Goal: Task Accomplishment & Management: Manage account settings

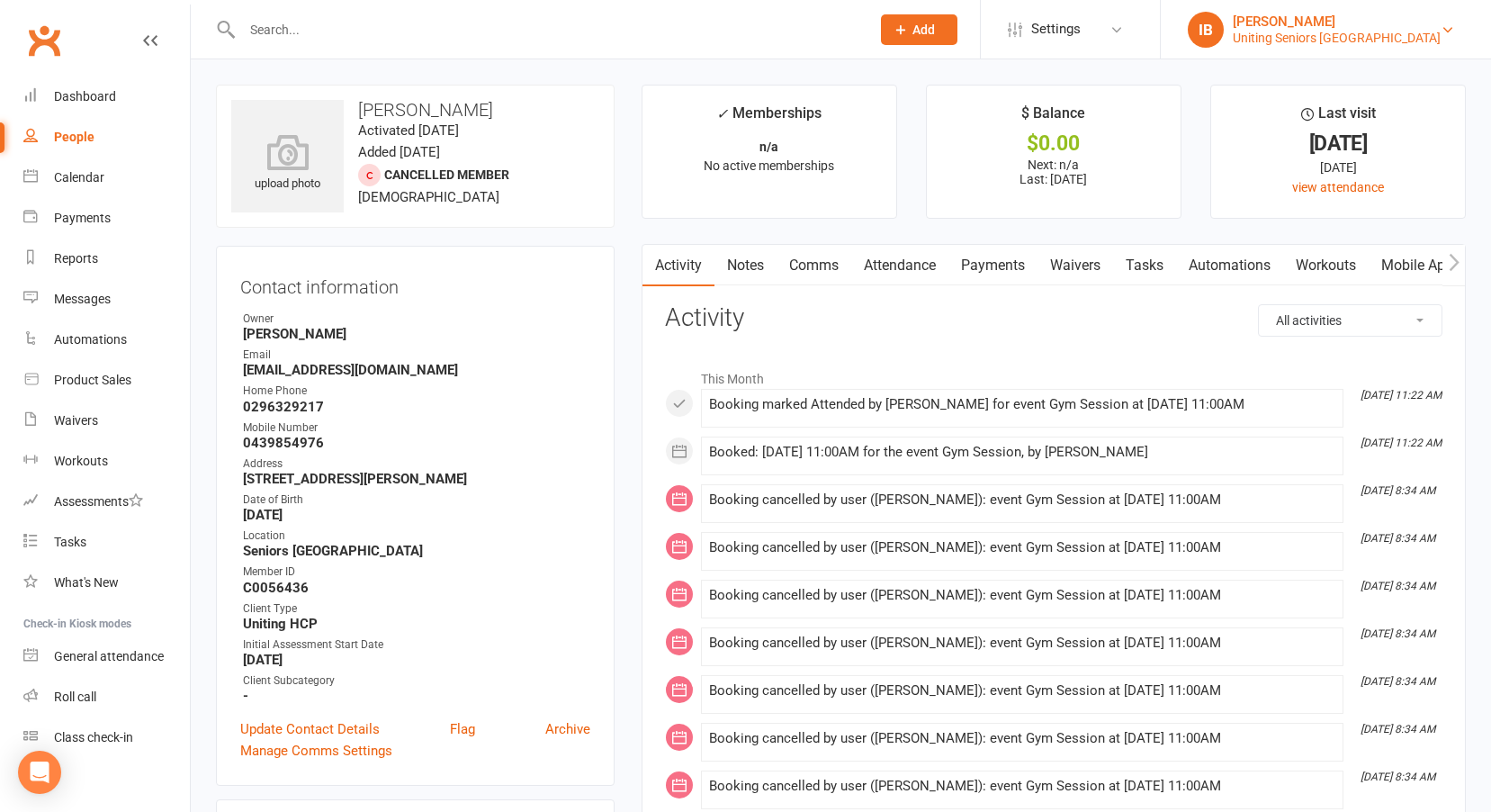
click at [1390, 36] on div "Uniting Seniors Gym Westmead" at bounding box center [1337, 37] width 208 height 16
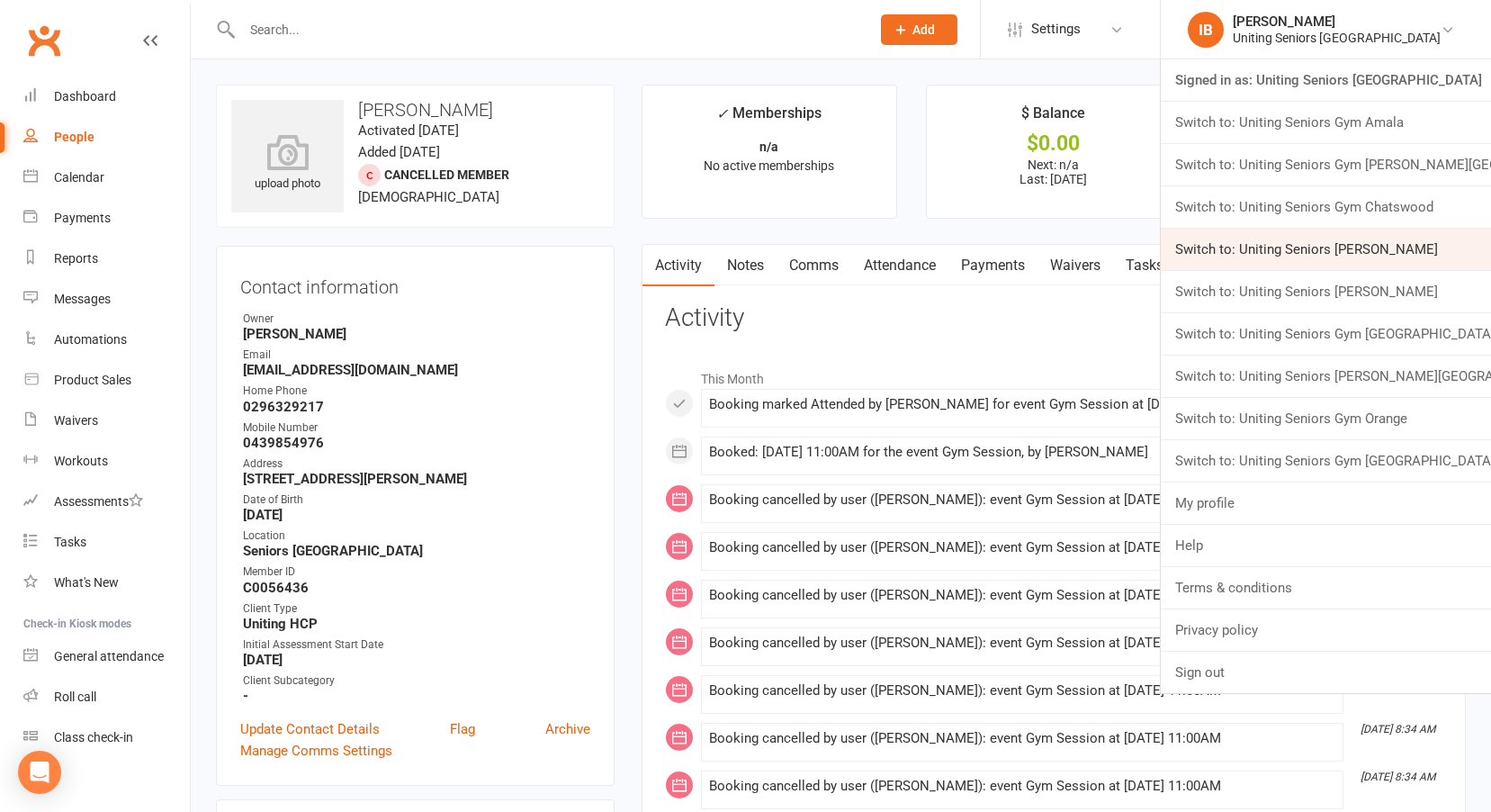
click at [1399, 242] on link "Switch to: Uniting Seniors Gym Gerringong" at bounding box center [1327, 249] width 330 height 42
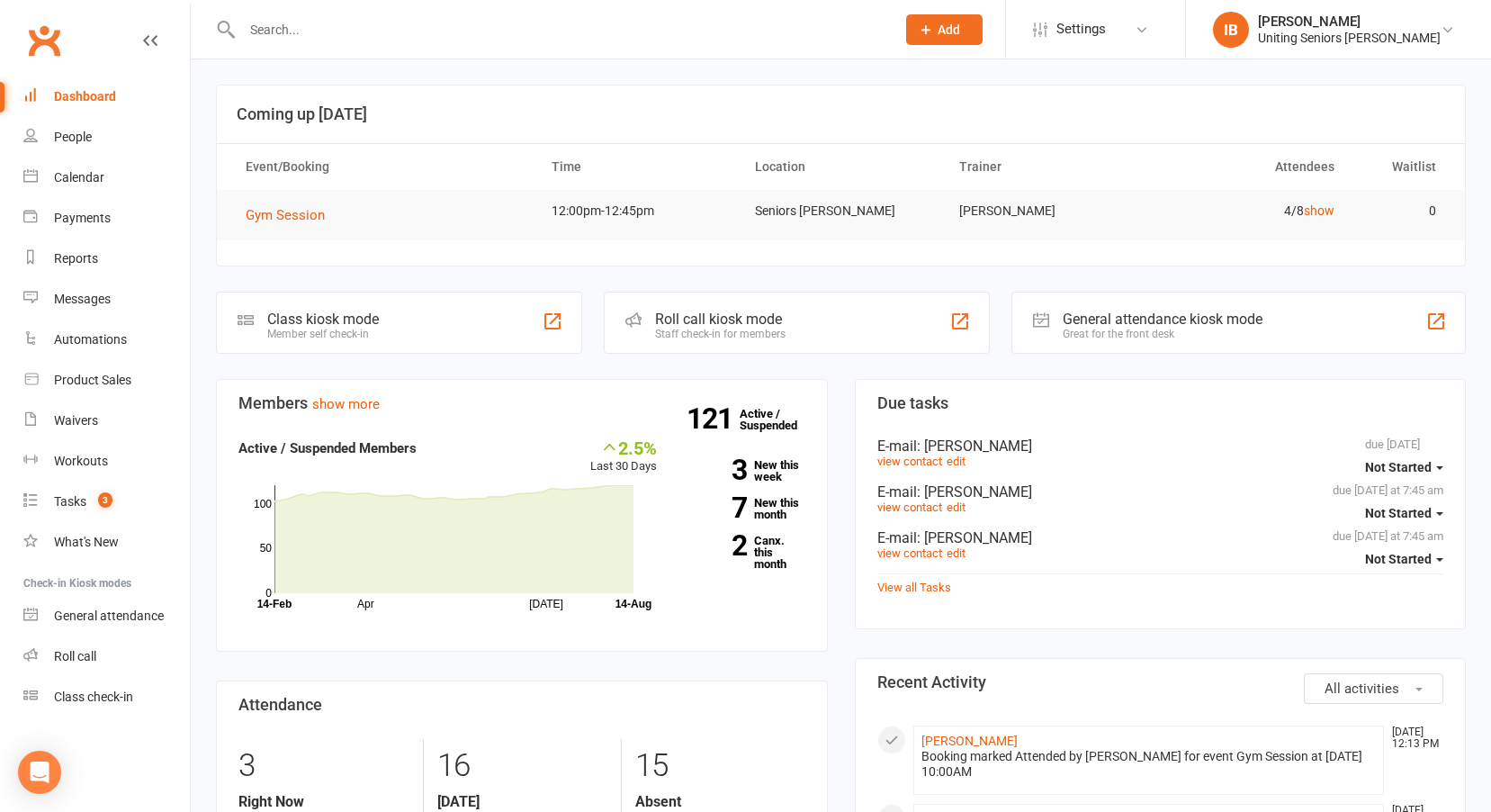
click at [304, 32] on input "text" at bounding box center [560, 29] width 646 height 25
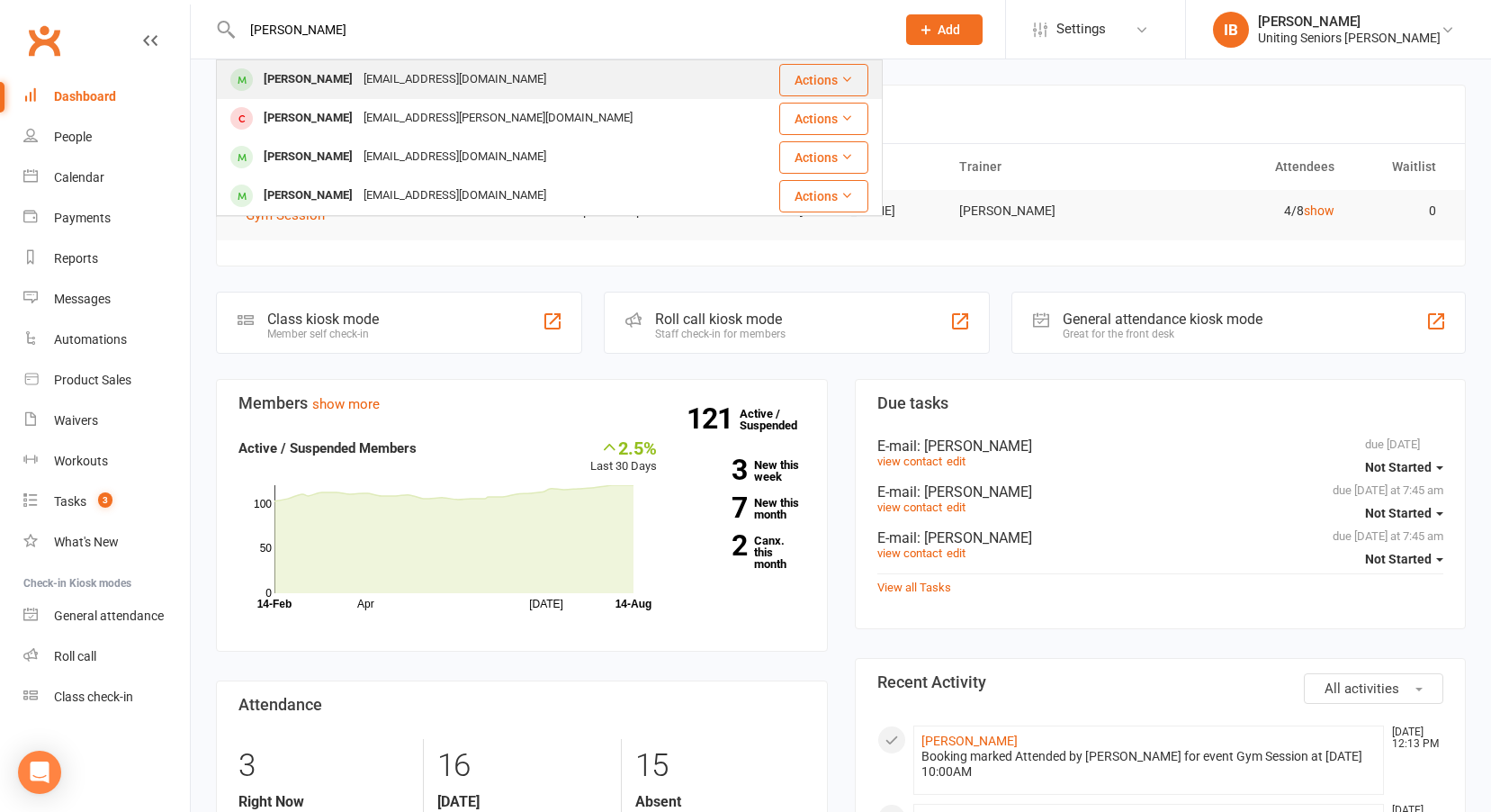
type input "helen harrison"
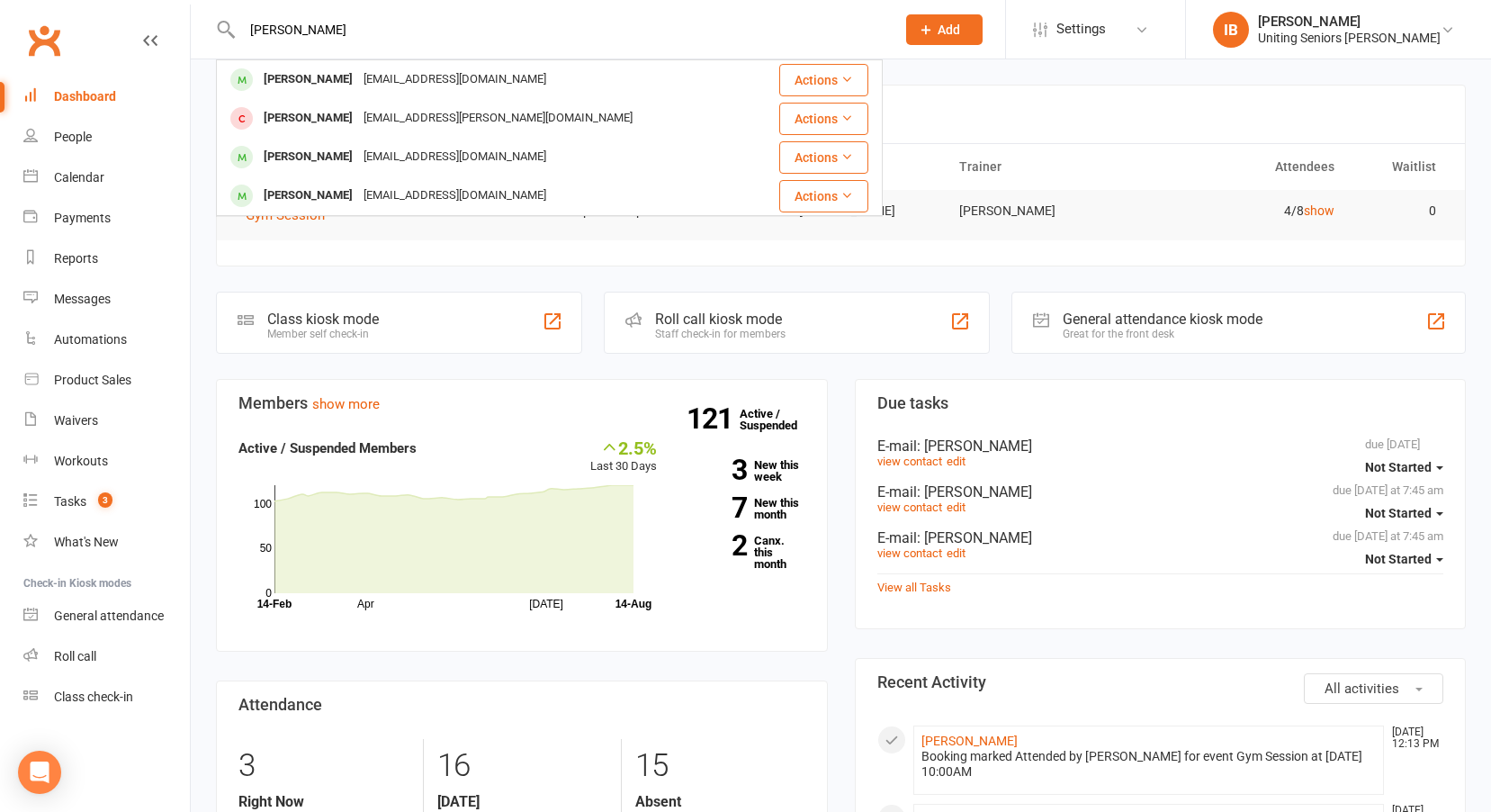
drag, startPoint x: 346, startPoint y: 84, endPoint x: 340, endPoint y: 61, distance: 23.8
click at [346, 79] on div "Helen Harrison" at bounding box center [309, 80] width 100 height 26
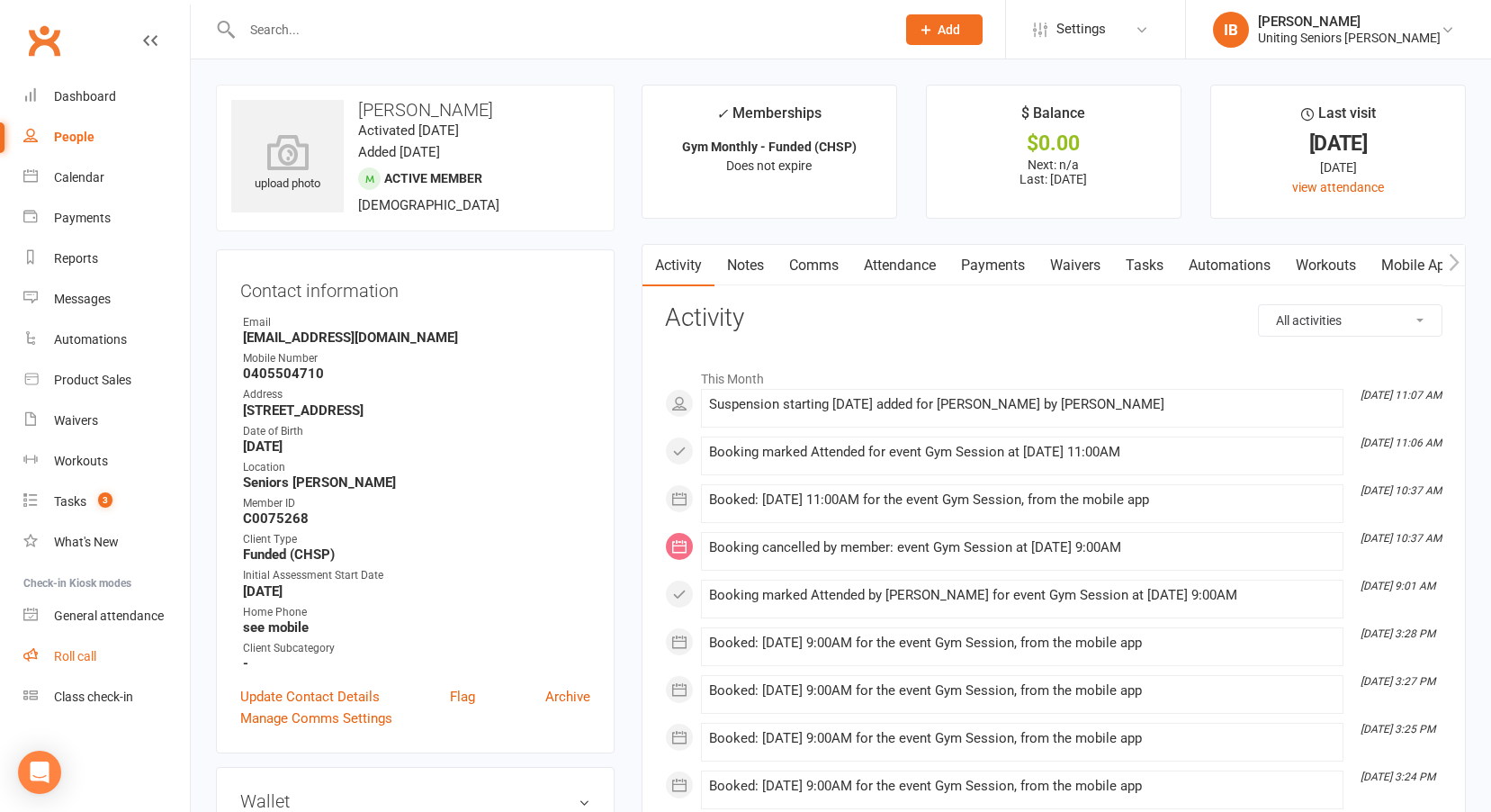
click at [93, 643] on link "Roll call" at bounding box center [107, 656] width 166 height 41
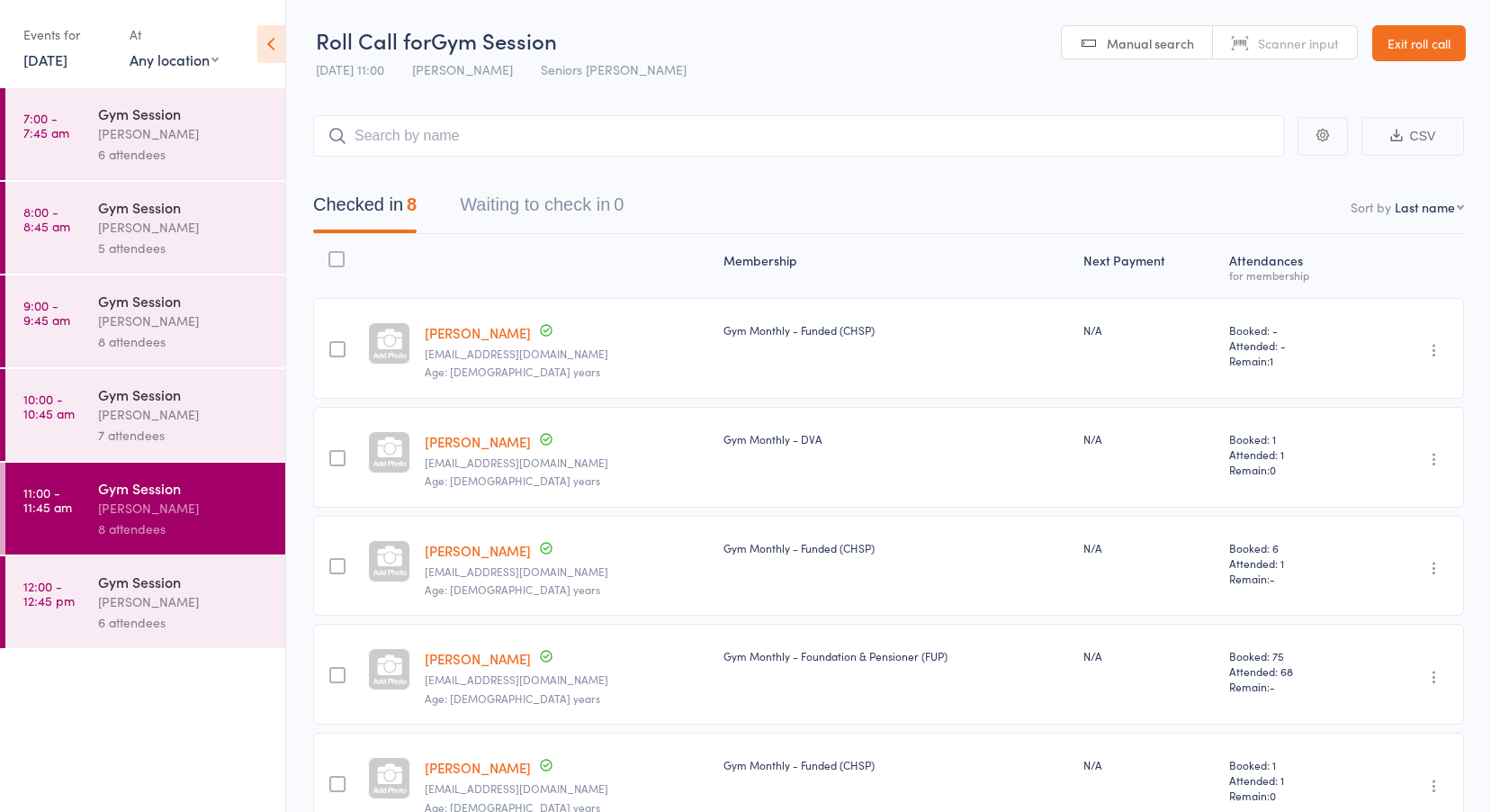
click at [1431, 30] on link "Exit roll call" at bounding box center [1419, 43] width 93 height 36
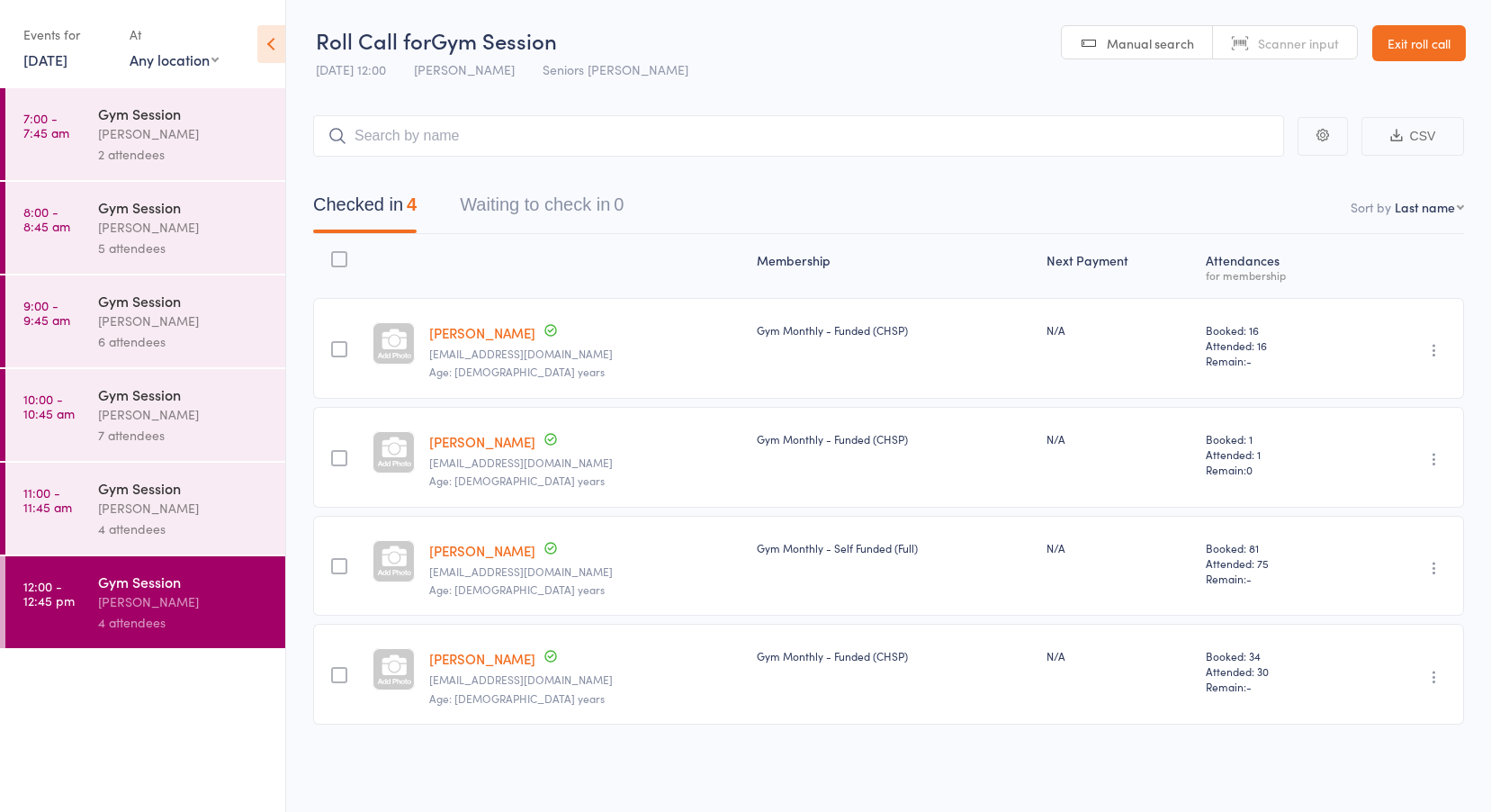
click at [62, 59] on link "14 Aug, 2025" at bounding box center [45, 59] width 44 height 20
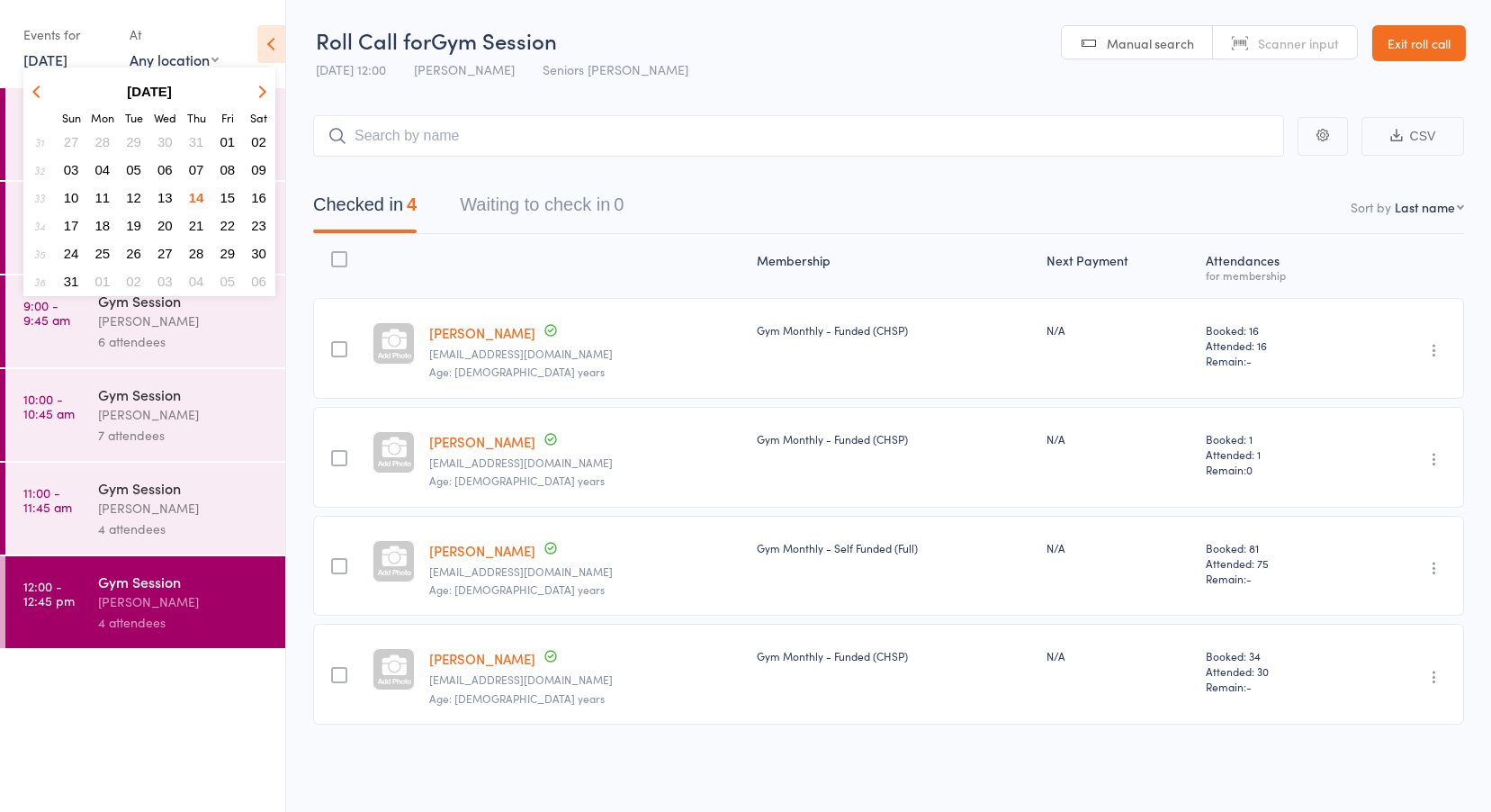
click at [104, 193] on span "11" at bounding box center [103, 197] width 15 height 15
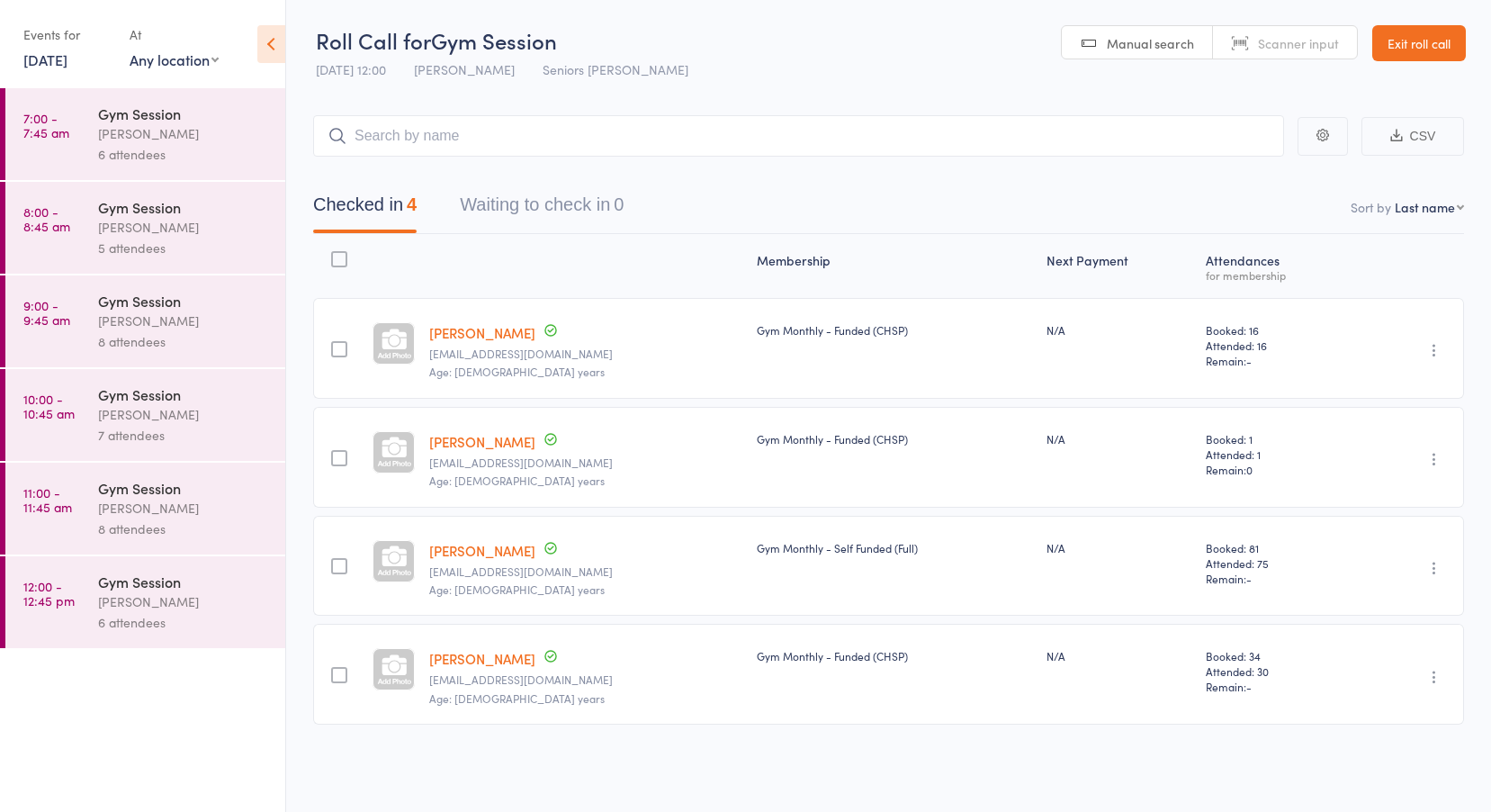
click at [121, 518] on div "8 attendees" at bounding box center [184, 529] width 172 height 21
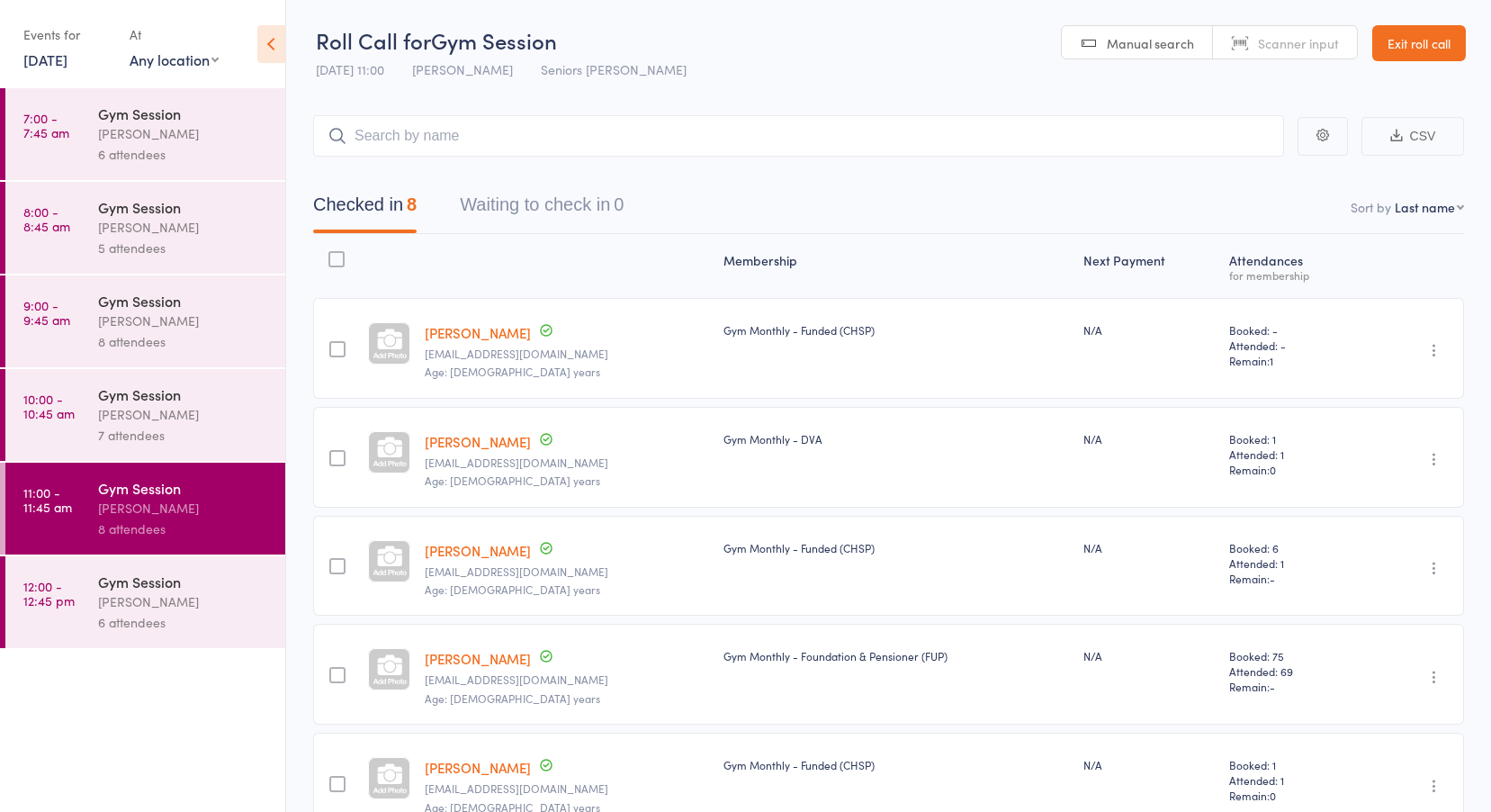
click at [1434, 46] on link "Exit roll call" at bounding box center [1419, 43] width 93 height 36
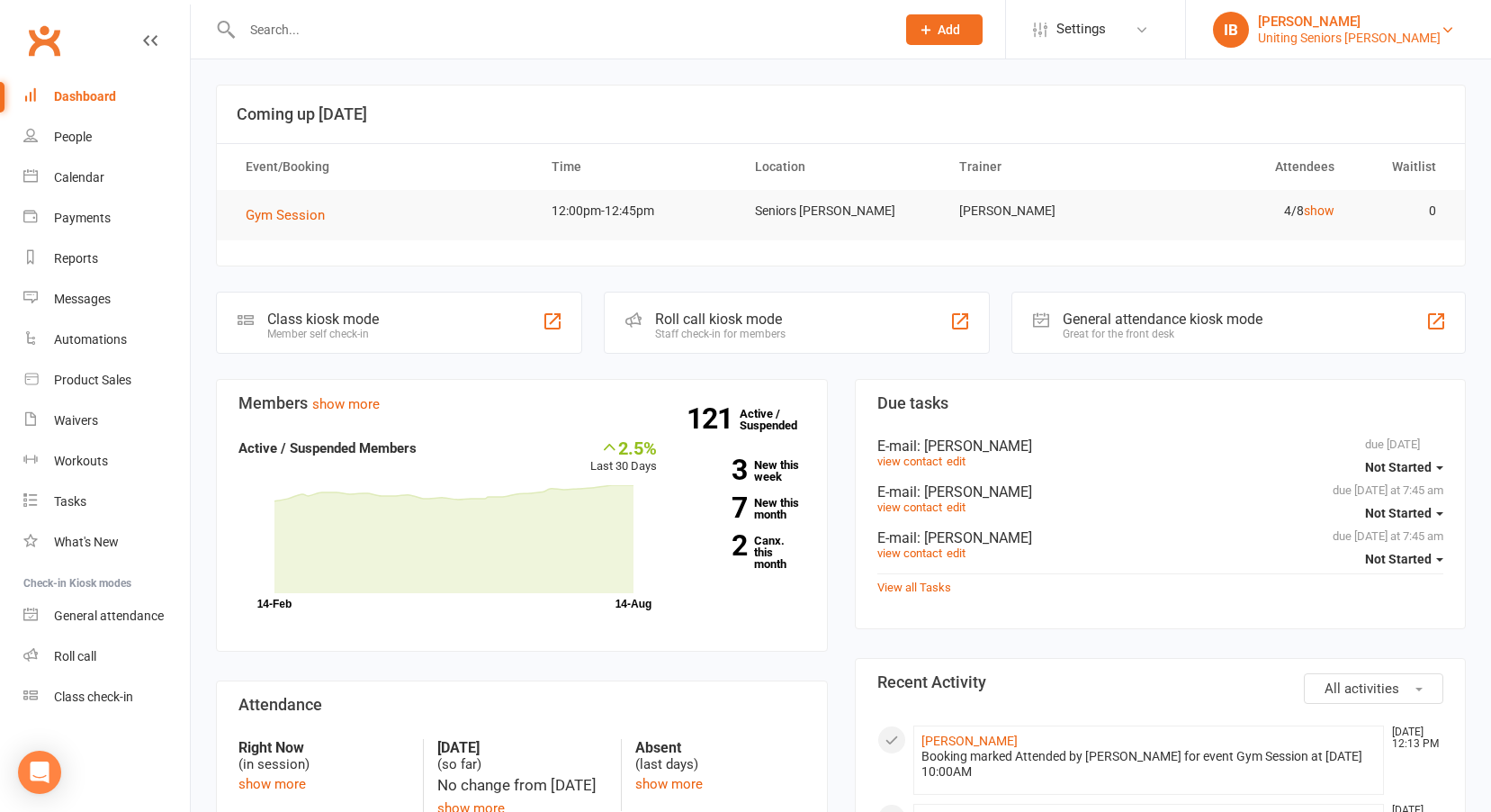
click at [1365, 37] on div "Uniting Seniors [PERSON_NAME]" at bounding box center [1350, 37] width 183 height 16
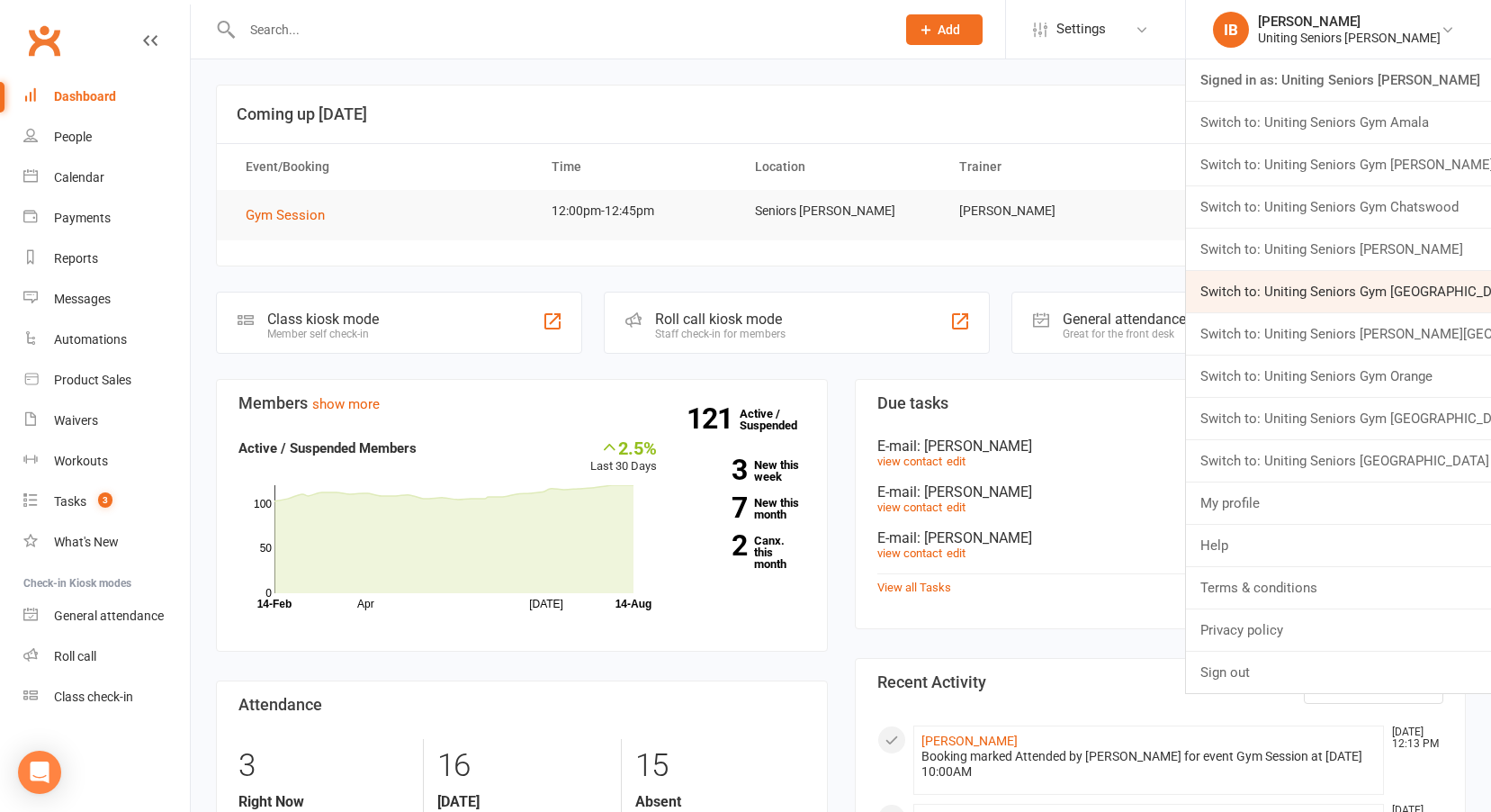
click at [1306, 292] on link "Switch to: Uniting Seniors Gym [GEOGRAPHIC_DATA]" at bounding box center [1338, 292] width 305 height 42
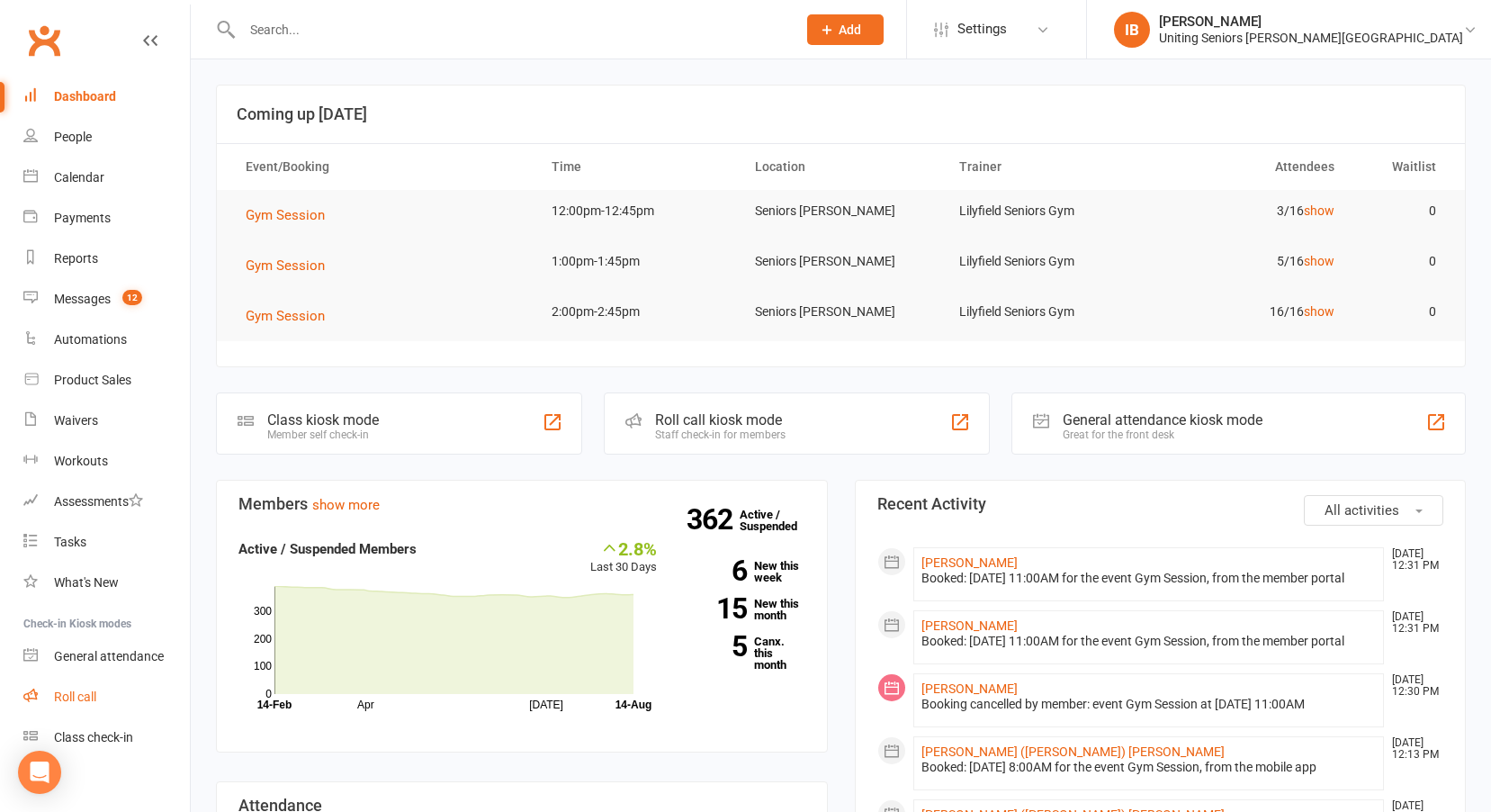
click at [101, 686] on link "Roll call" at bounding box center [107, 697] width 166 height 41
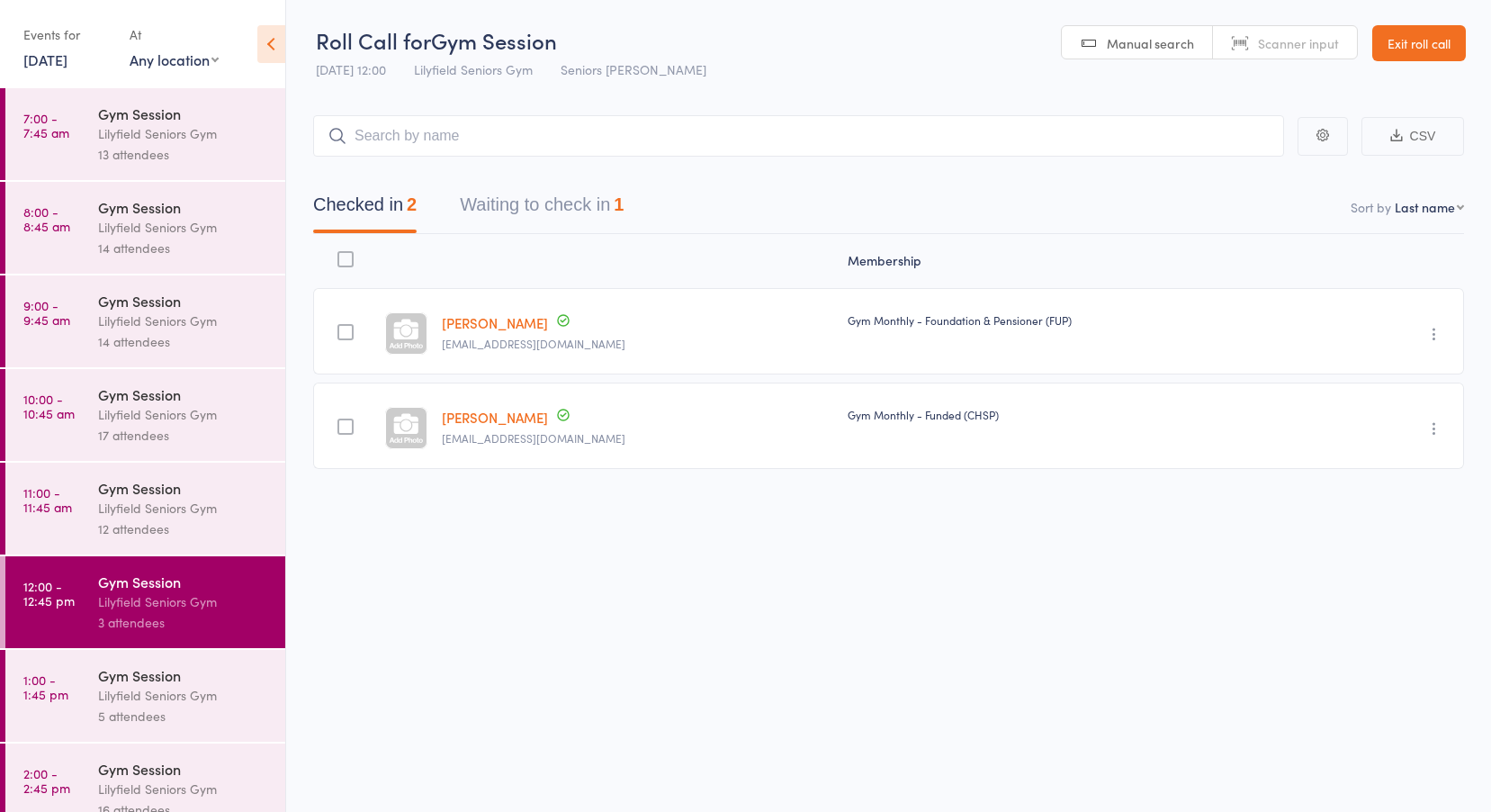
click at [67, 63] on link "14 Aug, 2025" at bounding box center [45, 59] width 44 height 20
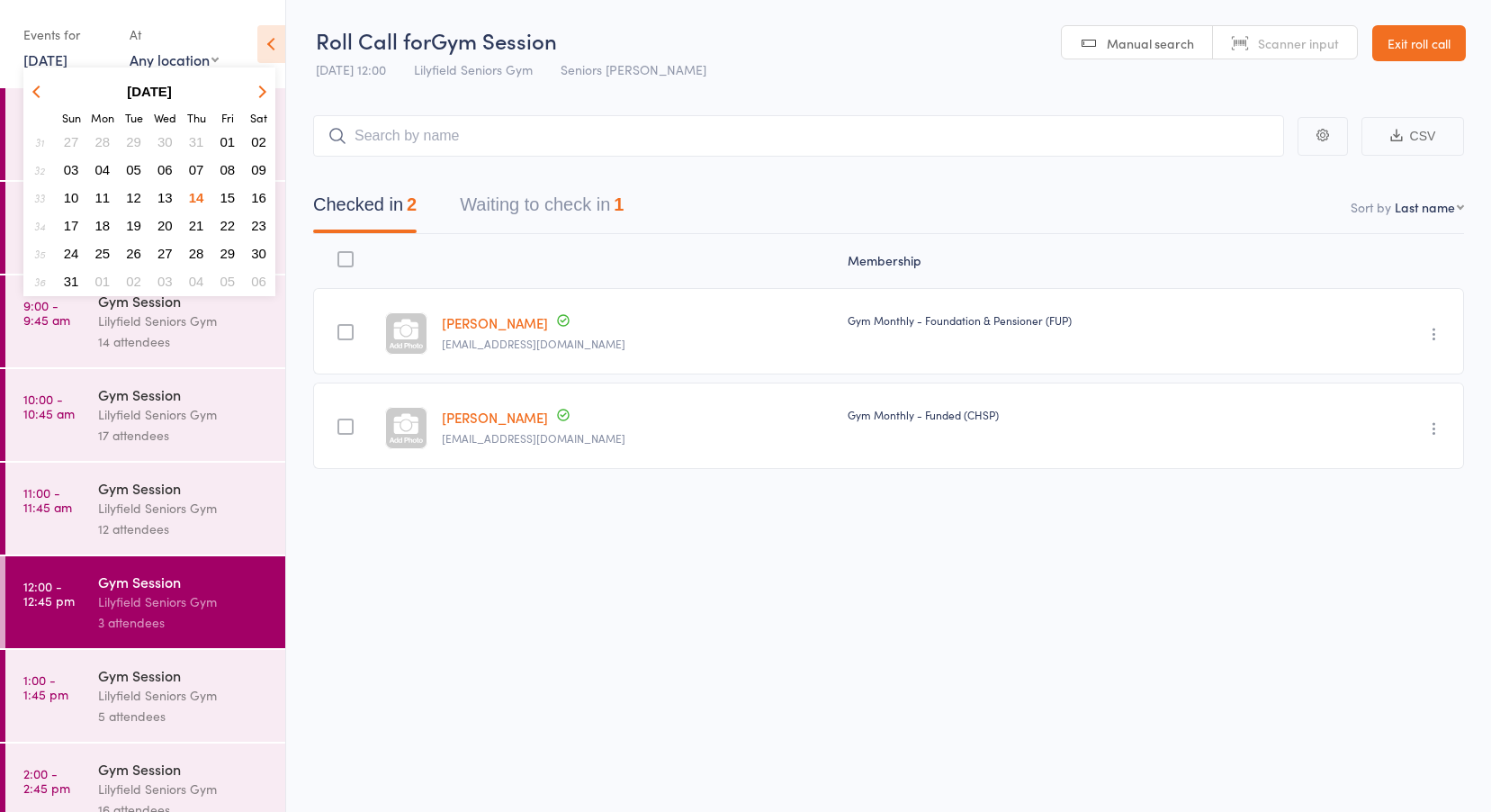
click at [125, 193] on button "12" at bounding box center [134, 197] width 28 height 25
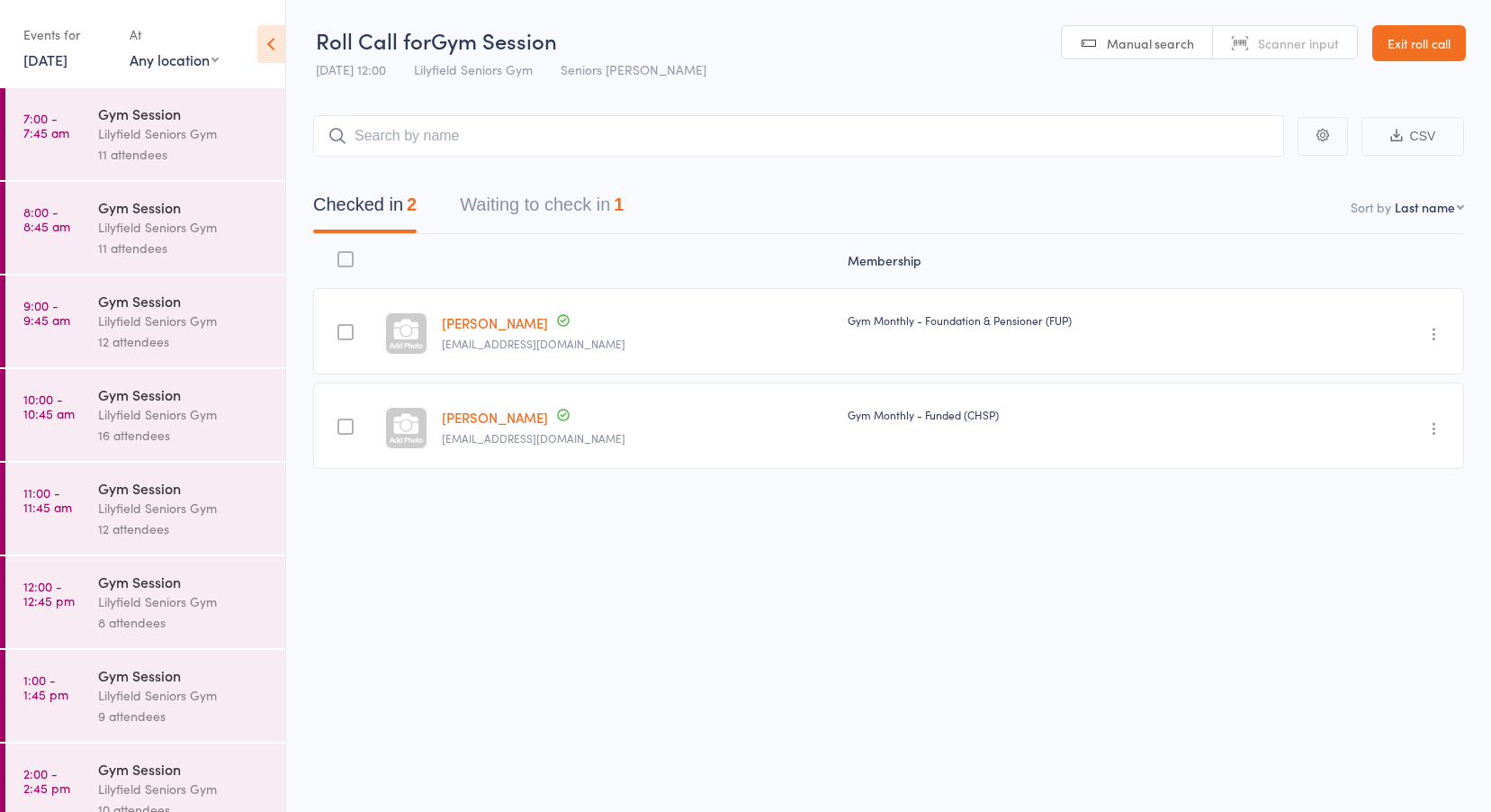
click at [65, 613] on link "12:00 - 12:45 pm Gym Session Lilyfield Seniors Gym 8 attendees" at bounding box center [145, 601] width 280 height 92
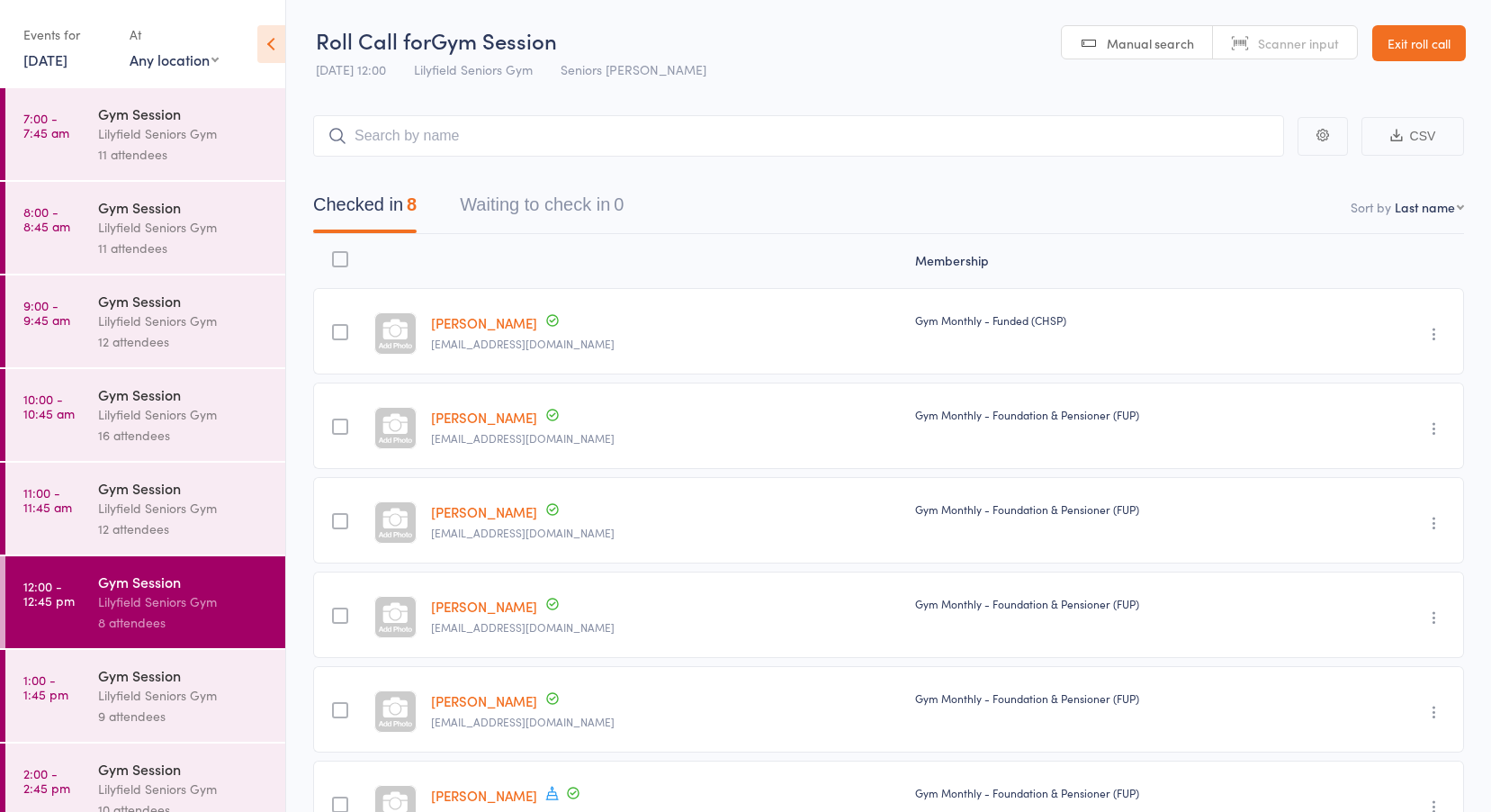
click at [46, 783] on time "2:00 - 2:45 pm" at bounding box center [47, 780] width 47 height 29
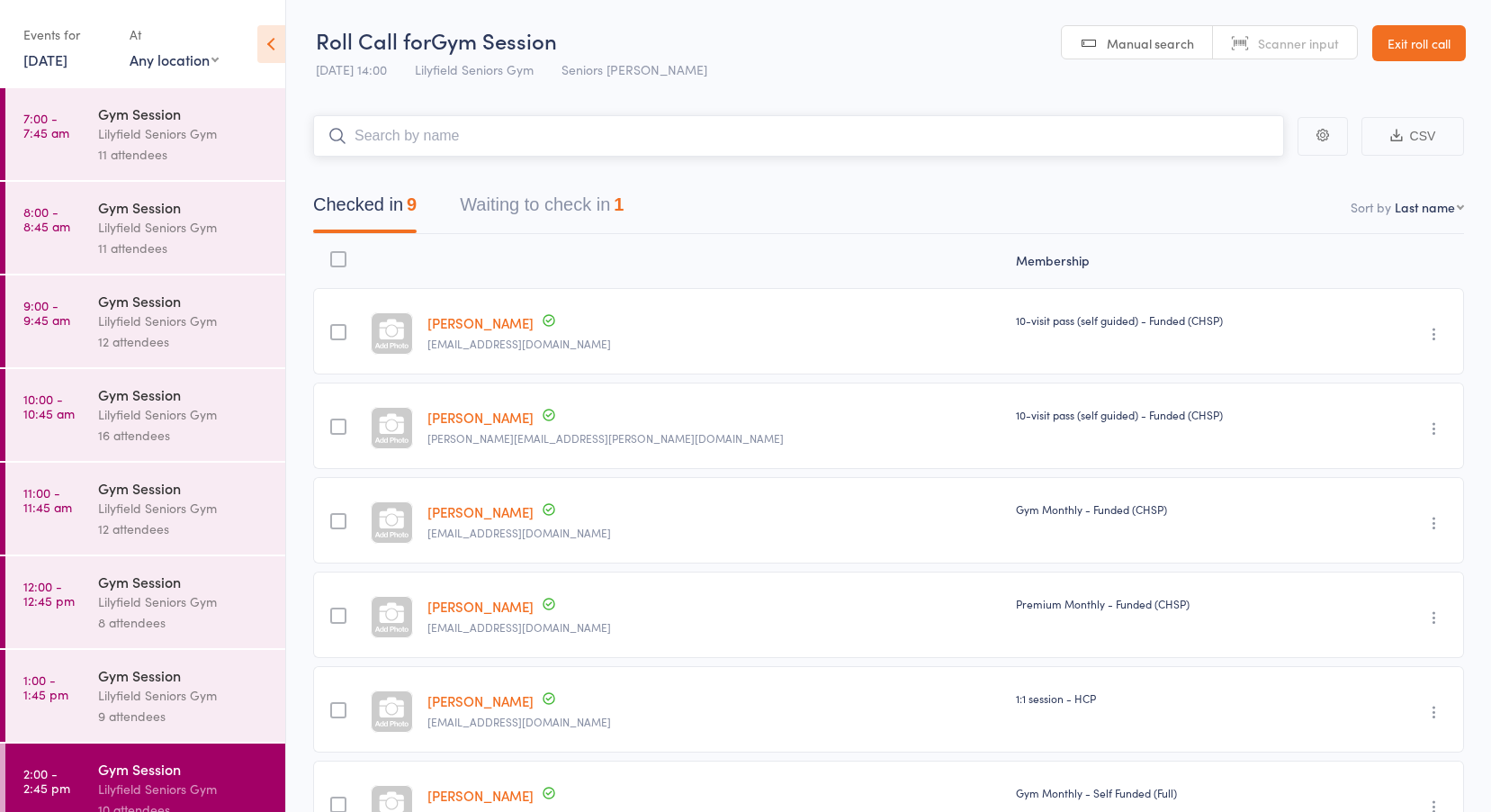
click at [574, 209] on button "Waiting to check in 1" at bounding box center [541, 209] width 163 height 48
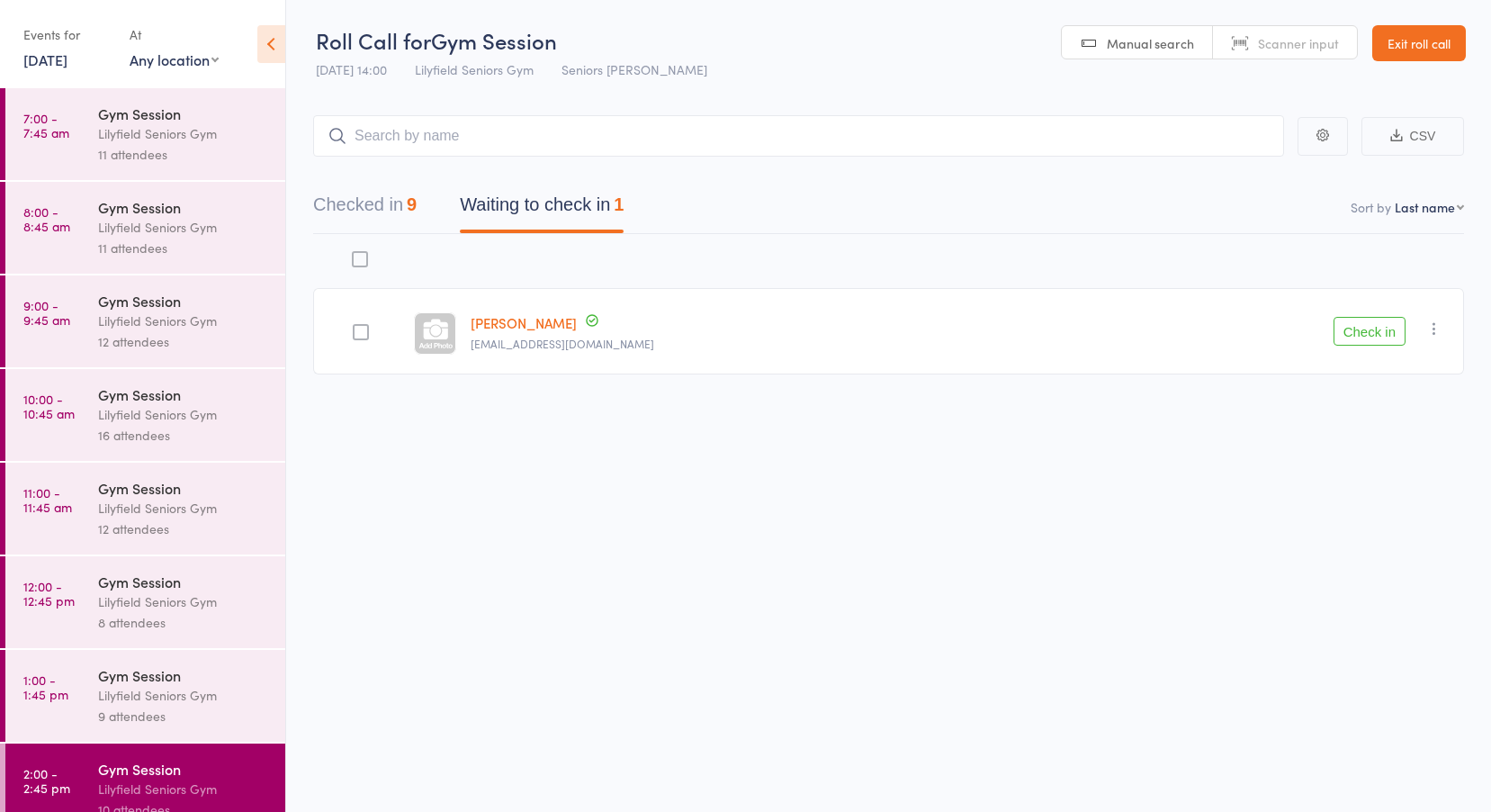
click at [531, 322] on link "[PERSON_NAME]" at bounding box center [524, 323] width 106 height 19
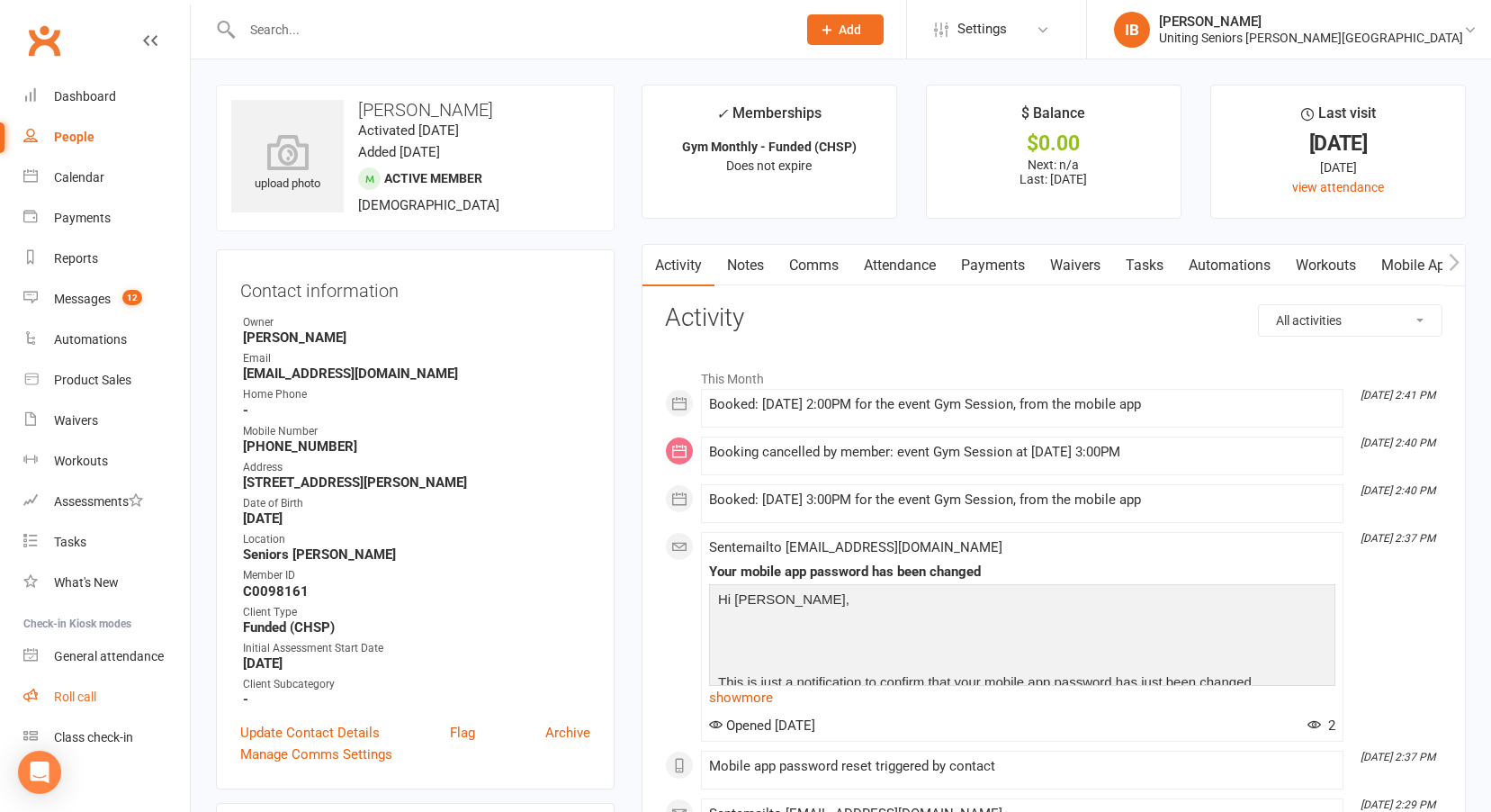
click at [76, 691] on div "Roll call" at bounding box center [75, 696] width 42 height 14
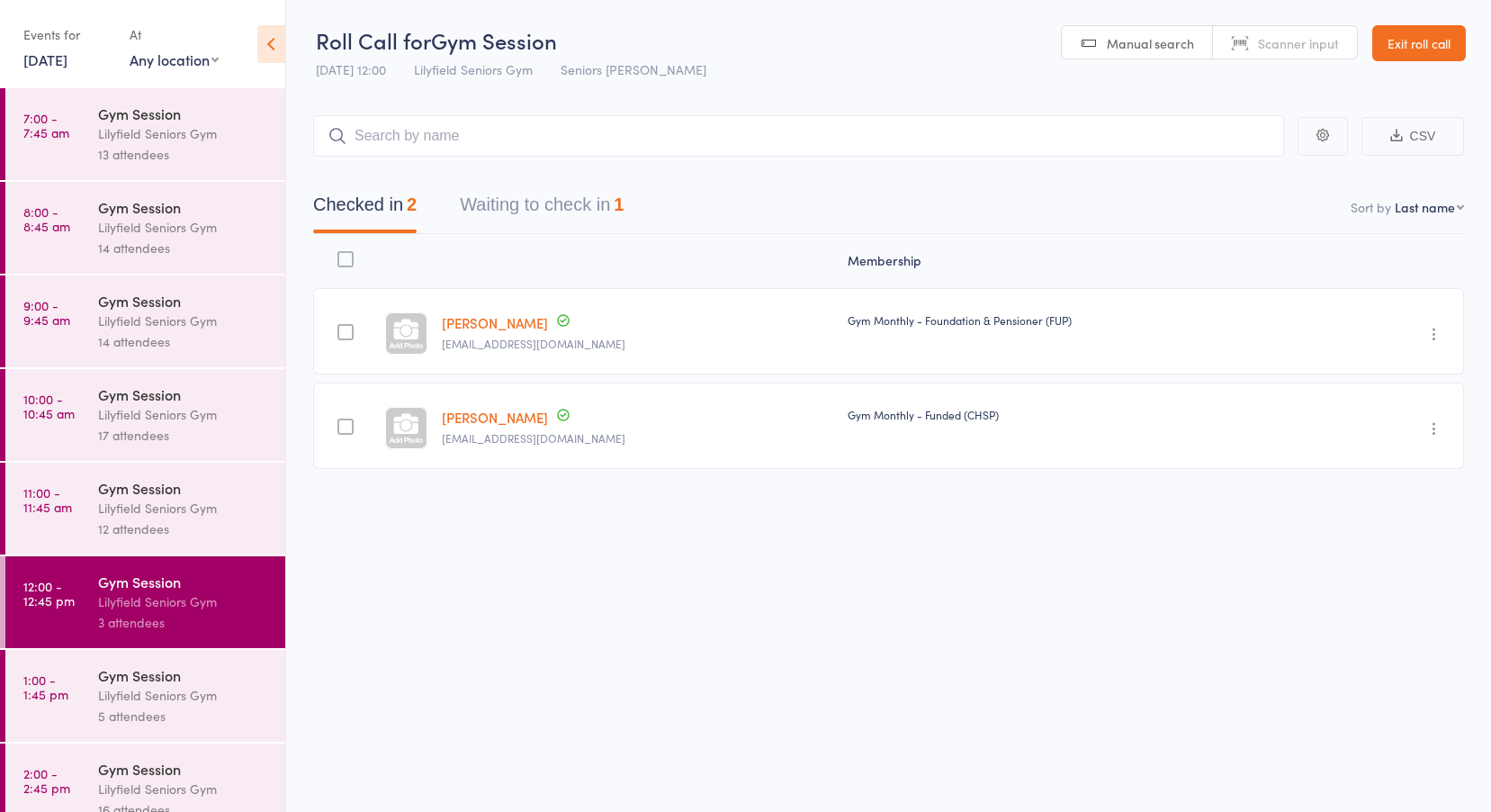
click at [59, 52] on link "[DATE]" at bounding box center [45, 59] width 44 height 20
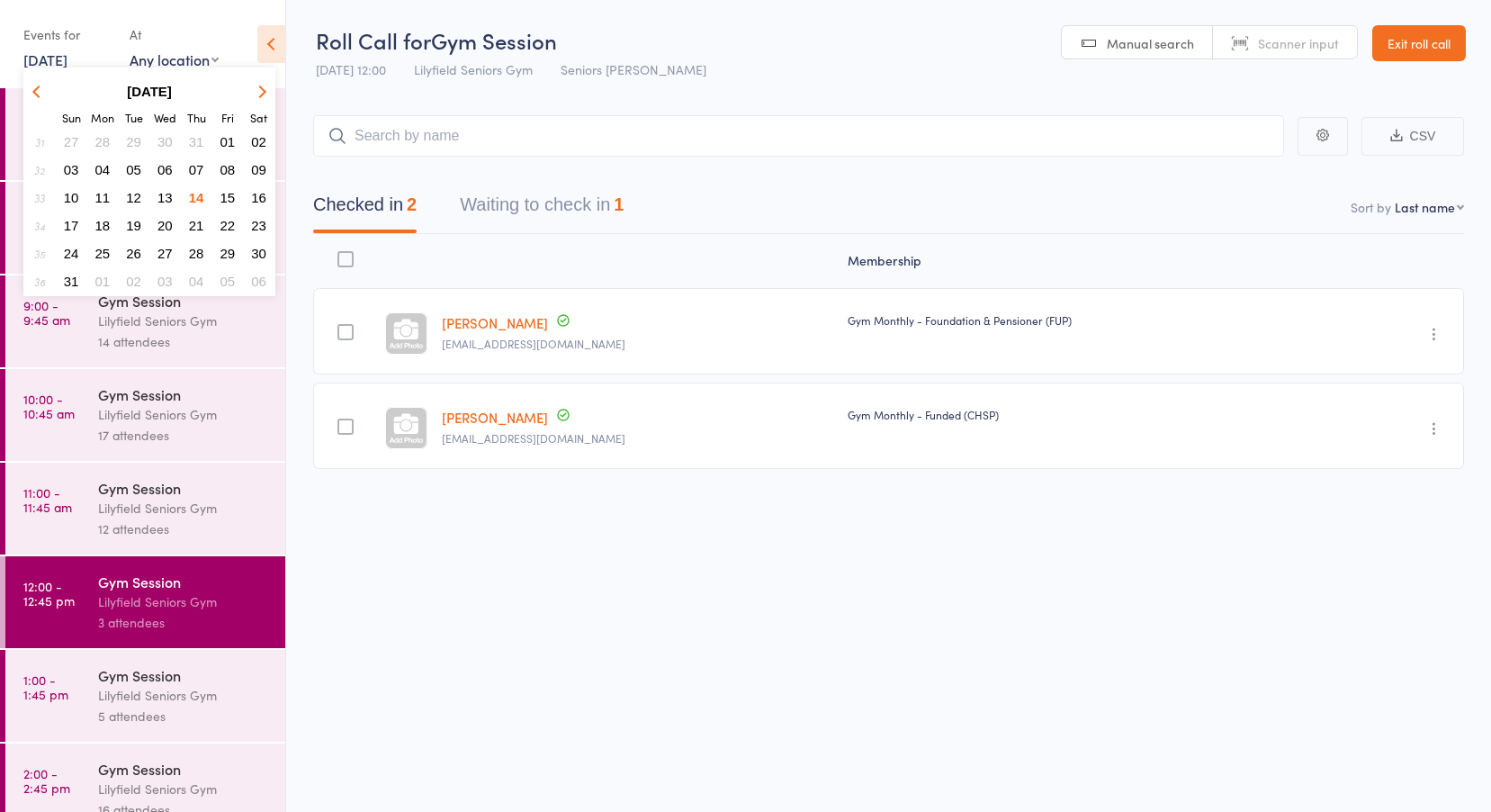
click at [132, 190] on span "12" at bounding box center [133, 197] width 15 height 15
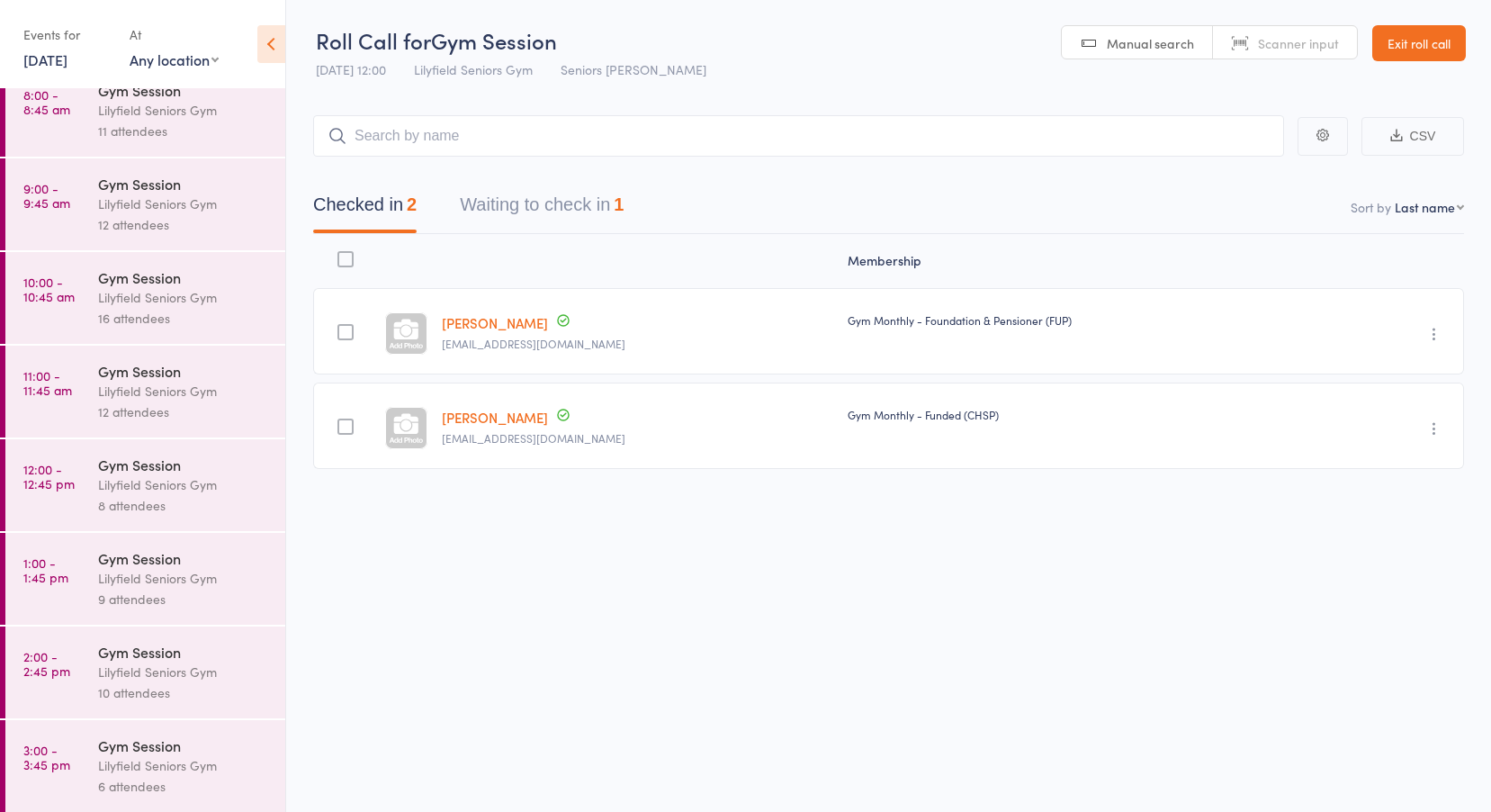
scroll to position [119, 0]
click at [200, 668] on div "Lilyfield Seniors Gym" at bounding box center [184, 670] width 172 height 21
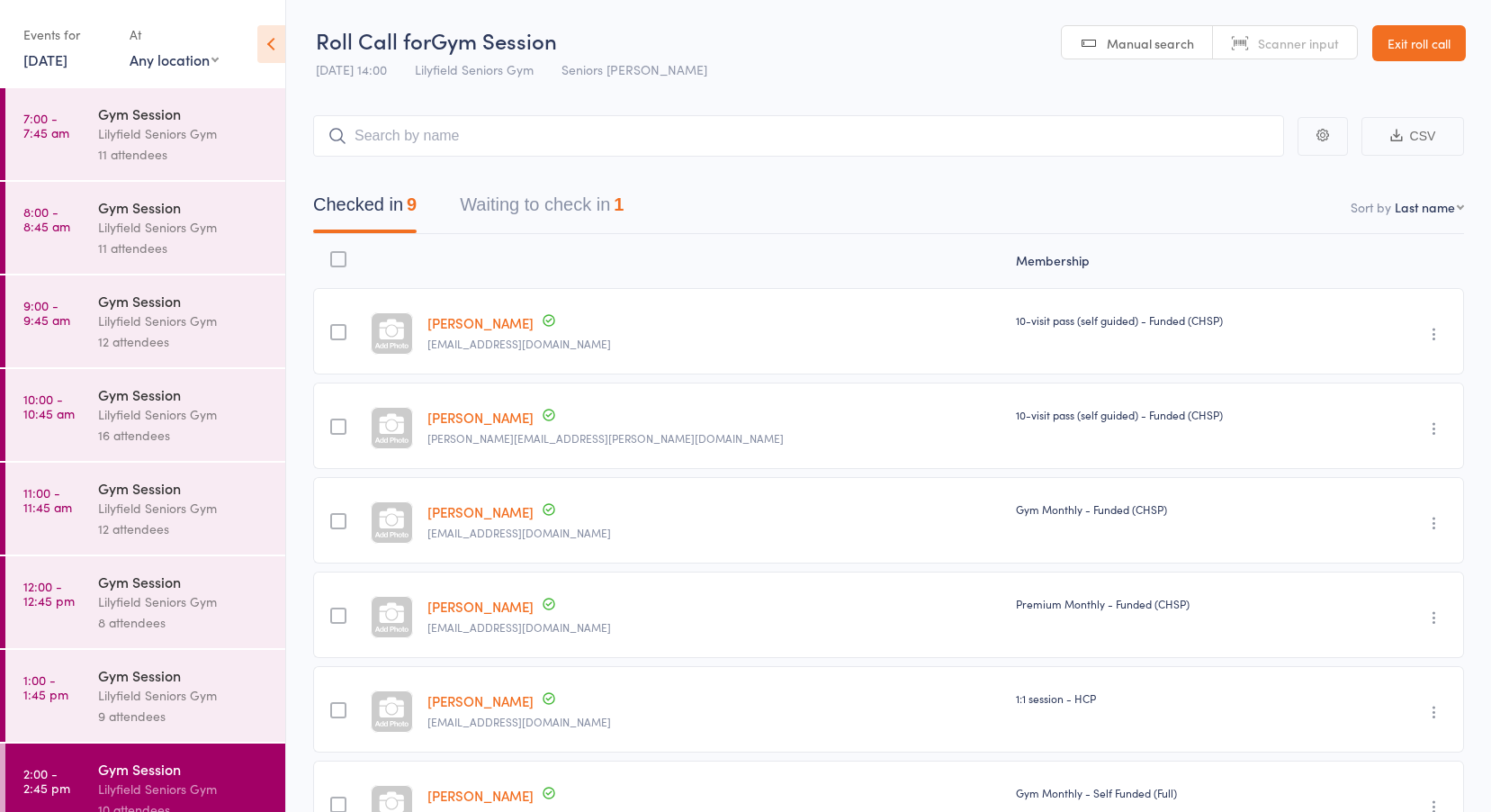
click at [572, 197] on button "Waiting to check in 1" at bounding box center [541, 209] width 163 height 48
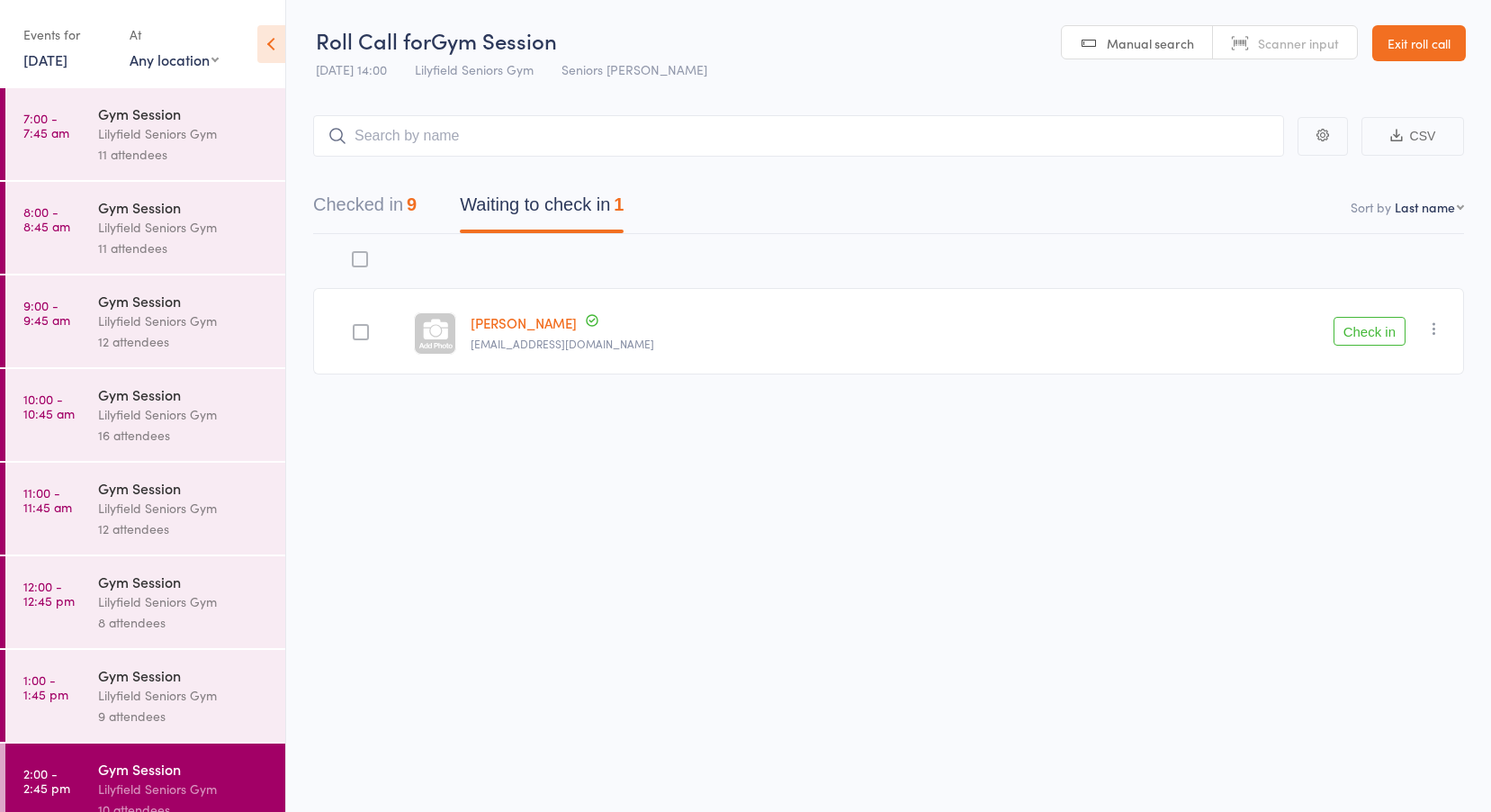
click at [1359, 335] on button "Check in" at bounding box center [1370, 331] width 72 height 29
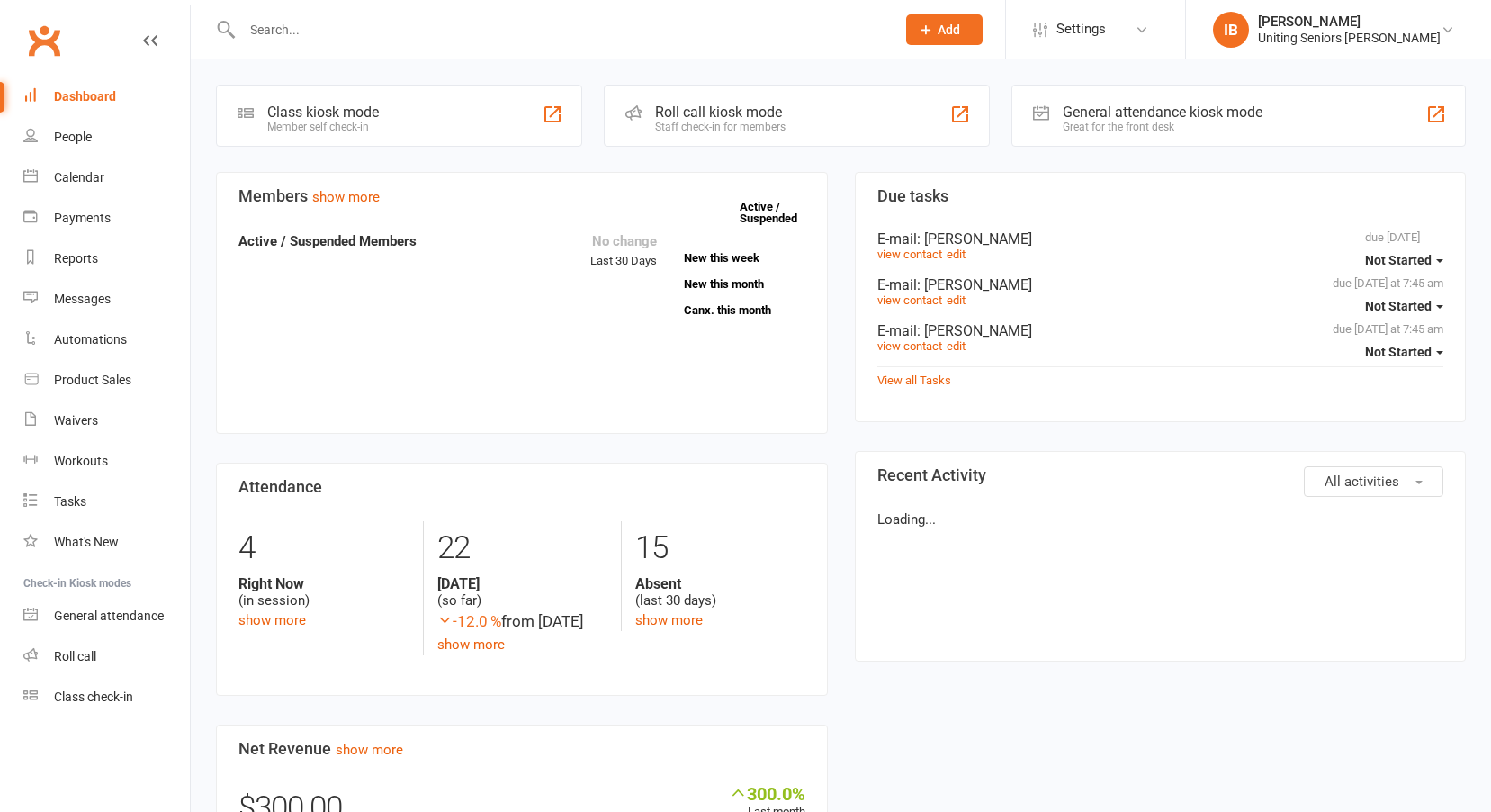
click at [1415, 31] on div "Uniting Seniors [PERSON_NAME]" at bounding box center [1350, 37] width 183 height 16
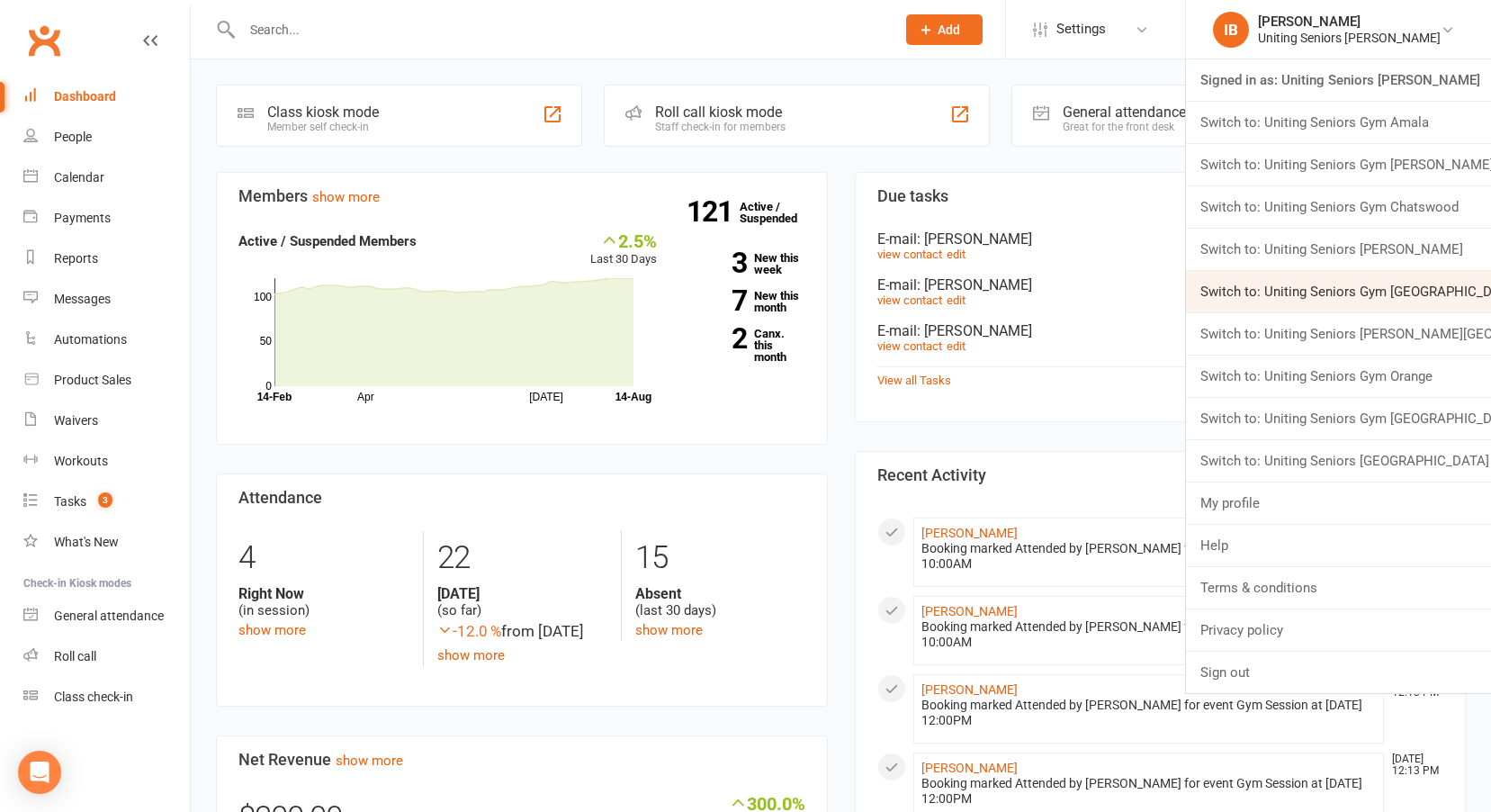
click at [1254, 285] on link "Switch to: Uniting Seniors Gym Lilyfield" at bounding box center [1338, 292] width 305 height 42
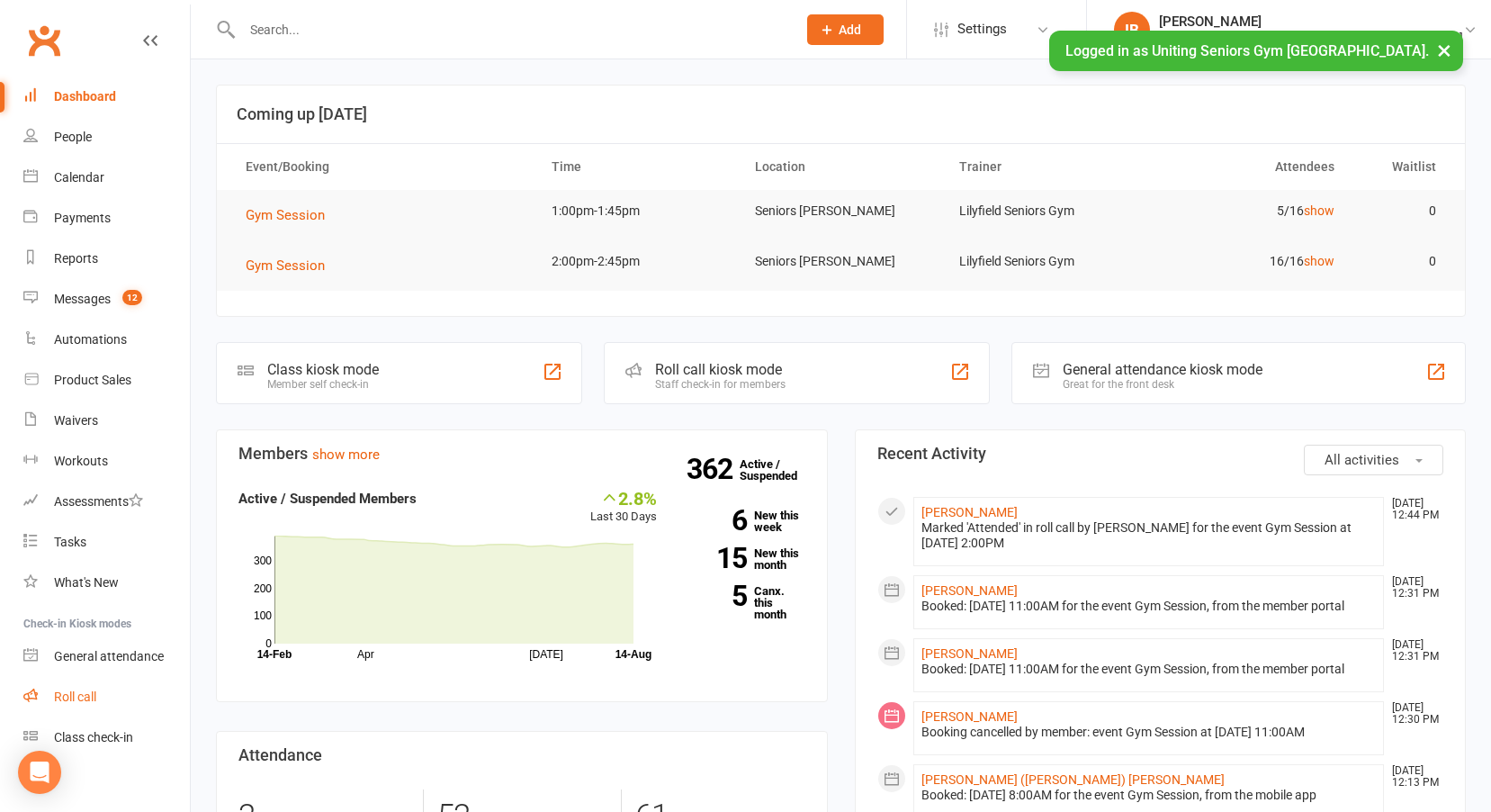
click at [72, 697] on div "Roll call" at bounding box center [75, 696] width 42 height 14
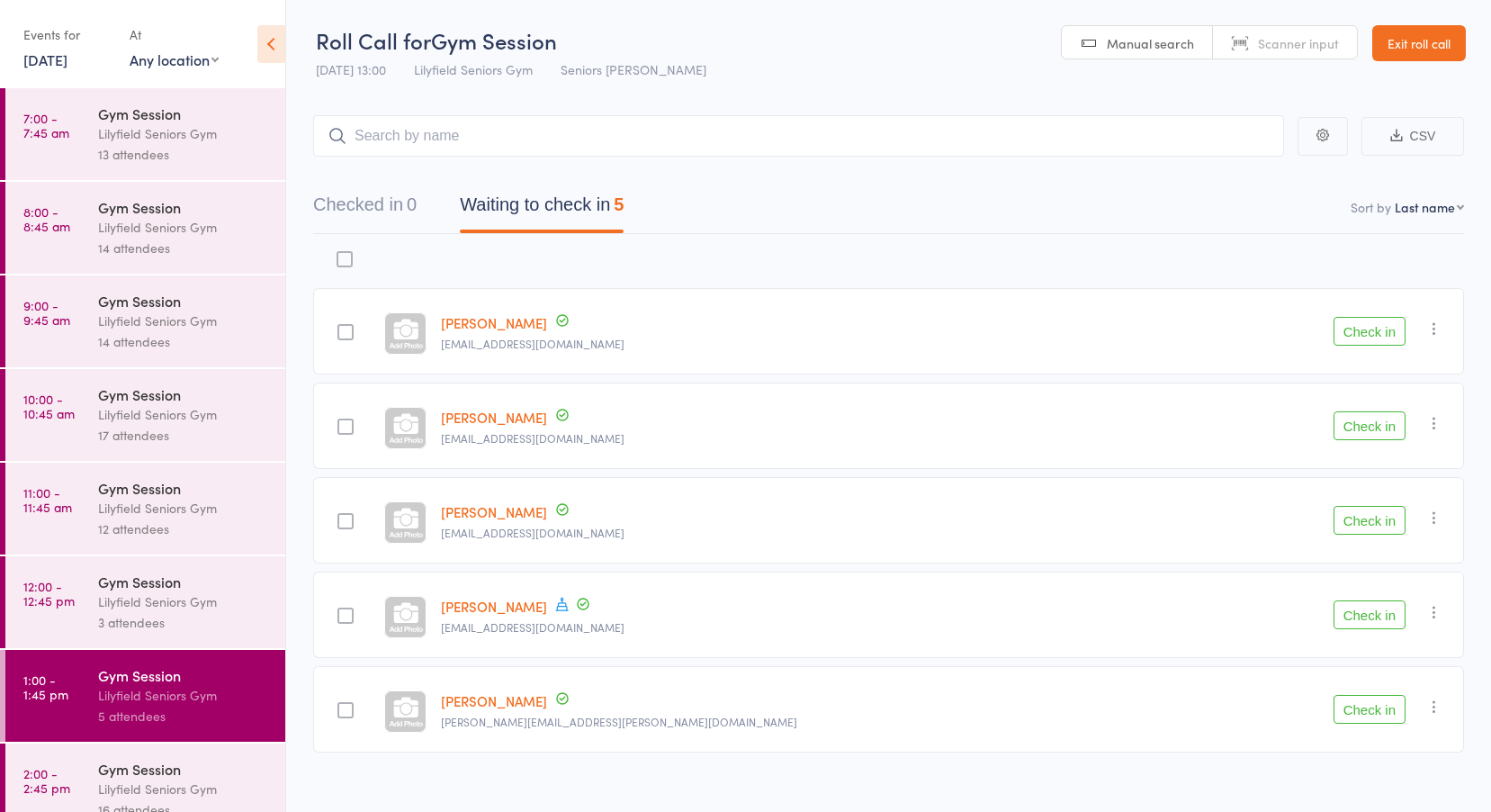
click at [67, 59] on link "[DATE]" at bounding box center [45, 59] width 44 height 20
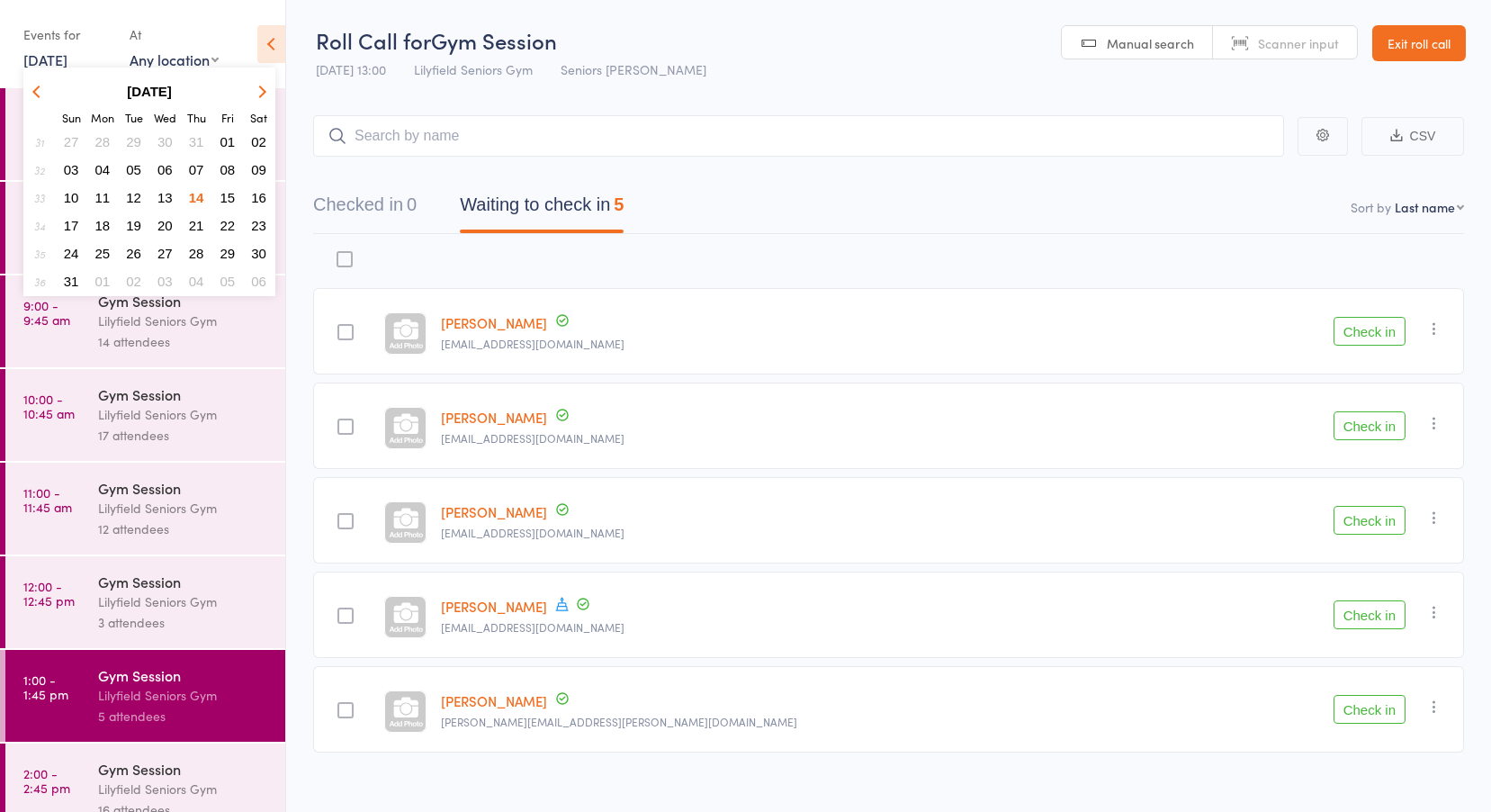
click at [140, 195] on span "12" at bounding box center [133, 197] width 15 height 15
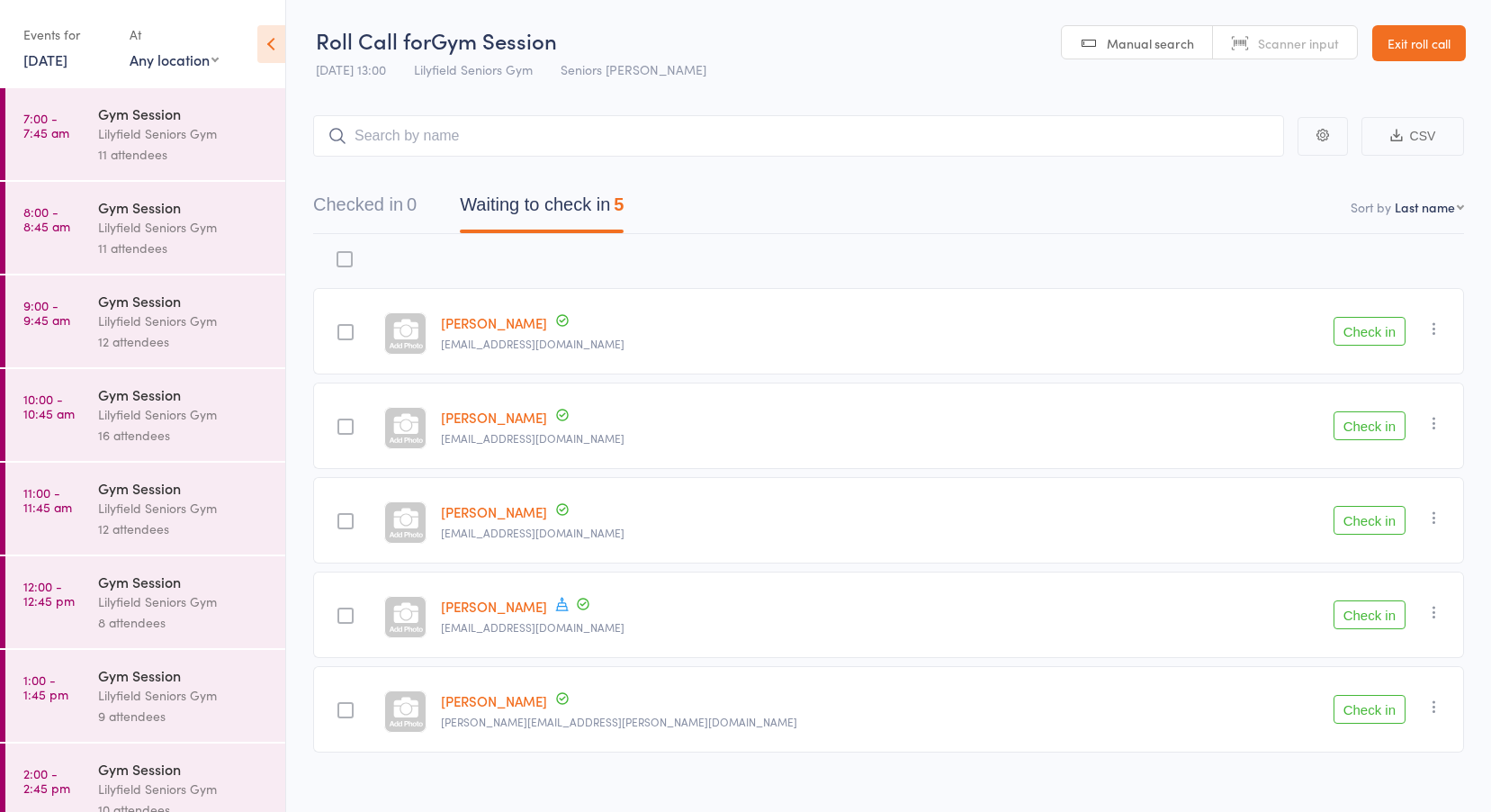
click at [88, 109] on link "7:00 - 7:45 am Gym Session Lilyfield Seniors Gym 11 attendees" at bounding box center [145, 133] width 280 height 92
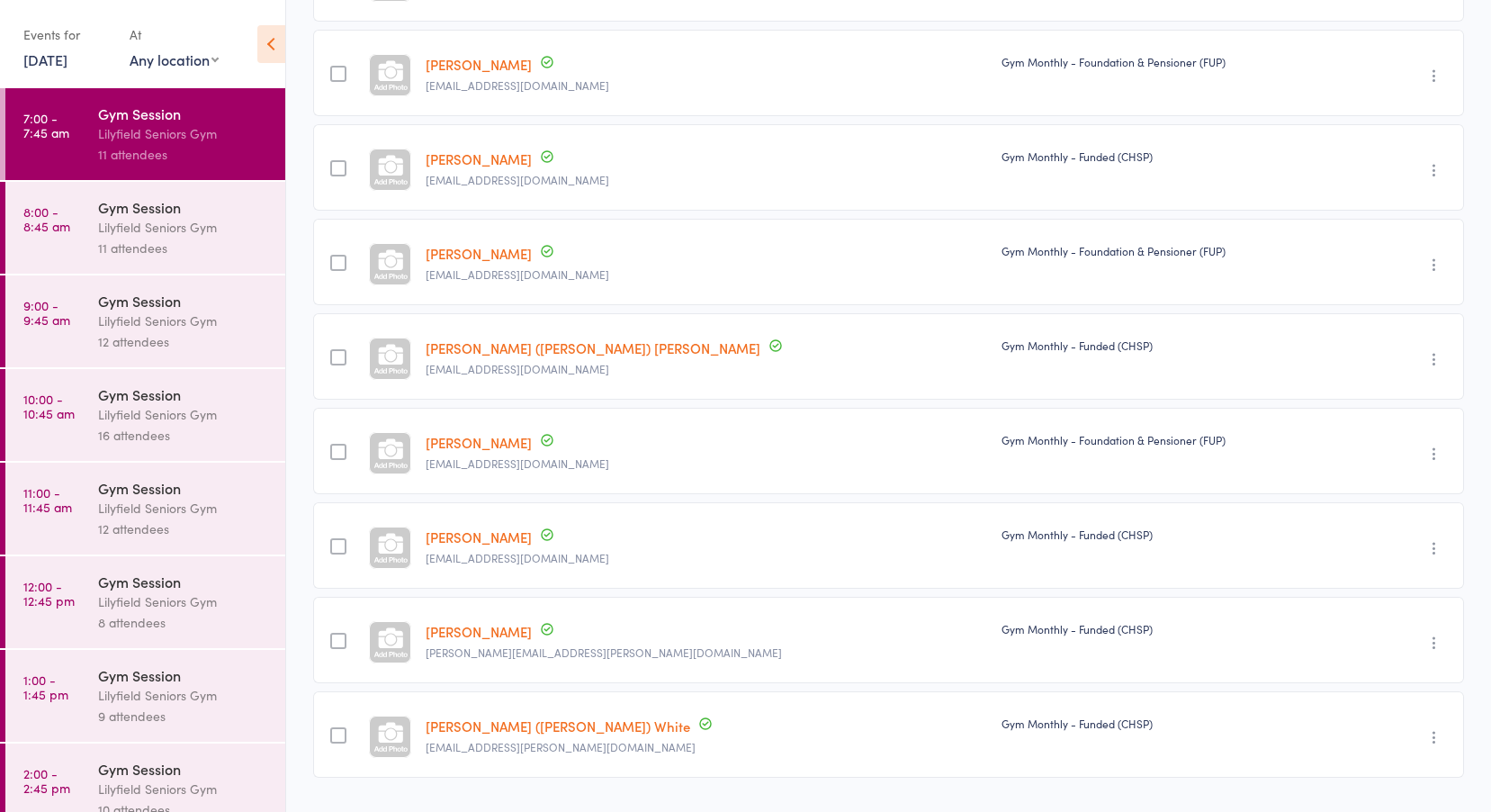
scroll to position [398, 0]
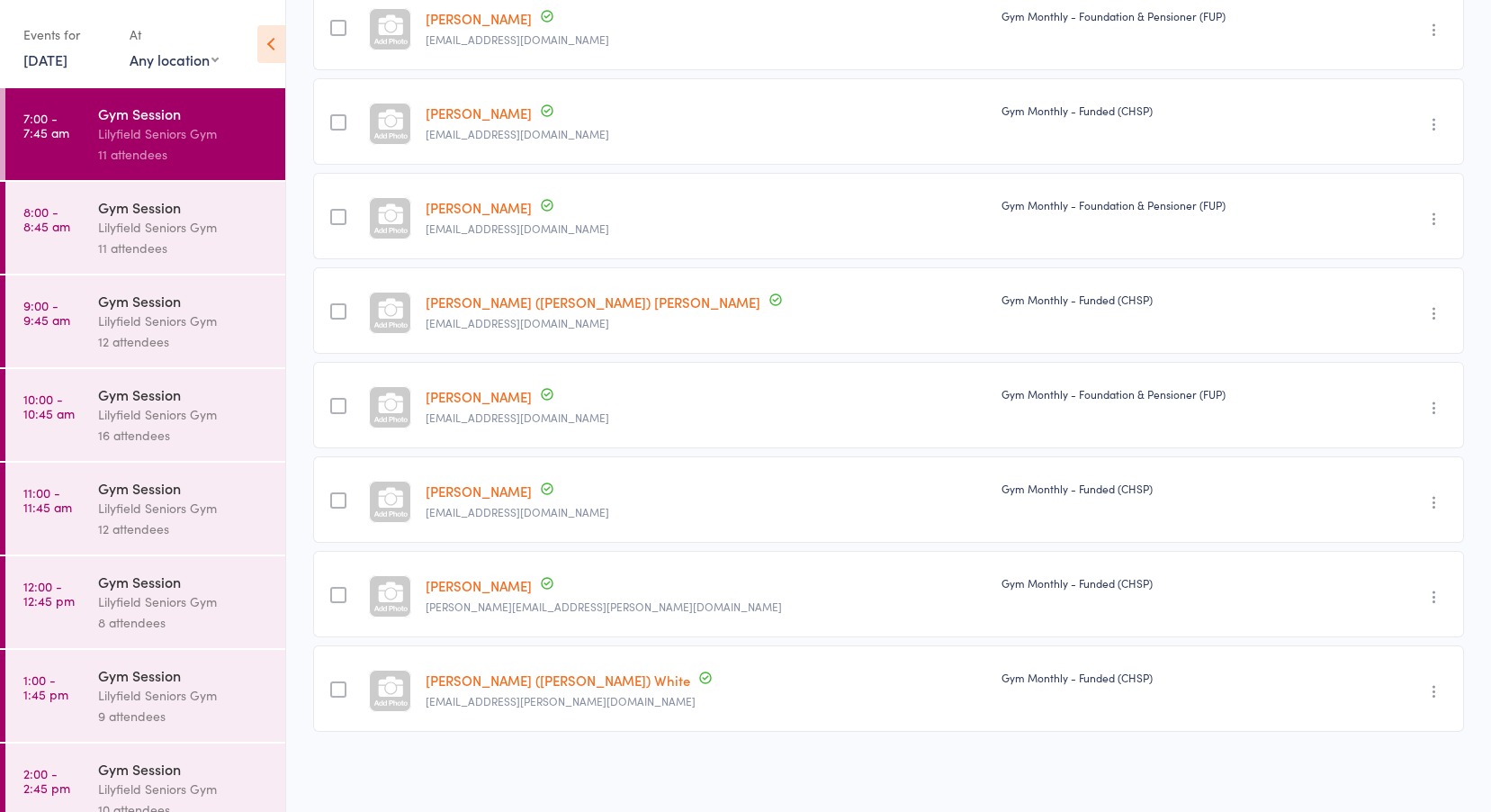
click at [161, 244] on div "11 attendees" at bounding box center [184, 248] width 172 height 21
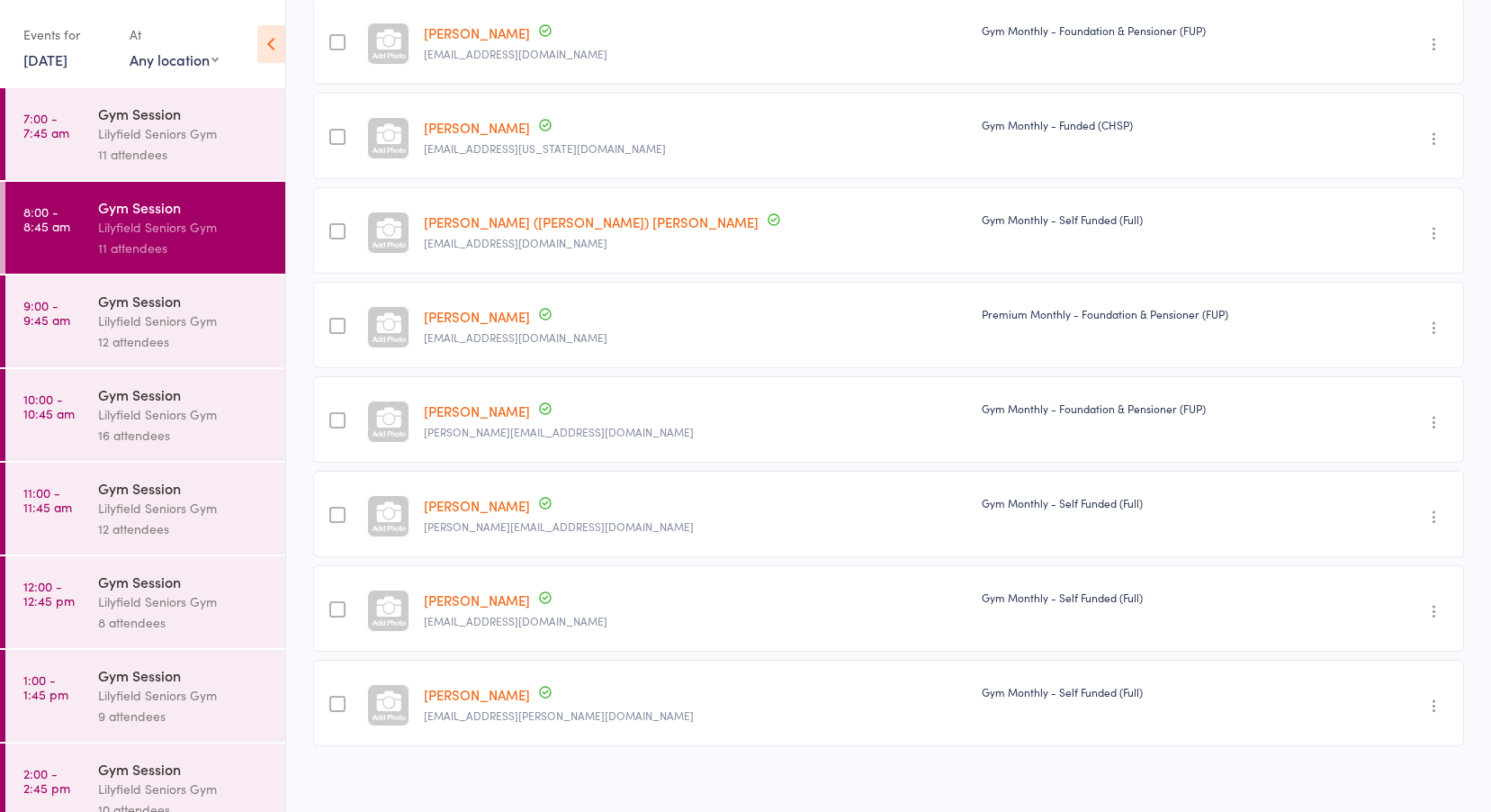
scroll to position [493, 0]
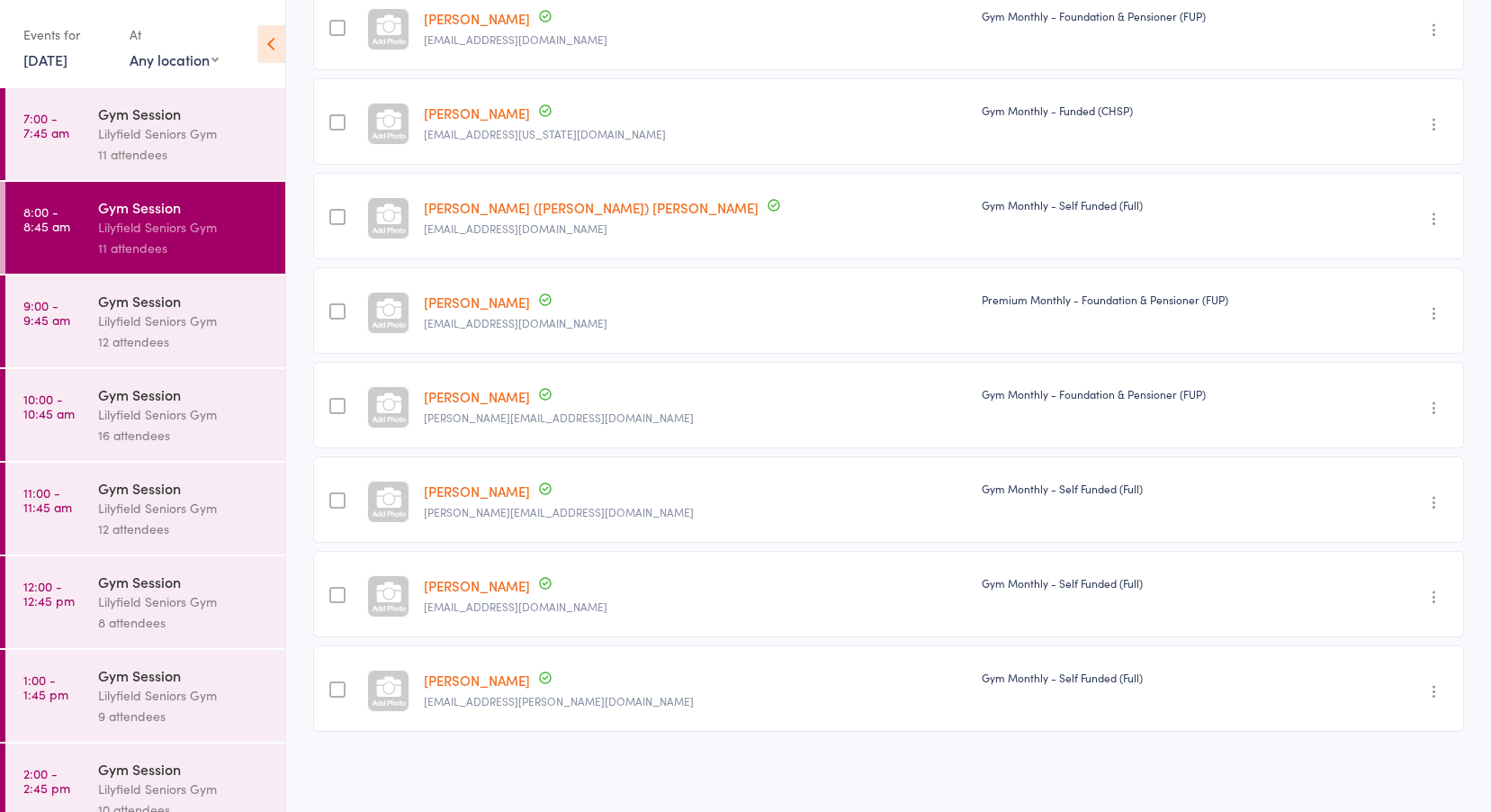
click at [173, 330] on div "Lilyfield Seniors Gym" at bounding box center [184, 321] width 172 height 21
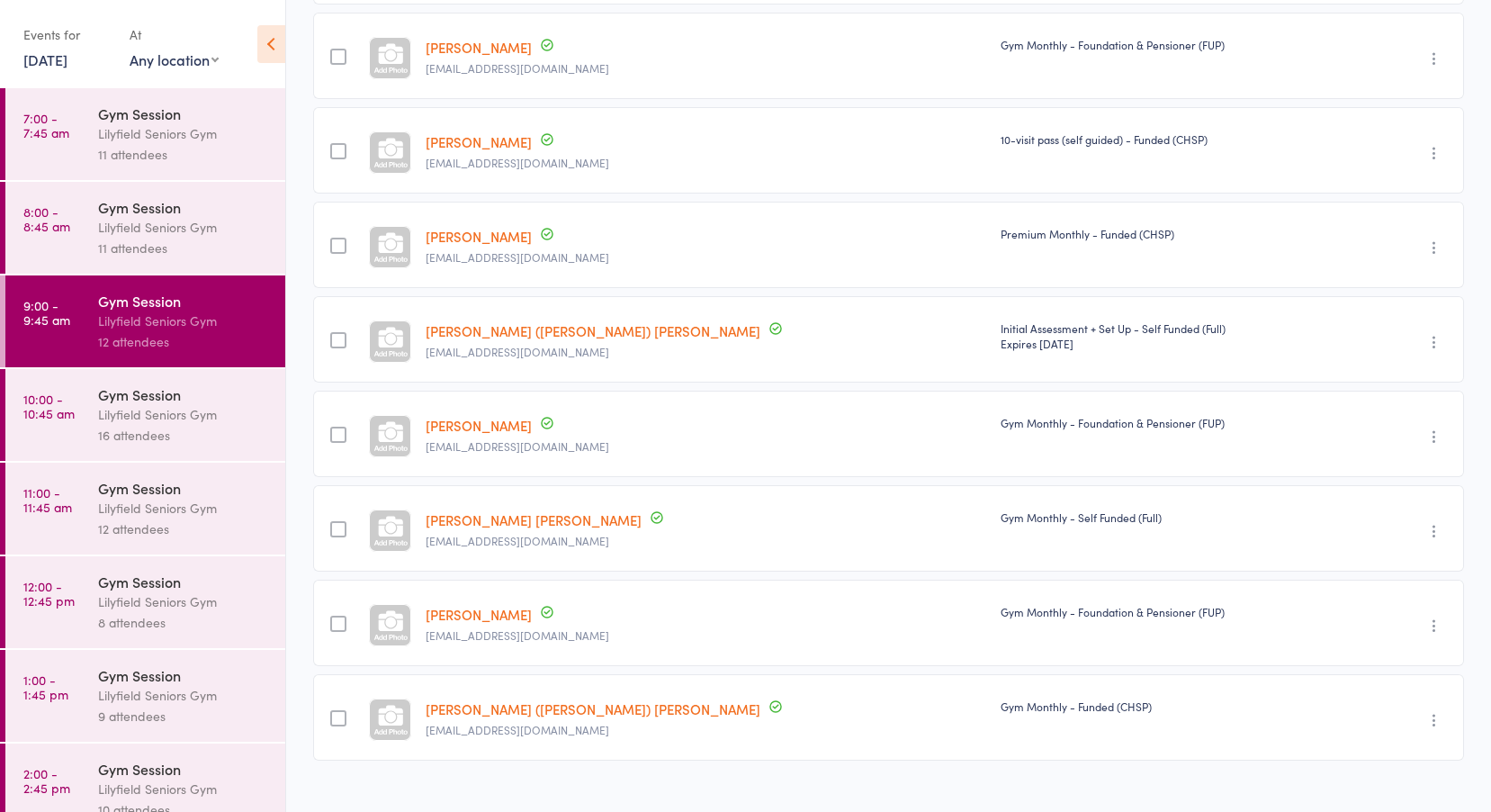
scroll to position [587, 0]
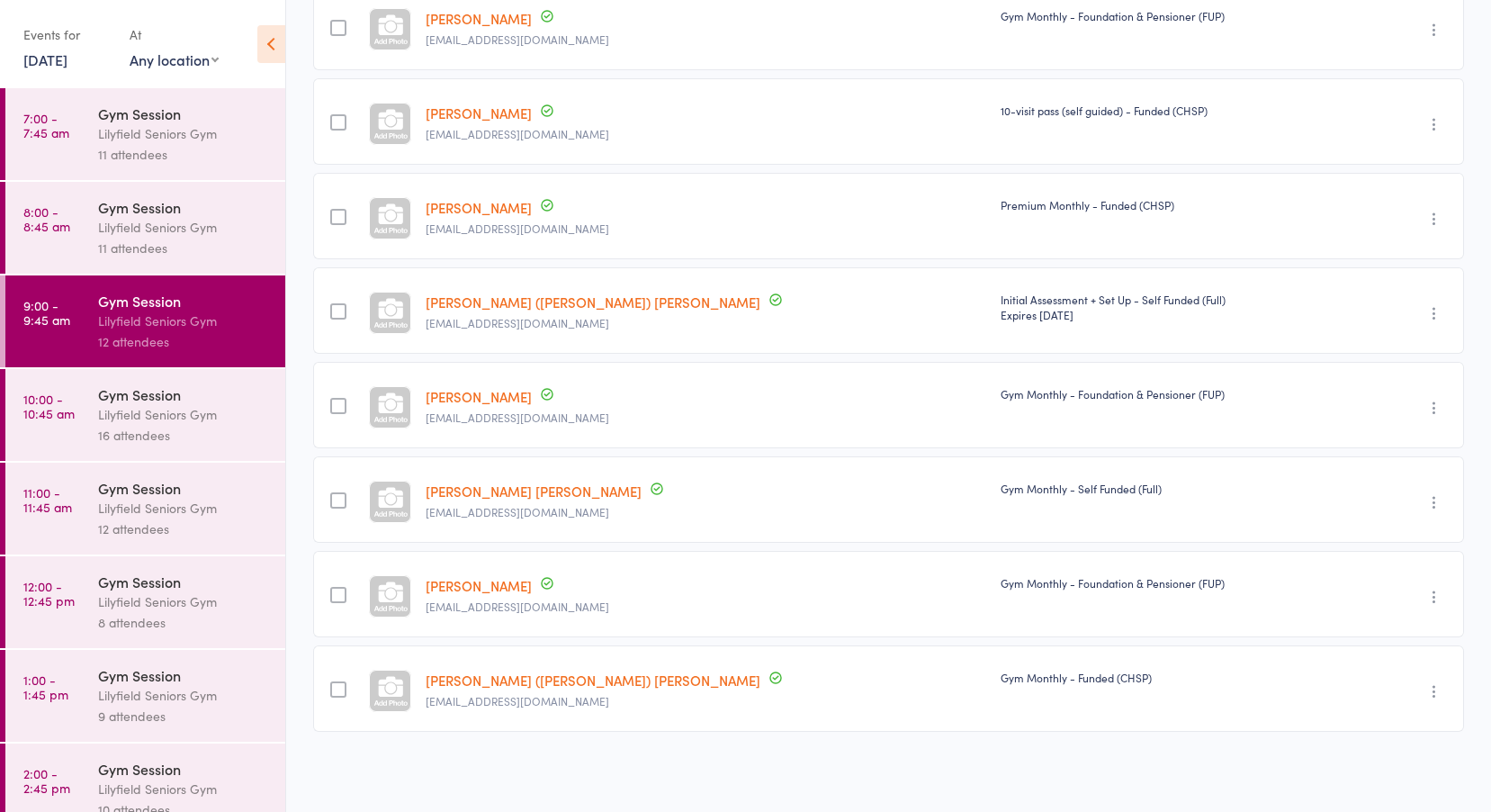
click at [179, 403] on div "Gym Session" at bounding box center [184, 394] width 172 height 20
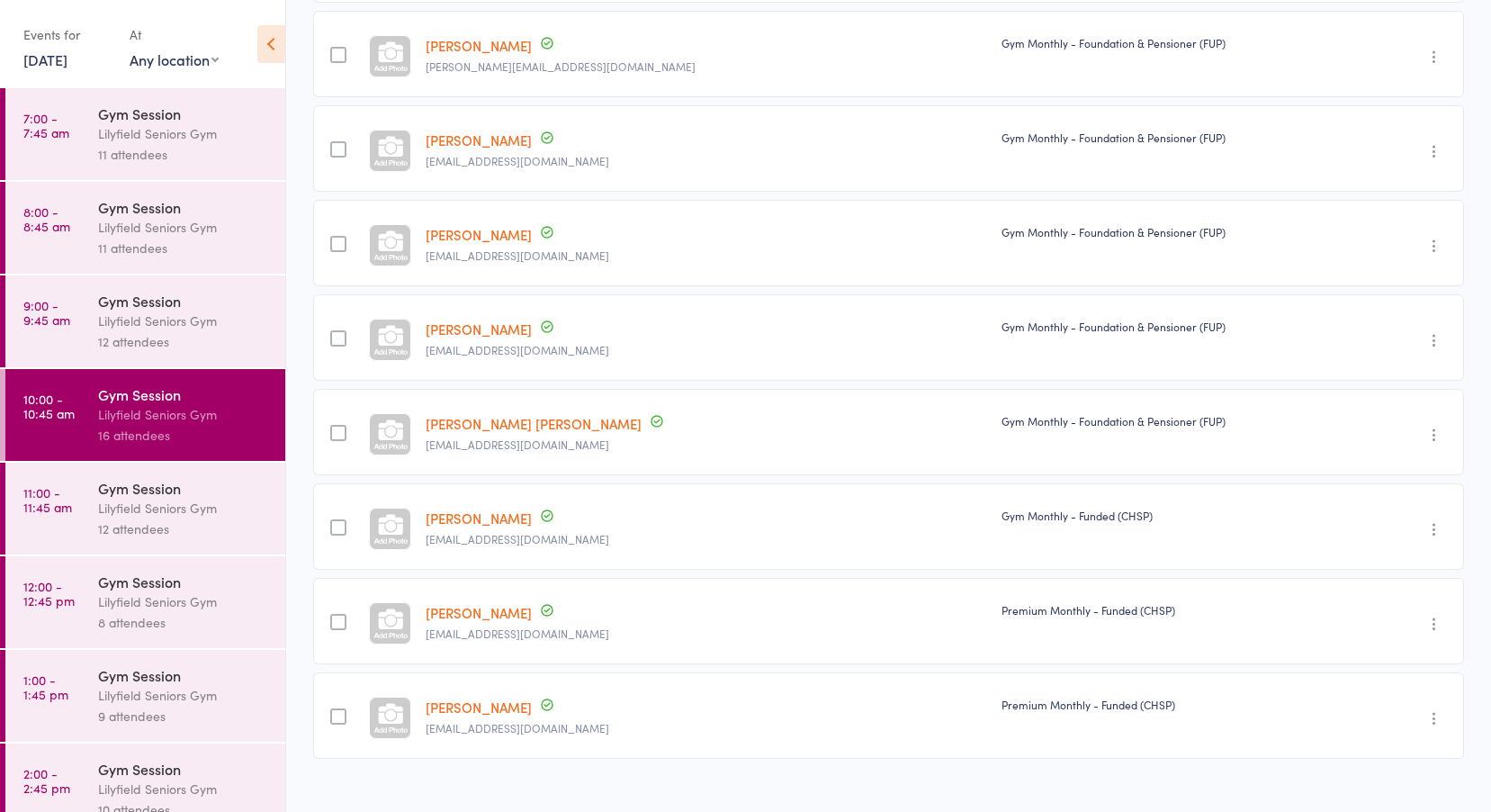
scroll to position [966, 0]
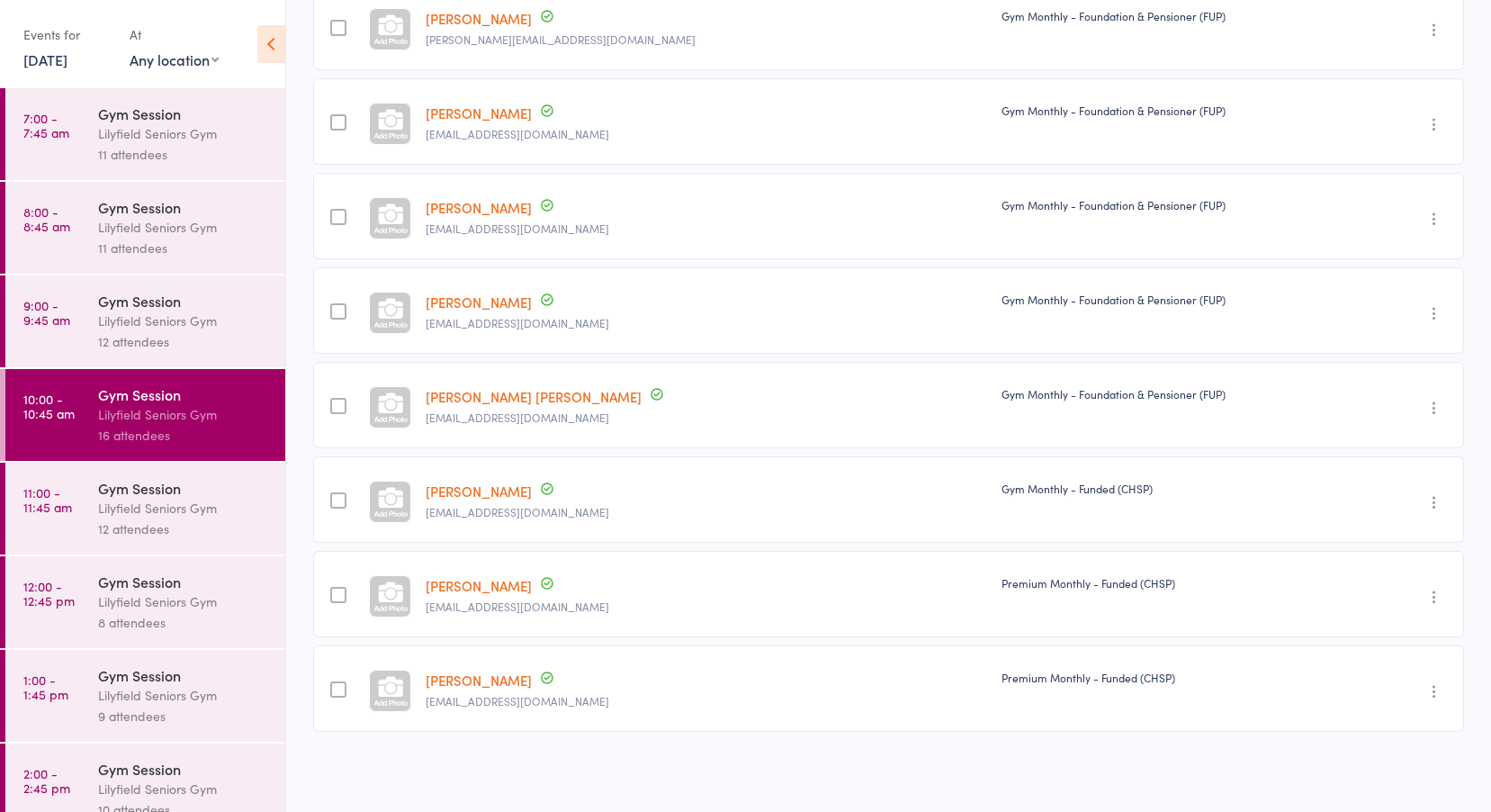
click at [166, 490] on div "Gym Session" at bounding box center [184, 487] width 172 height 20
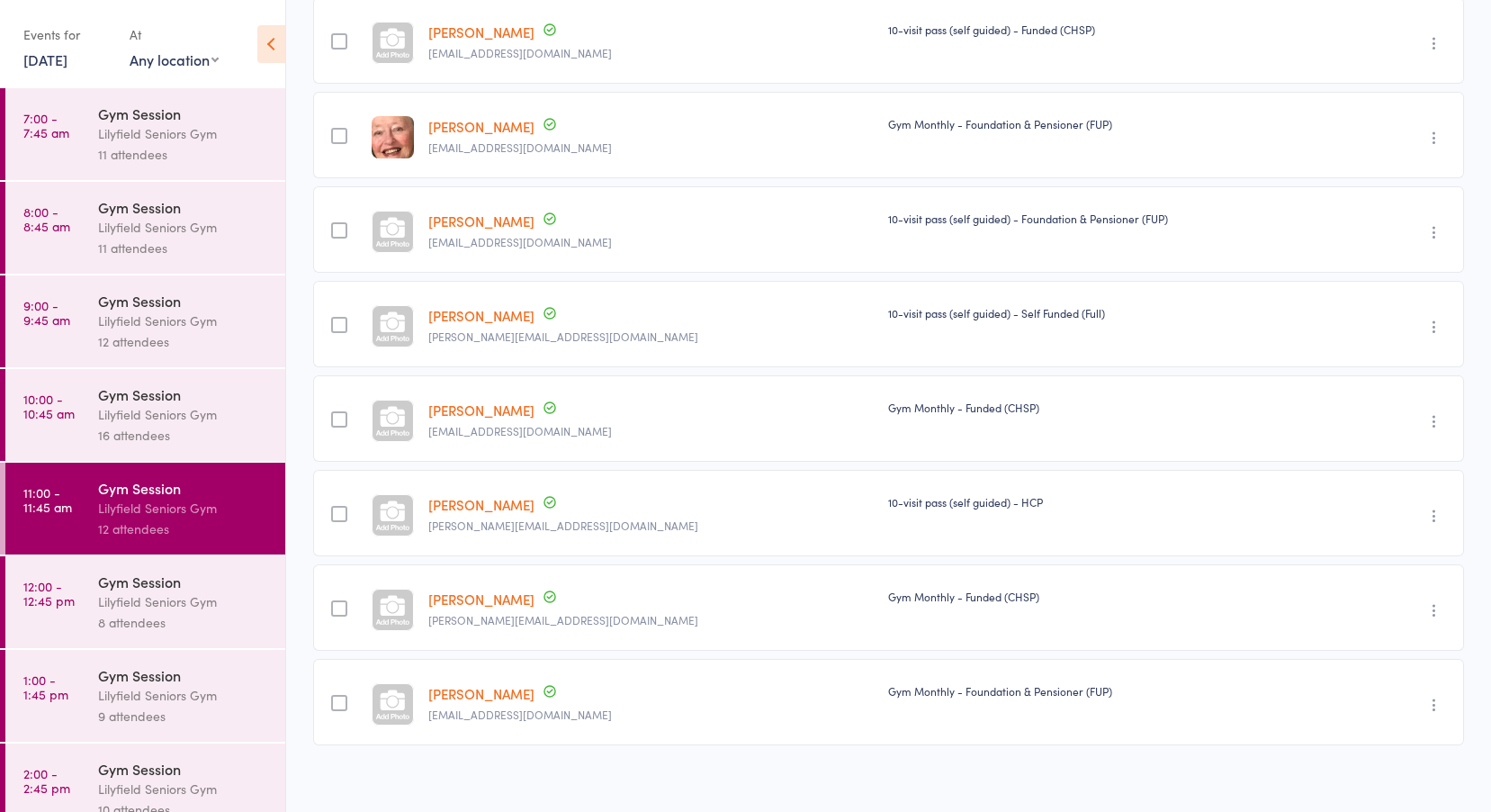
scroll to position [587, 0]
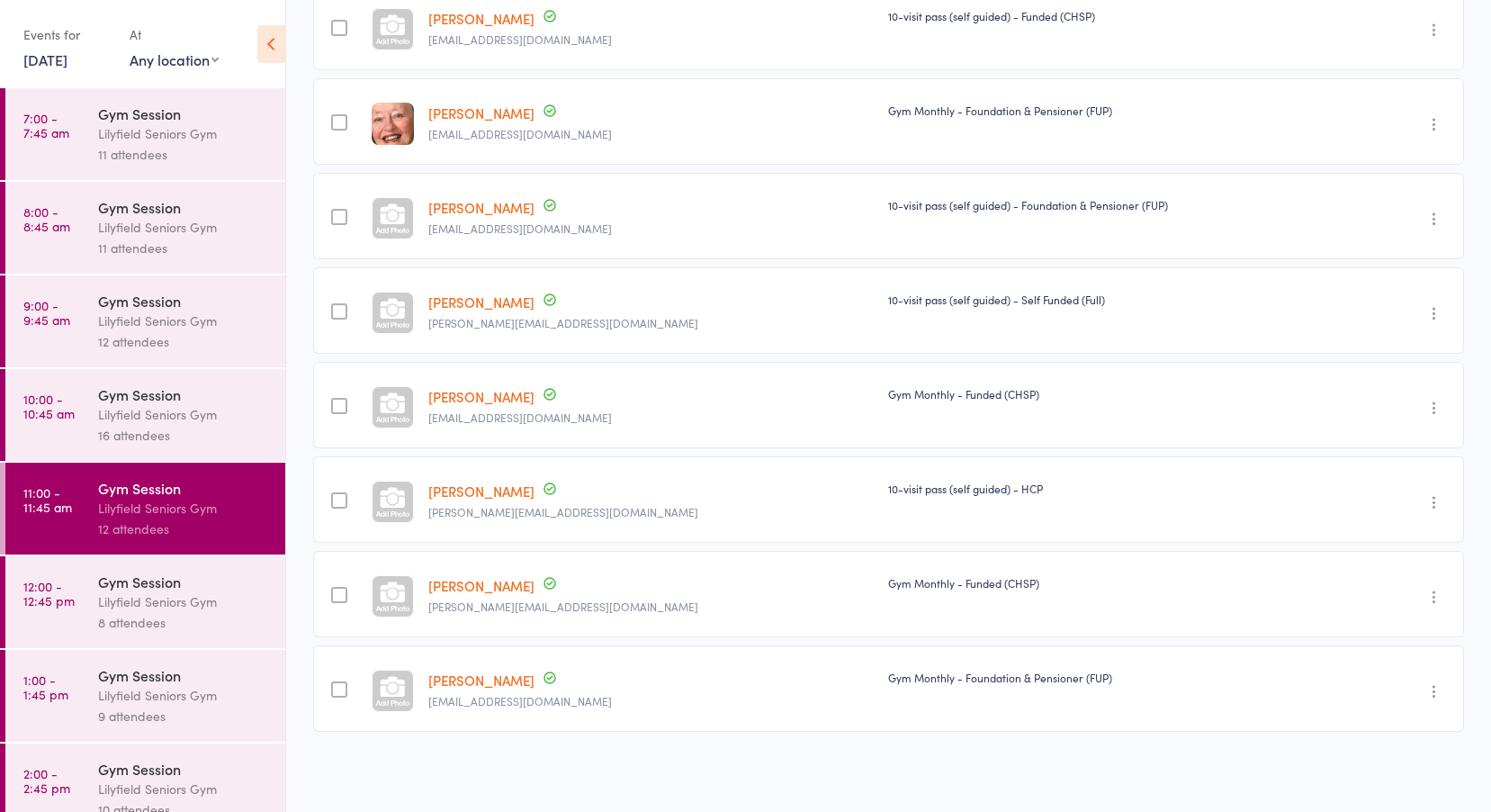
click at [148, 597] on div "Lilyfield Seniors Gym" at bounding box center [184, 601] width 172 height 21
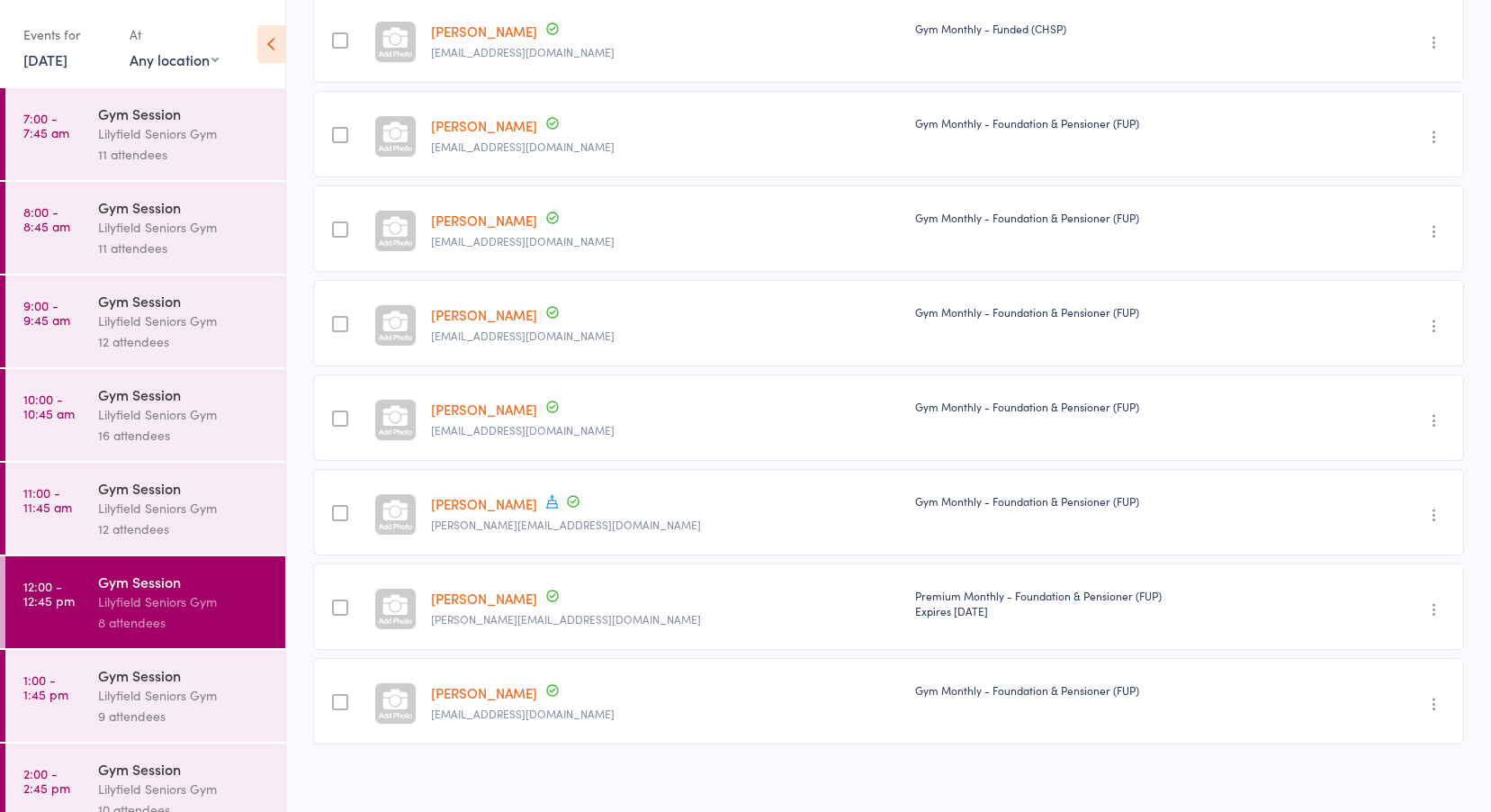
scroll to position [304, 0]
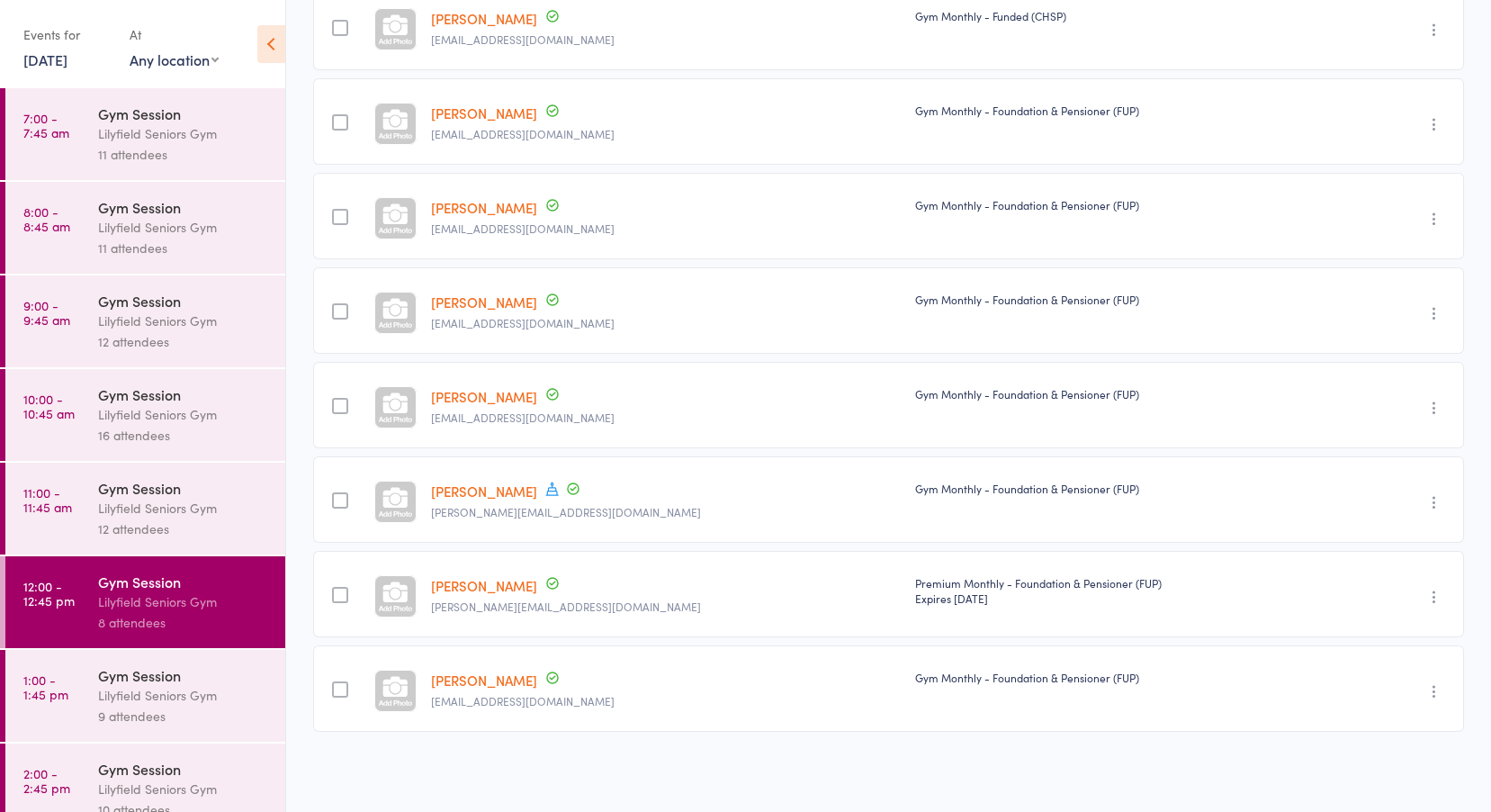
click at [0, 508] on html "Roll Call for Gym Session 12 Aug 12:00 Lilyfield Seniors Gym Seniors Gym Lilyfi…" at bounding box center [745, 102] width 1491 height 812
click at [31, 687] on time "1:00 - 1:45 pm" at bounding box center [46, 686] width 45 height 29
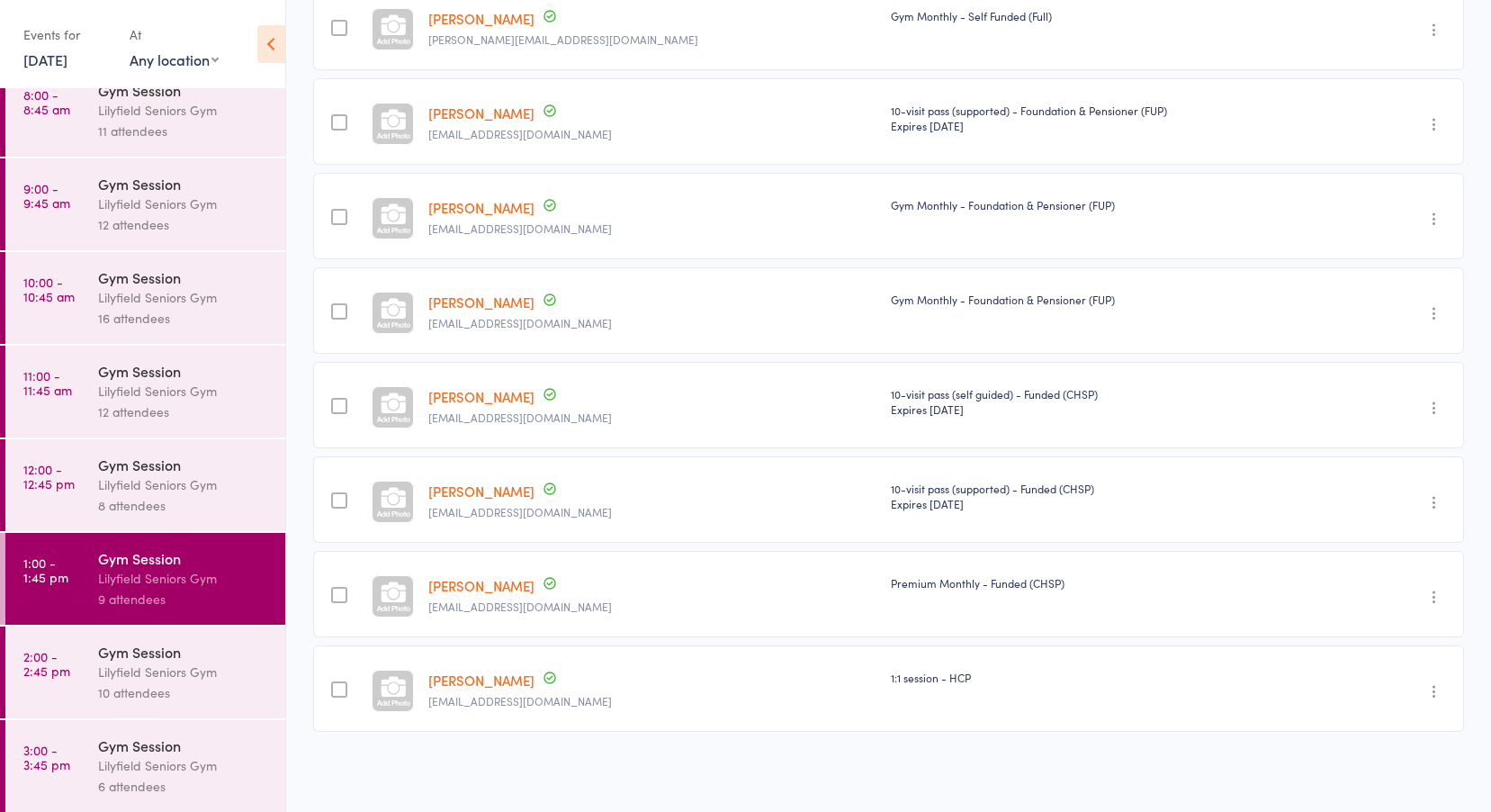
scroll to position [119, 0]
click at [67, 663] on time "2:00 - 2:45 pm" at bounding box center [47, 661] width 47 height 29
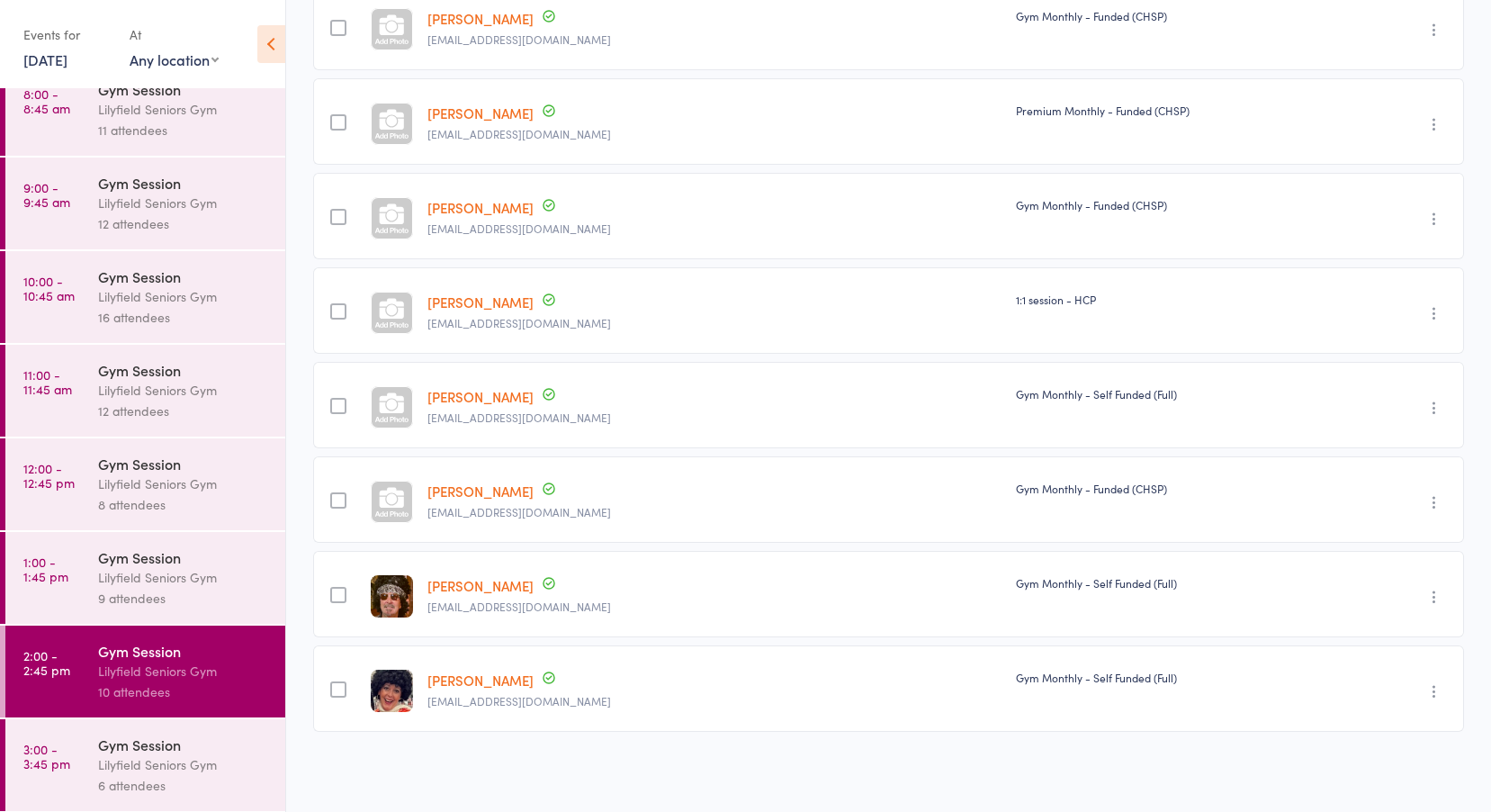
scroll to position [119, 0]
click at [127, 750] on div "Gym Session" at bounding box center [184, 743] width 172 height 20
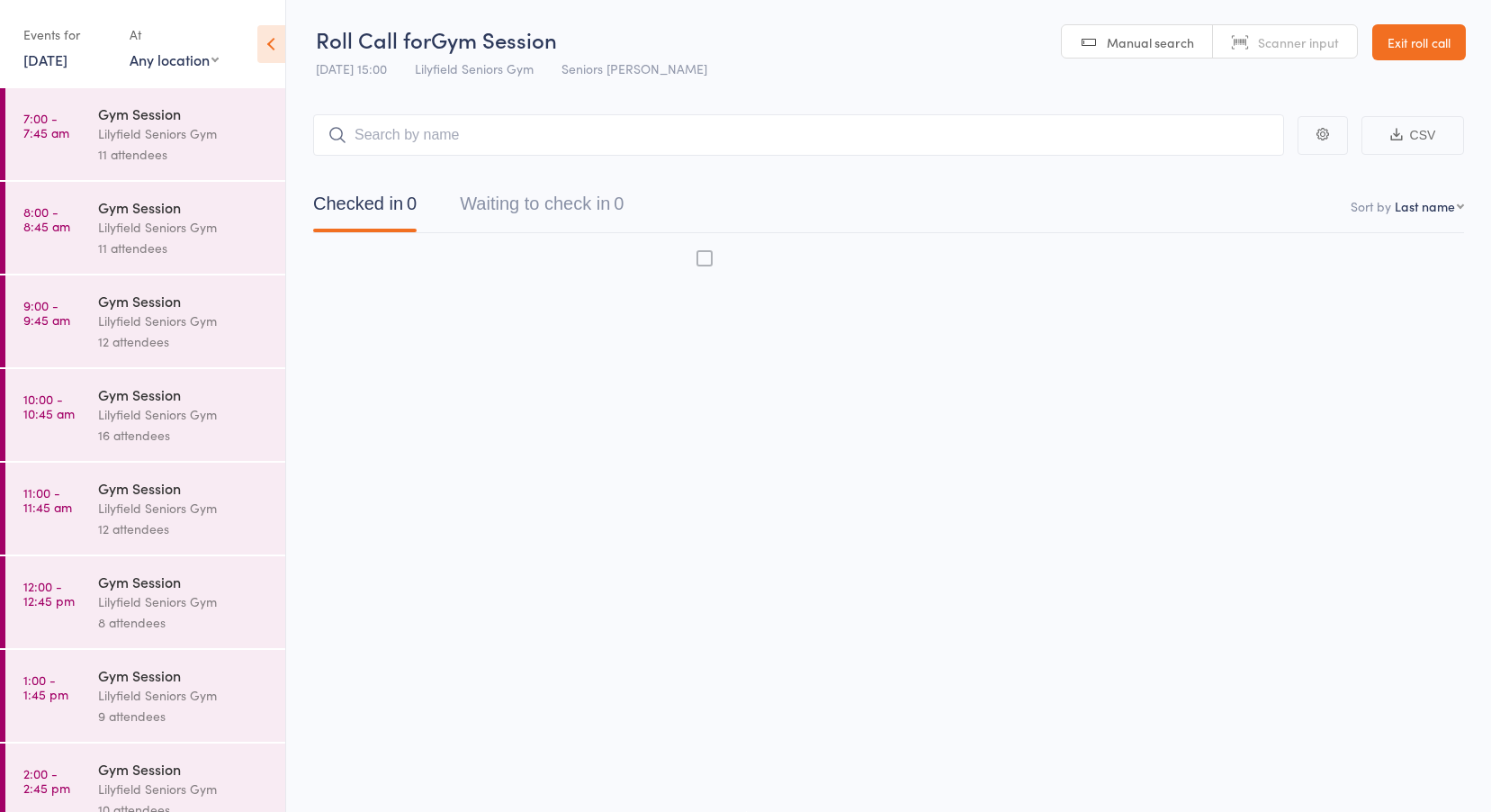
scroll to position [1, 0]
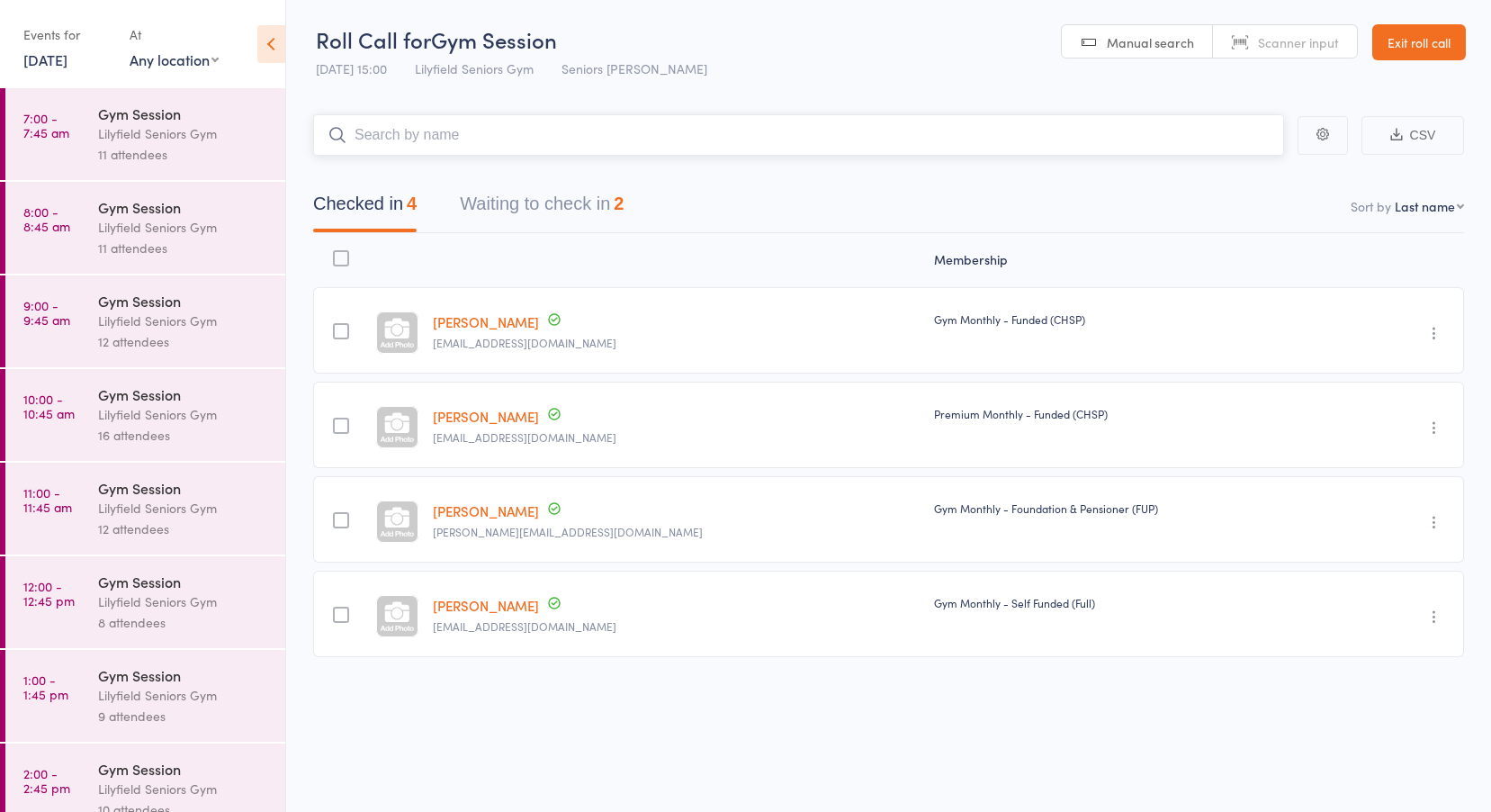
click at [563, 186] on button "Waiting to check in 2" at bounding box center [541, 208] width 163 height 48
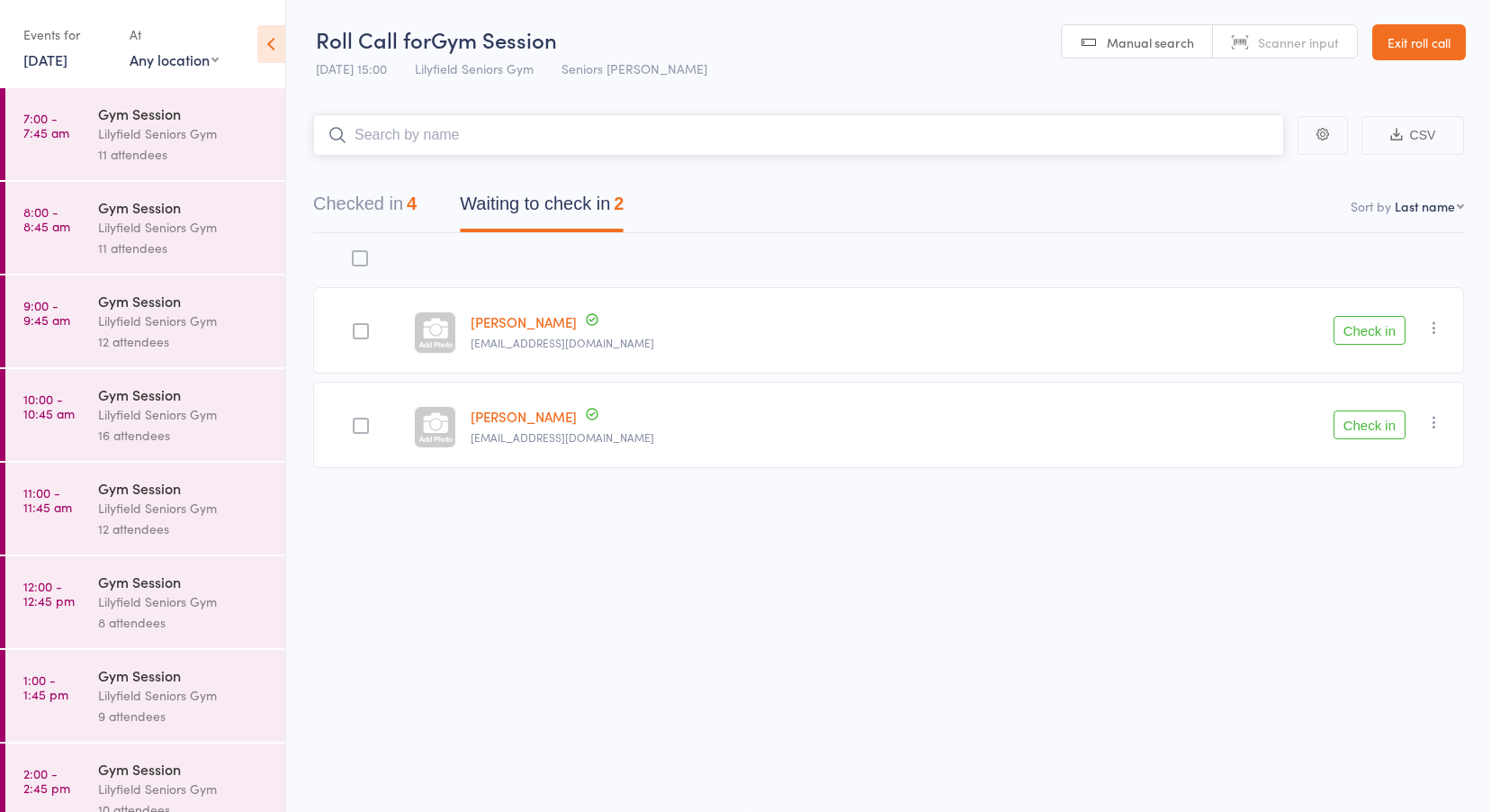
click at [398, 206] on button "Checked in 4" at bounding box center [365, 208] width 104 height 48
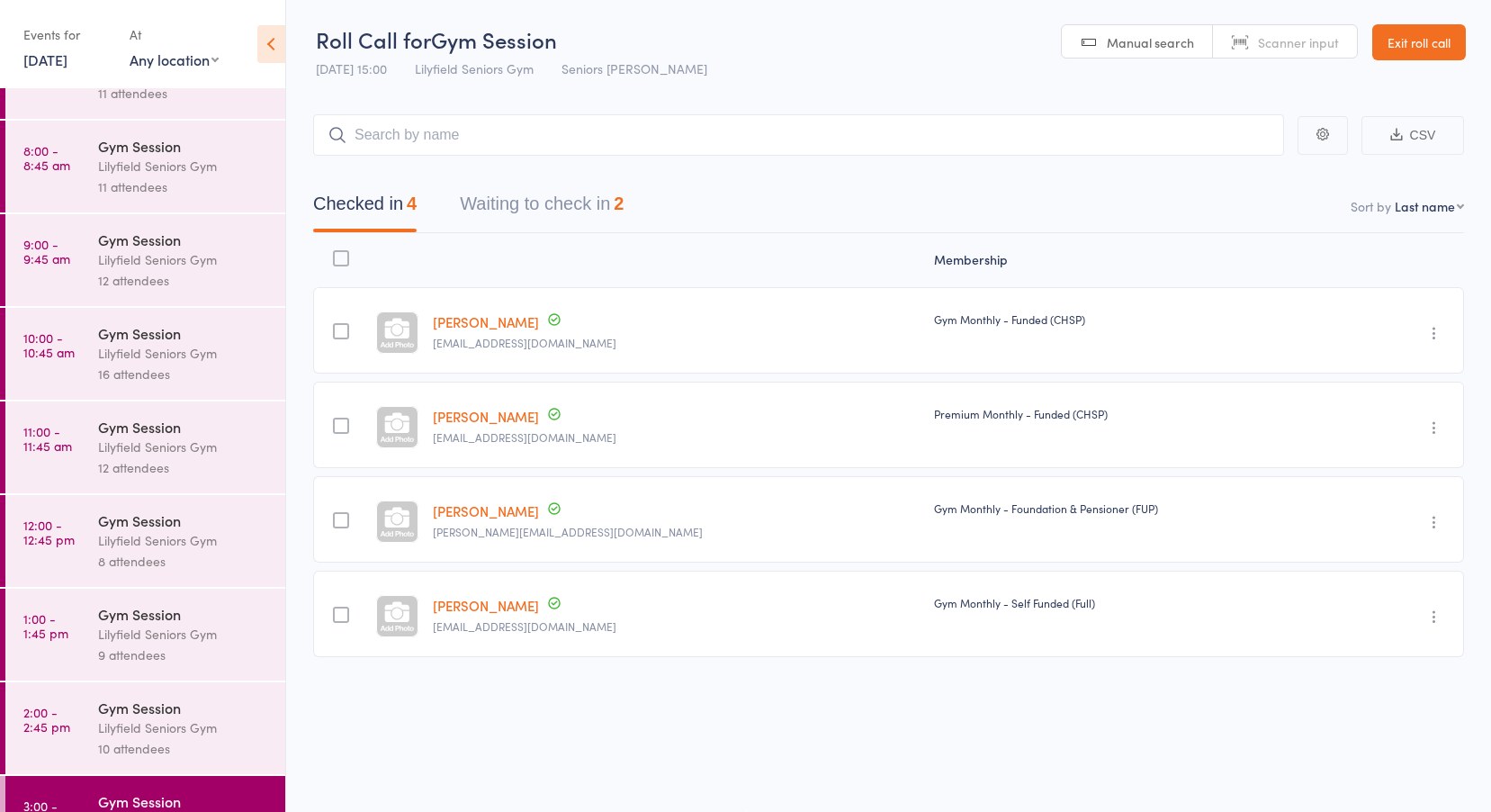
scroll to position [119, 0]
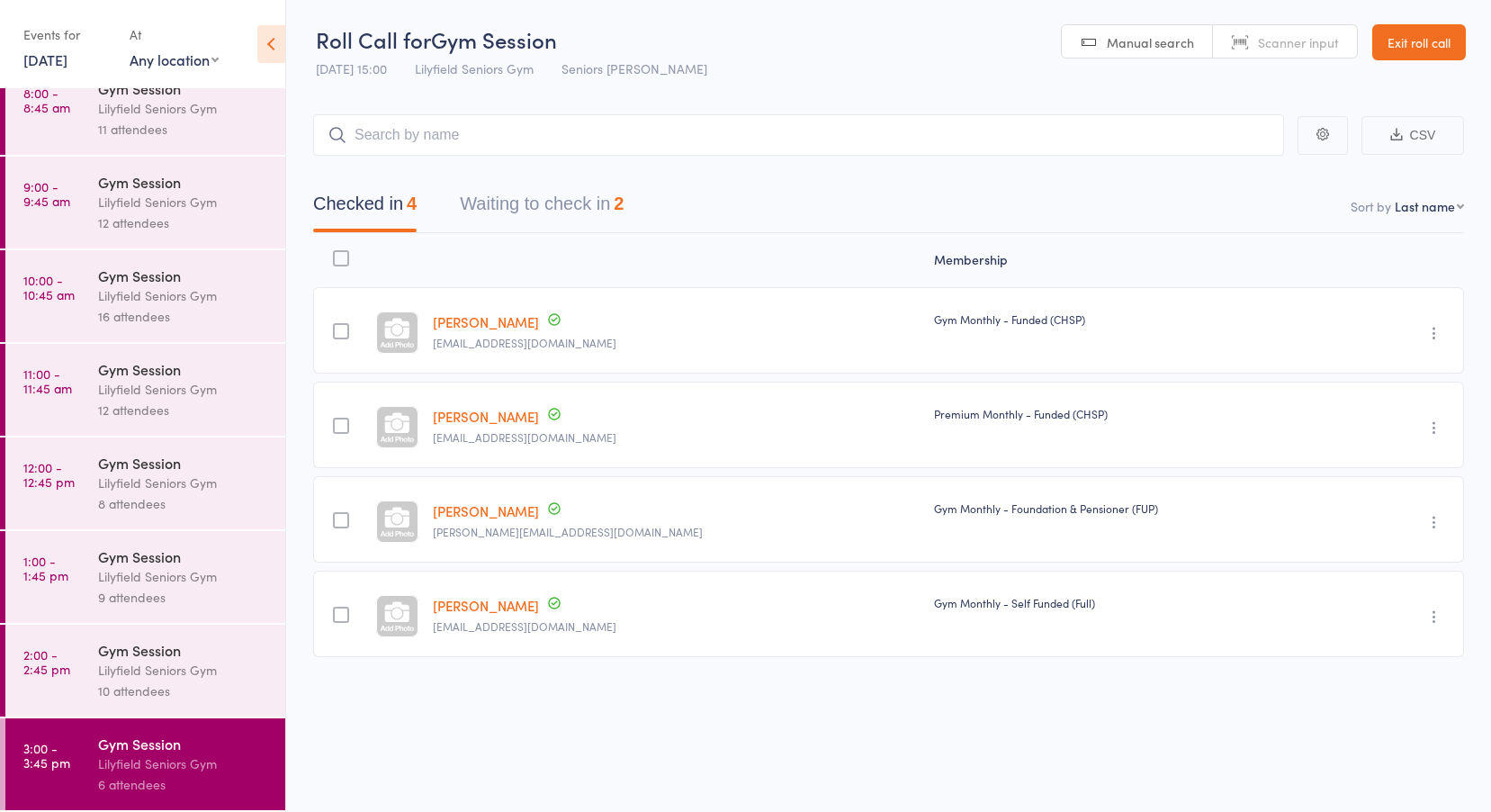
click at [122, 658] on div "Gym Session" at bounding box center [184, 650] width 172 height 20
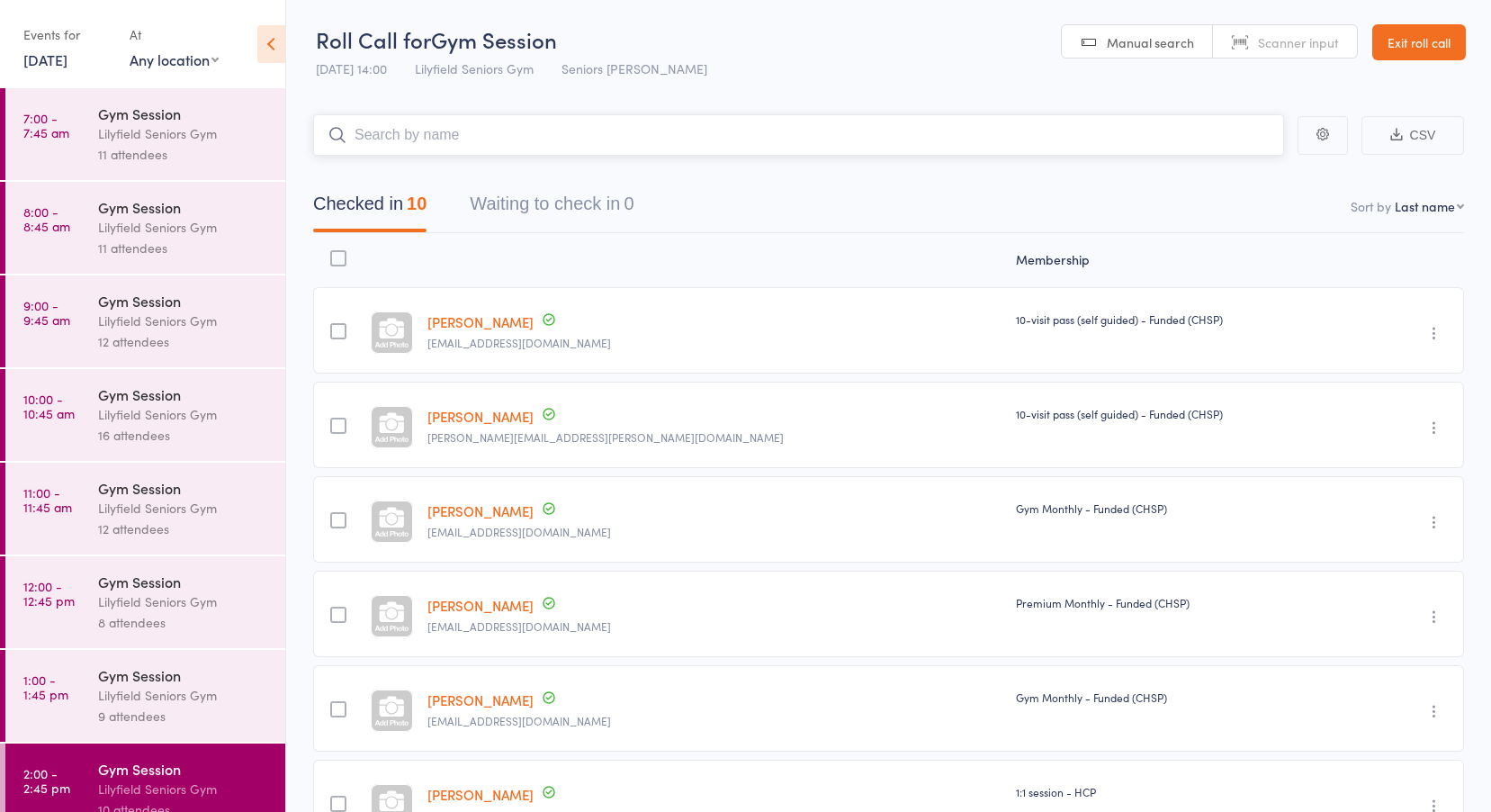
scroll to position [91, 0]
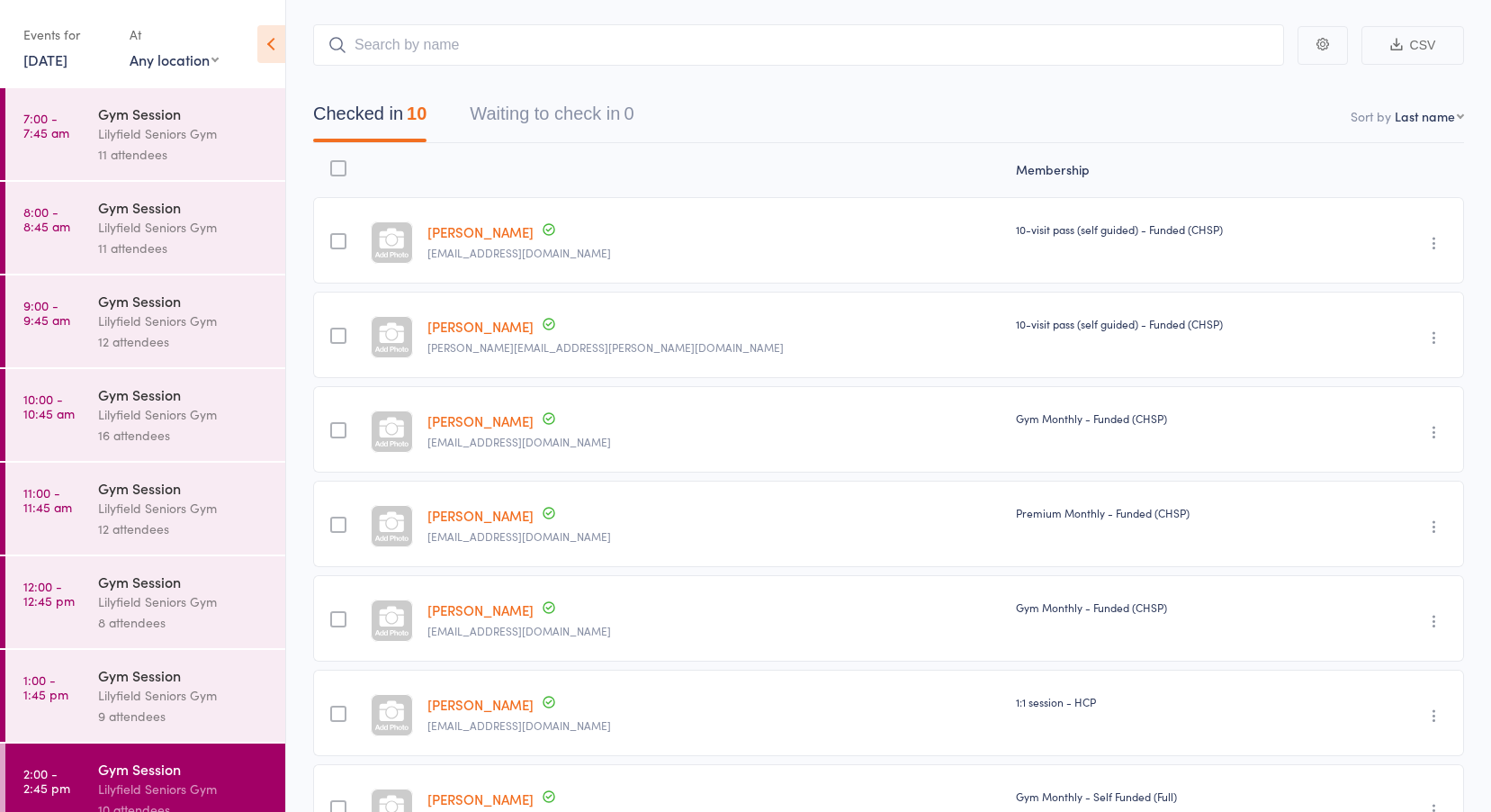
click at [510, 515] on link "Sarah Fogg" at bounding box center [481, 516] width 106 height 19
click at [67, 60] on link "[DATE]" at bounding box center [45, 59] width 44 height 20
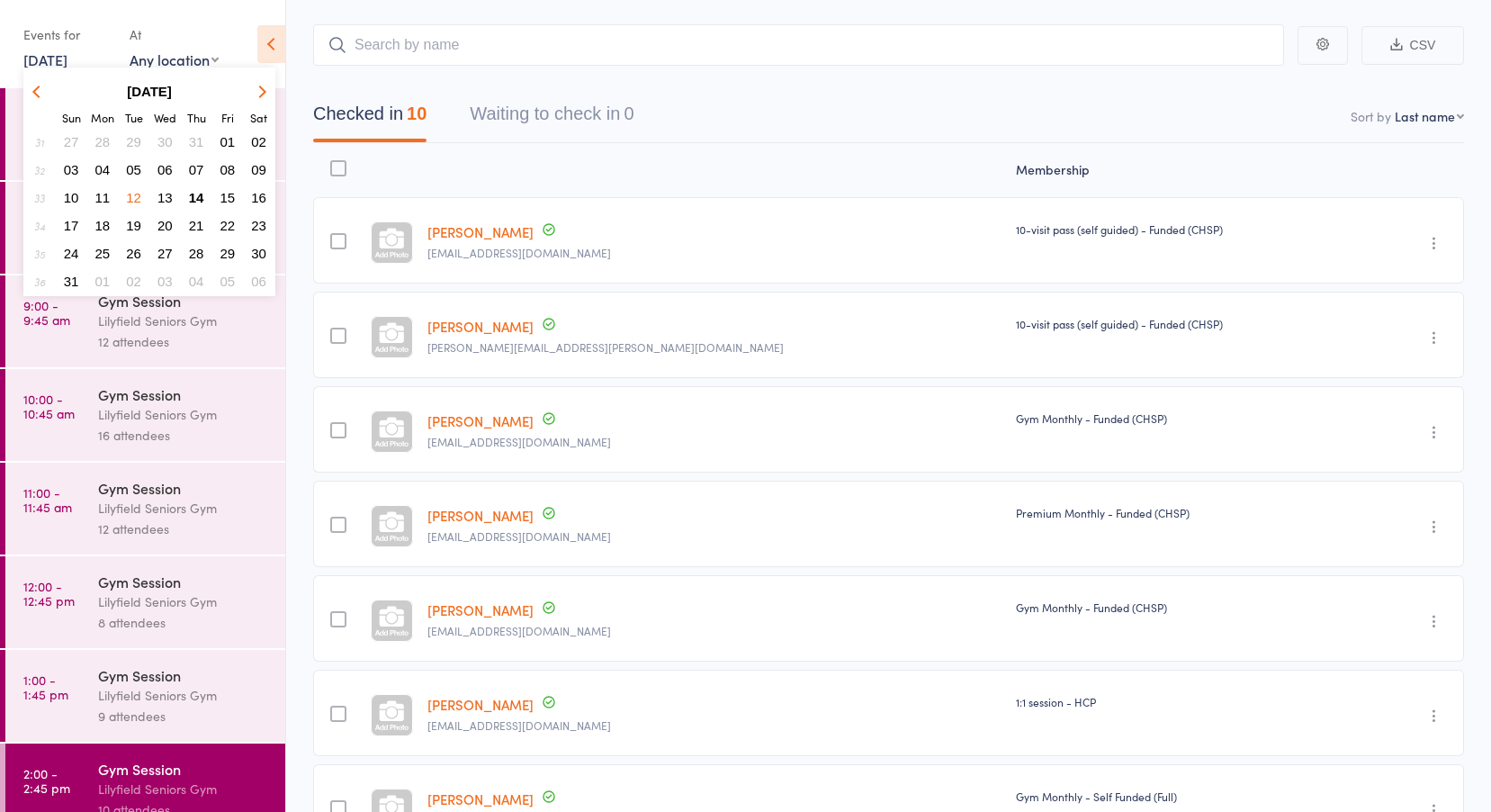
click at [169, 191] on span "13" at bounding box center [165, 197] width 15 height 15
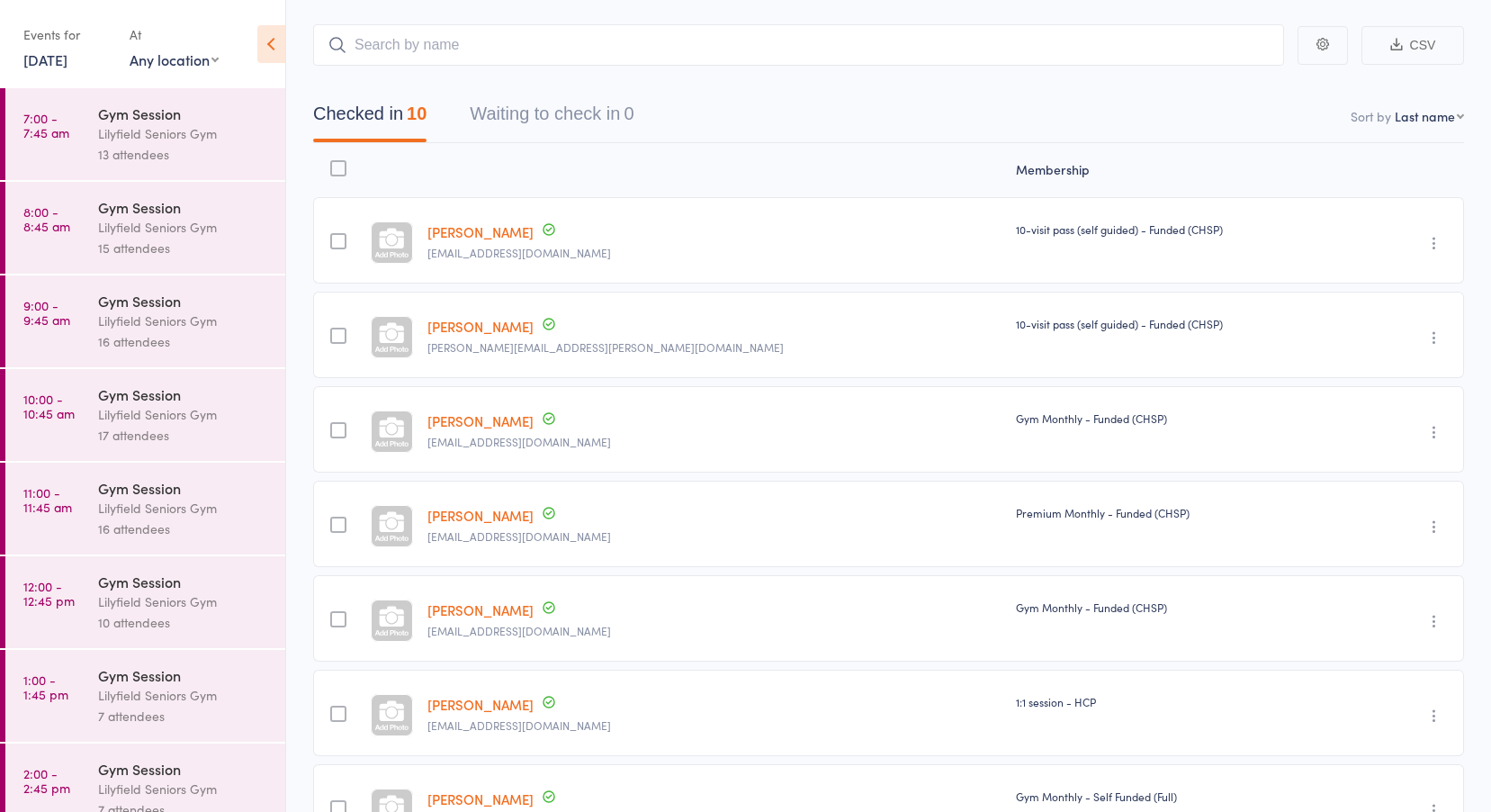
click at [52, 128] on time "7:00 - 7:45 am" at bounding box center [46, 125] width 46 height 29
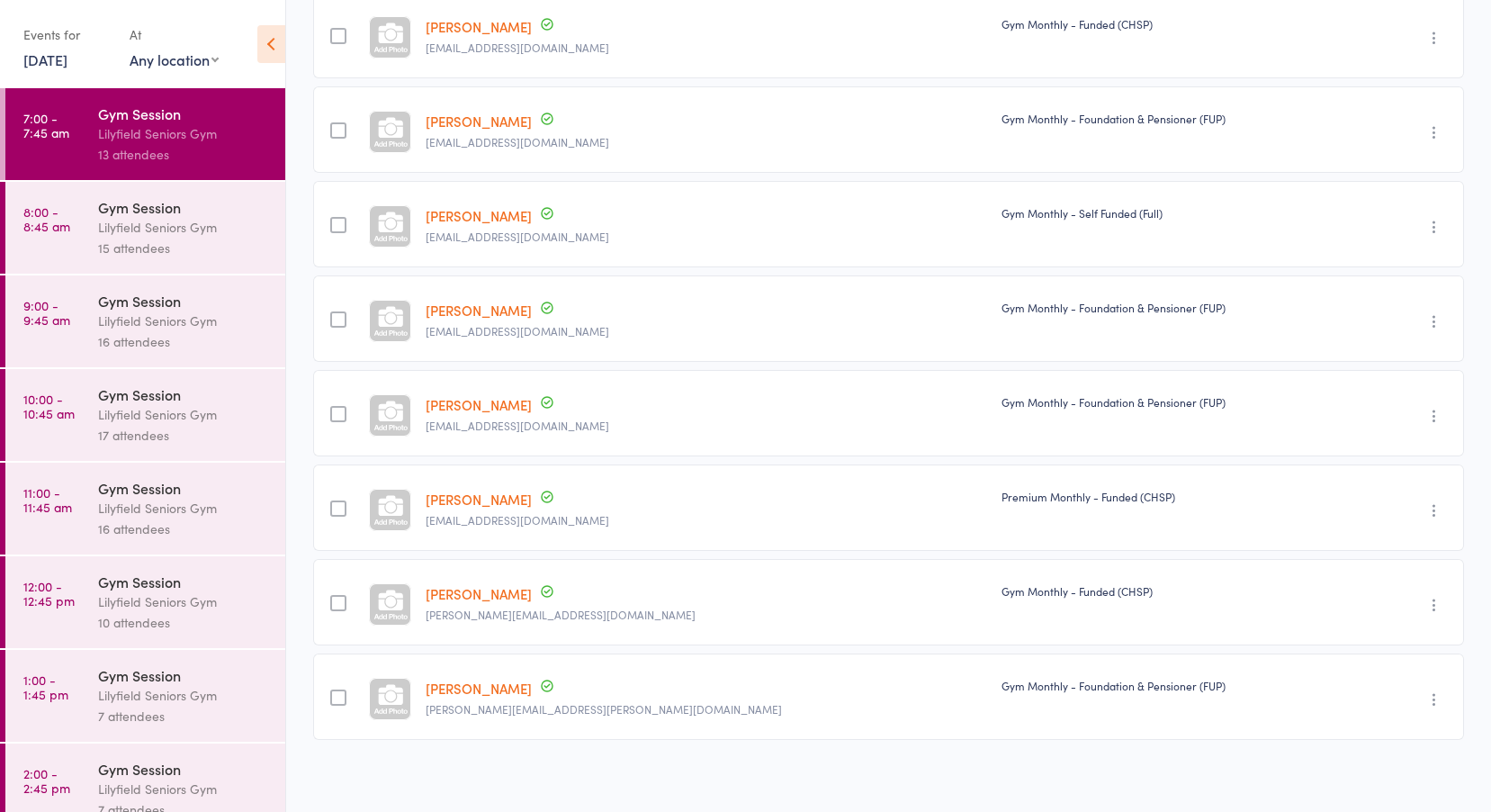
scroll to position [587, 0]
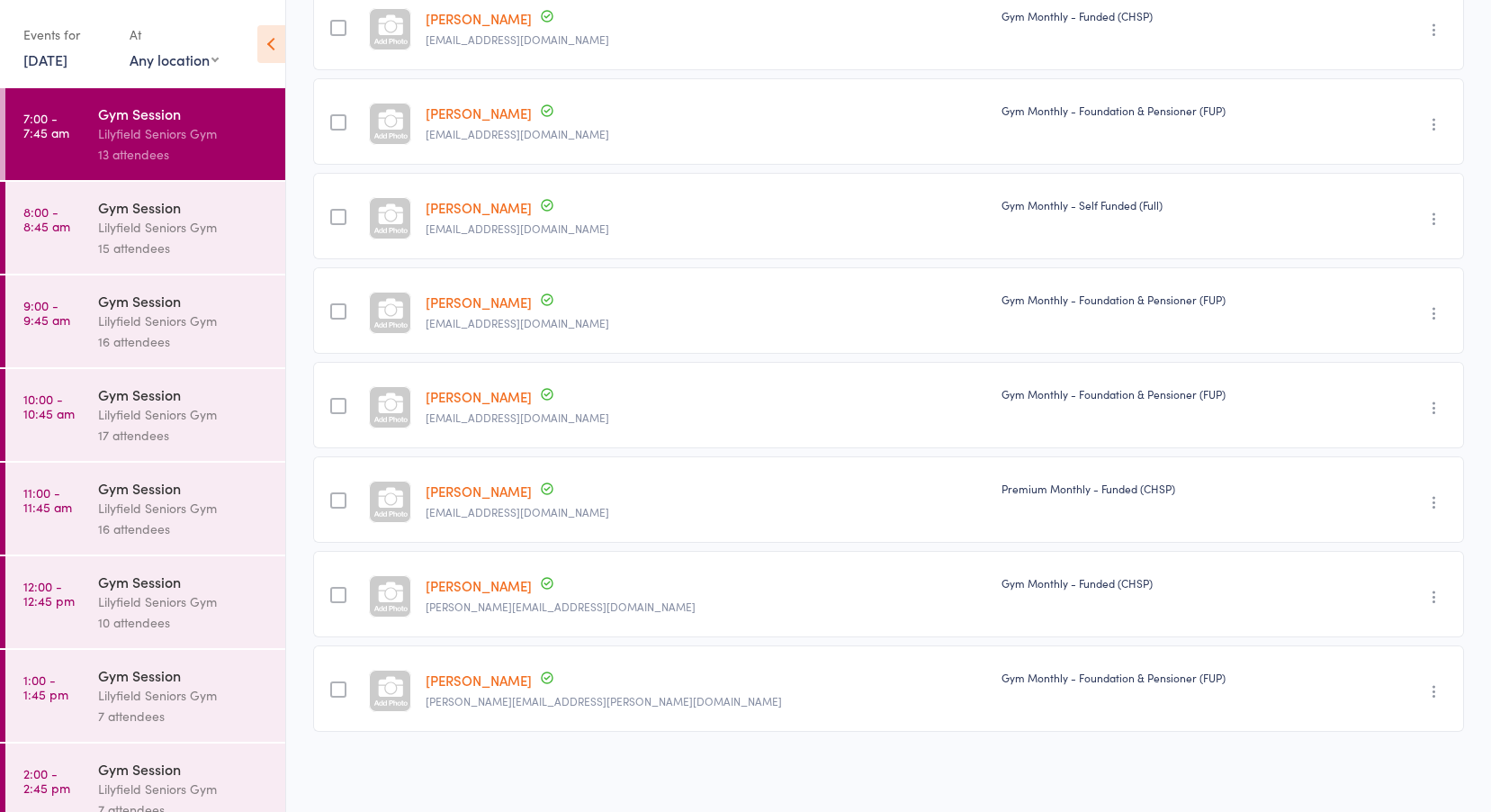
click at [71, 223] on link "8:00 - 8:45 am Gym Session Lilyfield Seniors Gym 15 attendees" at bounding box center [145, 228] width 280 height 92
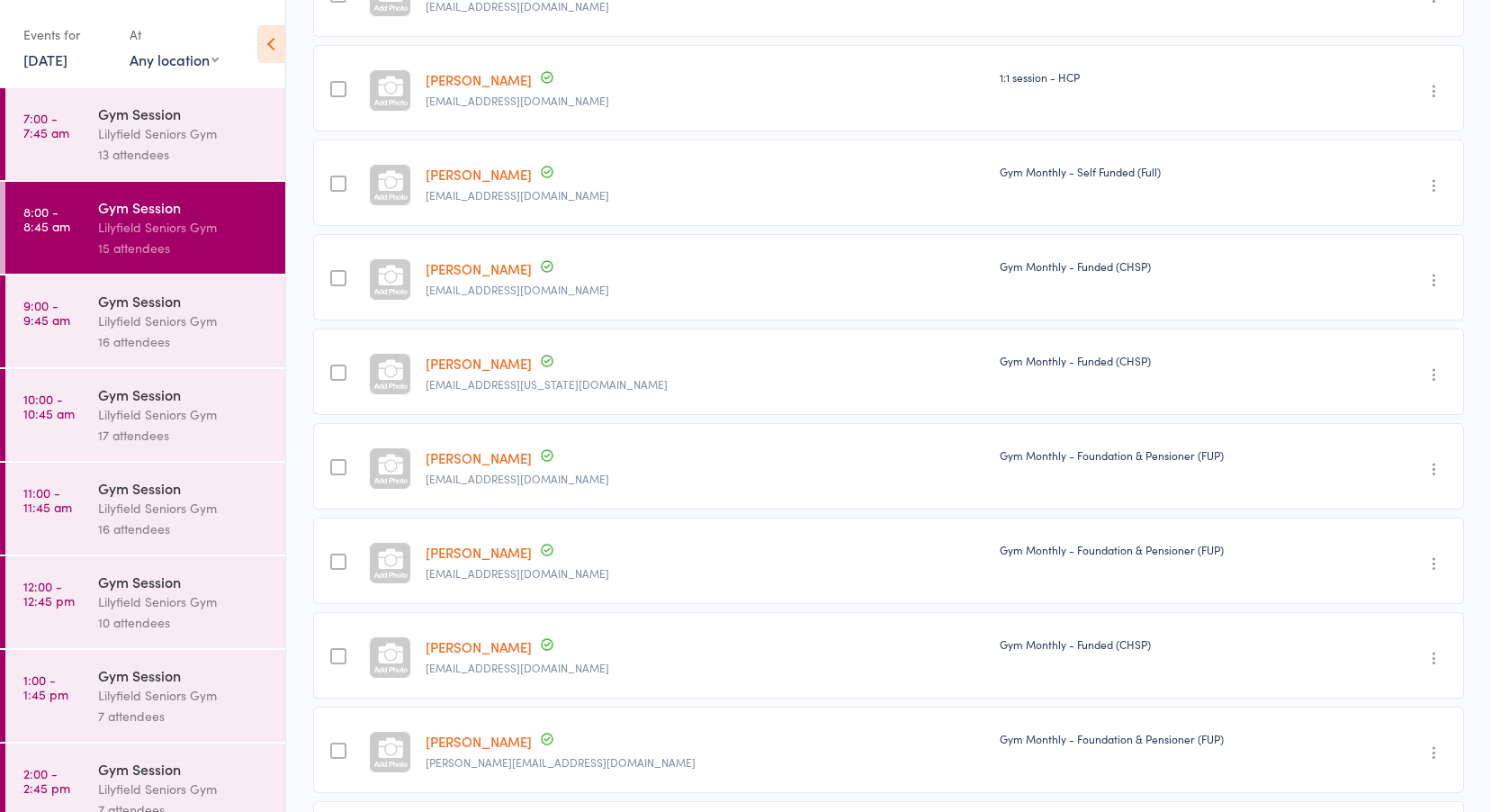
scroll to position [871, 0]
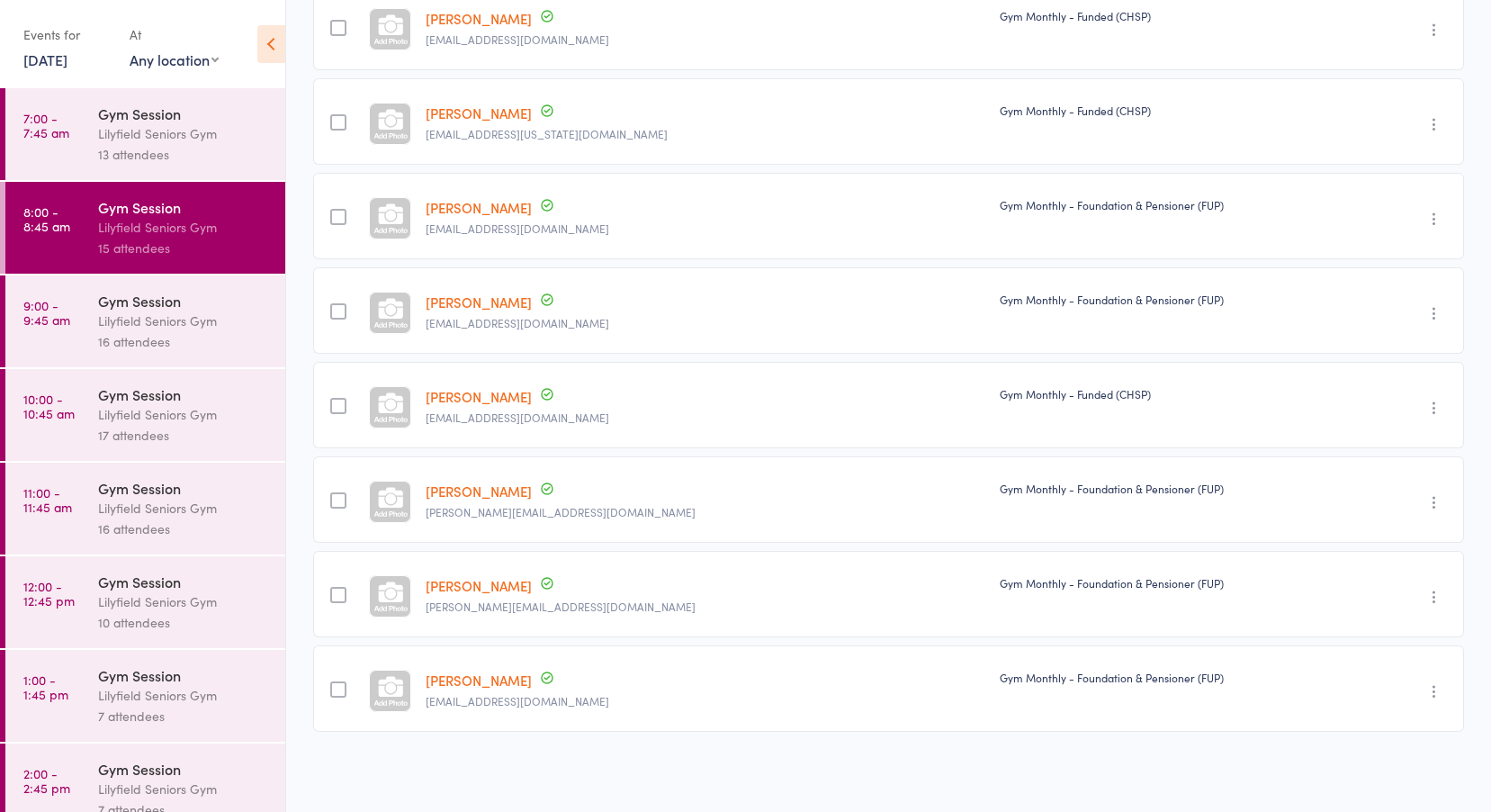
click at [89, 297] on link "9:00 - 9:45 am Gym Session Lilyfield Seniors Gym 16 attendees" at bounding box center [145, 321] width 280 height 92
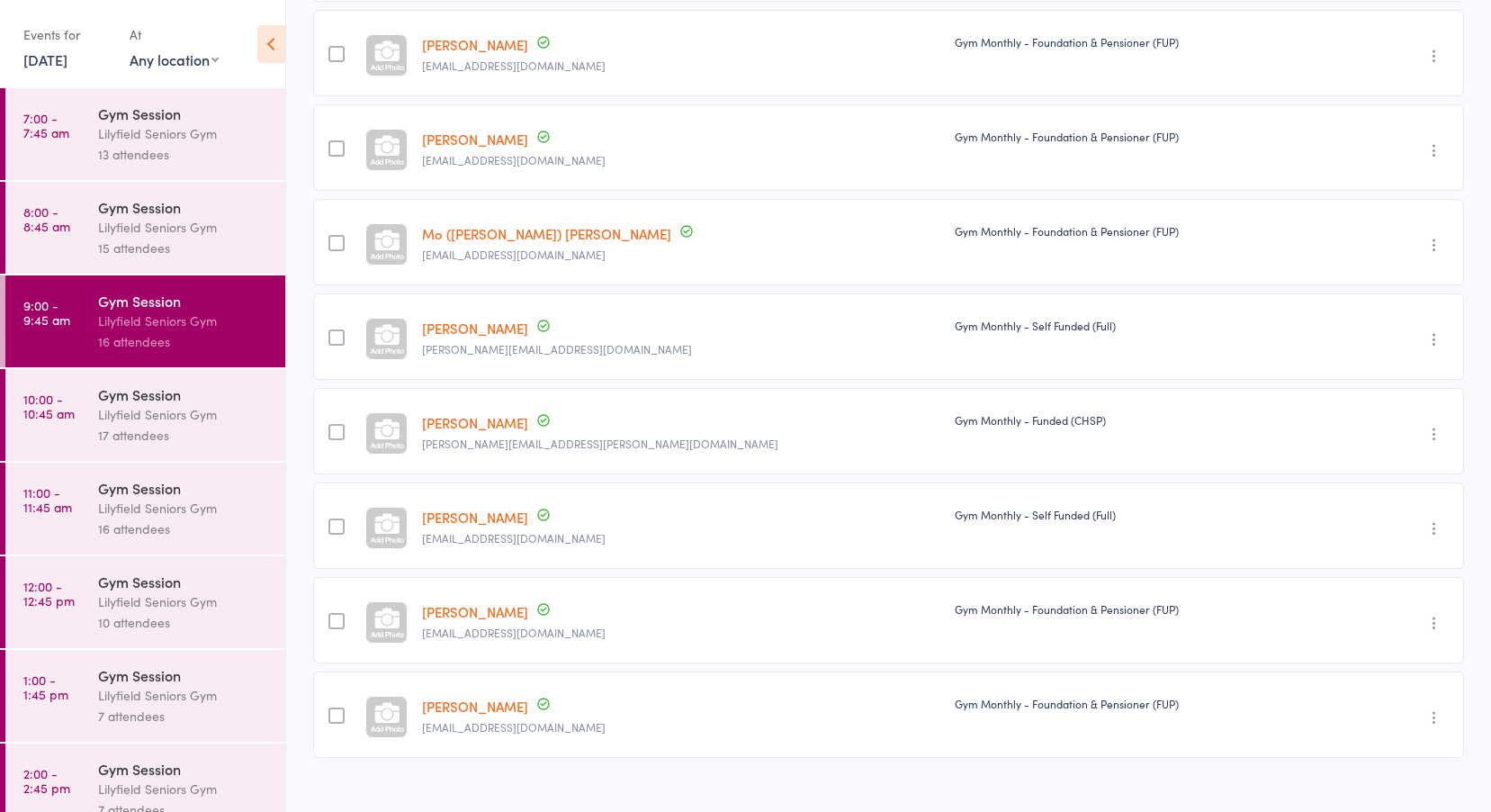
scroll to position [892, 0]
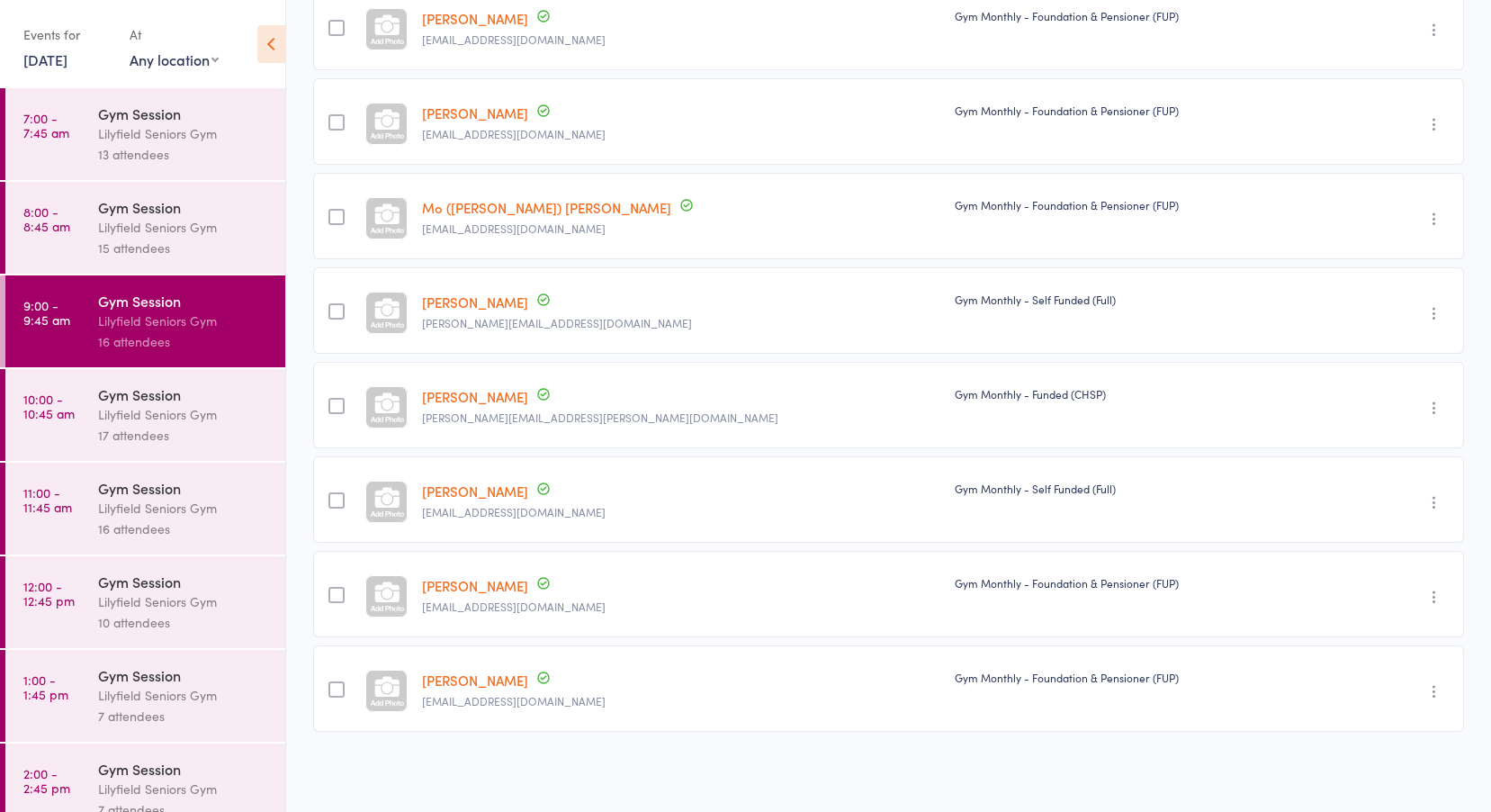
click at [110, 398] on div "Gym Session" at bounding box center [184, 394] width 172 height 20
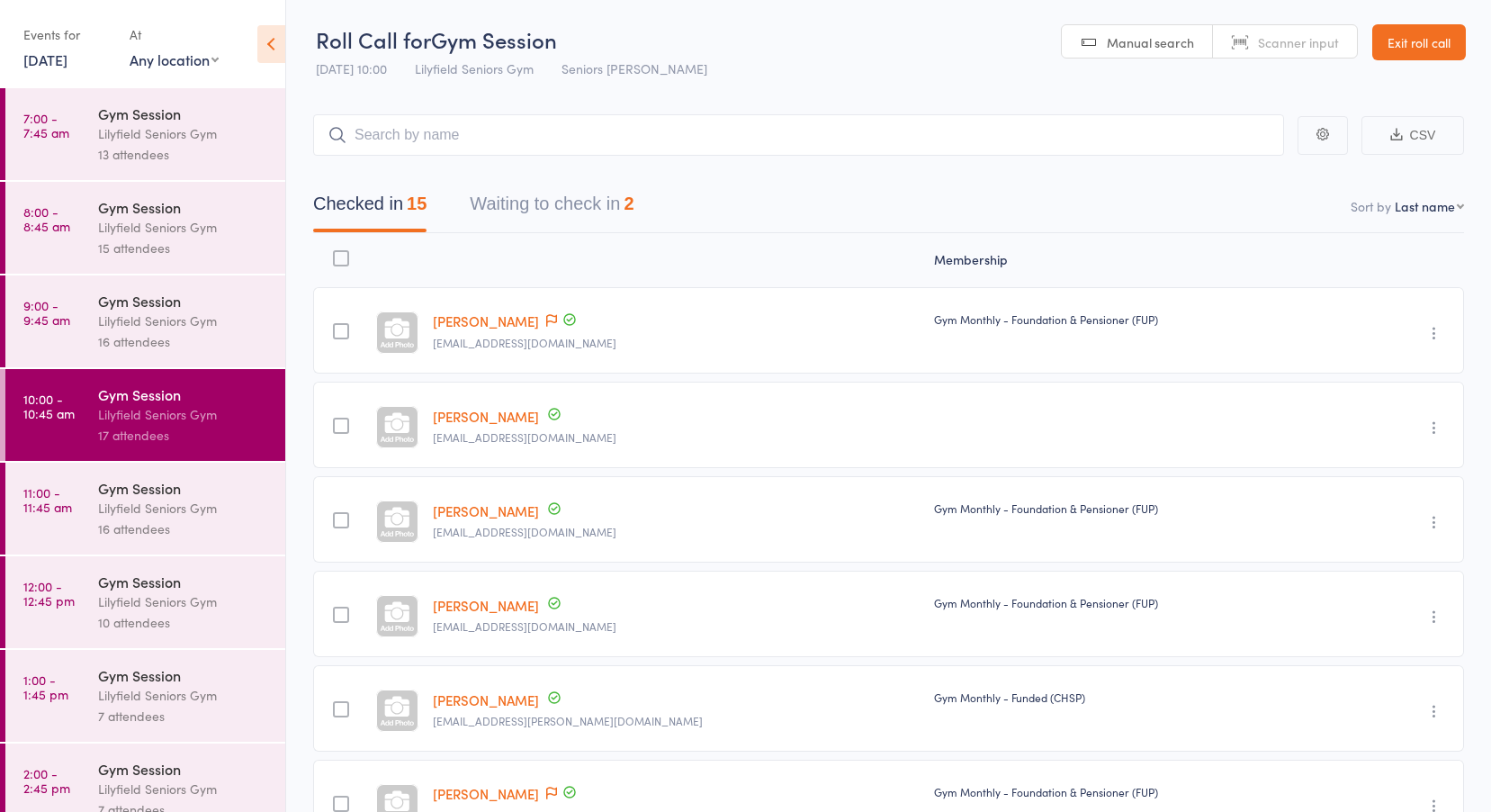
click at [471, 417] on link "Sergio Cainero" at bounding box center [485, 416] width 106 height 19
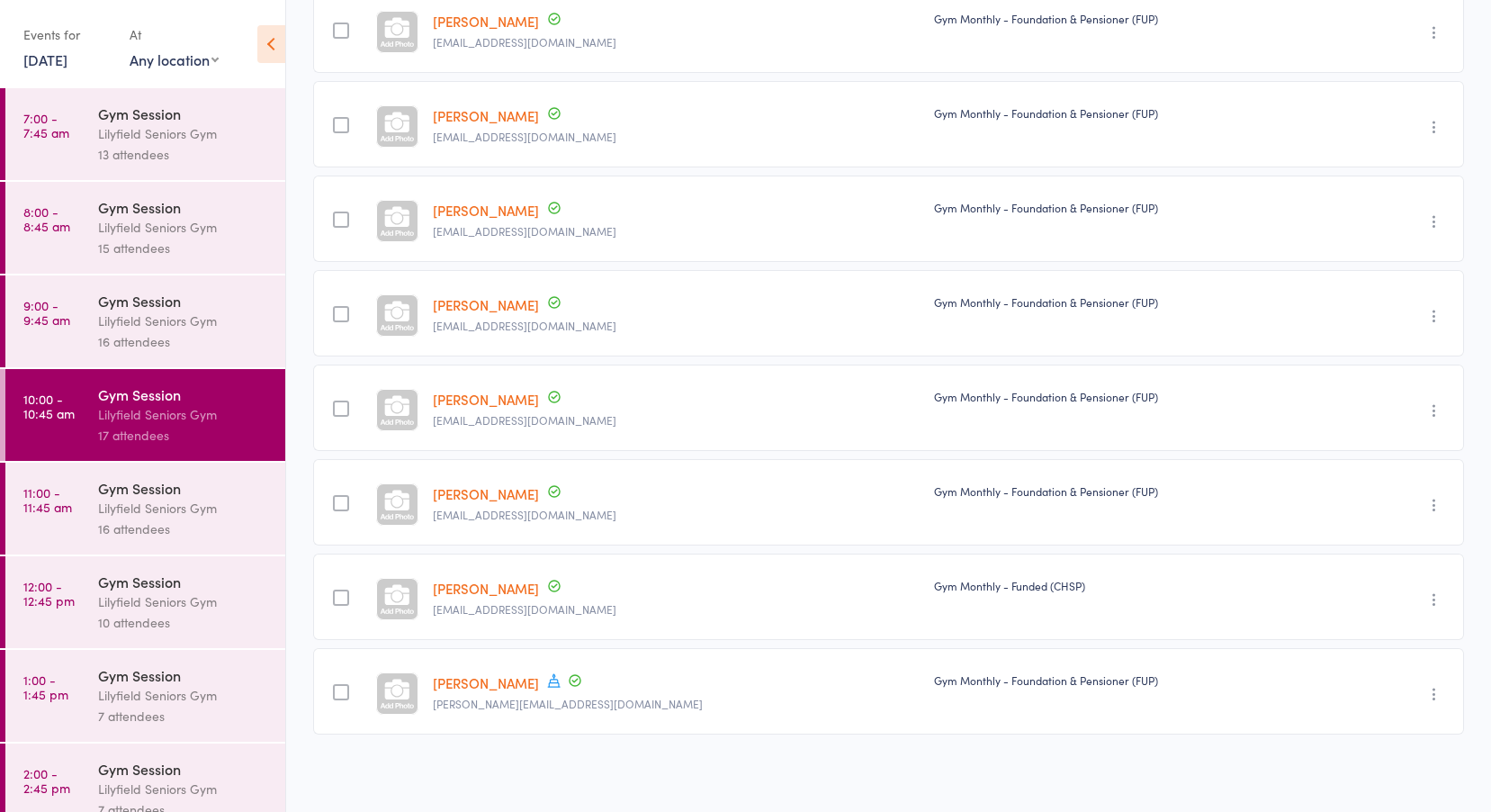
scroll to position [966, 0]
click at [150, 491] on div "Gym Session" at bounding box center [184, 487] width 172 height 20
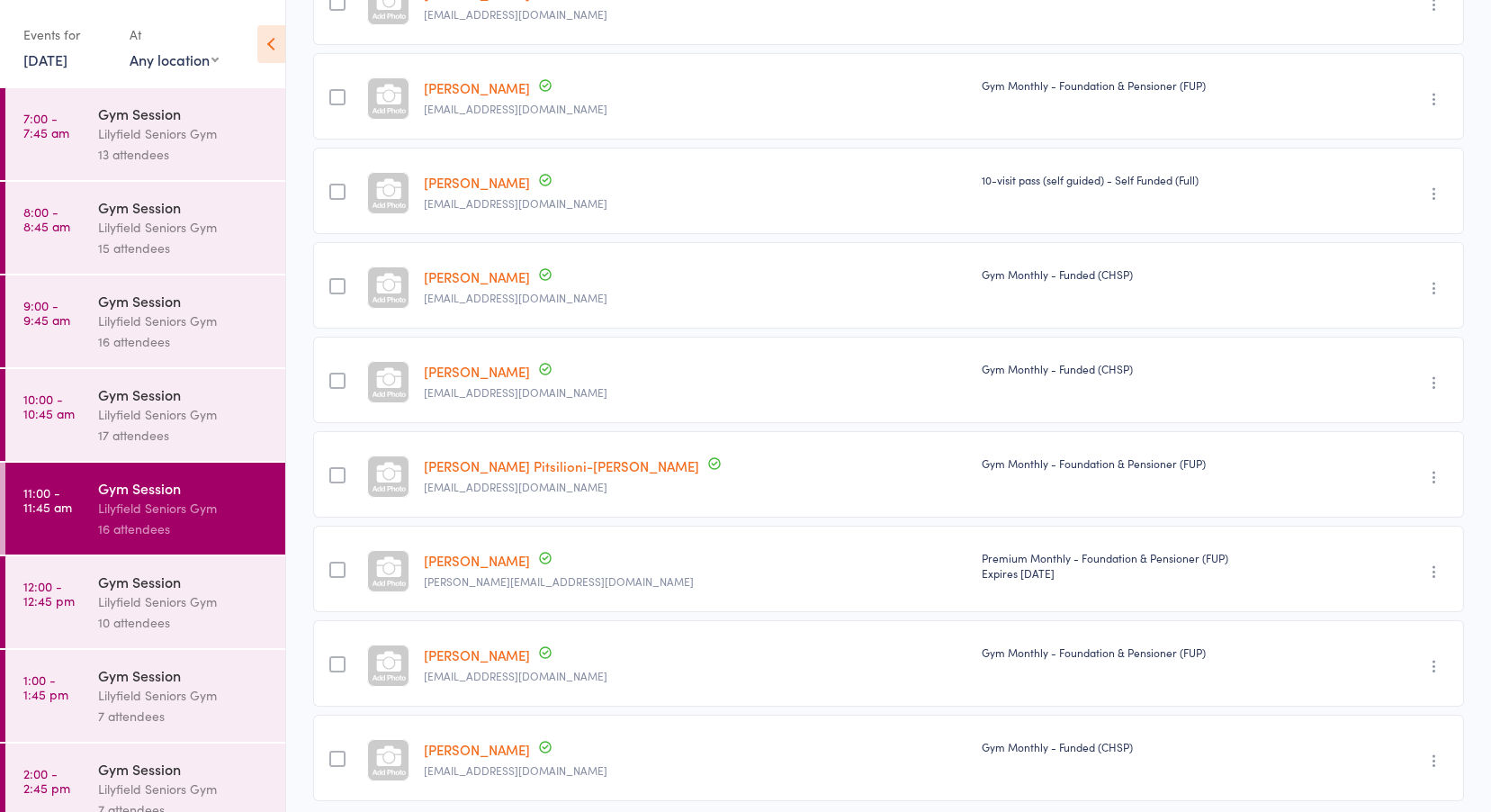
scroll to position [1060, 0]
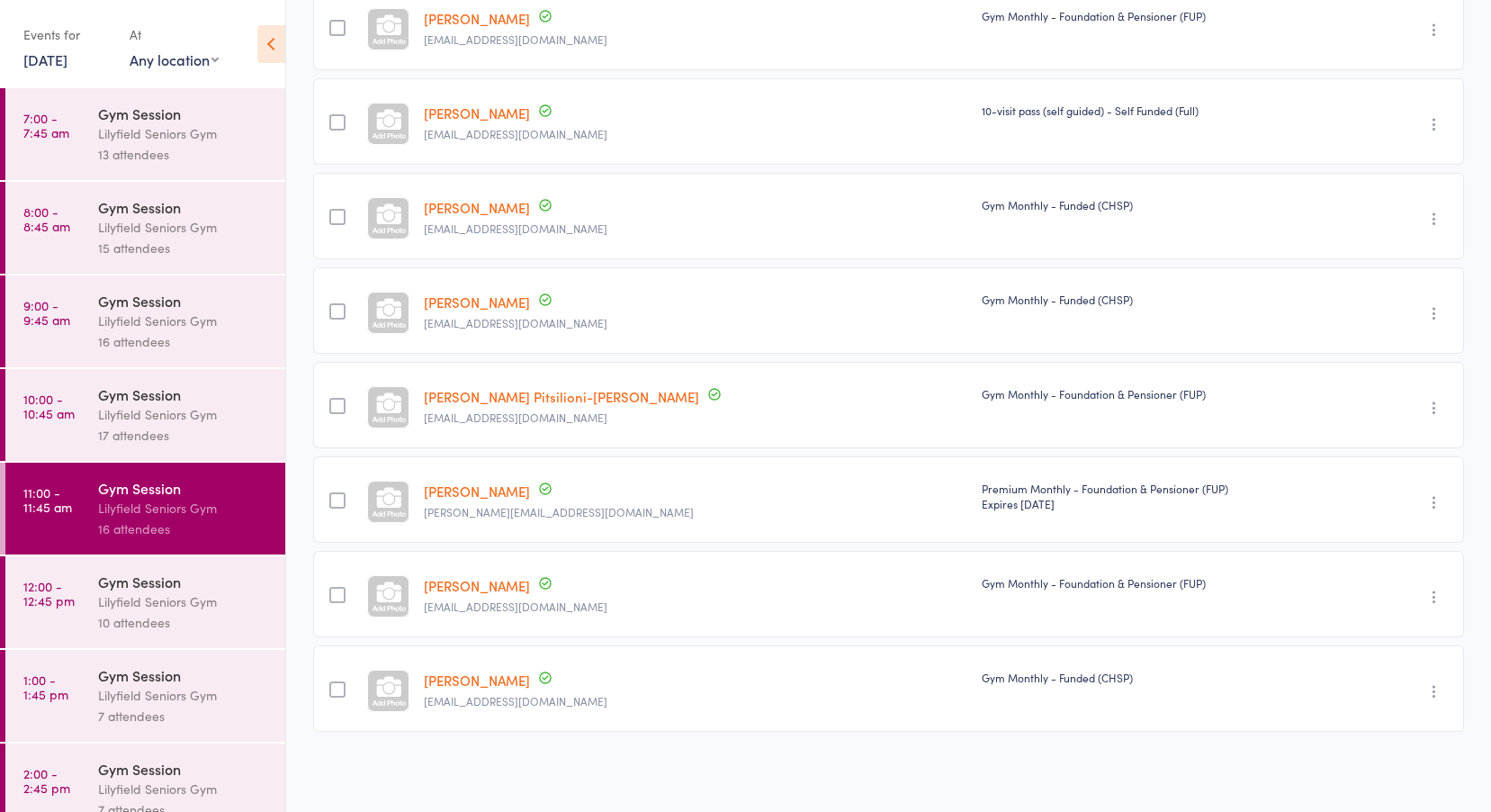
click at [140, 585] on div "Gym Session" at bounding box center [184, 581] width 172 height 20
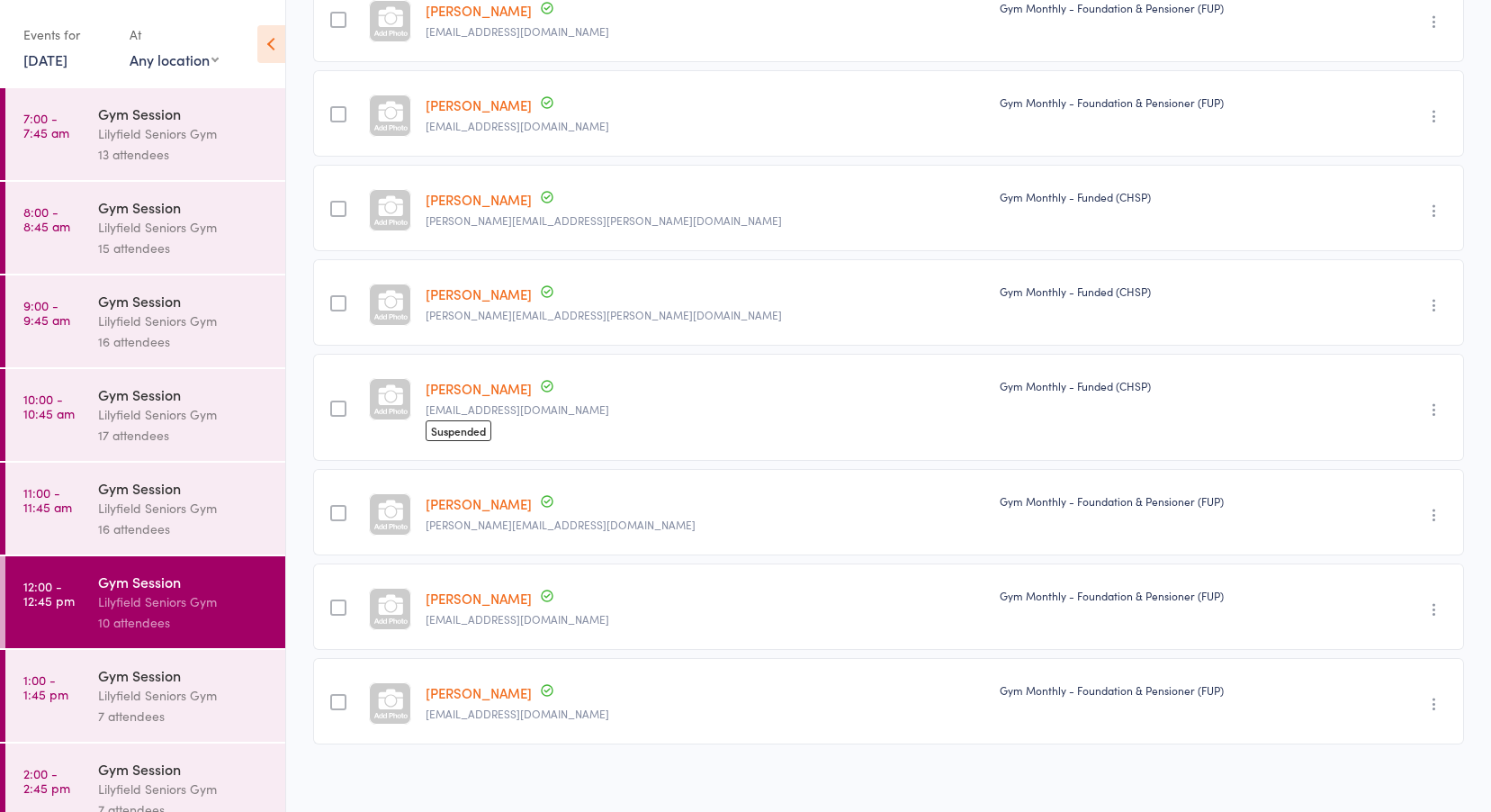
scroll to position [514, 0]
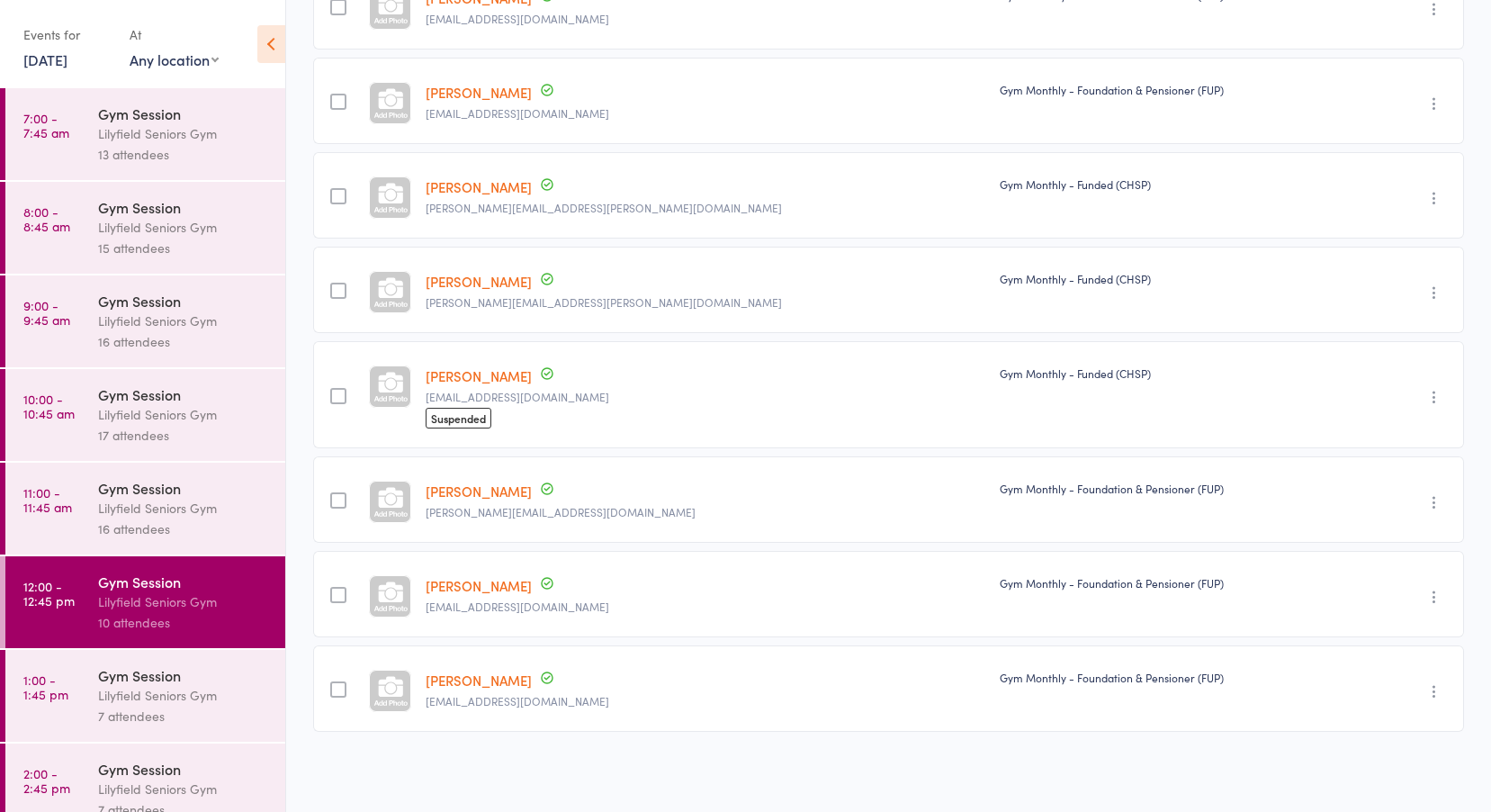
click at [122, 685] on div "Lilyfield Seniors Gym" at bounding box center [184, 695] width 172 height 21
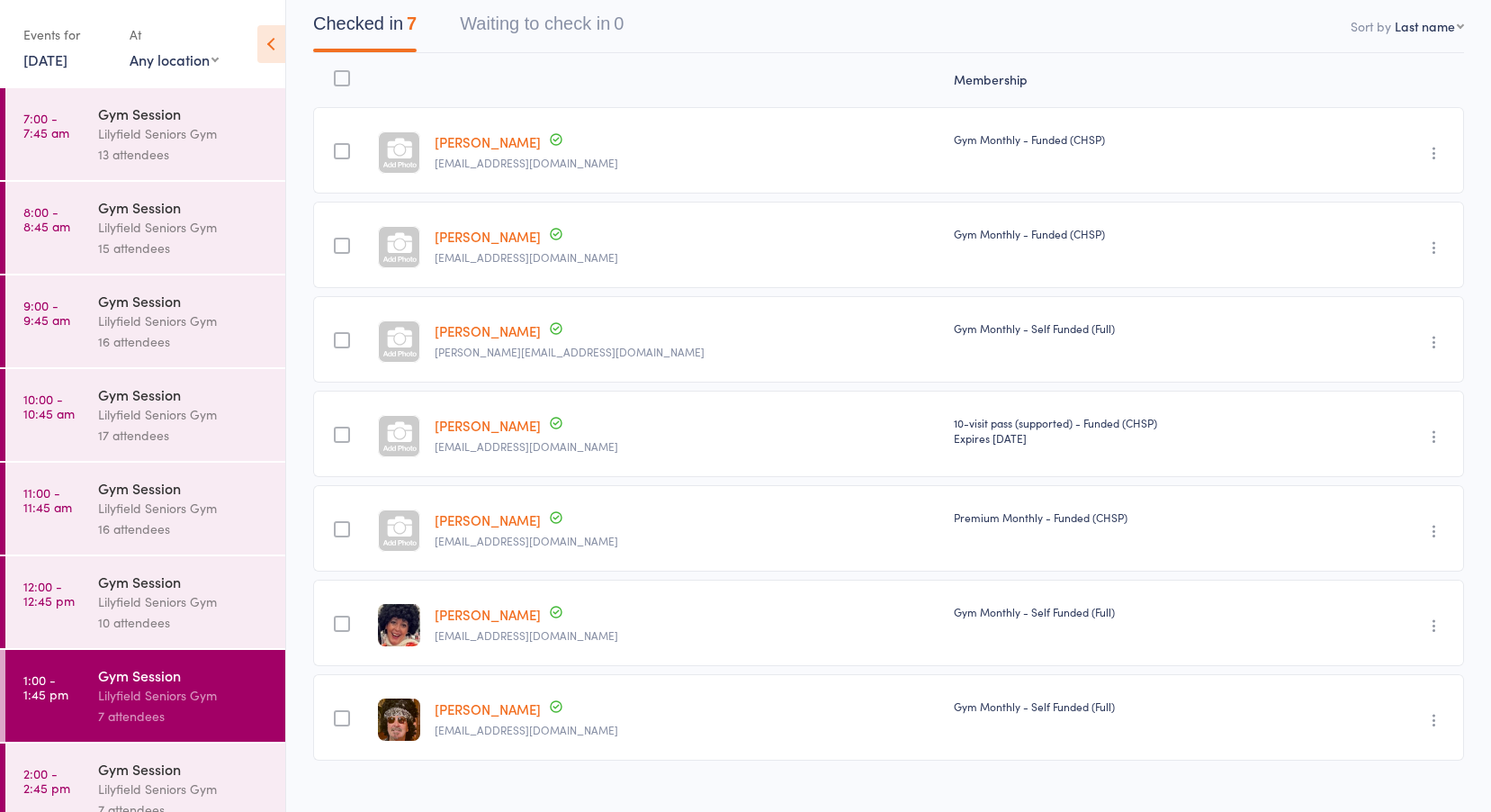
scroll to position [210, 0]
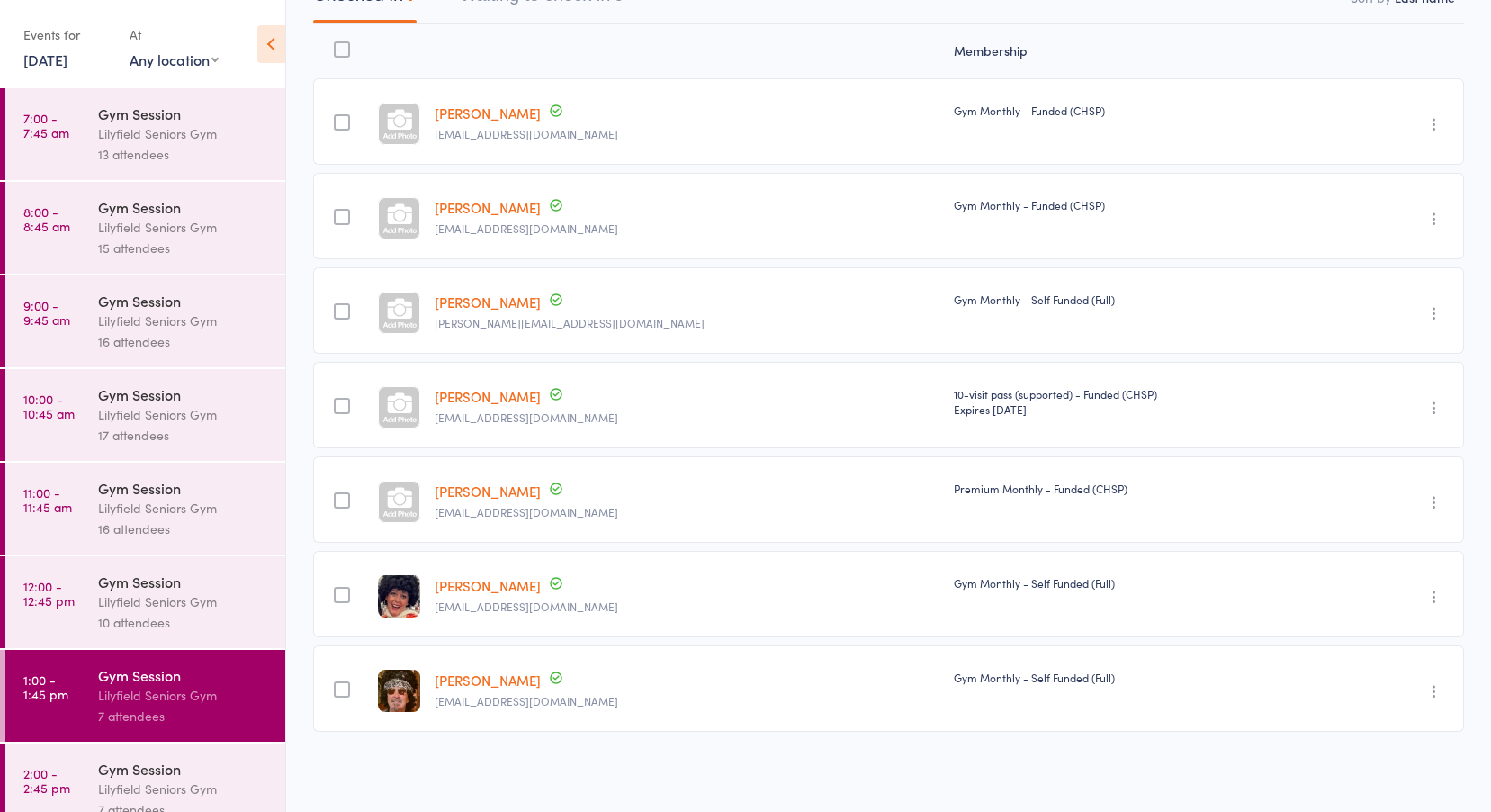
click at [164, 779] on div "Lilyfield Seniors Gym" at bounding box center [184, 789] width 172 height 21
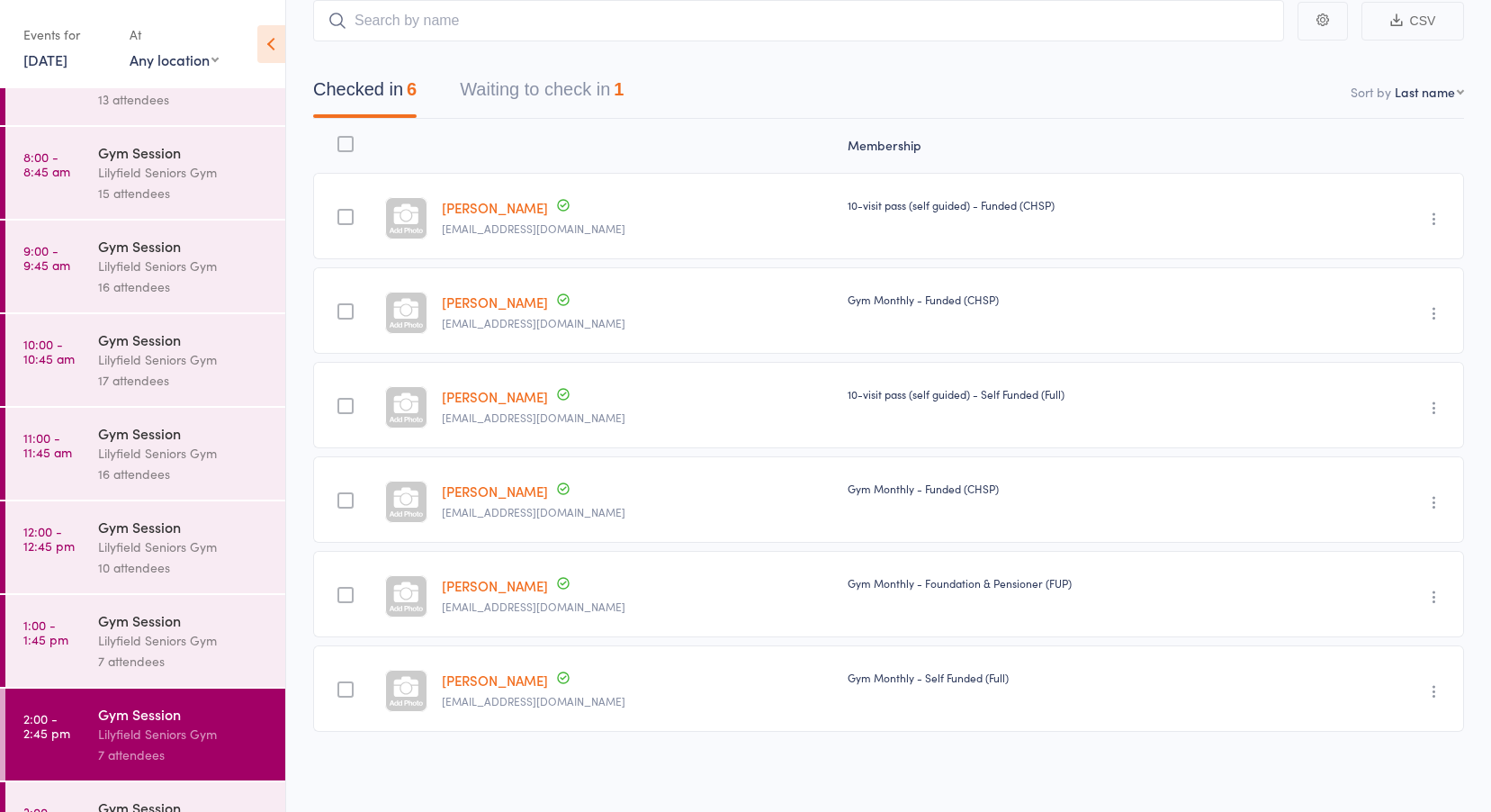
scroll to position [119, 0]
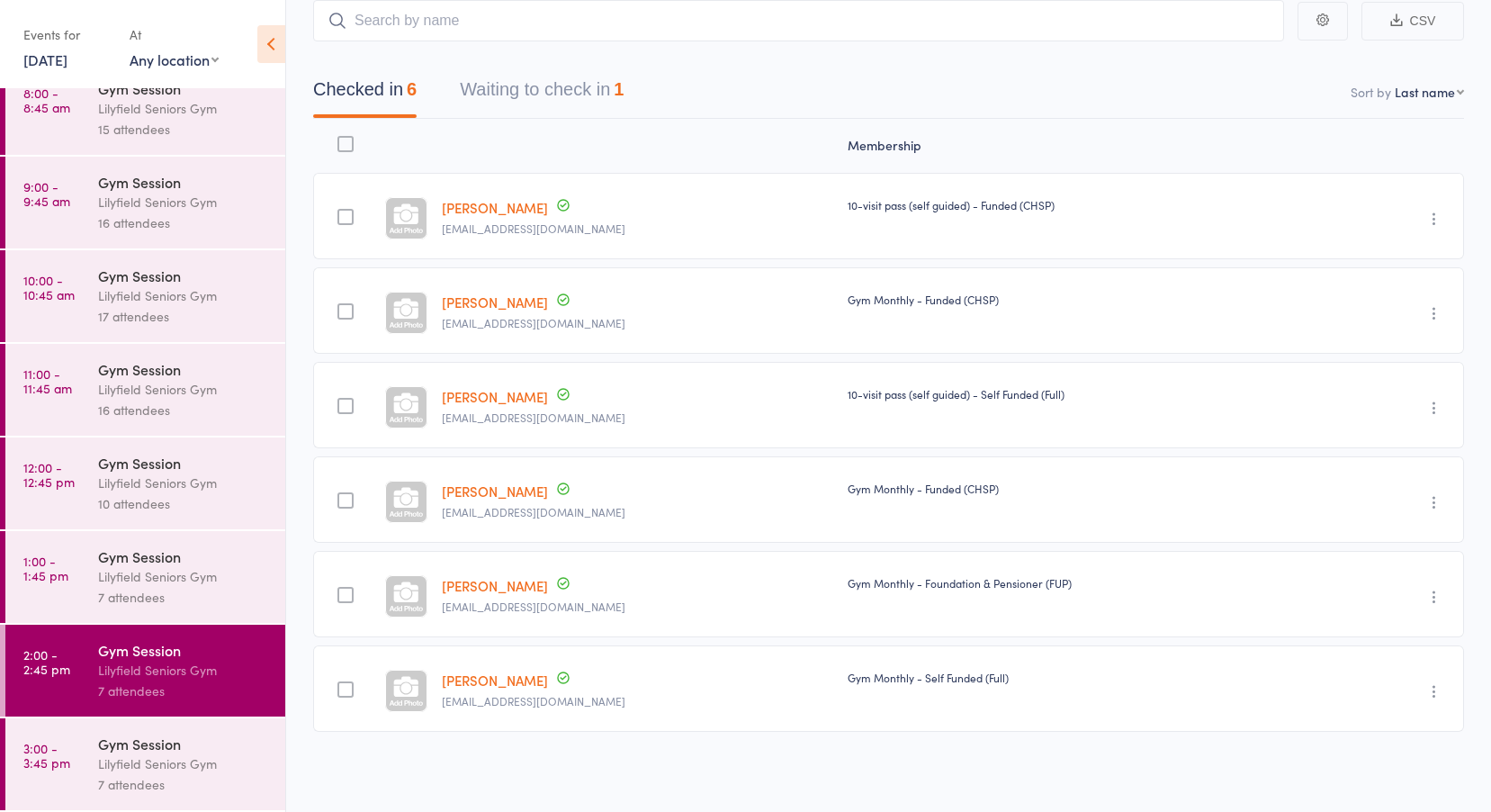
click at [144, 740] on div "Gym Session" at bounding box center [184, 743] width 172 height 20
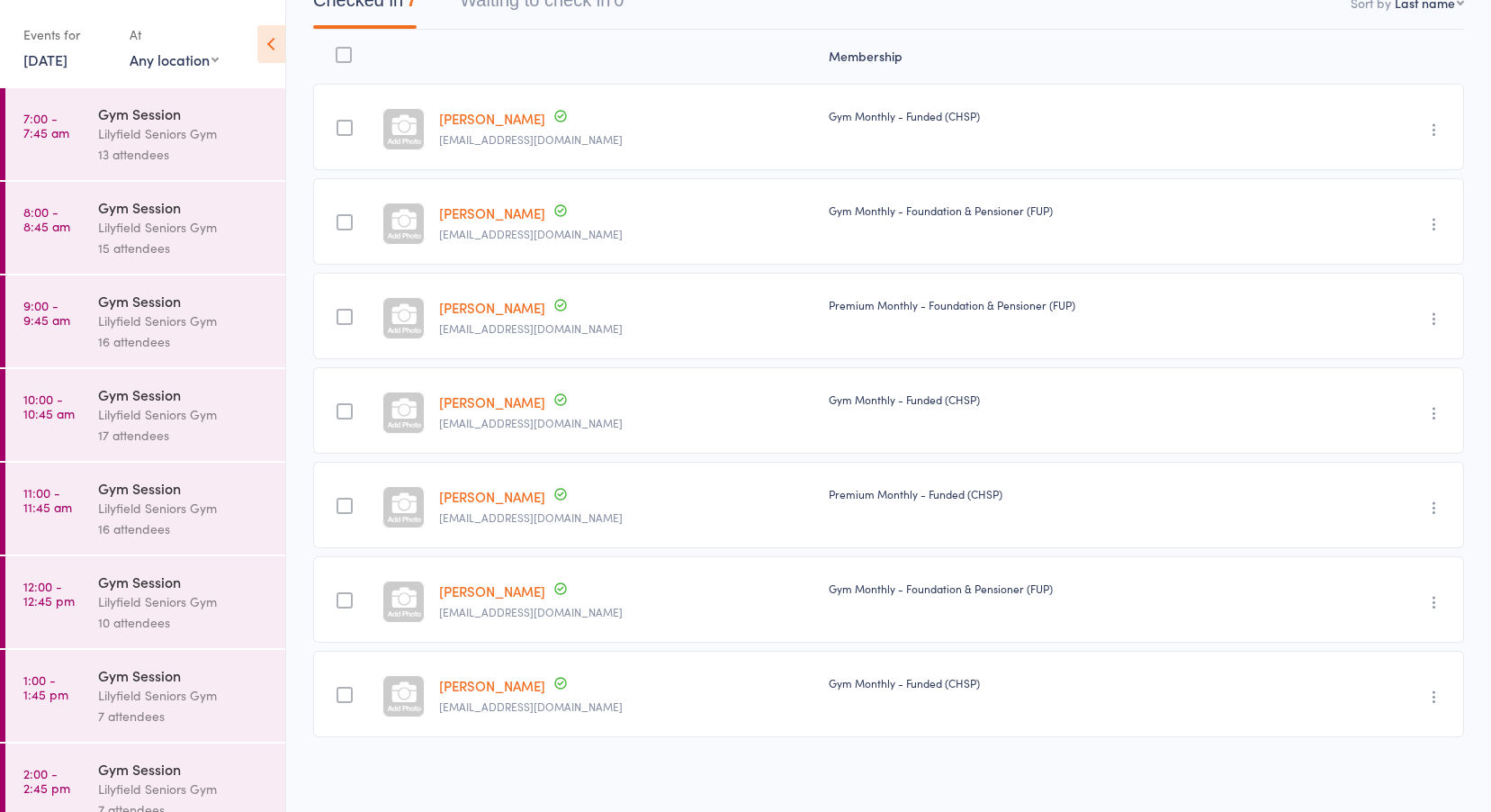
scroll to position [210, 0]
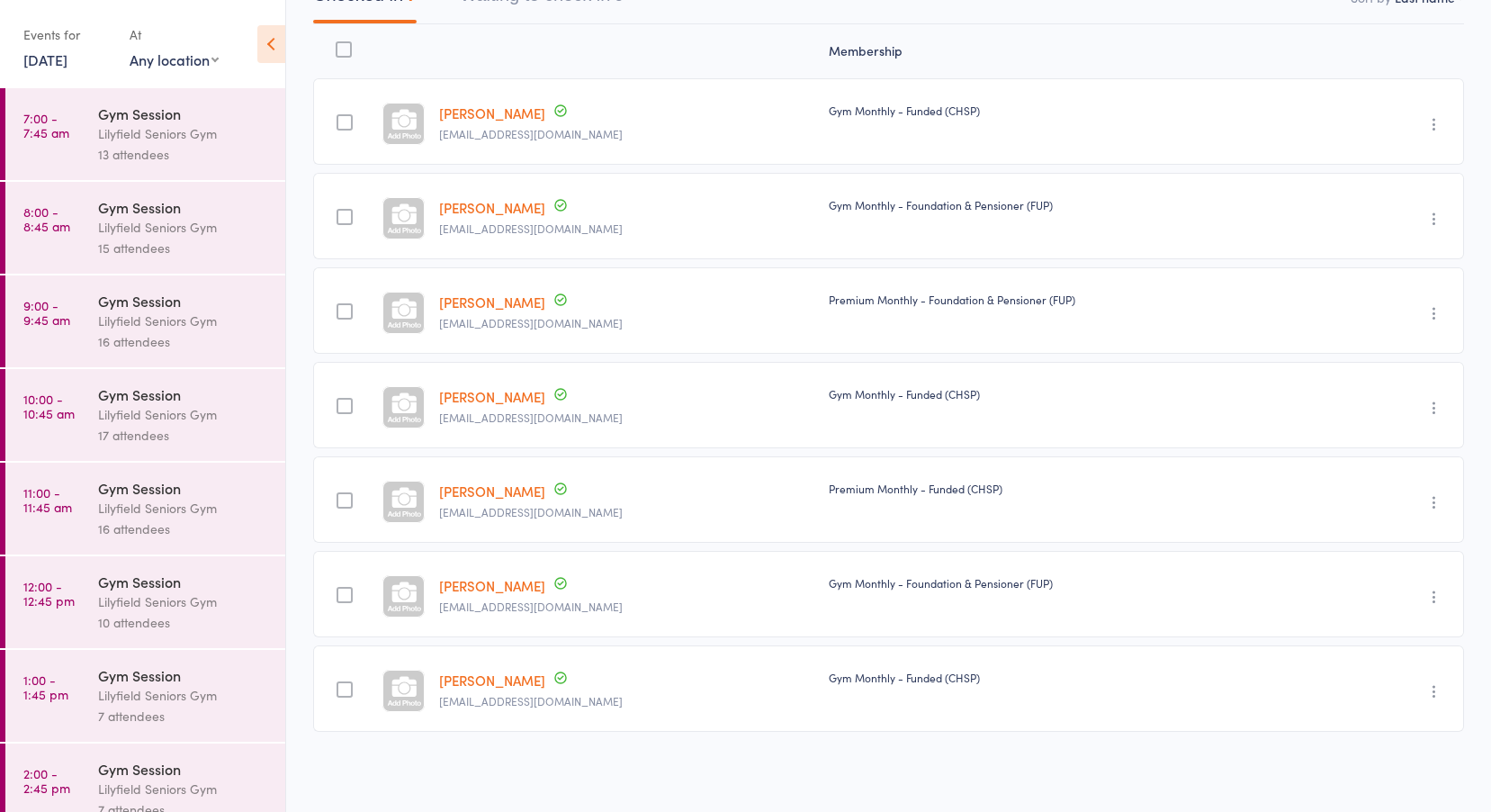
click at [120, 589] on div "Gym Session" at bounding box center [184, 581] width 172 height 20
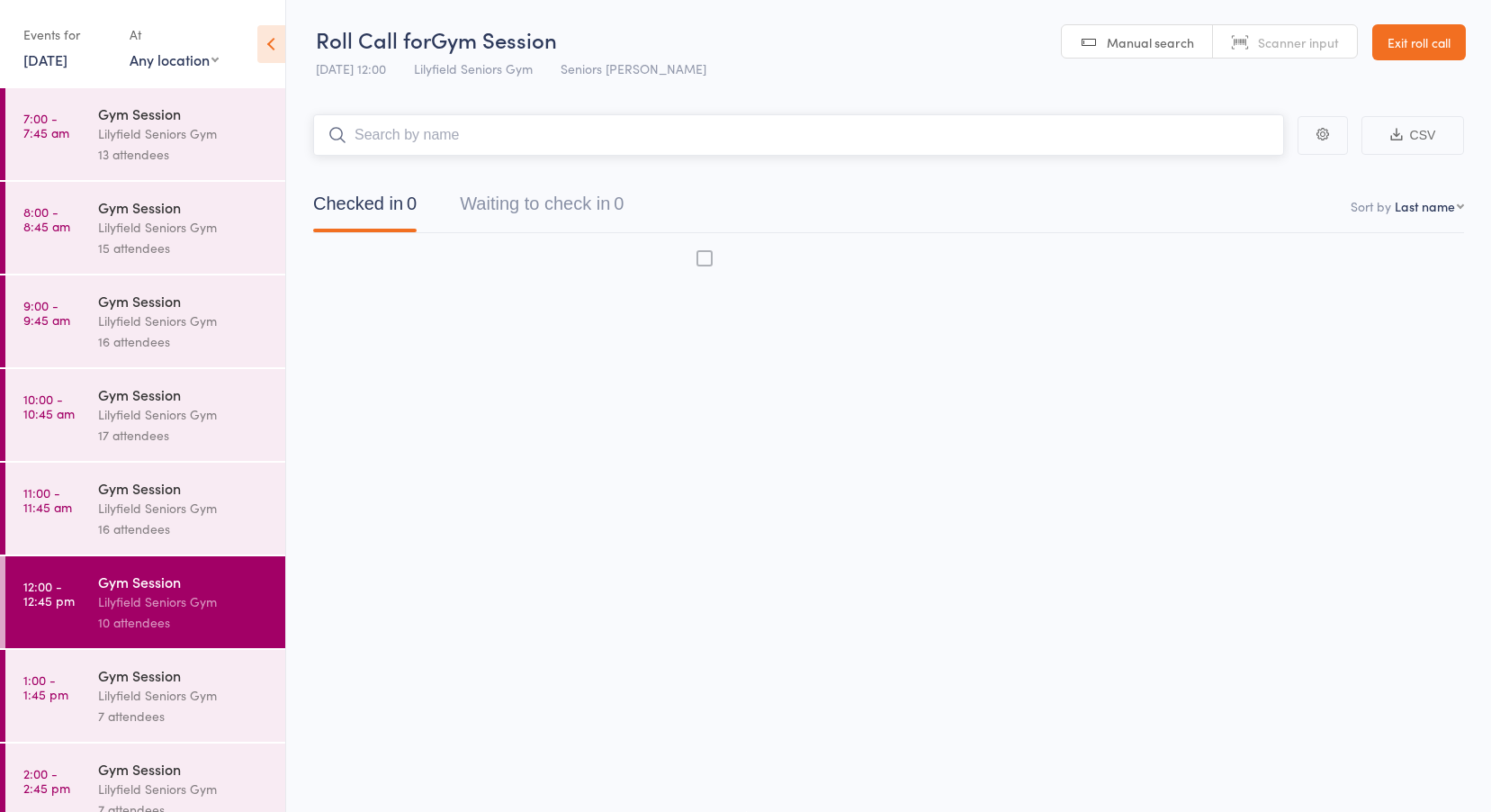
scroll to position [1, 0]
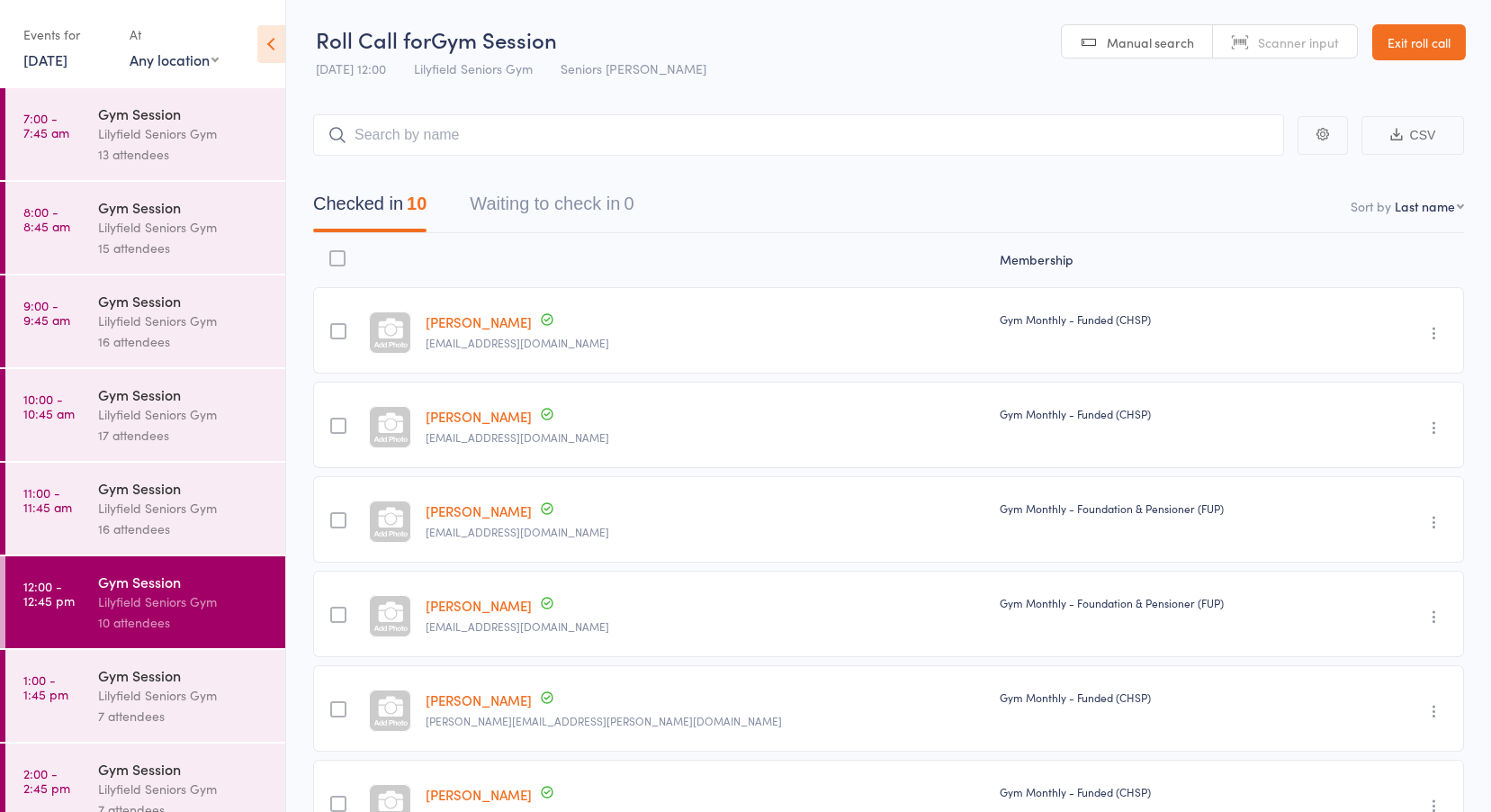
click at [489, 414] on link "Gordon Doe" at bounding box center [479, 416] width 106 height 19
click at [503, 414] on link "Gordon Doe" at bounding box center [479, 416] width 106 height 19
click at [69, 109] on link "7:00 - 7:45 am Gym Session Lilyfield Seniors Gym 13 attendees" at bounding box center [145, 133] width 280 height 92
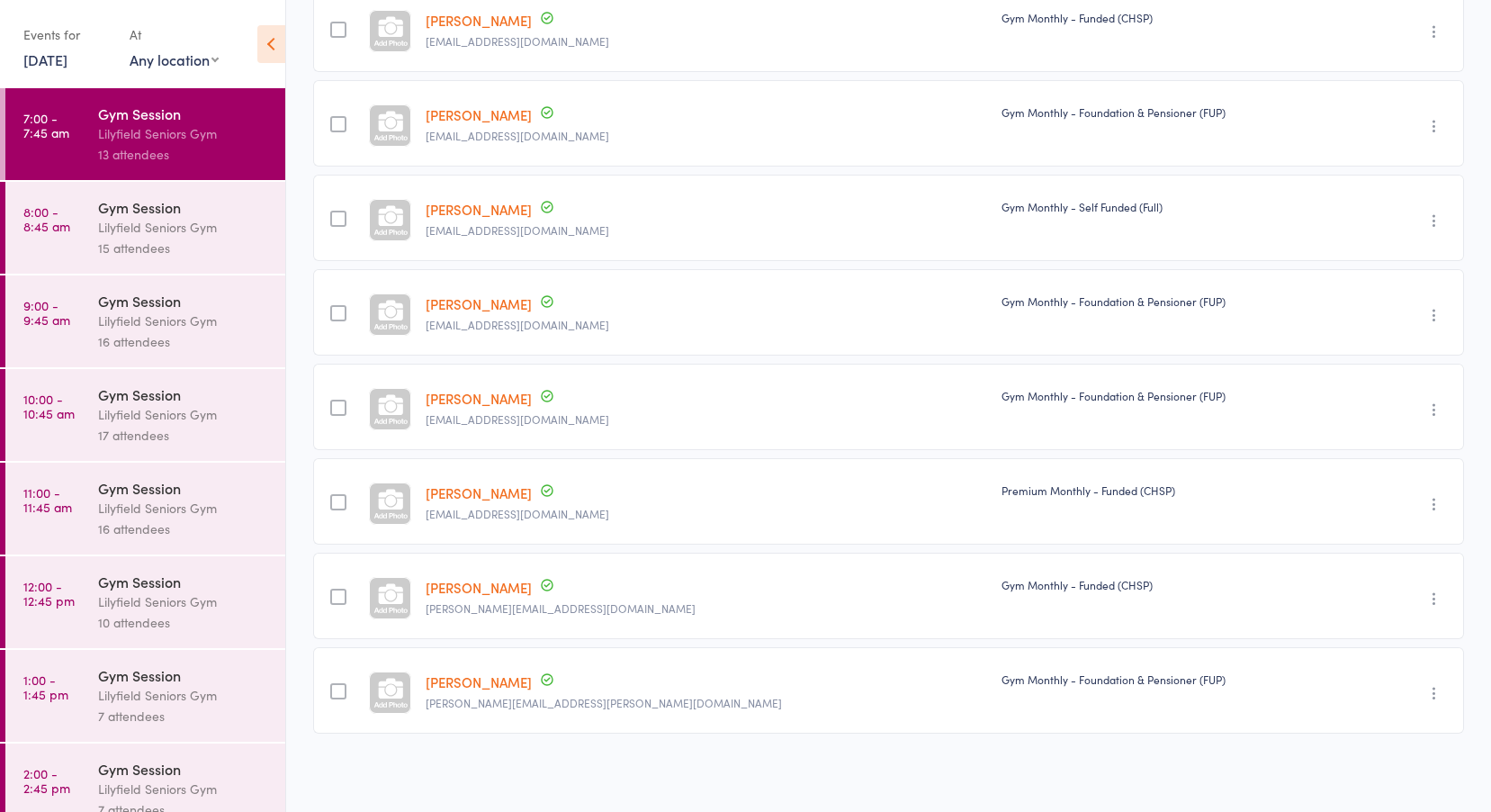
scroll to position [587, 0]
click at [100, 228] on div "Lilyfield Seniors Gym" at bounding box center [184, 228] width 172 height 21
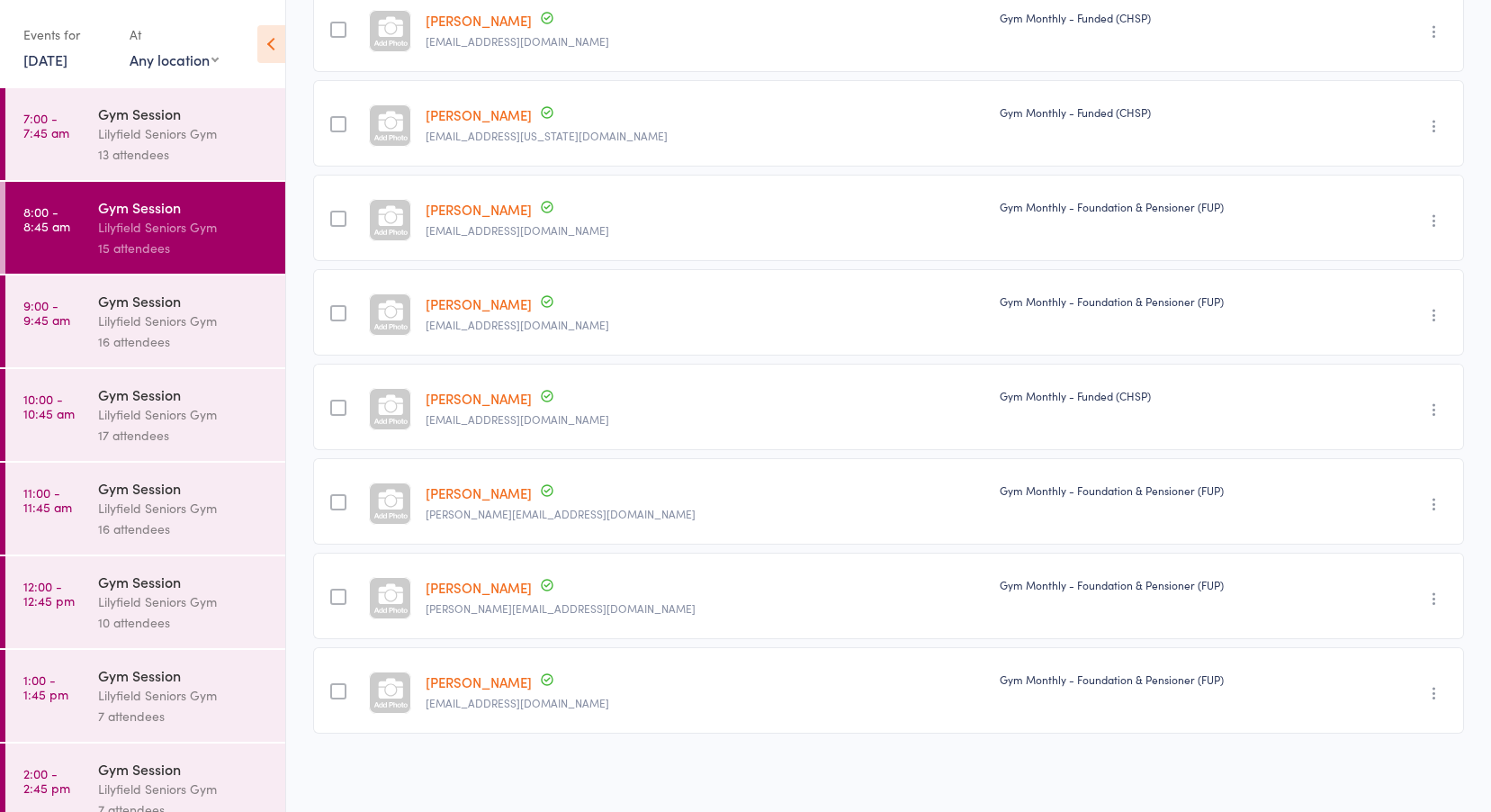
scroll to position [871, 0]
click at [151, 298] on div "Gym Session" at bounding box center [184, 300] width 172 height 20
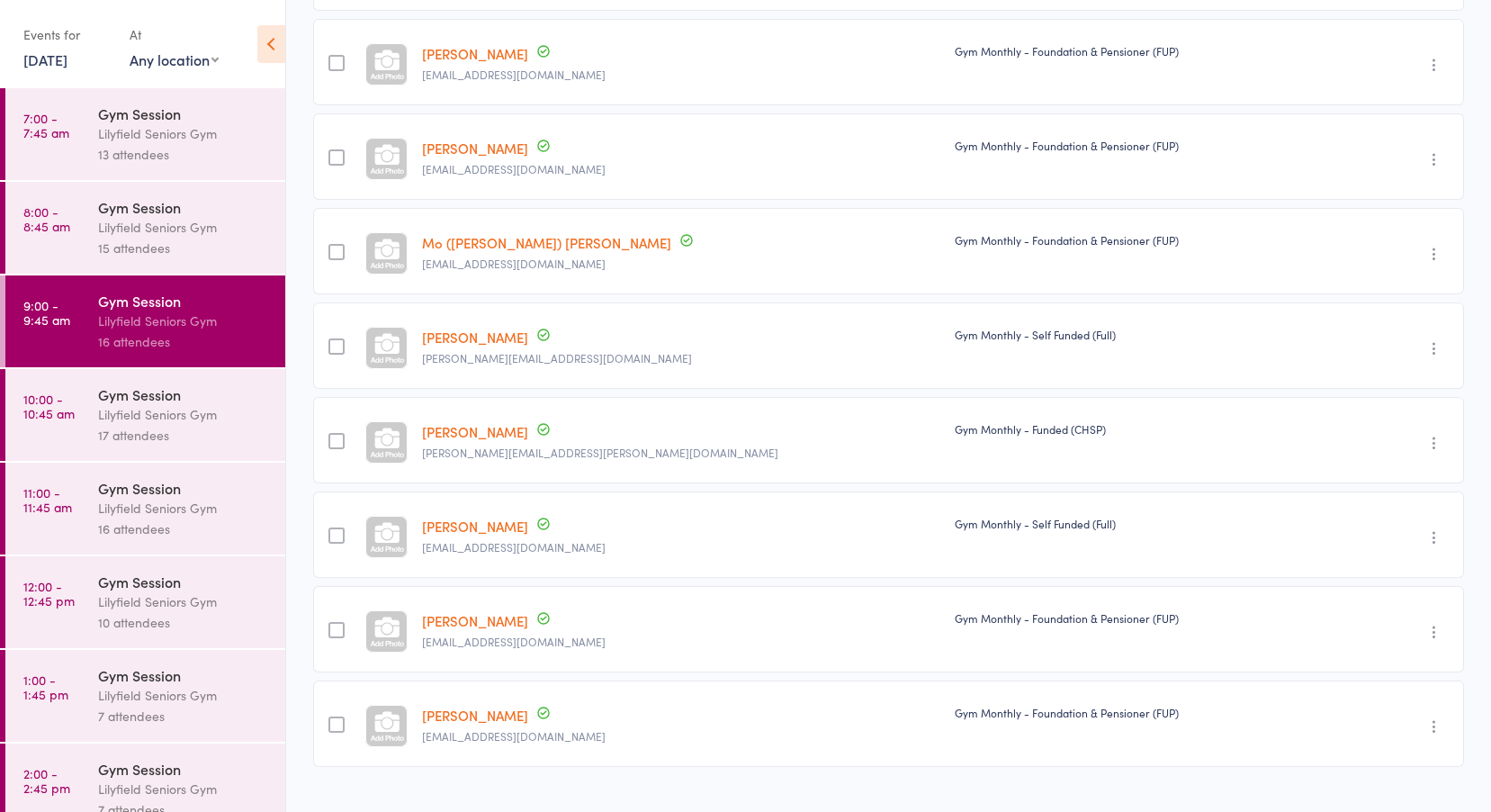
scroll to position [892, 0]
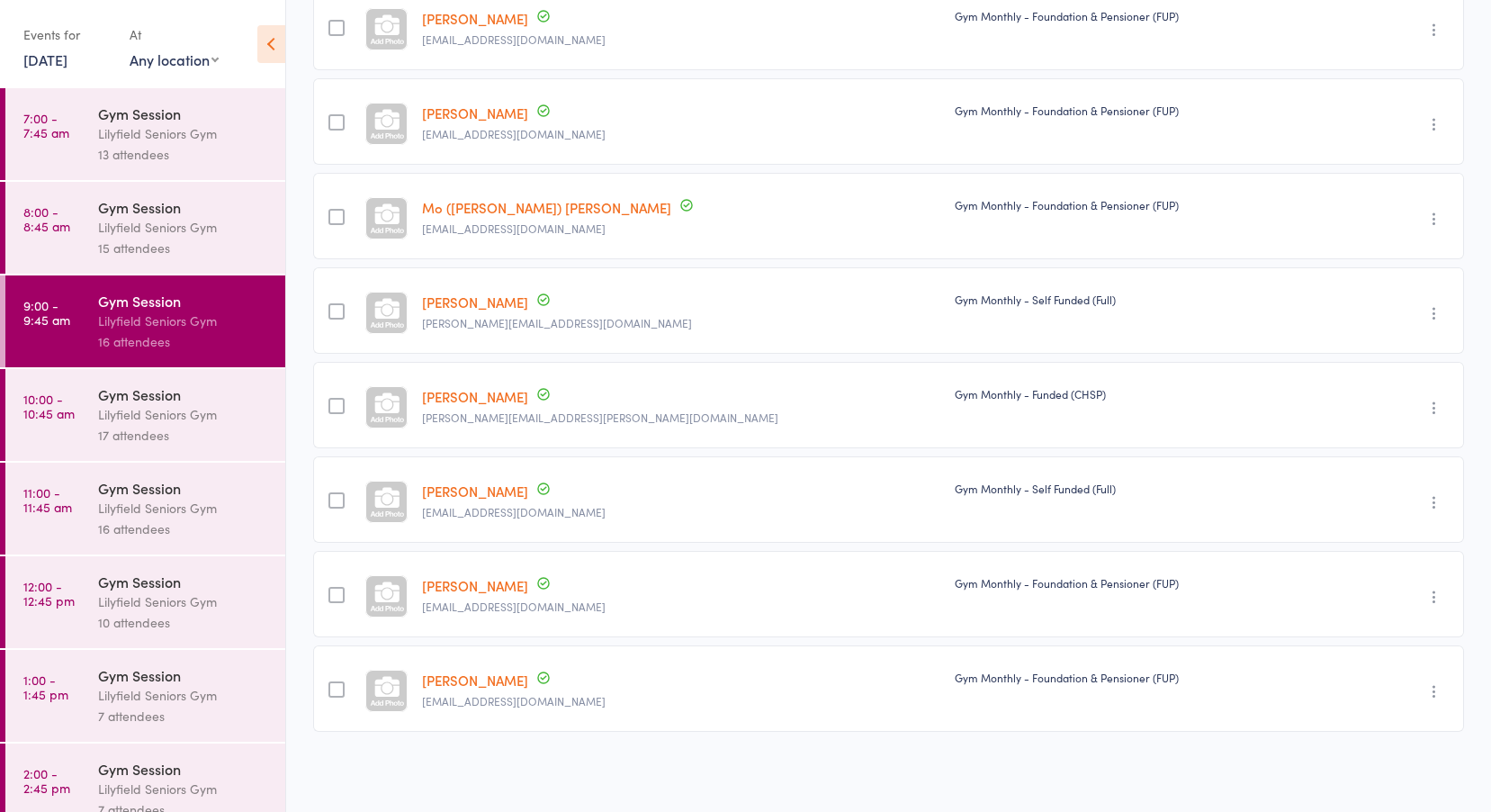
click at [106, 423] on div "Lilyfield Seniors Gym" at bounding box center [184, 414] width 172 height 21
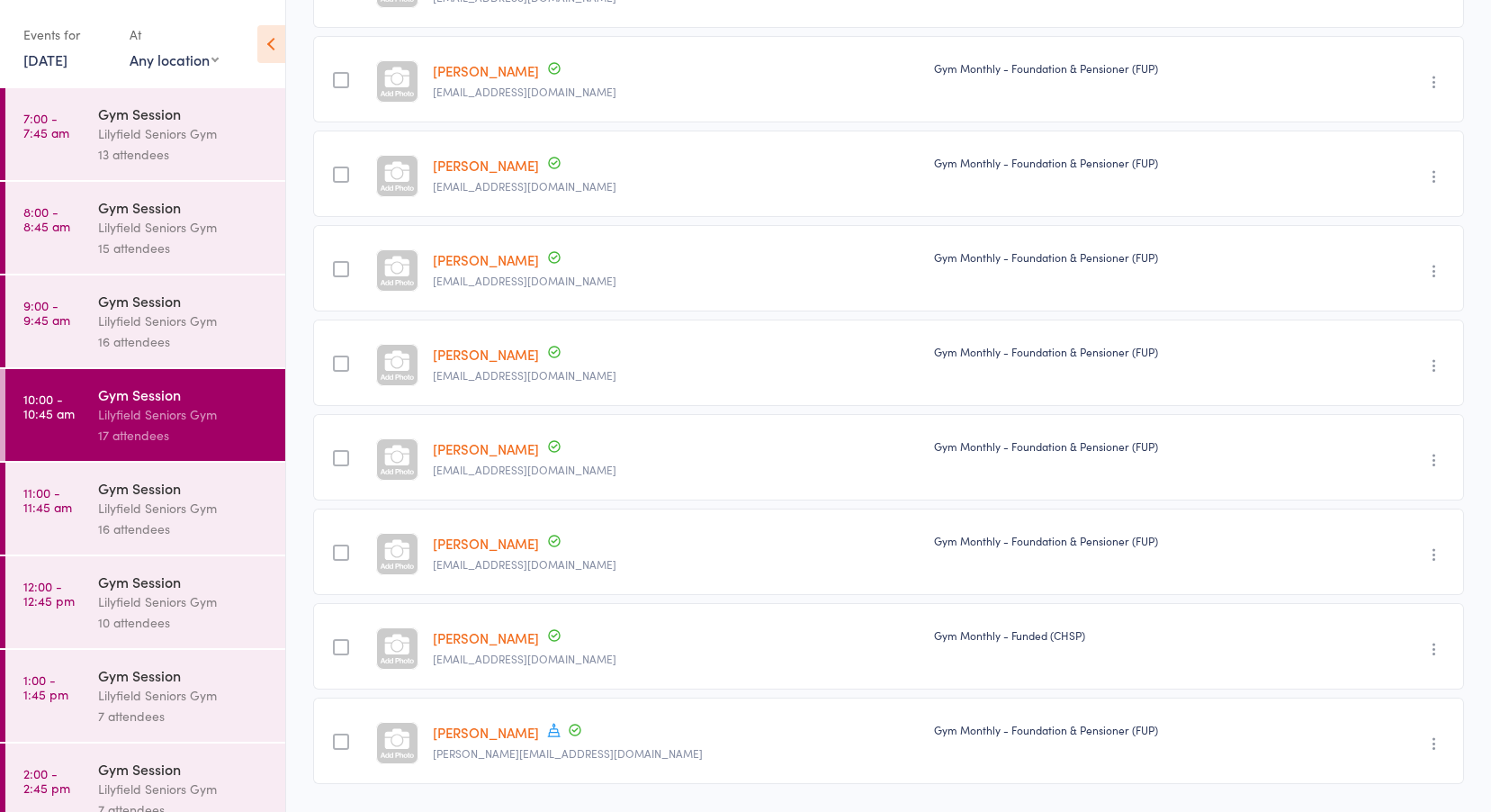
scroll to position [966, 0]
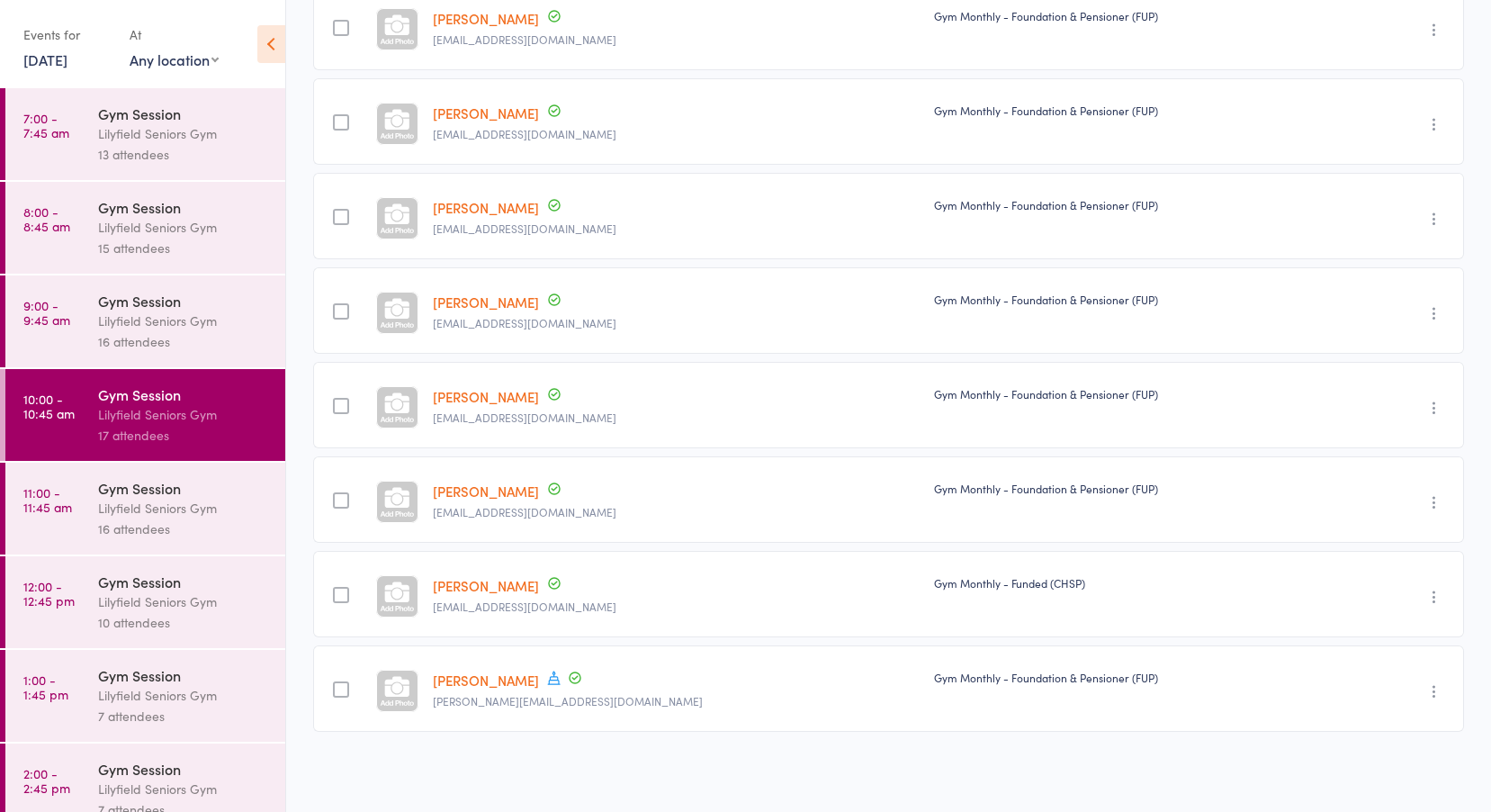
click at [164, 510] on div "Lilyfield Seniors Gym" at bounding box center [184, 508] width 172 height 21
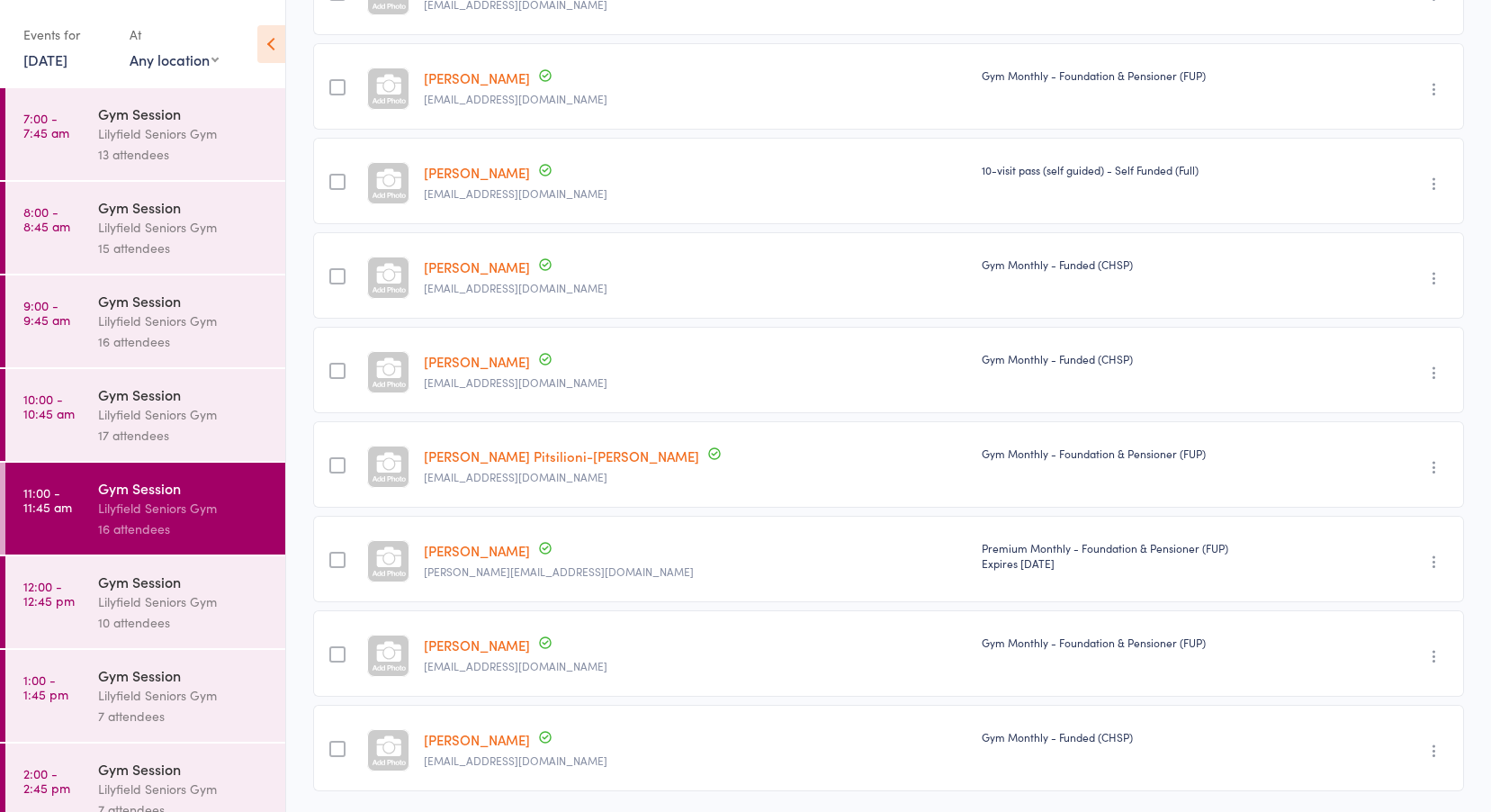
scroll to position [1060, 0]
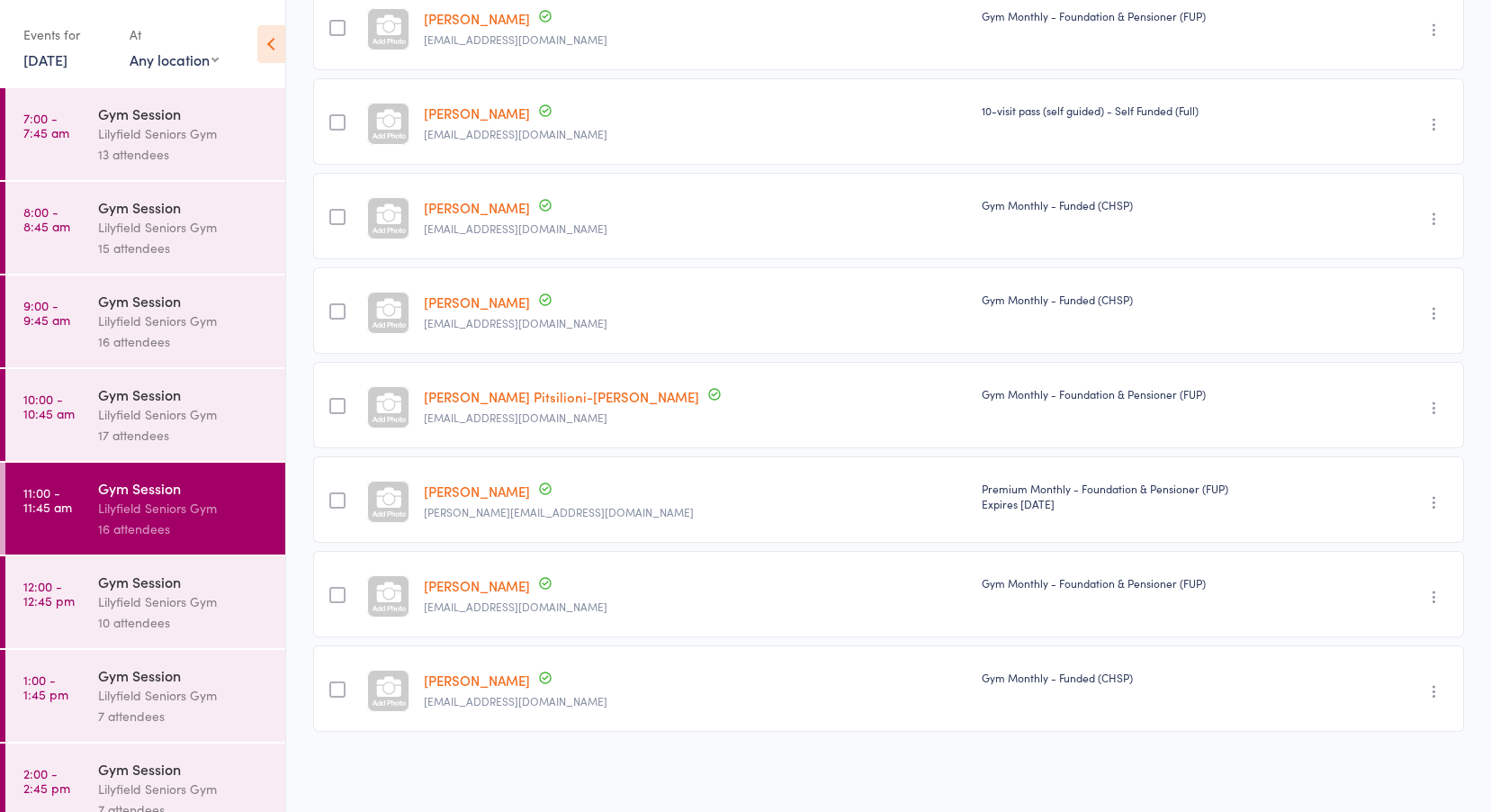
click at [145, 621] on div "10 attendees" at bounding box center [184, 622] width 172 height 21
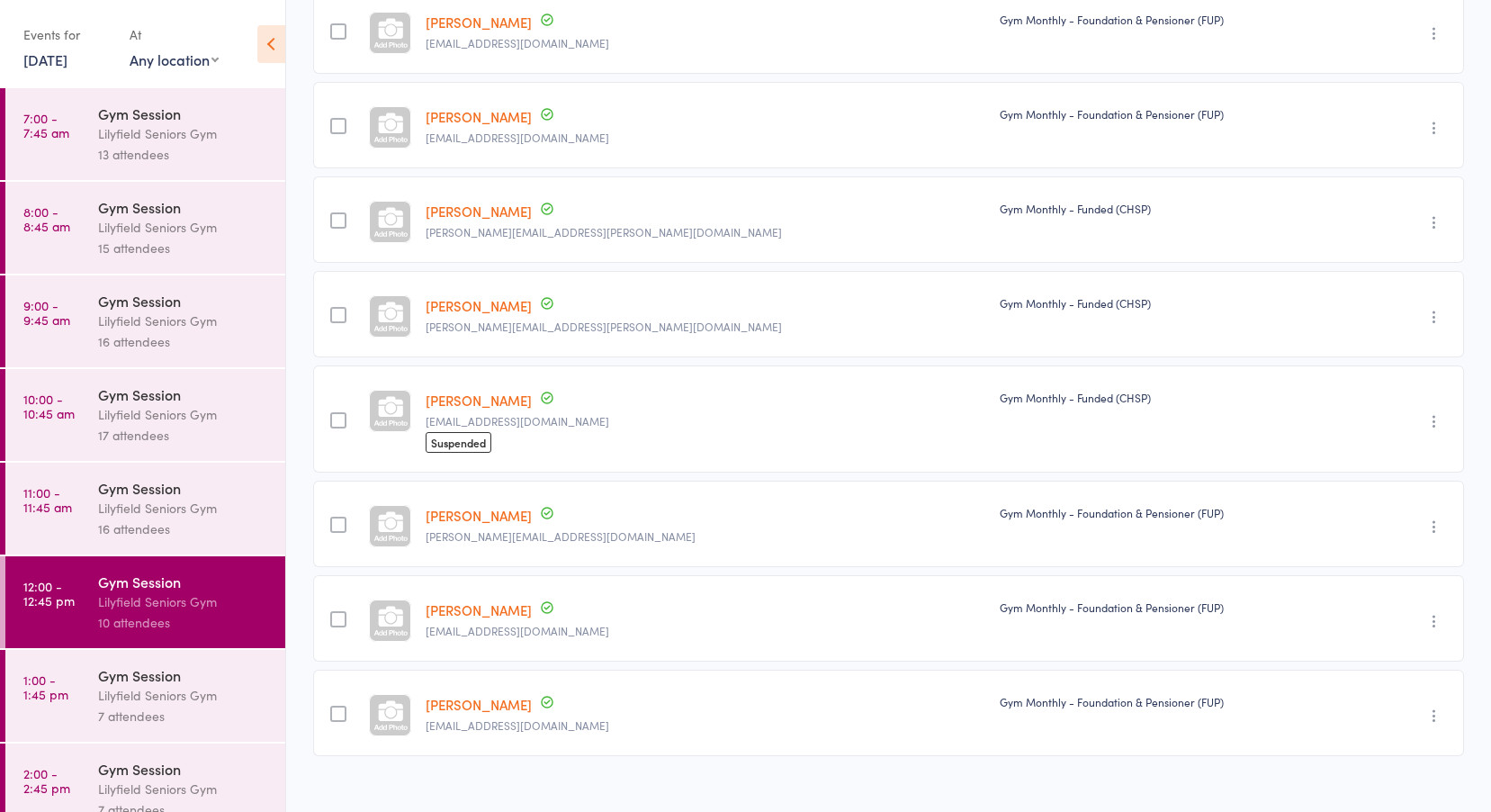
scroll to position [514, 0]
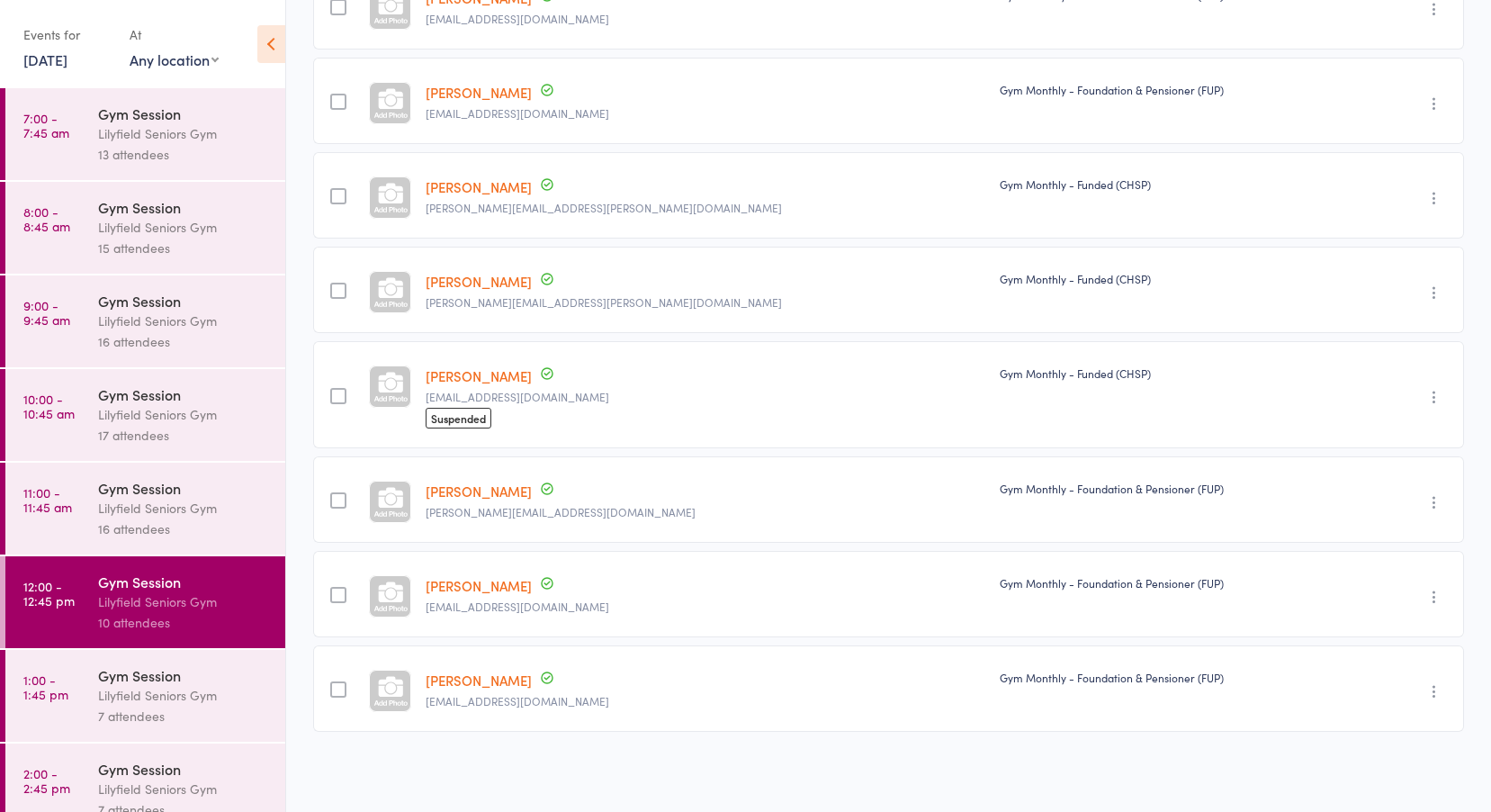
click at [165, 702] on div "Lilyfield Seniors Gym" at bounding box center [184, 695] width 172 height 21
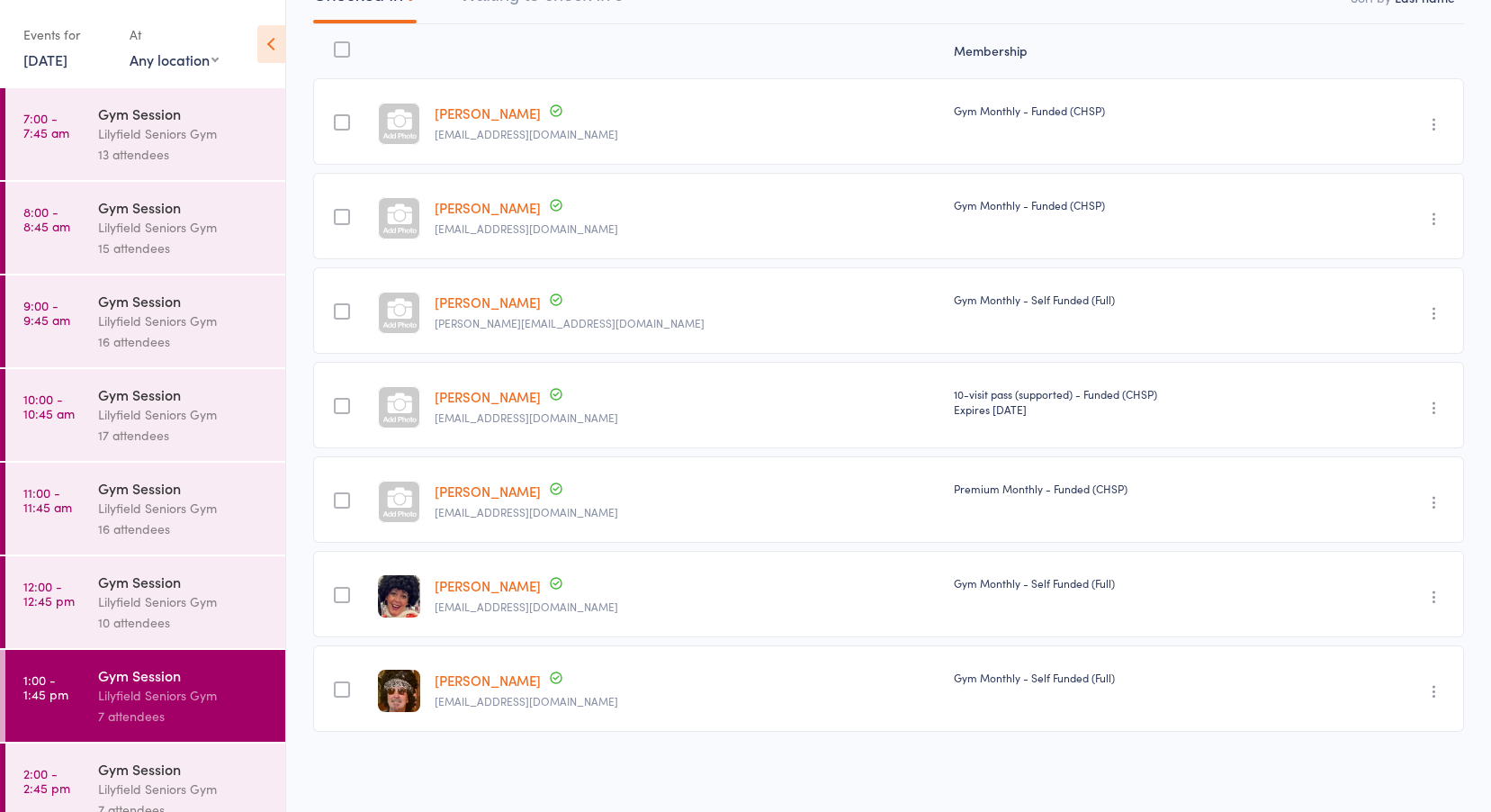
scroll to position [119, 0]
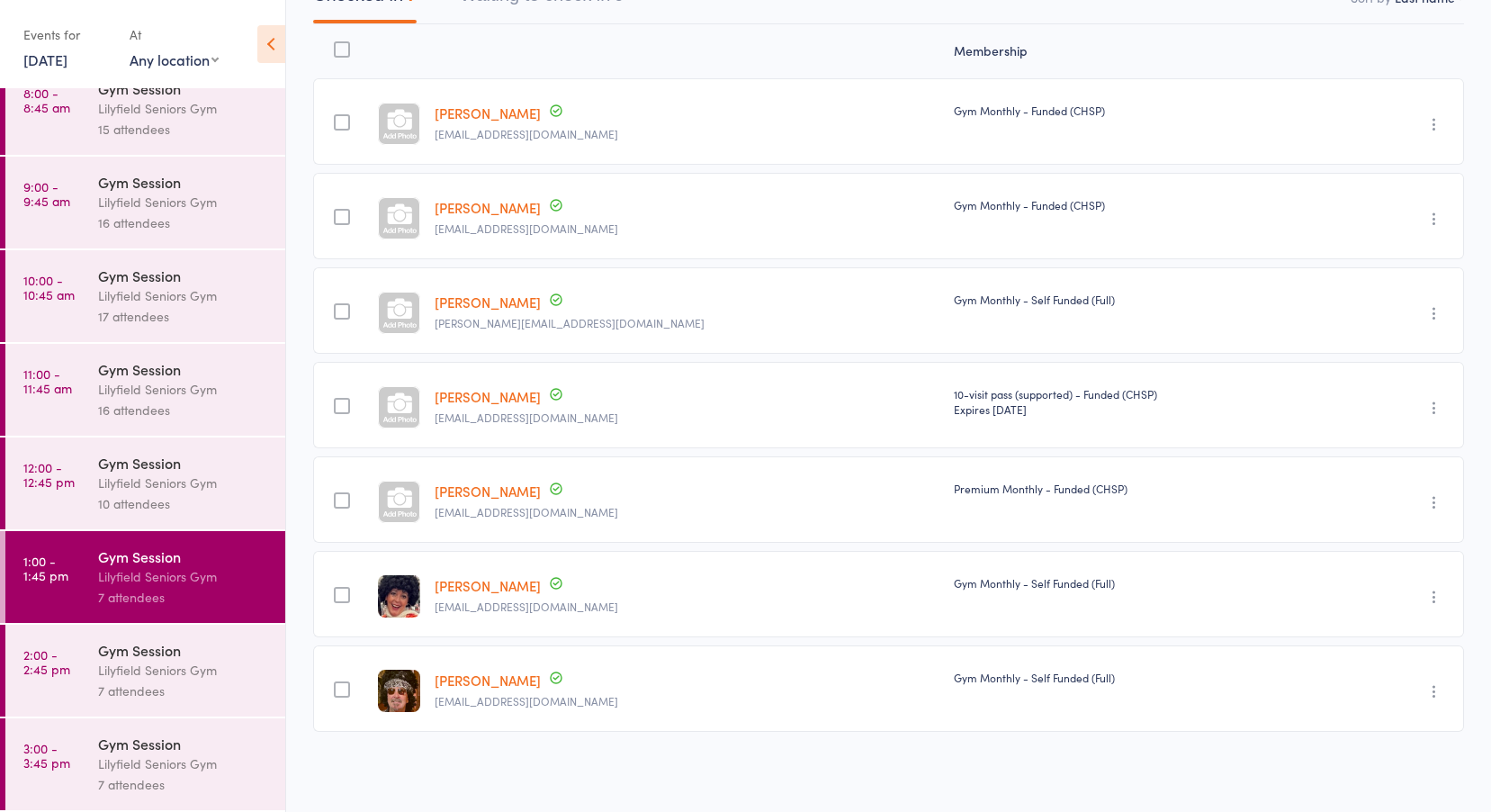
click at [105, 694] on div "7 attendees" at bounding box center [184, 691] width 172 height 21
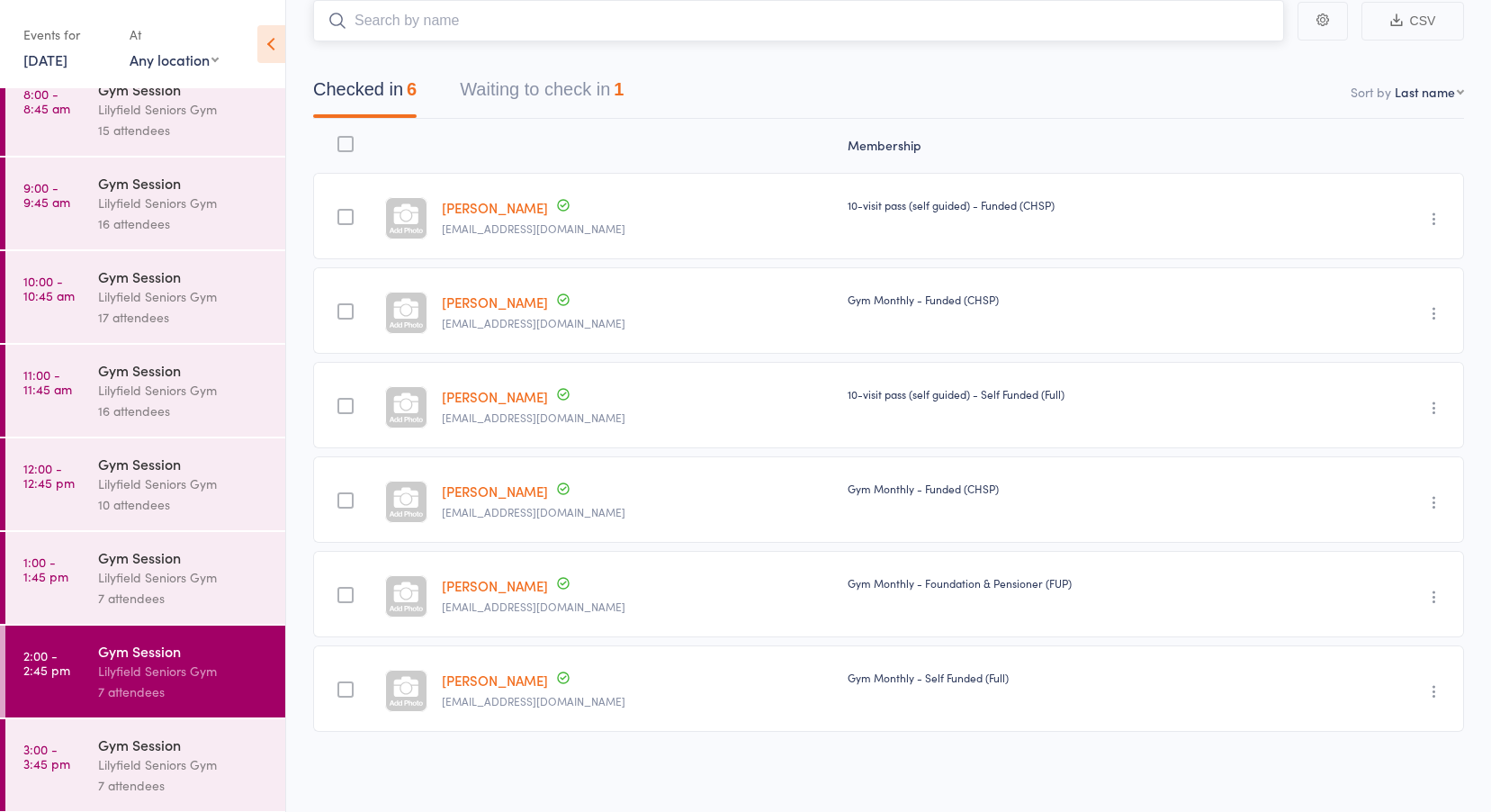
scroll to position [119, 0]
click at [128, 755] on div "Lilyfield Seniors Gym" at bounding box center [184, 764] width 172 height 21
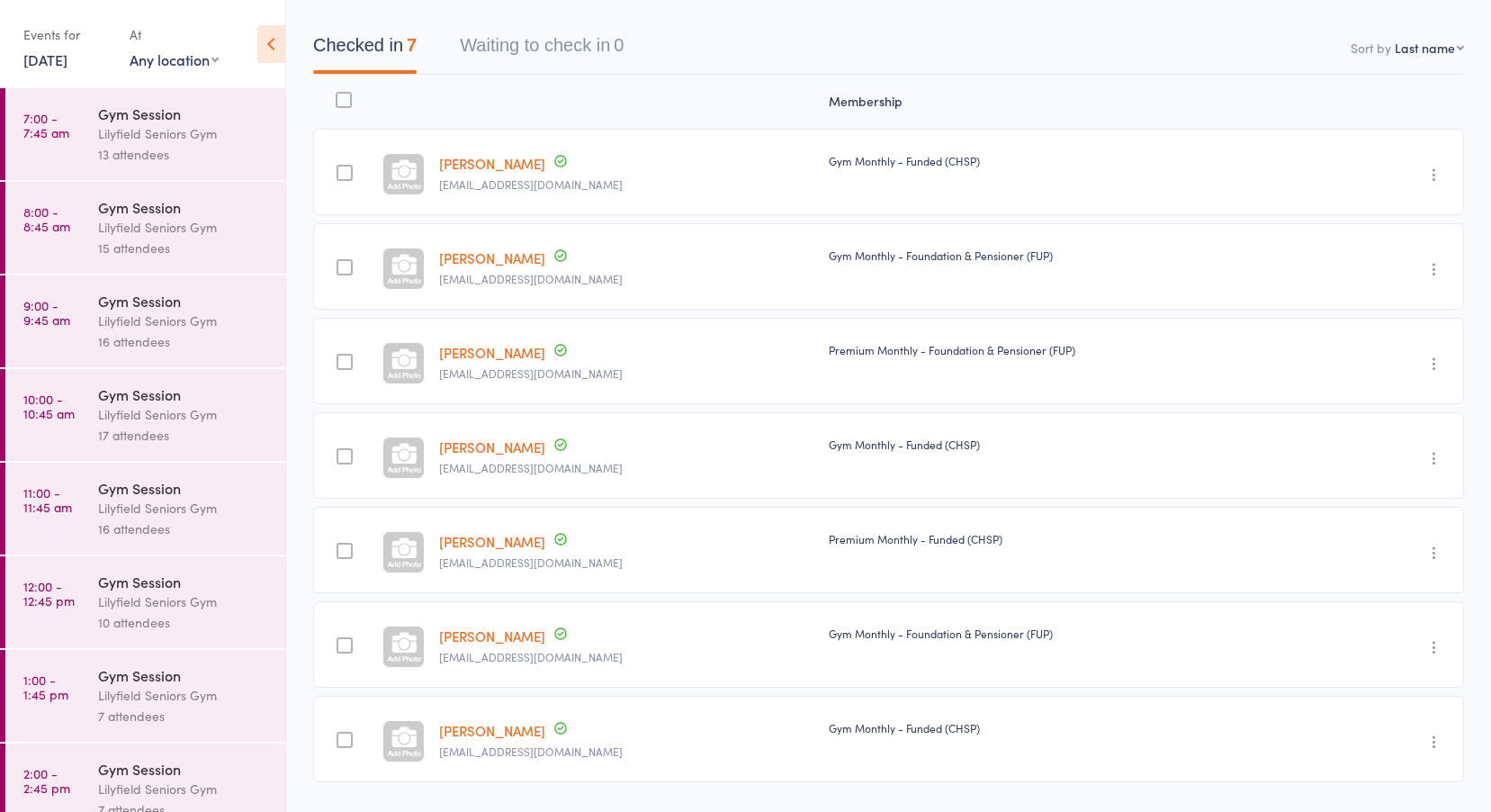
scroll to position [210, 0]
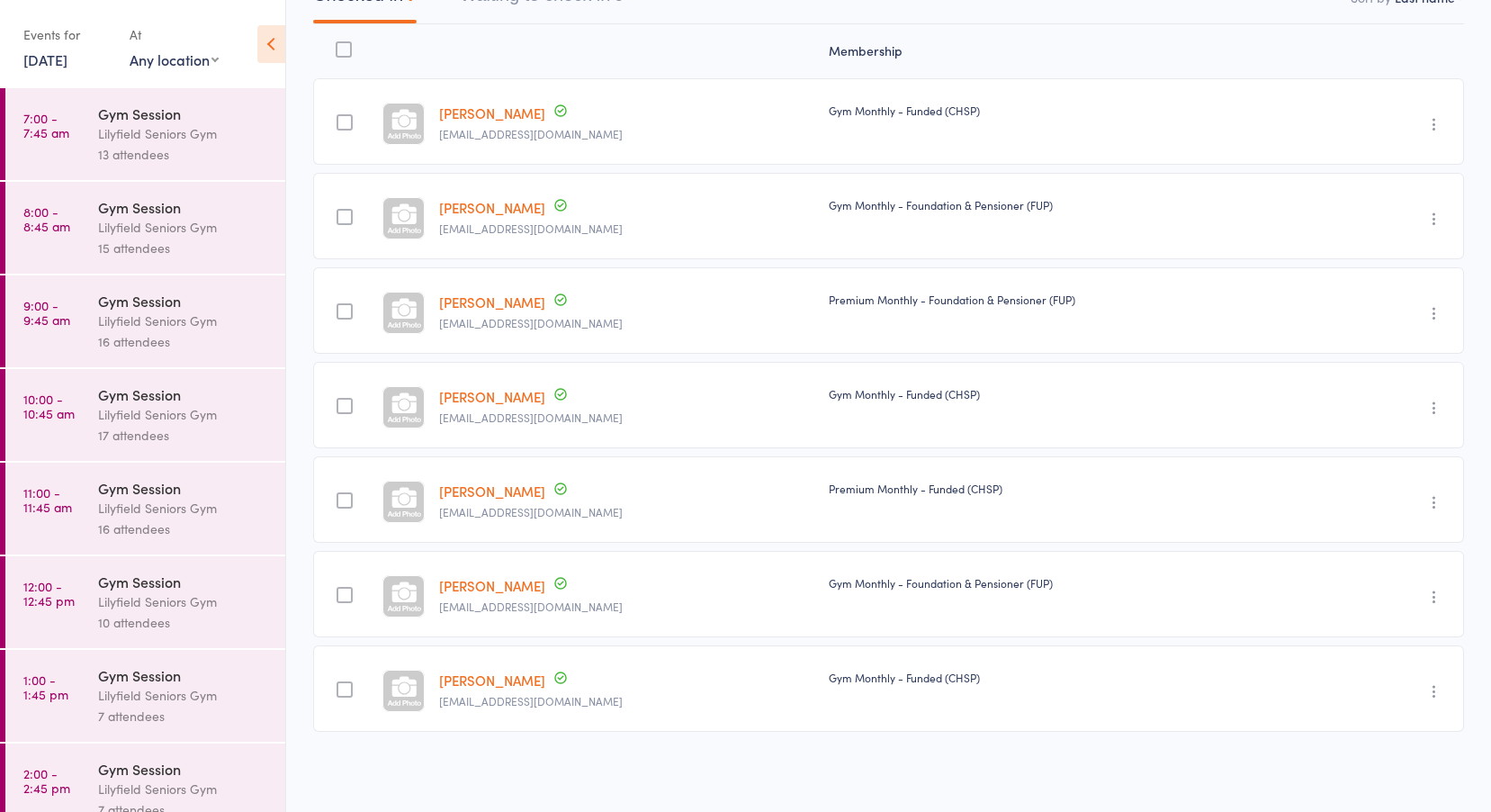
click at [108, 144] on div "Lilyfield Seniors Gym" at bounding box center [184, 134] width 172 height 21
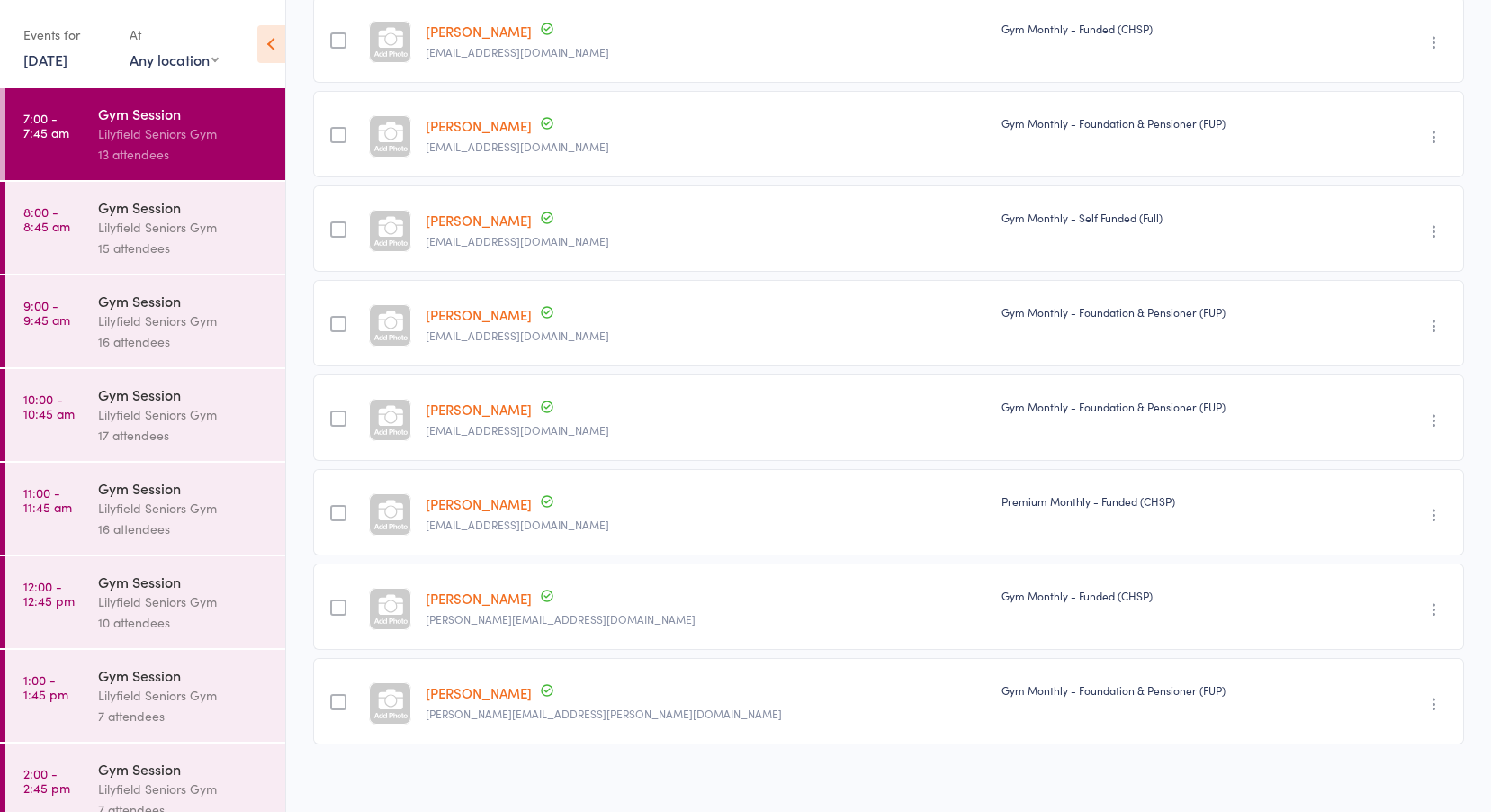
scroll to position [587, 0]
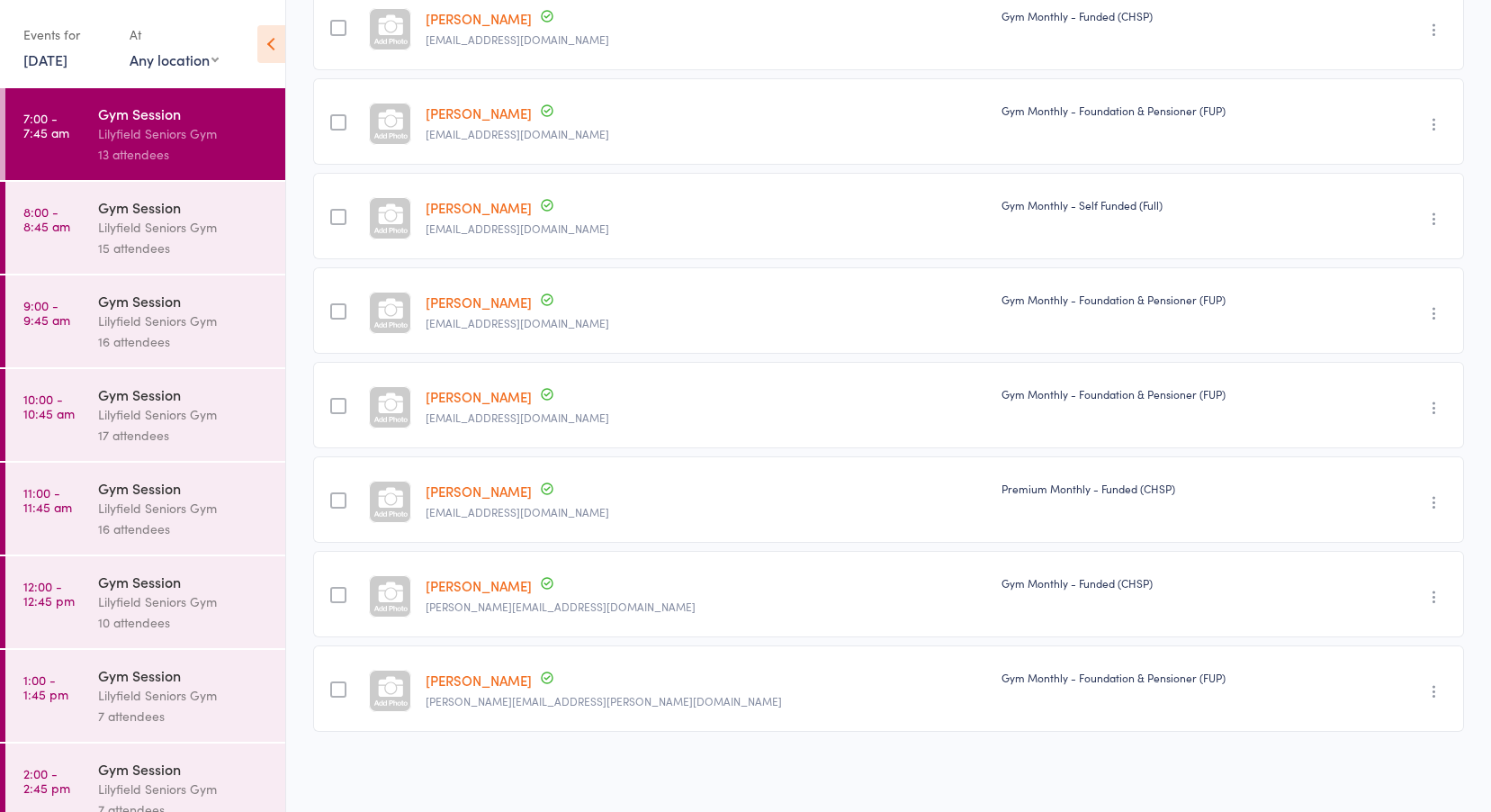
click at [109, 228] on div "Lilyfield Seniors Gym" at bounding box center [184, 228] width 172 height 21
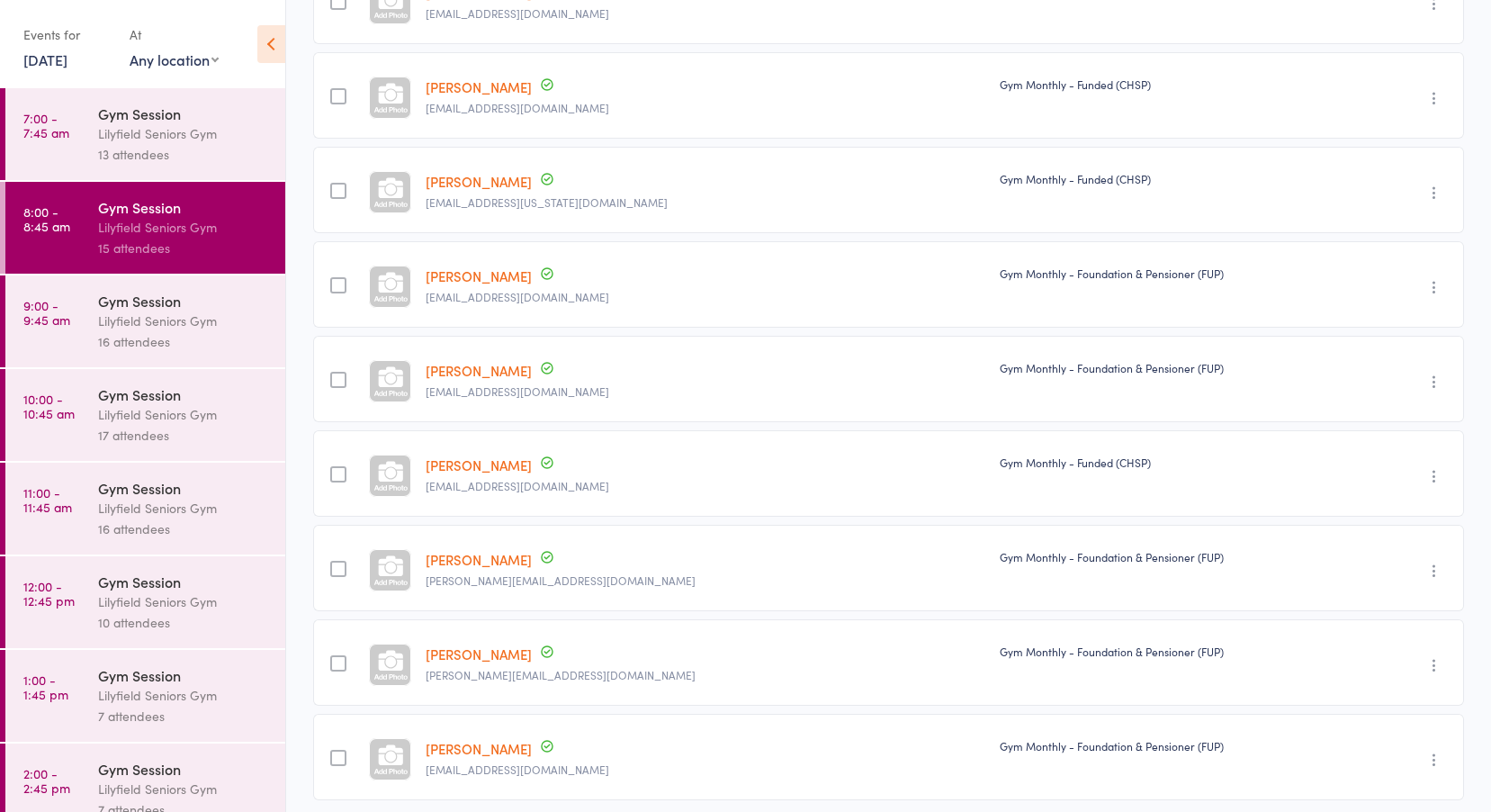
scroll to position [871, 0]
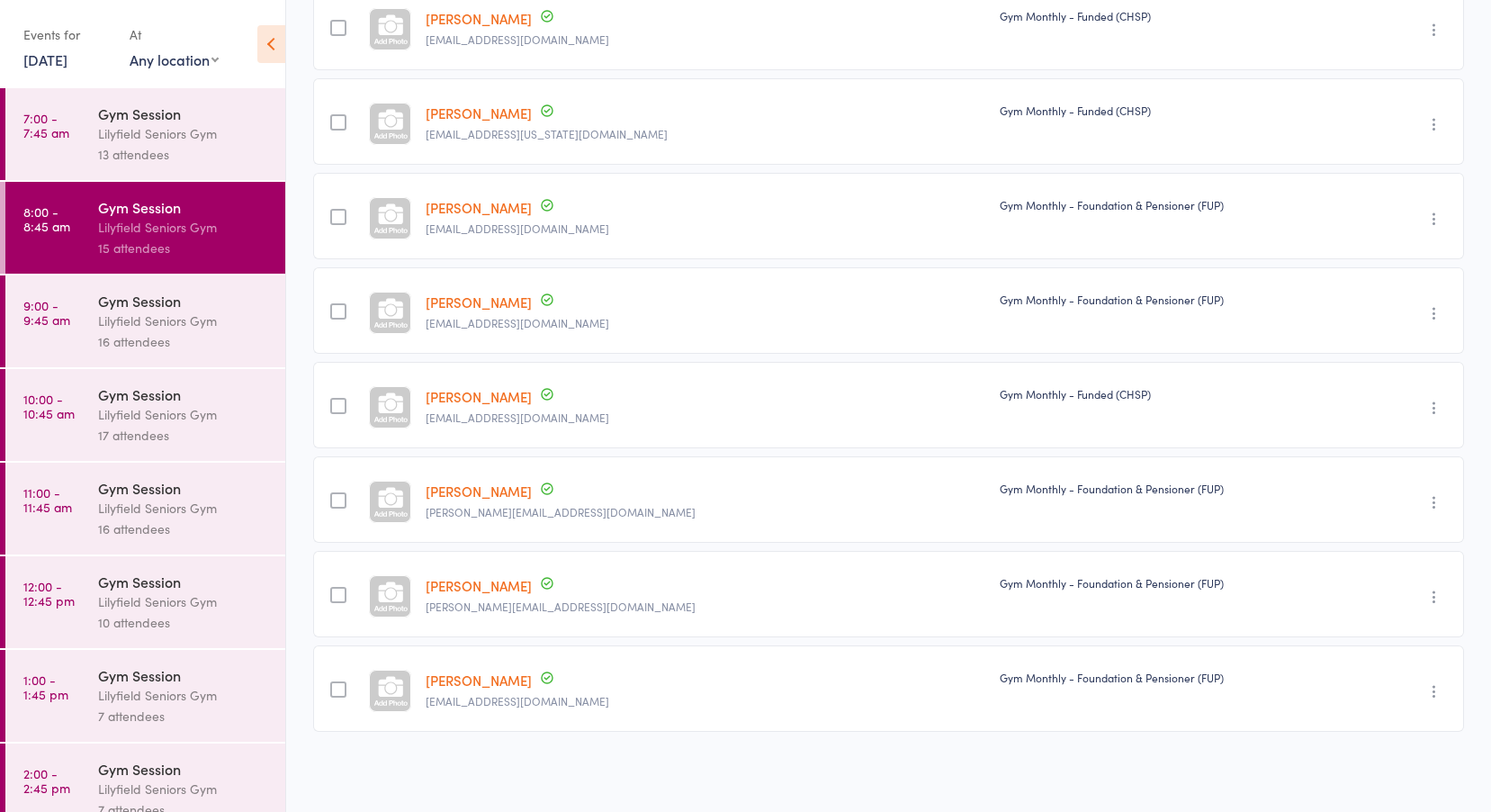
click at [154, 319] on div "Lilyfield Seniors Gym" at bounding box center [184, 321] width 172 height 21
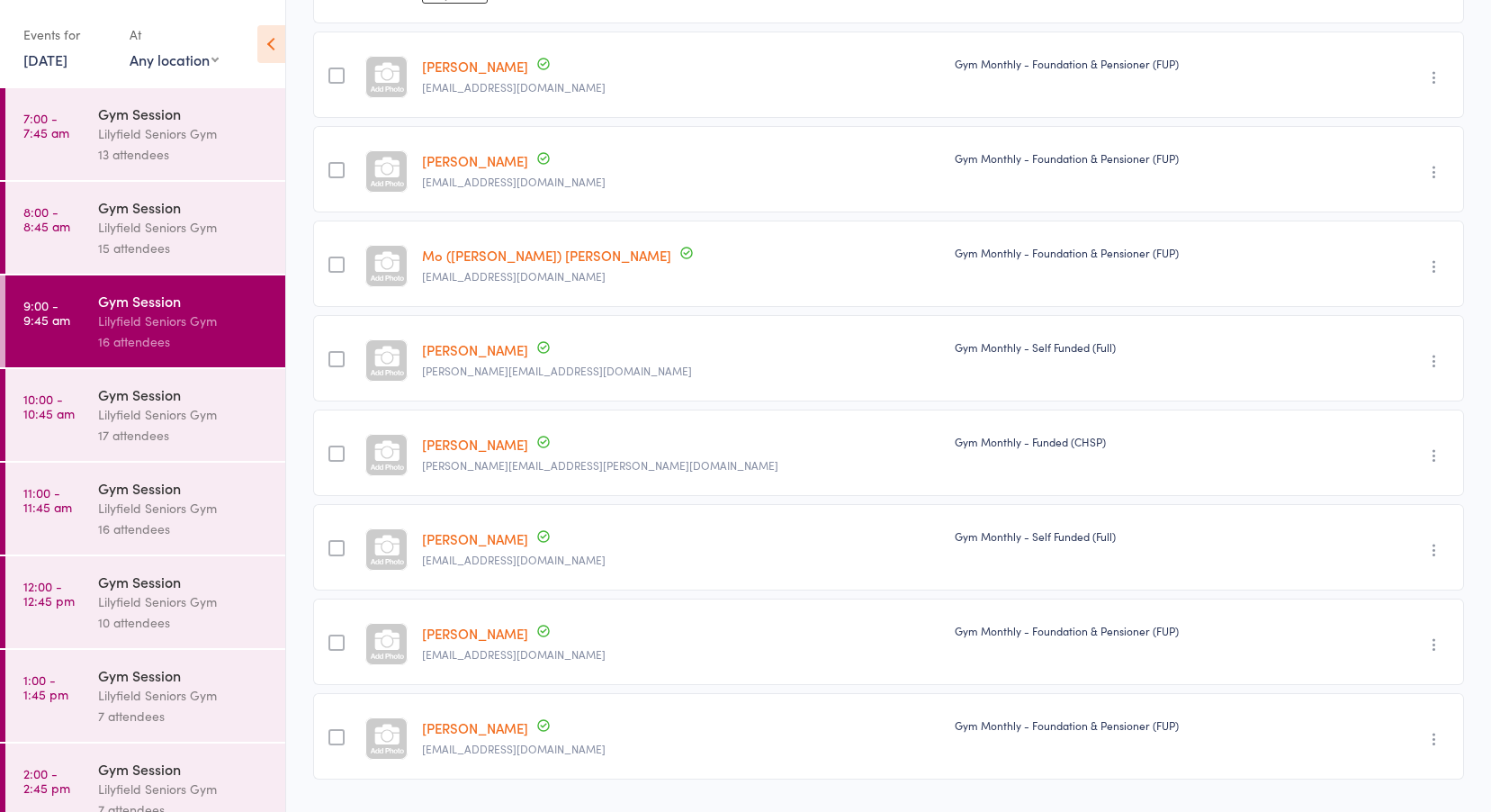
scroll to position [892, 0]
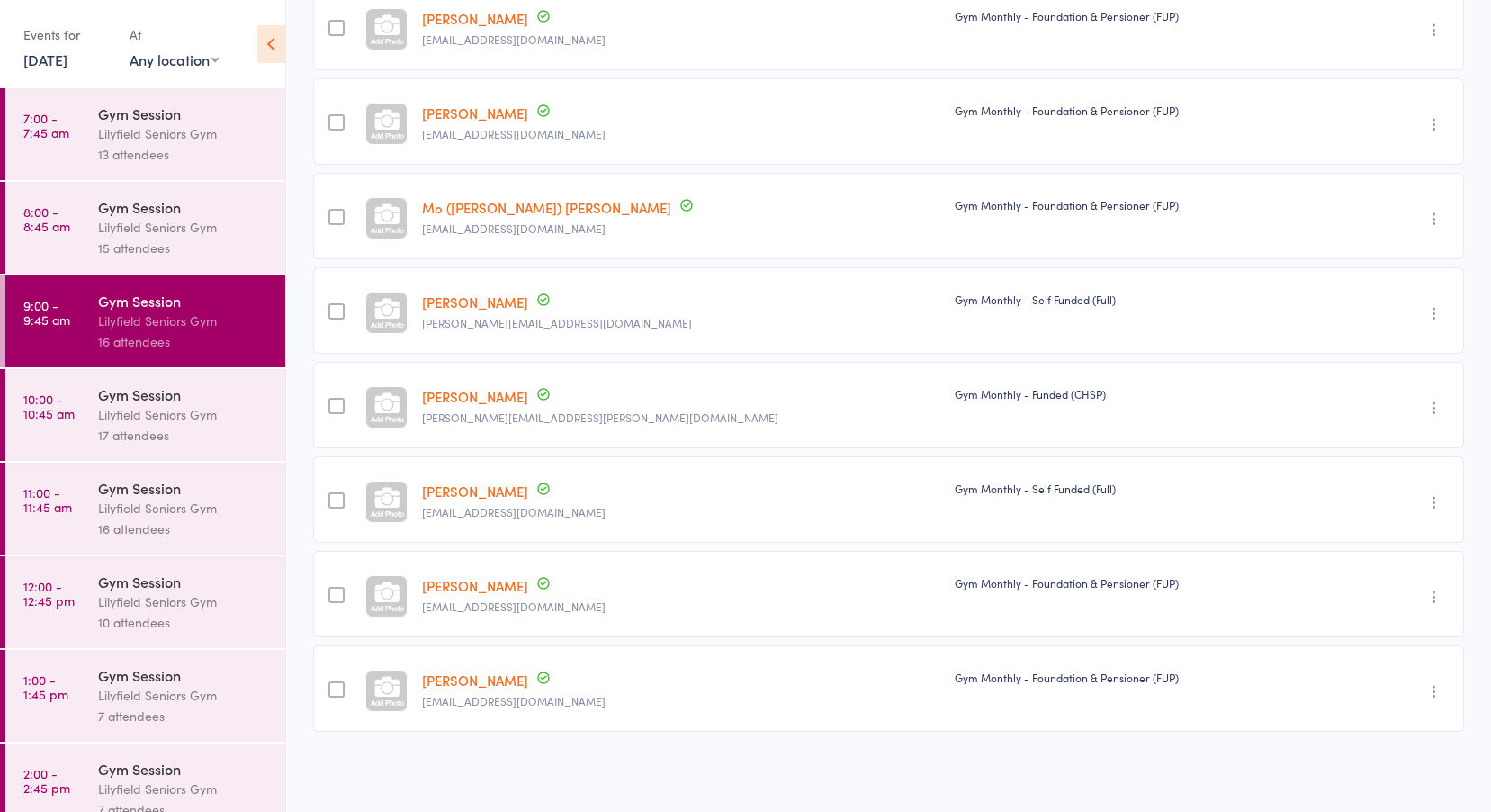
click at [143, 405] on div "Lilyfield Seniors Gym" at bounding box center [184, 414] width 172 height 21
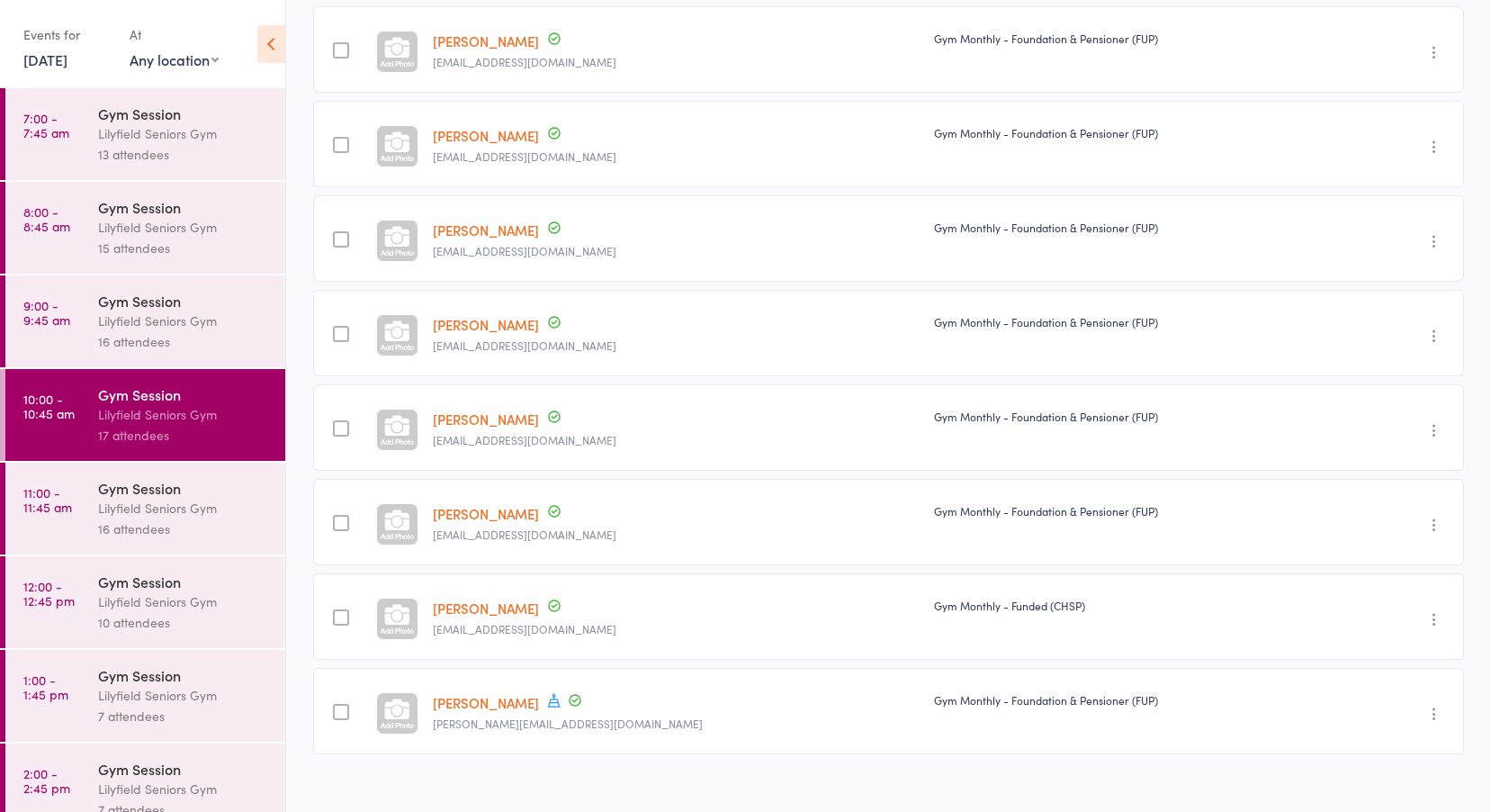
scroll to position [966, 0]
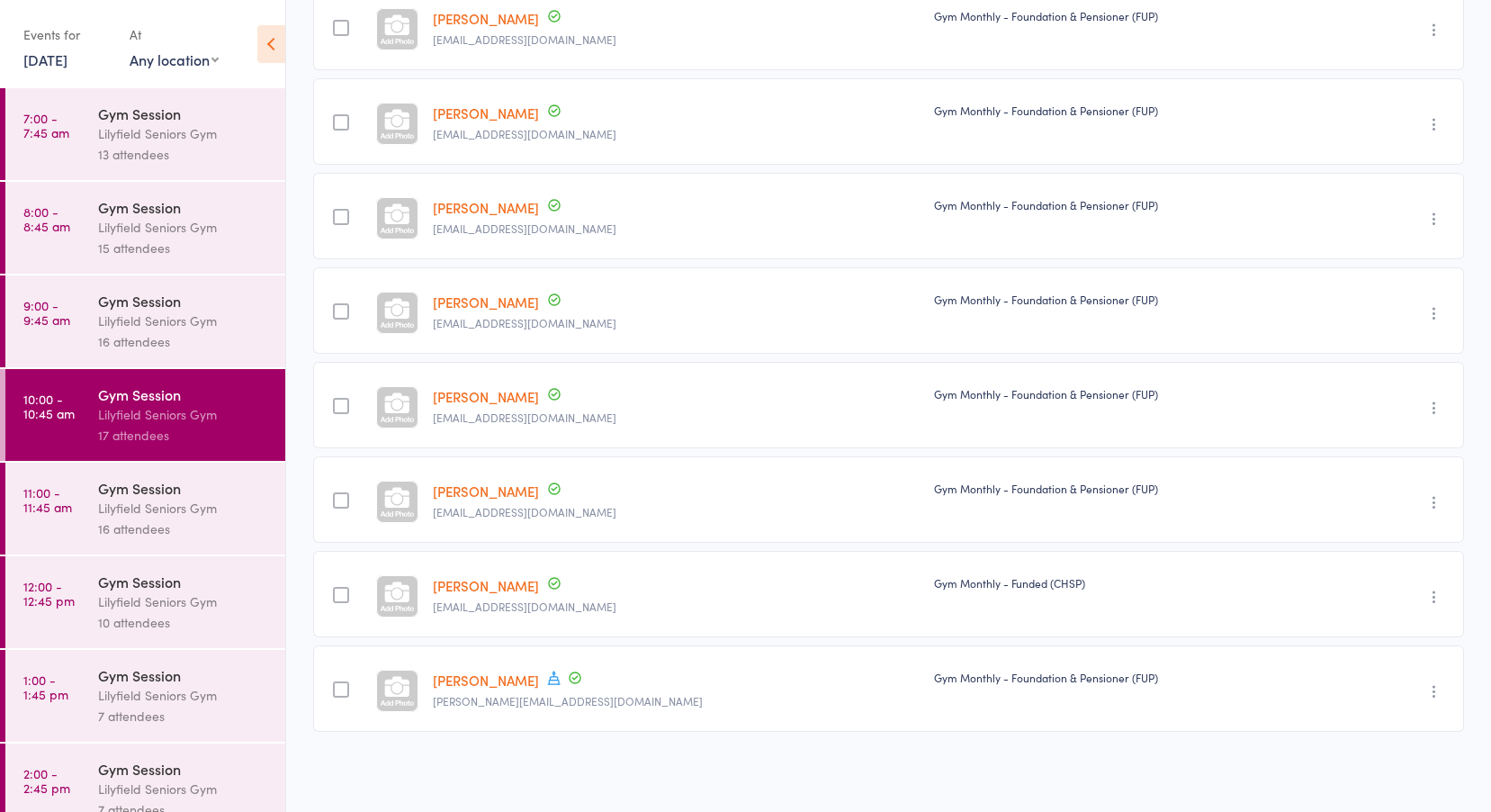
click at [105, 509] on div "Lilyfield Seniors Gym" at bounding box center [184, 508] width 172 height 21
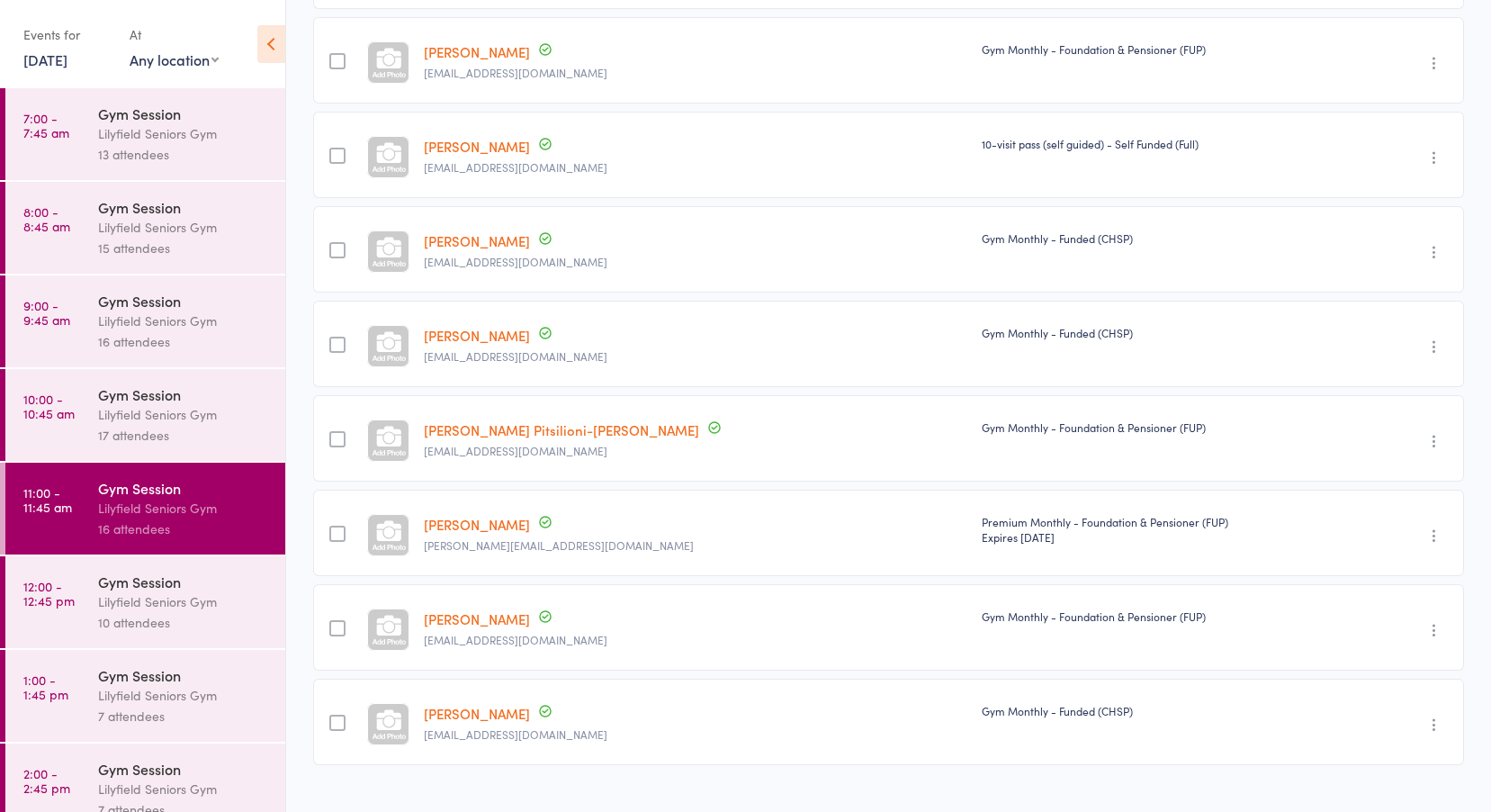
scroll to position [1060, 0]
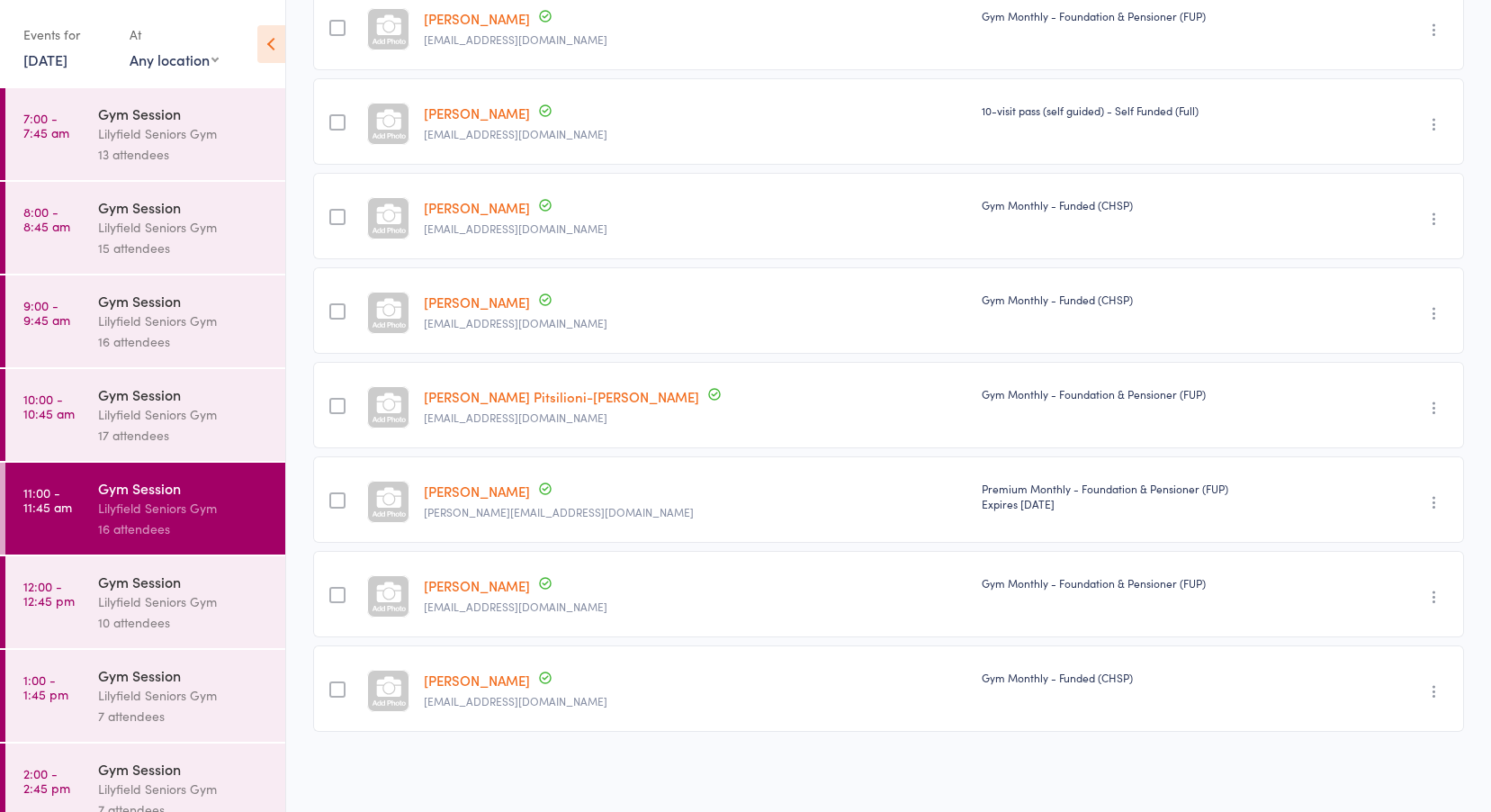
click at [141, 589] on div "Gym Session" at bounding box center [184, 581] width 172 height 20
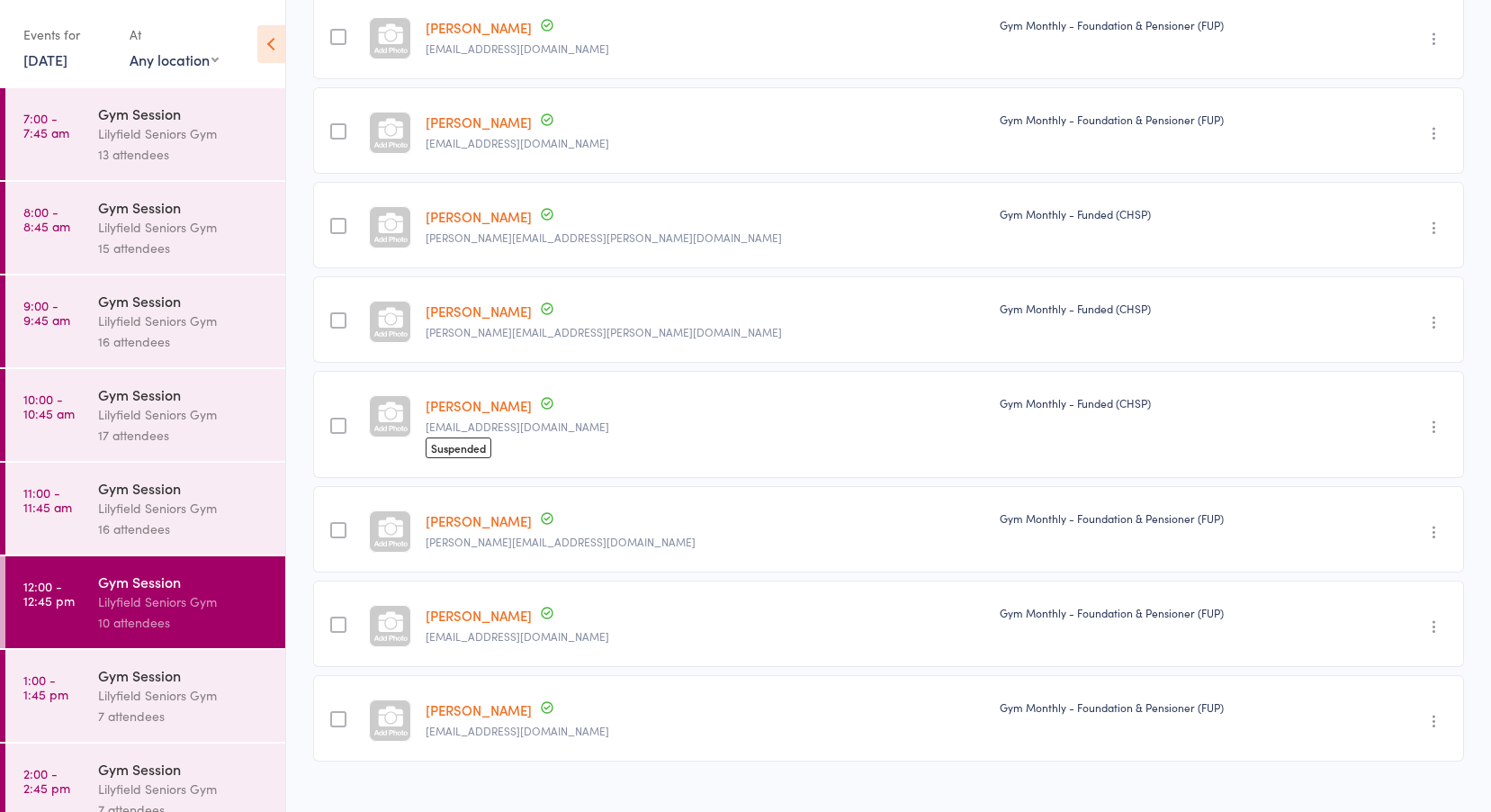
scroll to position [514, 0]
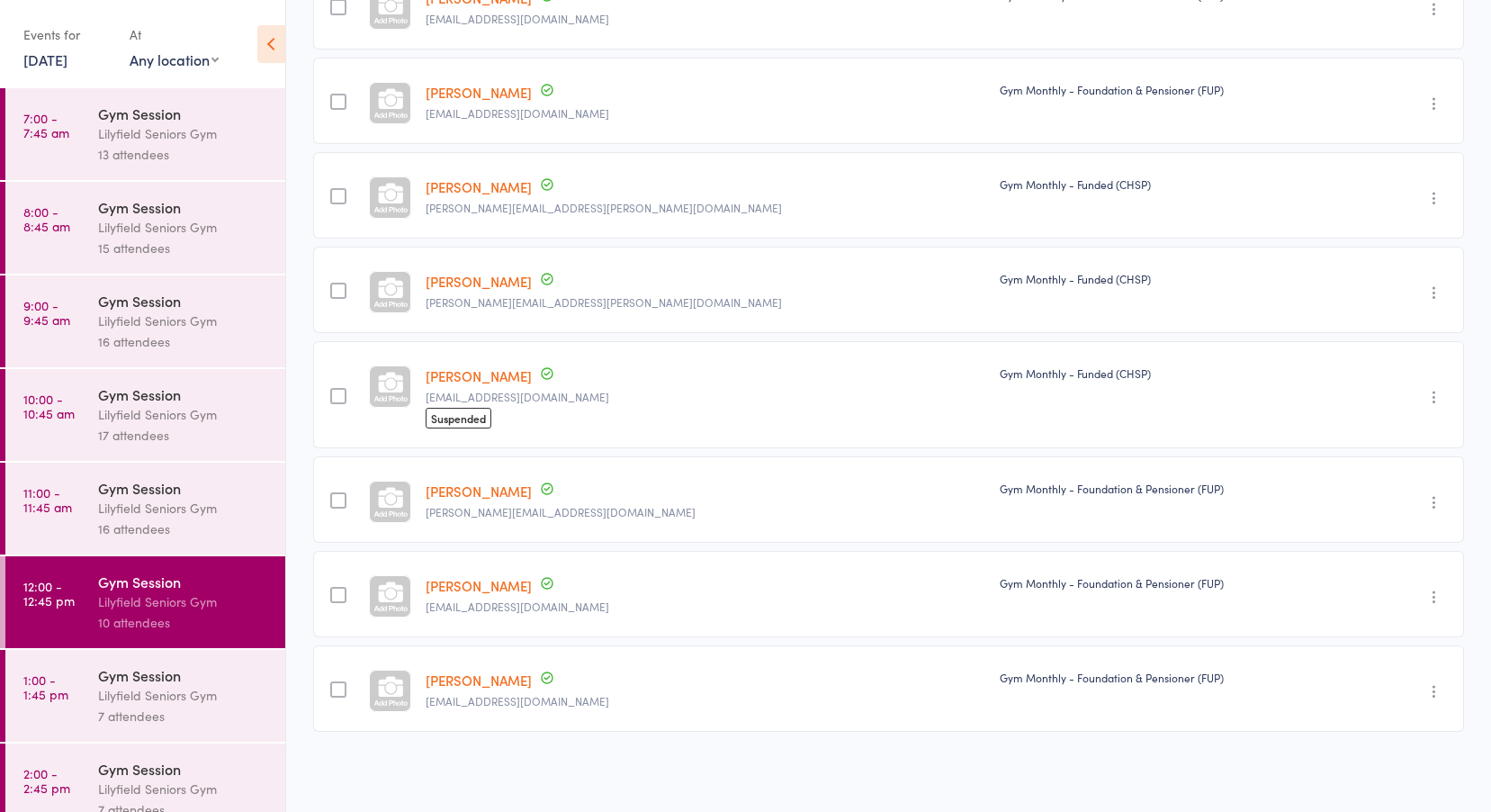
click at [77, 692] on link "1:00 - 1:45 pm Gym Session Lilyfield Seniors Gym 7 attendees" at bounding box center [145, 695] width 280 height 92
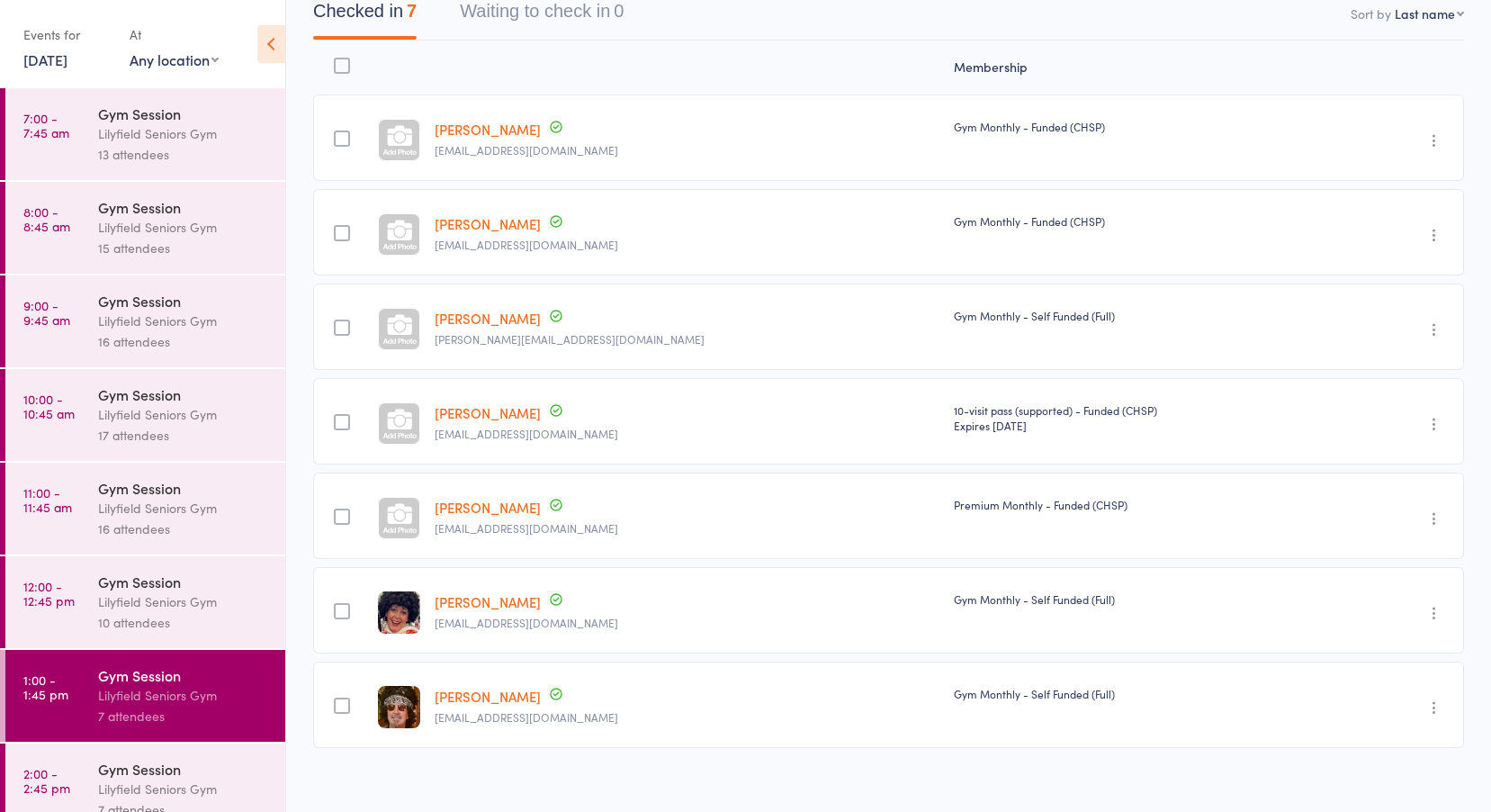
scroll to position [210, 0]
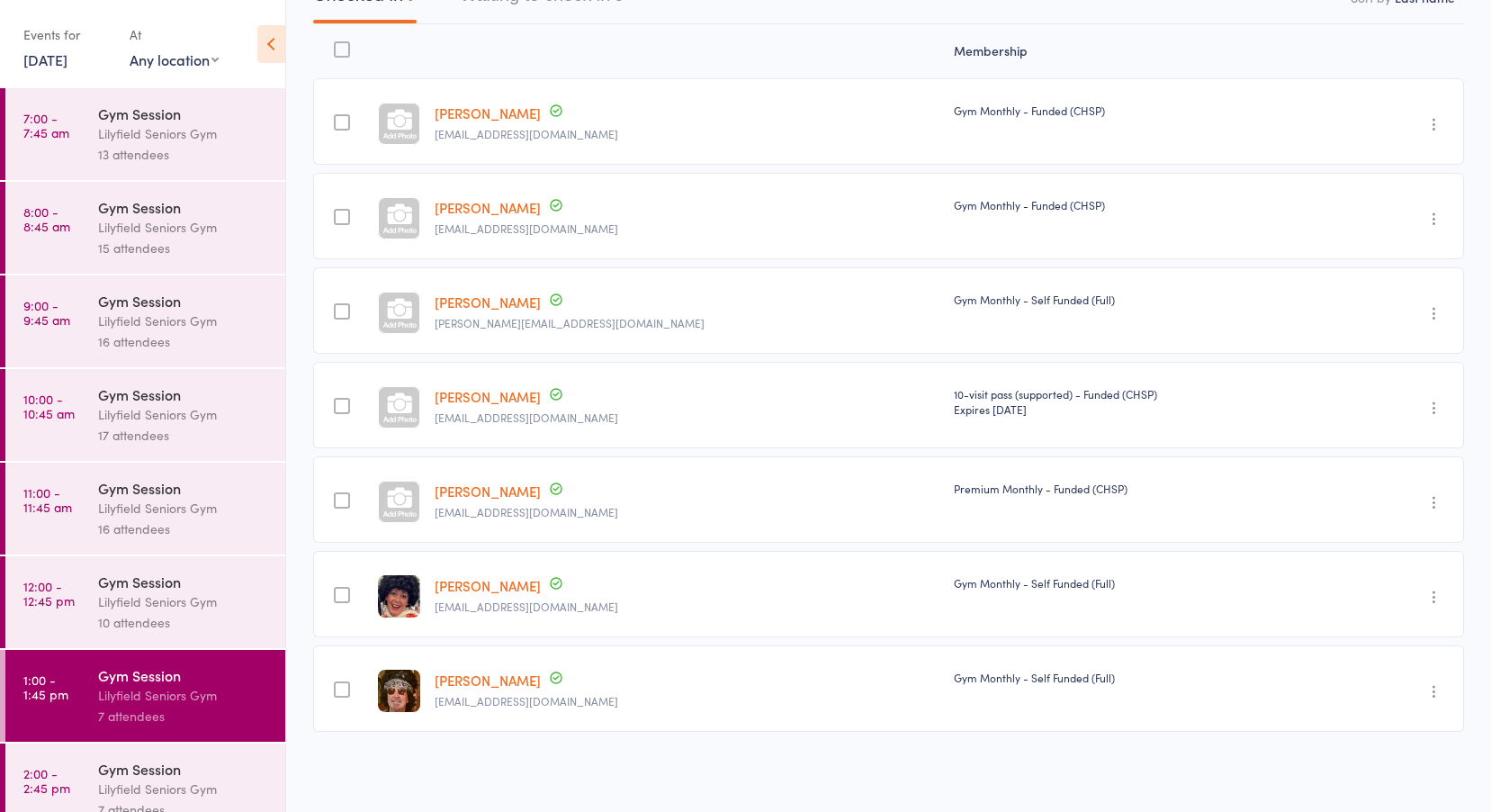
click at [109, 781] on div "Lilyfield Seniors Gym" at bounding box center [184, 789] width 172 height 21
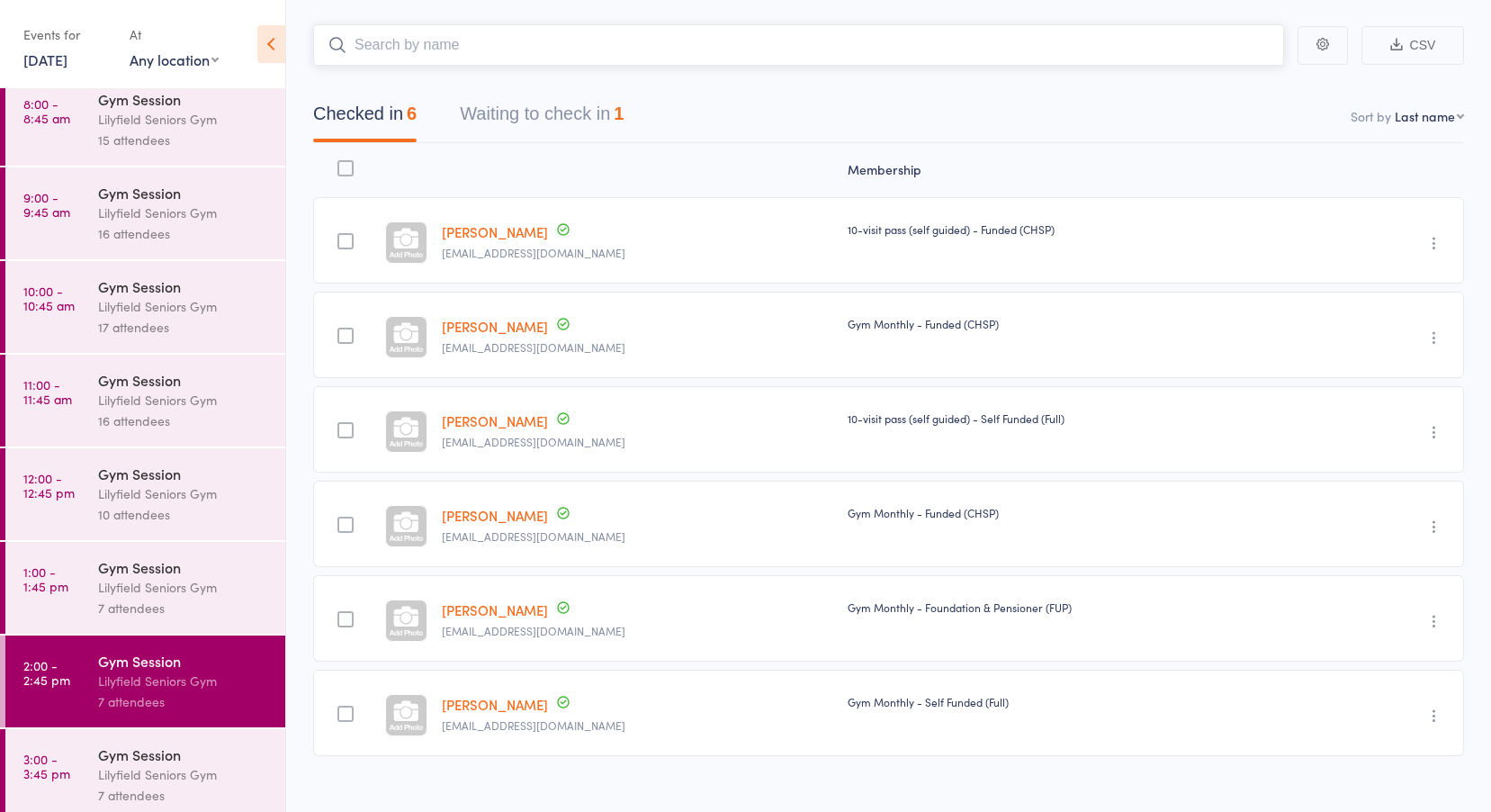
scroll to position [119, 0]
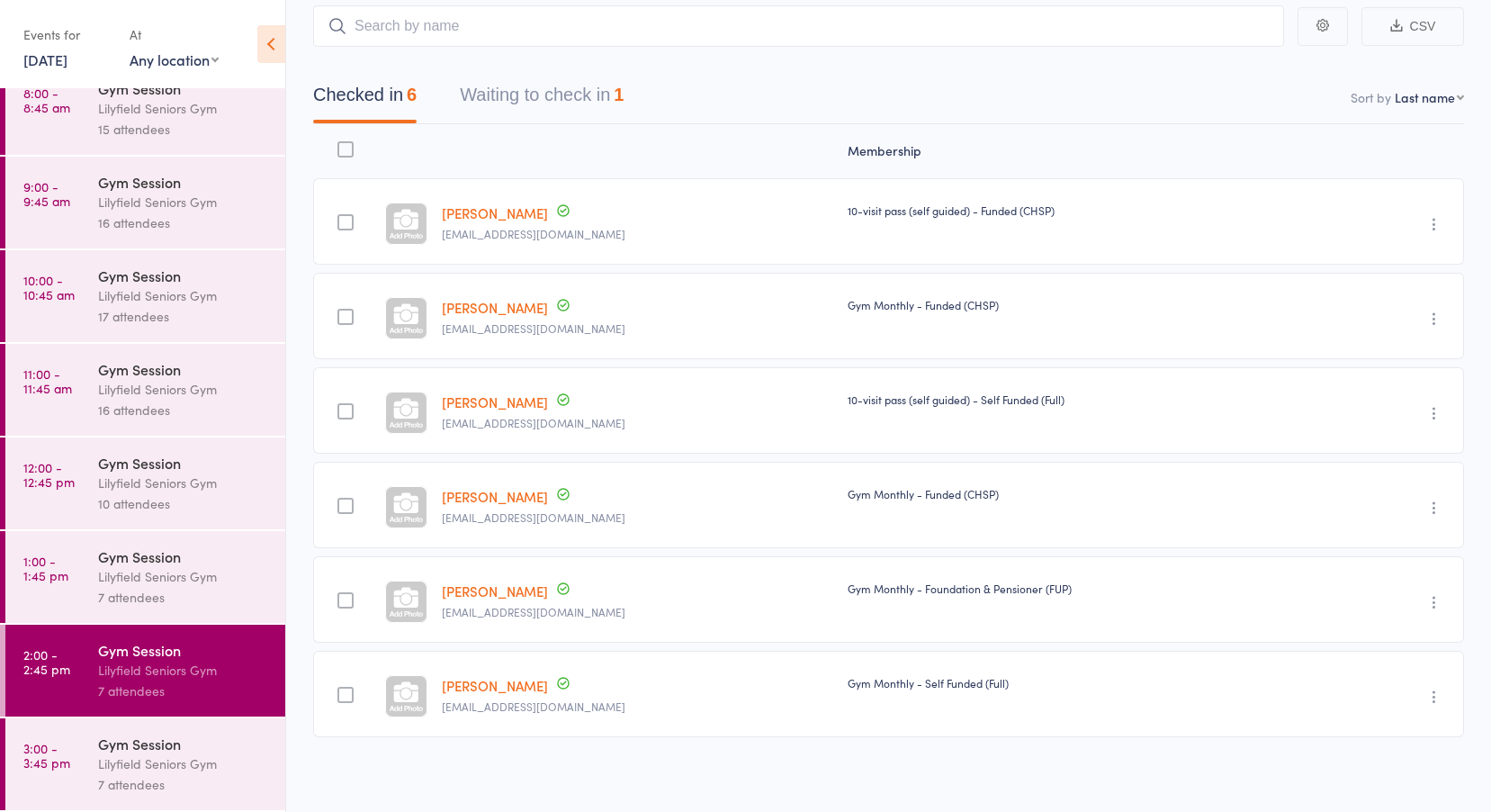
click at [111, 760] on div "Lilyfield Seniors Gym" at bounding box center [184, 764] width 172 height 21
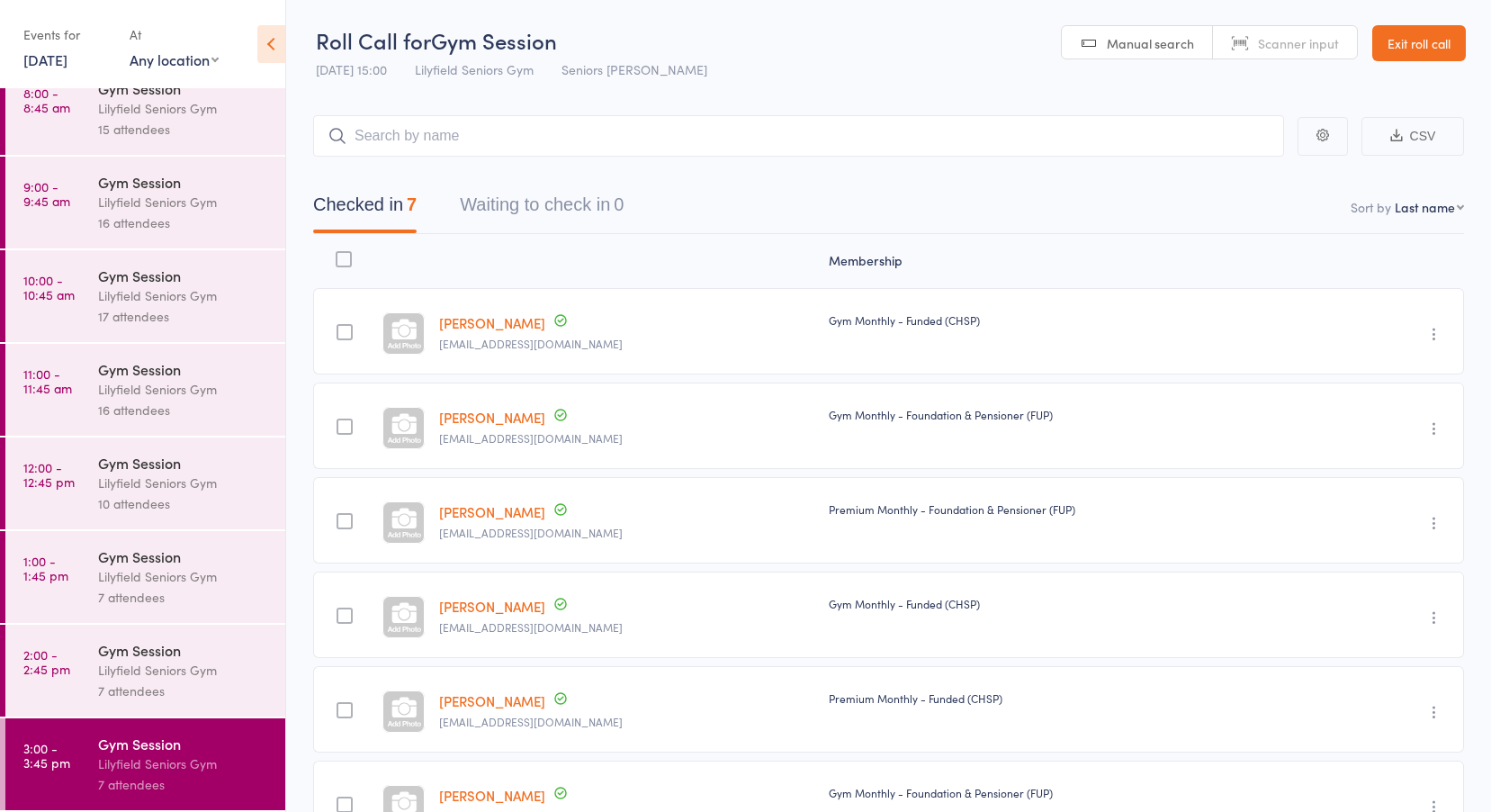
click at [1415, 42] on link "Exit roll call" at bounding box center [1419, 43] width 93 height 36
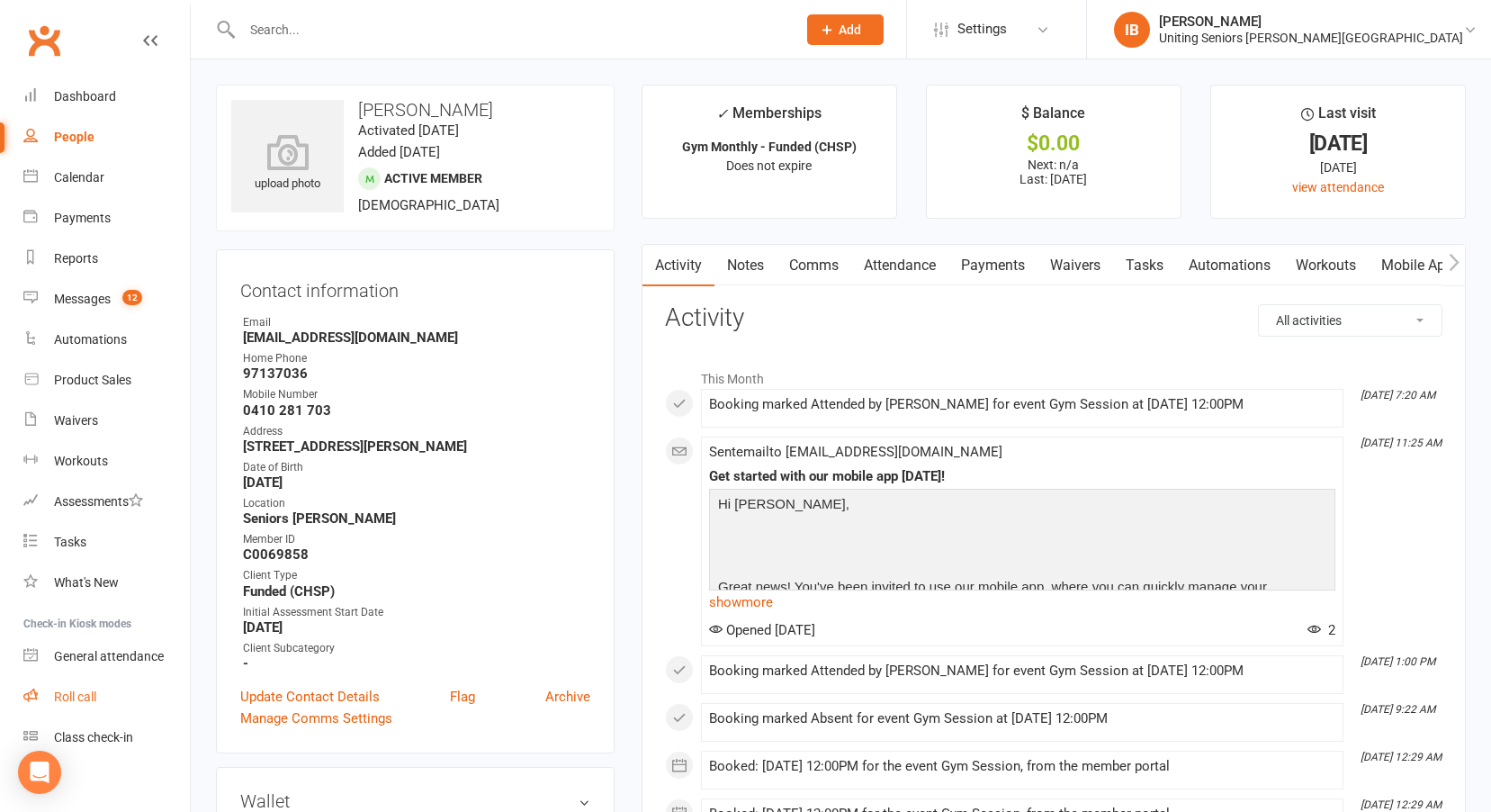
click at [73, 688] on link "Roll call" at bounding box center [107, 697] width 166 height 41
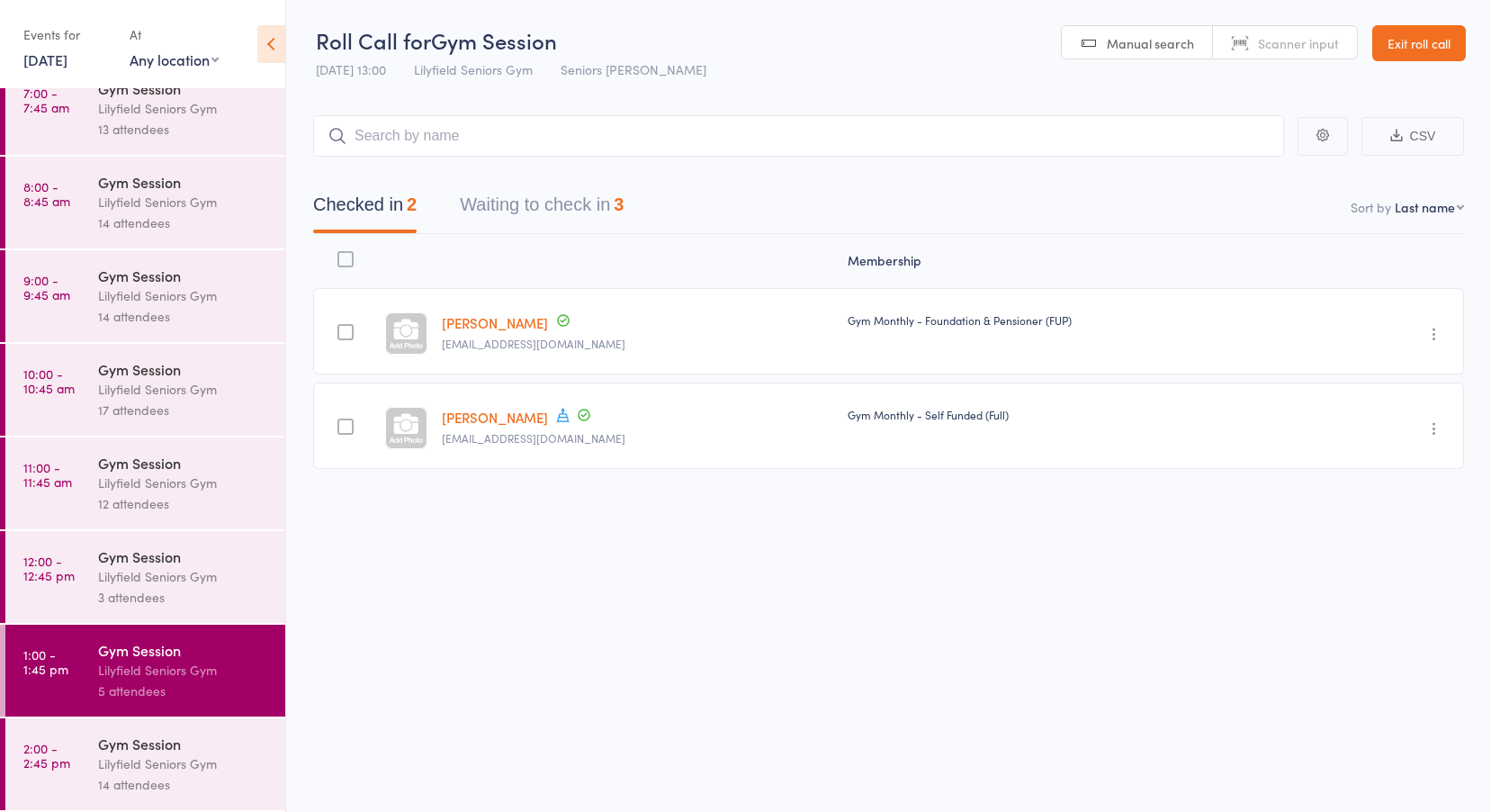
scroll to position [1, 0]
click at [67, 57] on link "[DATE]" at bounding box center [45, 59] width 44 height 20
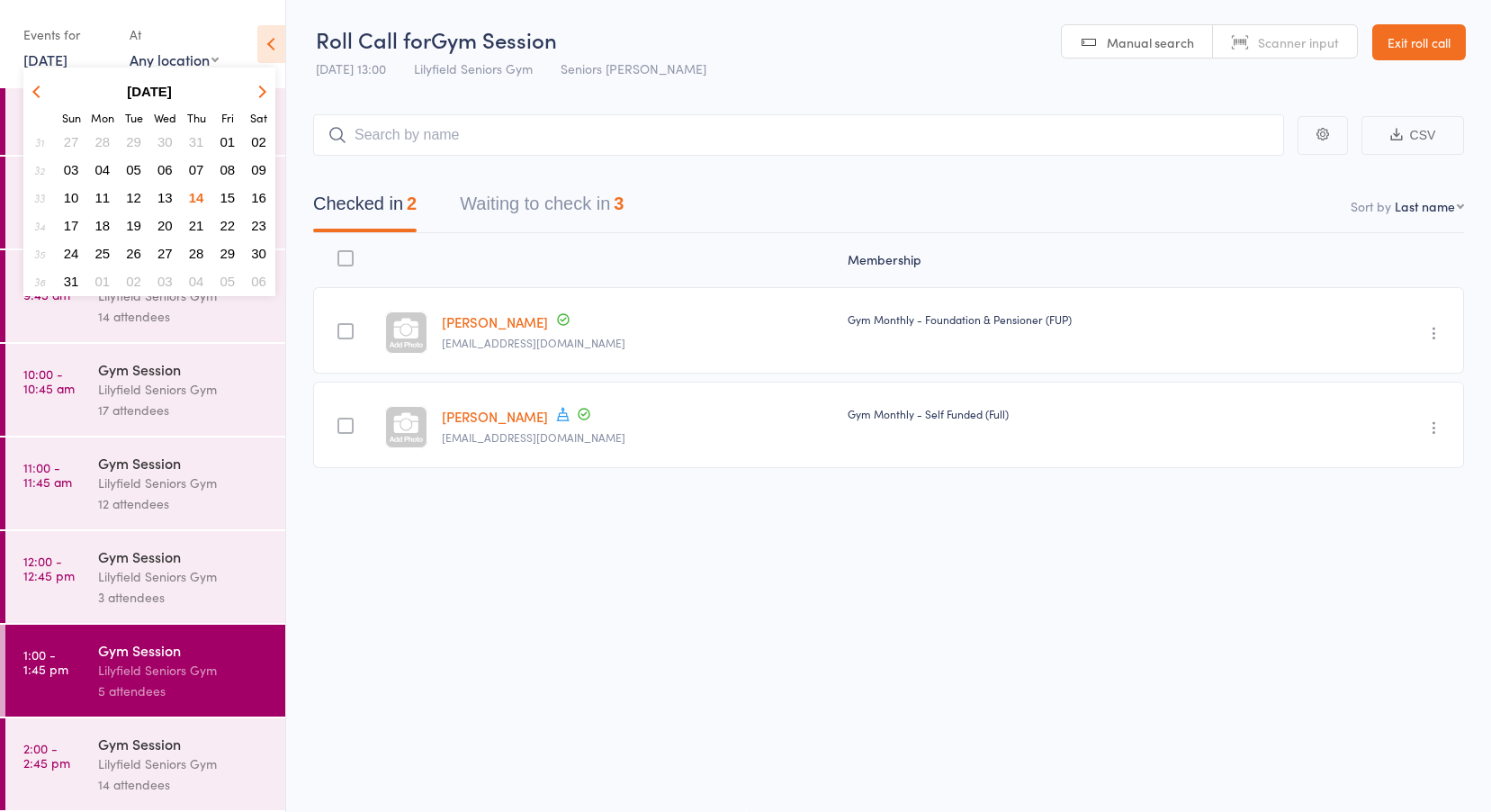
click at [168, 198] on span "13" at bounding box center [165, 197] width 15 height 15
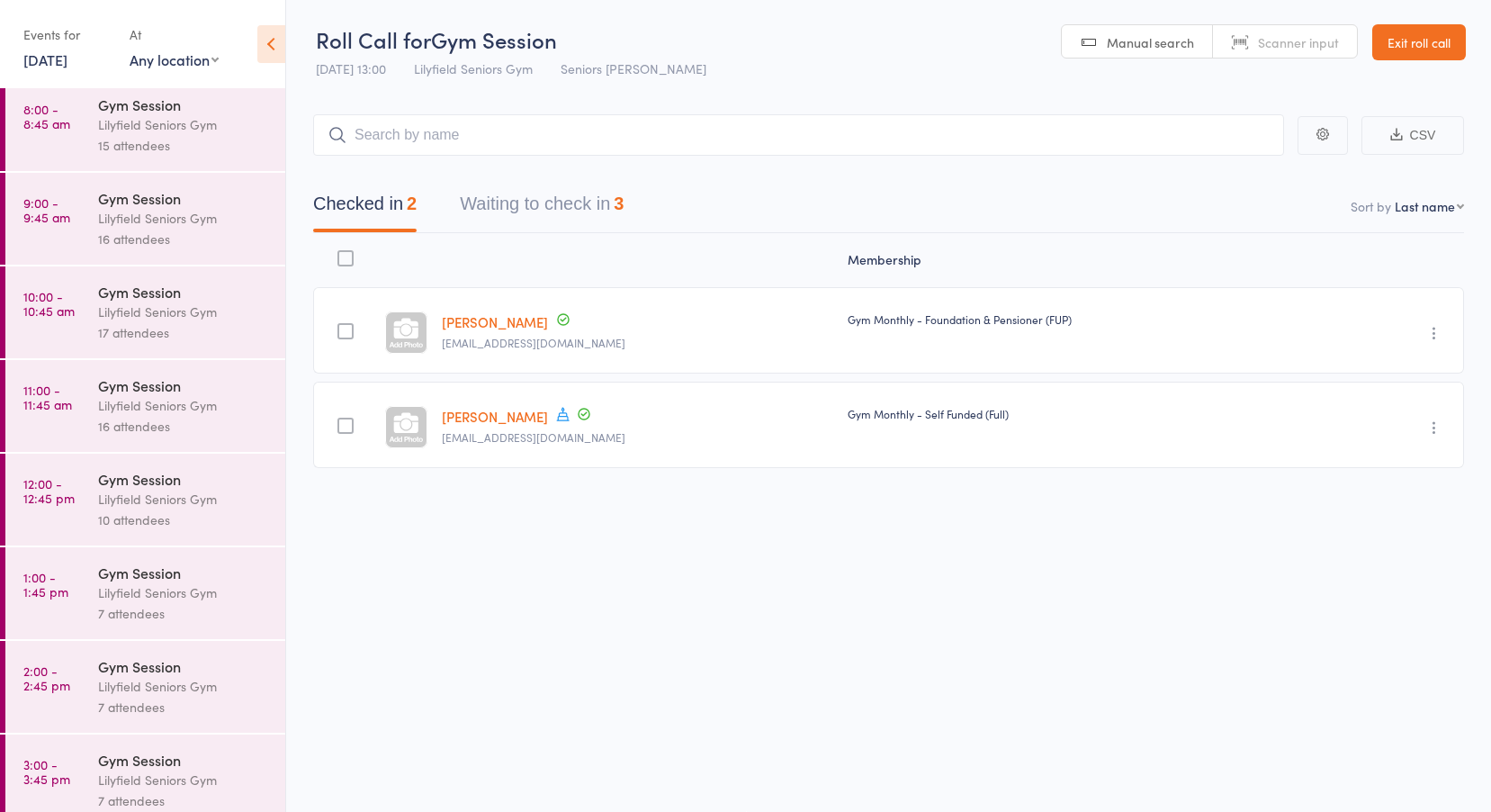
scroll to position [119, 0]
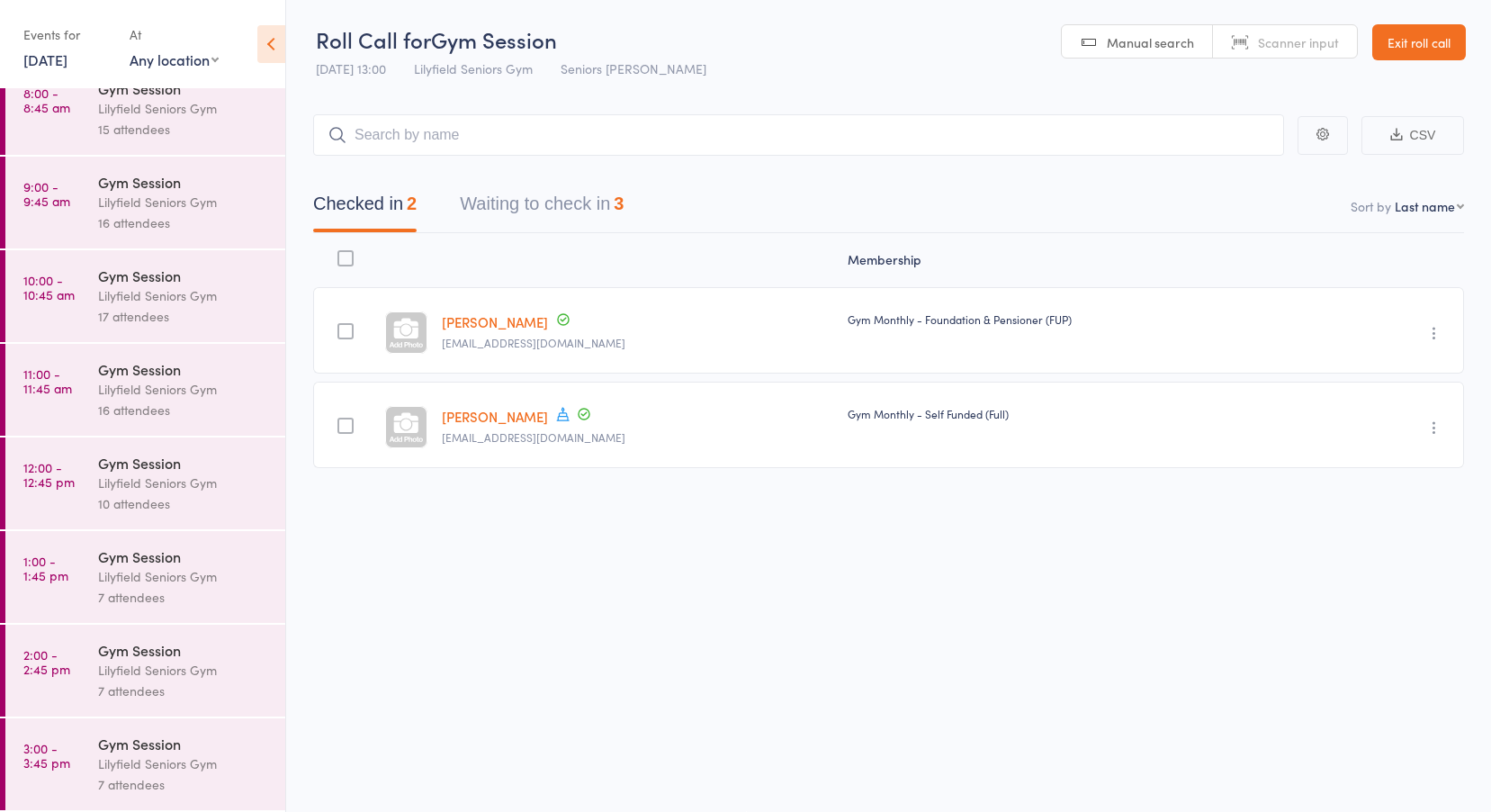
click at [95, 788] on link "3:00 - 3:45 pm Gym Session [PERSON_NAME] Seniors Gym 7 attendees" at bounding box center [145, 764] width 280 height 92
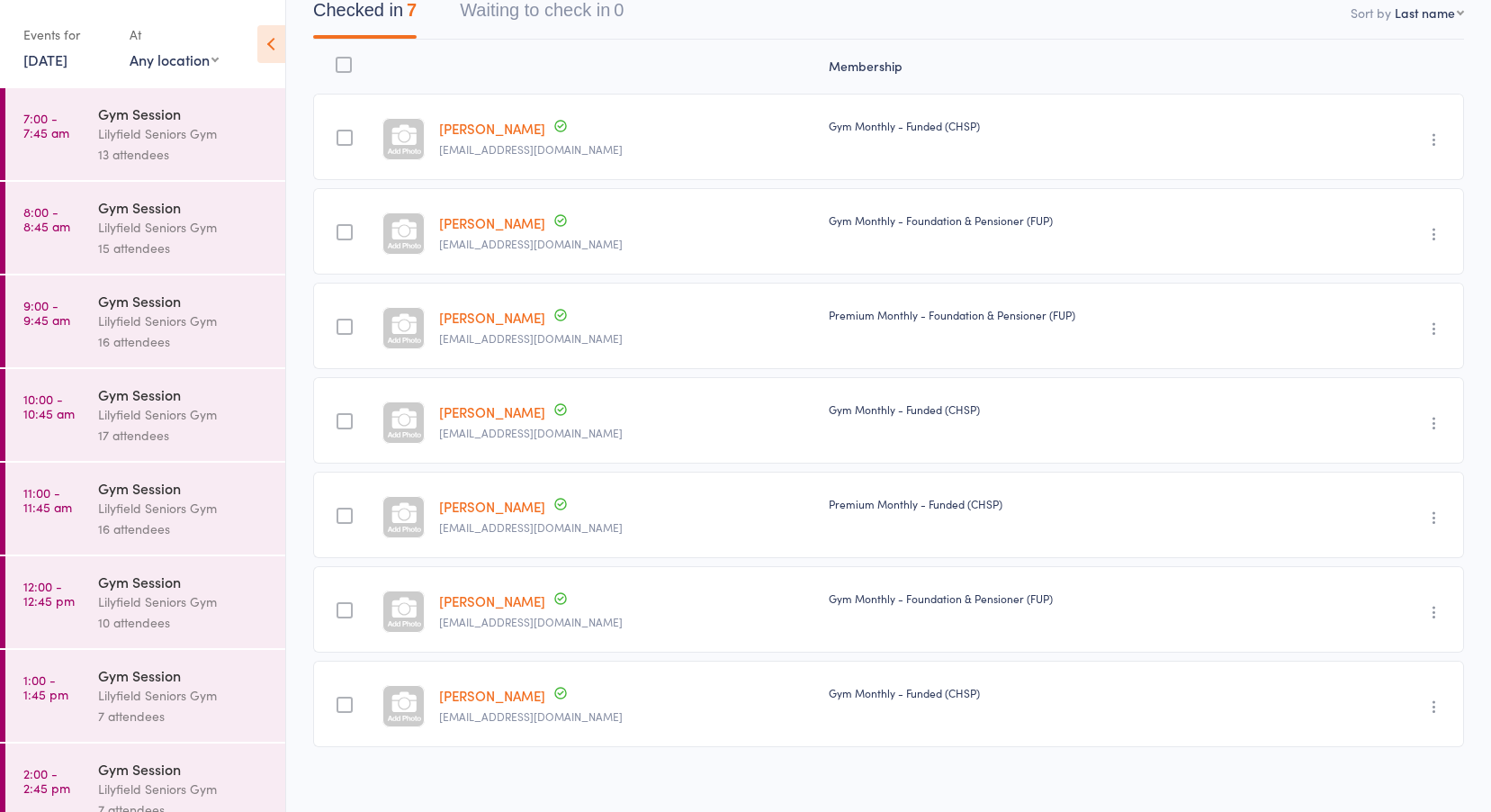
scroll to position [210, 0]
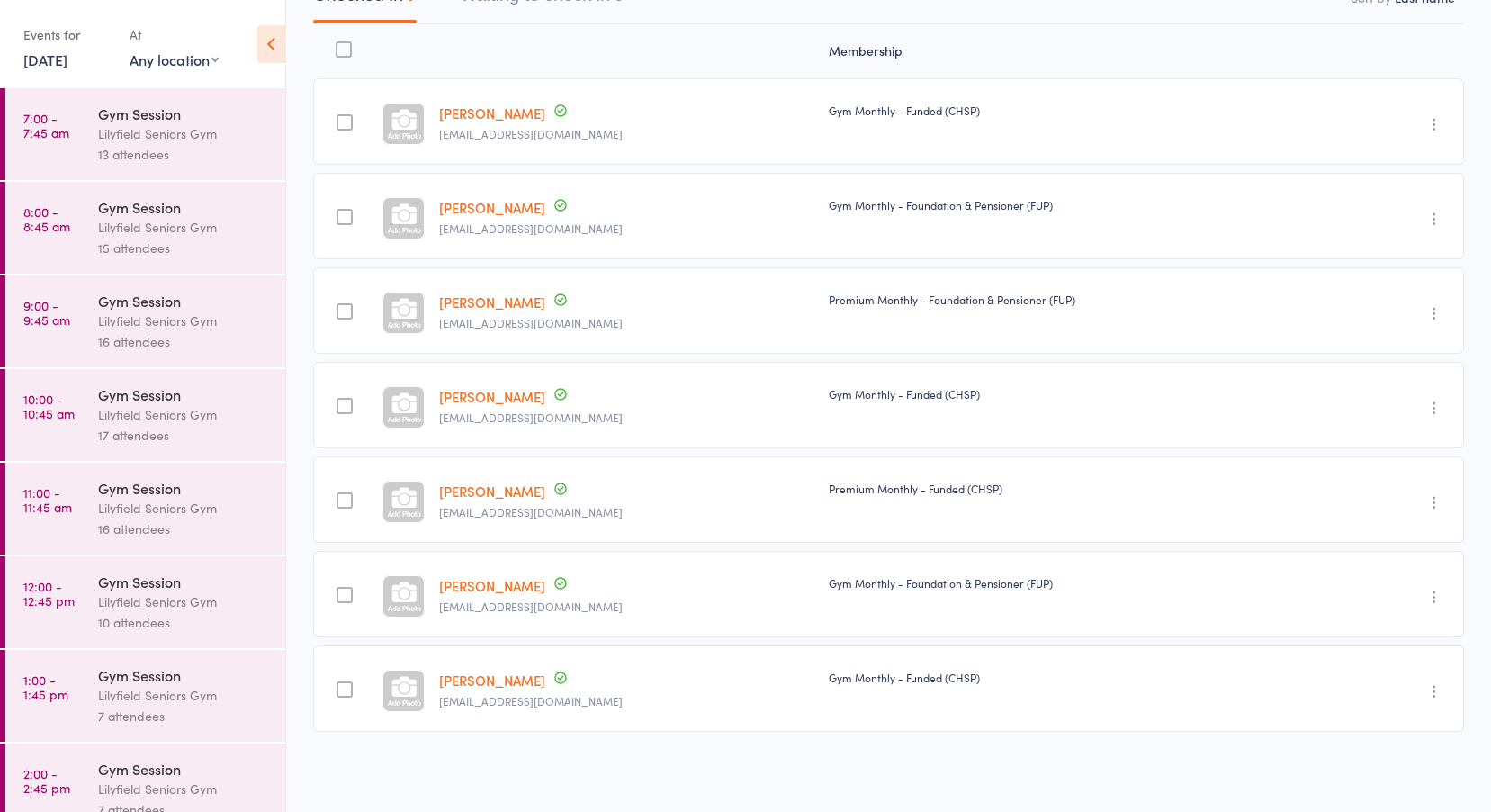
click at [491, 489] on link "[PERSON_NAME]" at bounding box center [492, 491] width 106 height 19
click at [481, 683] on link "[PERSON_NAME]" at bounding box center [492, 680] width 106 height 19
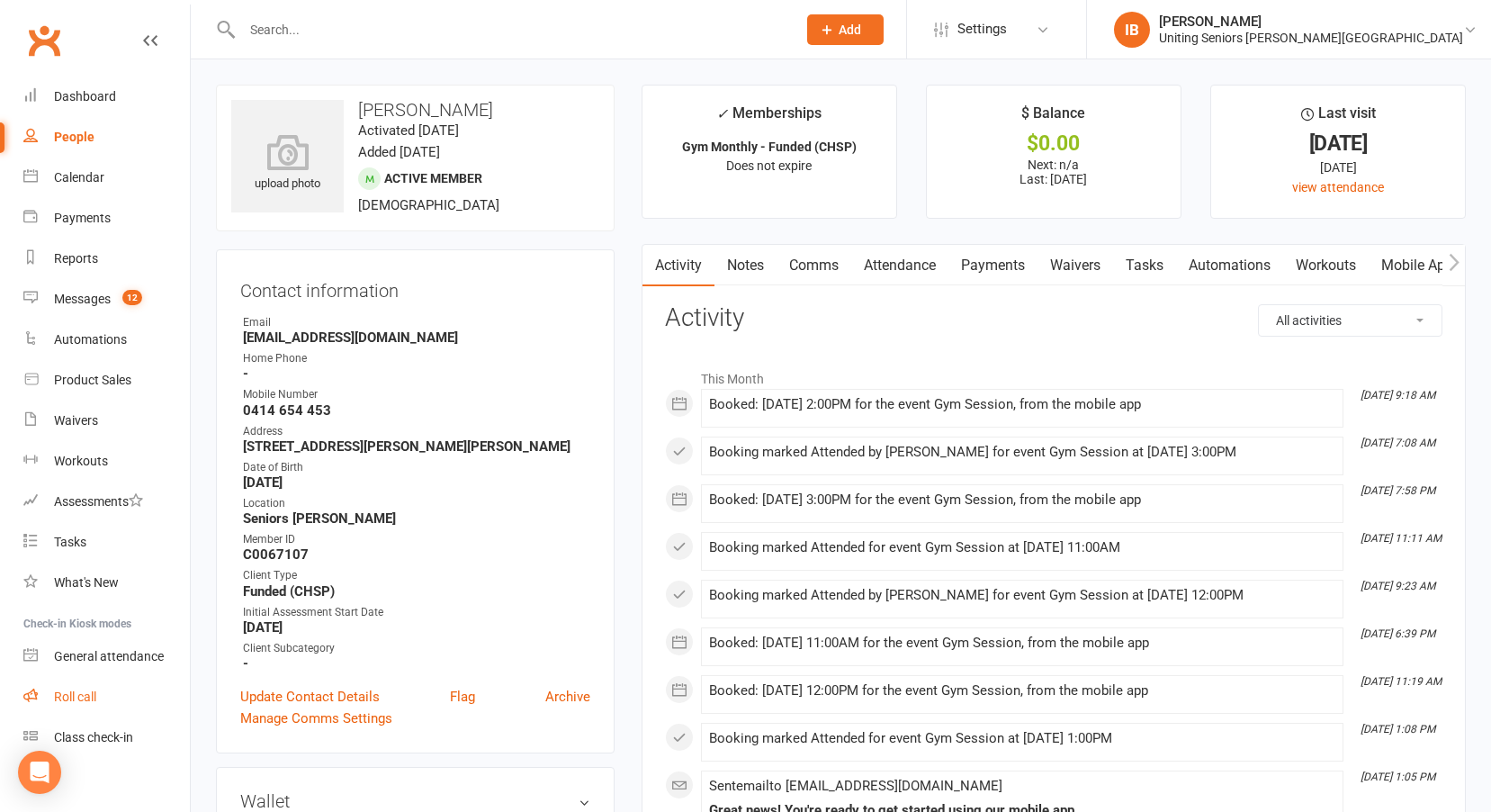
click at [90, 688] on link "Roll call" at bounding box center [107, 697] width 166 height 41
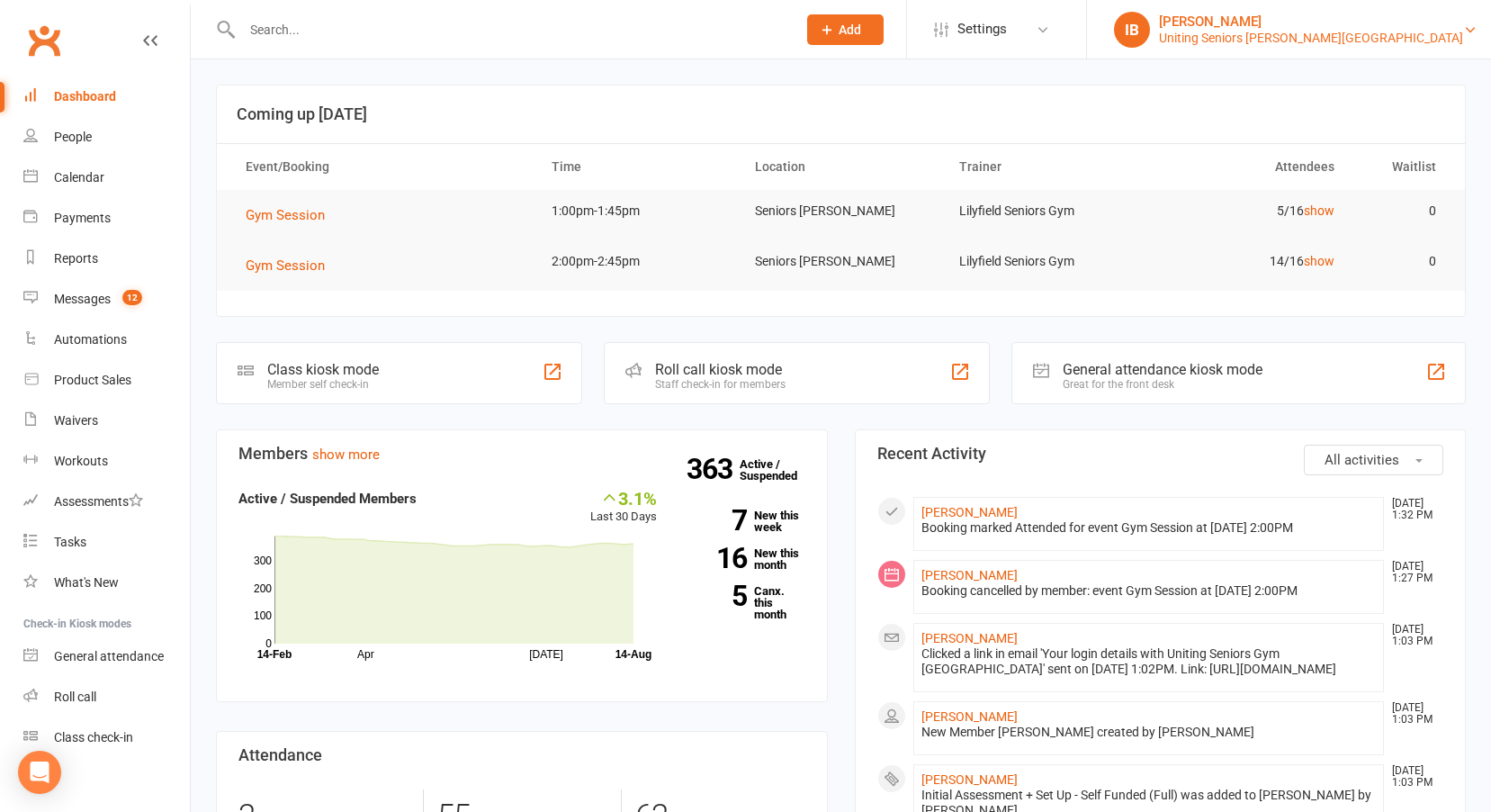
click at [1393, 37] on div "Uniting Seniors [PERSON_NAME][GEOGRAPHIC_DATA]" at bounding box center [1312, 37] width 304 height 16
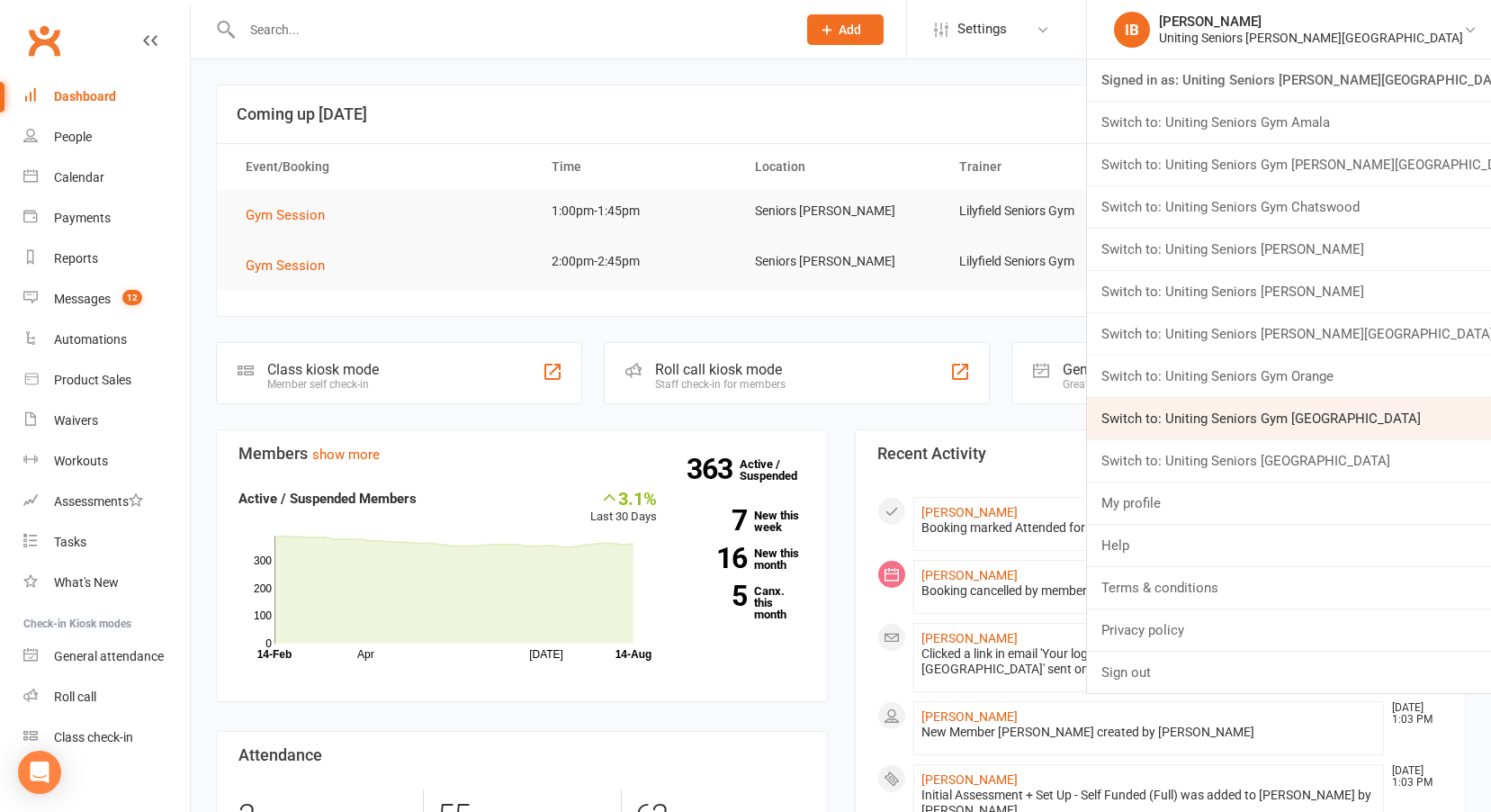
click at [1336, 407] on link "Switch to: Uniting Seniors Gym [GEOGRAPHIC_DATA]" at bounding box center [1289, 418] width 404 height 42
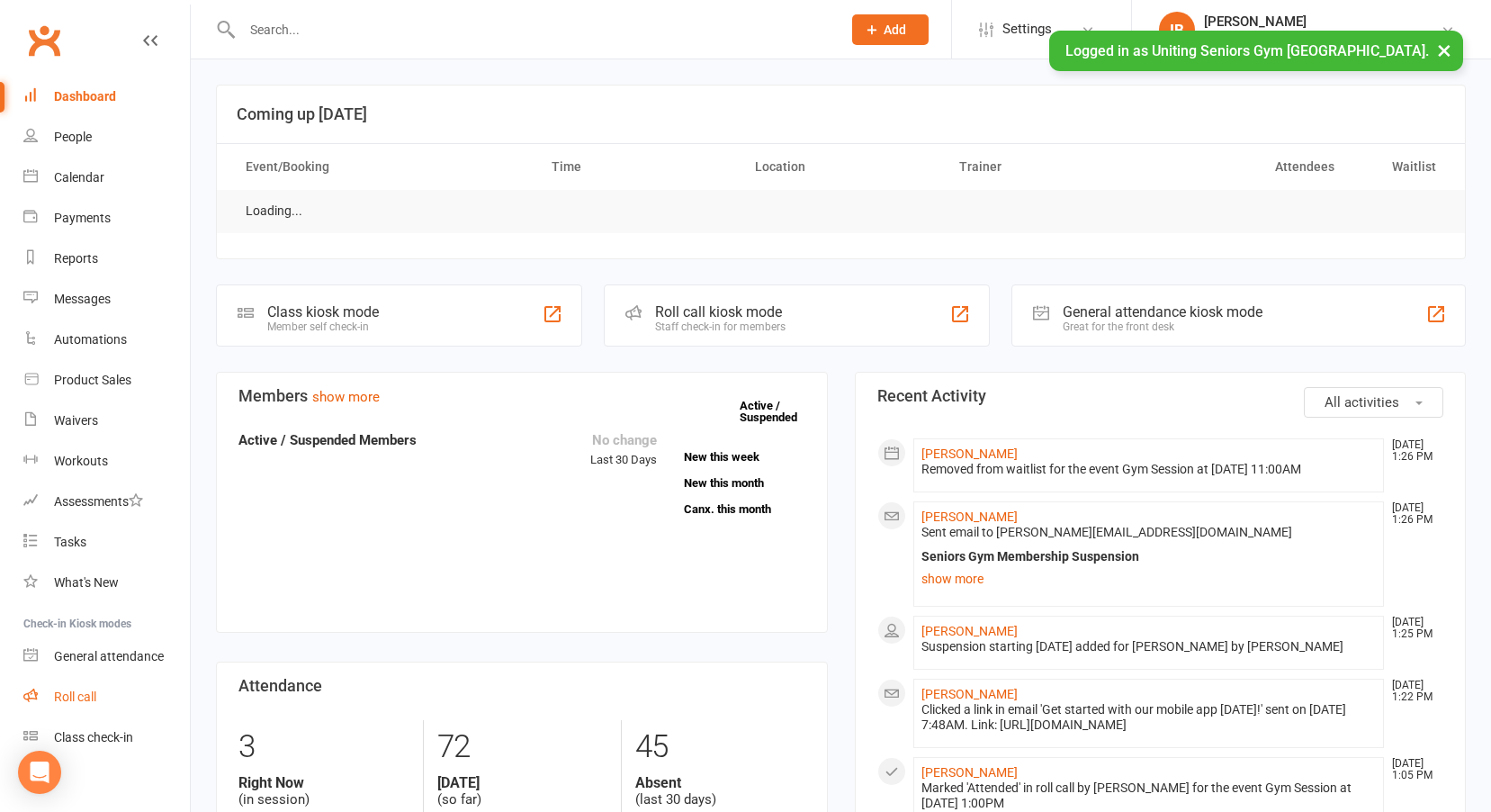
click at [83, 698] on div "Roll call" at bounding box center [75, 696] width 42 height 14
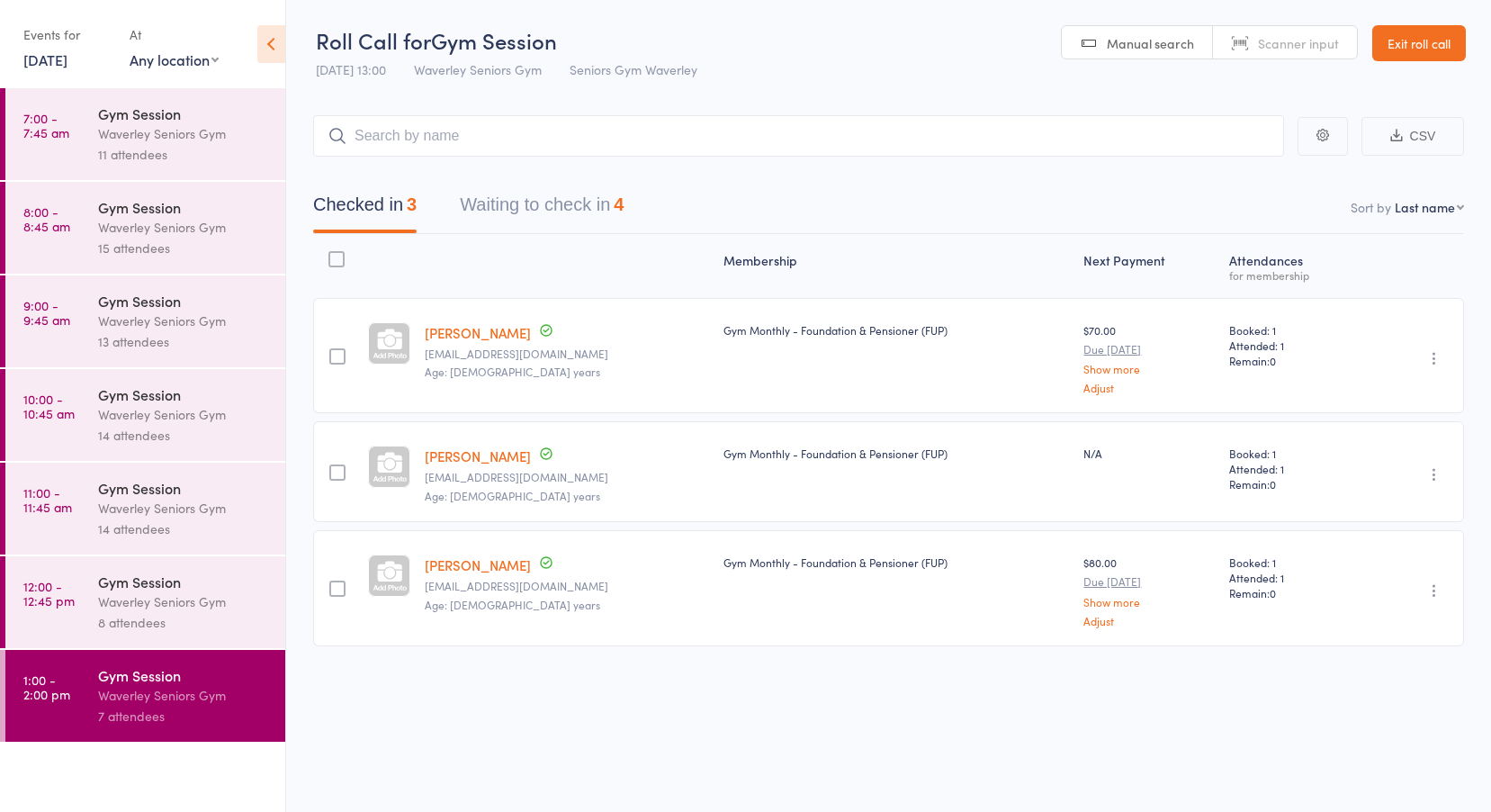
click at [38, 52] on link "14 Aug, 2025" at bounding box center [45, 59] width 44 height 20
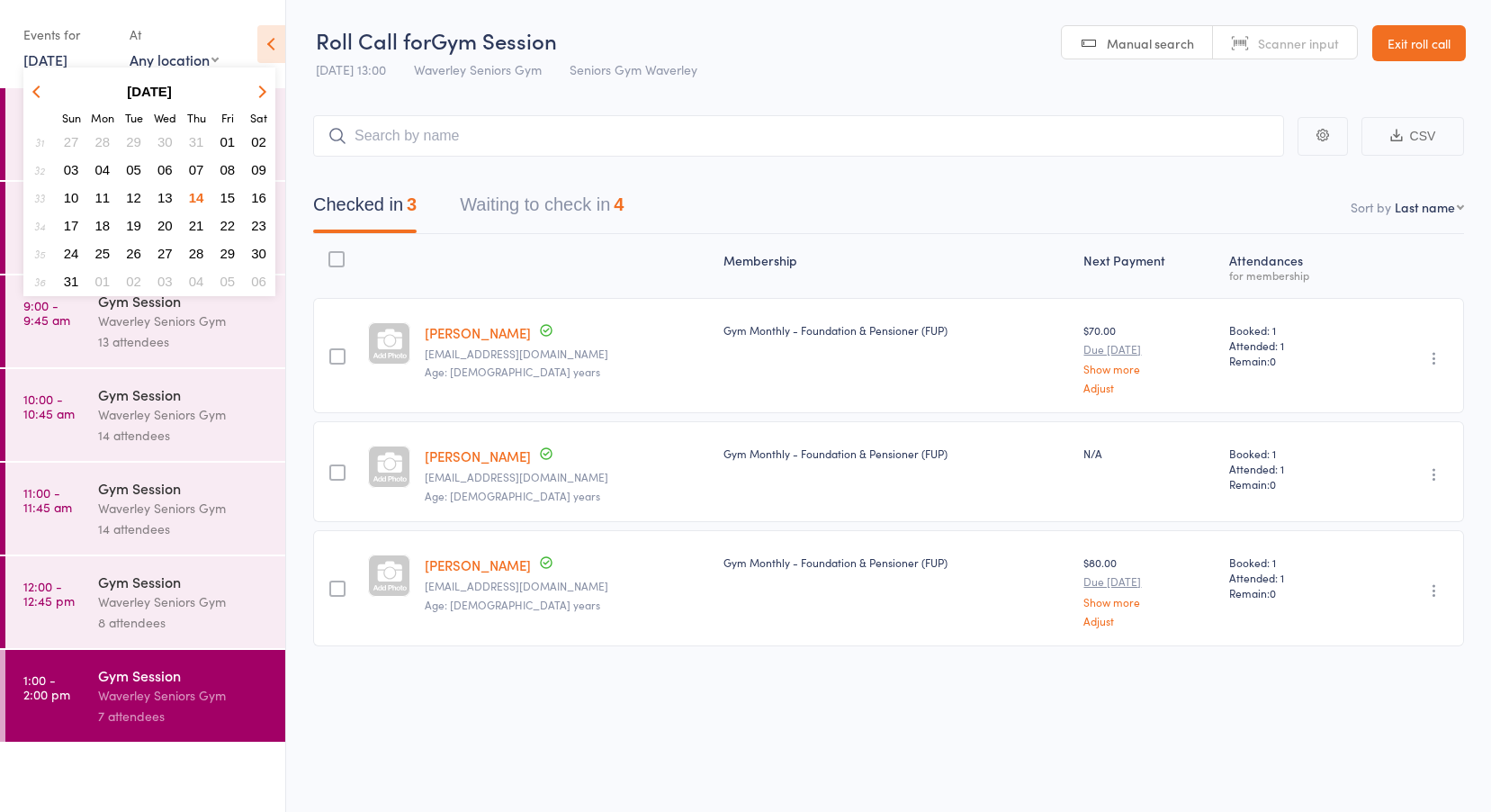
click at [132, 191] on span "12" at bounding box center [133, 197] width 15 height 15
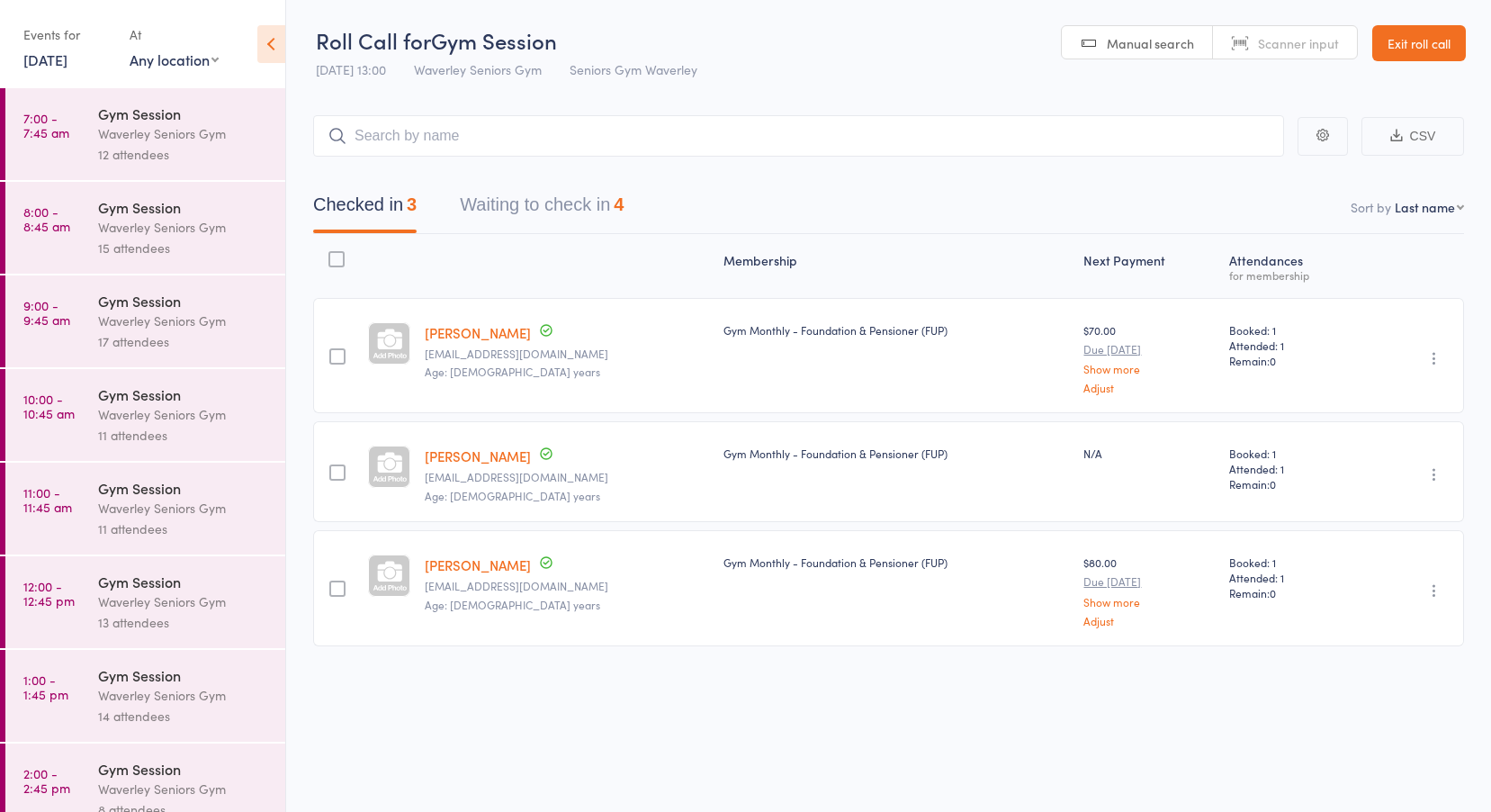
click at [37, 113] on time "7:00 - 7:45 am" at bounding box center [46, 125] width 46 height 29
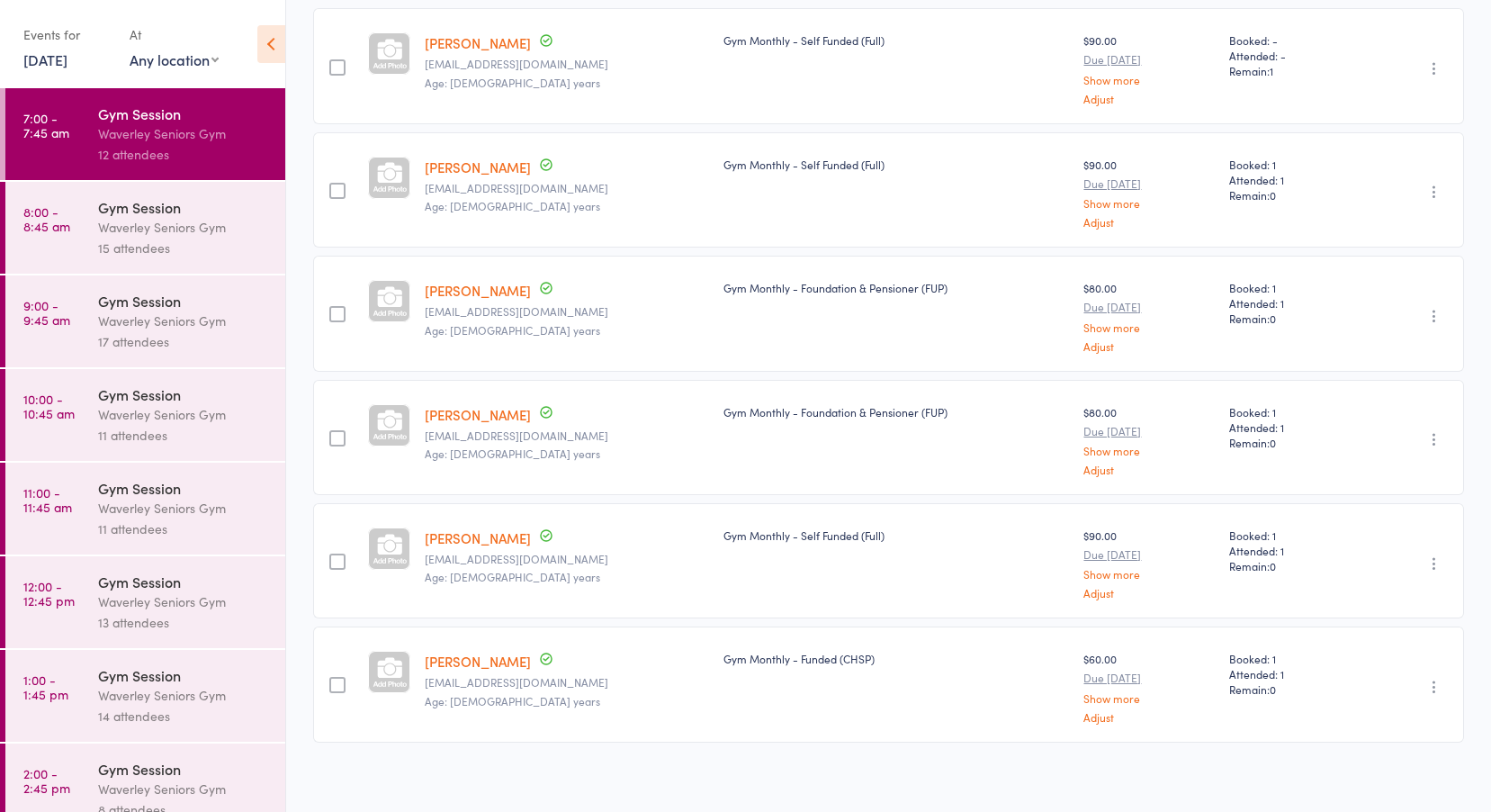
scroll to position [904, 0]
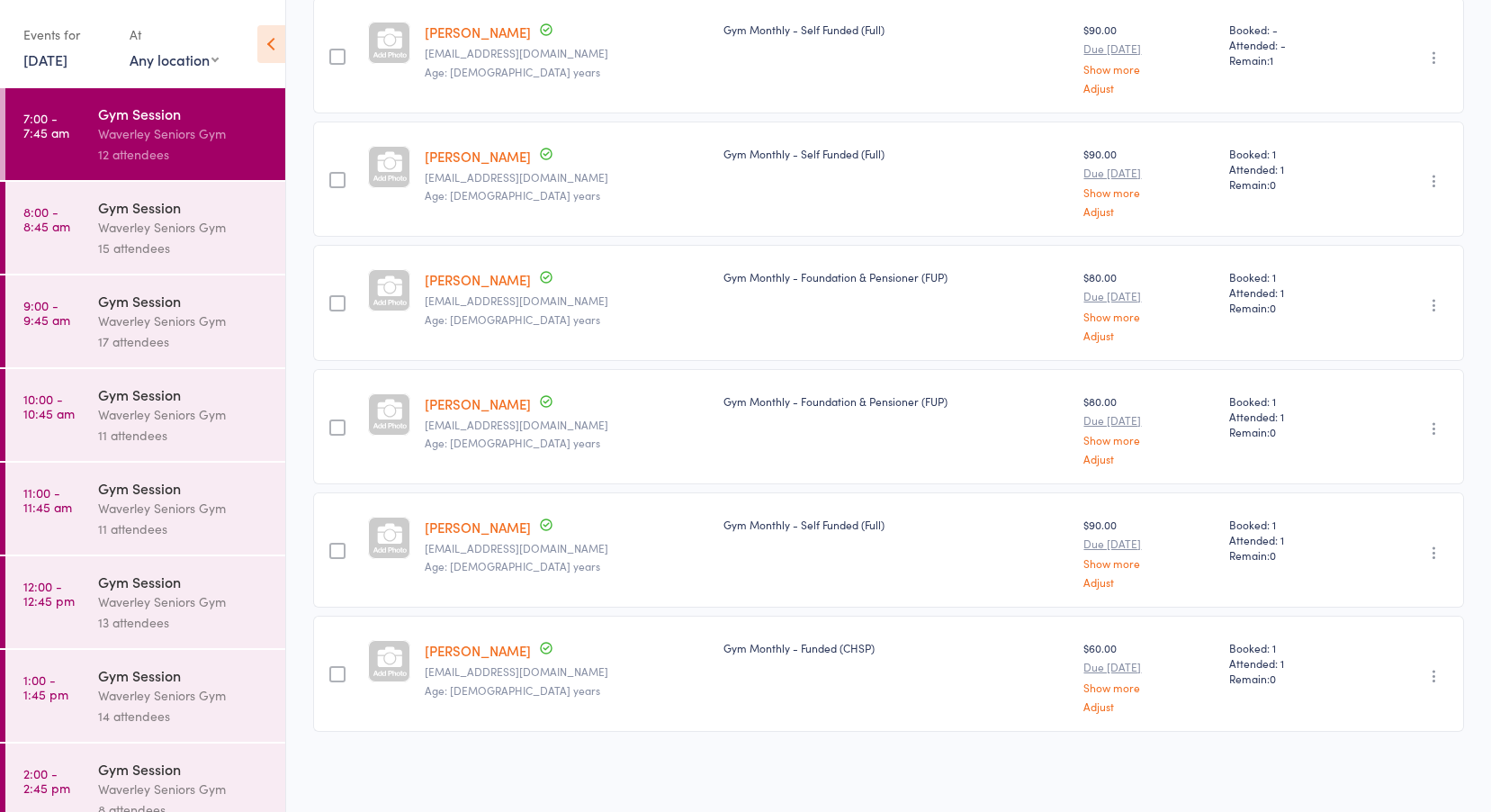
click at [231, 220] on div "Waverley Seniors Gym" at bounding box center [184, 228] width 172 height 21
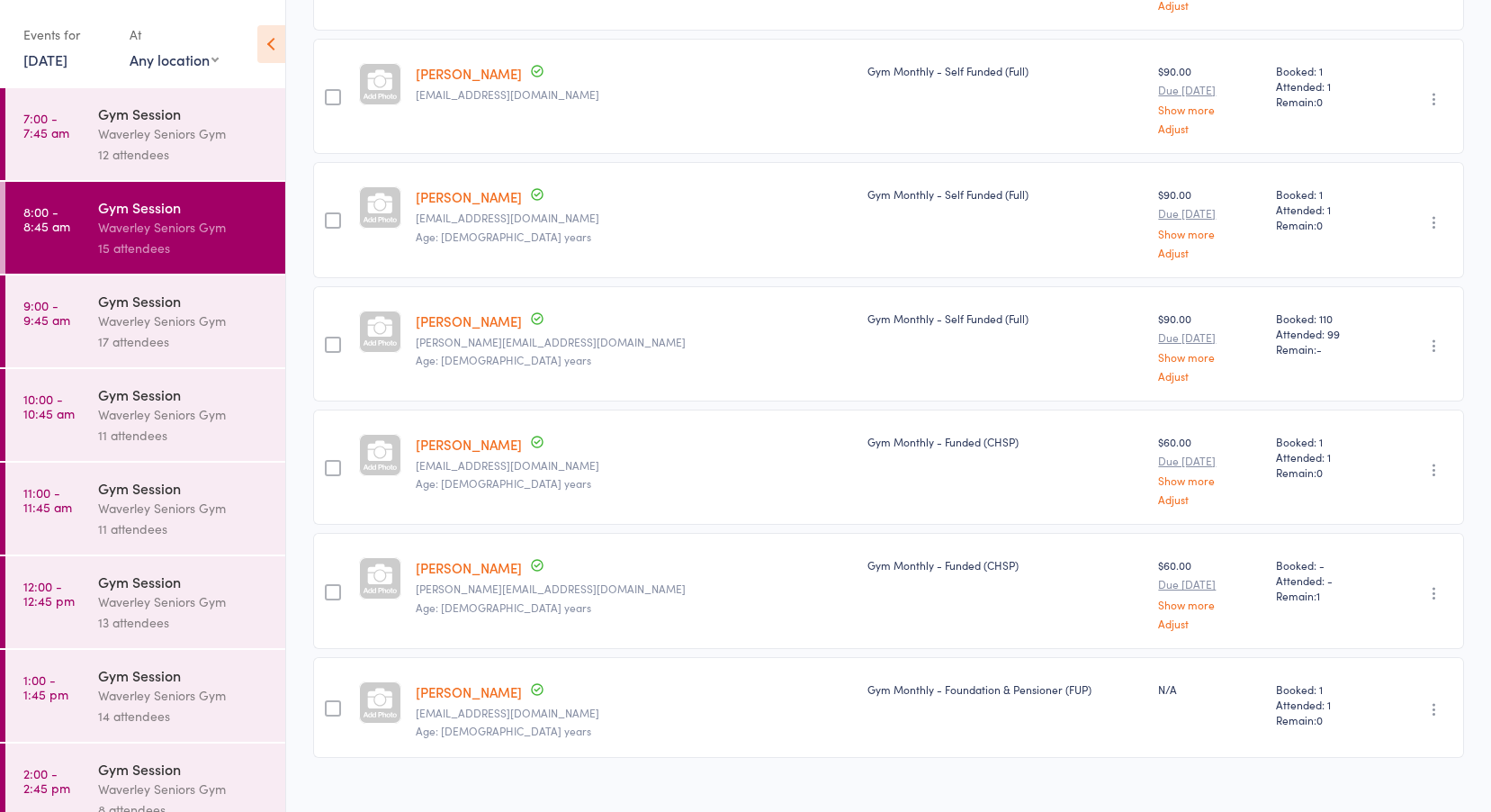
scroll to position [1244, 0]
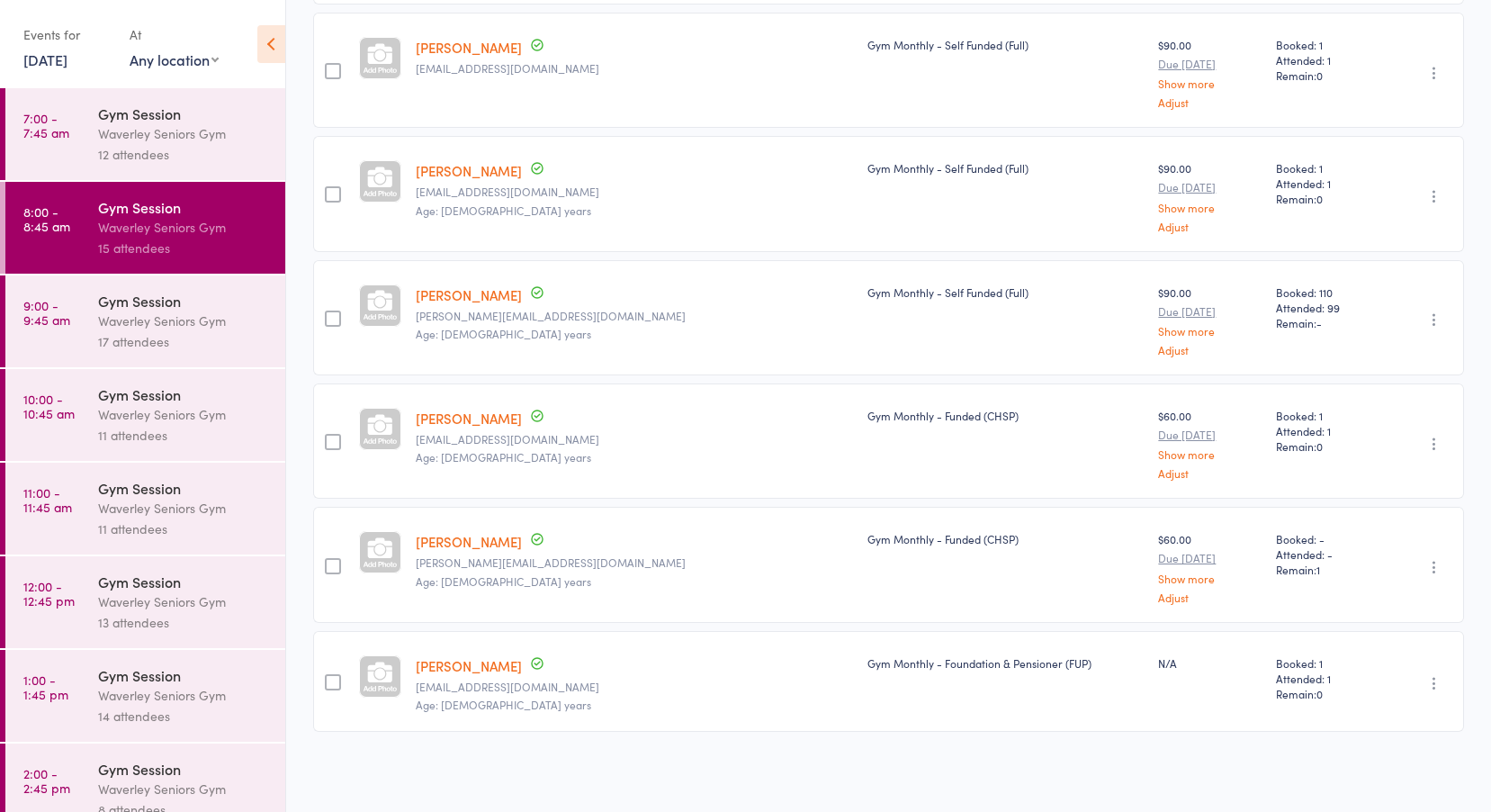
click at [115, 298] on div "Gym Session" at bounding box center [184, 300] width 172 height 20
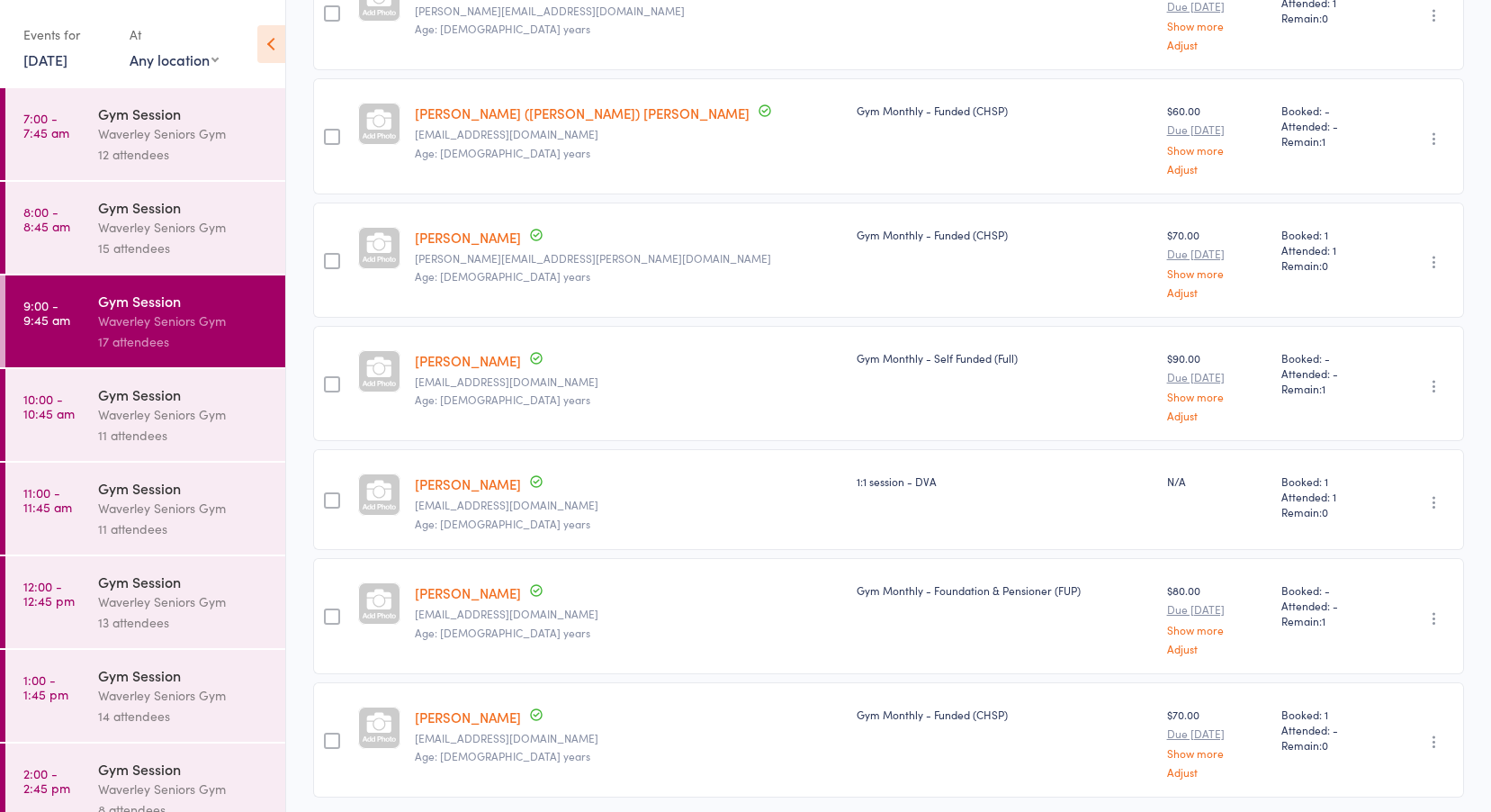
scroll to position [1507, 0]
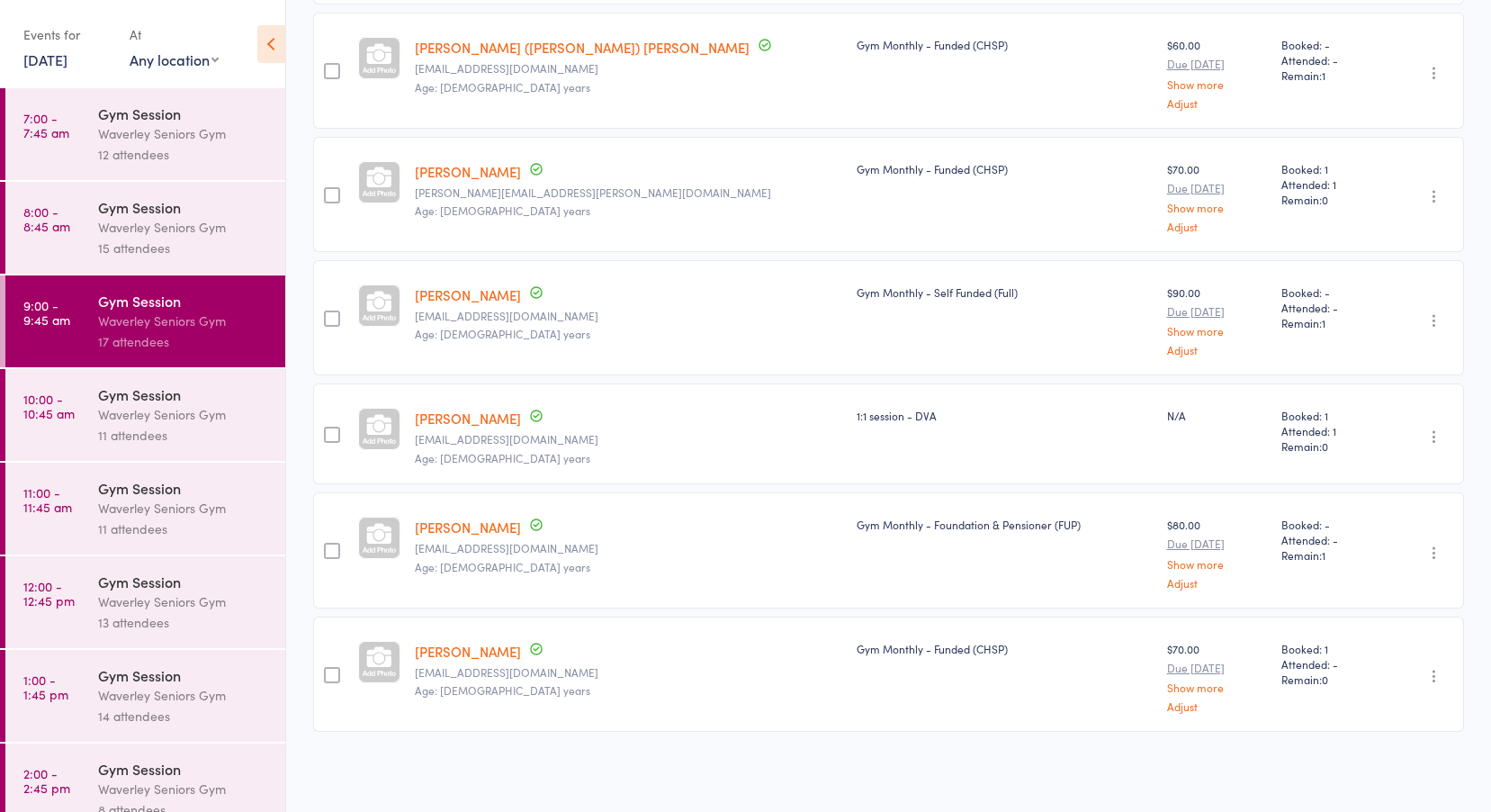
click at [91, 421] on link "10:00 - 10:45 am Gym Session Waverley Seniors Gym 11 attendees" at bounding box center [145, 414] width 280 height 92
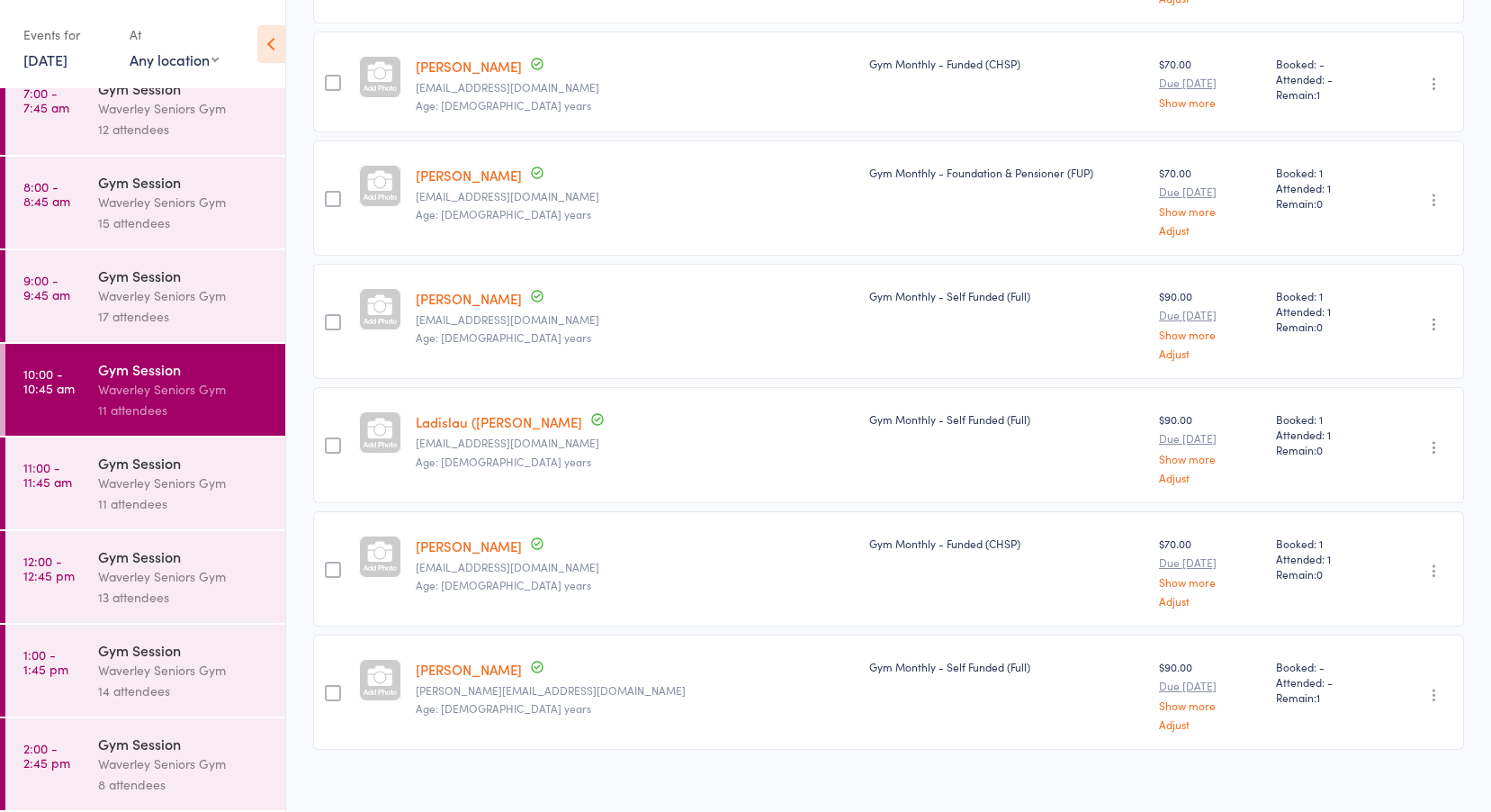
scroll to position [873, 0]
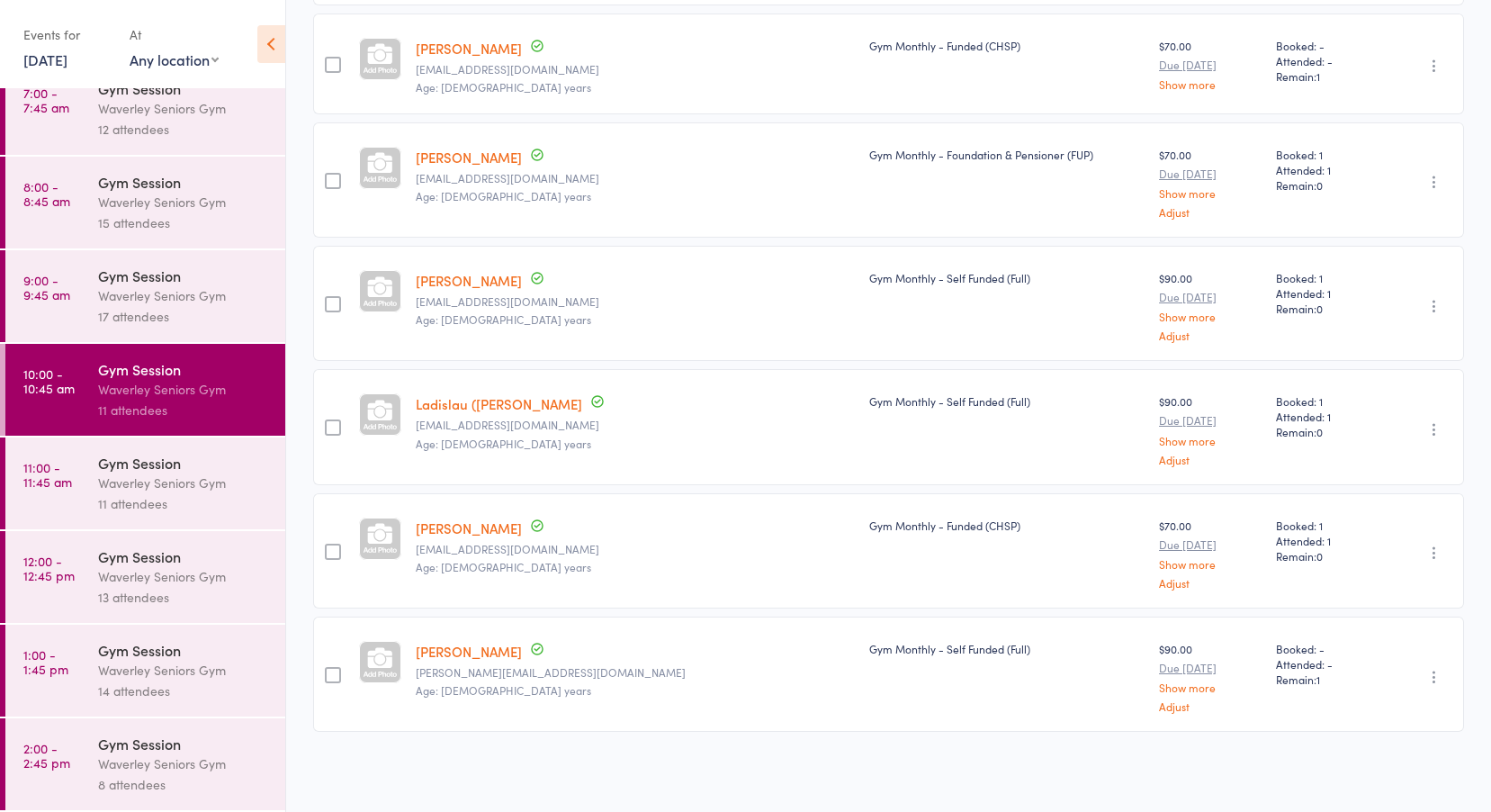
click at [122, 462] on div "Gym Session" at bounding box center [184, 462] width 172 height 20
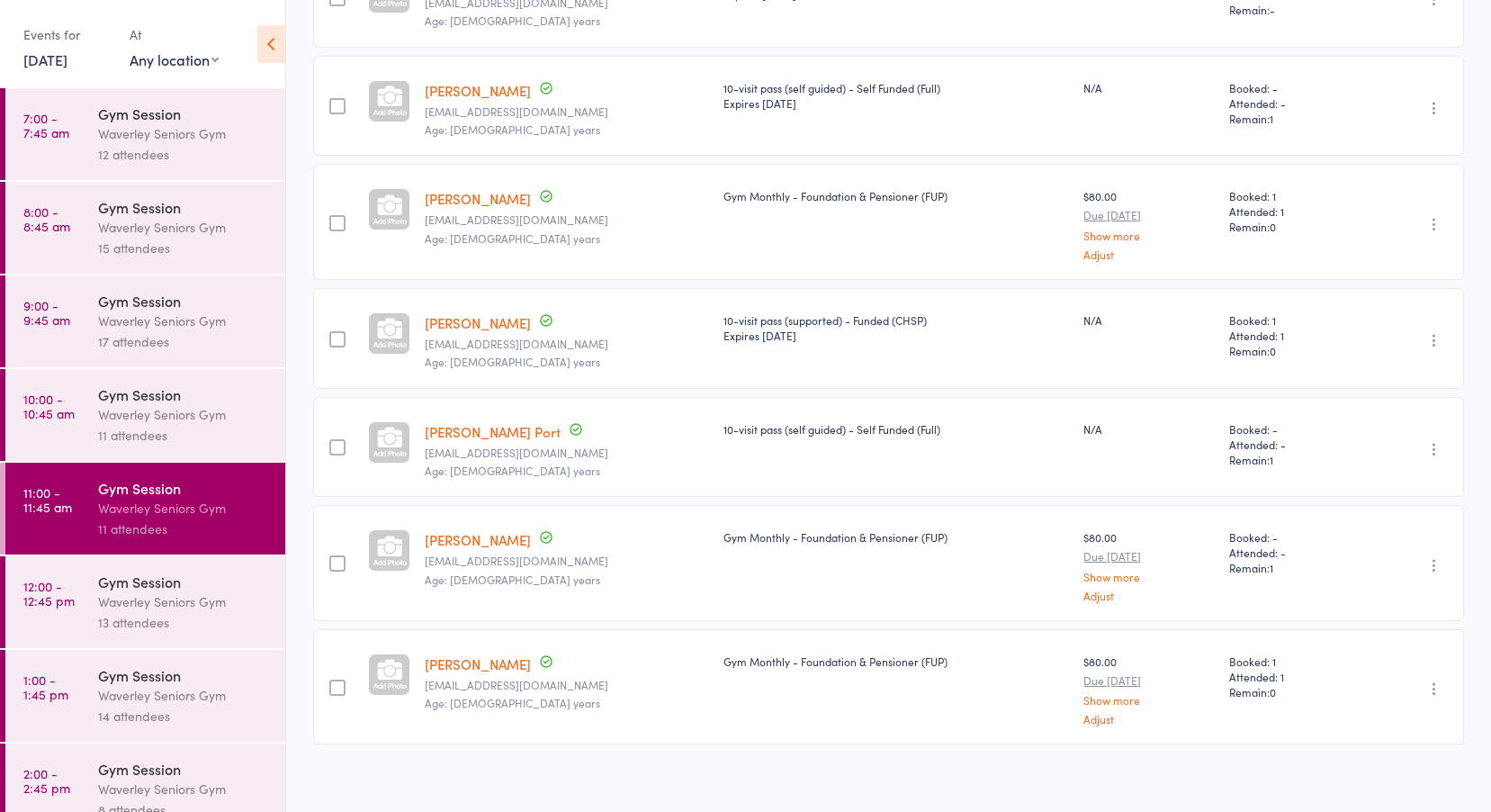
scroll to position [611, 0]
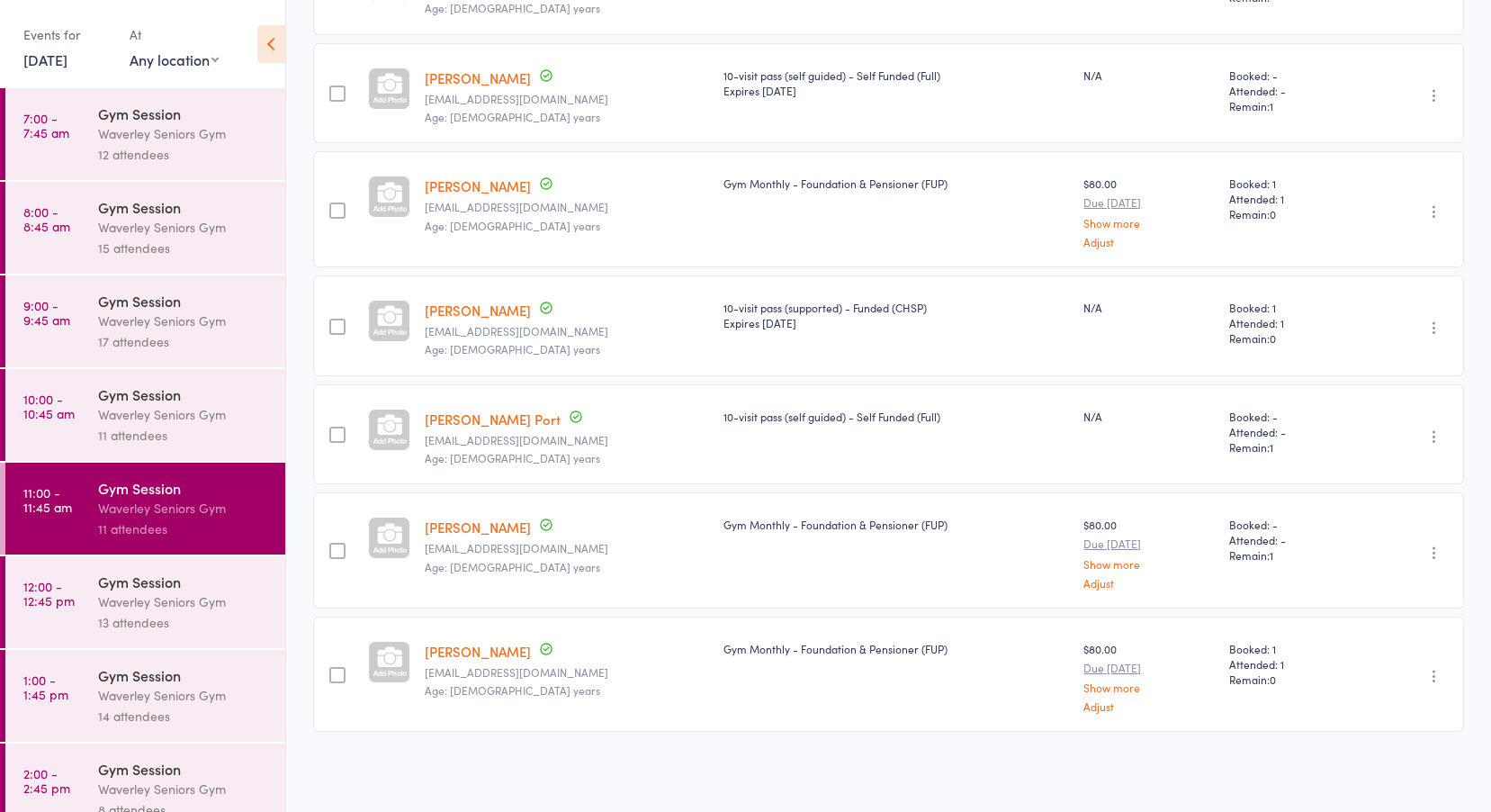
click at [133, 598] on div "Waverley Seniors Gym" at bounding box center [184, 601] width 172 height 21
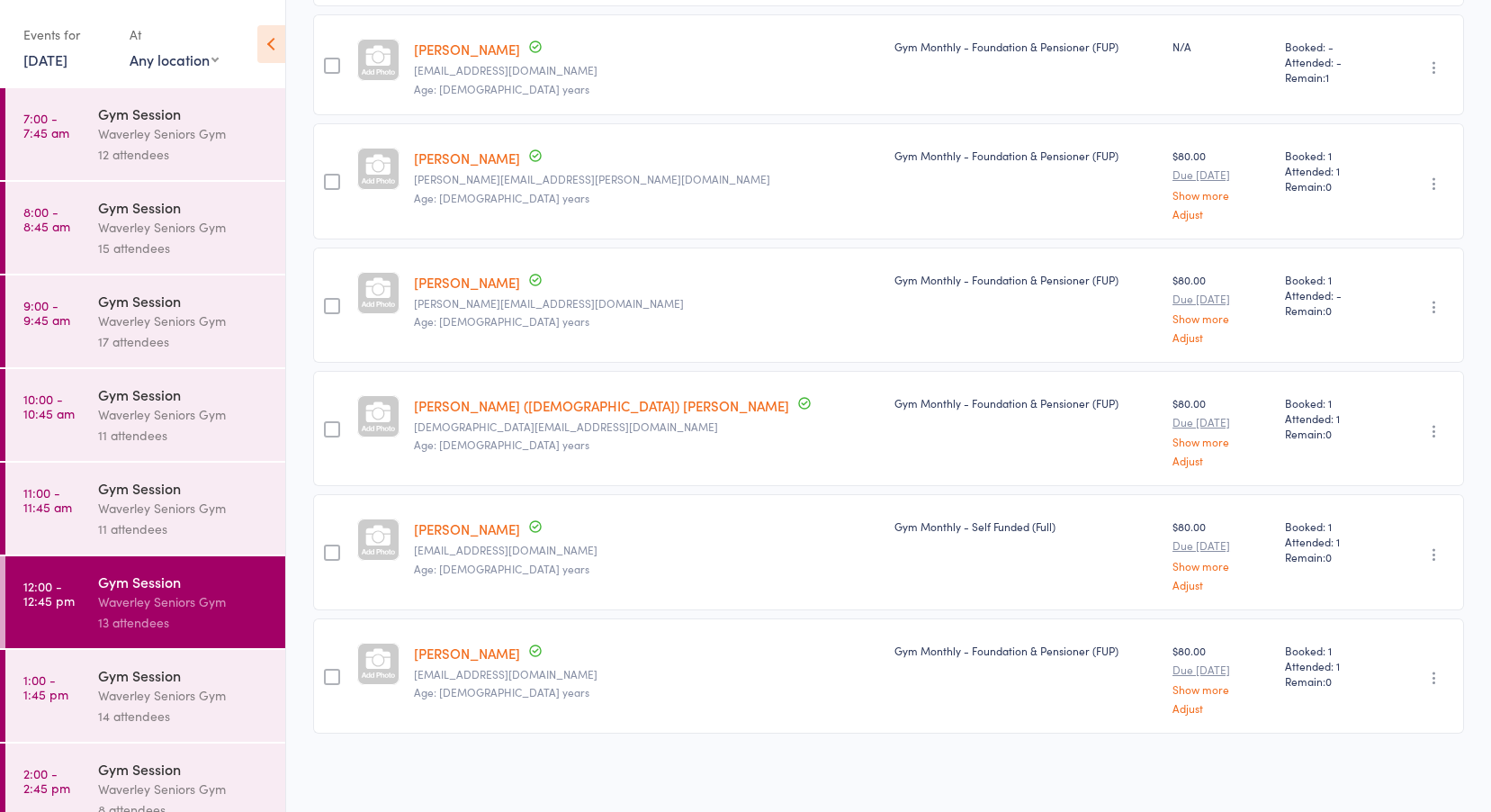
scroll to position [750, 0]
click at [87, 679] on link "1:00 - 1:45 pm Gym Session Waverley Seniors Gym 14 attendees" at bounding box center [145, 695] width 280 height 92
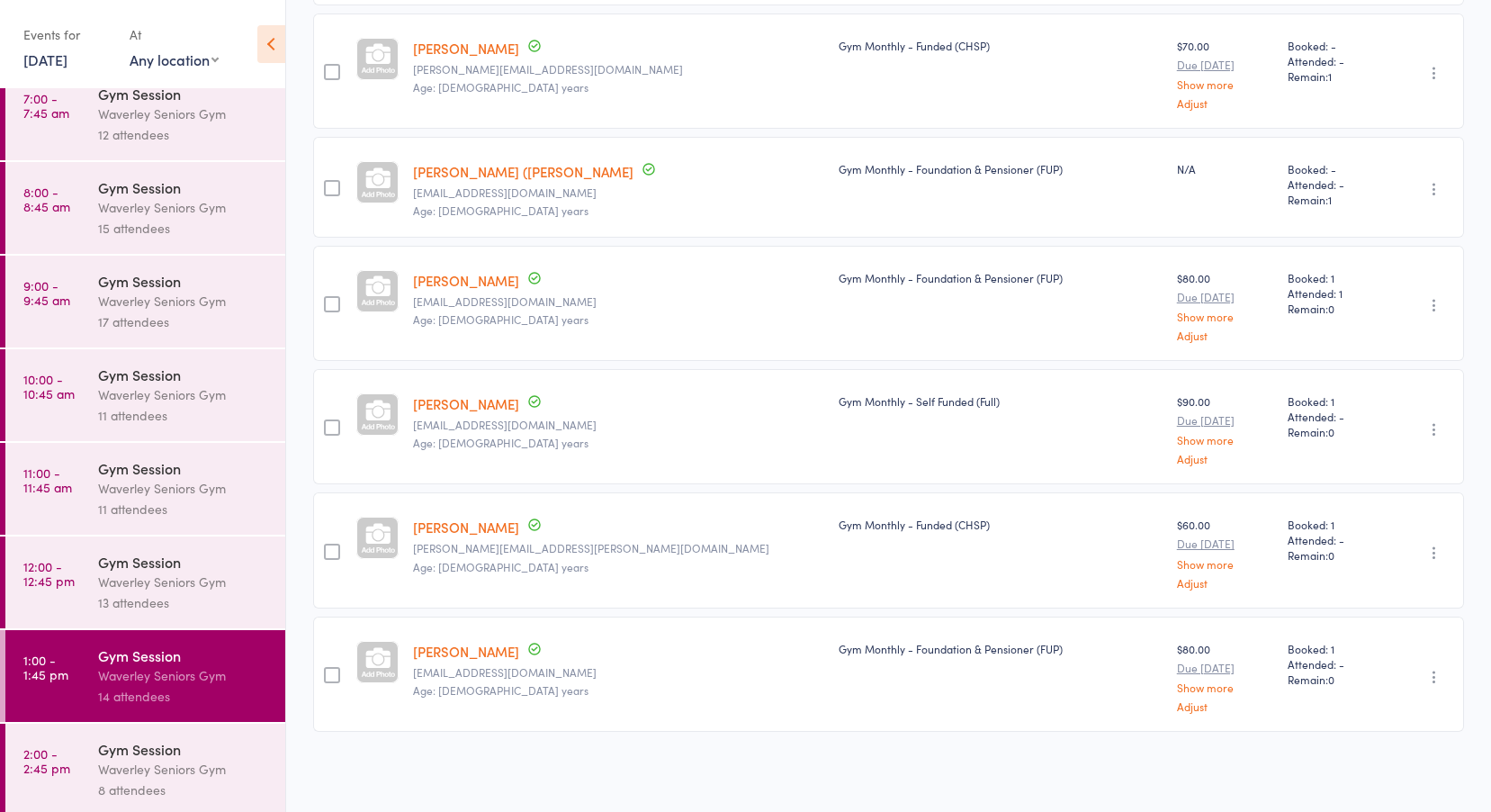
scroll to position [25, 0]
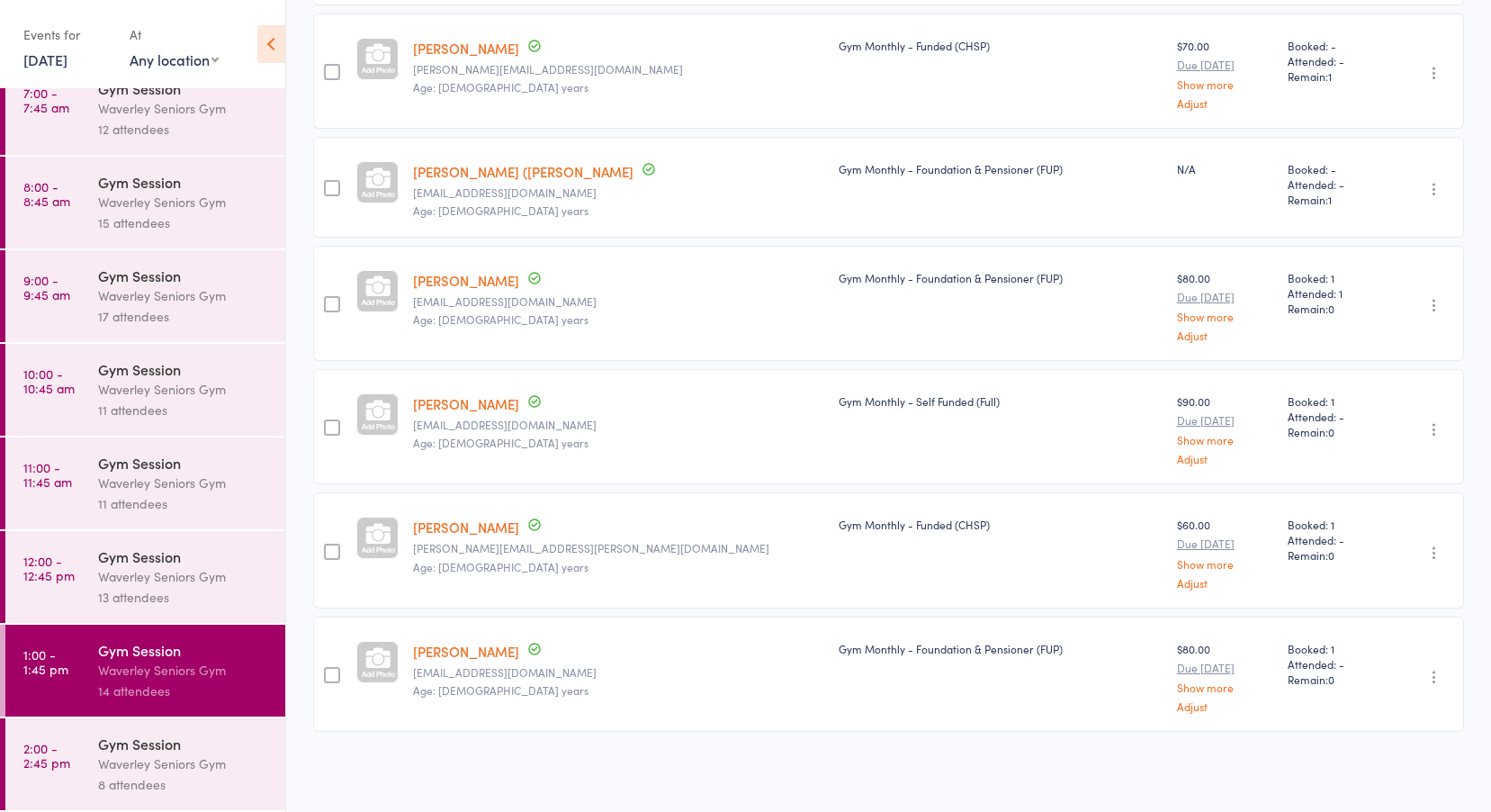
click at [144, 746] on div "Gym Session" at bounding box center [184, 743] width 172 height 20
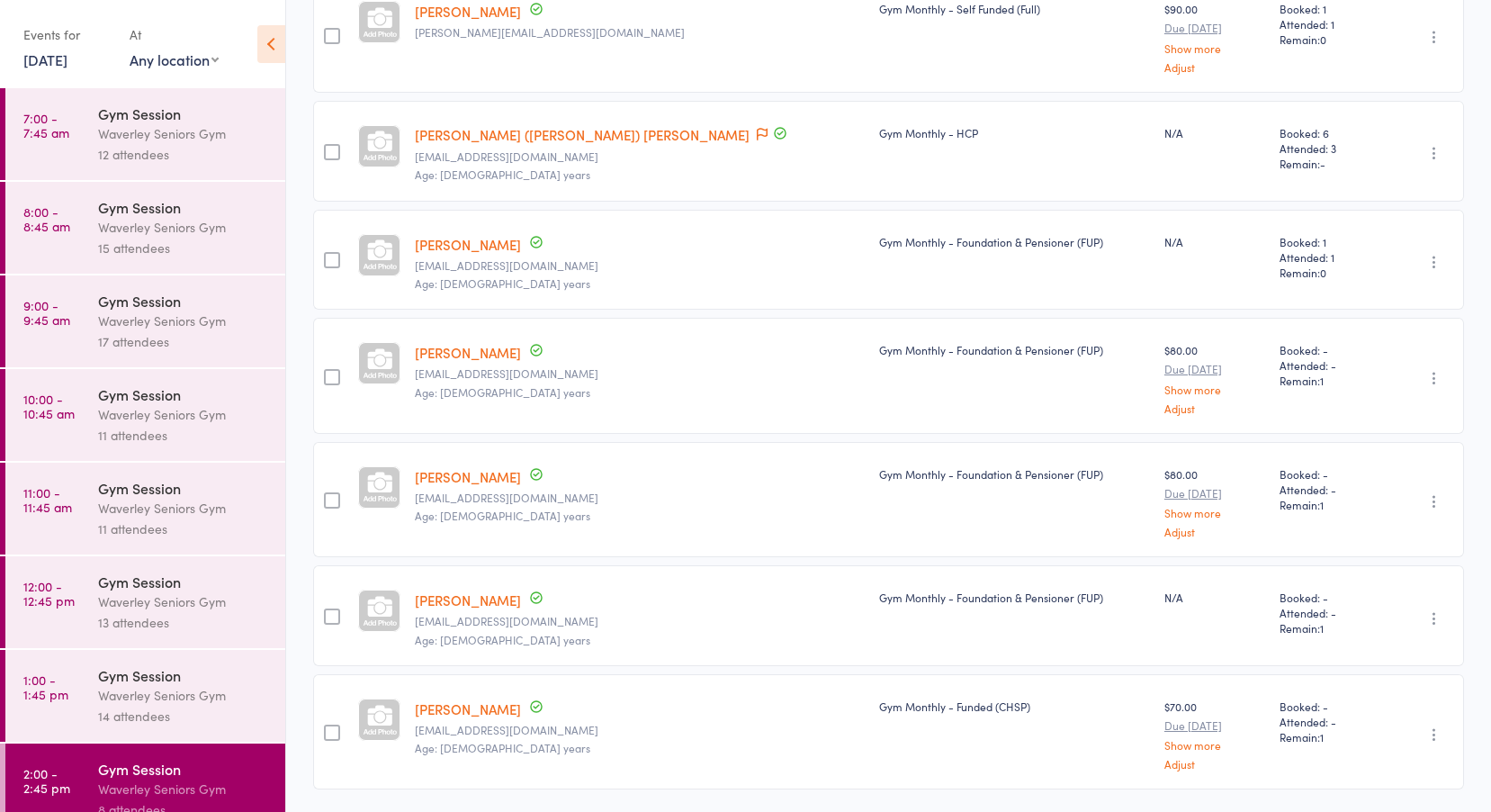
scroll to position [502, 0]
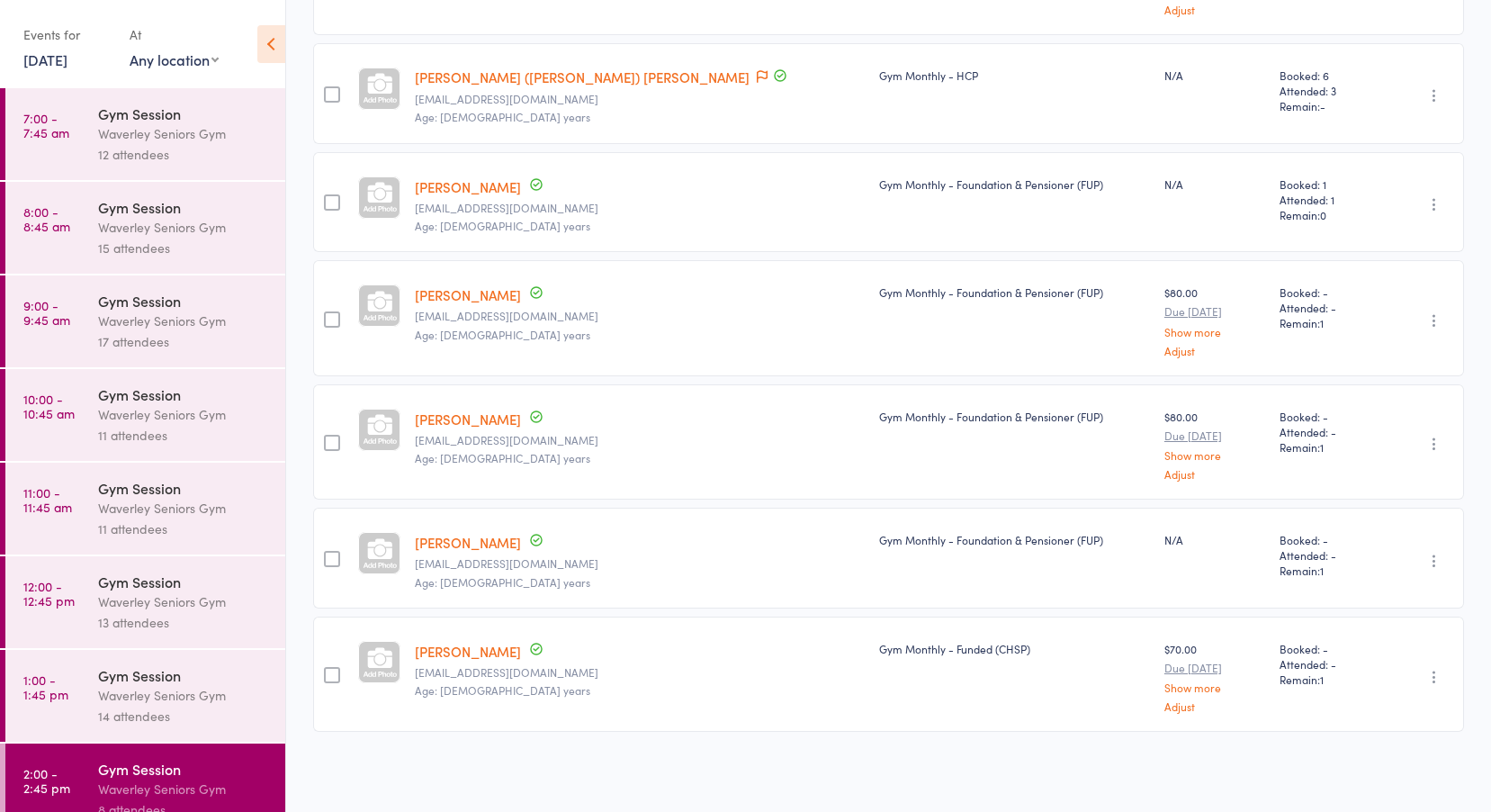
click at [110, 696] on div "Waverley Seniors Gym" at bounding box center [184, 695] width 172 height 21
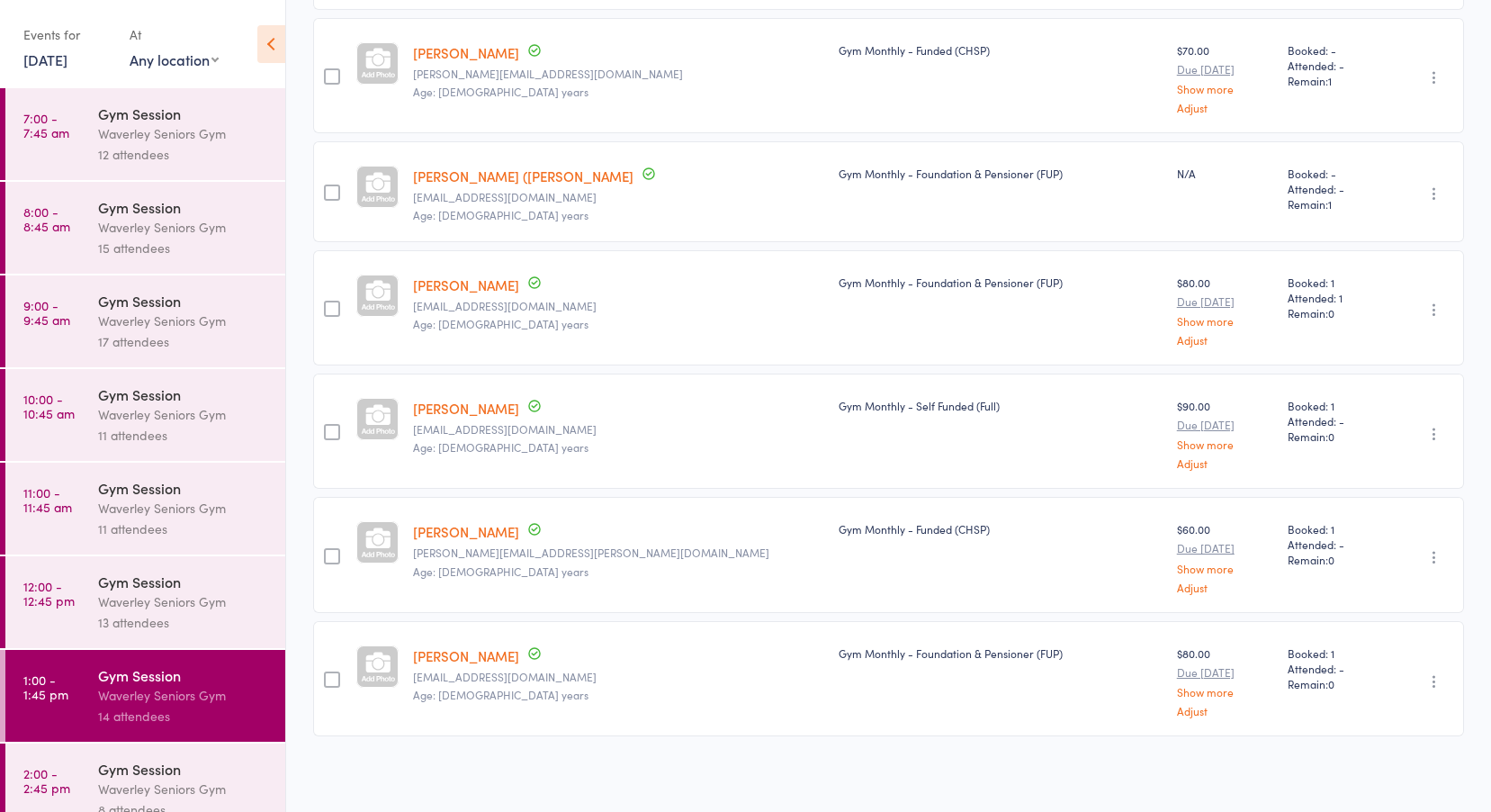
scroll to position [1121, 0]
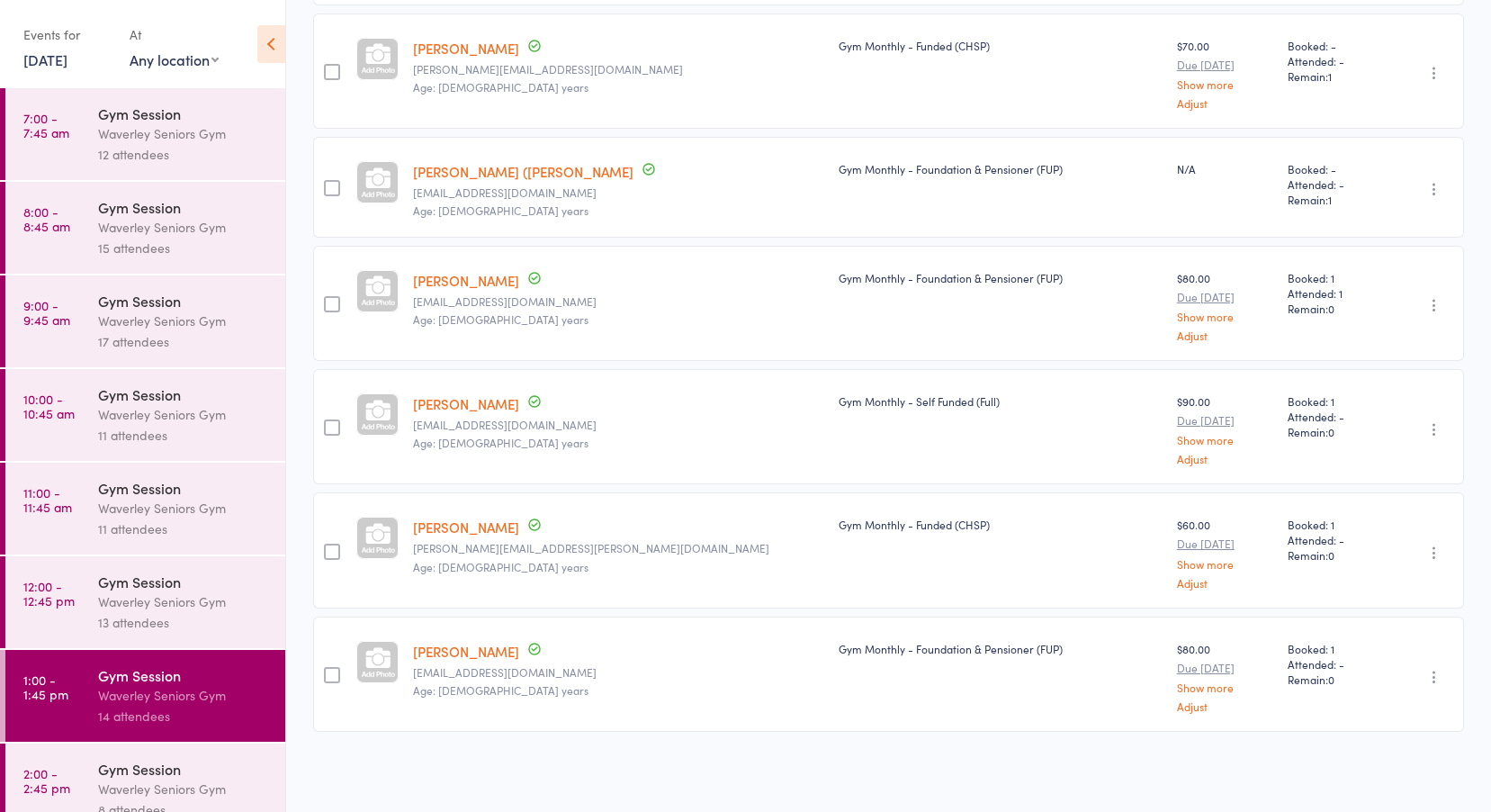
click at [467, 522] on link "Michael Oser" at bounding box center [466, 527] width 106 height 19
click at [67, 54] on link "12 Aug, 2025" at bounding box center [45, 59] width 44 height 20
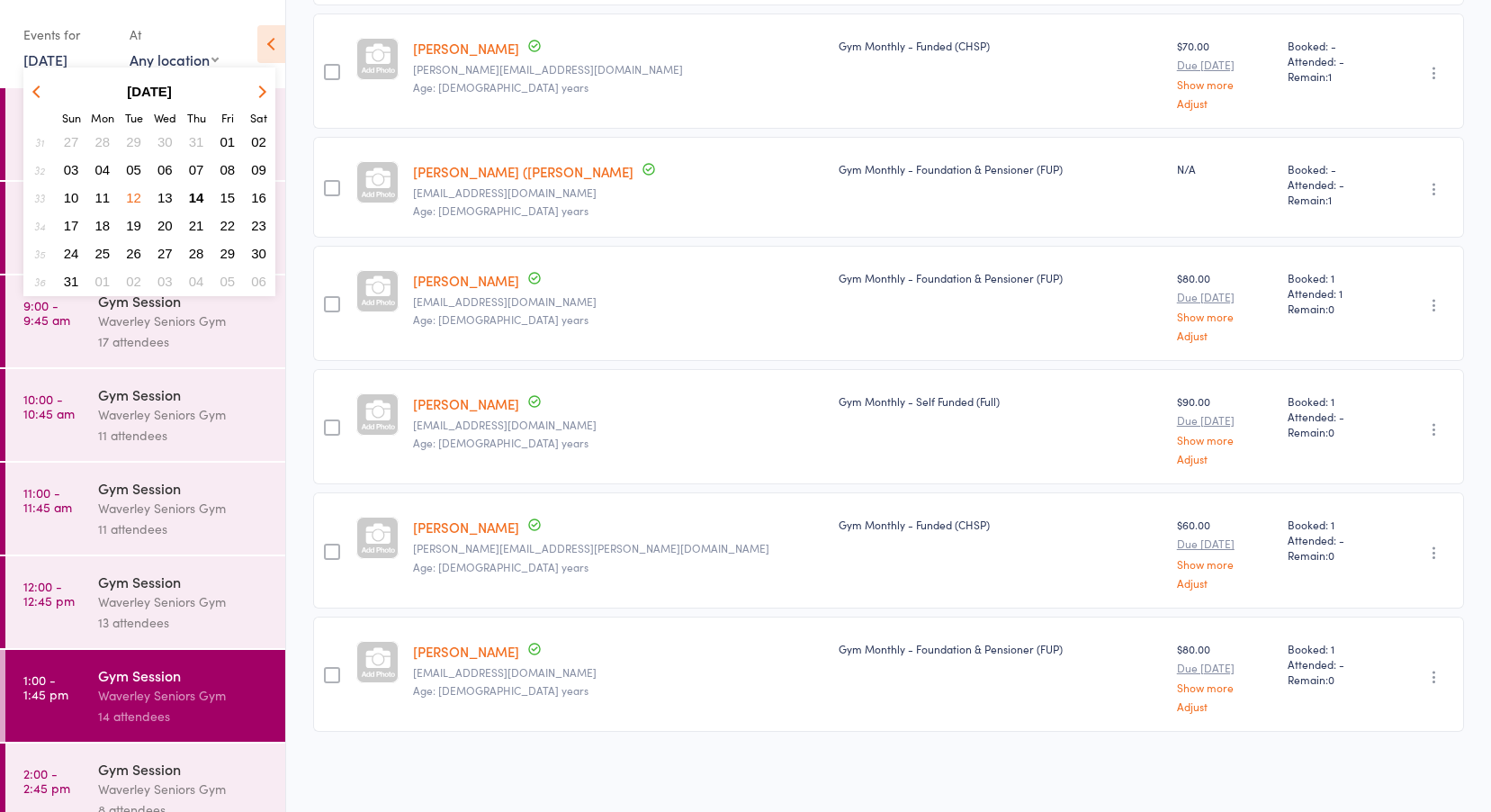
click at [161, 198] on span "13" at bounding box center [165, 197] width 15 height 15
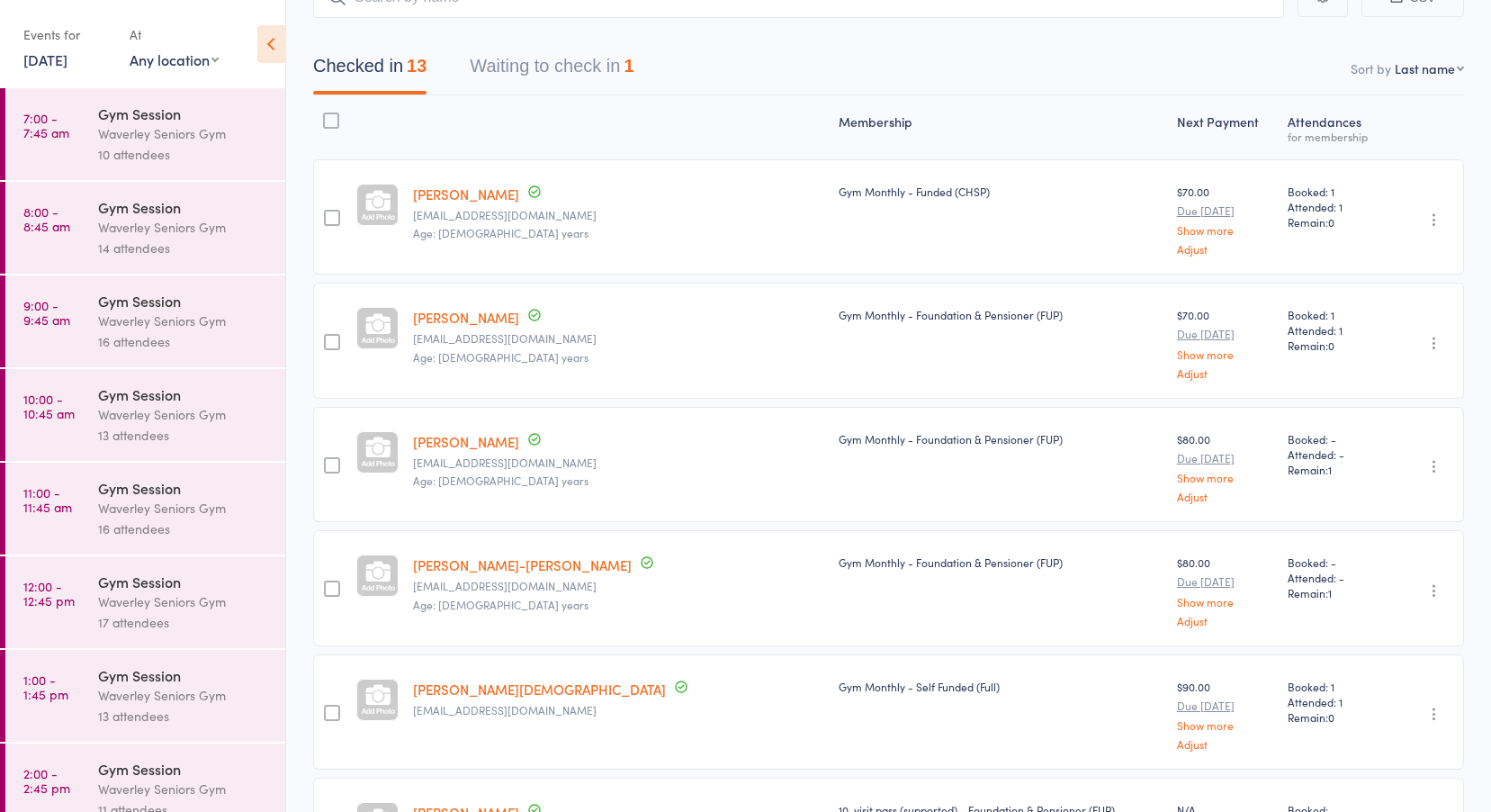
scroll to position [0, 0]
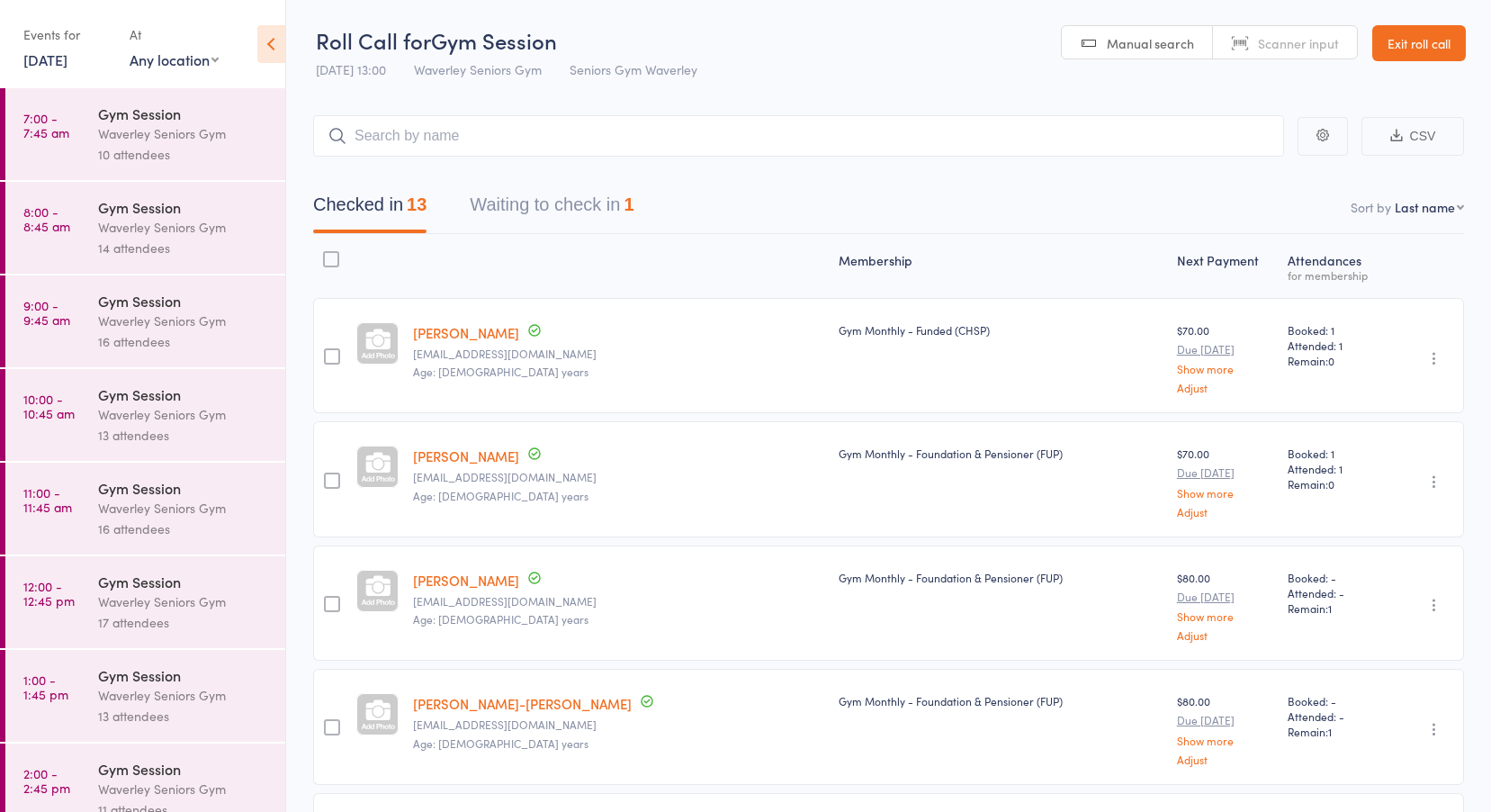
click at [64, 119] on time "7:00 - 7:45 am" at bounding box center [46, 125] width 46 height 29
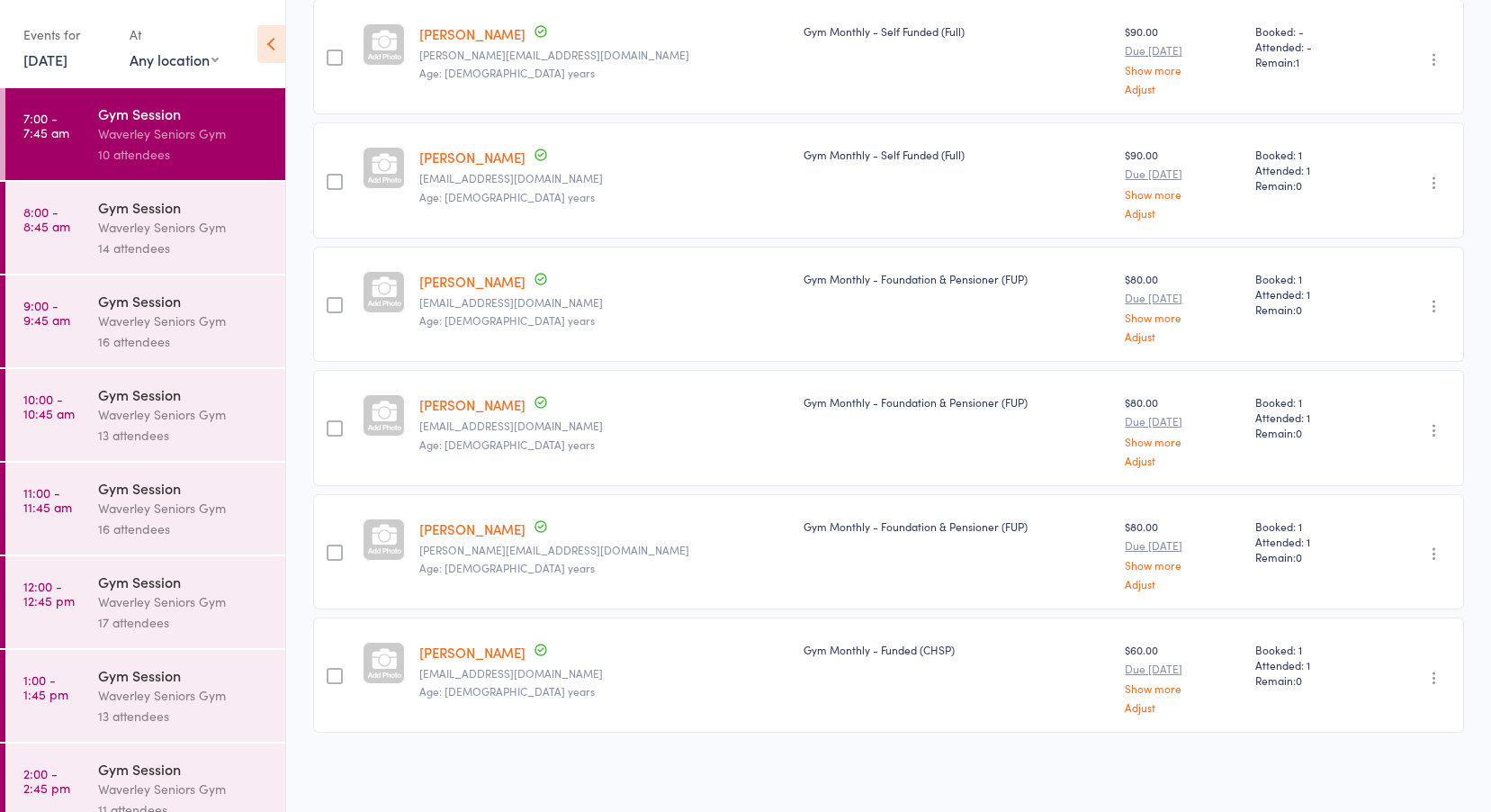
scroll to position [779, 0]
click at [102, 224] on div "Waverley Seniors Gym" at bounding box center [184, 228] width 172 height 21
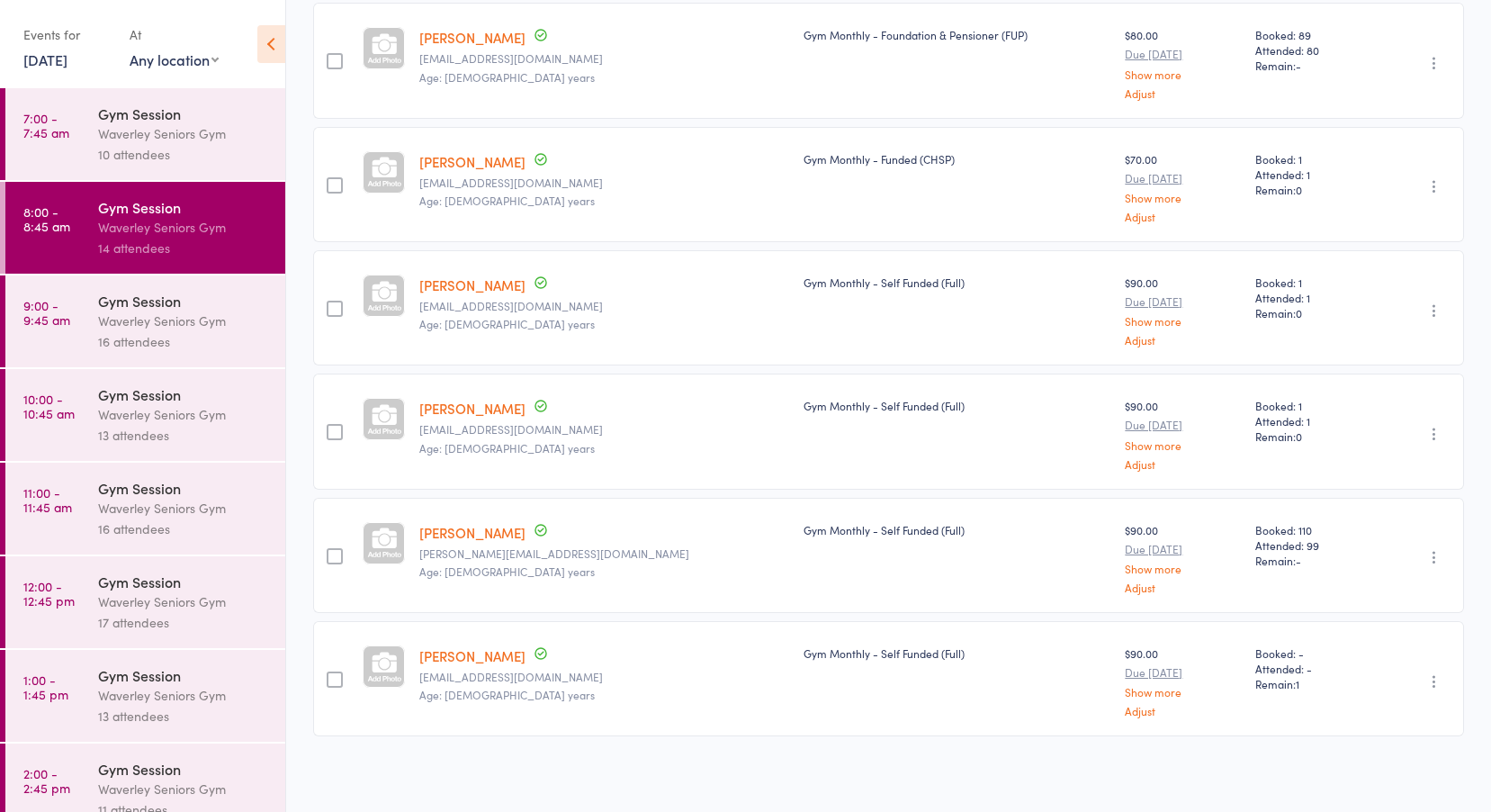
scroll to position [1011, 0]
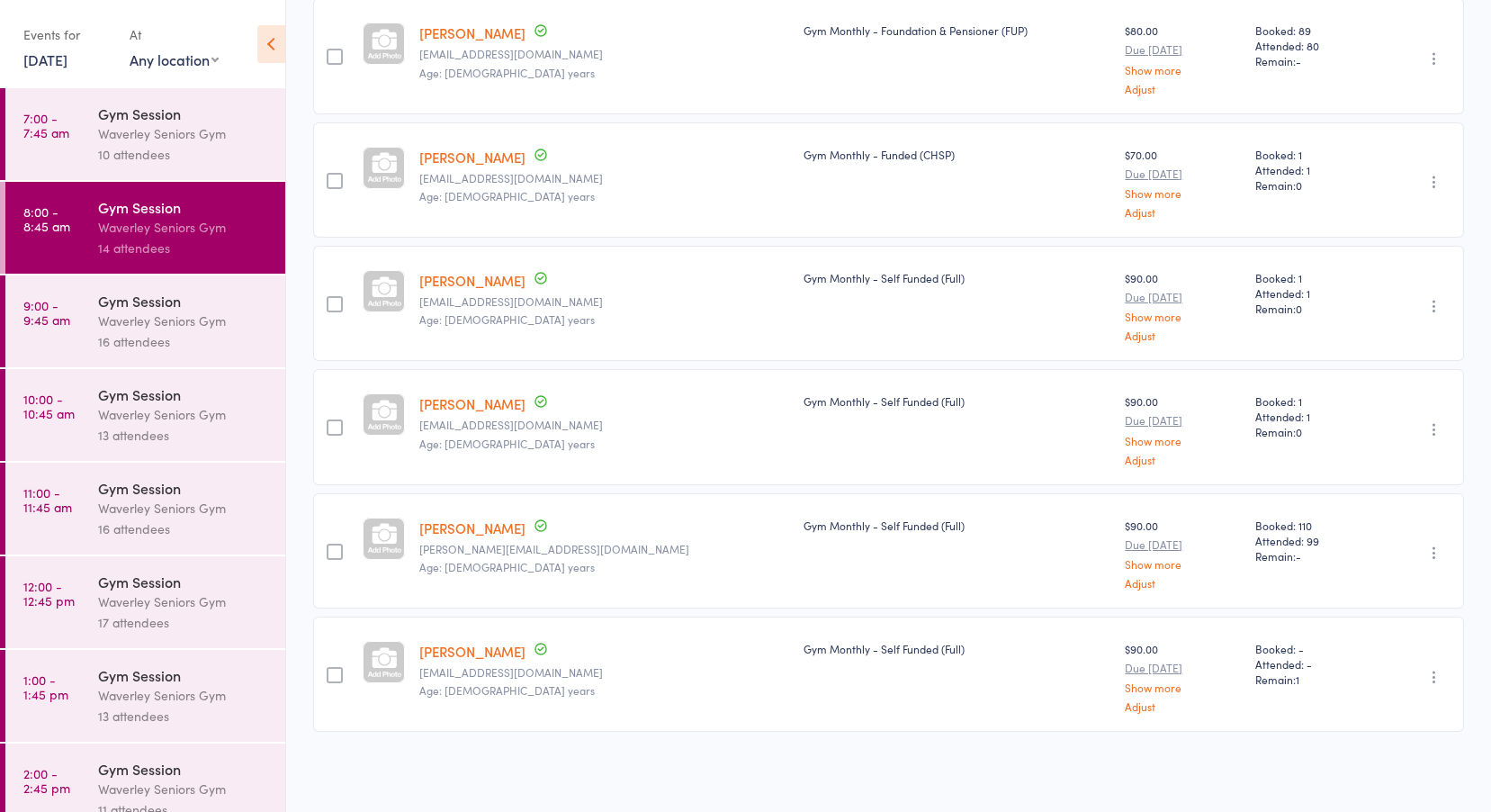
click at [146, 323] on div "Waverley Seniors Gym" at bounding box center [184, 321] width 172 height 21
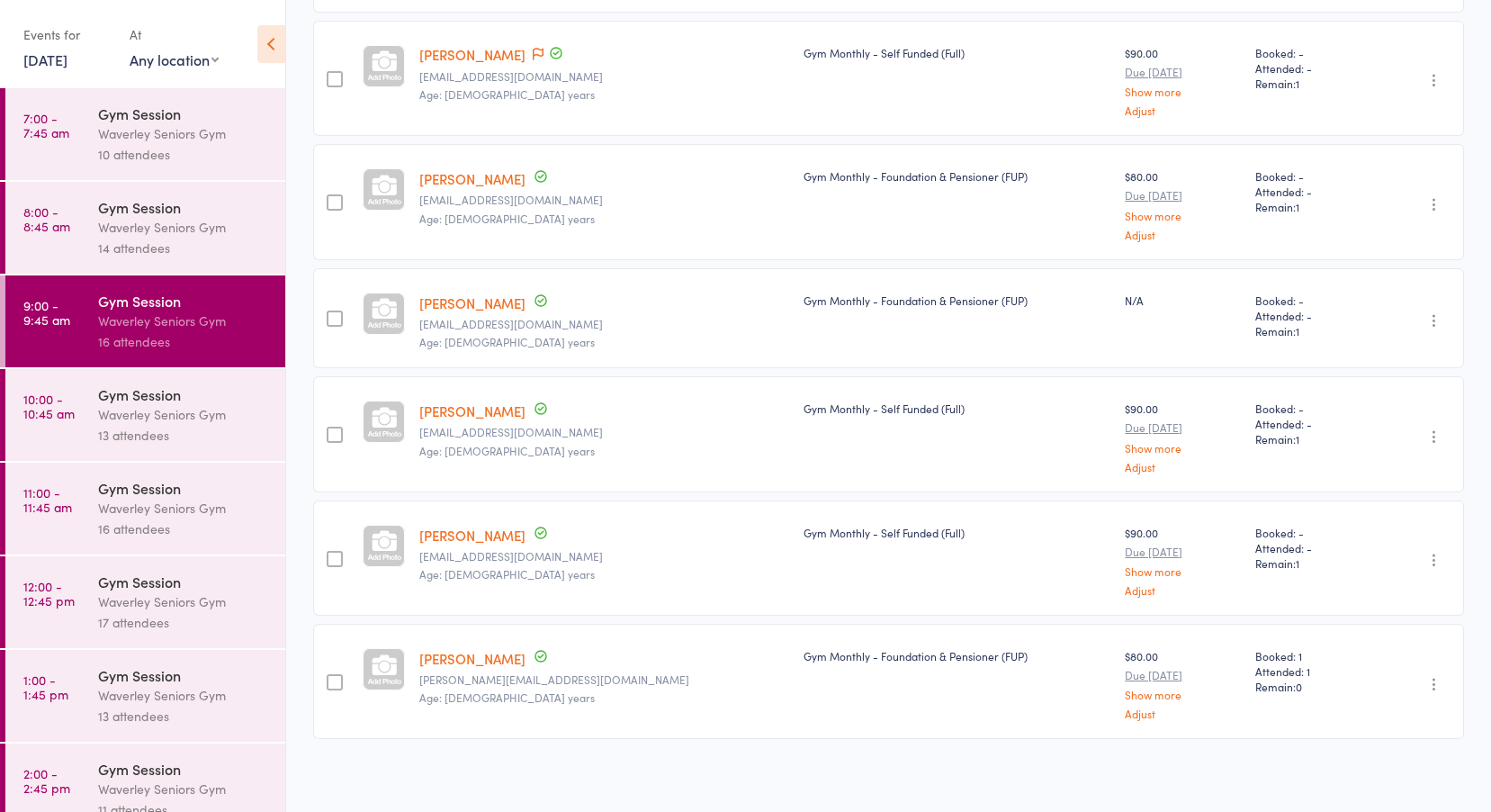
scroll to position [1112, 0]
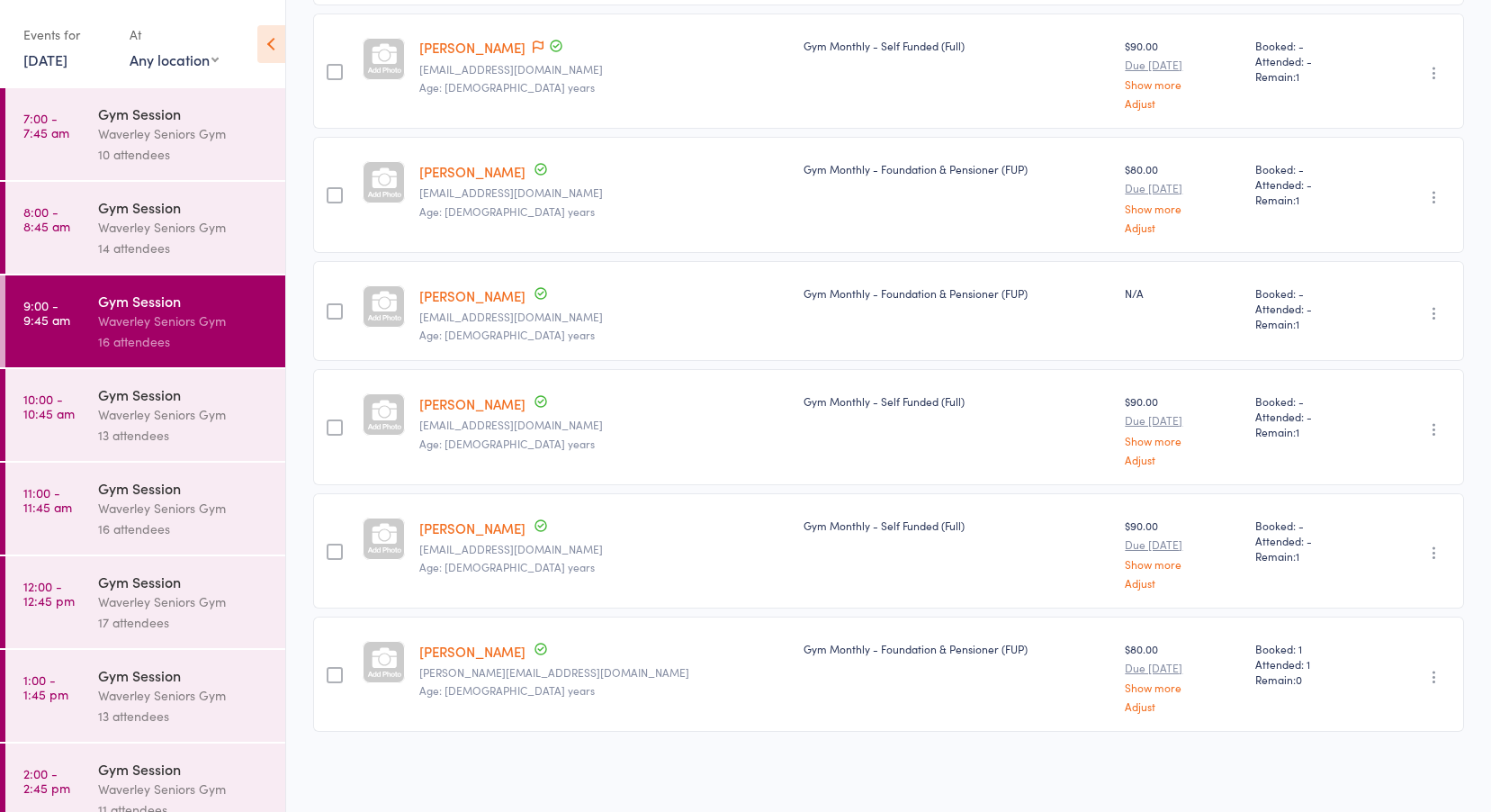
click at [190, 427] on div "13 attendees" at bounding box center [184, 435] width 172 height 21
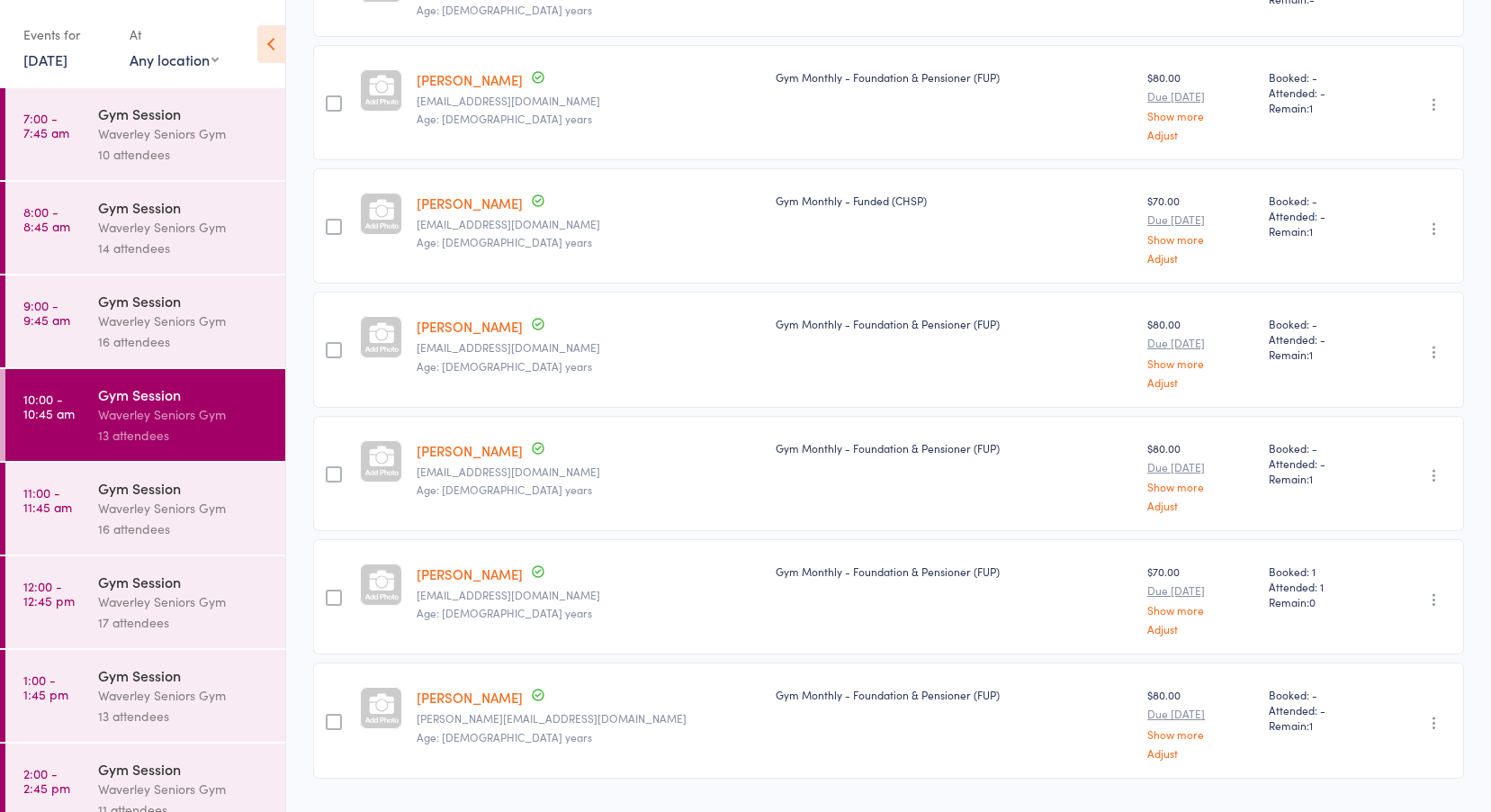
scroll to position [997, 0]
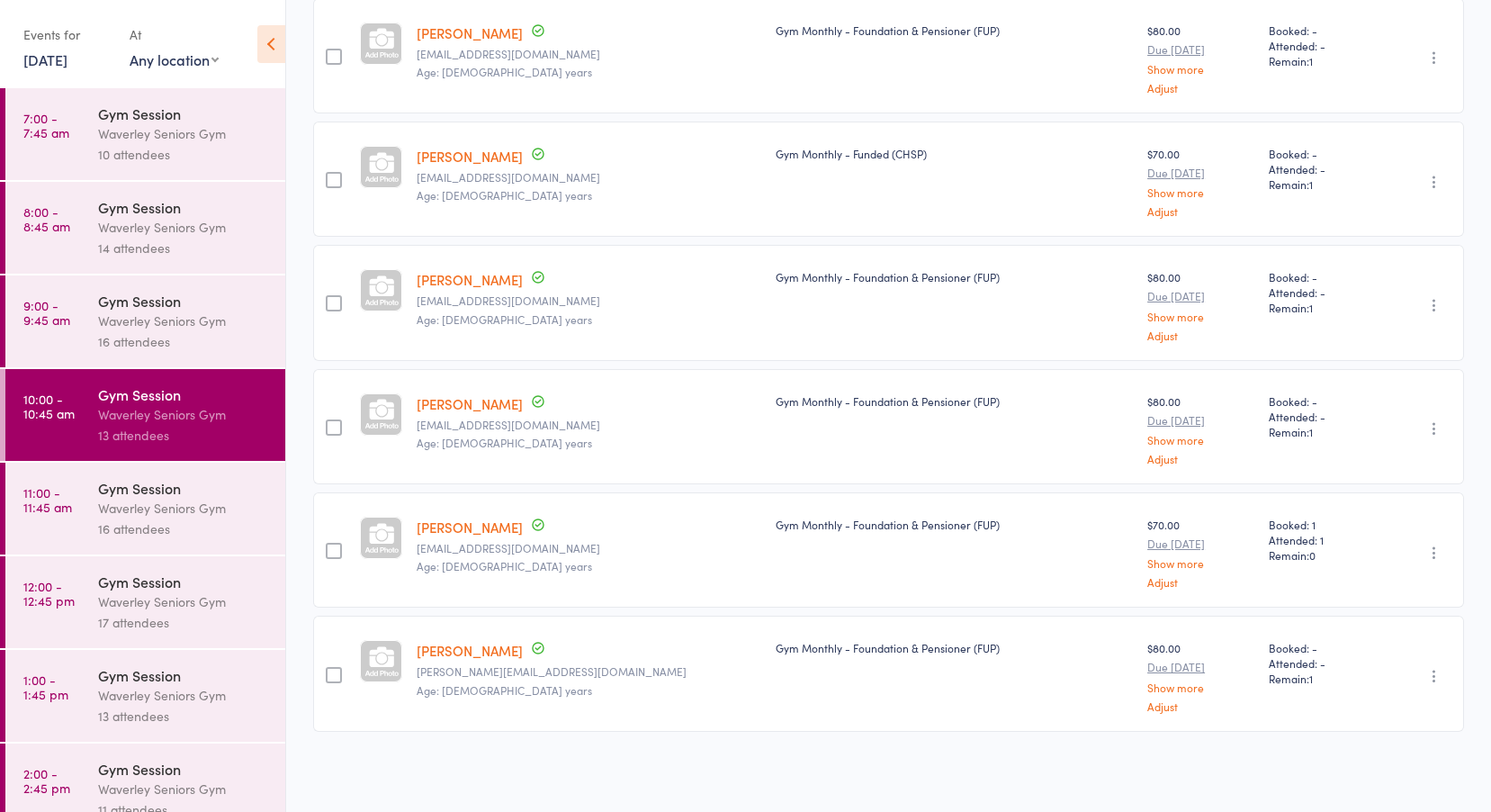
click at [142, 505] on div "Waverley Seniors Gym" at bounding box center [184, 508] width 172 height 21
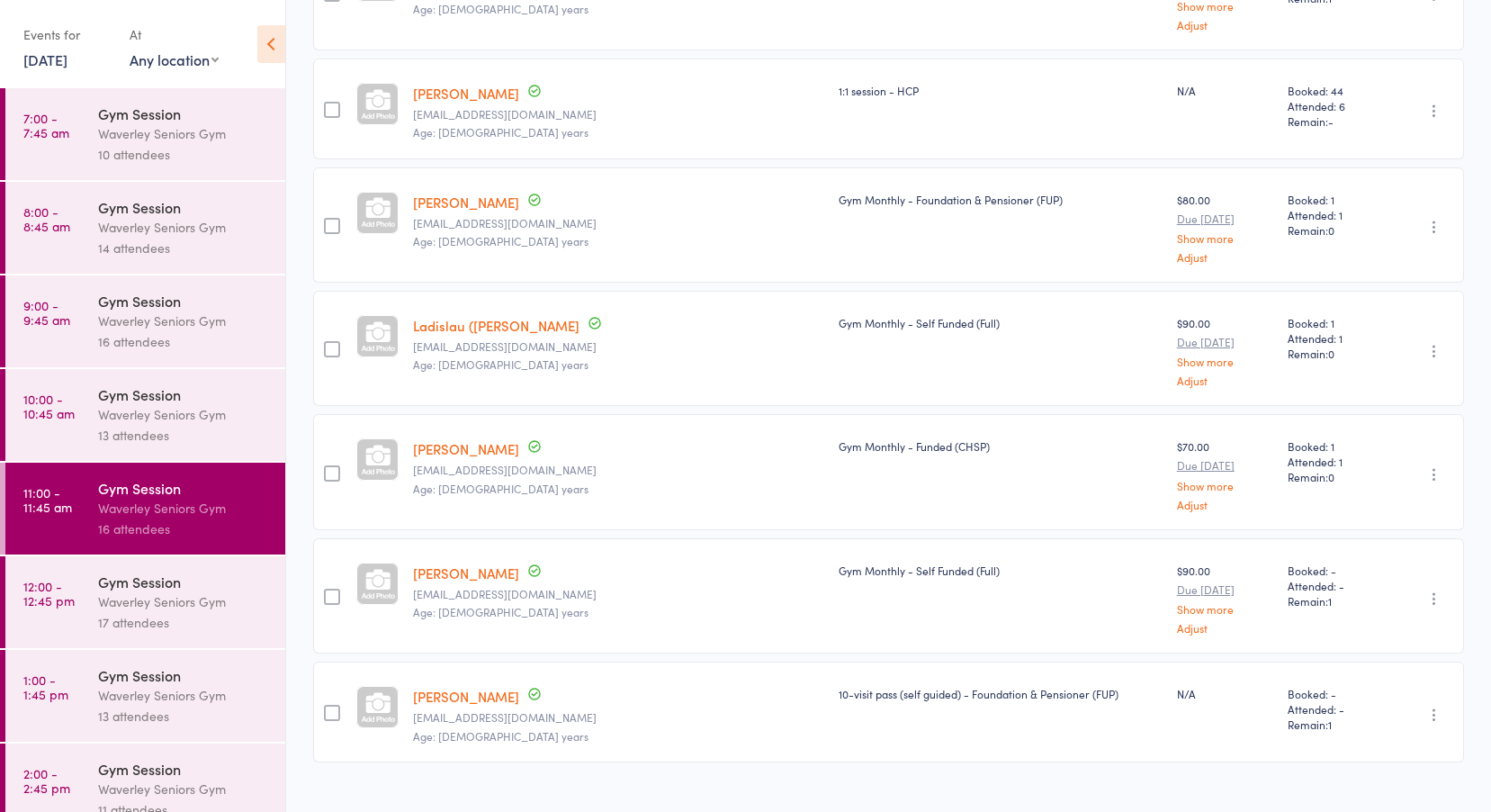
scroll to position [1368, 0]
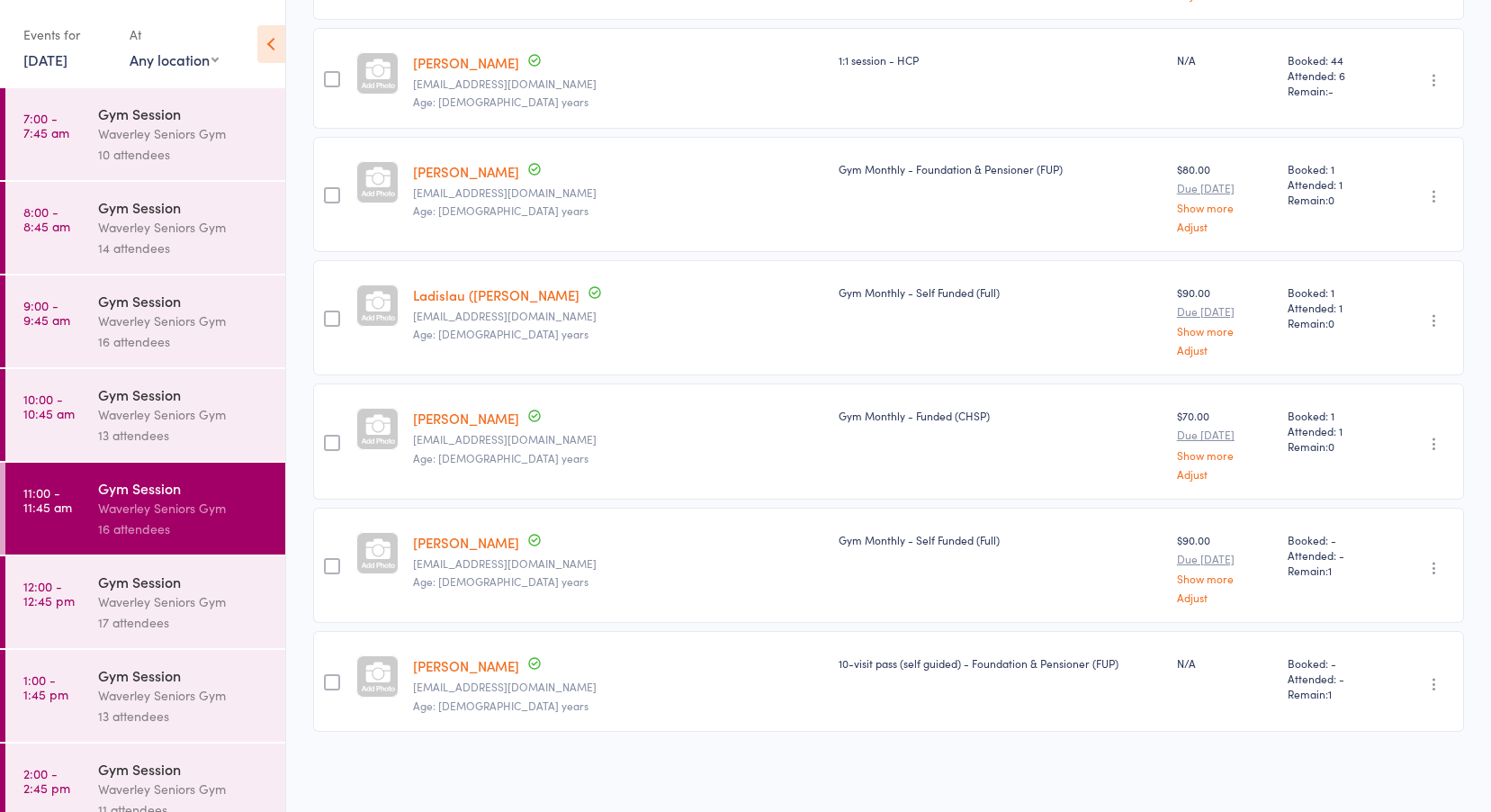
click at [97, 593] on link "12:00 - 12:45 pm Gym Session Waverley Seniors Gym 17 attendees" at bounding box center [145, 601] width 280 height 92
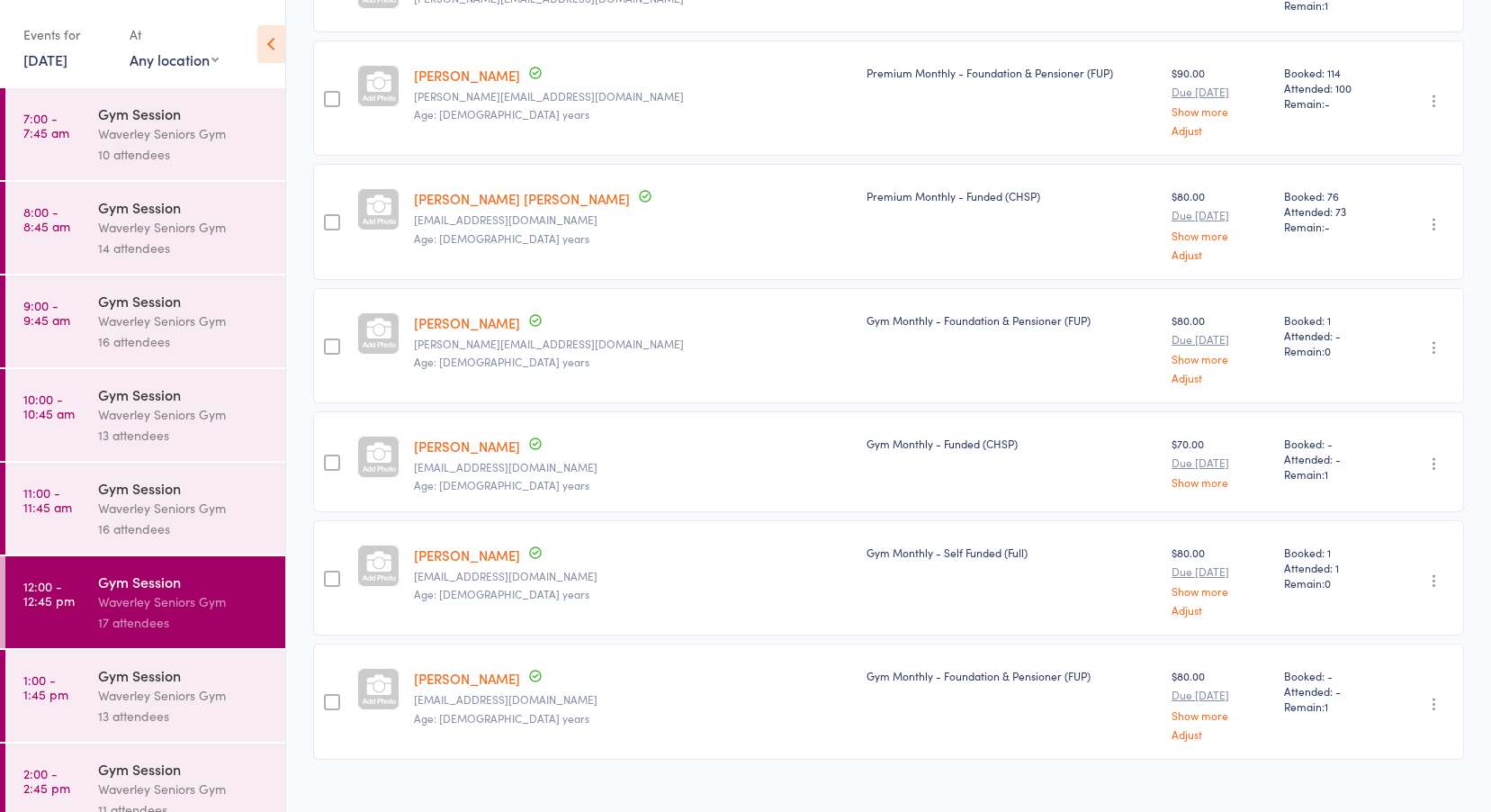
scroll to position [1343, 0]
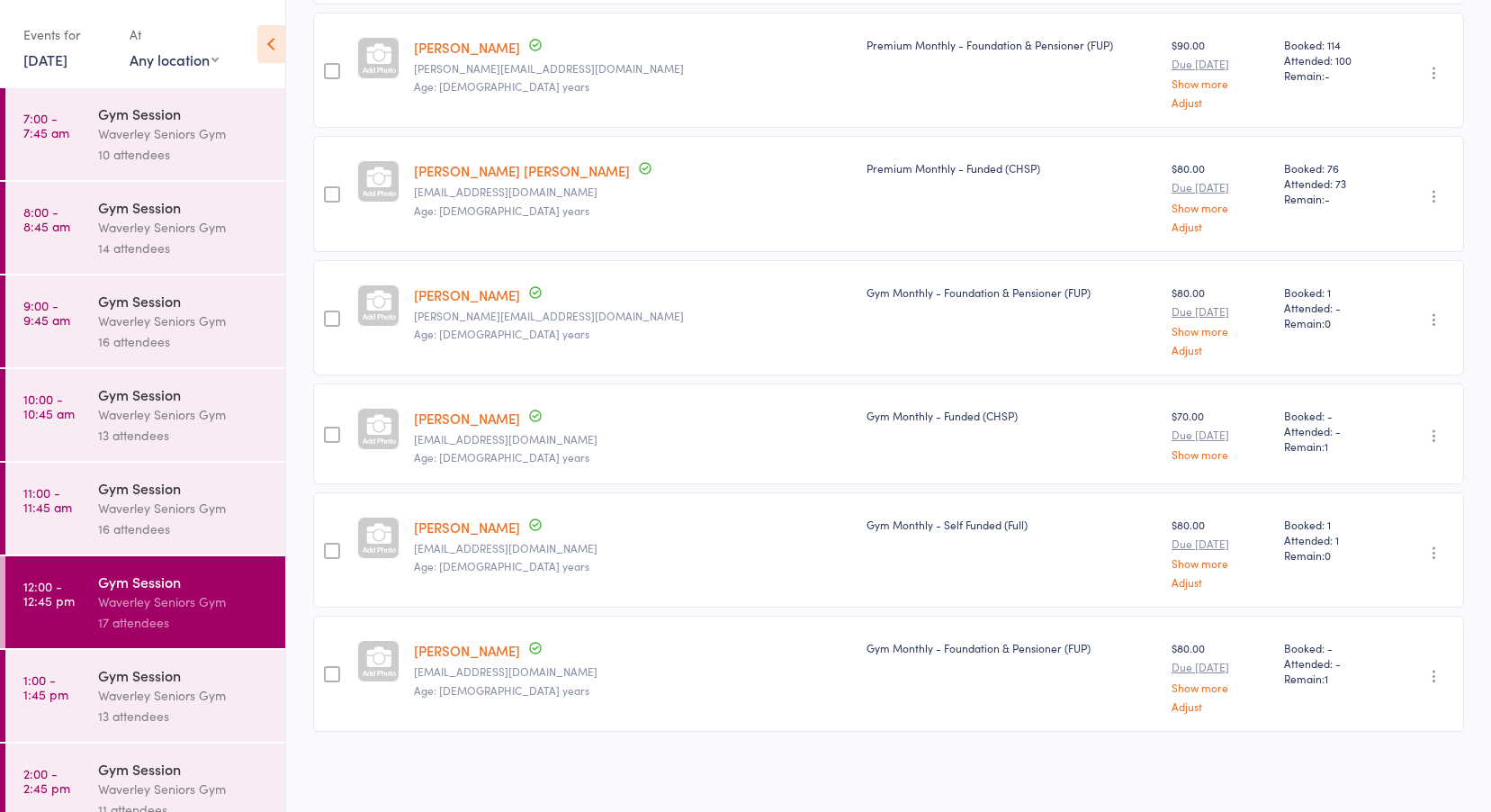
click at [78, 682] on link "1:00 - 1:45 pm Gym Session Waverley Seniors Gym 13 attendees" at bounding box center [145, 695] width 280 height 92
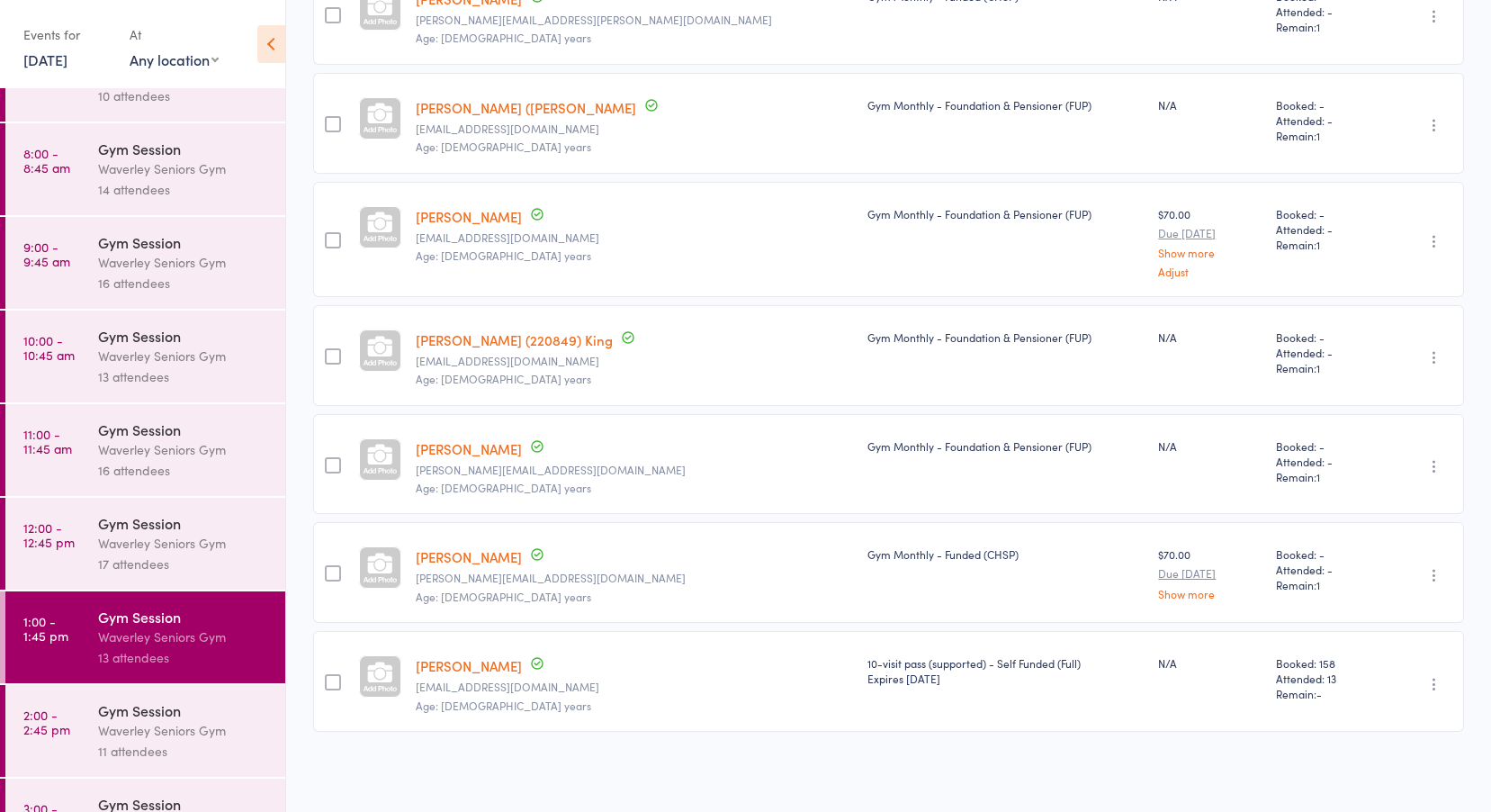
scroll to position [119, 0]
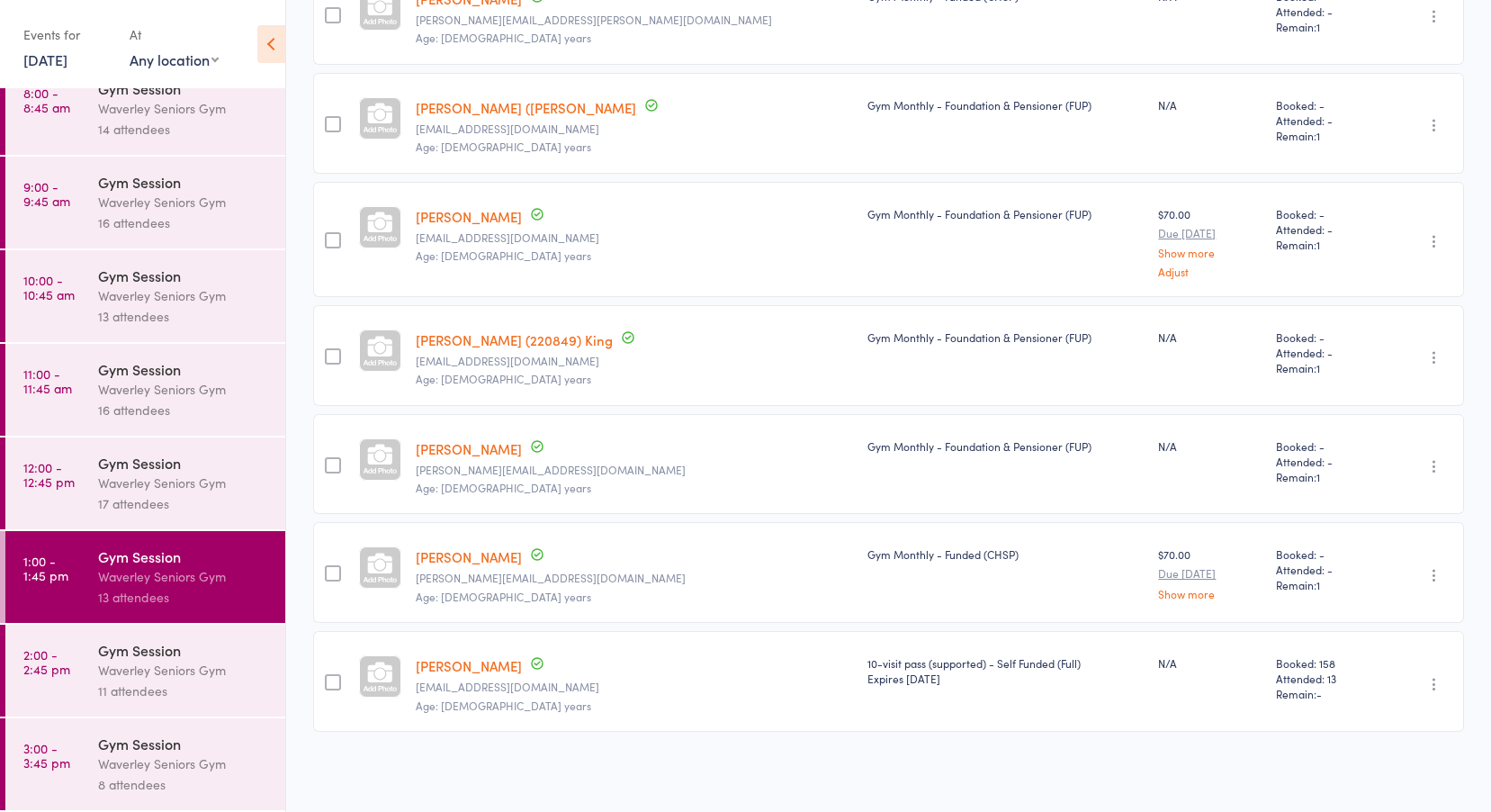
click at [123, 680] on div "Waverley Seniors Gym" at bounding box center [184, 670] width 172 height 21
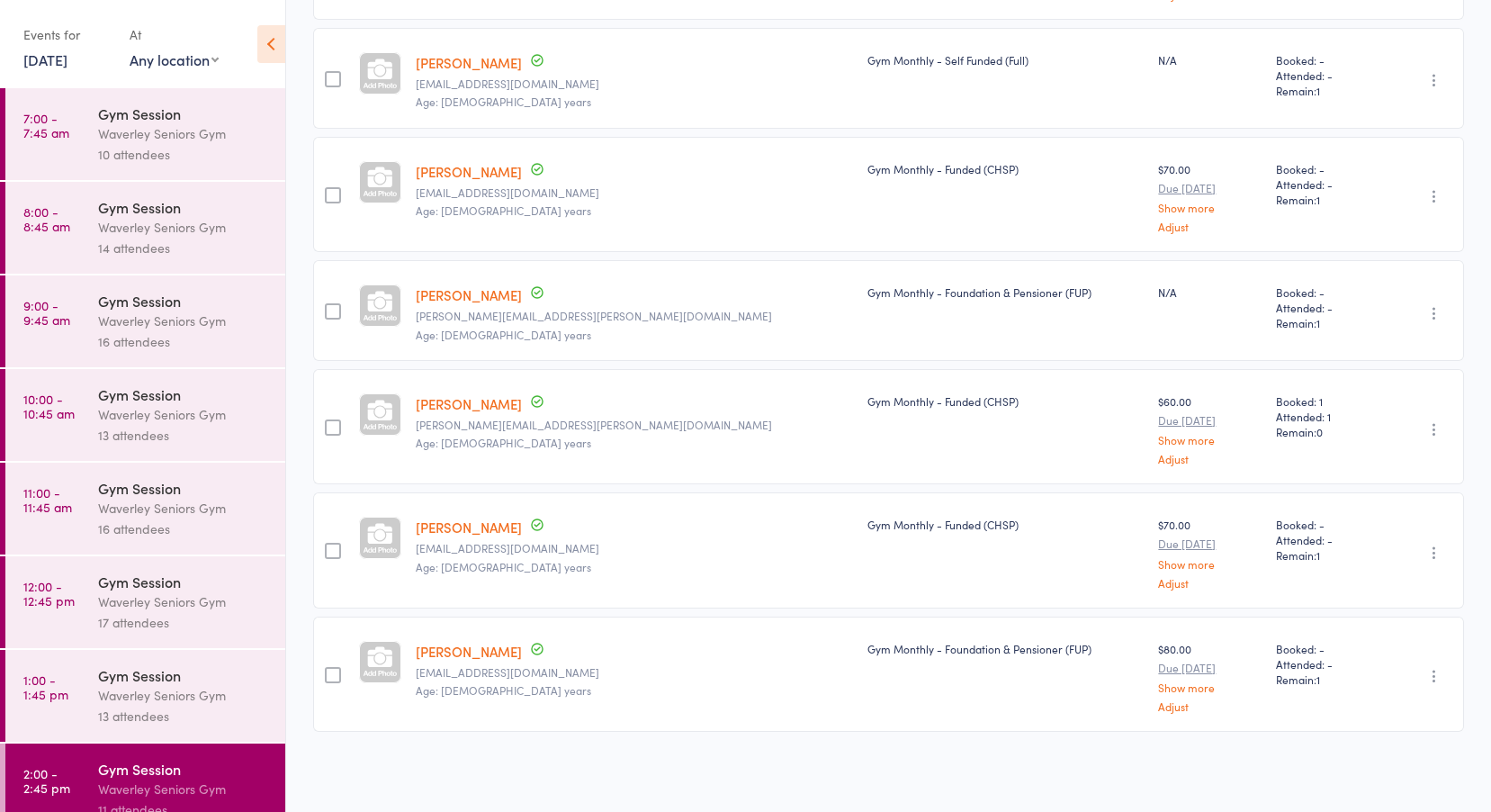
scroll to position [119, 0]
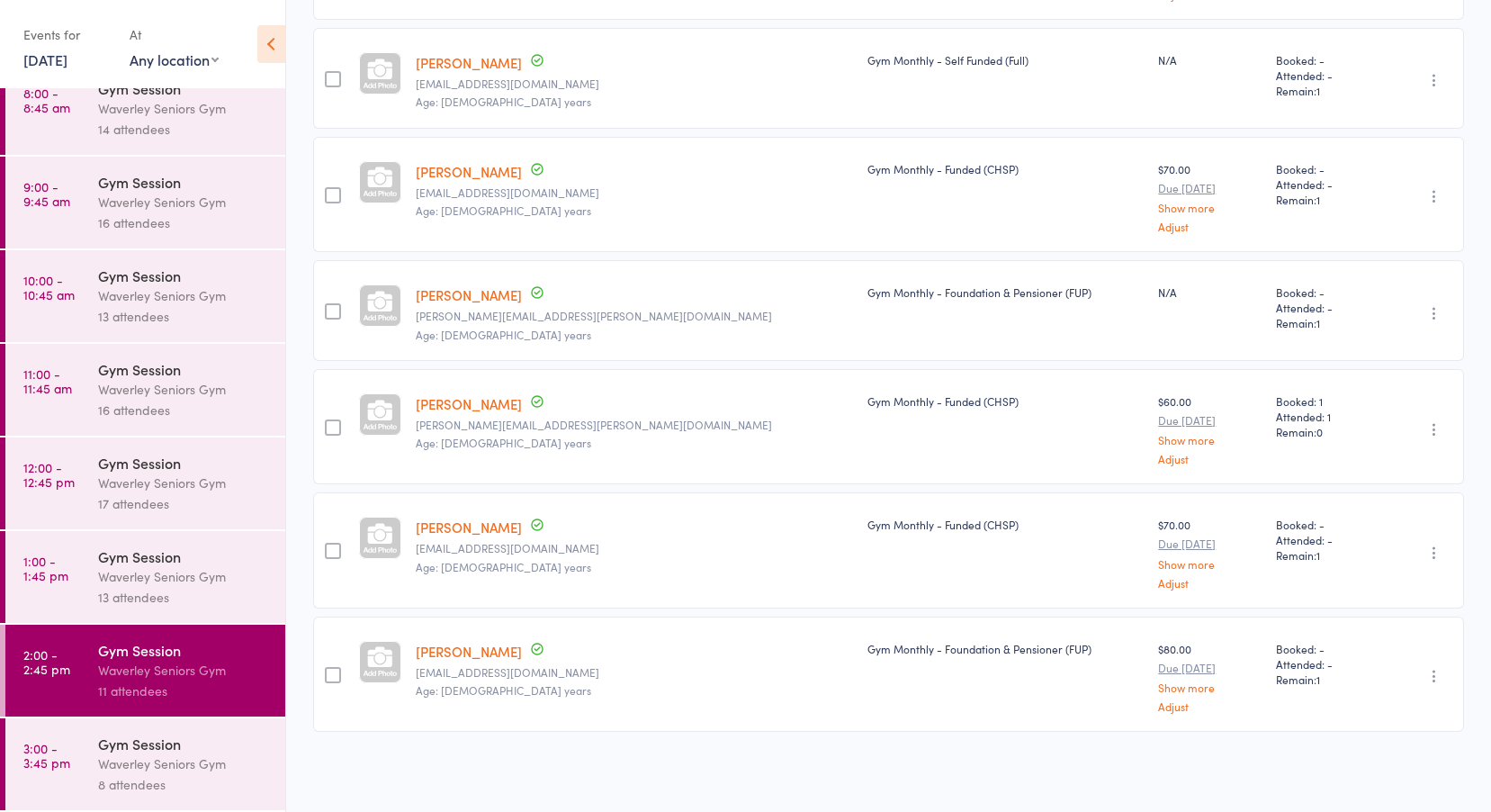
click at [127, 756] on div "Waverley Seniors Gym" at bounding box center [184, 764] width 172 height 21
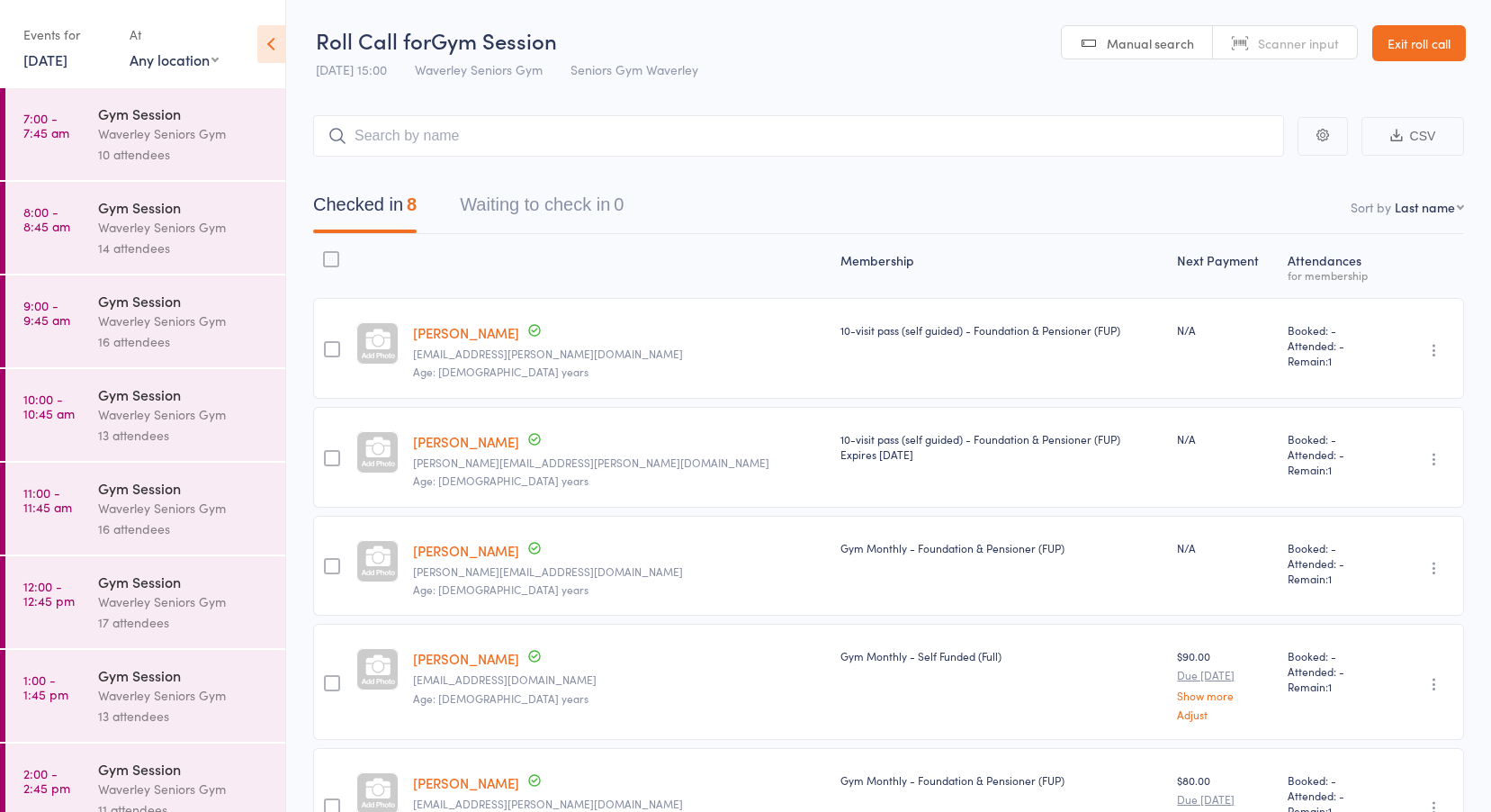
click at [1404, 42] on link "Exit roll call" at bounding box center [1419, 43] width 93 height 36
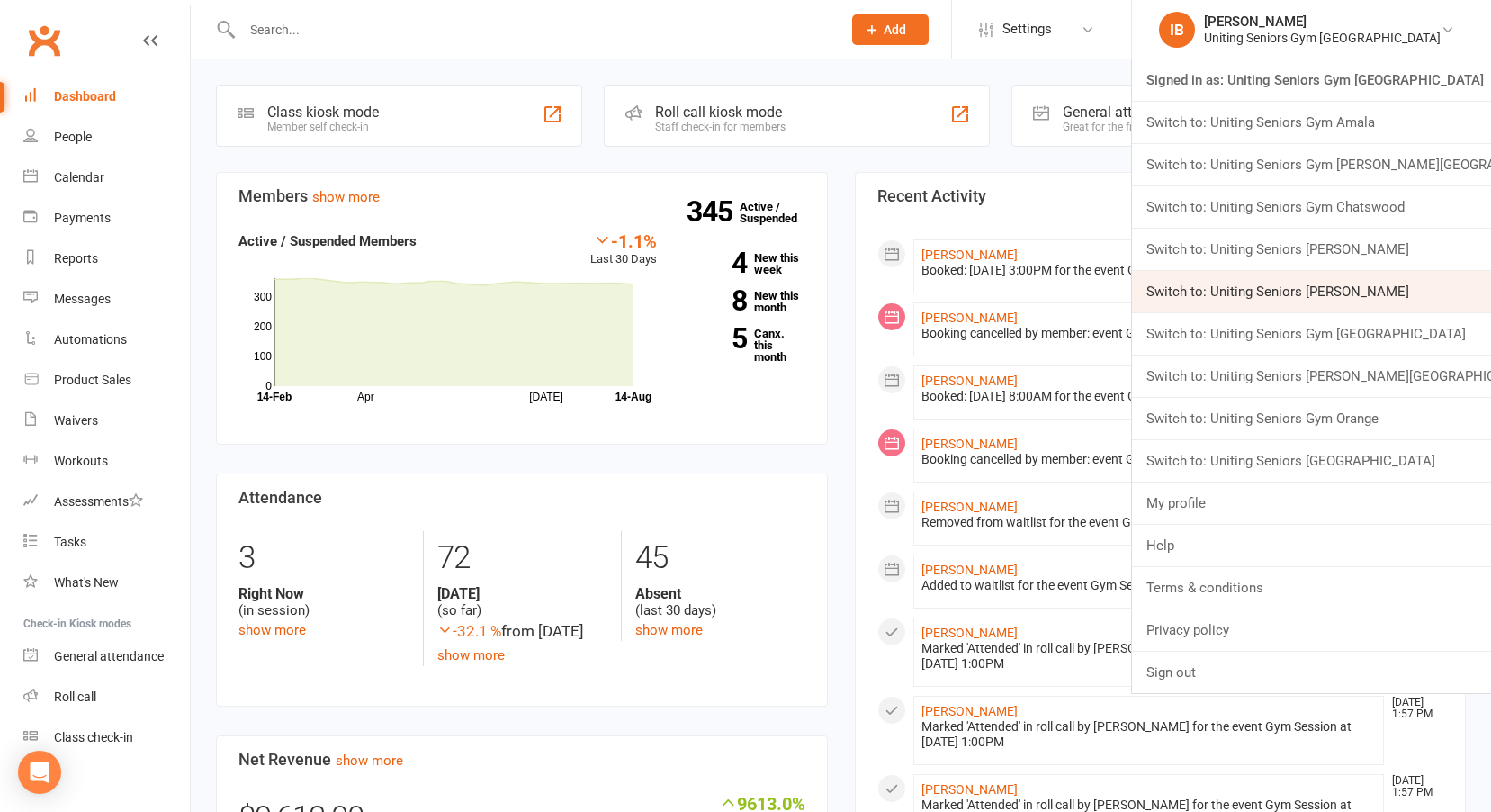
click at [1404, 289] on link "Switch to: Uniting Seniors Gym Leichhardt" at bounding box center [1312, 292] width 359 height 42
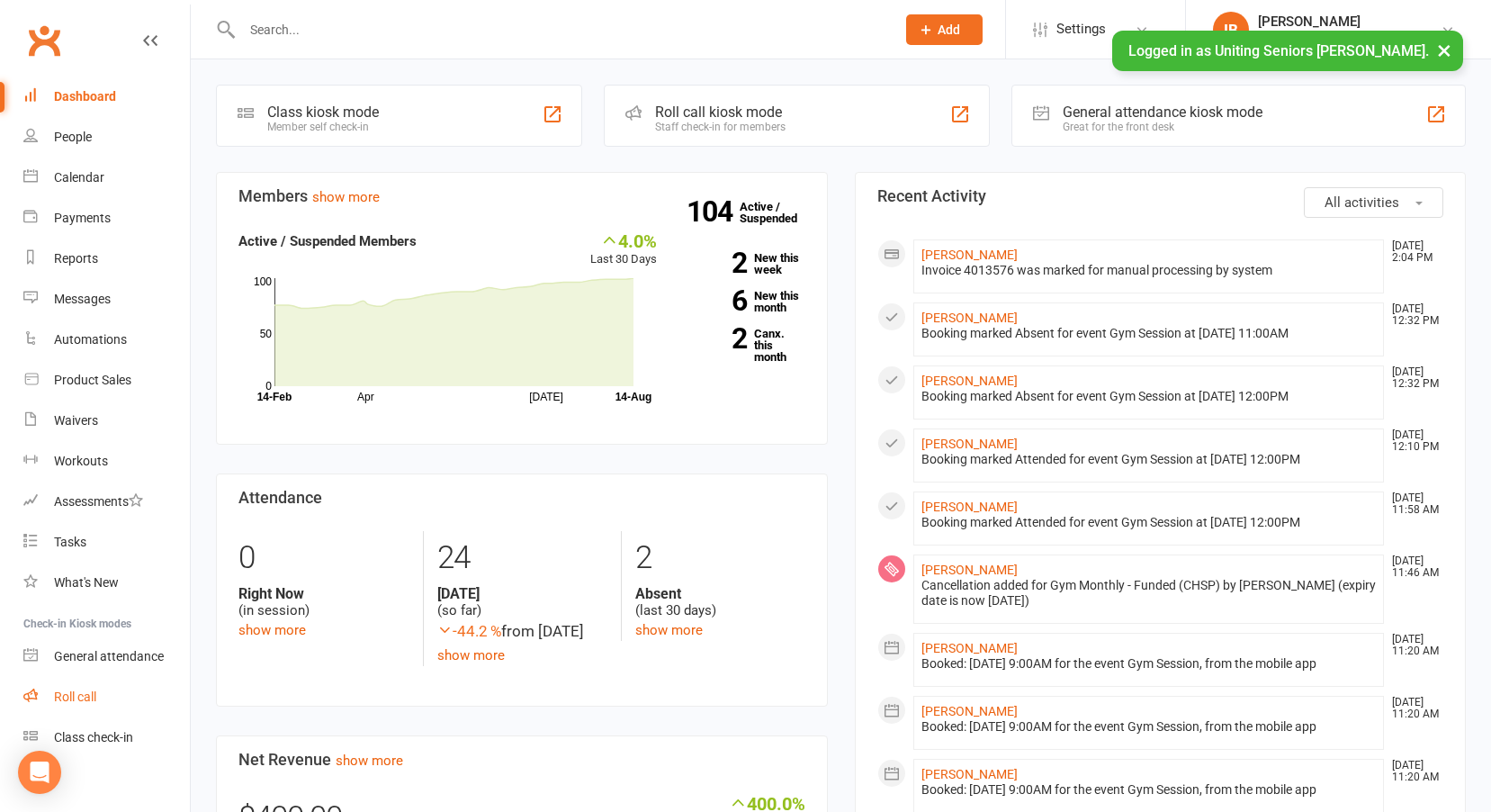
click at [96, 689] on div "Roll call" at bounding box center [75, 696] width 42 height 14
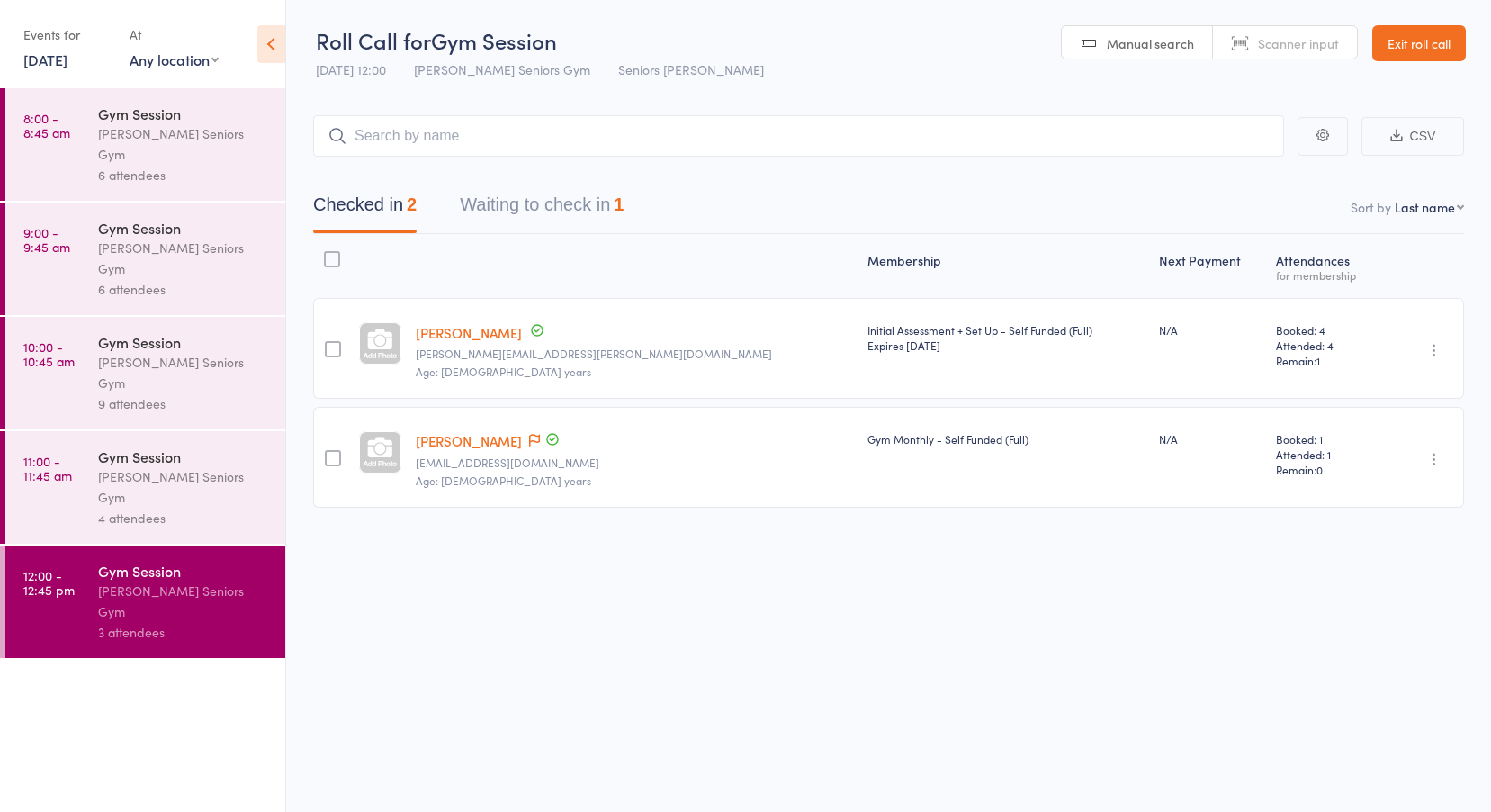
click at [67, 53] on link "[DATE]" at bounding box center [45, 59] width 44 height 20
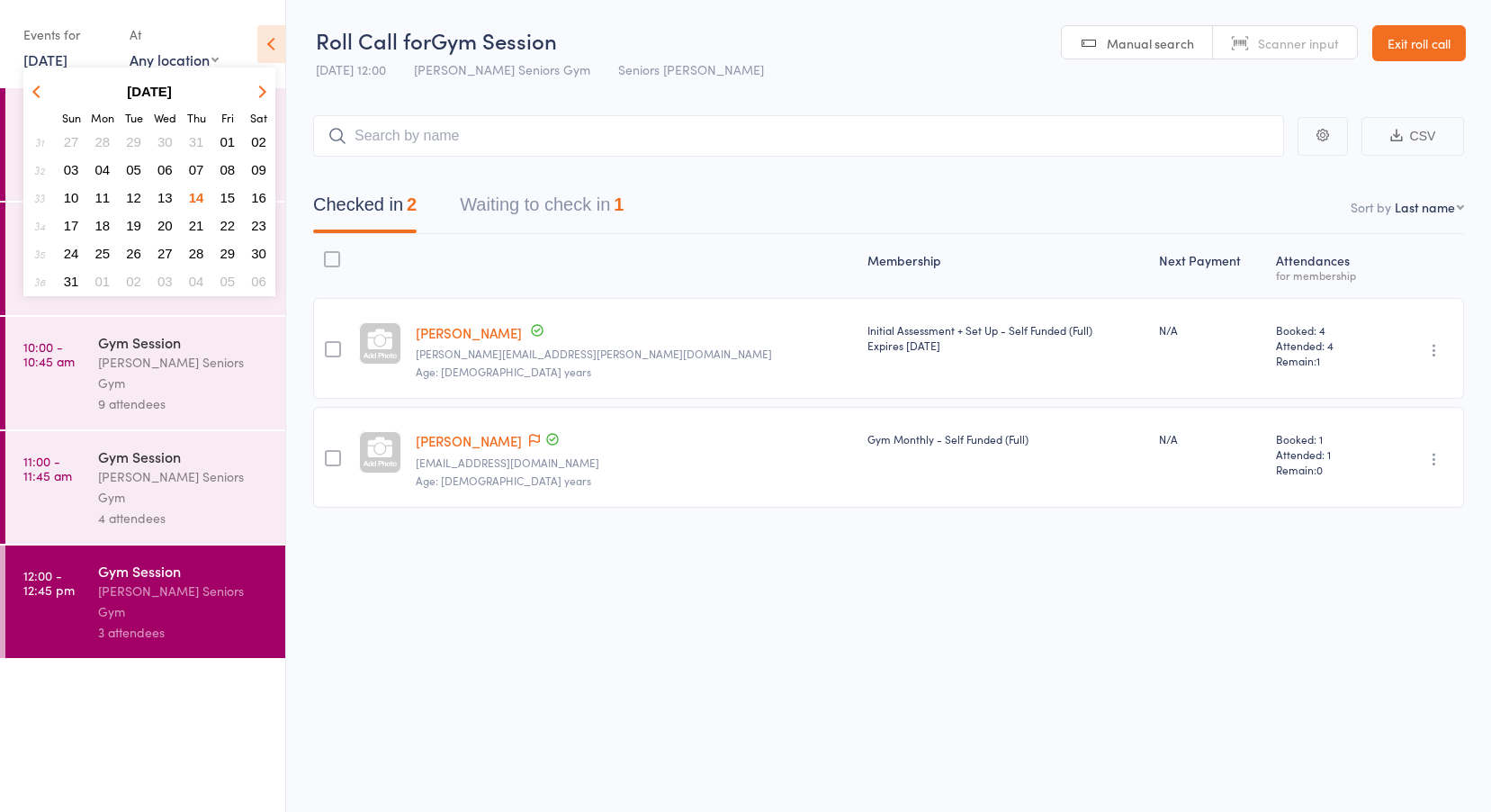
click at [127, 194] on span "12" at bounding box center [133, 197] width 15 height 15
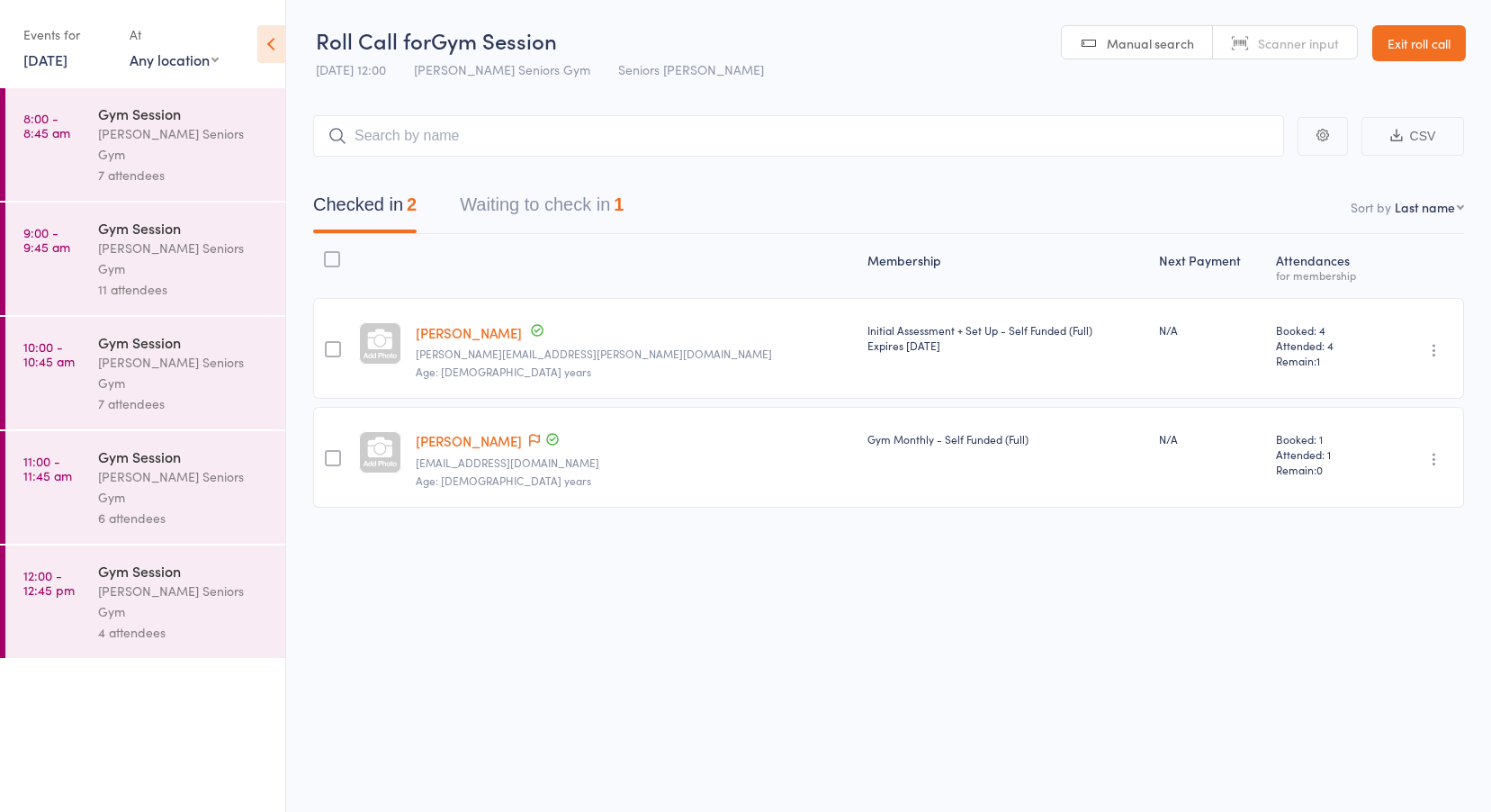
click at [102, 134] on div "Leichhardt Seniors Gym" at bounding box center [184, 144] width 172 height 42
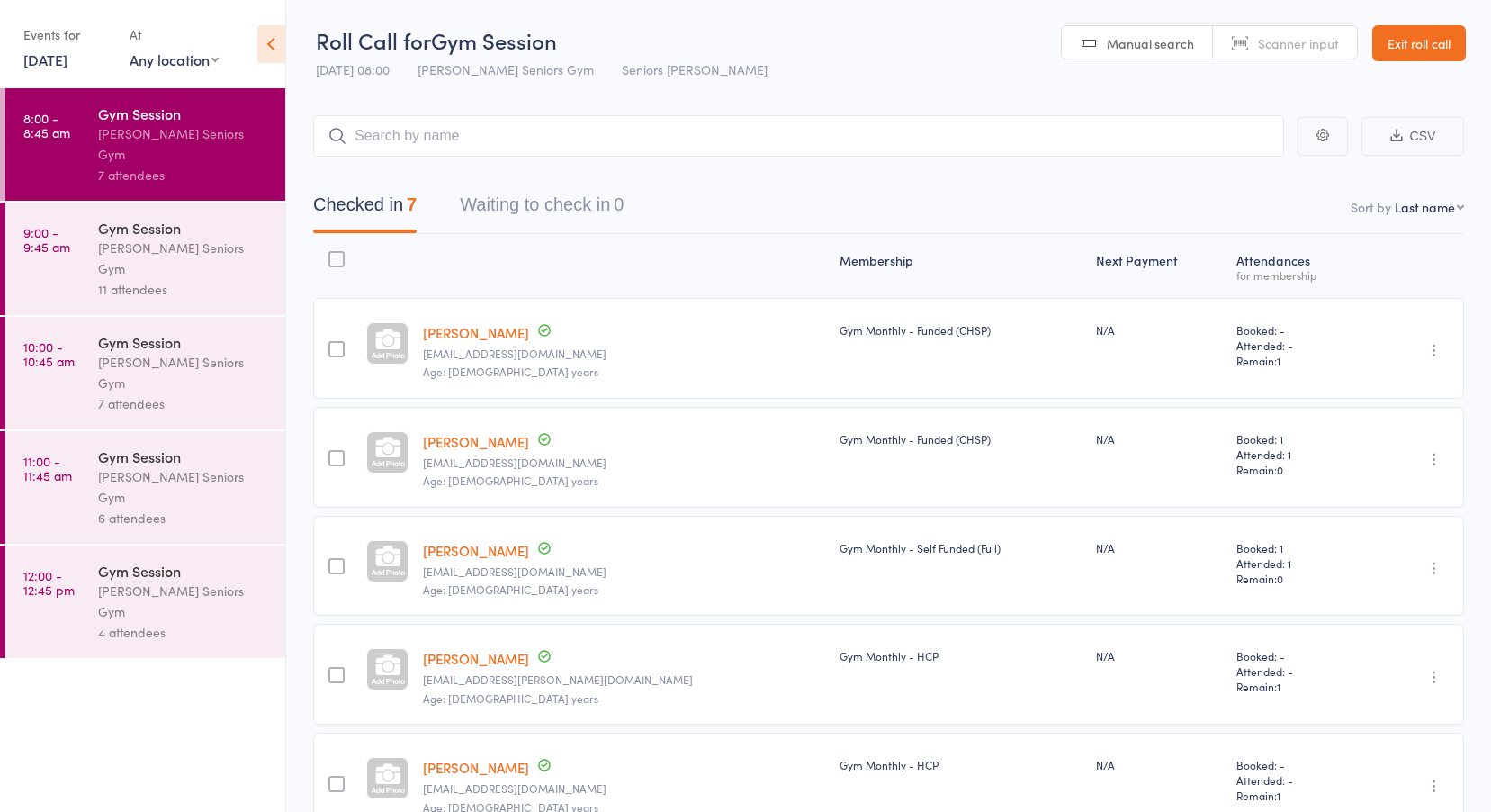
click at [99, 127] on div "Leichhardt Seniors Gym" at bounding box center [184, 144] width 172 height 42
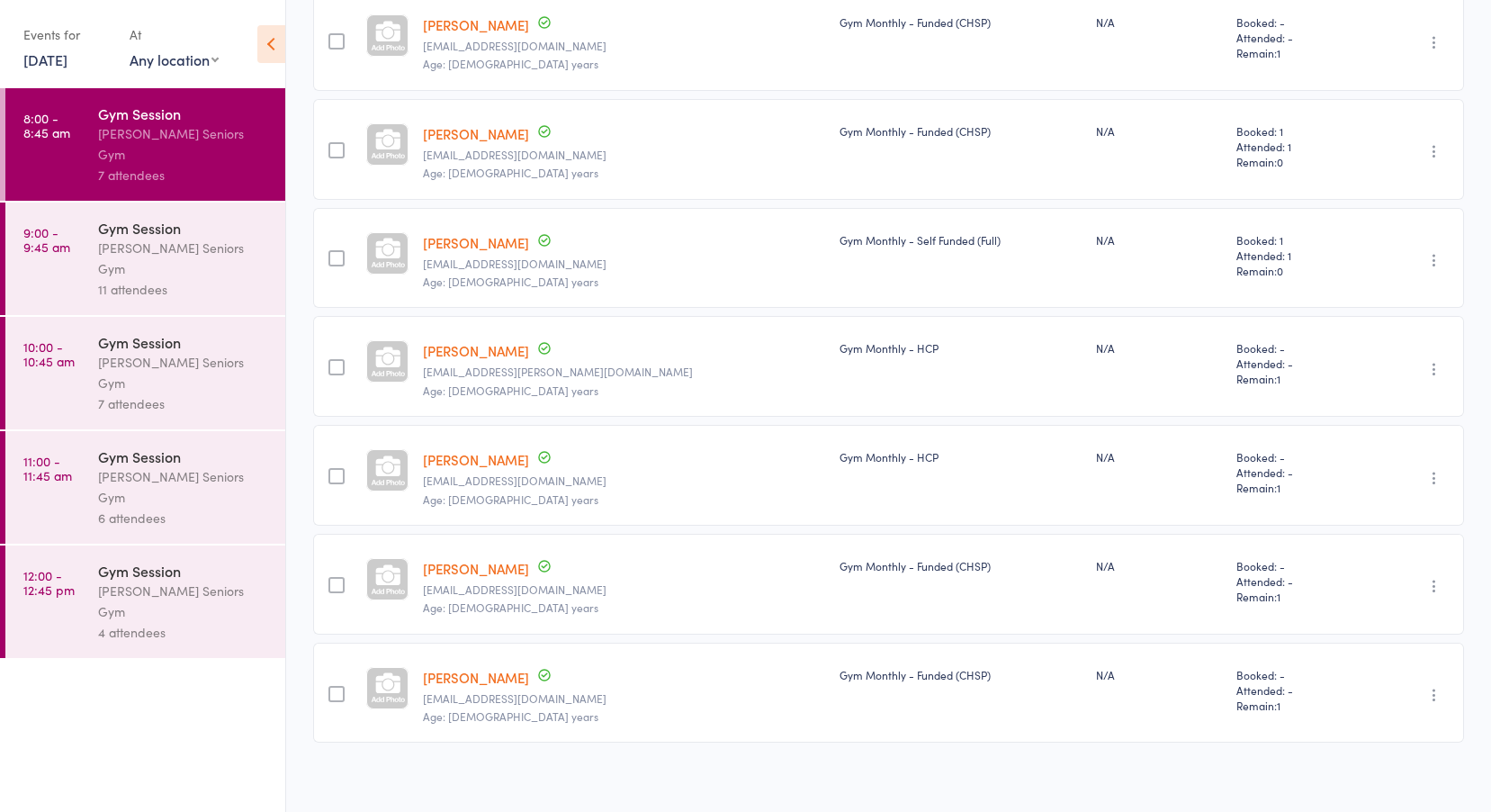
scroll to position [318, 0]
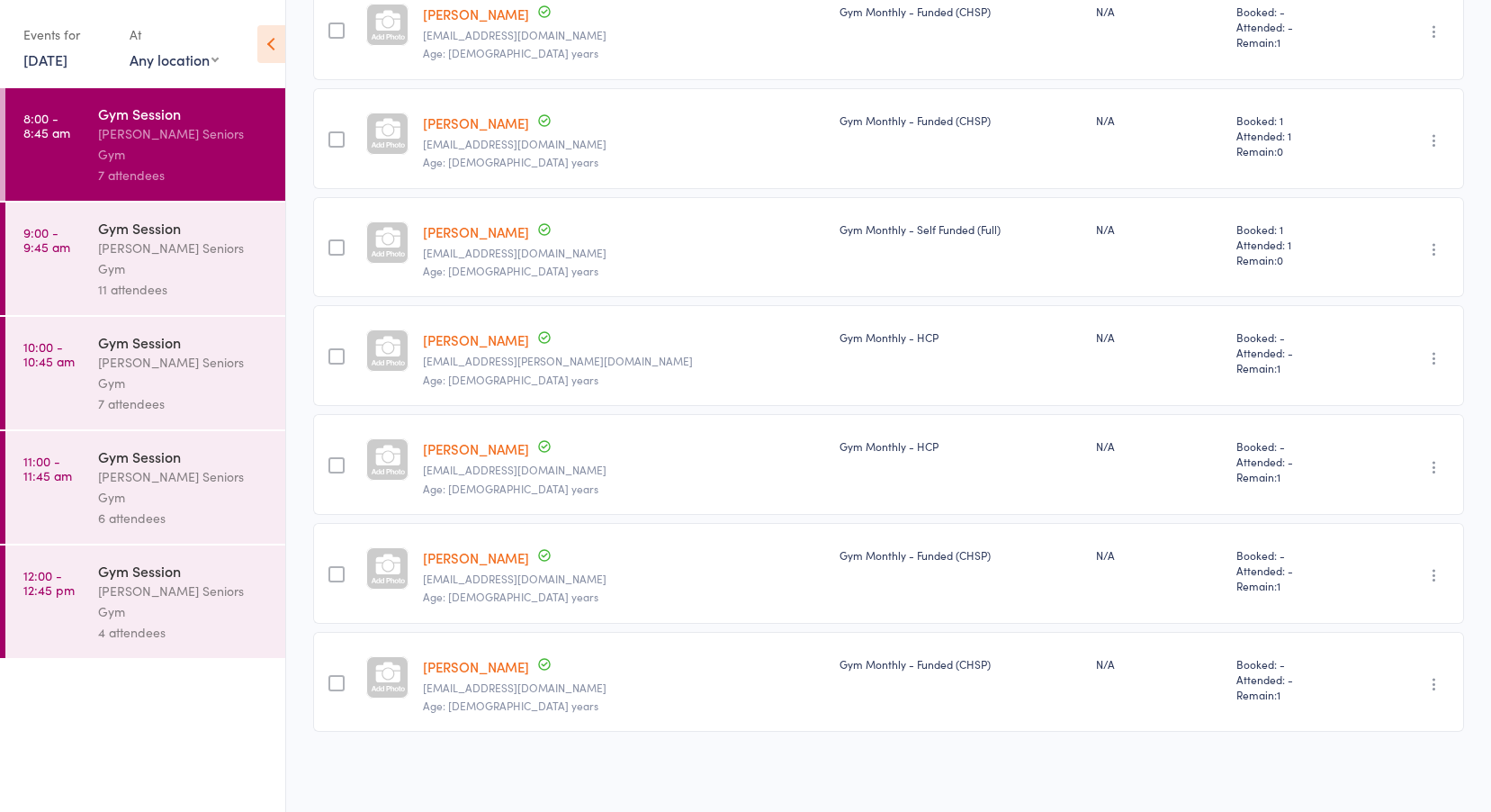
click at [125, 218] on div "Gym Session" at bounding box center [184, 228] width 172 height 20
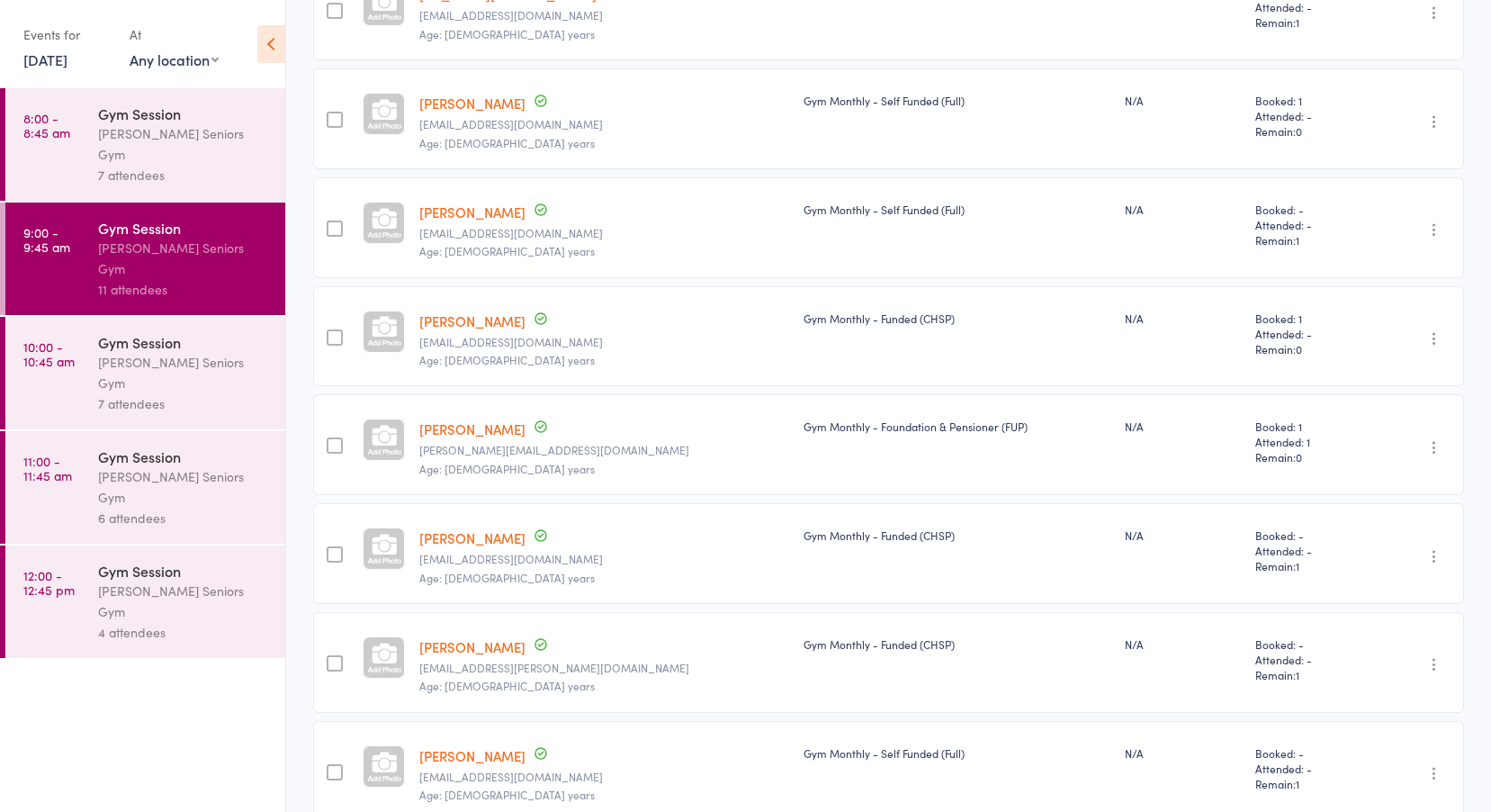
scroll to position [754, 0]
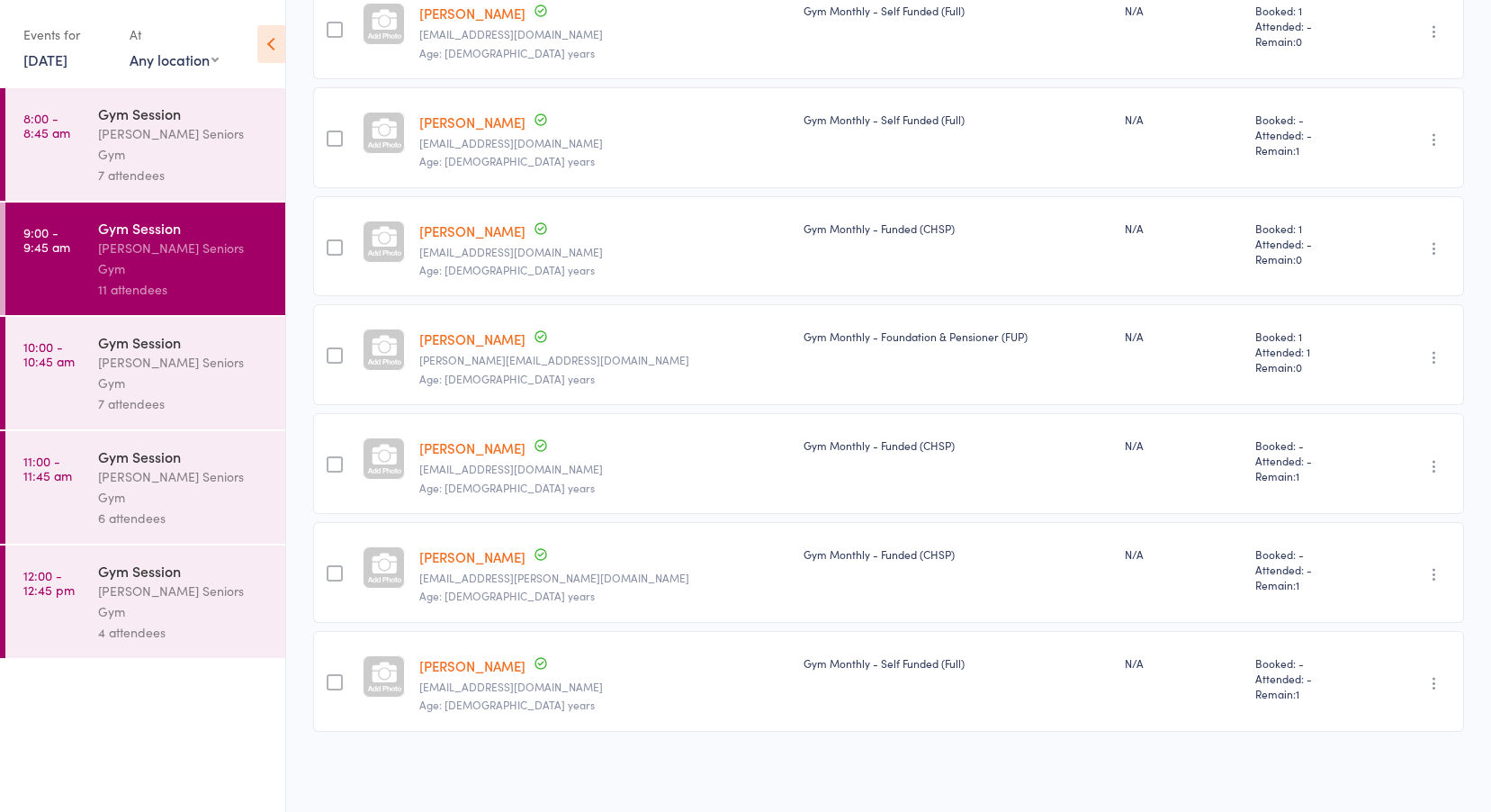
click at [154, 332] on div "Gym Session" at bounding box center [184, 342] width 172 height 20
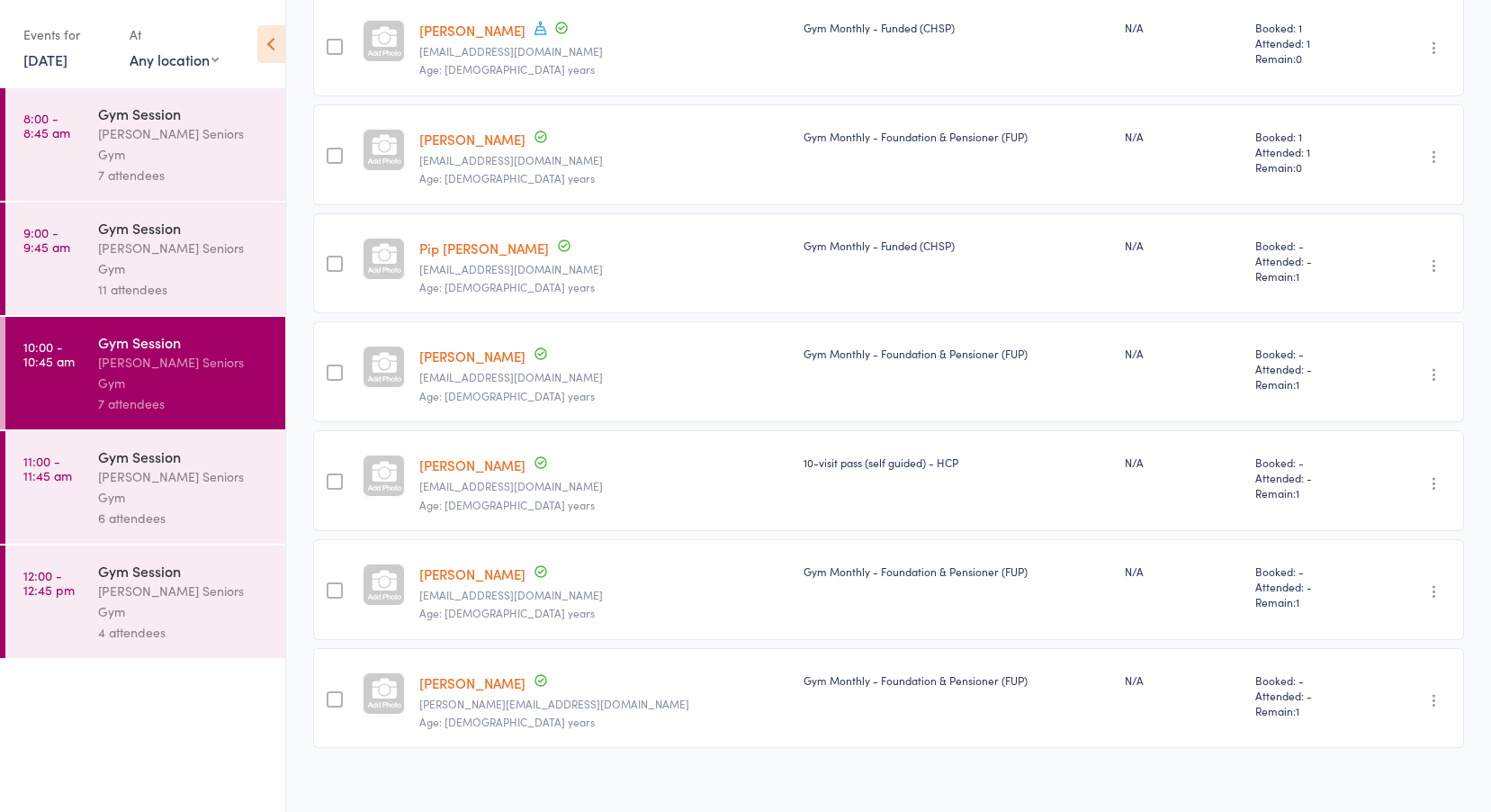
scroll to position [318, 0]
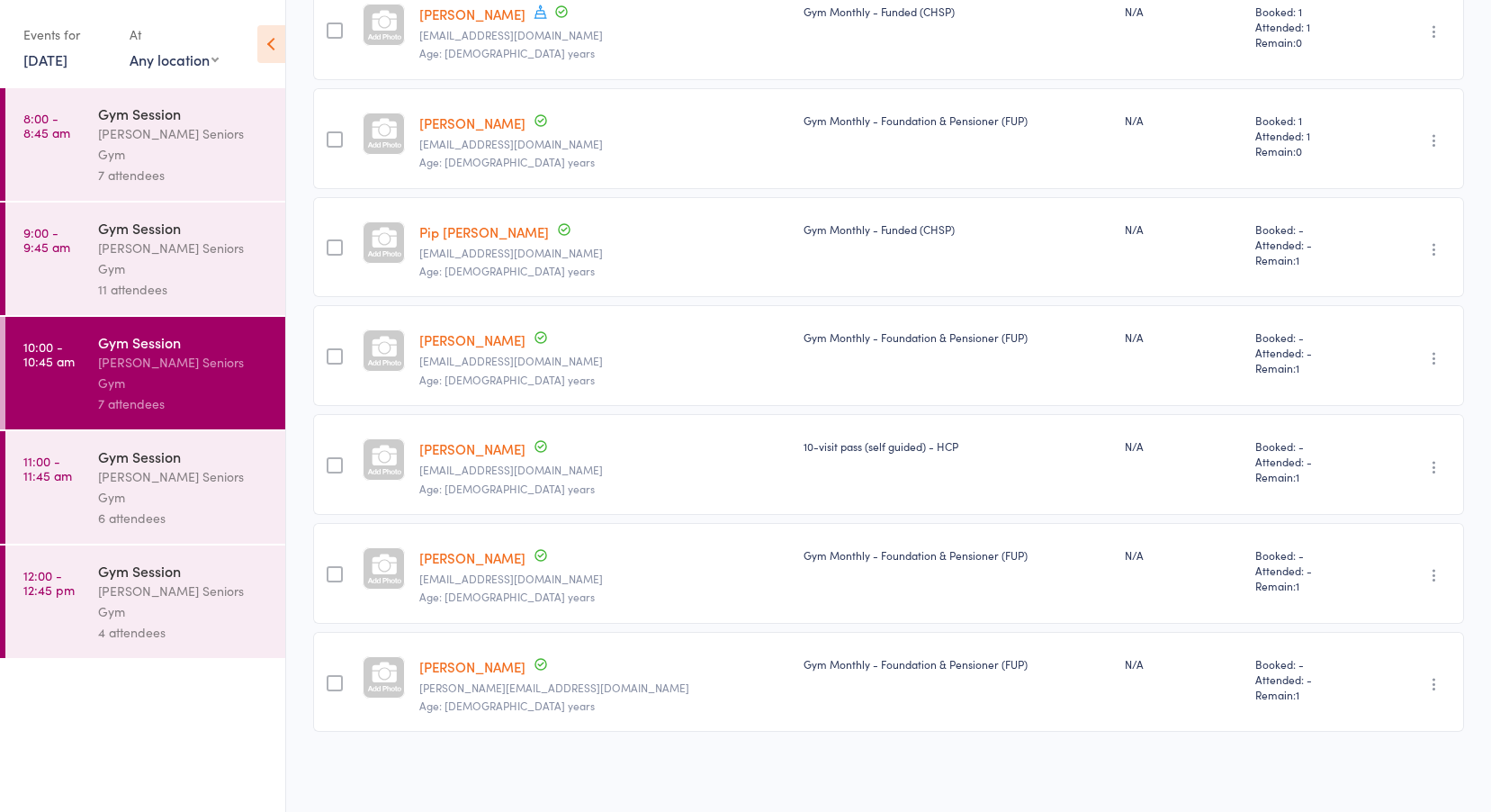
click at [123, 466] on div "Leichhardt Seniors Gym" at bounding box center [184, 487] width 172 height 42
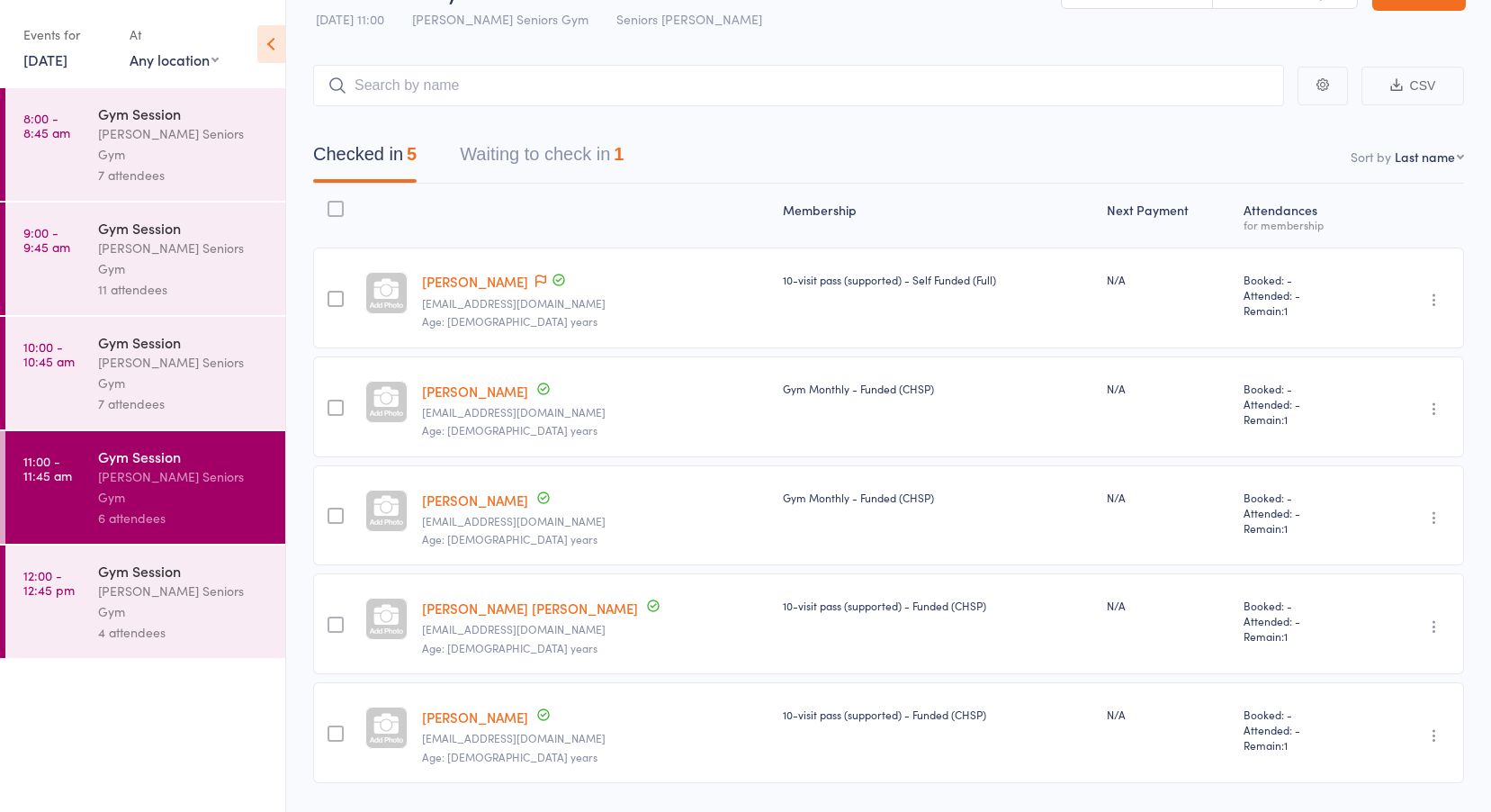
scroll to position [102, 0]
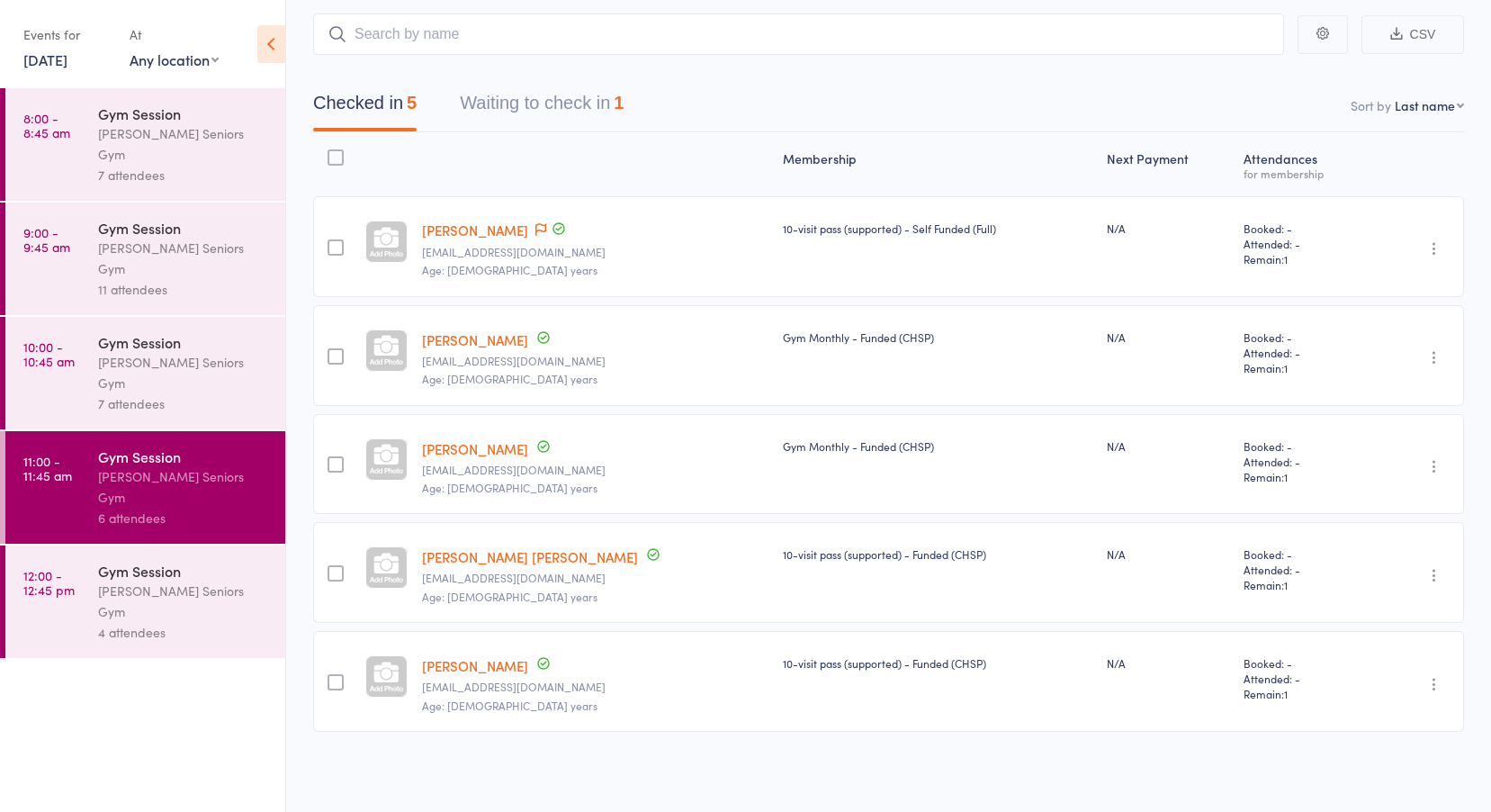
click at [68, 567] on time "12:00 - 12:45 pm" at bounding box center [49, 582] width 51 height 29
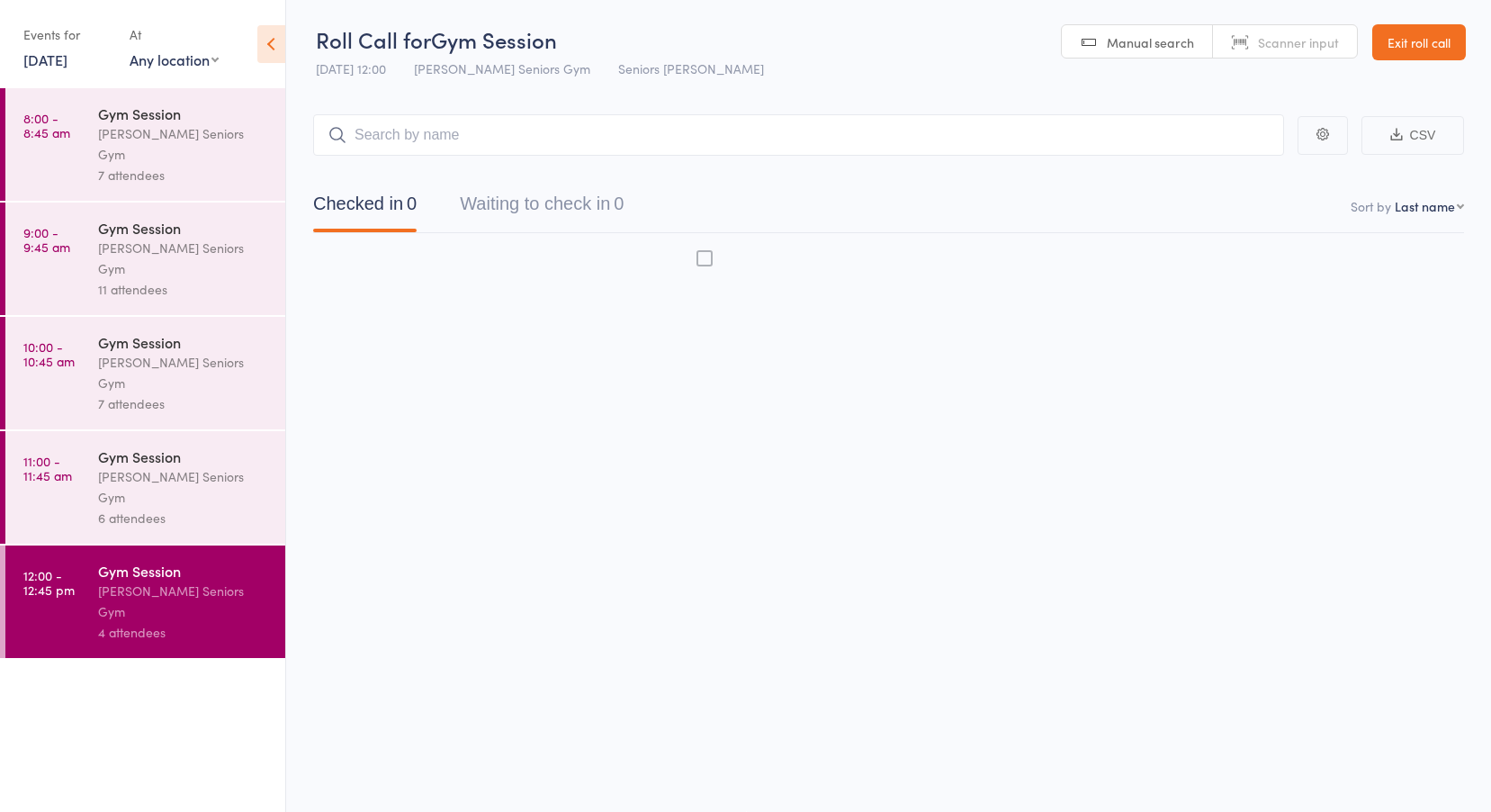
scroll to position [1, 0]
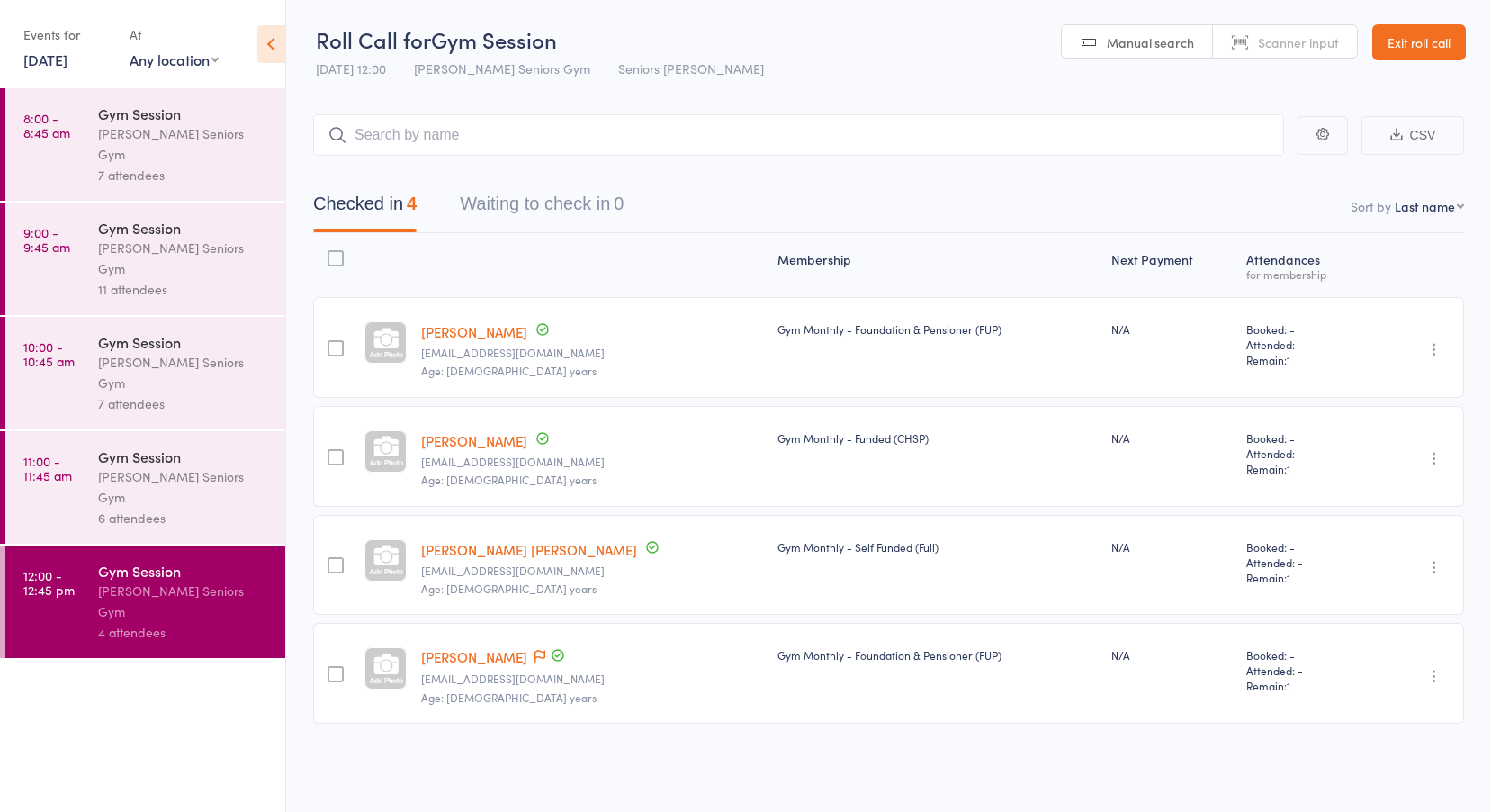
click at [77, 431] on link "11:00 - 11:45 am Gym Session Leichhardt Seniors Gym 6 attendees" at bounding box center [145, 487] width 280 height 112
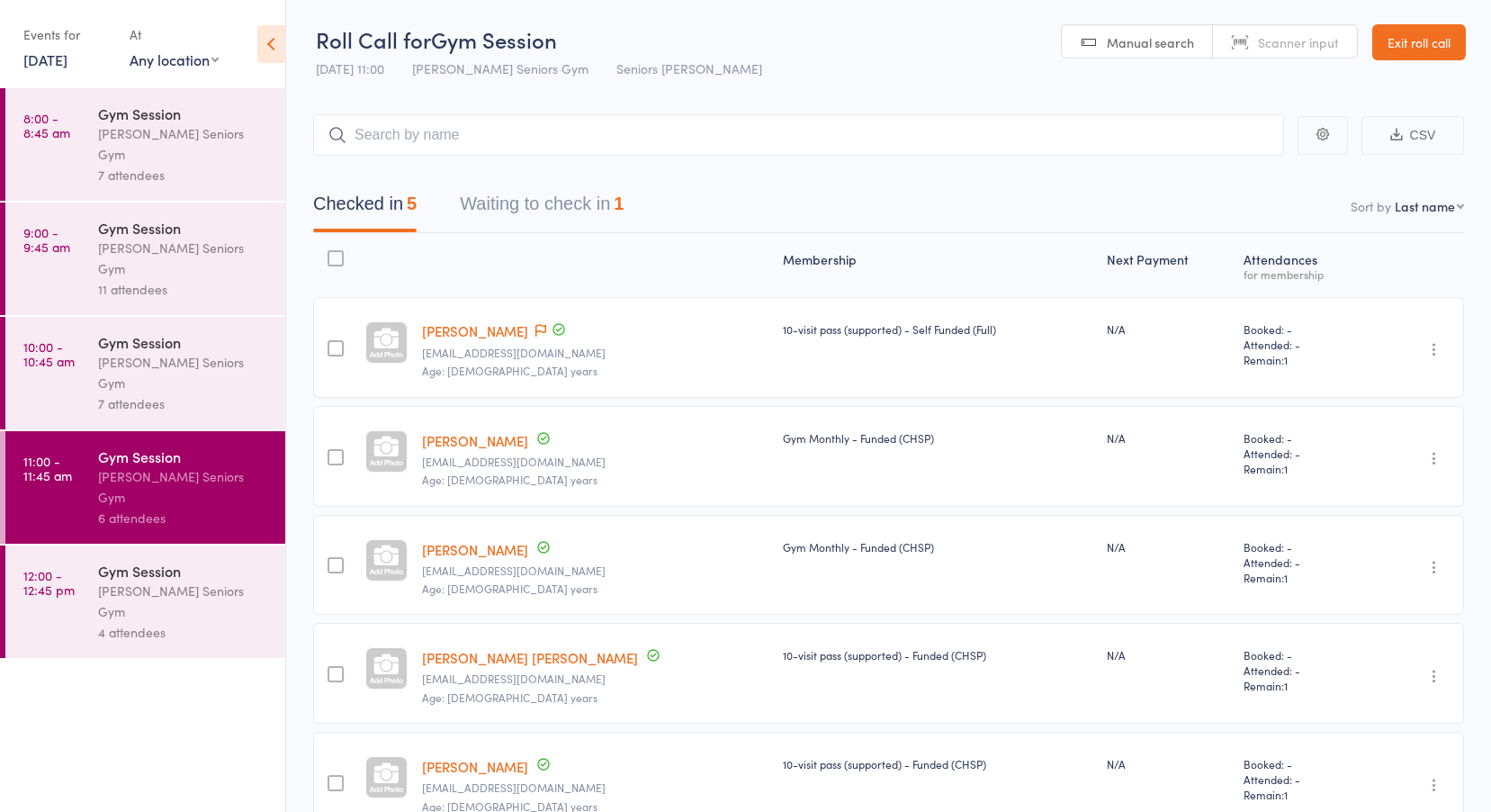
click at [470, 656] on link "Lexie Harry" at bounding box center [530, 657] width 216 height 19
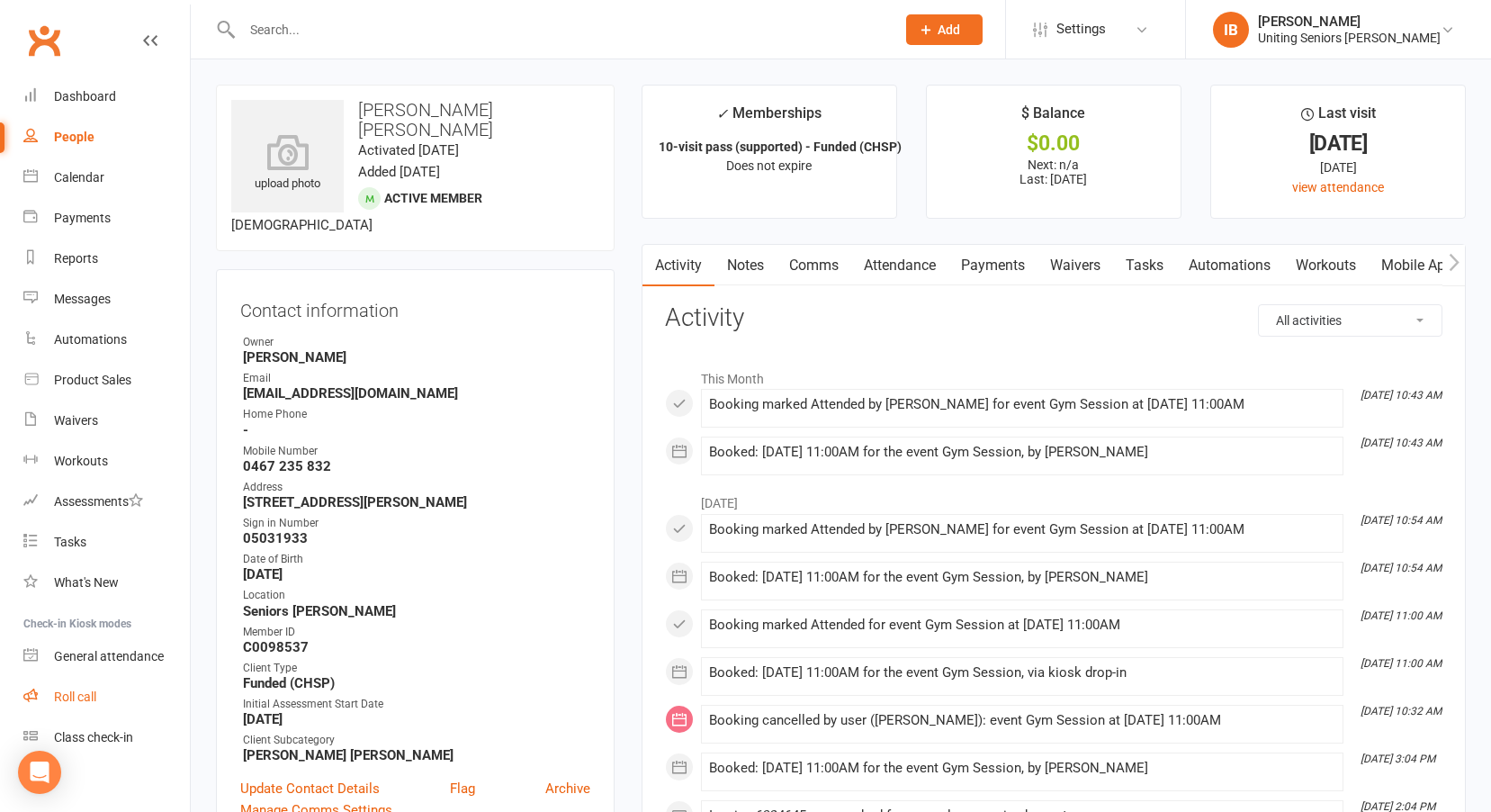
click at [95, 685] on link "Roll call" at bounding box center [107, 697] width 166 height 41
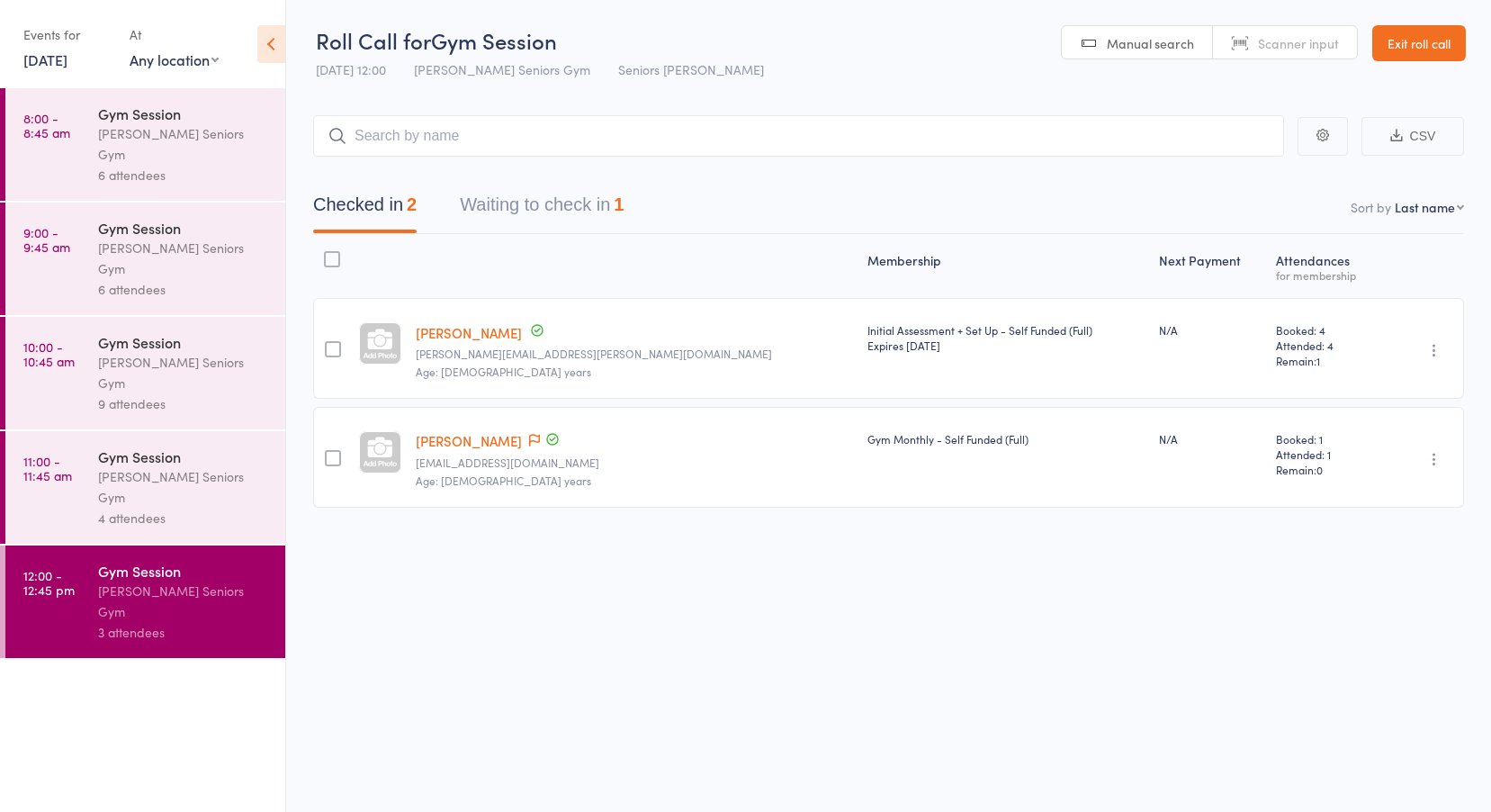
click at [48, 61] on link "[DATE]" at bounding box center [45, 59] width 44 height 20
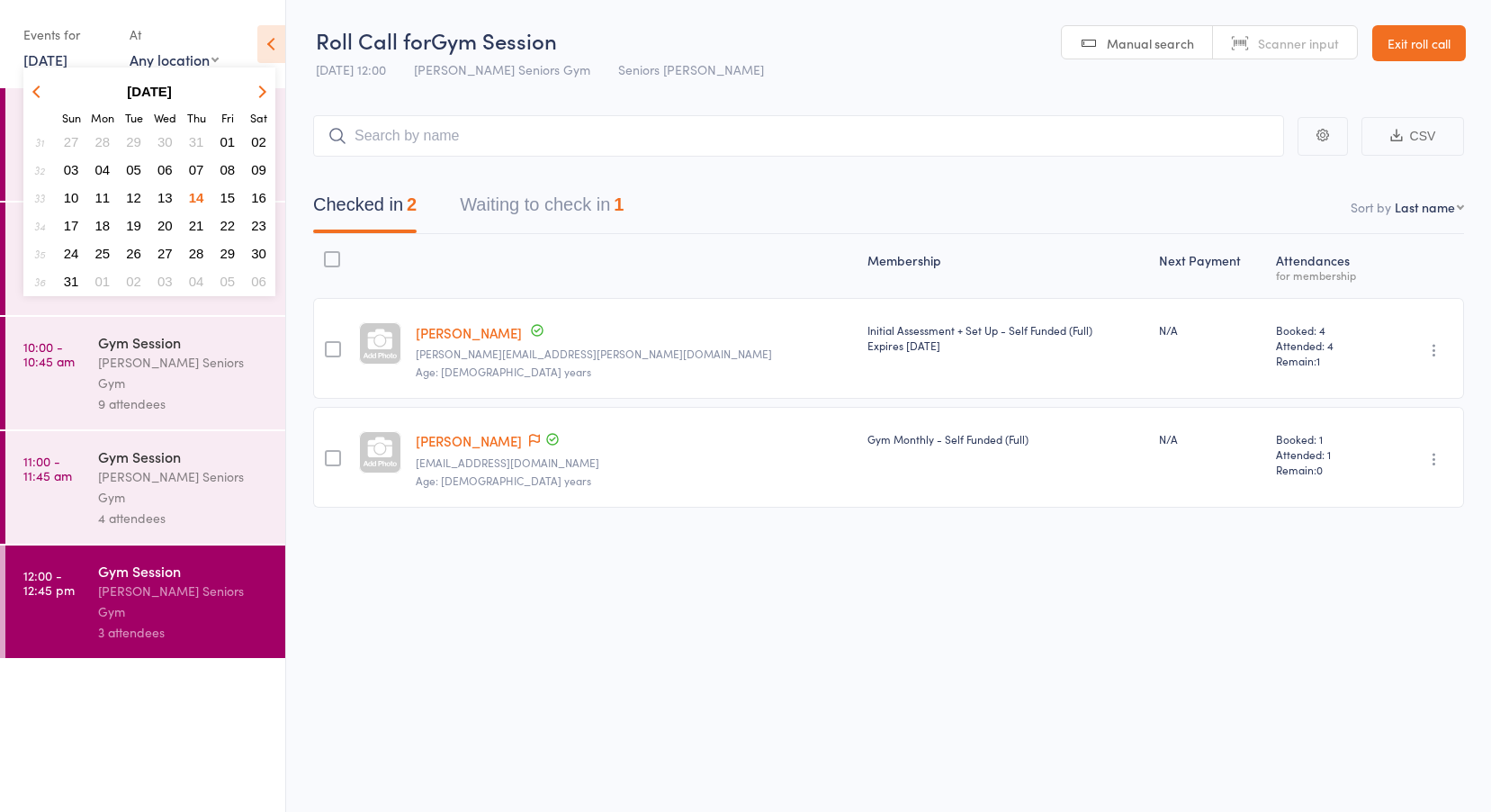
click at [156, 195] on button "13" at bounding box center [165, 197] width 28 height 25
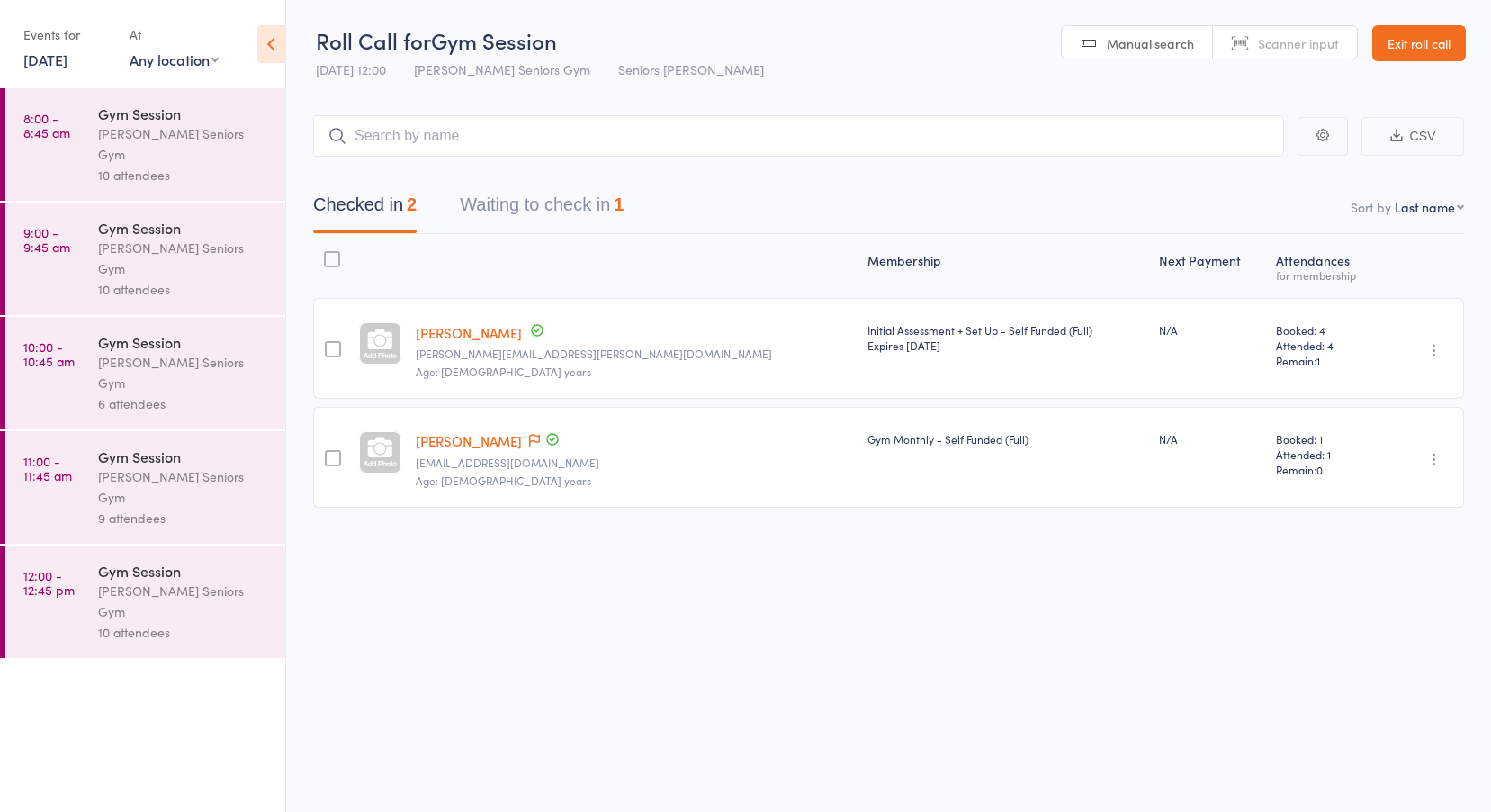
click at [79, 144] on link "8:00 - 8:45 am Gym Session [PERSON_NAME] Seniors Gym 10 attendees" at bounding box center [145, 144] width 280 height 112
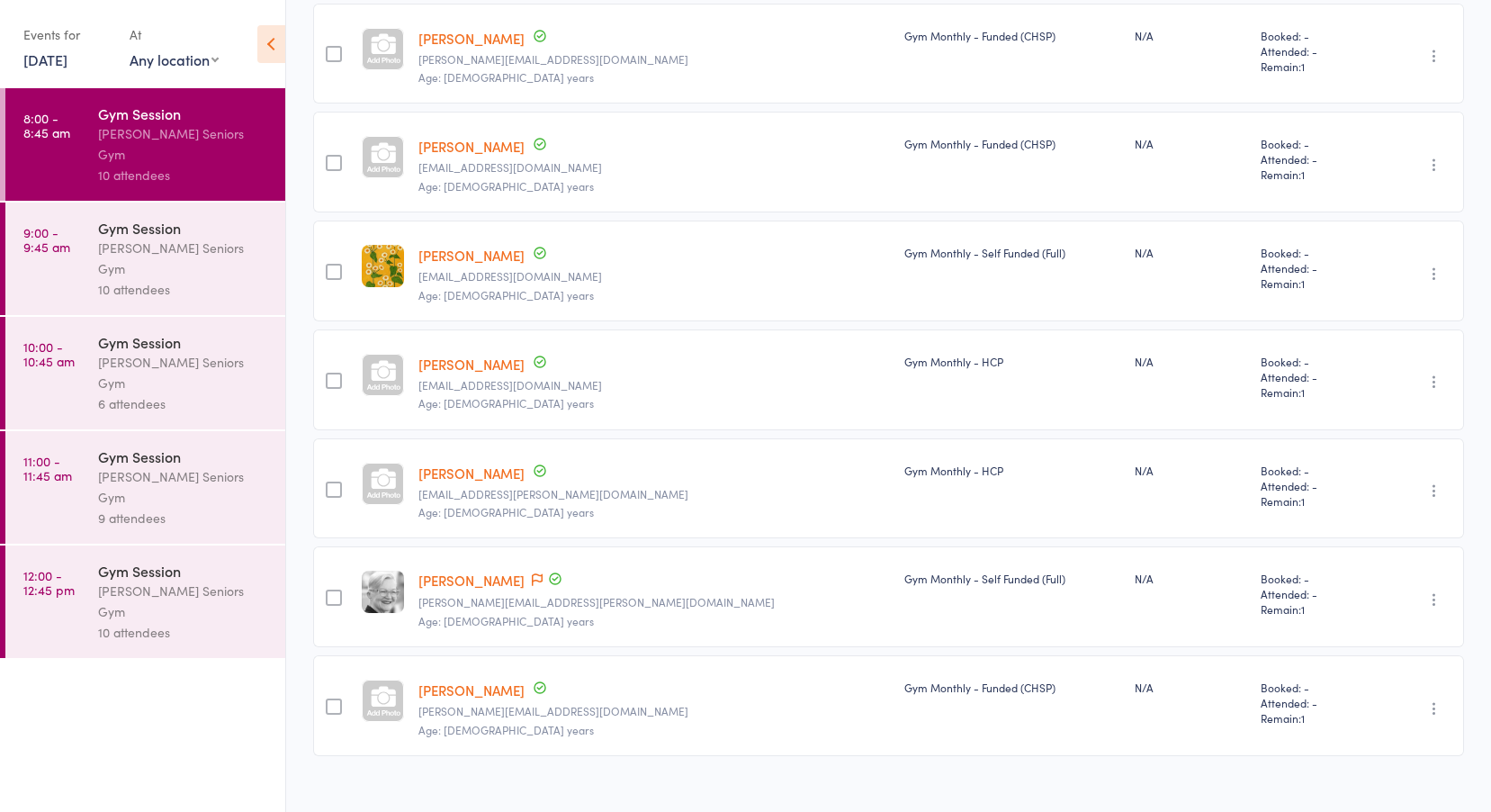
scroll to position [536, 0]
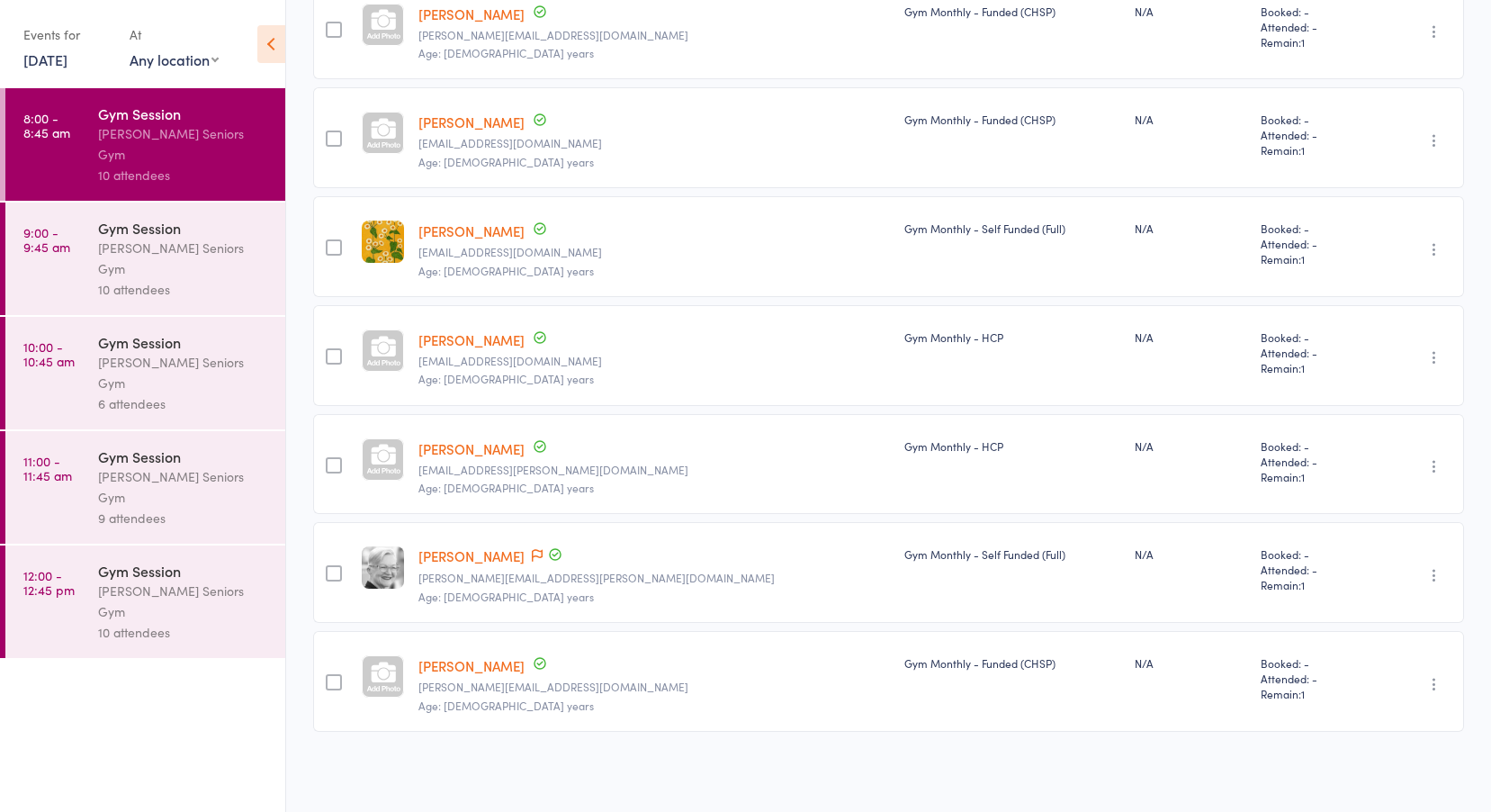
click at [134, 238] on div "[PERSON_NAME] Seniors Gym" at bounding box center [184, 259] width 172 height 42
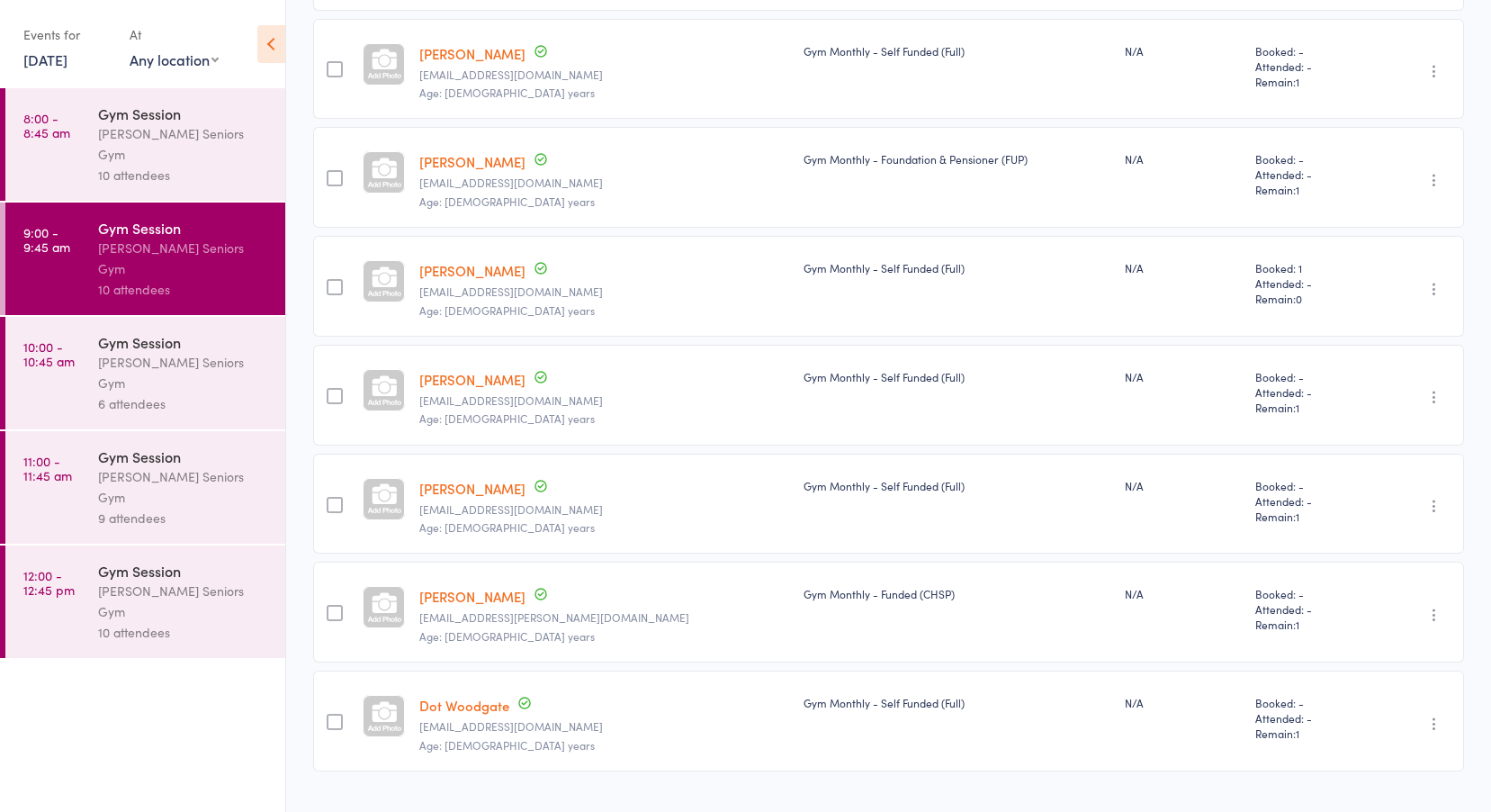
scroll to position [536, 0]
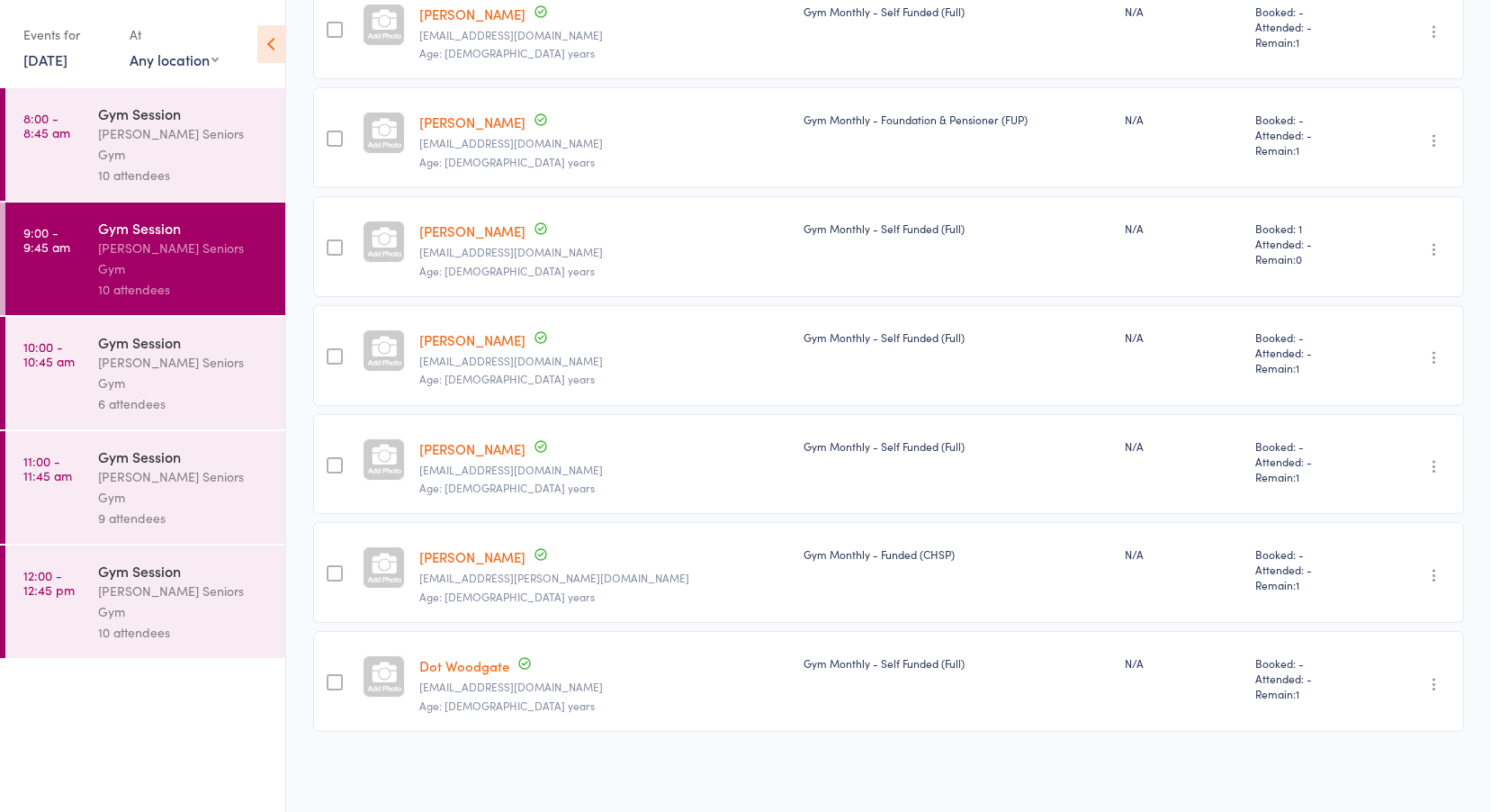
click at [89, 319] on link "10:00 - 10:45 am Gym Session [PERSON_NAME] Seniors Gym 6 attendees" at bounding box center [145, 373] width 280 height 112
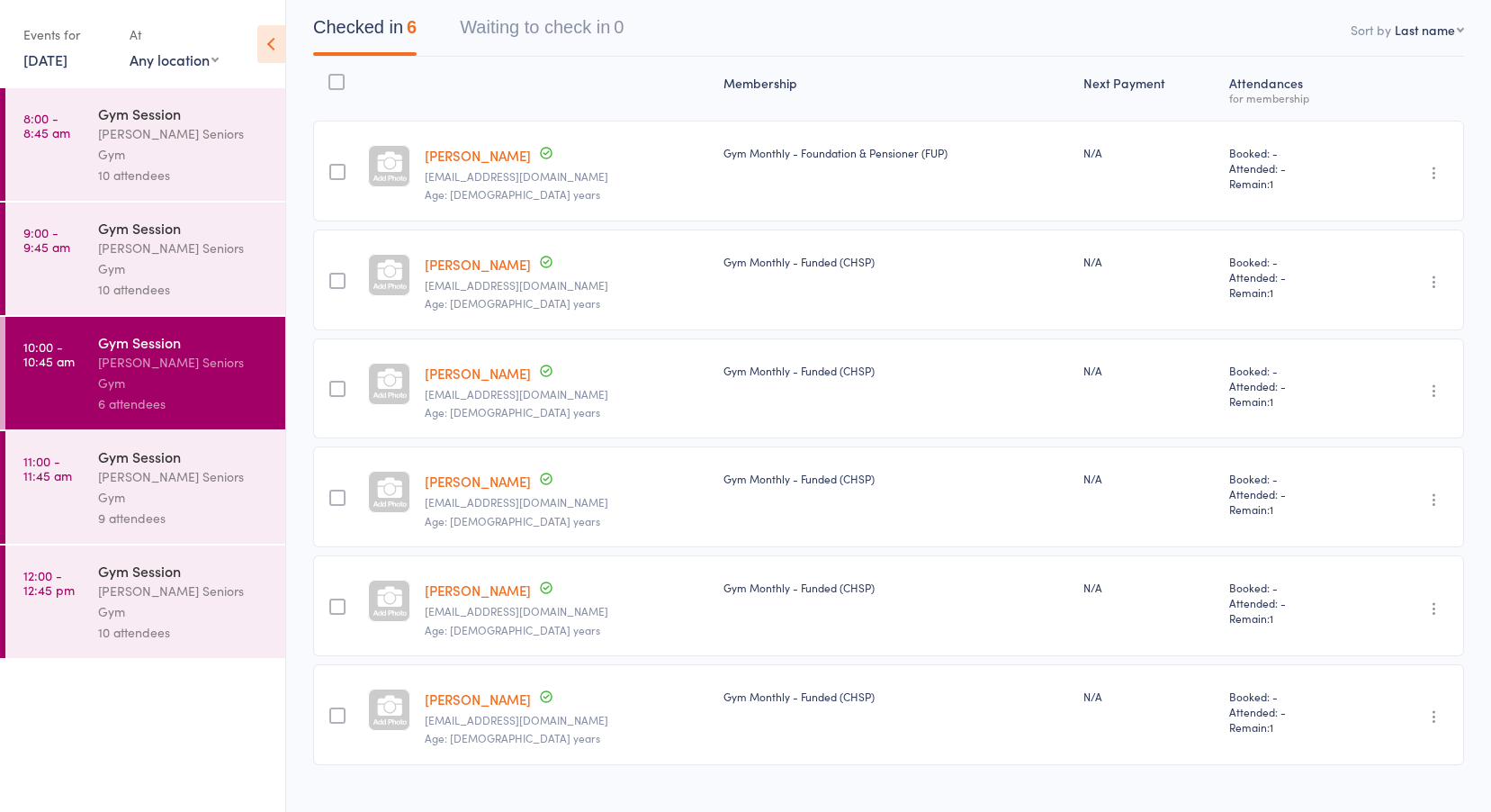
scroll to position [211, 0]
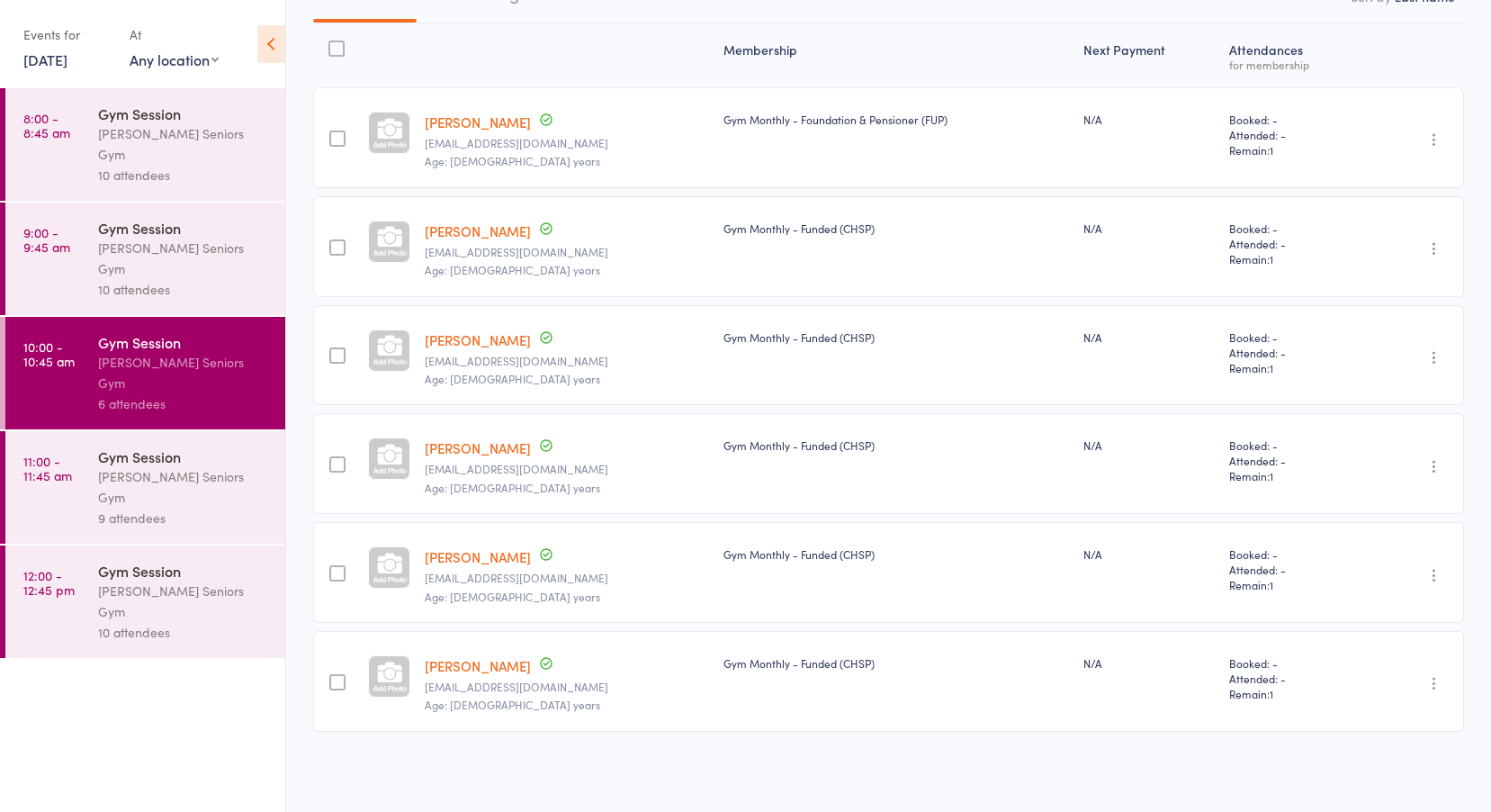
click at [163, 447] on div "Gym Session" at bounding box center [184, 456] width 172 height 20
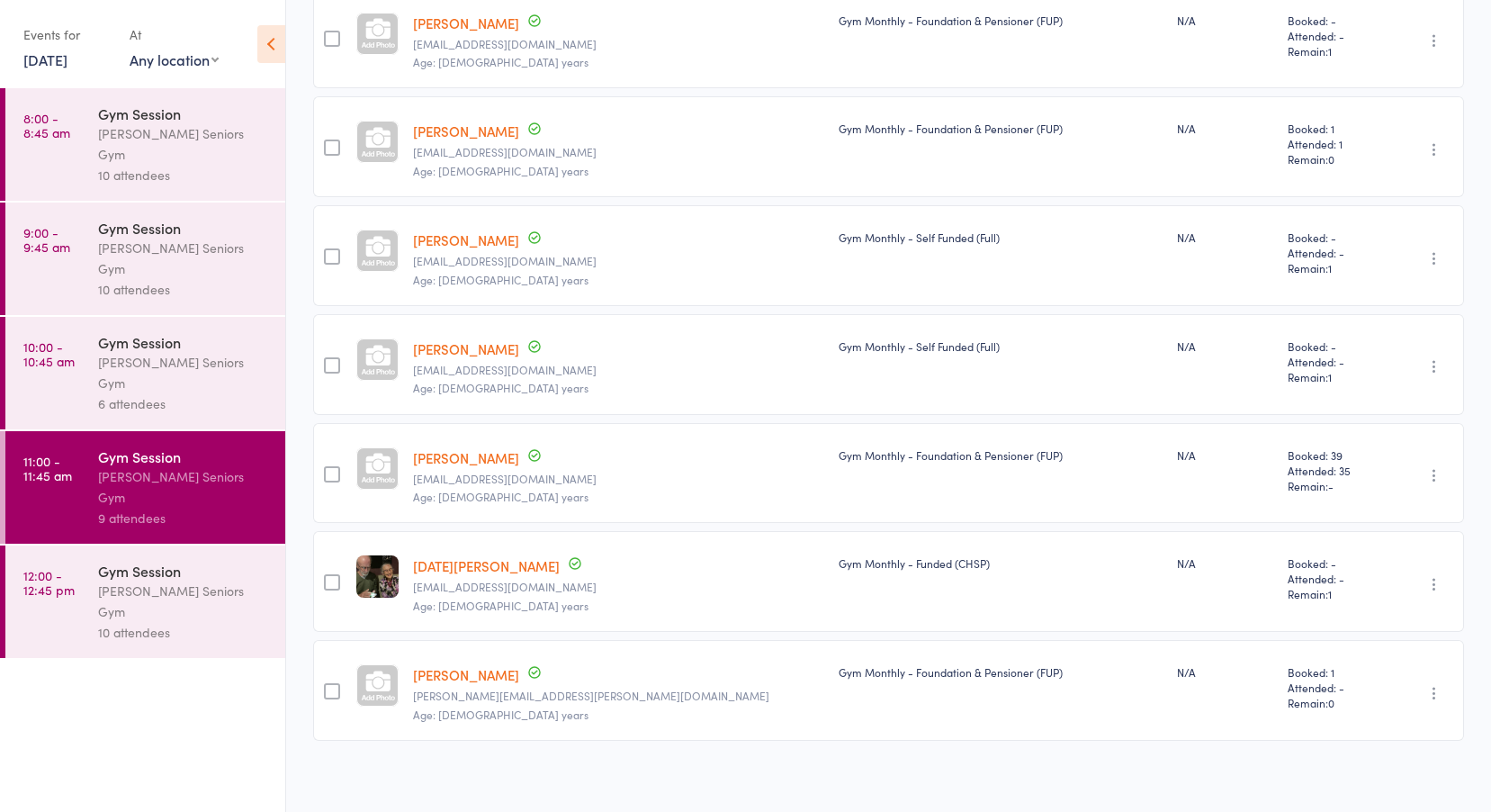
scroll to position [536, 0]
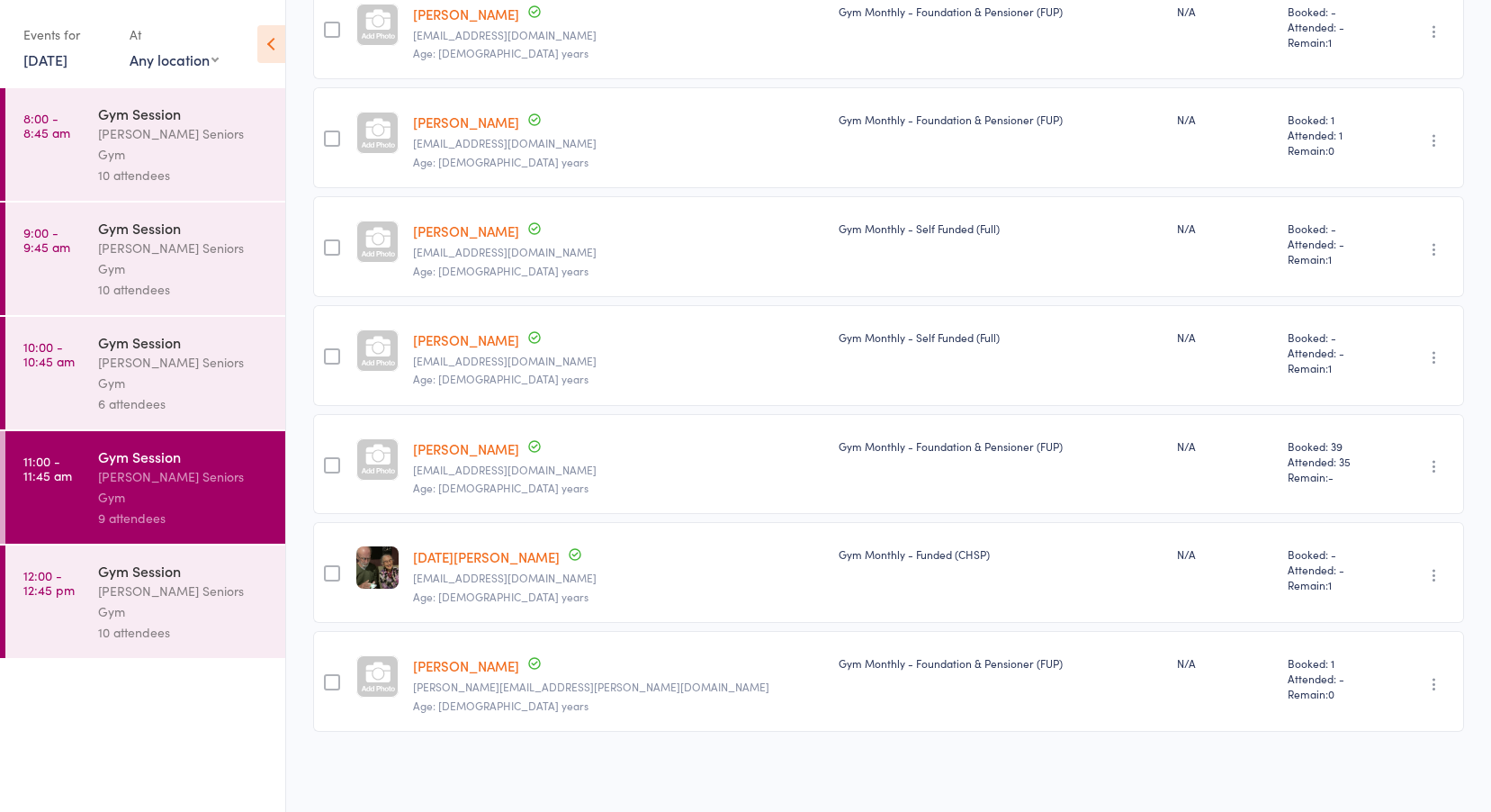
click at [57, 567] on time "12:00 - 12:45 pm" at bounding box center [49, 582] width 51 height 29
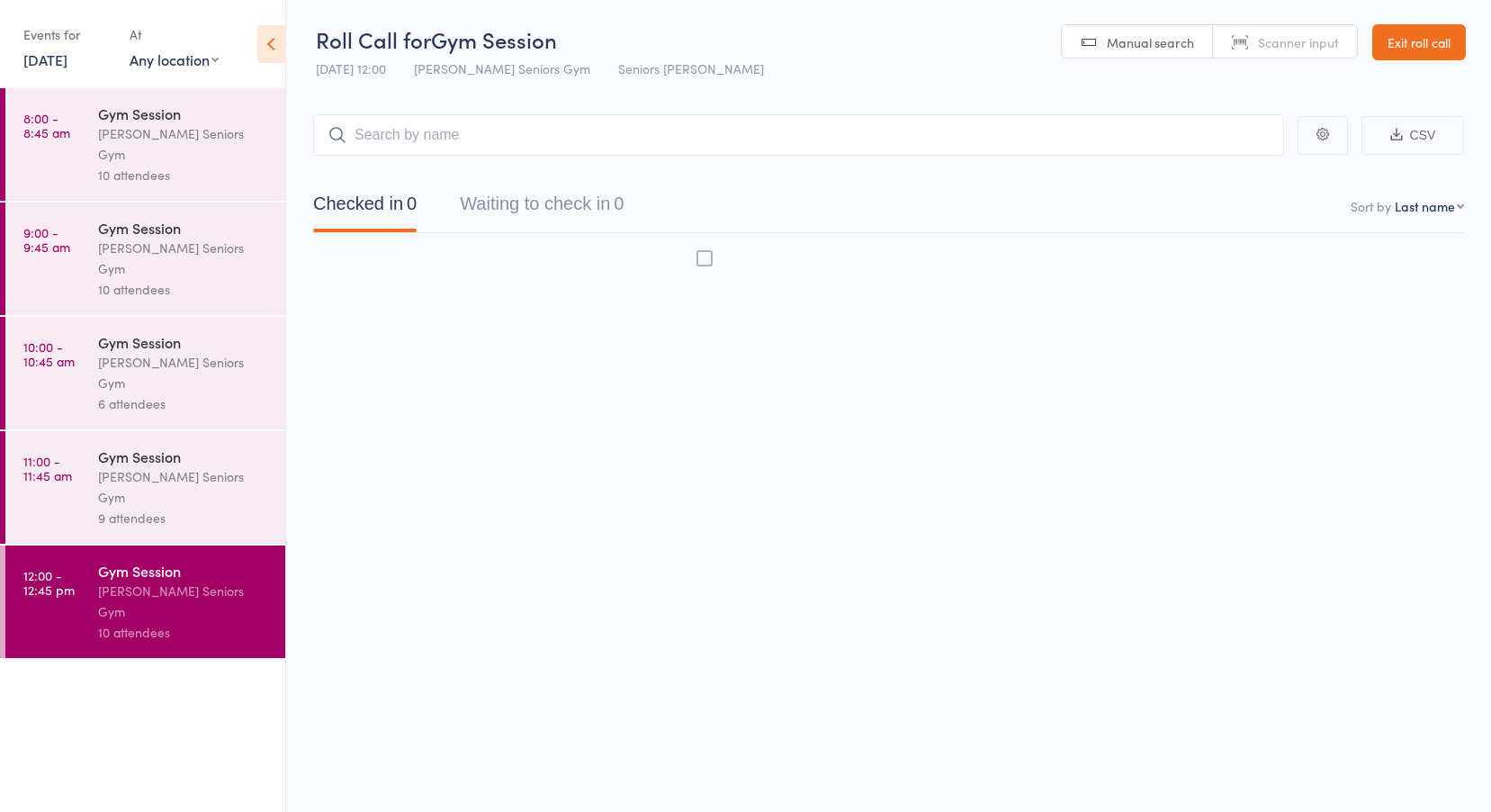
scroll to position [1, 0]
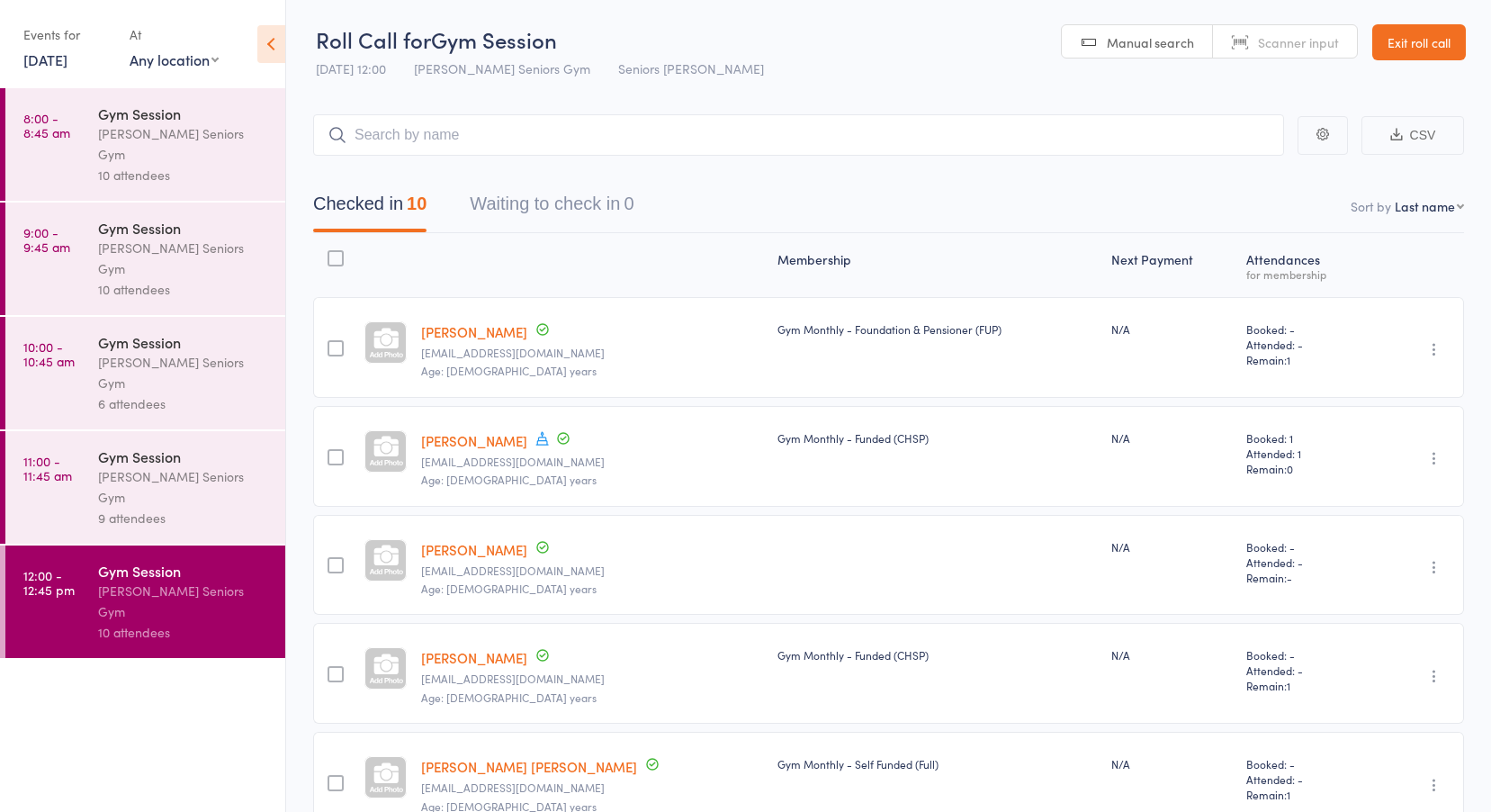
click at [467, 552] on link "[PERSON_NAME]" at bounding box center [474, 550] width 106 height 19
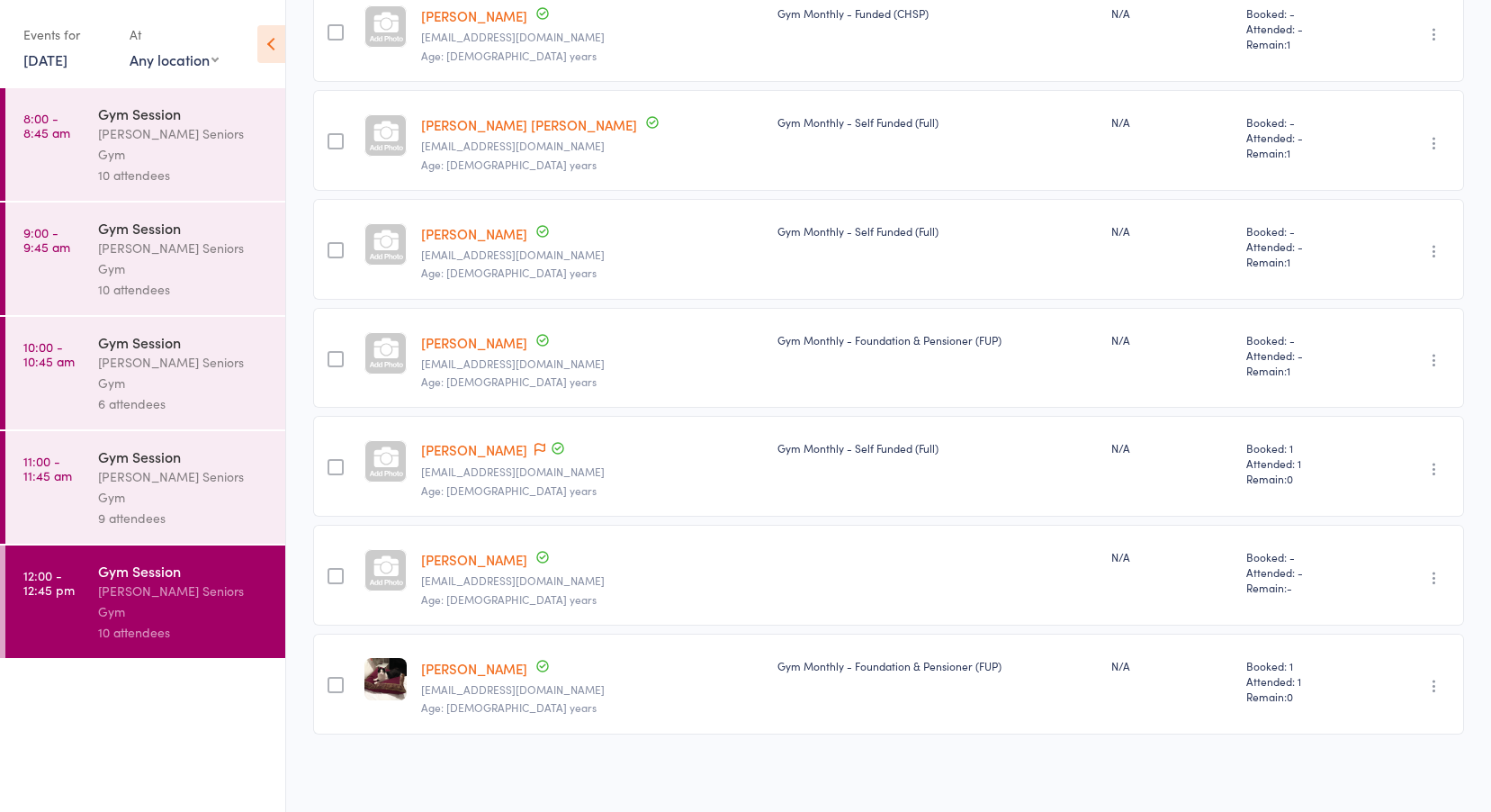
scroll to position [645, 0]
click at [491, 553] on link "[PERSON_NAME]" at bounding box center [474, 557] width 106 height 19
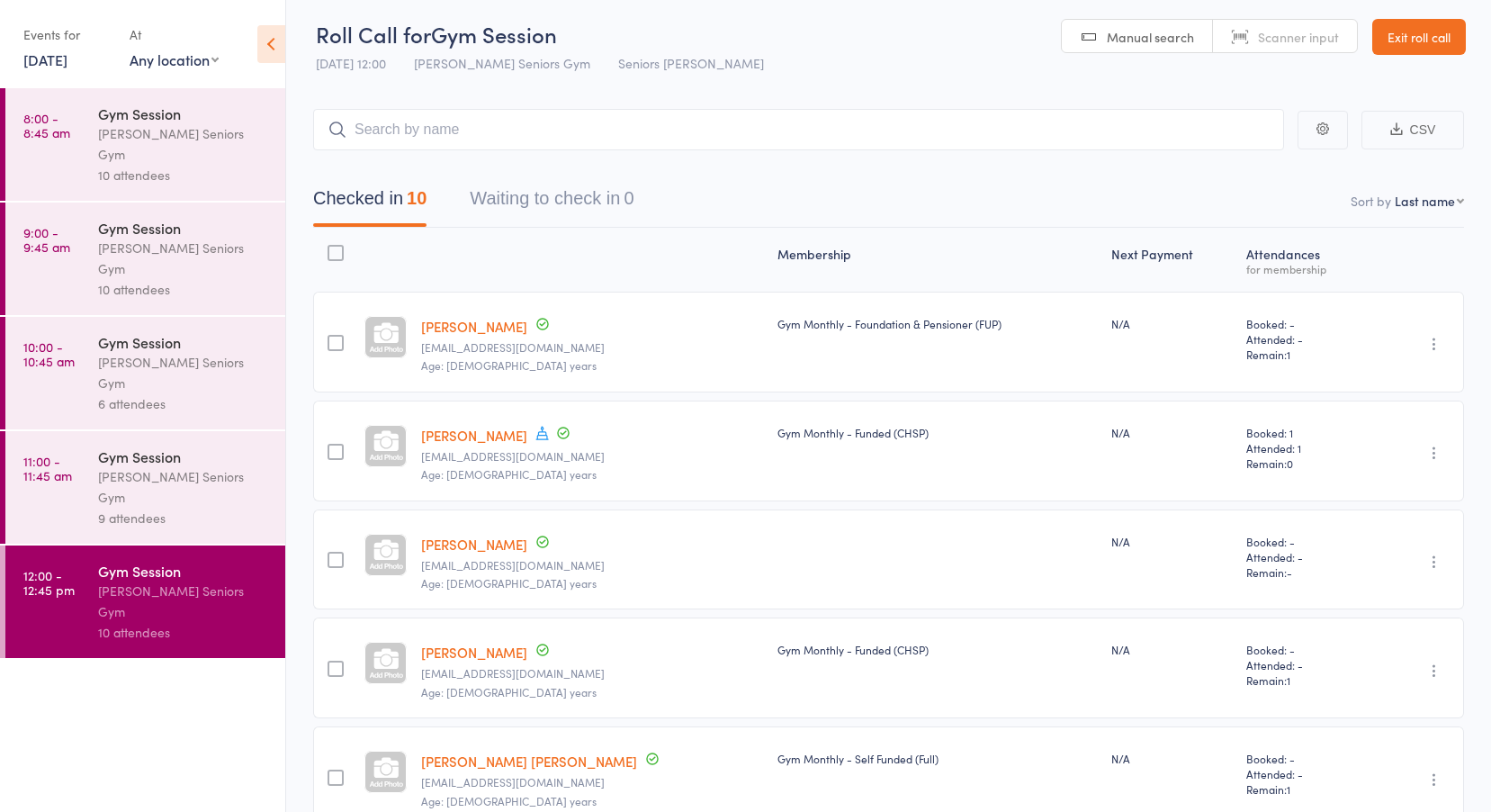
scroll to position [0, 0]
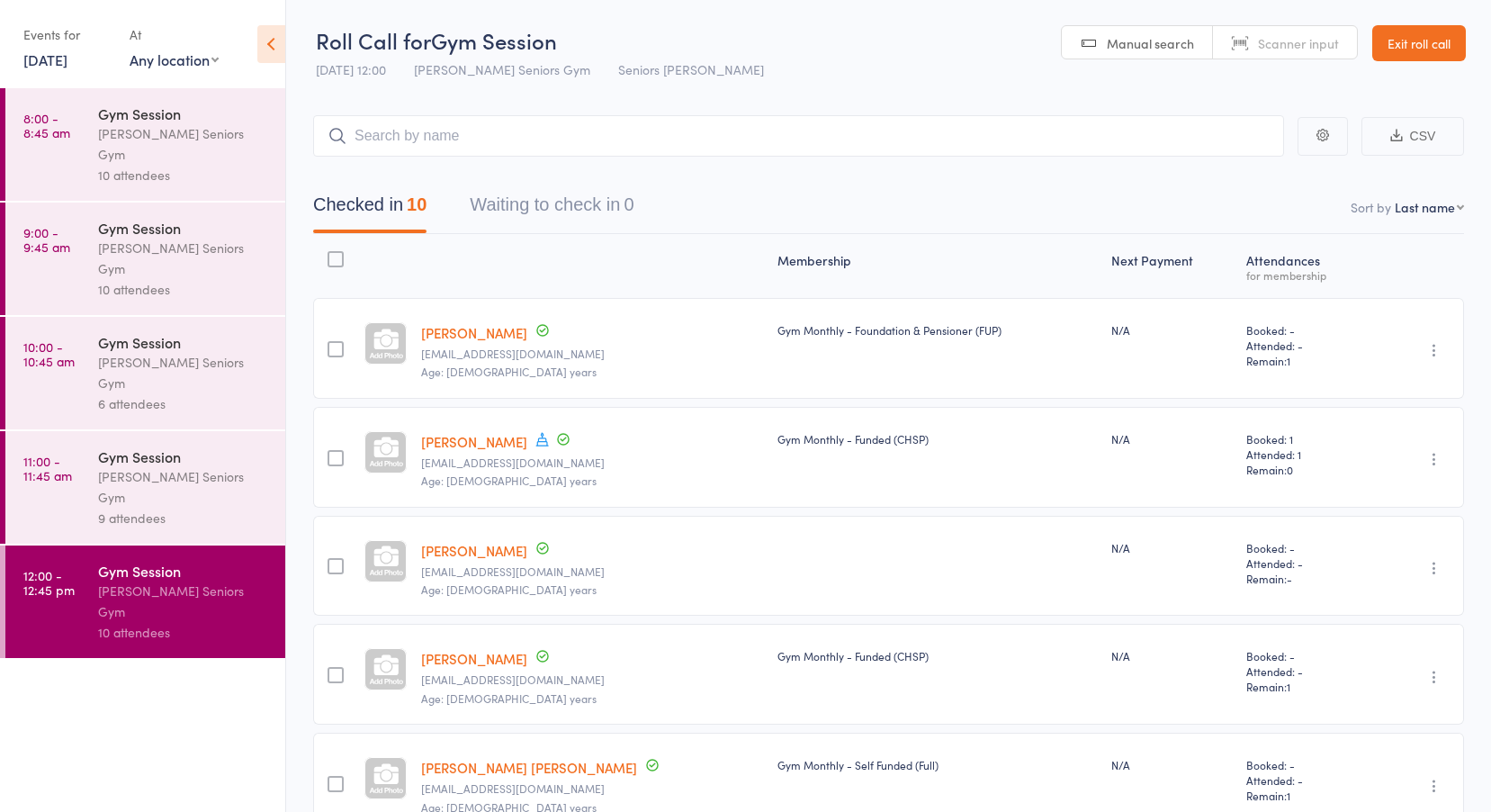
click at [1419, 48] on link "Exit roll call" at bounding box center [1419, 43] width 93 height 36
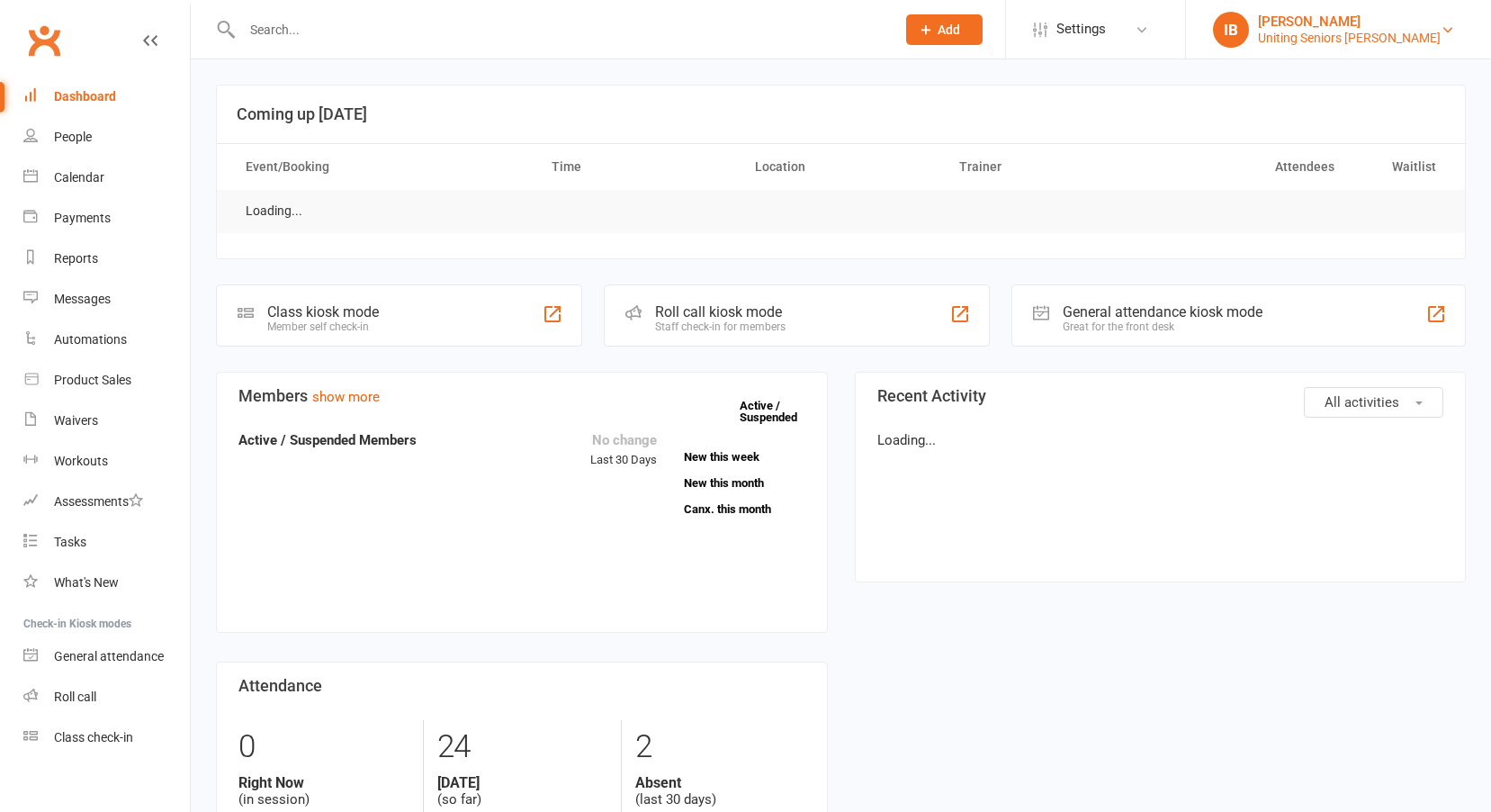
click at [1378, 39] on div "Uniting Seniors [PERSON_NAME]" at bounding box center [1350, 37] width 183 height 16
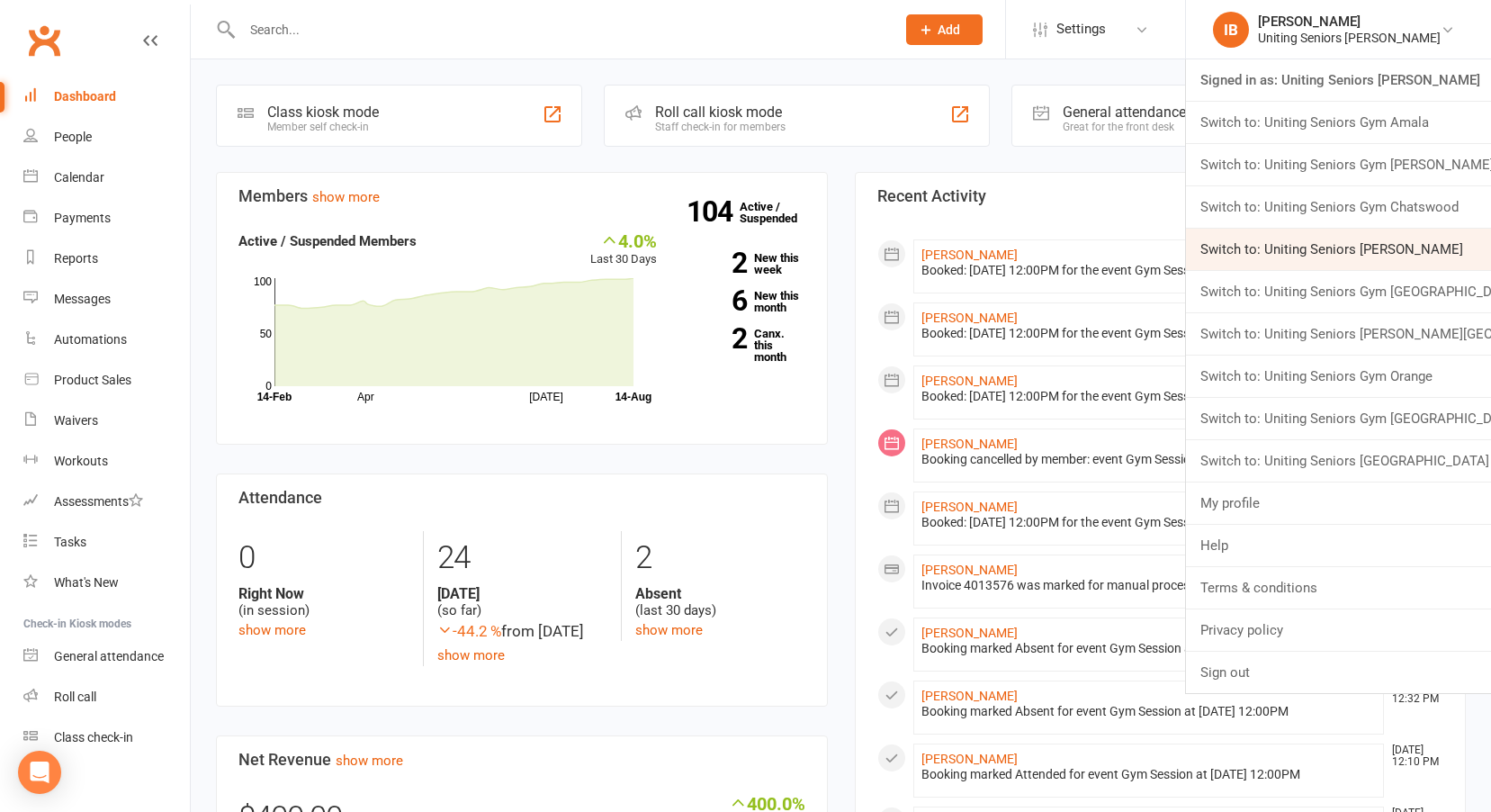
click at [1345, 241] on link "Switch to: Uniting Seniors [PERSON_NAME]" at bounding box center [1338, 249] width 305 height 42
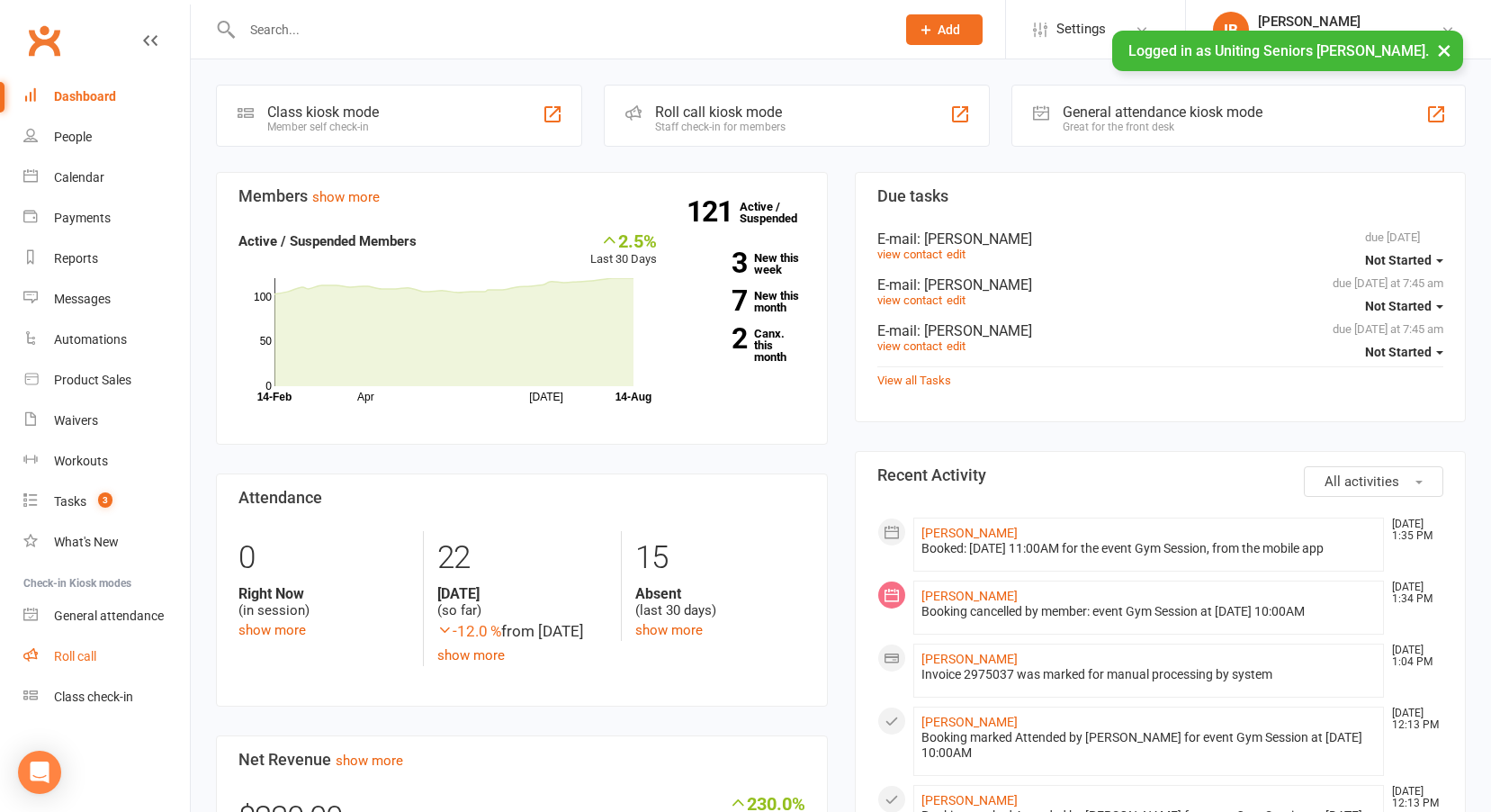
click at [76, 646] on link "Roll call" at bounding box center [107, 656] width 166 height 41
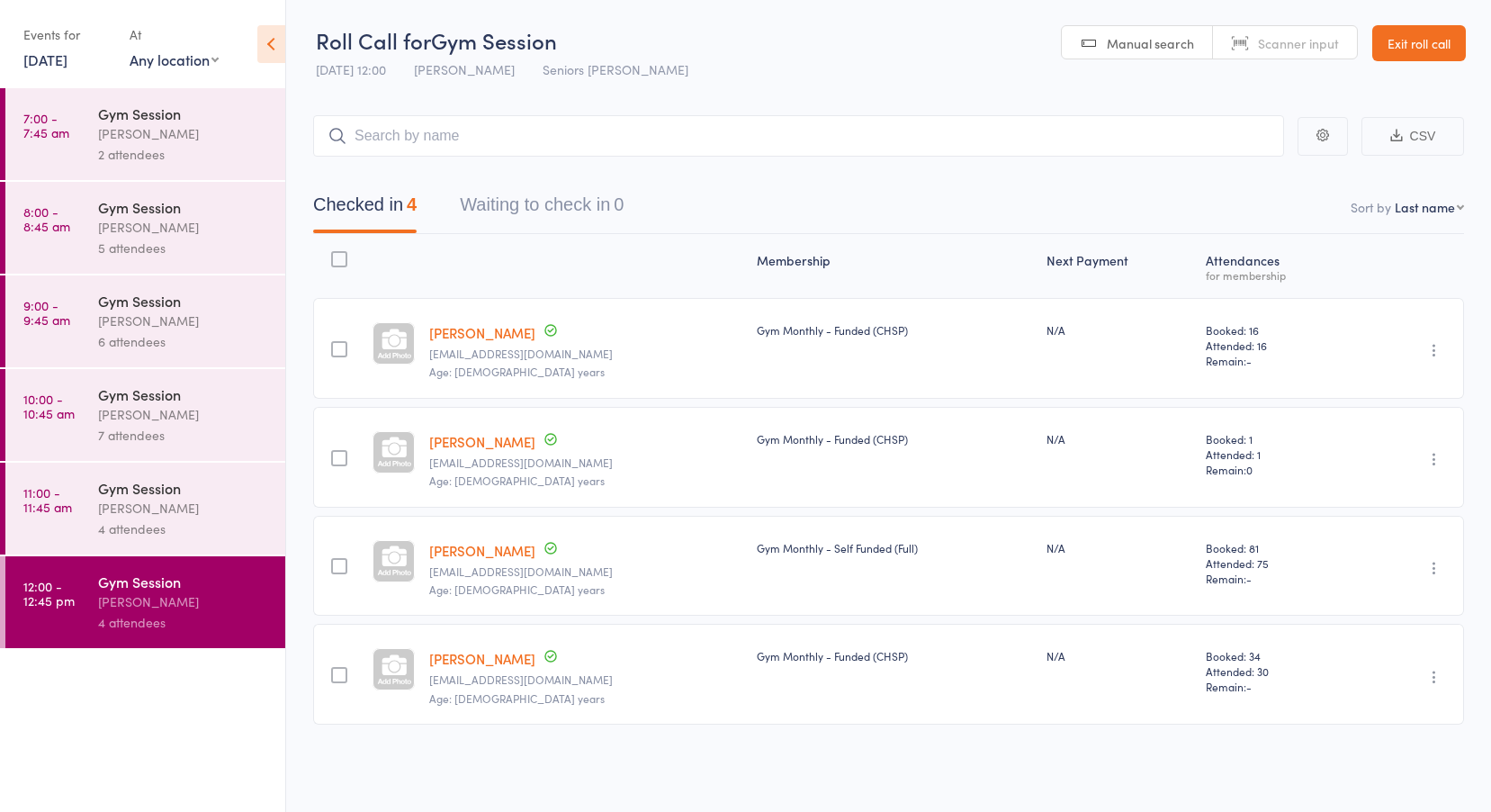
click at [61, 64] on link "[DATE]" at bounding box center [45, 59] width 44 height 20
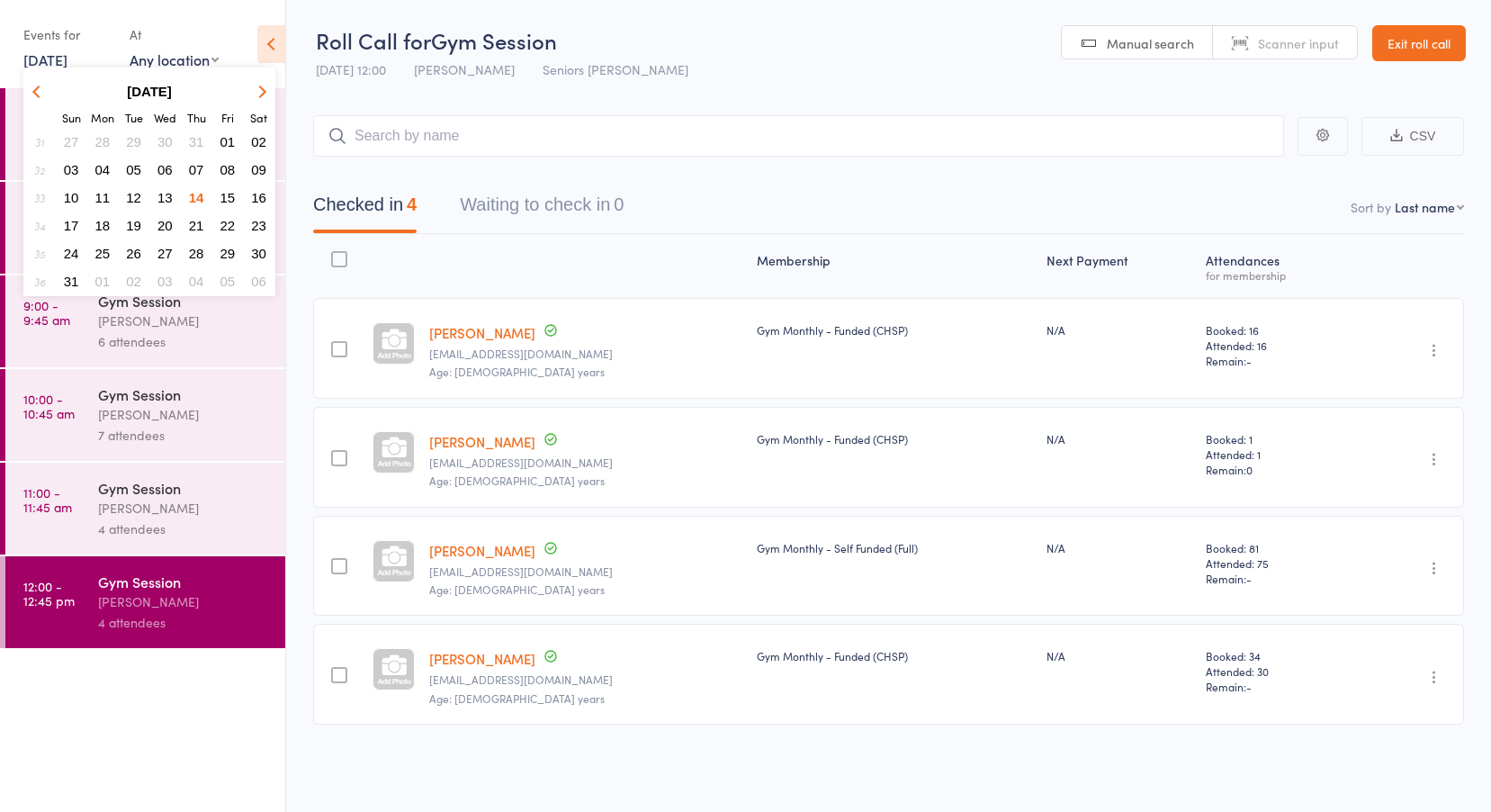
click at [130, 197] on span "12" at bounding box center [133, 197] width 15 height 15
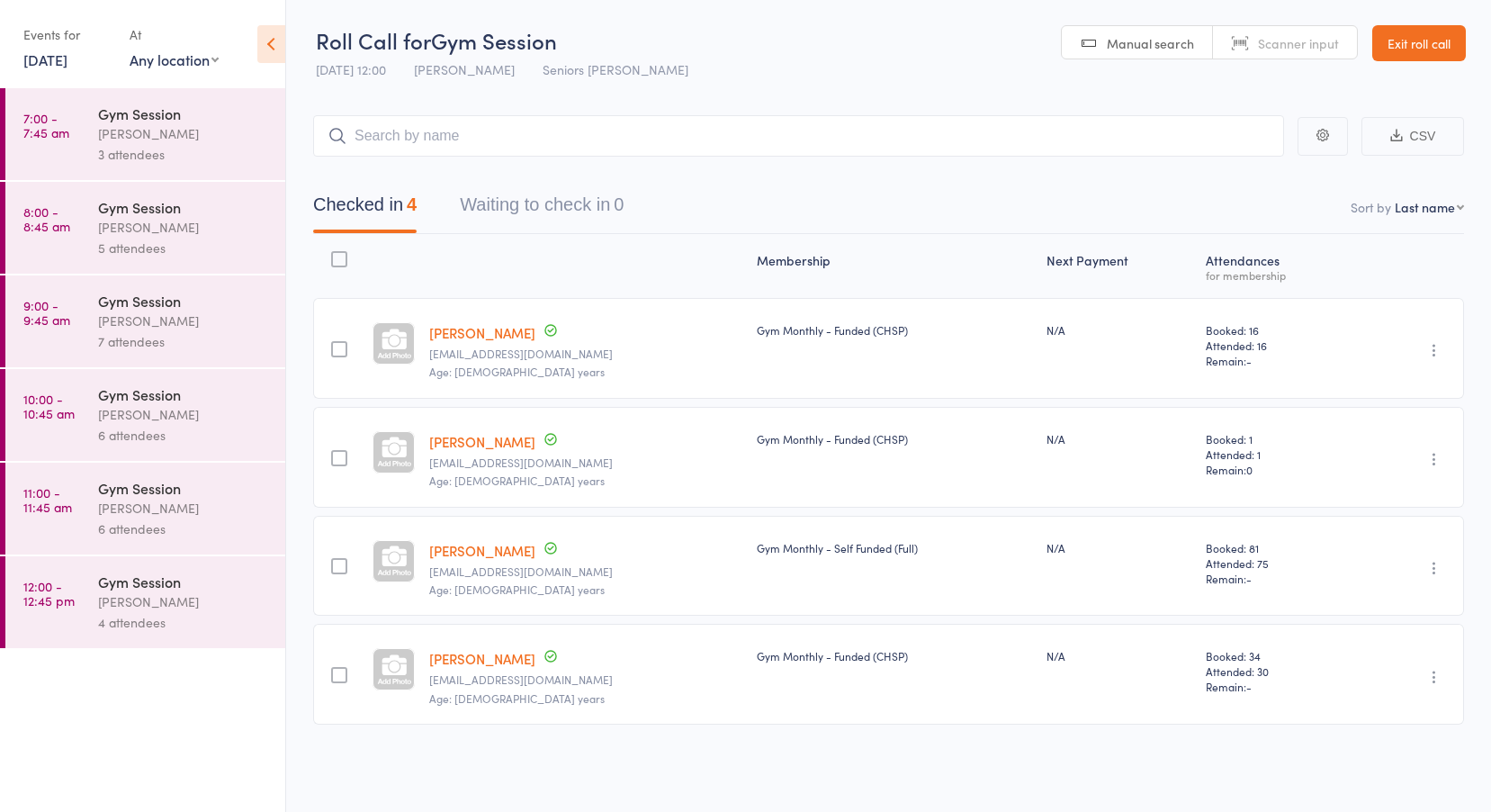
click at [82, 125] on link "7:00 - 7:45 am Gym Session [PERSON_NAME] 3 attendees" at bounding box center [145, 133] width 280 height 92
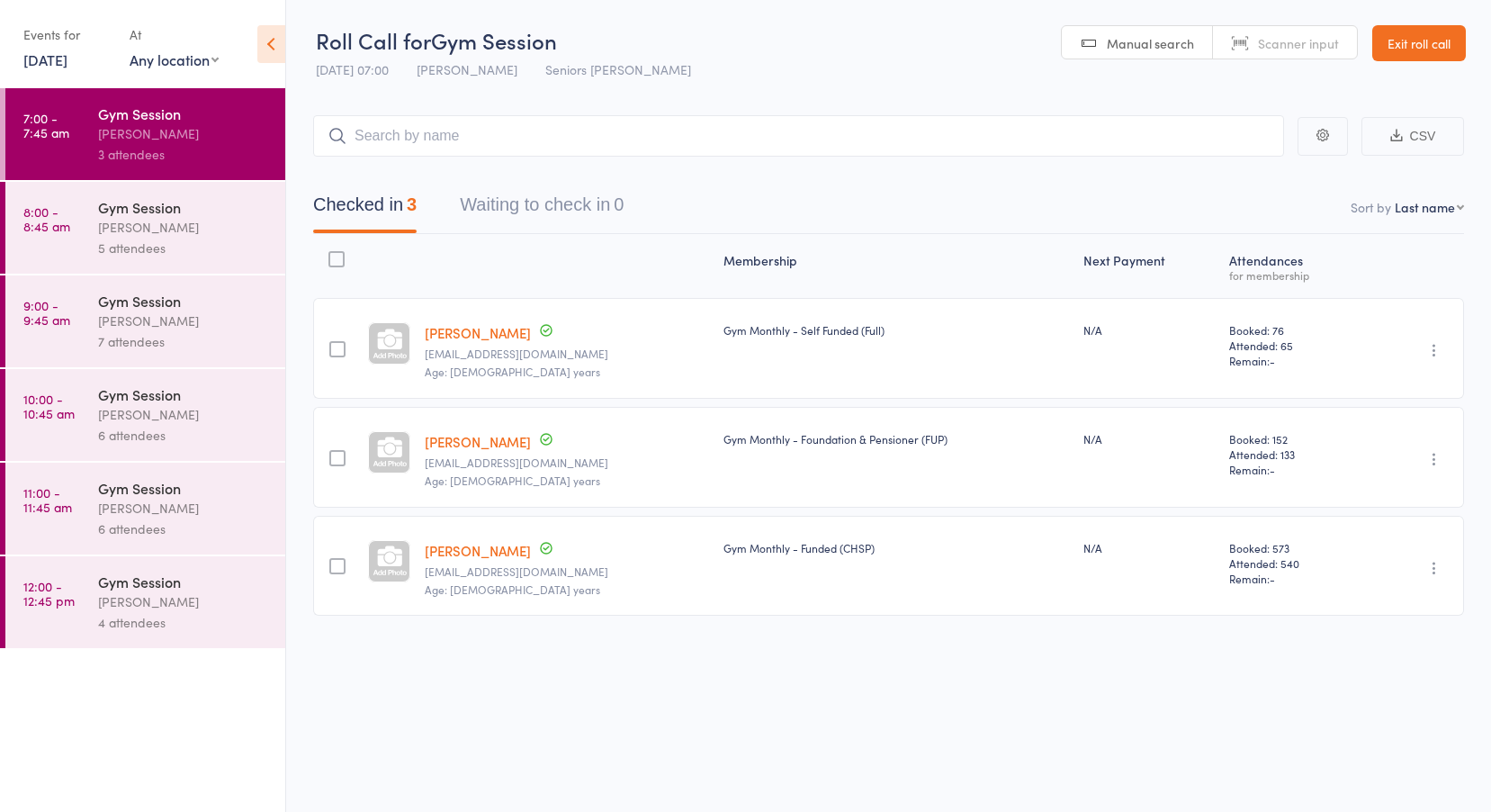
click at [146, 227] on div "Jess Hopkins" at bounding box center [184, 228] width 172 height 21
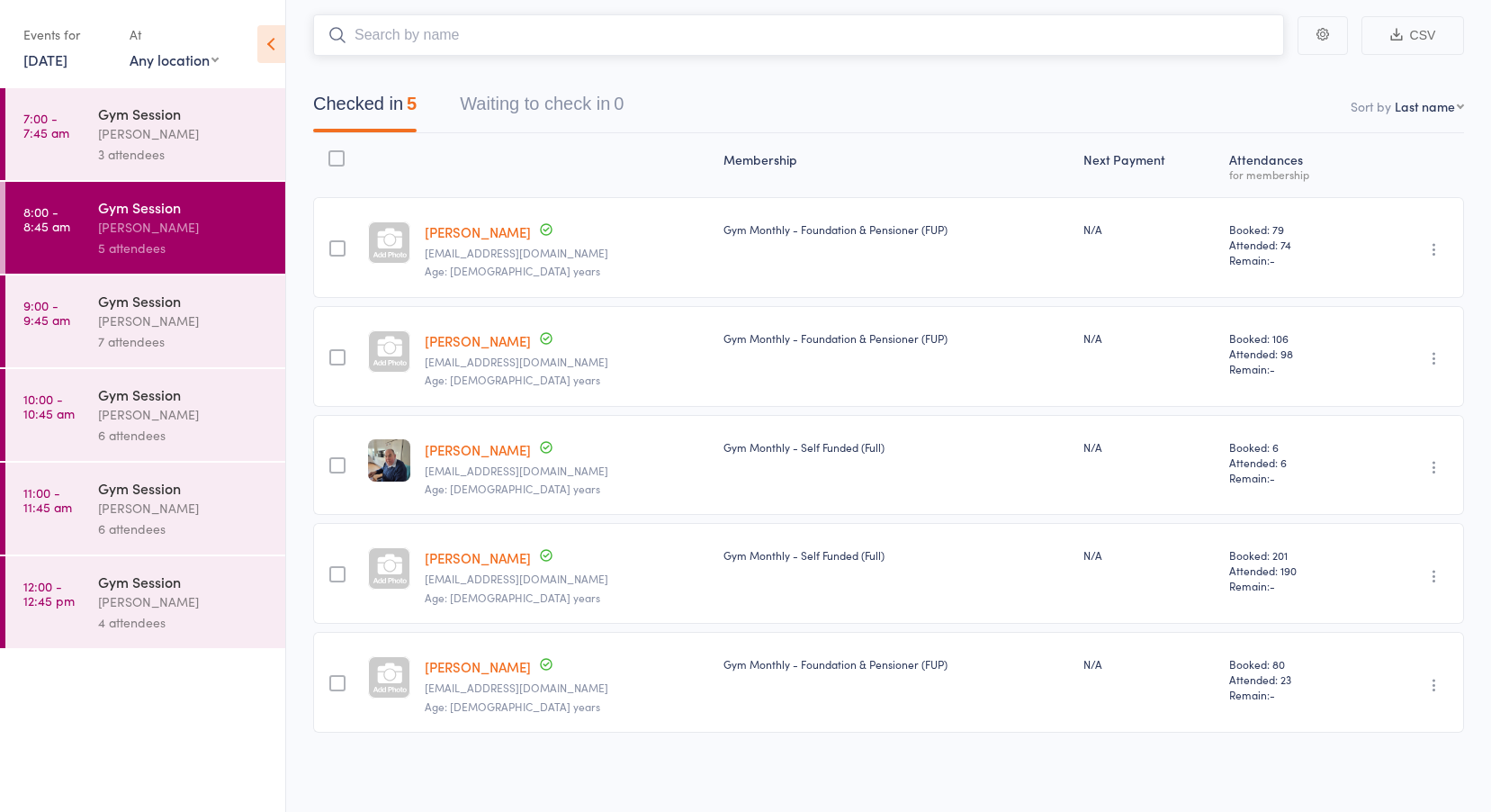
scroll to position [102, 0]
click at [101, 322] on div "Jess Hopkins" at bounding box center [184, 321] width 172 height 21
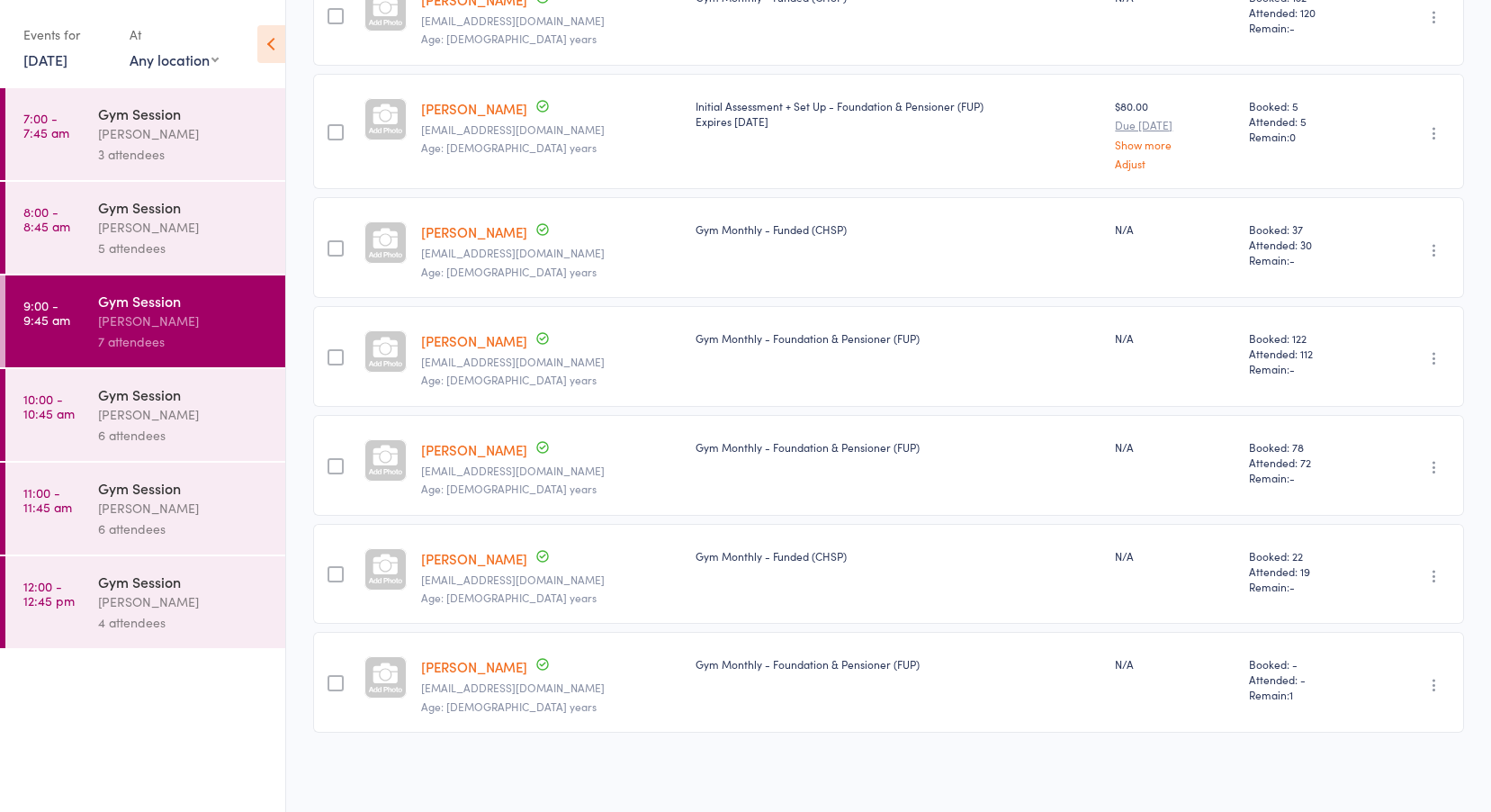
scroll to position [334, 0]
click at [157, 401] on div "Gym Session" at bounding box center [184, 394] width 172 height 20
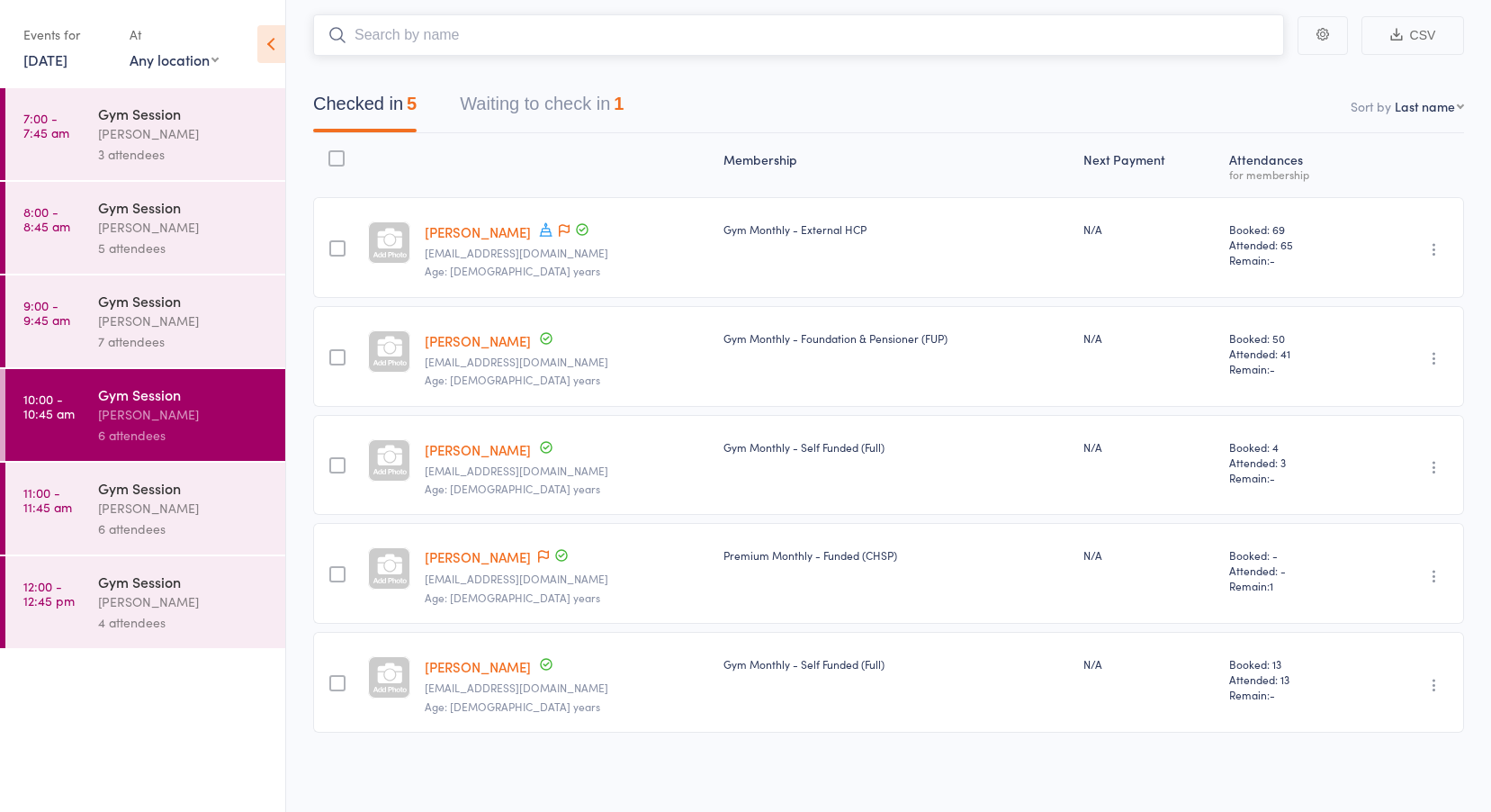
scroll to position [102, 0]
click at [117, 522] on div "6 attendees" at bounding box center [184, 529] width 172 height 21
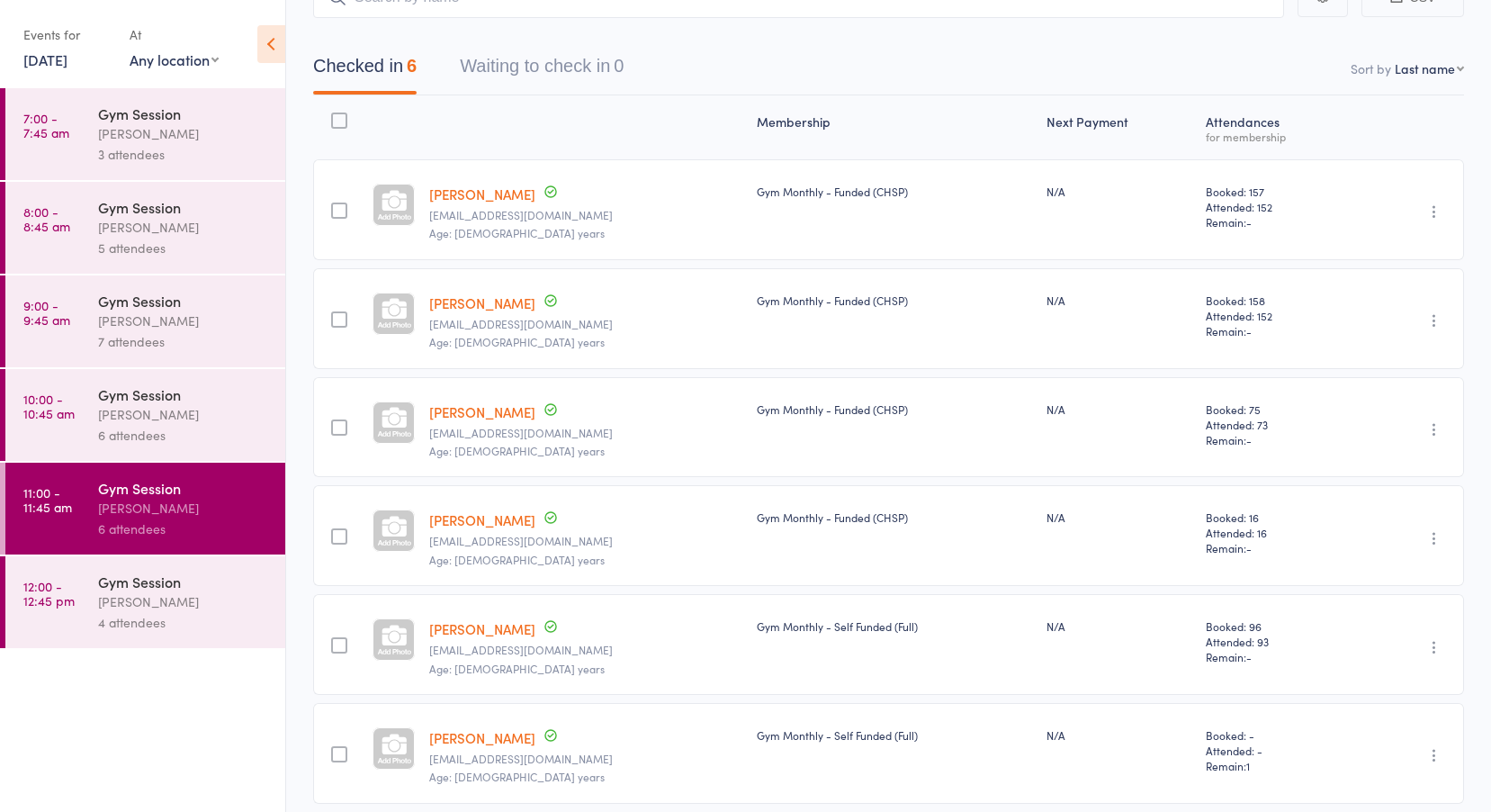
scroll to position [181, 0]
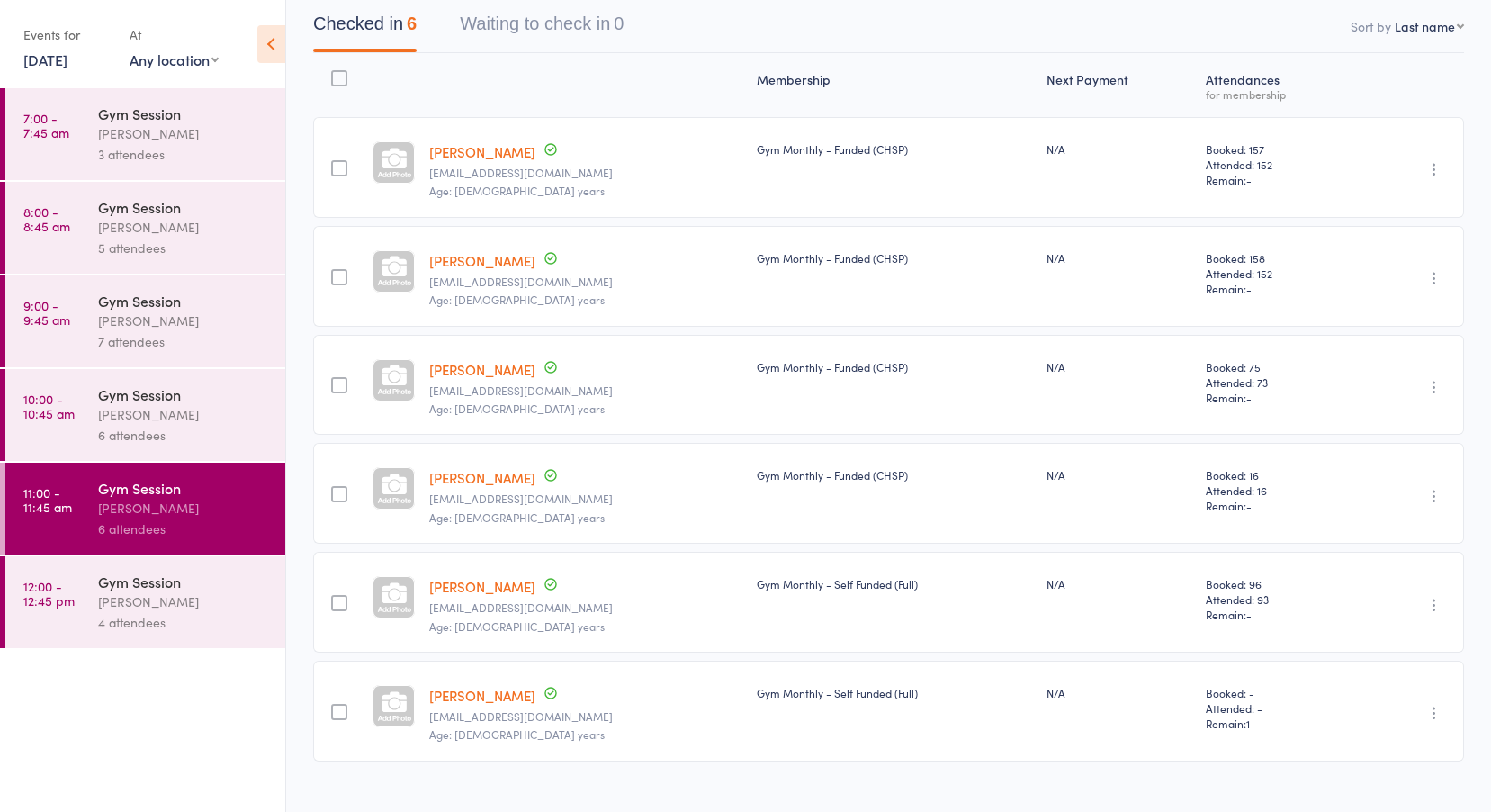
click at [110, 598] on div "Jess Hopkins" at bounding box center [184, 601] width 172 height 21
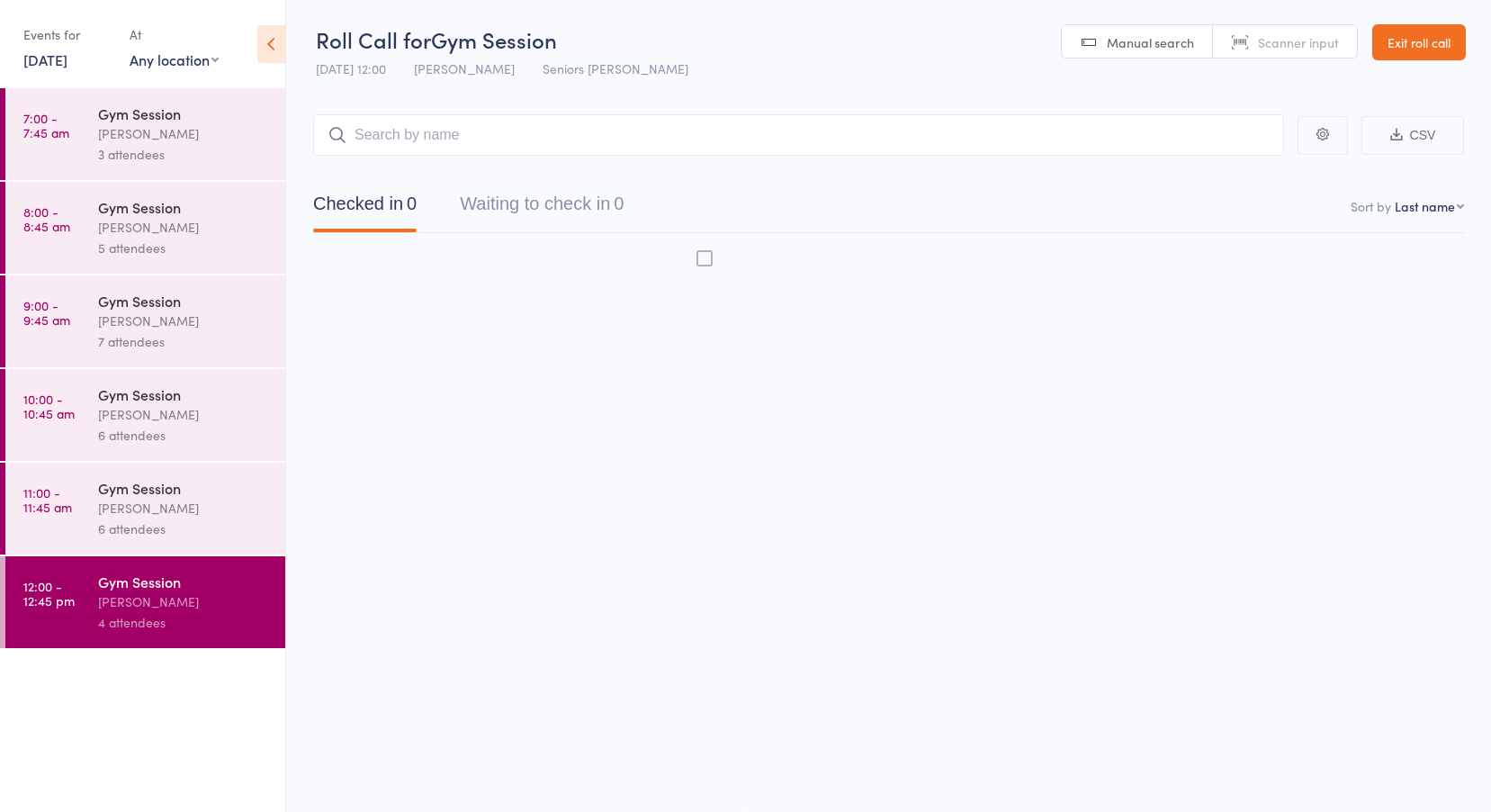
scroll to position [1, 0]
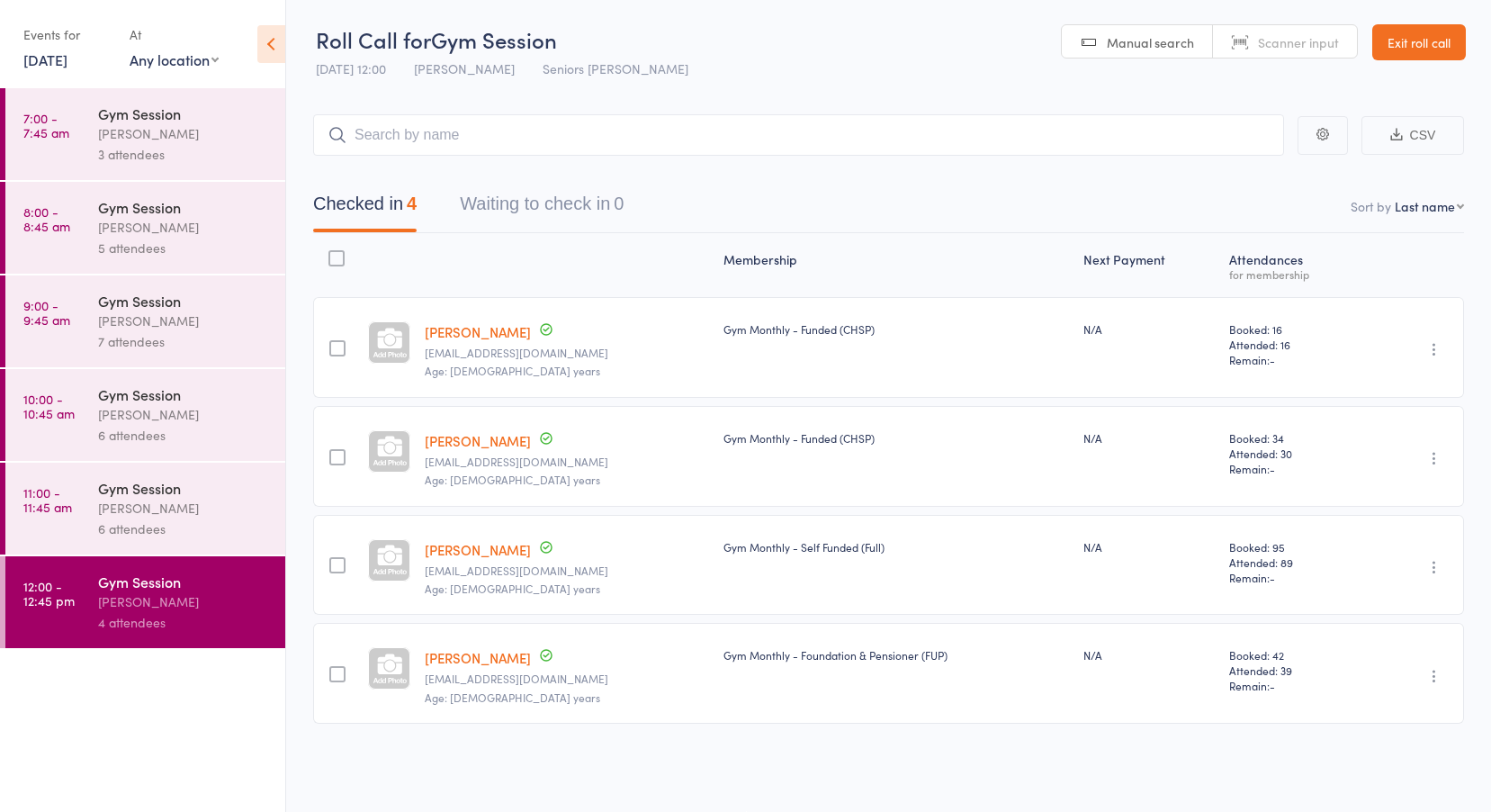
click at [122, 398] on div "Gym Session" at bounding box center [184, 394] width 172 height 20
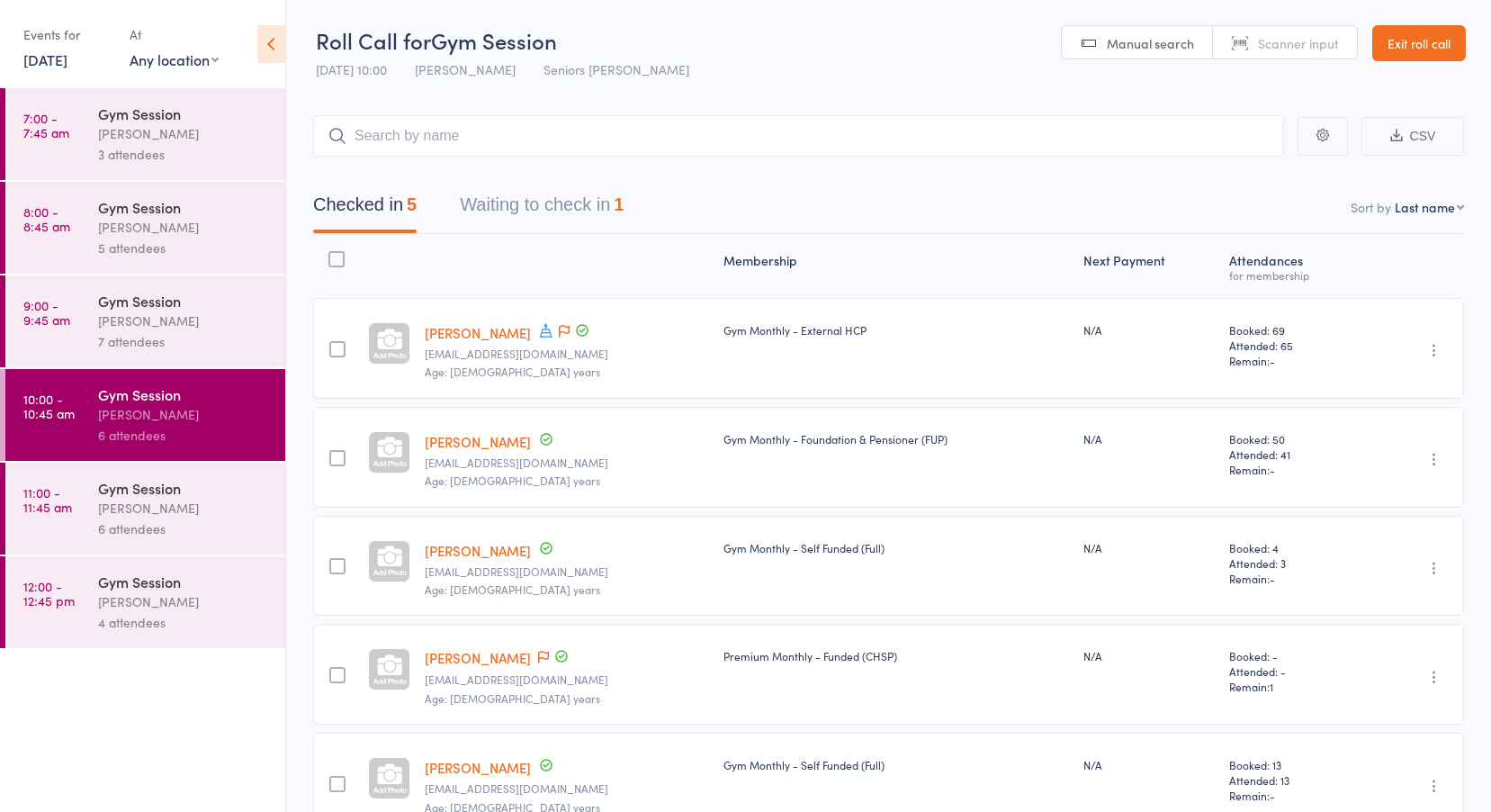
click at [593, 200] on button "Waiting to check in 1" at bounding box center [541, 209] width 163 height 48
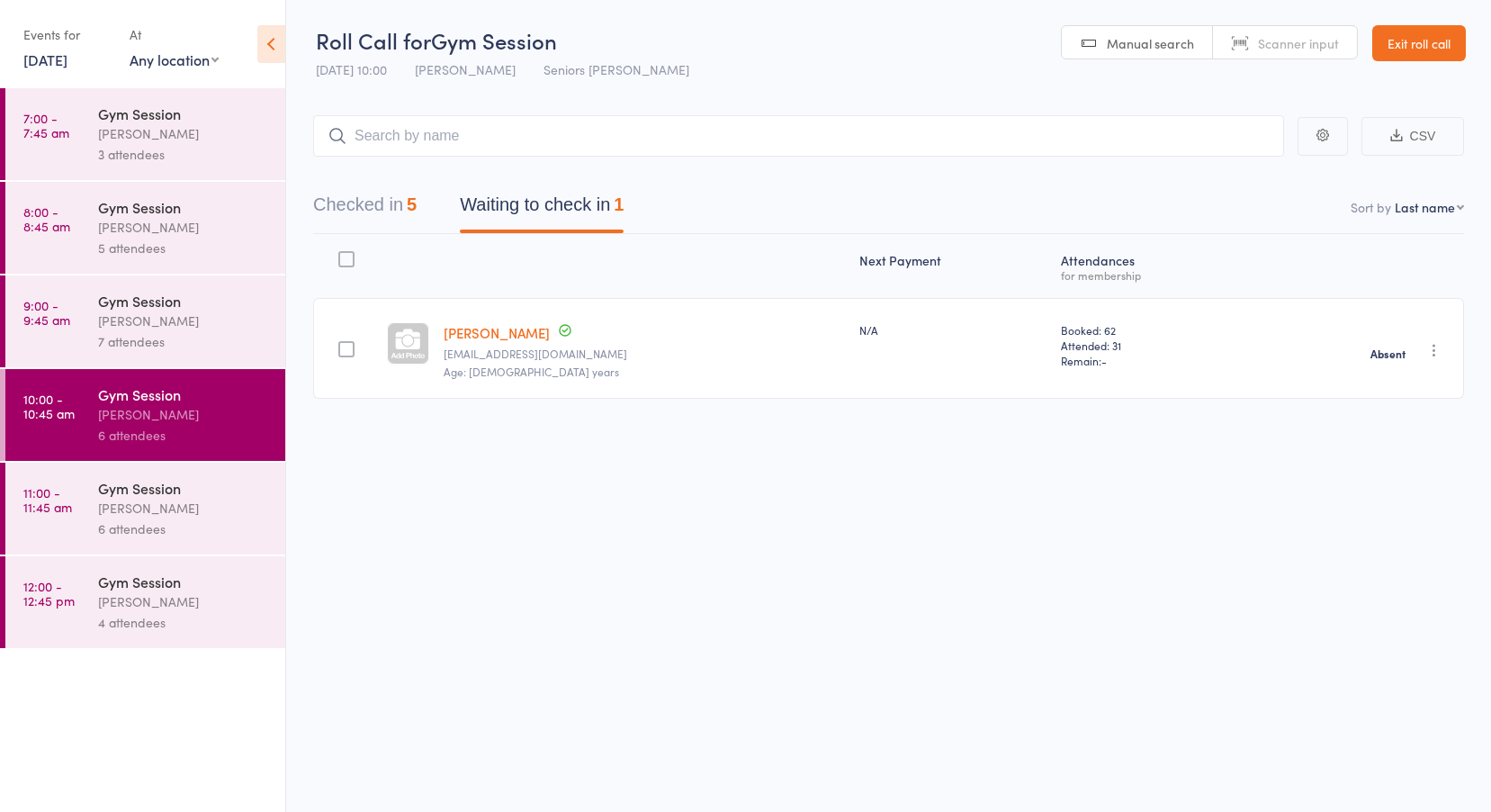
click at [354, 204] on button "Checked in 5" at bounding box center [365, 209] width 104 height 48
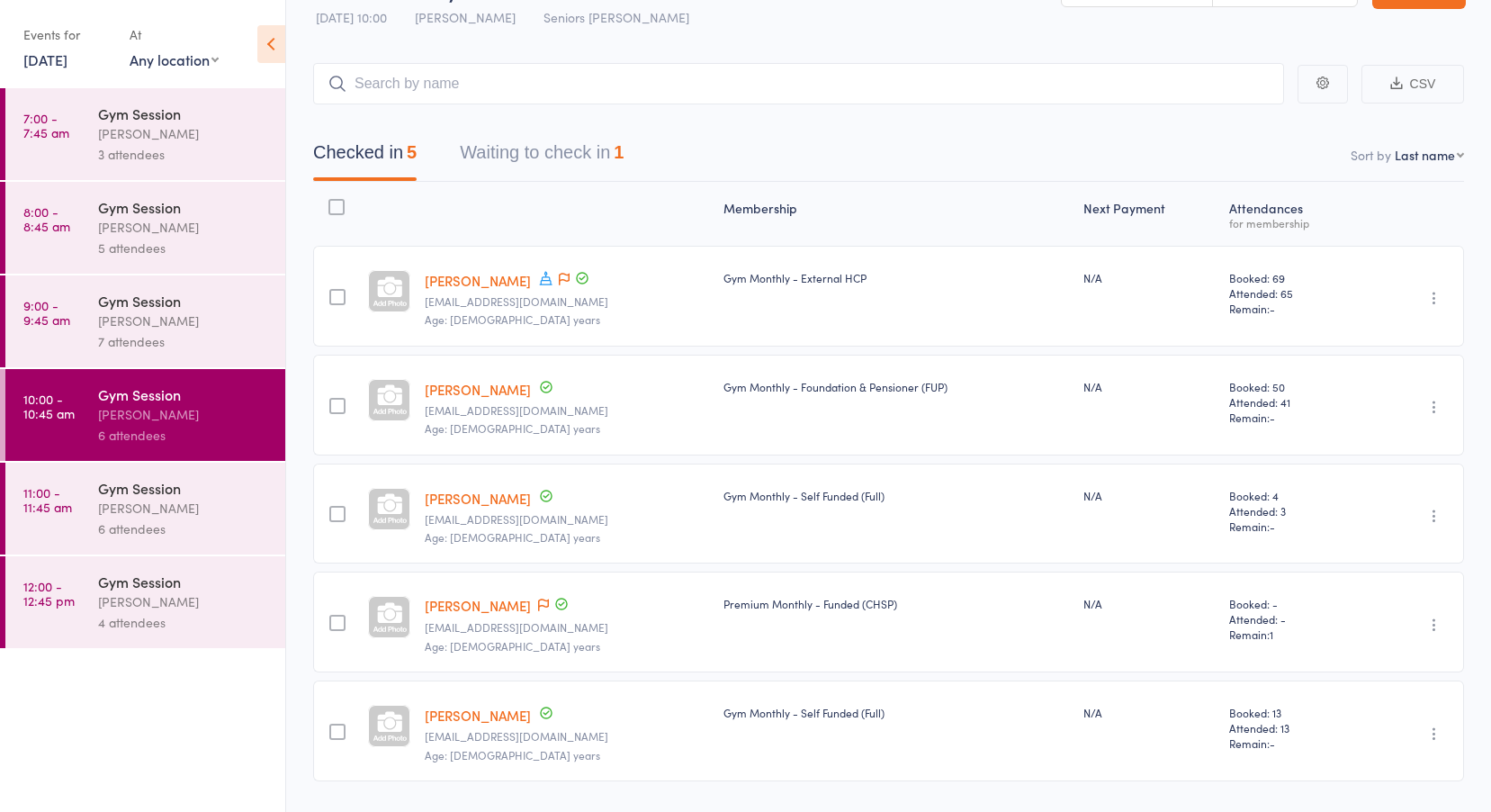
scroll to position [102, 0]
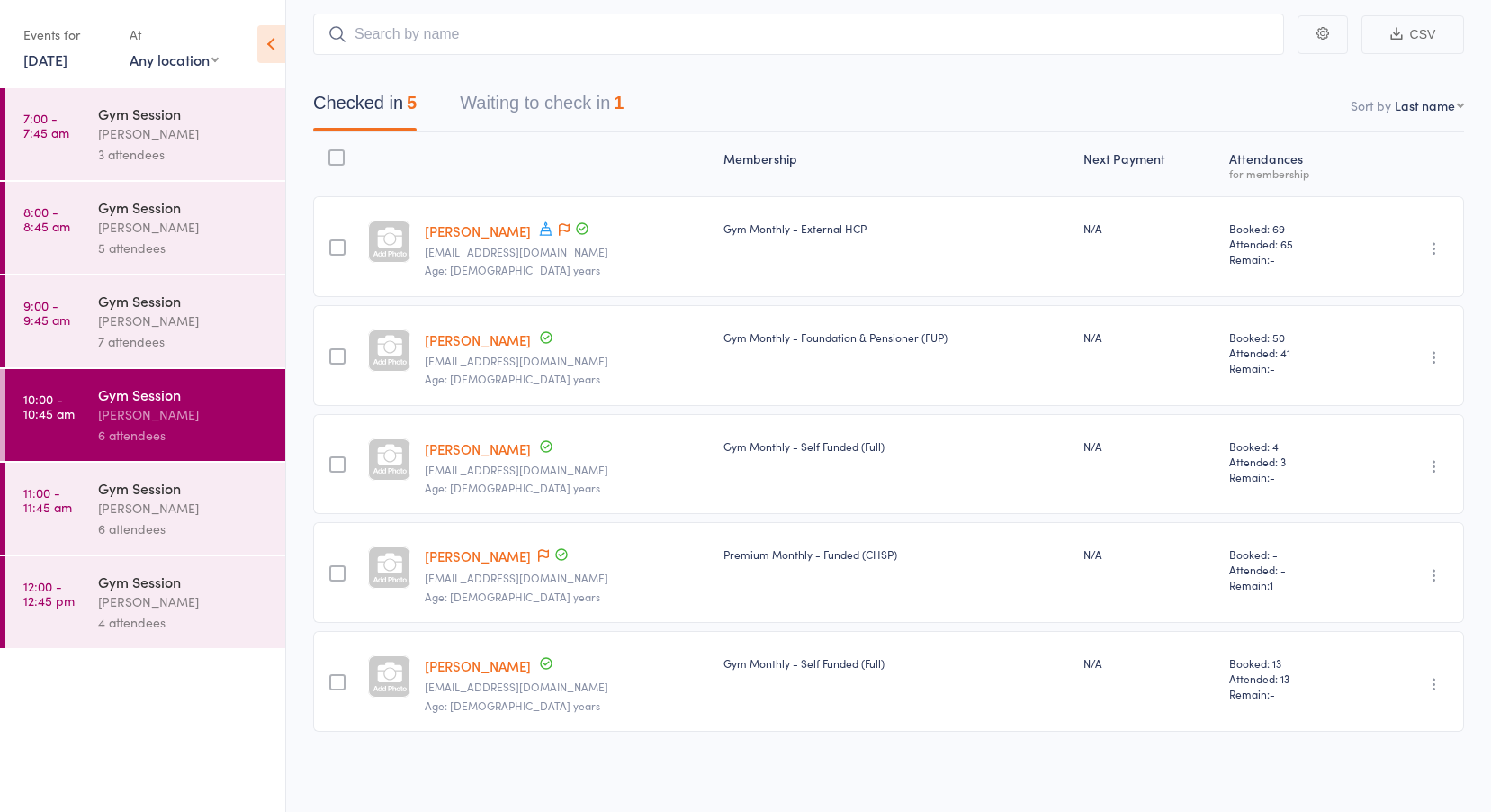
click at [67, 53] on link "[DATE]" at bounding box center [45, 59] width 44 height 20
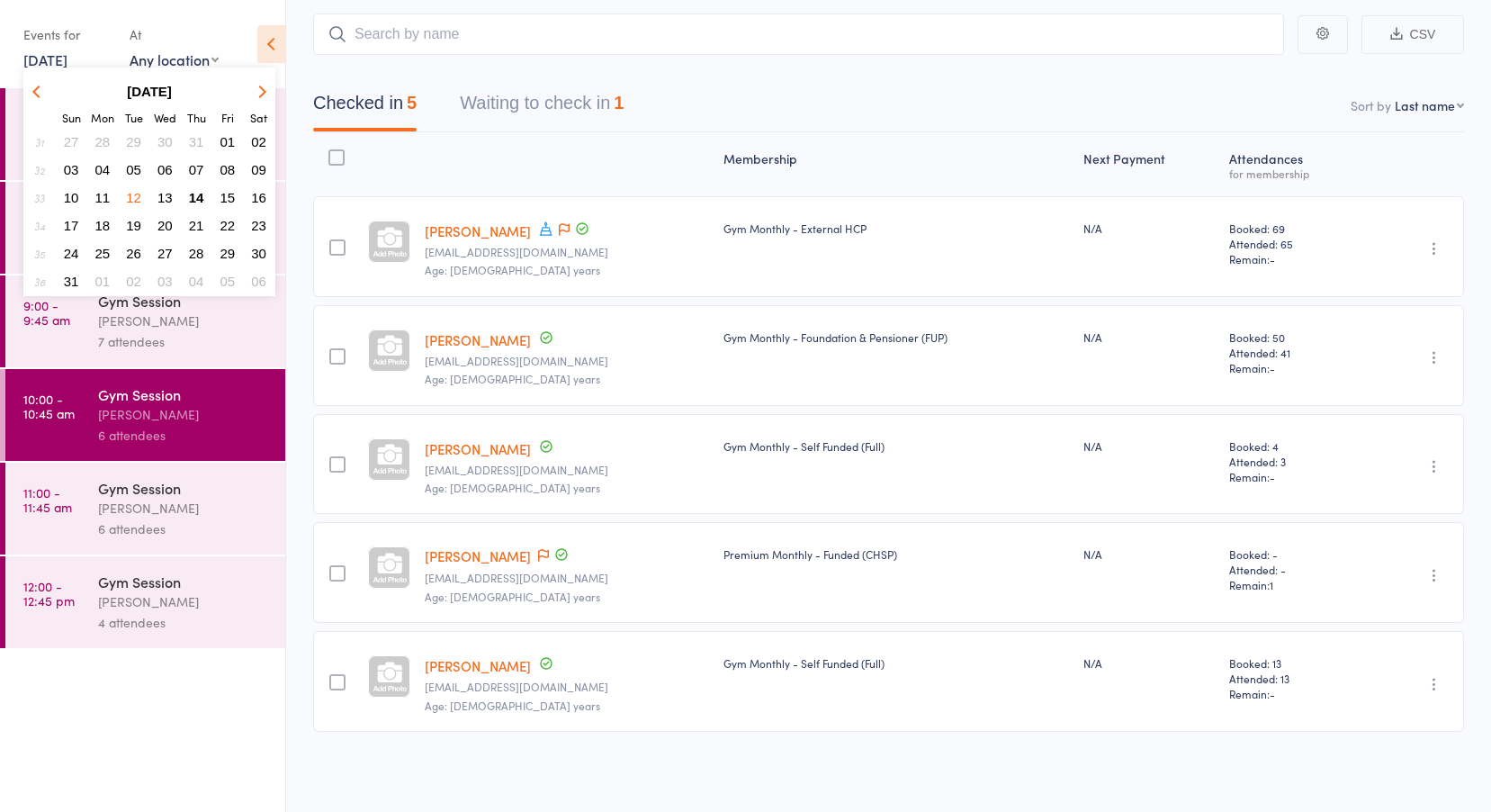
click at [157, 189] on button "13" at bounding box center [165, 197] width 28 height 25
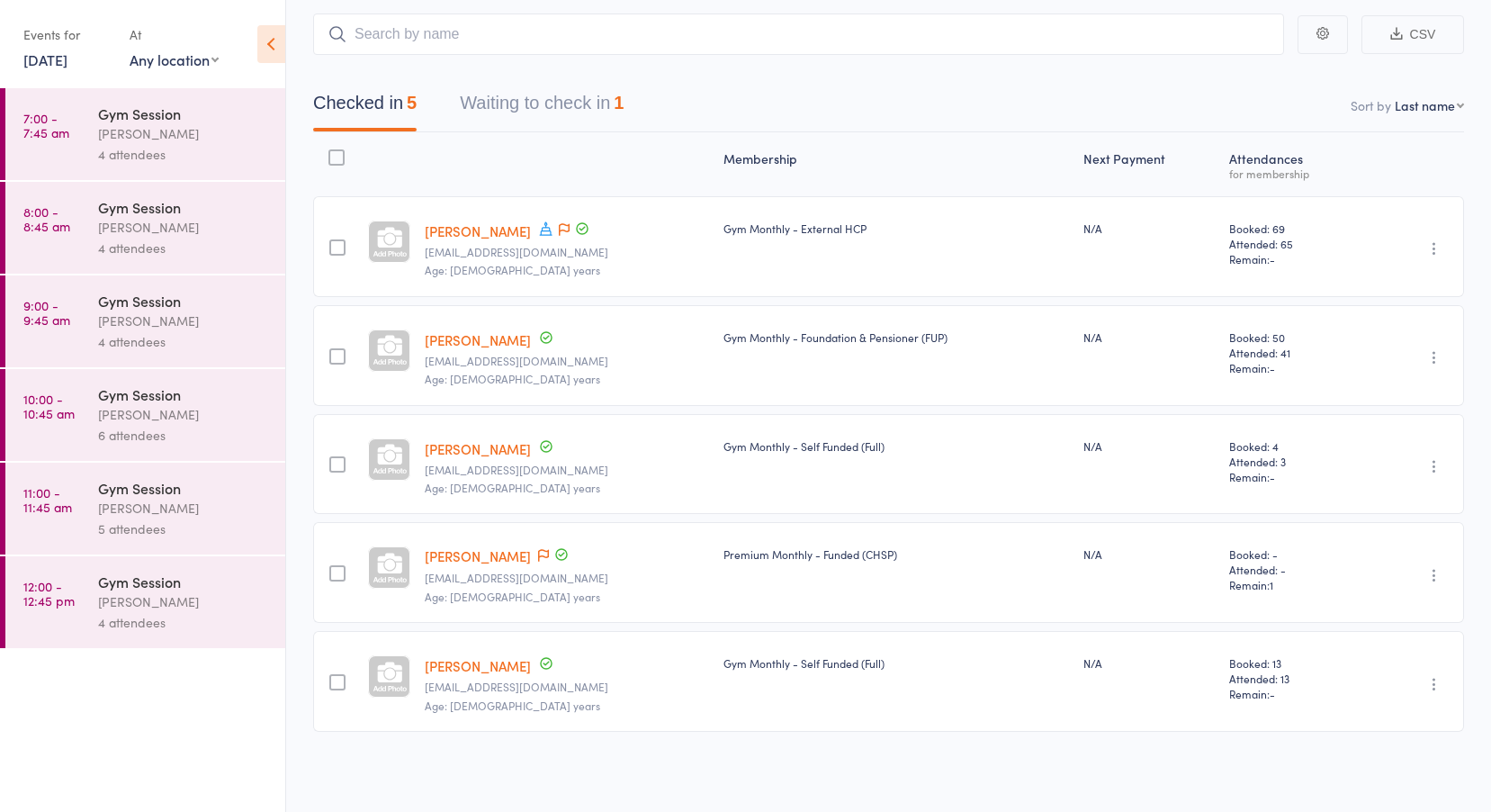
click at [72, 127] on link "7:00 - 7:45 am Gym Session Jess Hopkins 4 attendees" at bounding box center [145, 133] width 280 height 92
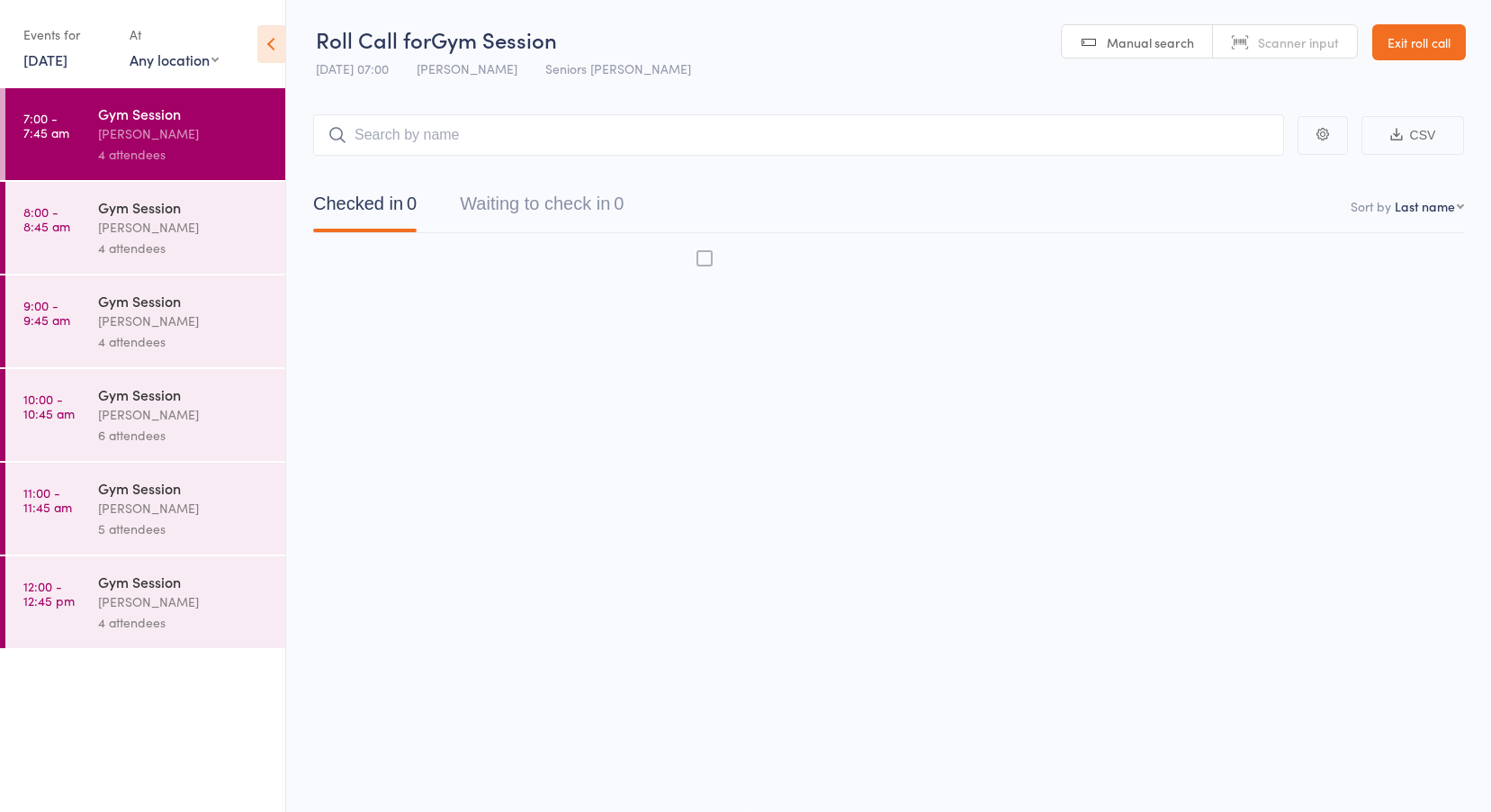
scroll to position [1, 0]
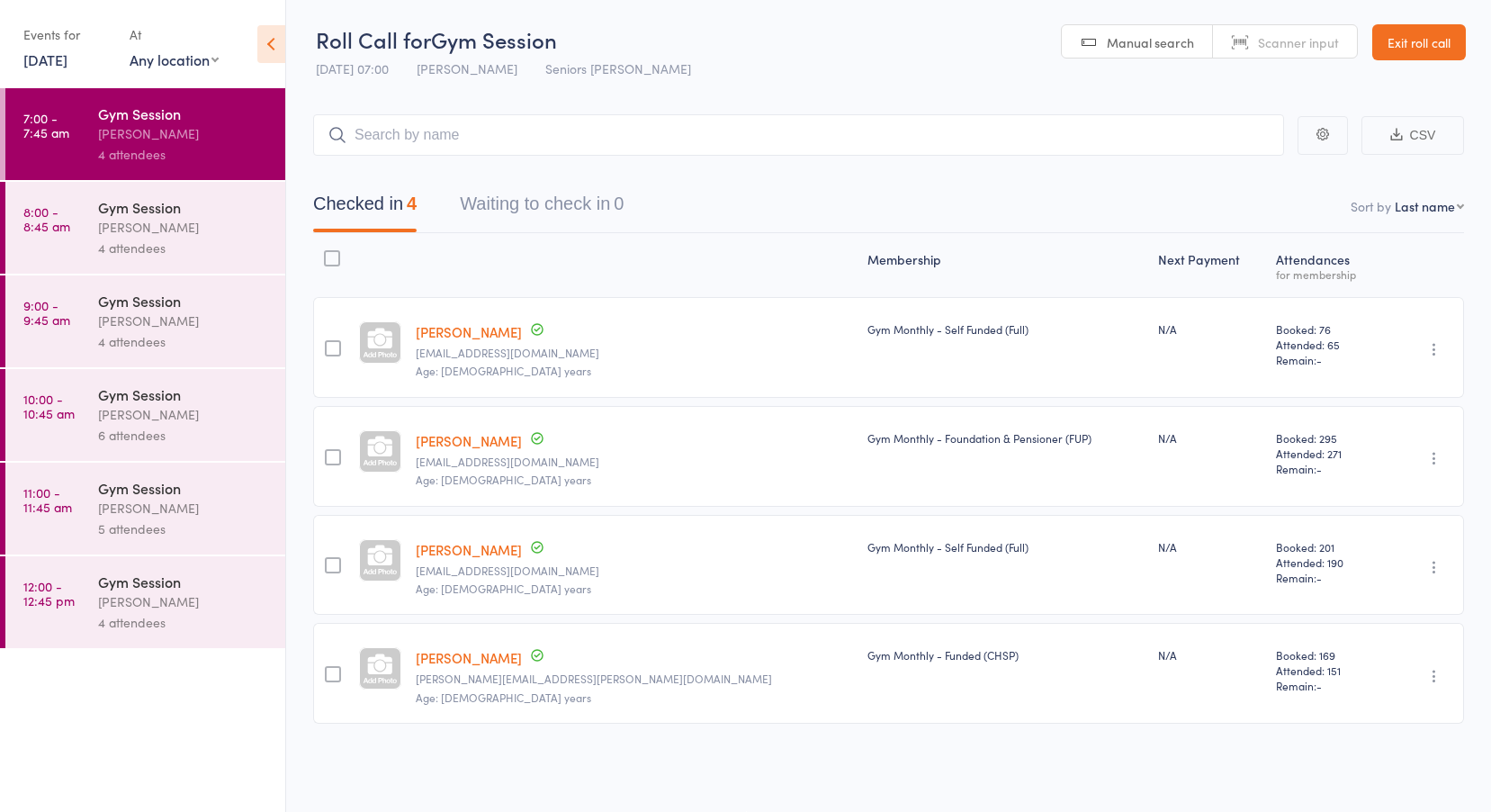
click at [124, 211] on div "Gym Session" at bounding box center [184, 207] width 172 height 20
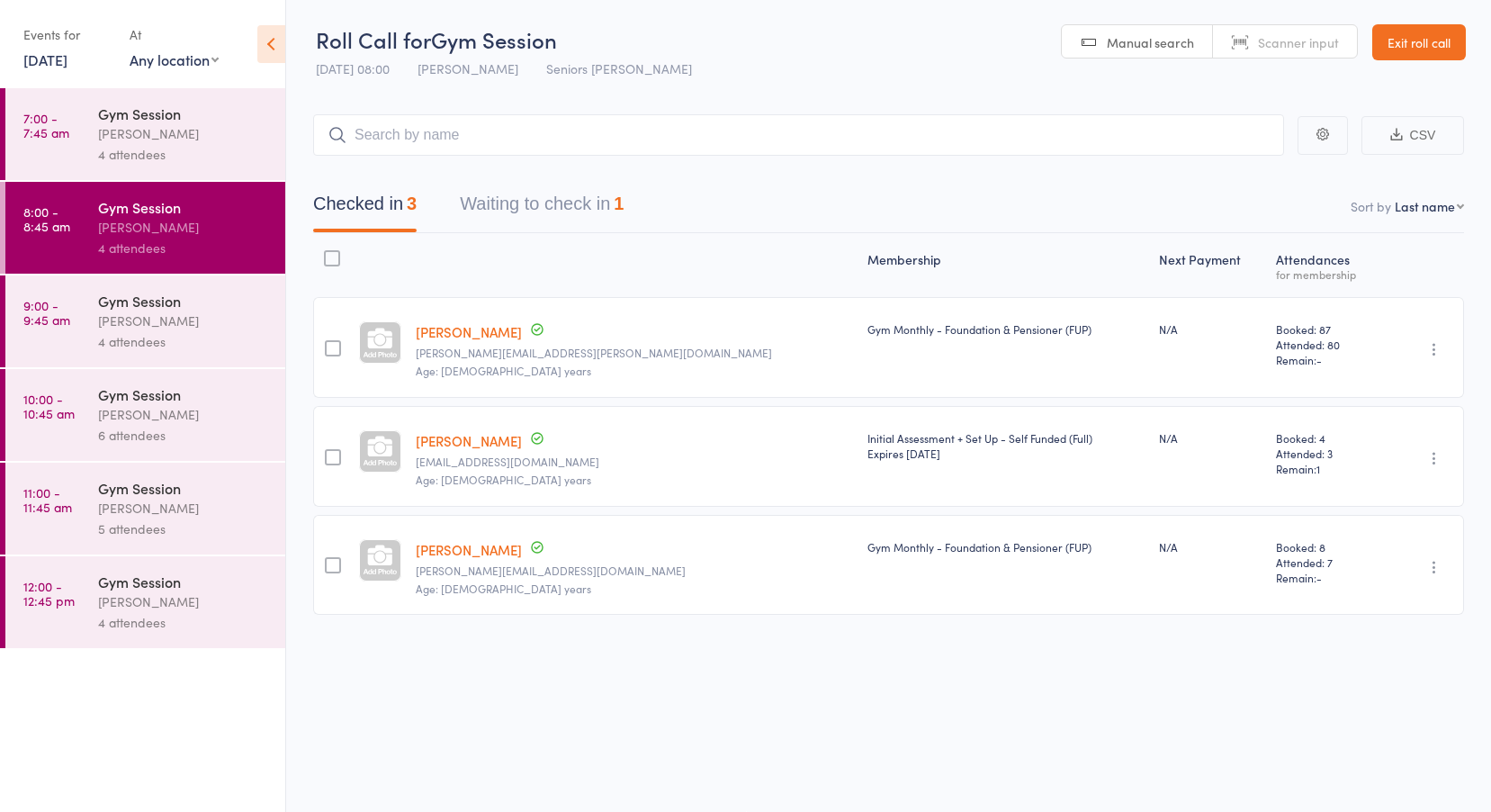
click at [76, 302] on link "9:00 - 9:45 am Gym Session Jess Hopkins 4 attendees" at bounding box center [145, 321] width 280 height 92
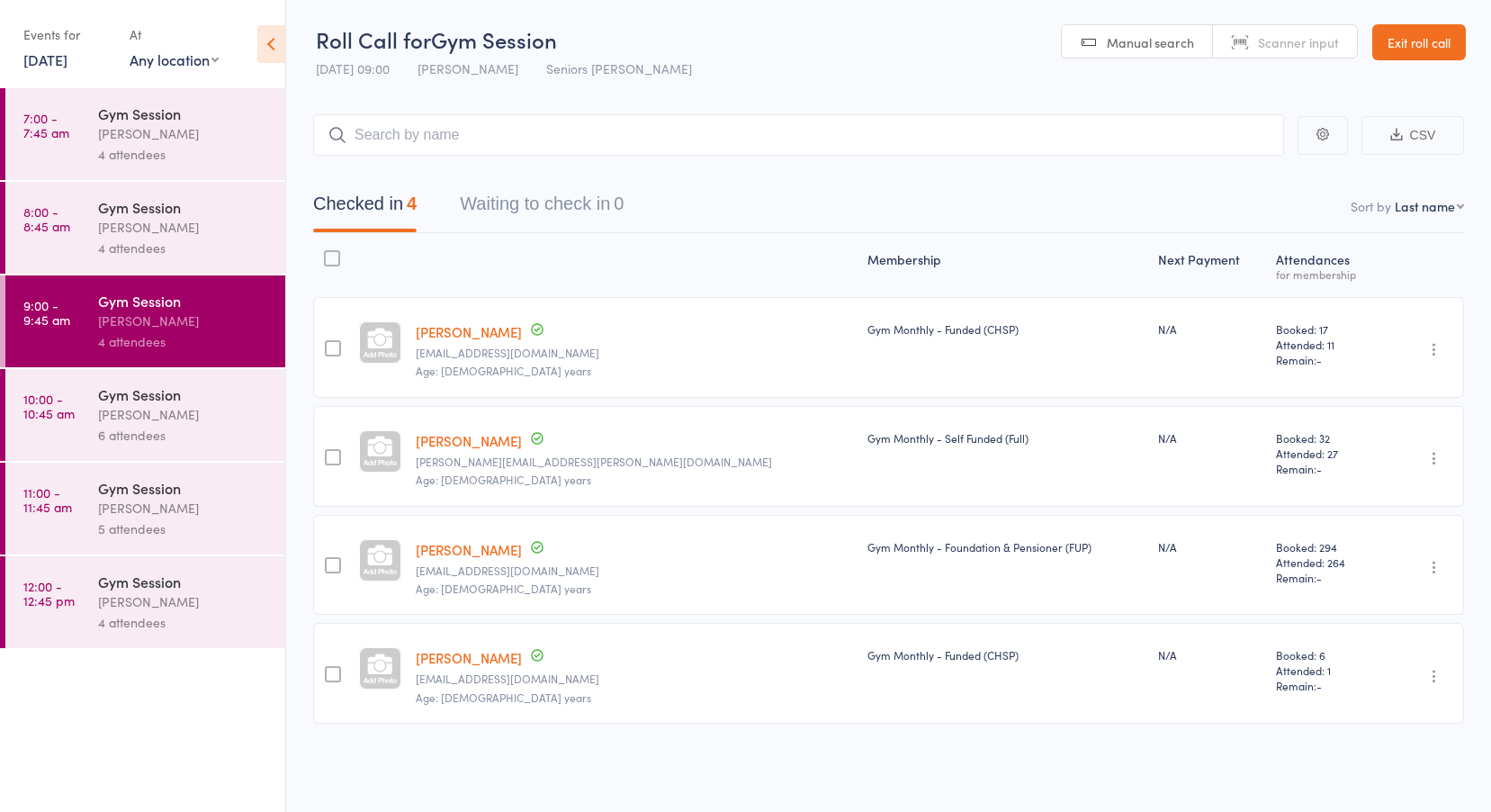
click at [93, 438] on link "10:00 - 10:45 am Gym Session Jess Hopkins 6 attendees" at bounding box center [145, 414] width 280 height 92
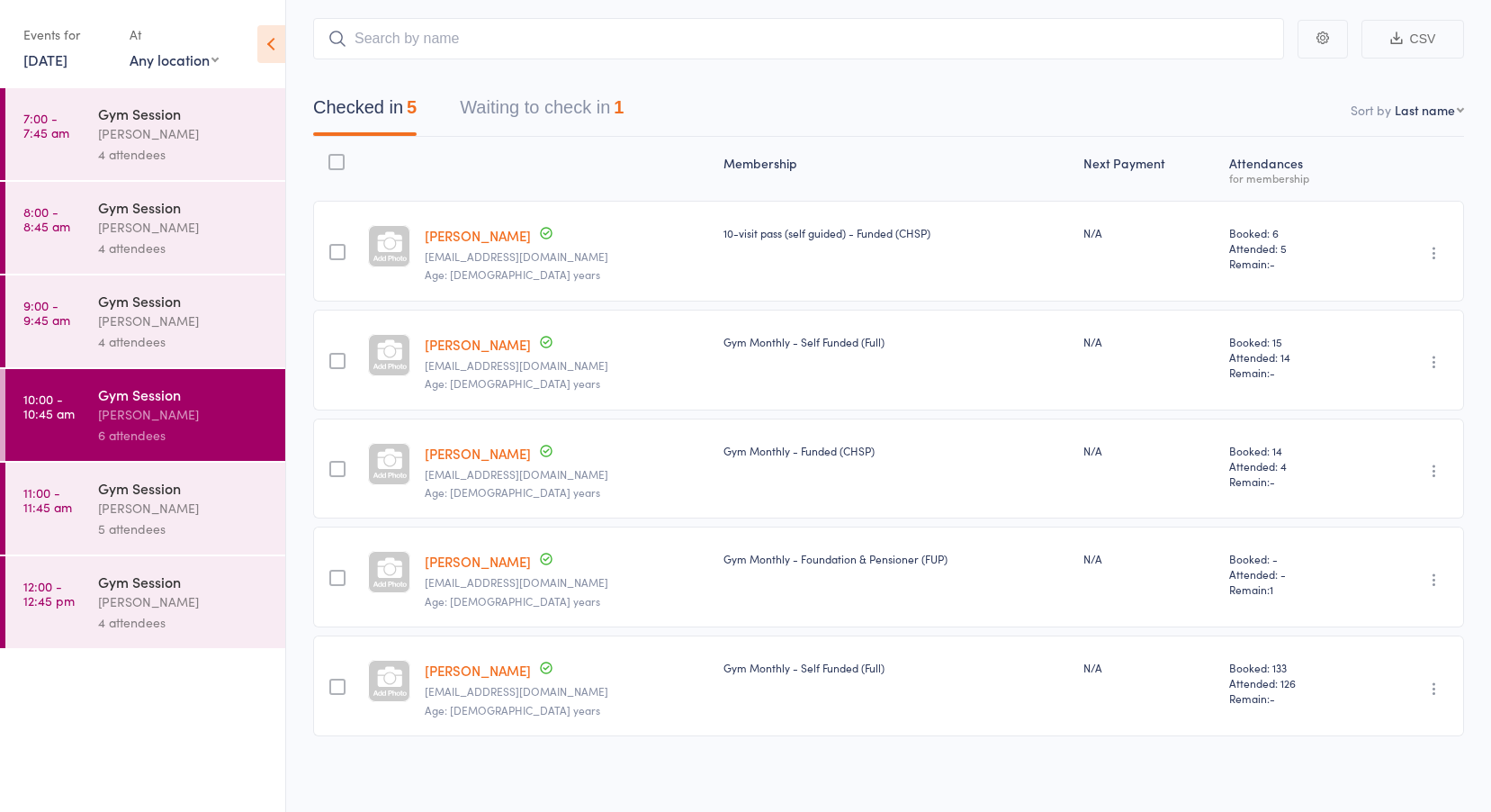
scroll to position [102, 0]
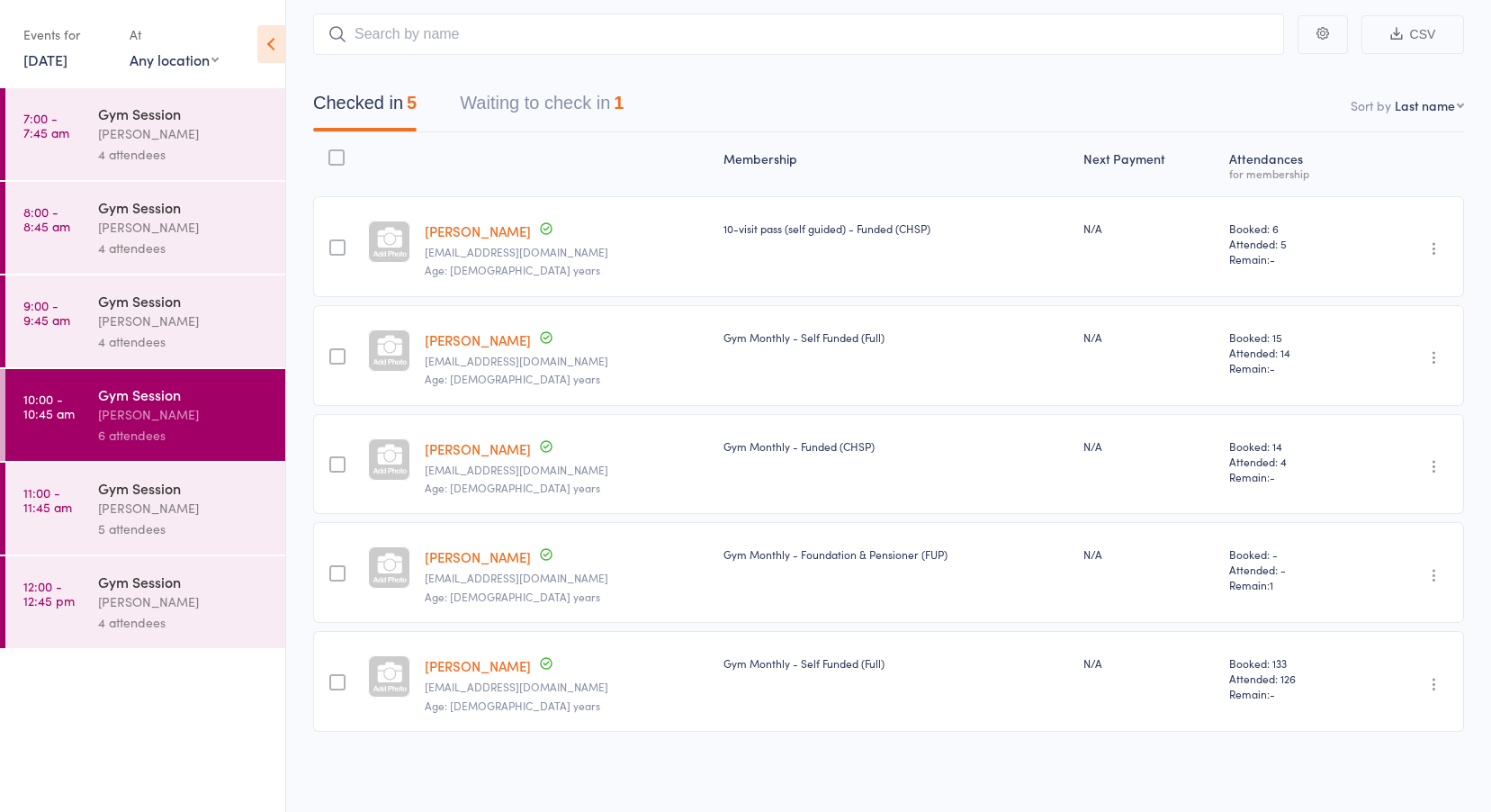
click at [125, 517] on div "Jess Hopkins" at bounding box center [184, 508] width 172 height 21
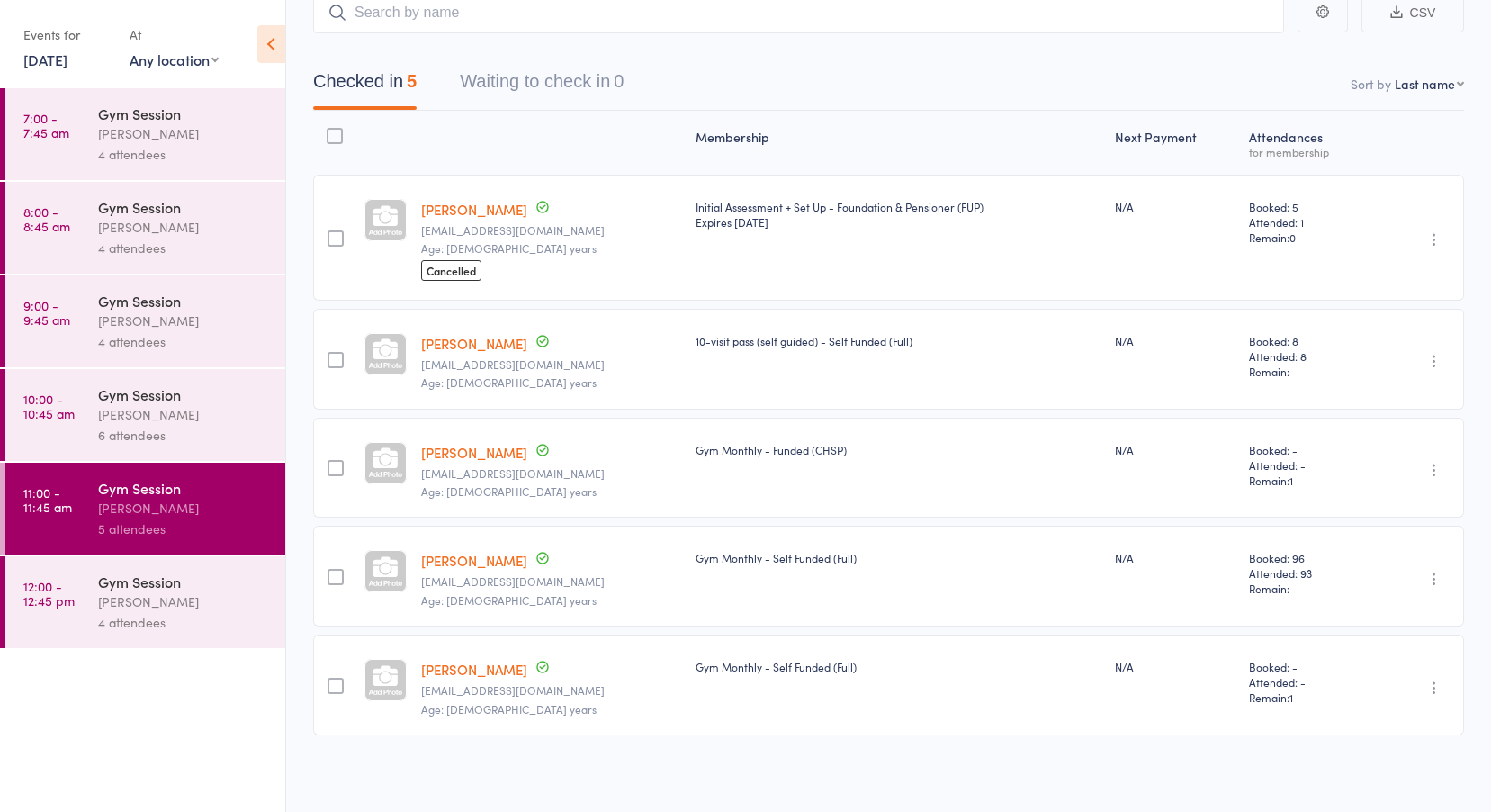
scroll to position [127, 0]
click at [141, 609] on div "Jess Hopkins" at bounding box center [184, 601] width 172 height 21
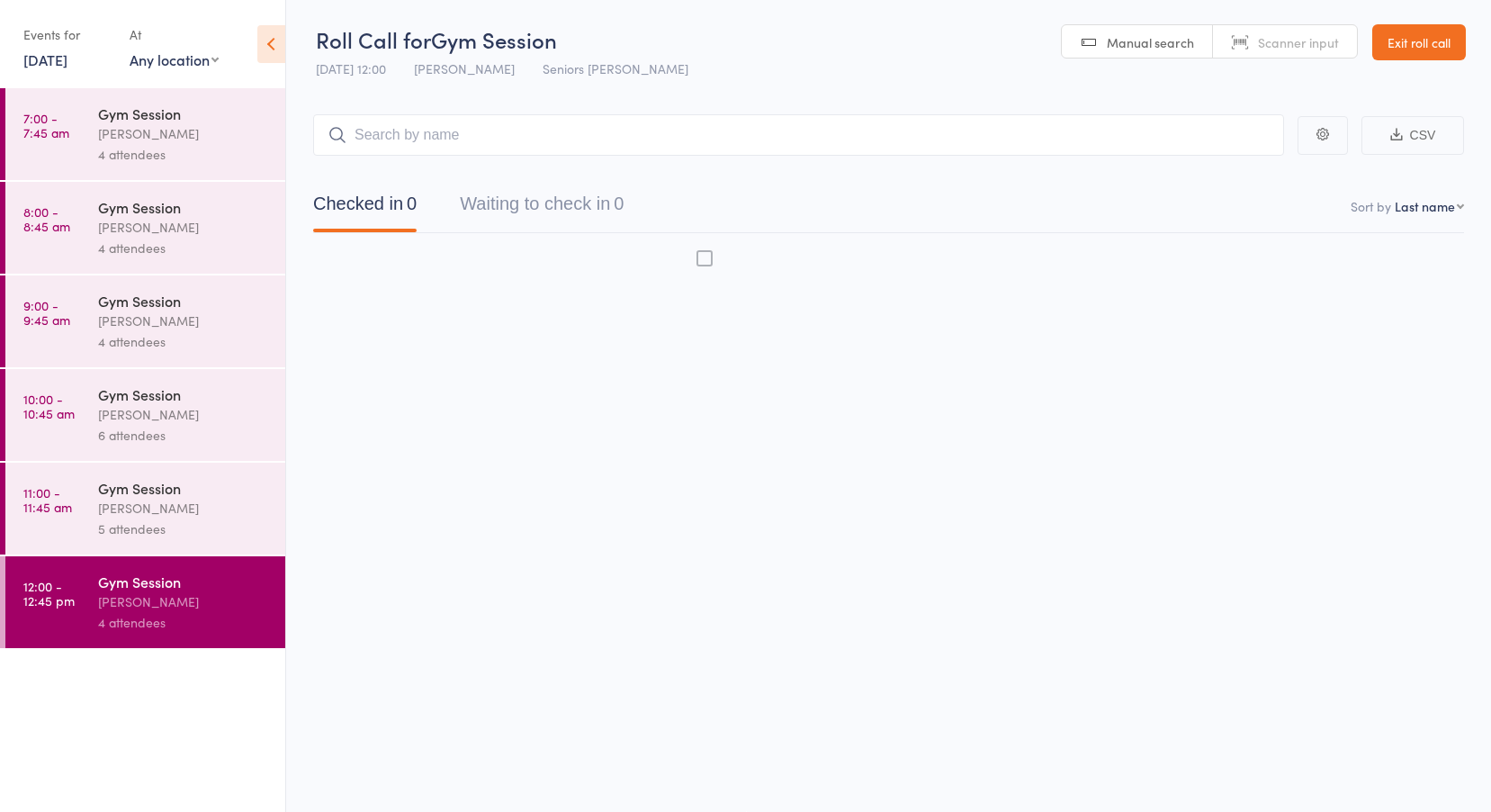
scroll to position [1, 0]
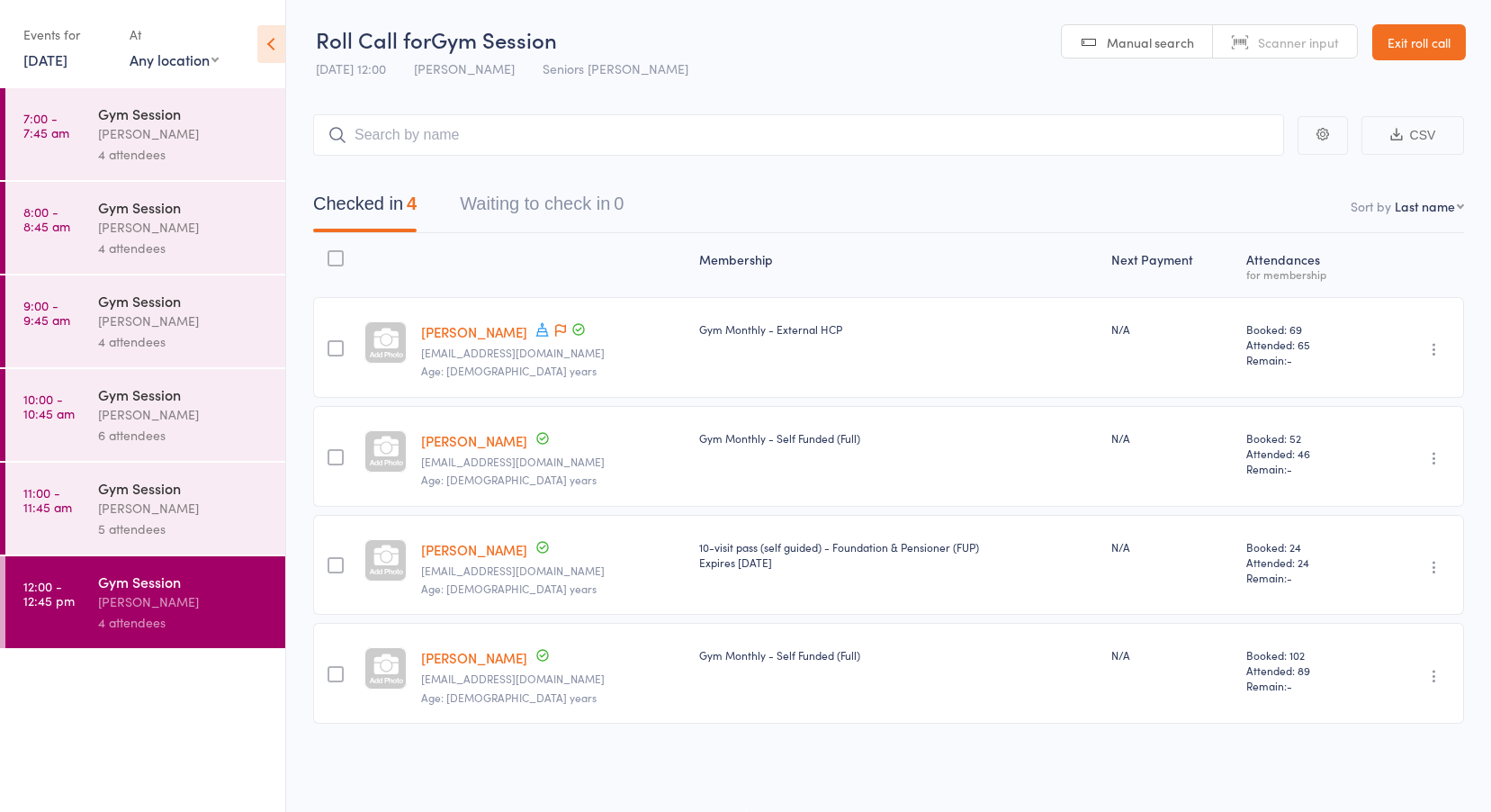
click at [1413, 41] on link "Exit roll call" at bounding box center [1419, 42] width 93 height 36
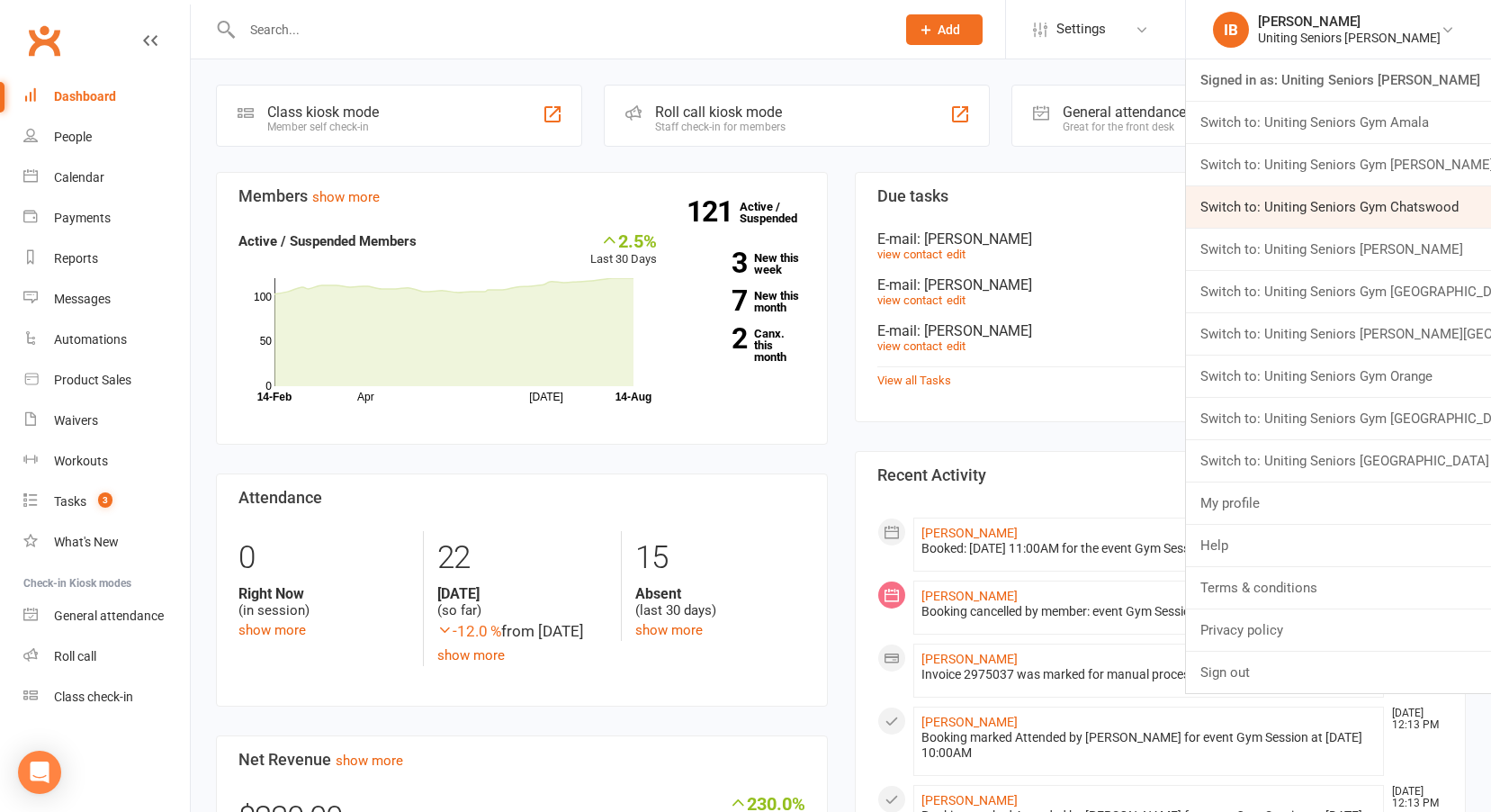
click at [1413, 200] on link "Switch to: Uniting Seniors Gym Chatswood" at bounding box center [1338, 207] width 305 height 42
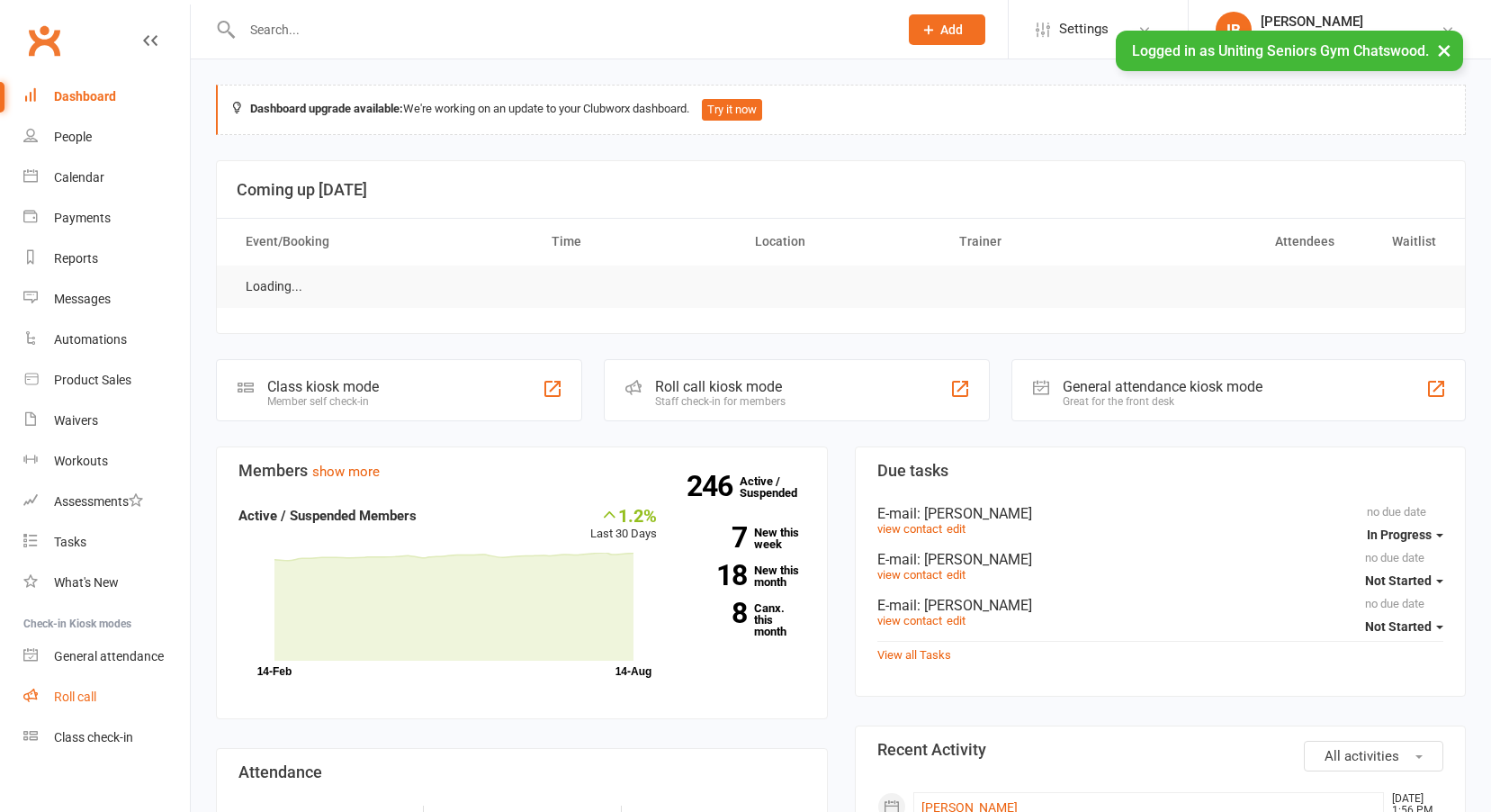
click at [86, 689] on div "Roll call" at bounding box center [75, 696] width 42 height 14
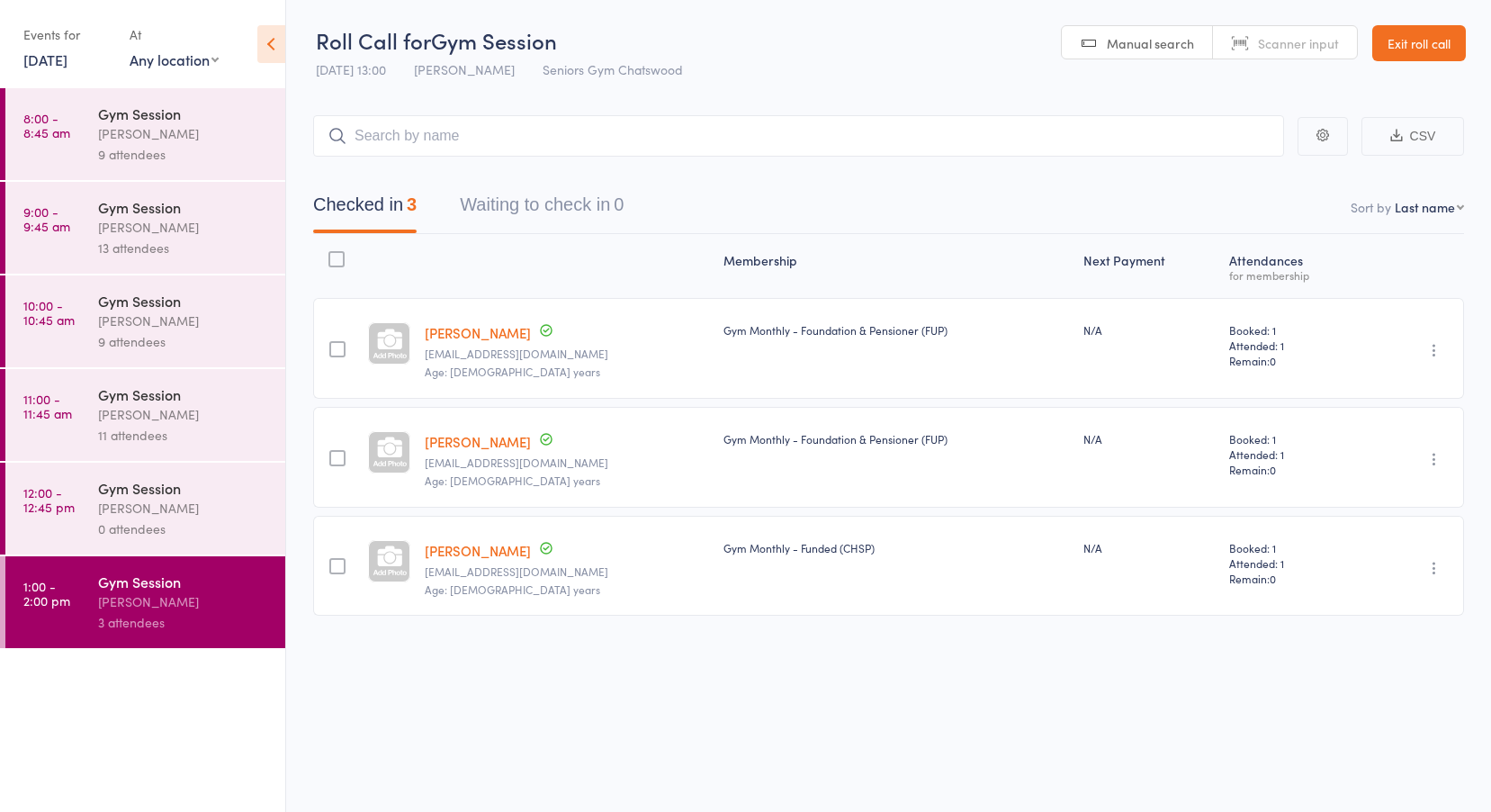
click at [67, 66] on link "14 Aug, 2025" at bounding box center [45, 59] width 44 height 20
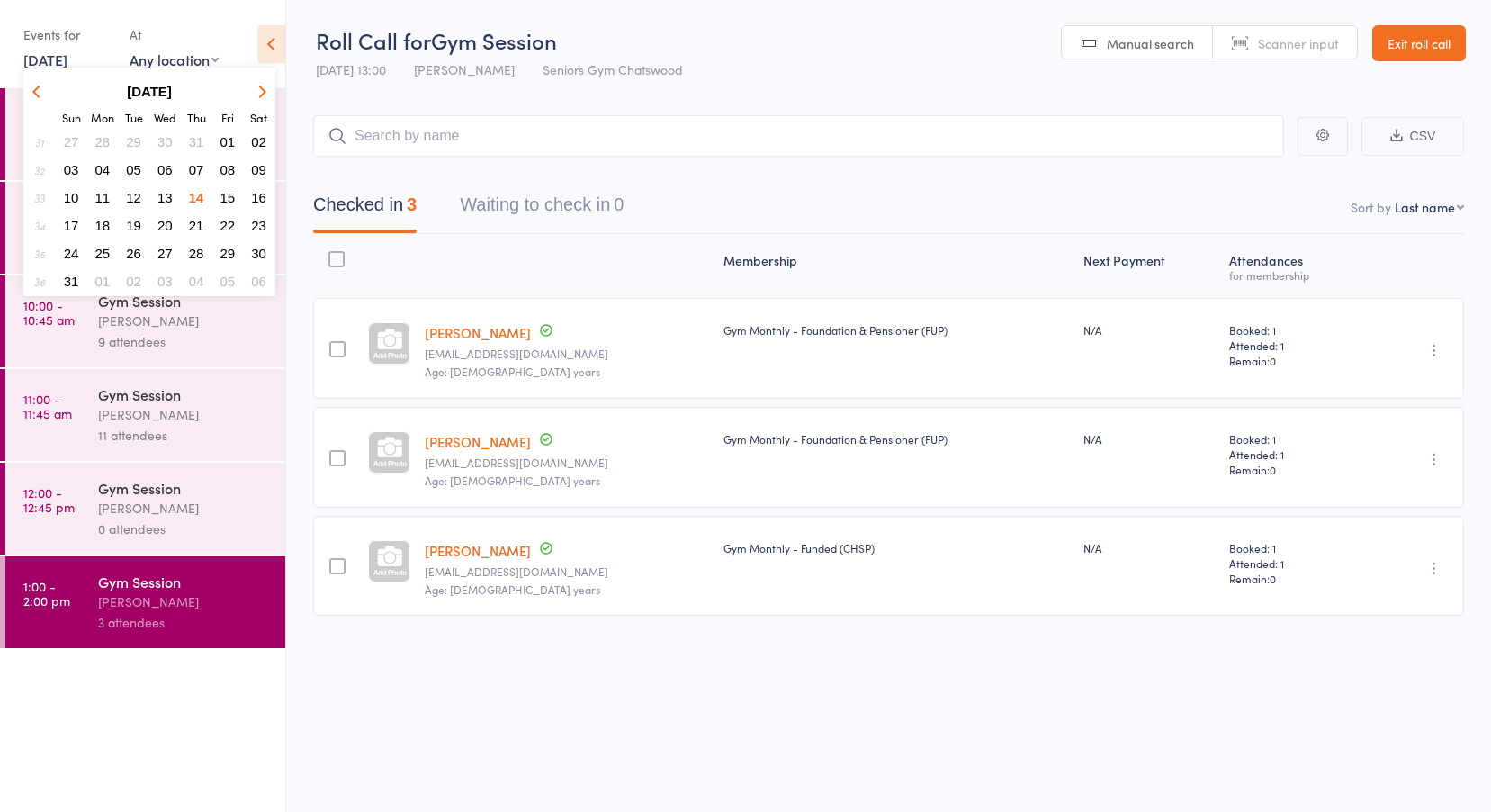
click at [128, 196] on span "12" at bounding box center [133, 197] width 15 height 15
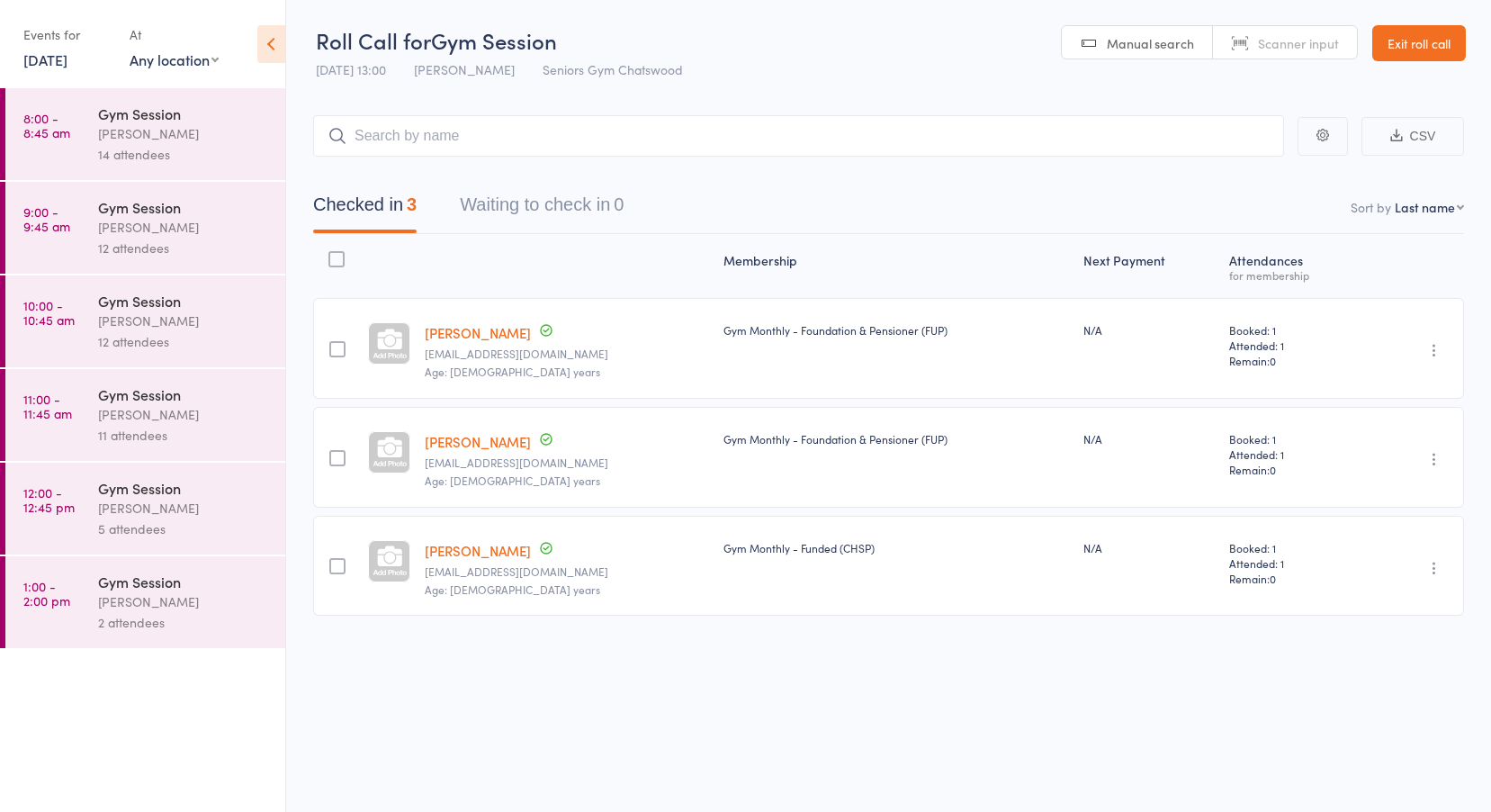
click at [86, 122] on link "8:00 - 8:45 am Gym Session Tiffany Yeong 14 attendees" at bounding box center [145, 133] width 280 height 92
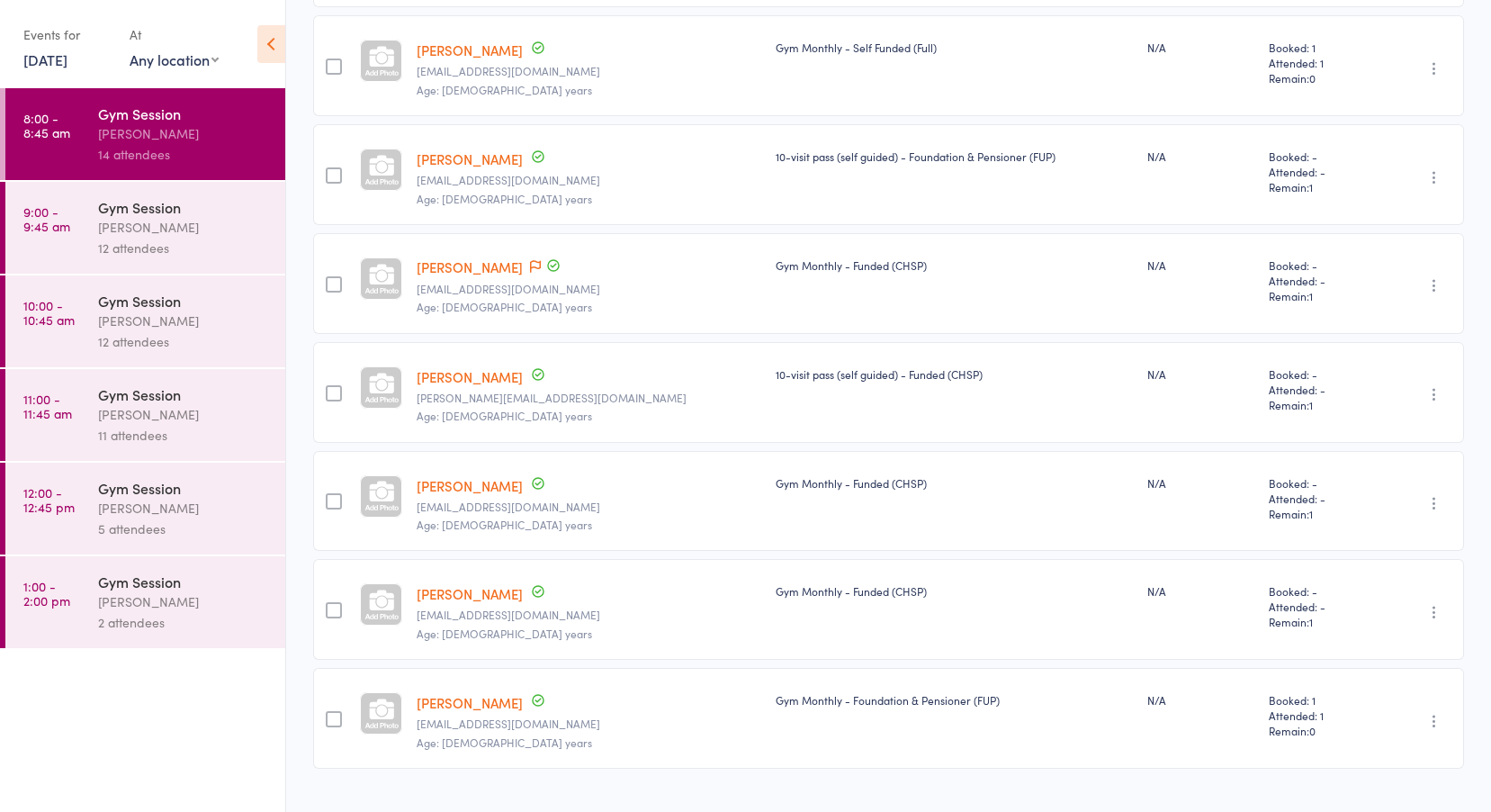
scroll to position [1080, 0]
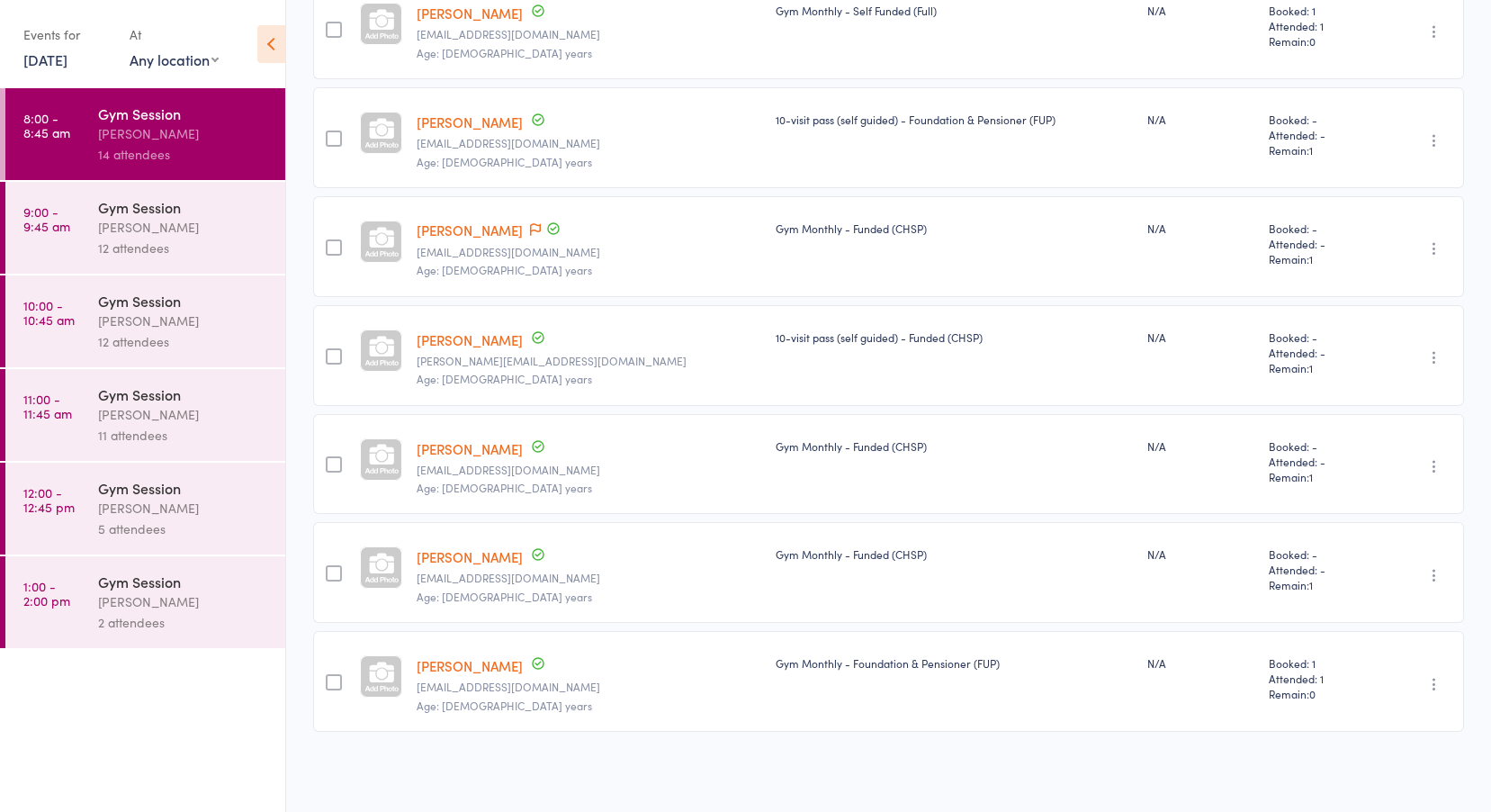
click at [173, 227] on div "Tiffany Yeong" at bounding box center [184, 228] width 172 height 21
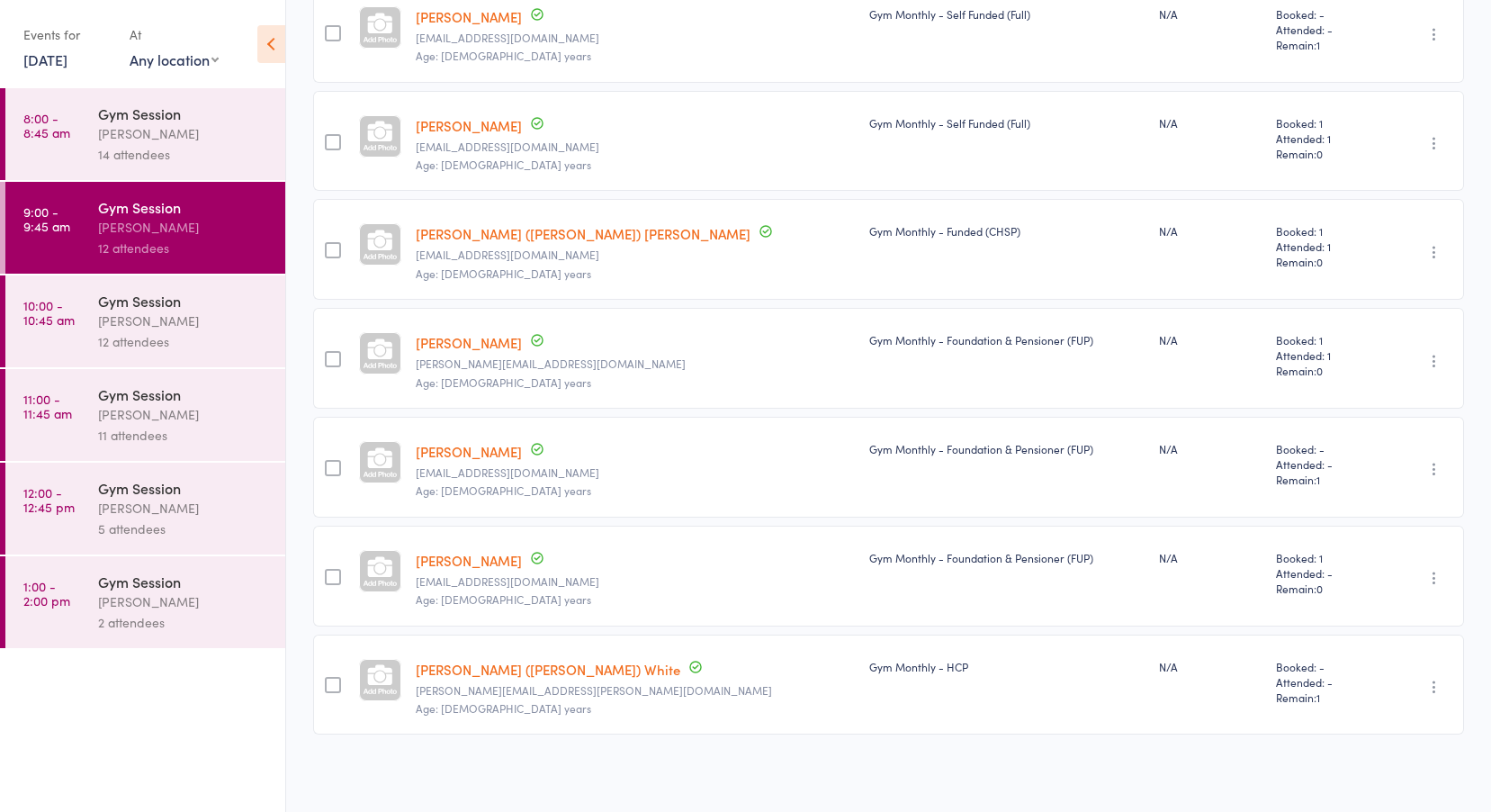
scroll to position [862, 0]
click at [154, 308] on div "Gym Session" at bounding box center [184, 300] width 172 height 20
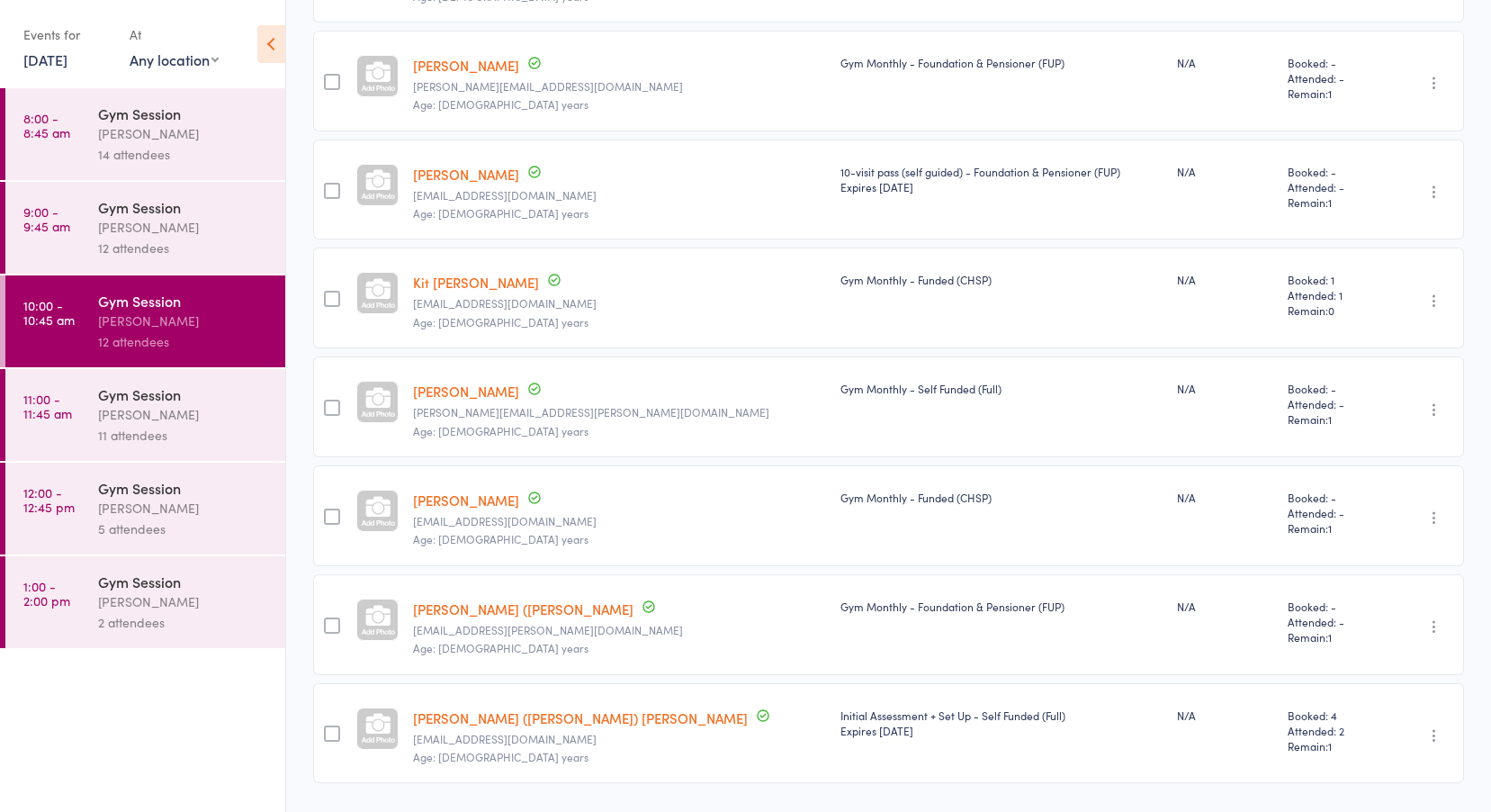
scroll to position [862, 0]
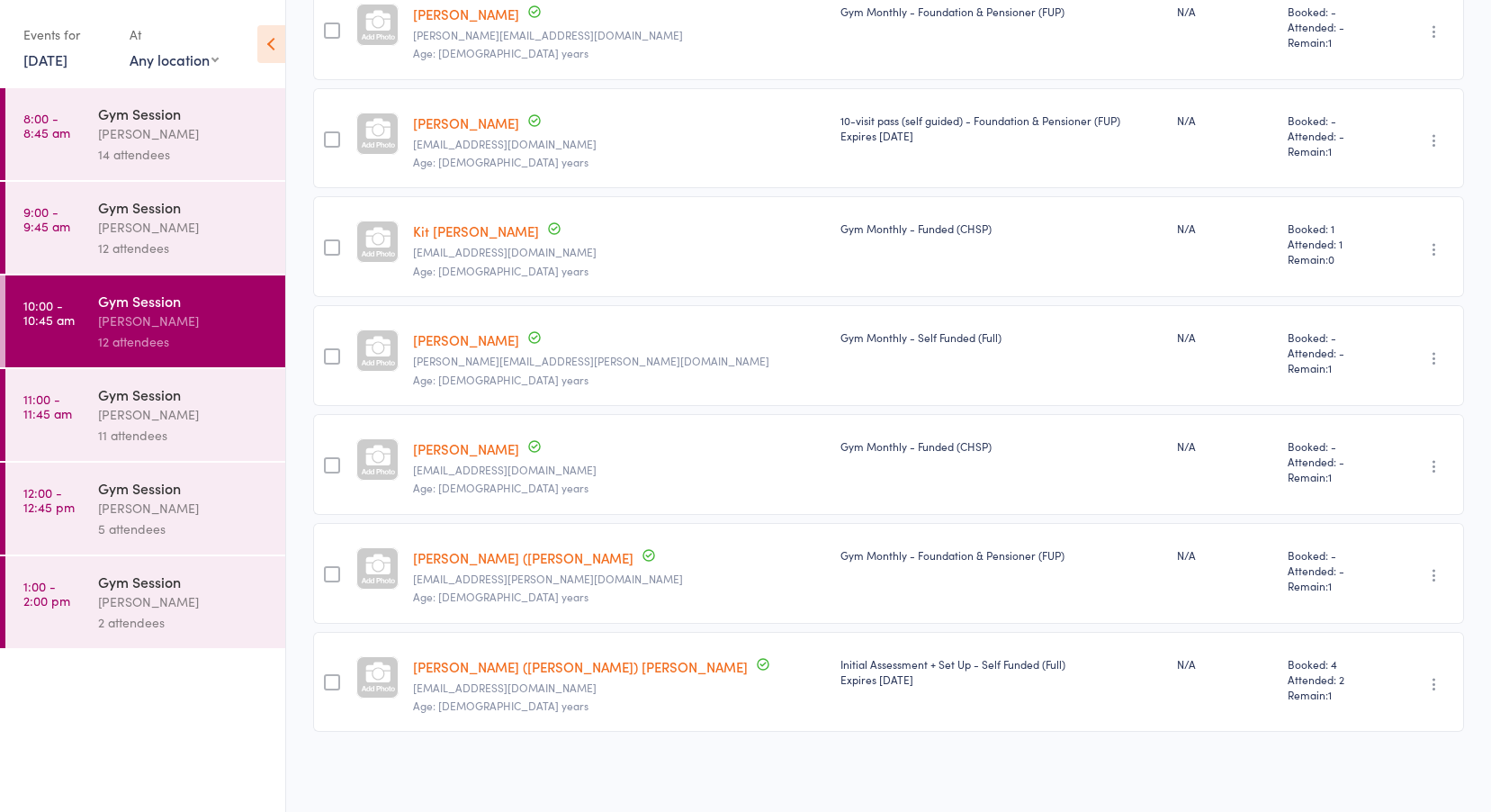
click at [125, 386] on div "Gym Session" at bounding box center [184, 394] width 172 height 20
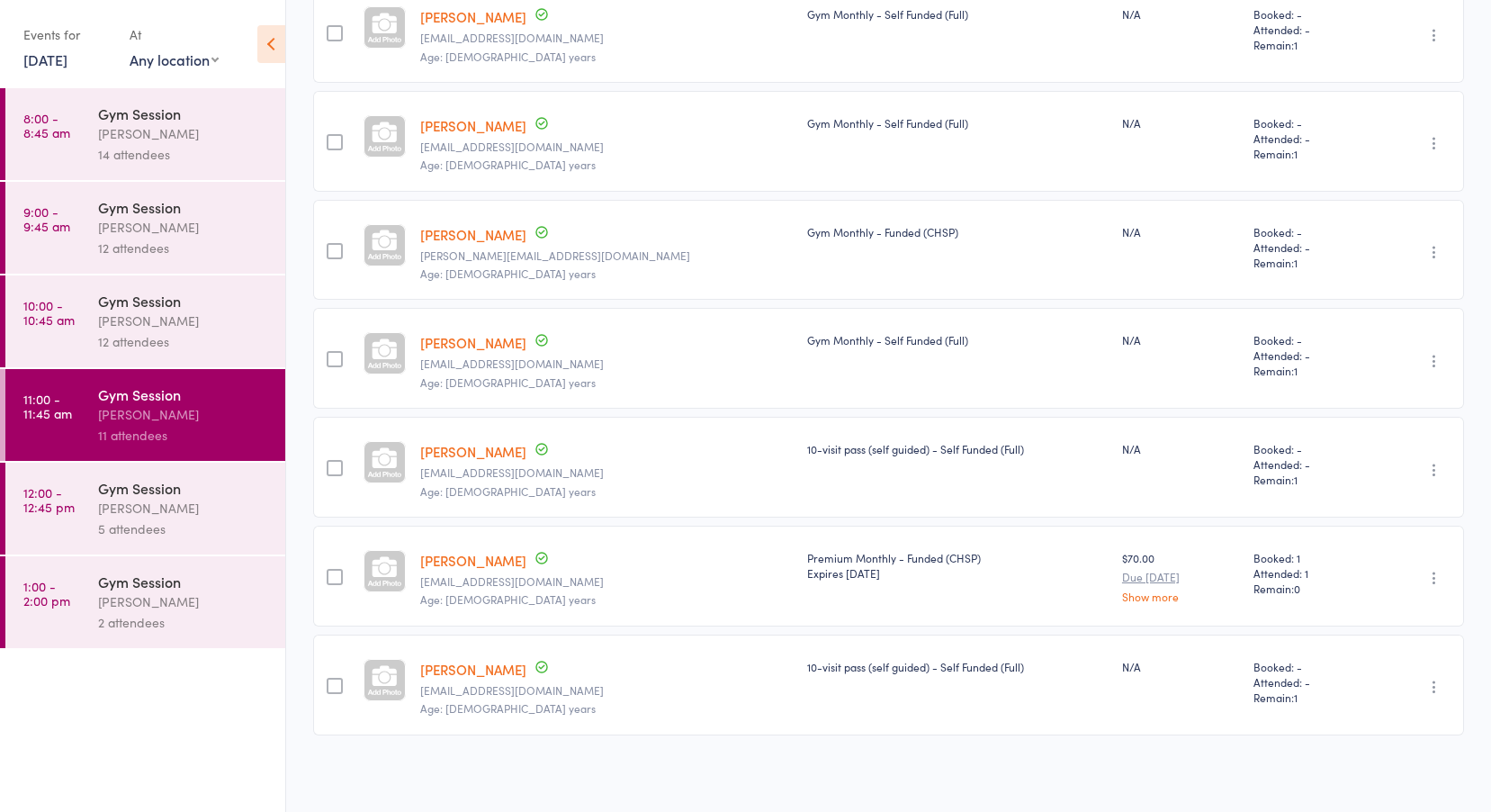
scroll to position [754, 0]
click at [159, 491] on div "Gym Session" at bounding box center [184, 487] width 172 height 20
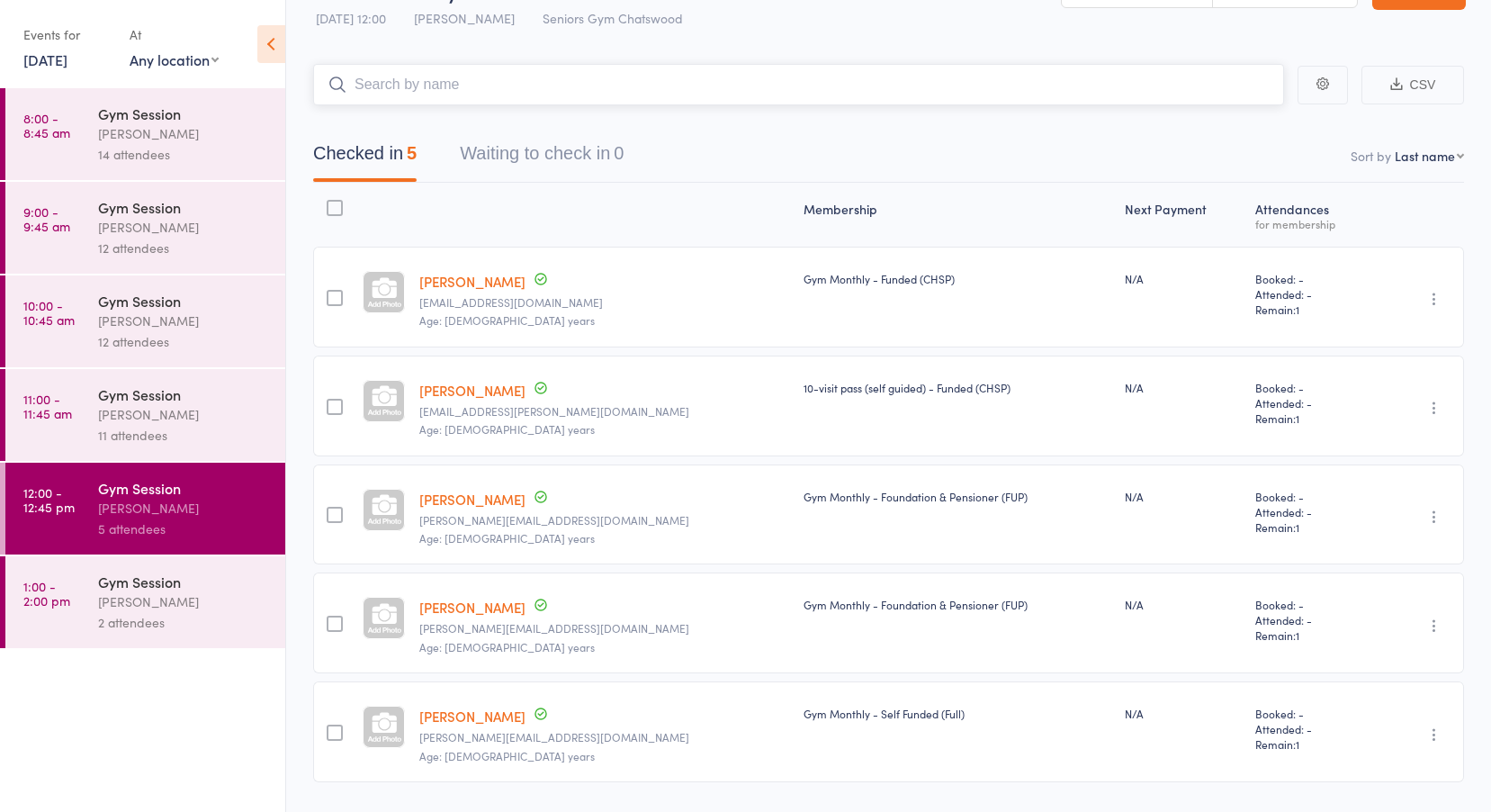
scroll to position [102, 0]
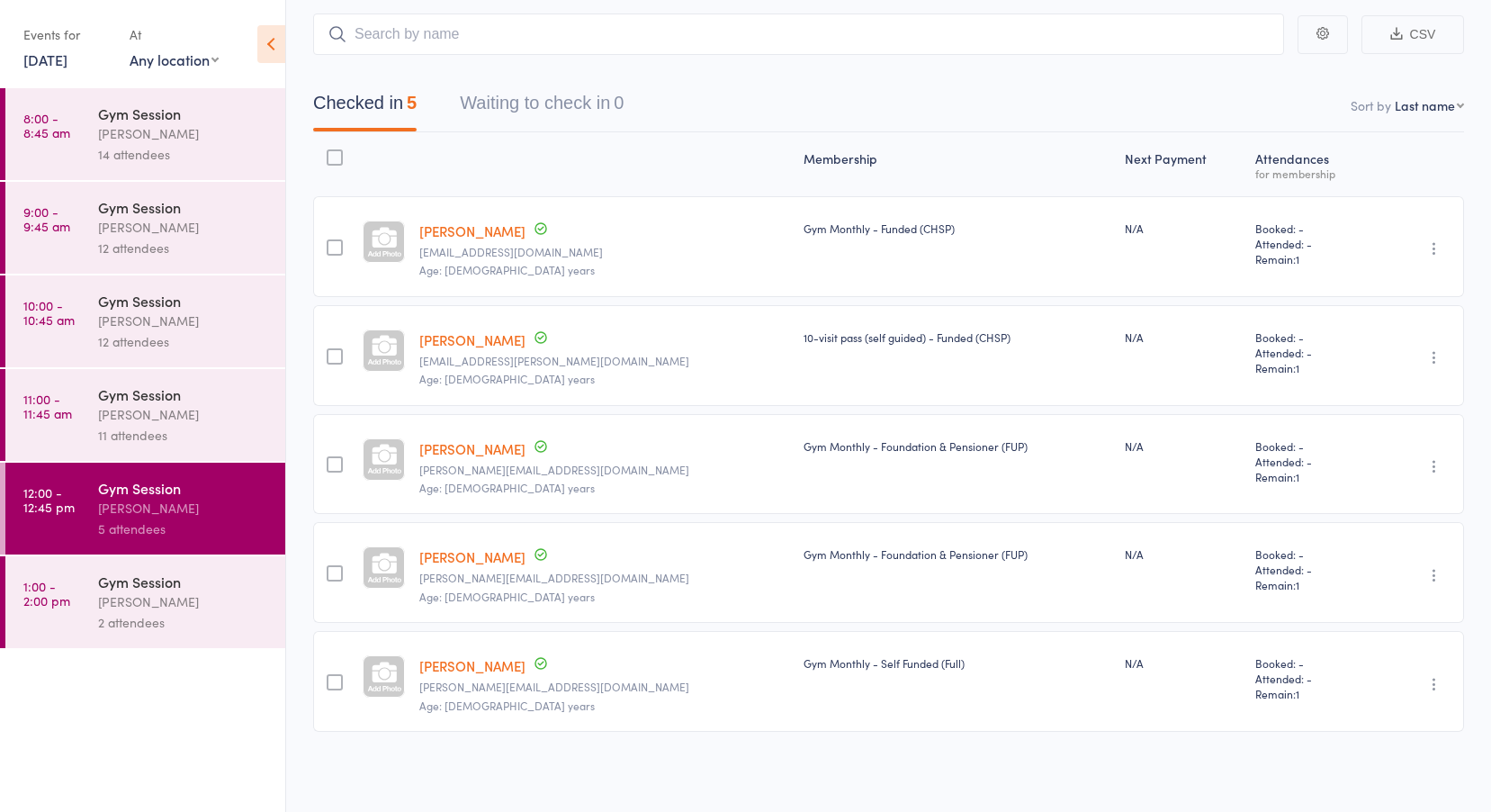
click at [150, 614] on div "2 attendees" at bounding box center [184, 622] width 172 height 21
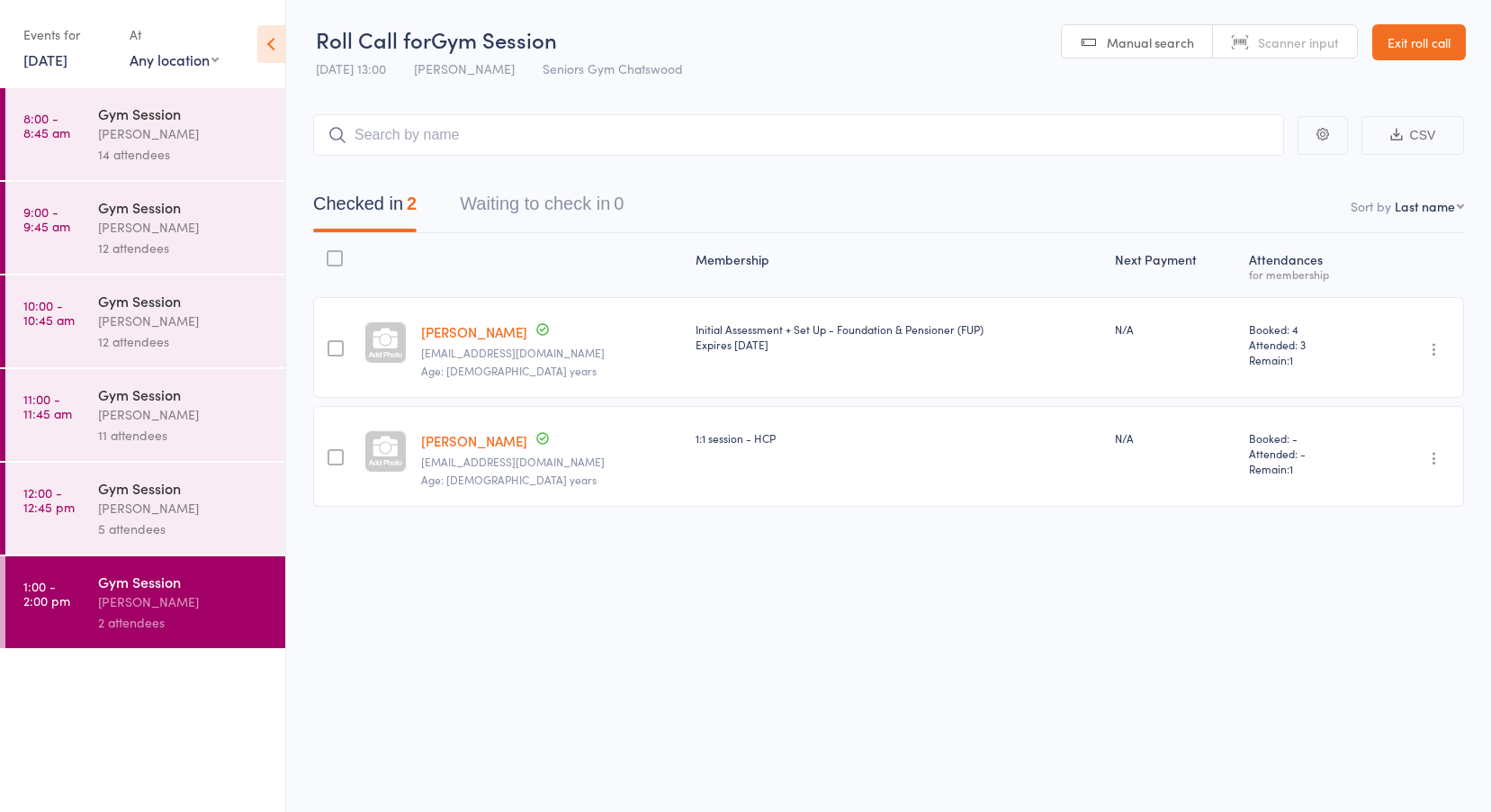
click at [110, 56] on div "Events for 12 Aug, 2025 12 Aug, 2025 August 2025 Sun Mon Tue Wed Thu Fri Sat 31…" at bounding box center [67, 46] width 88 height 53
click at [61, 54] on link "[DATE]" at bounding box center [45, 59] width 44 height 20
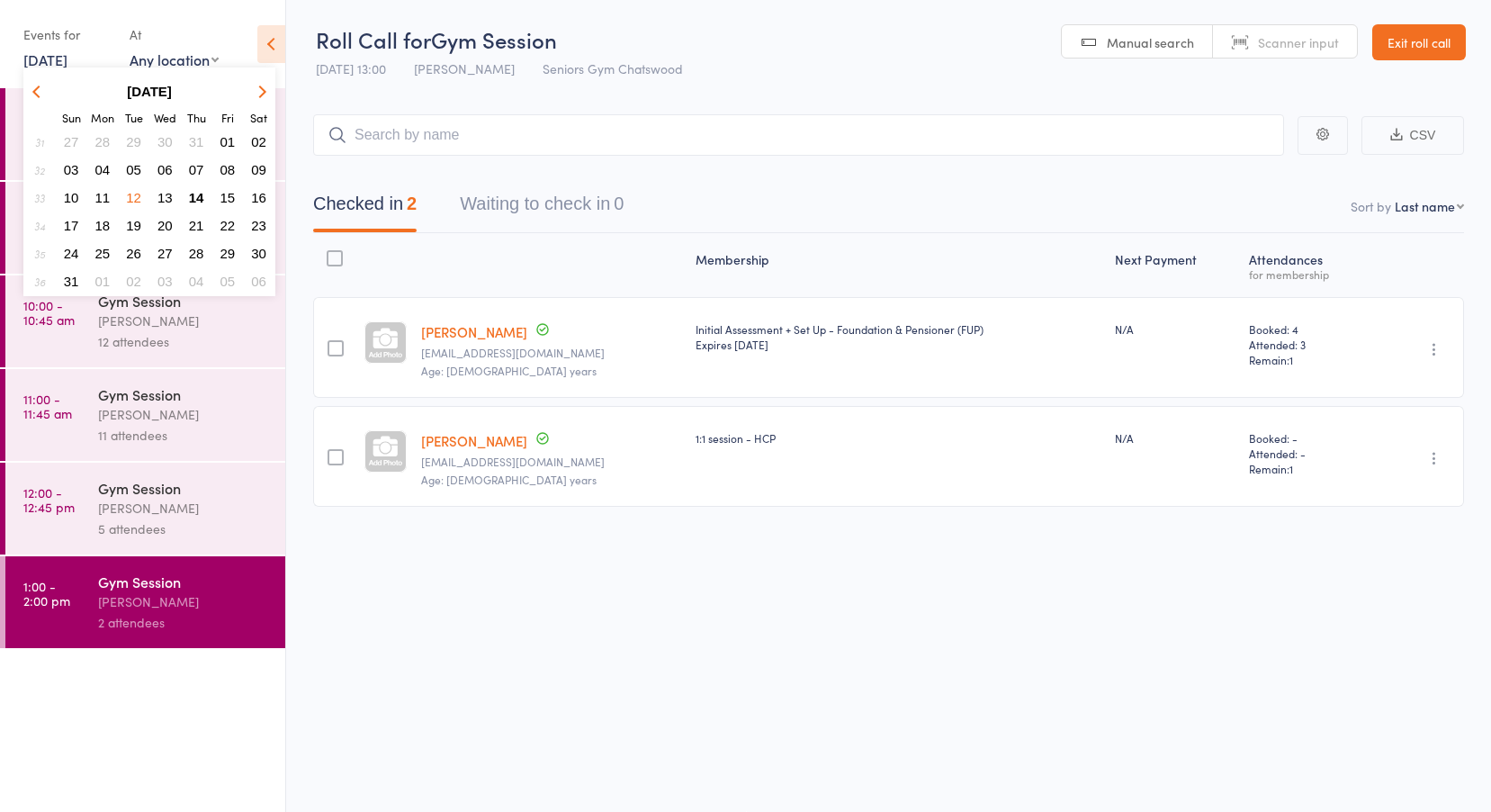
click at [164, 194] on span "13" at bounding box center [165, 197] width 15 height 15
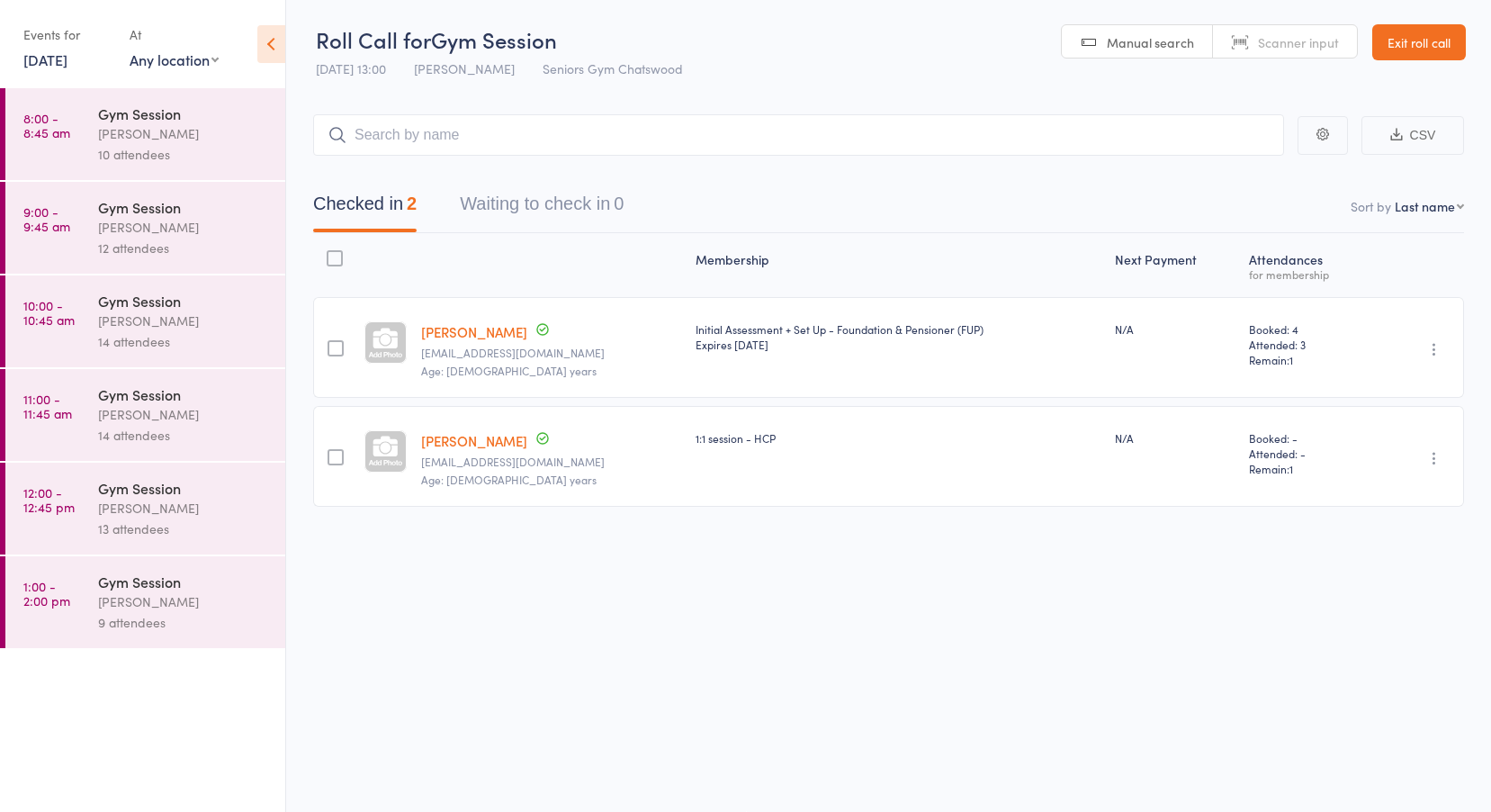
click at [91, 143] on link "8:00 - 8:45 am Gym Session Tiffany Yeong 10 attendees" at bounding box center [145, 133] width 280 height 92
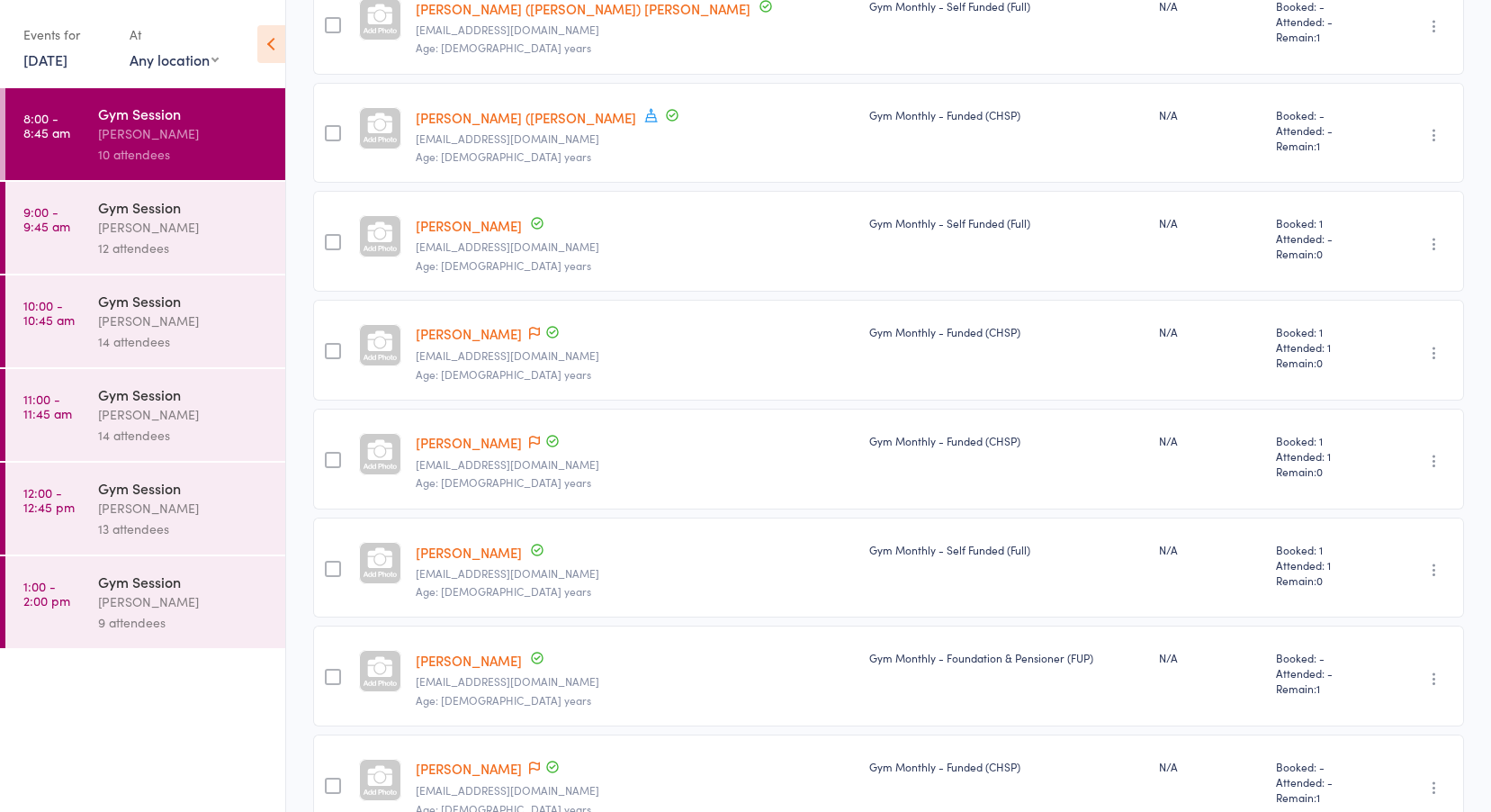
scroll to position [645, 0]
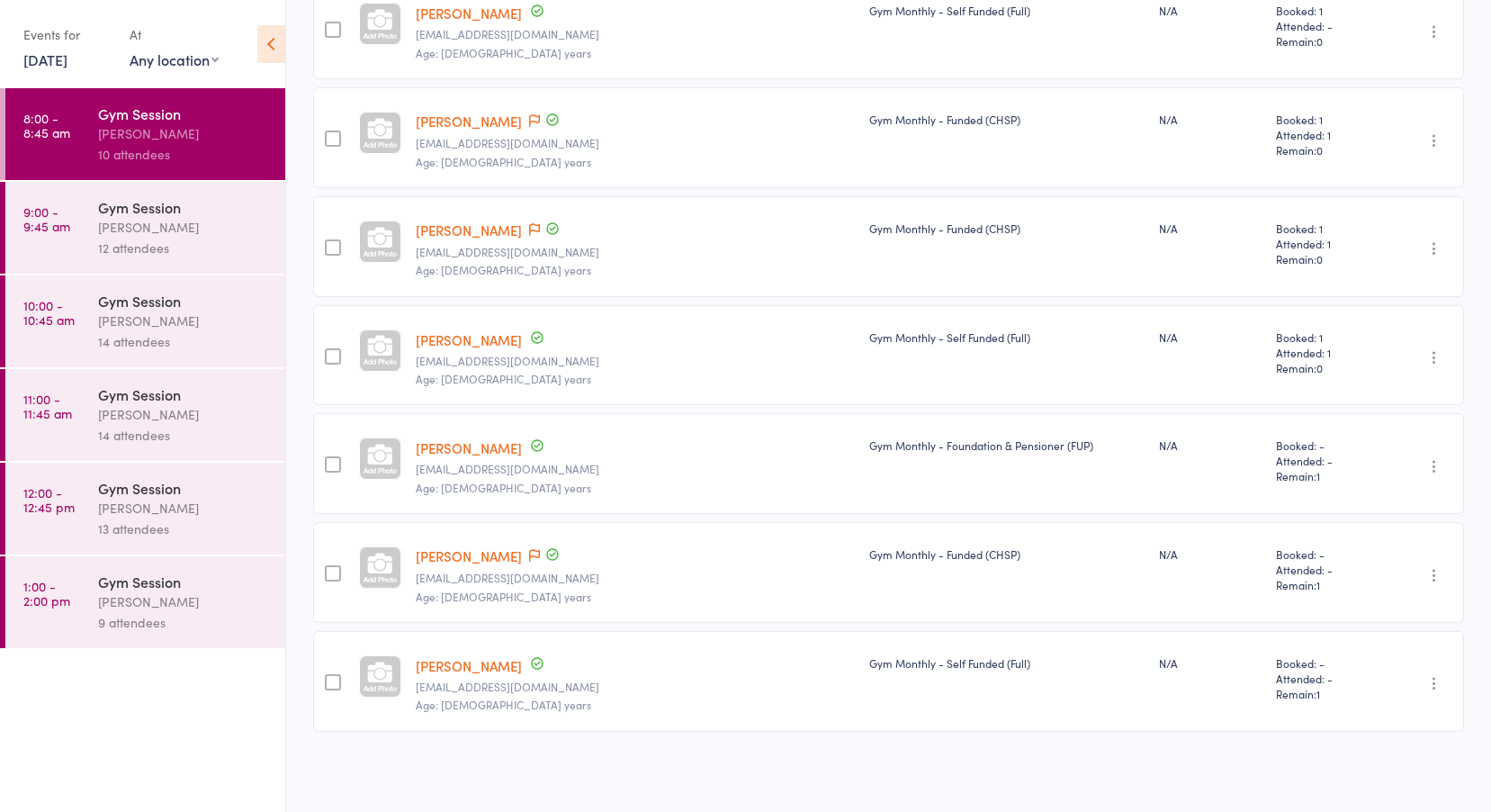
click at [108, 212] on div "Gym Session" at bounding box center [184, 207] width 172 height 20
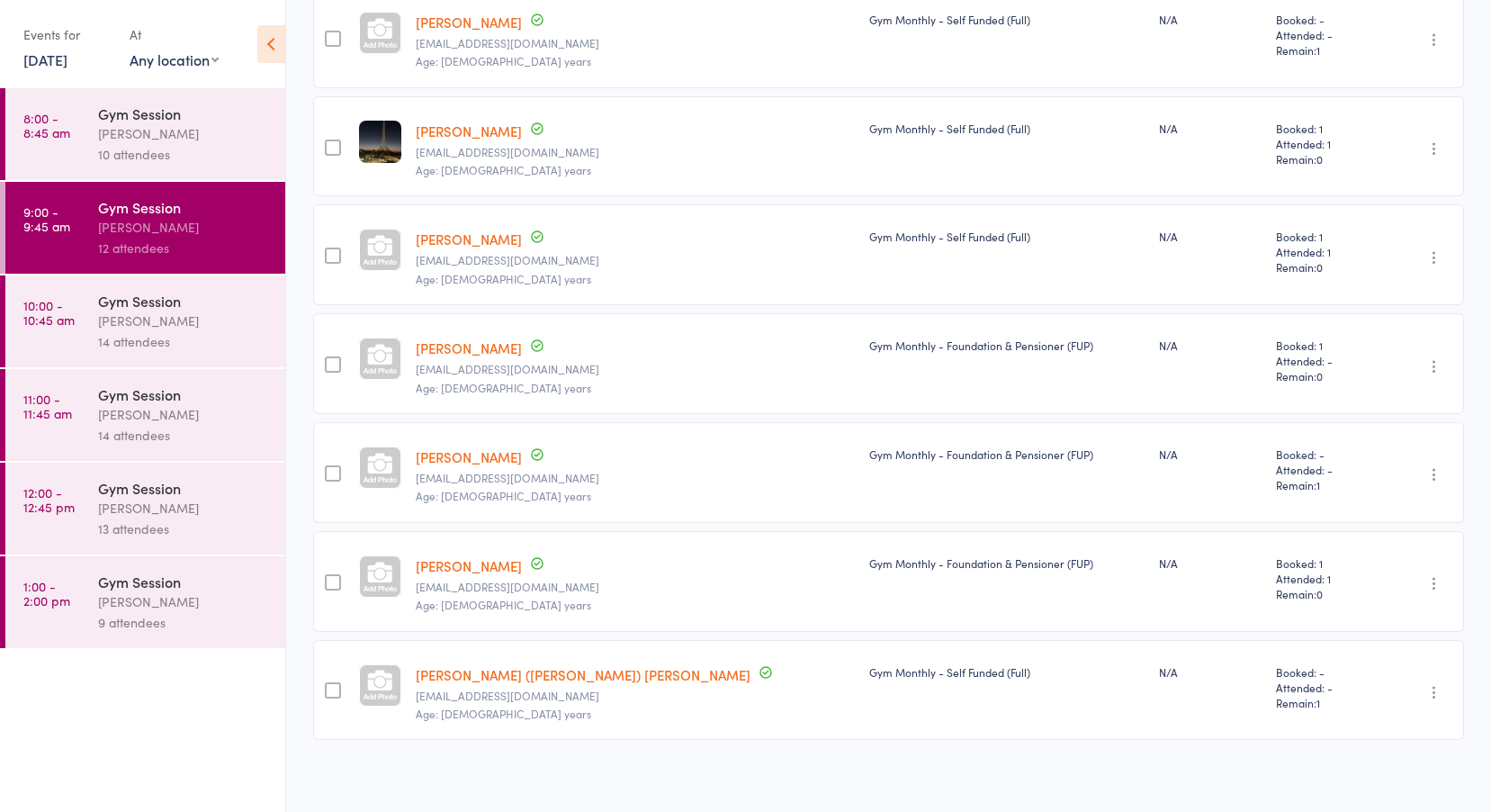
scroll to position [862, 0]
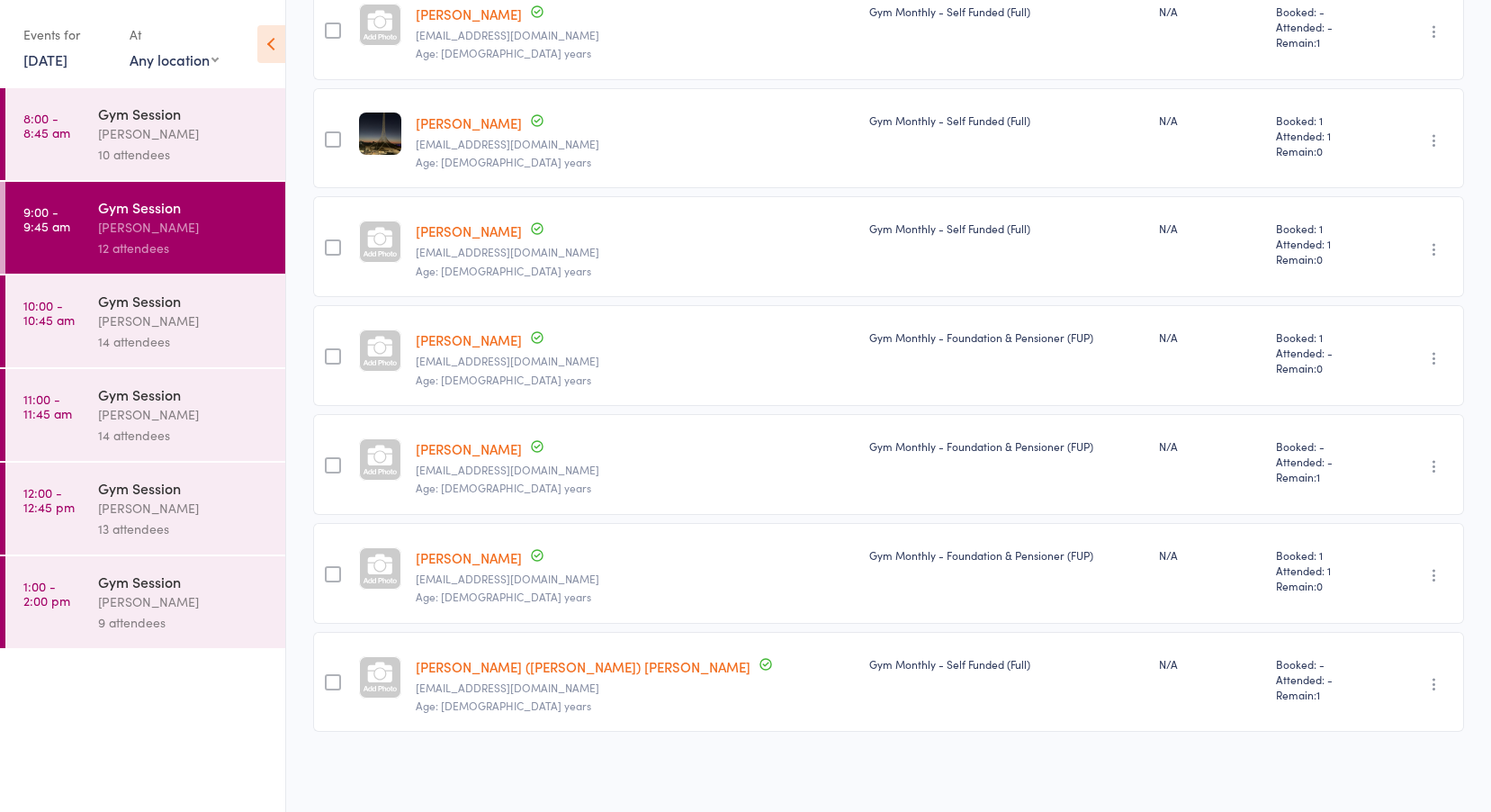
click at [145, 320] on div "Tiffany Yeong" at bounding box center [184, 321] width 172 height 21
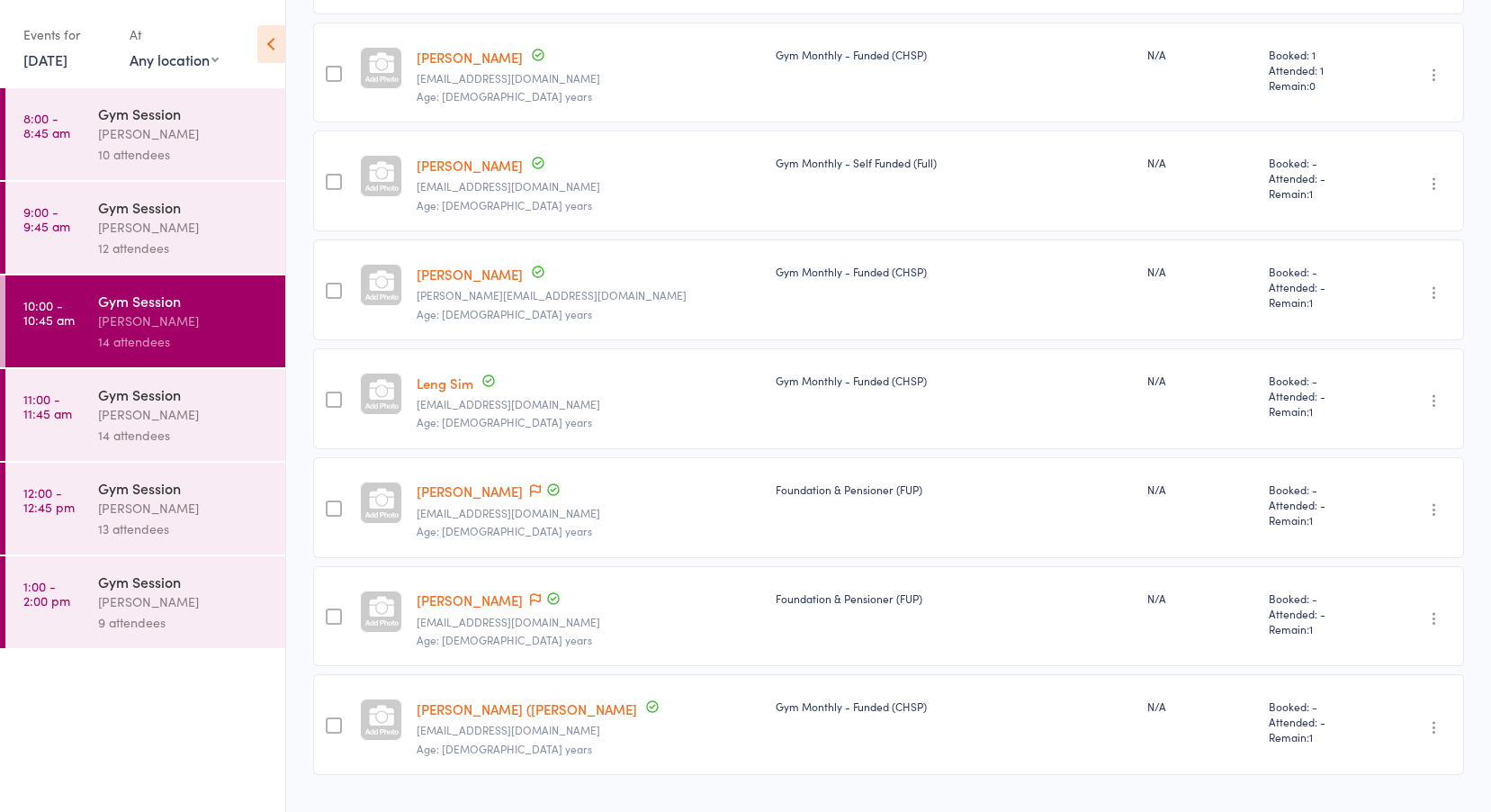
scroll to position [972, 0]
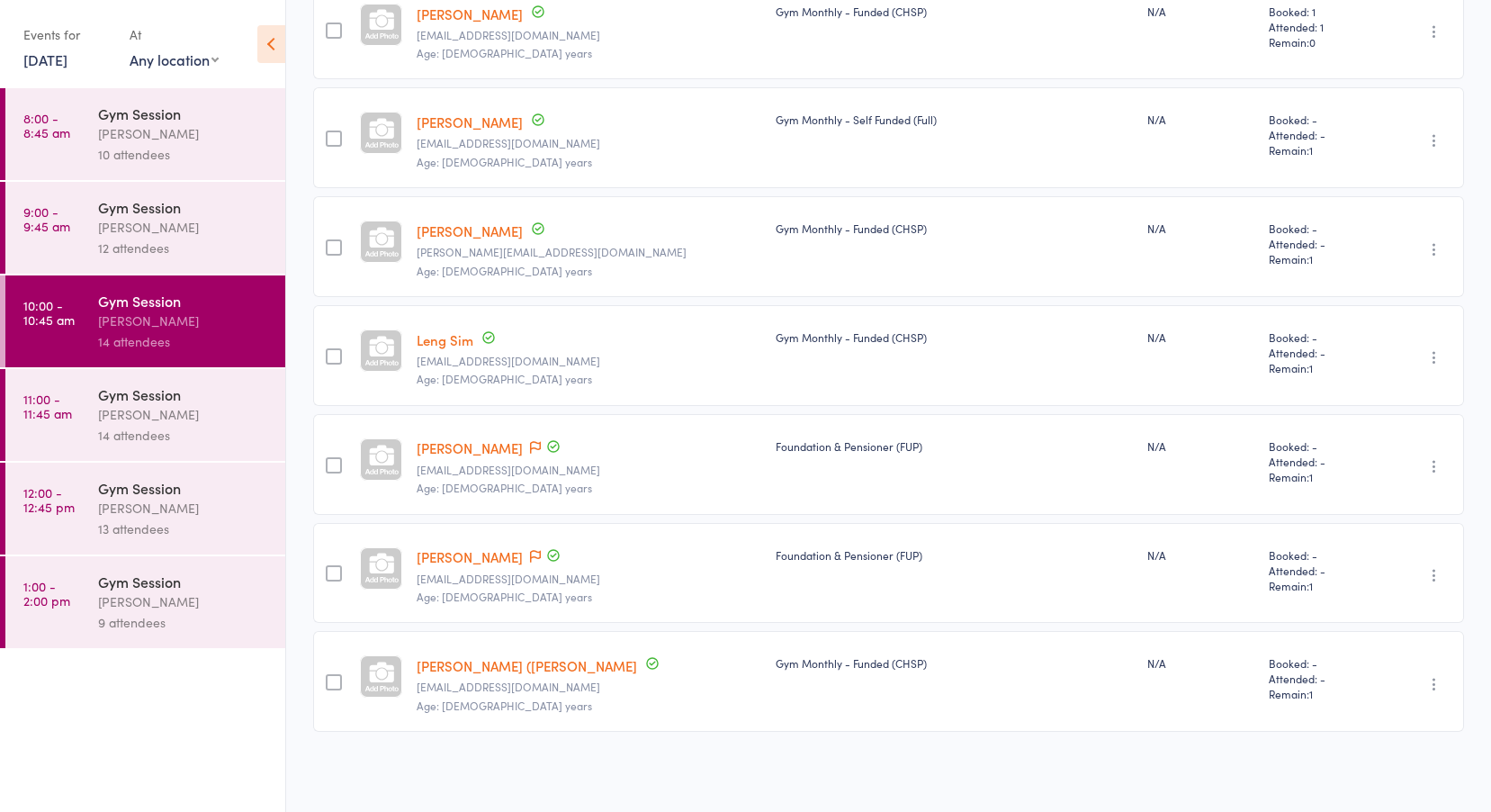
click at [80, 420] on link "11:00 - 11:45 am Gym Session Tiffany Yeong 14 attendees" at bounding box center [145, 414] width 280 height 92
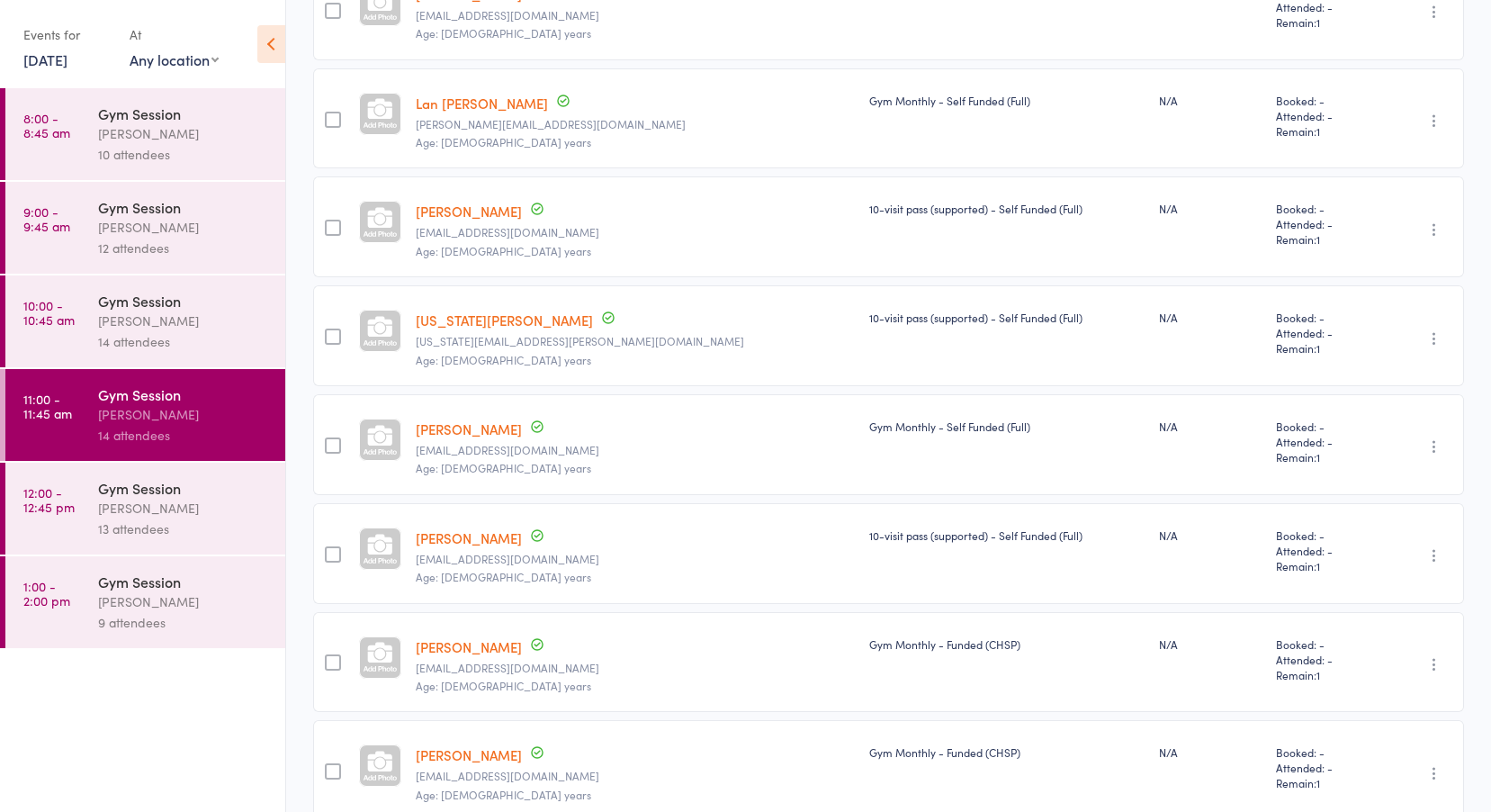
scroll to position [972, 0]
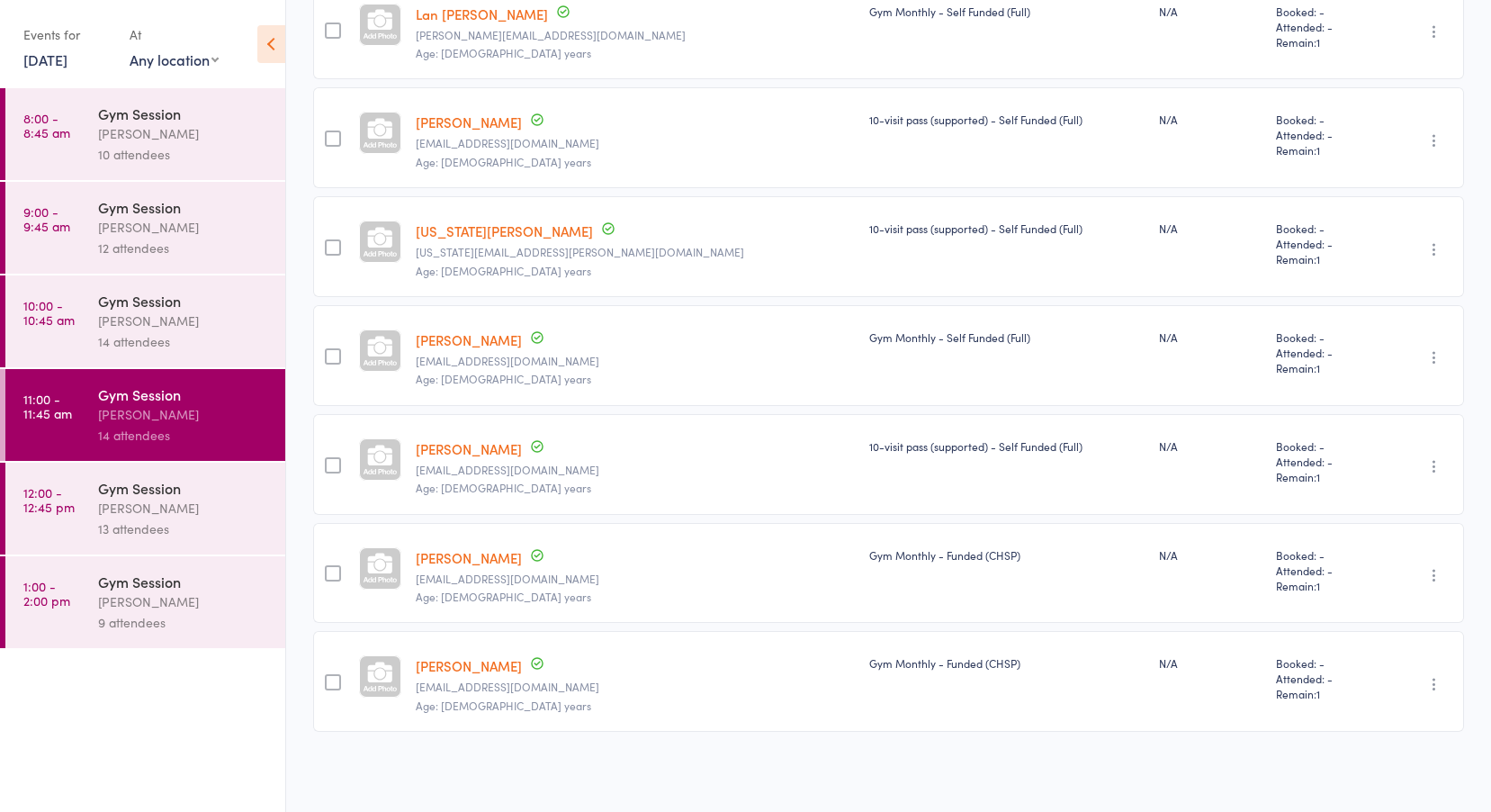
click at [112, 526] on div "13 attendees" at bounding box center [184, 529] width 172 height 21
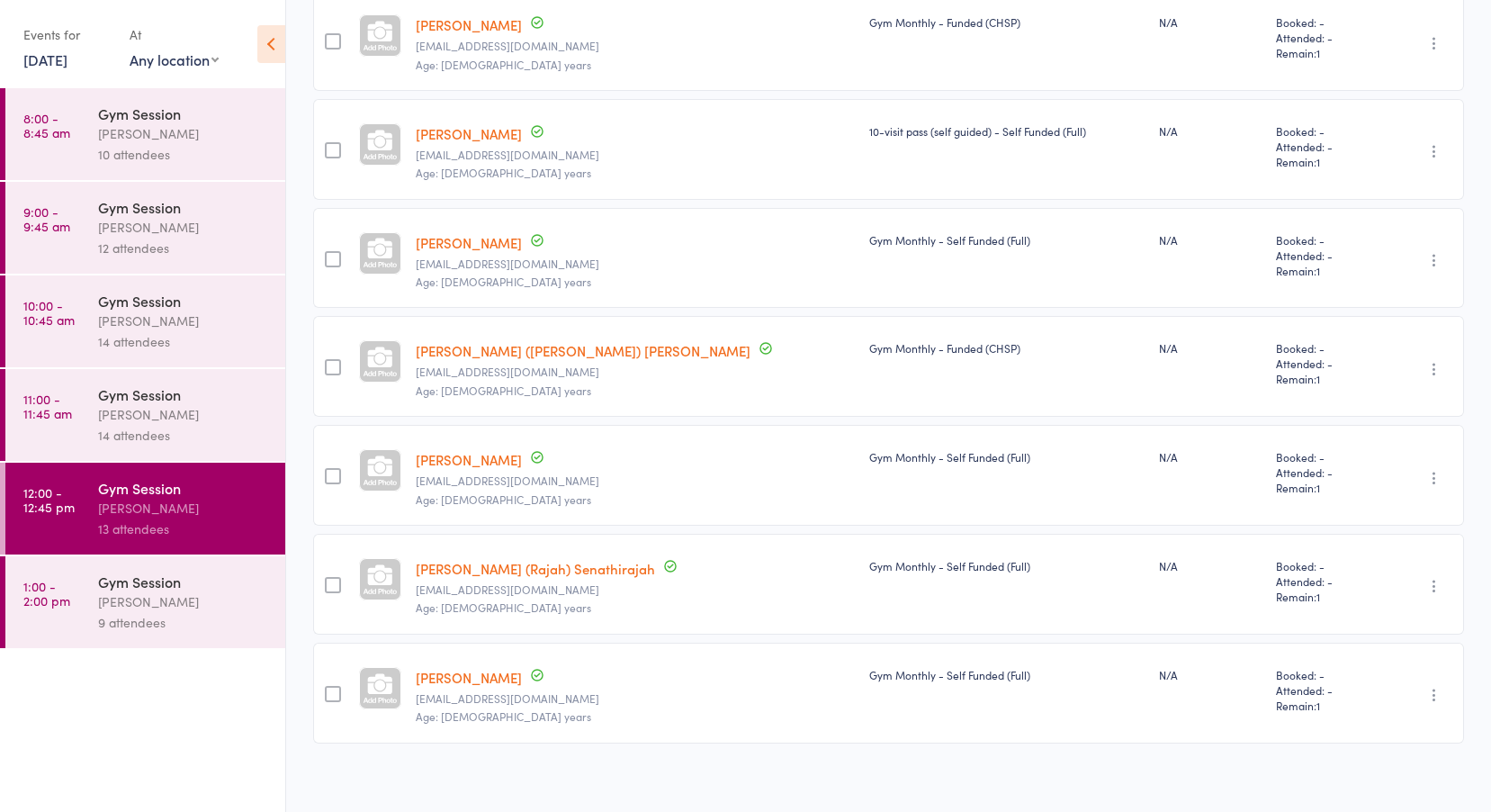
scroll to position [754, 0]
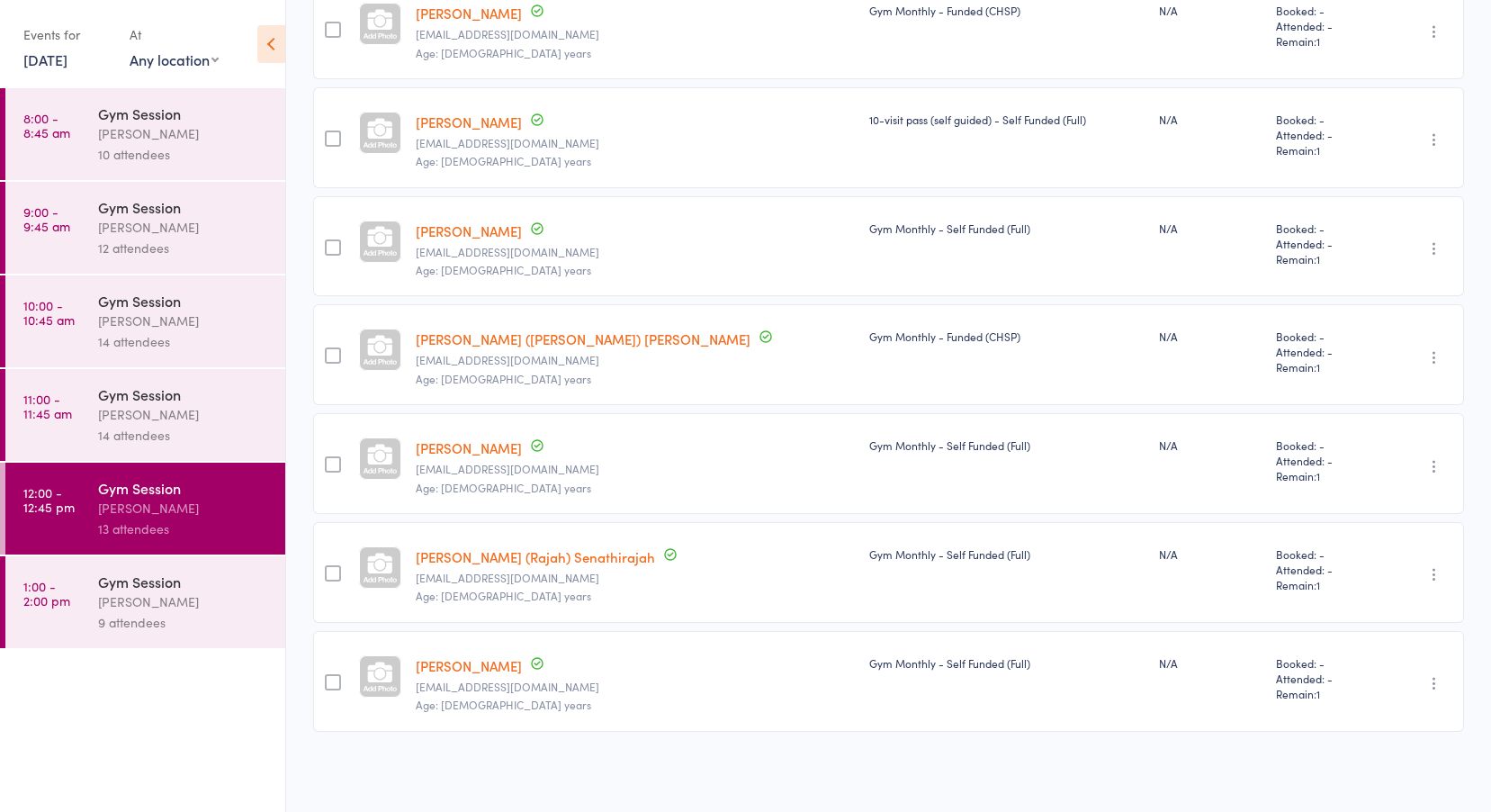
click at [92, 591] on link "1:00 - 2:00 pm Gym Session Tiffany Yeong 9 attendees" at bounding box center [145, 601] width 280 height 92
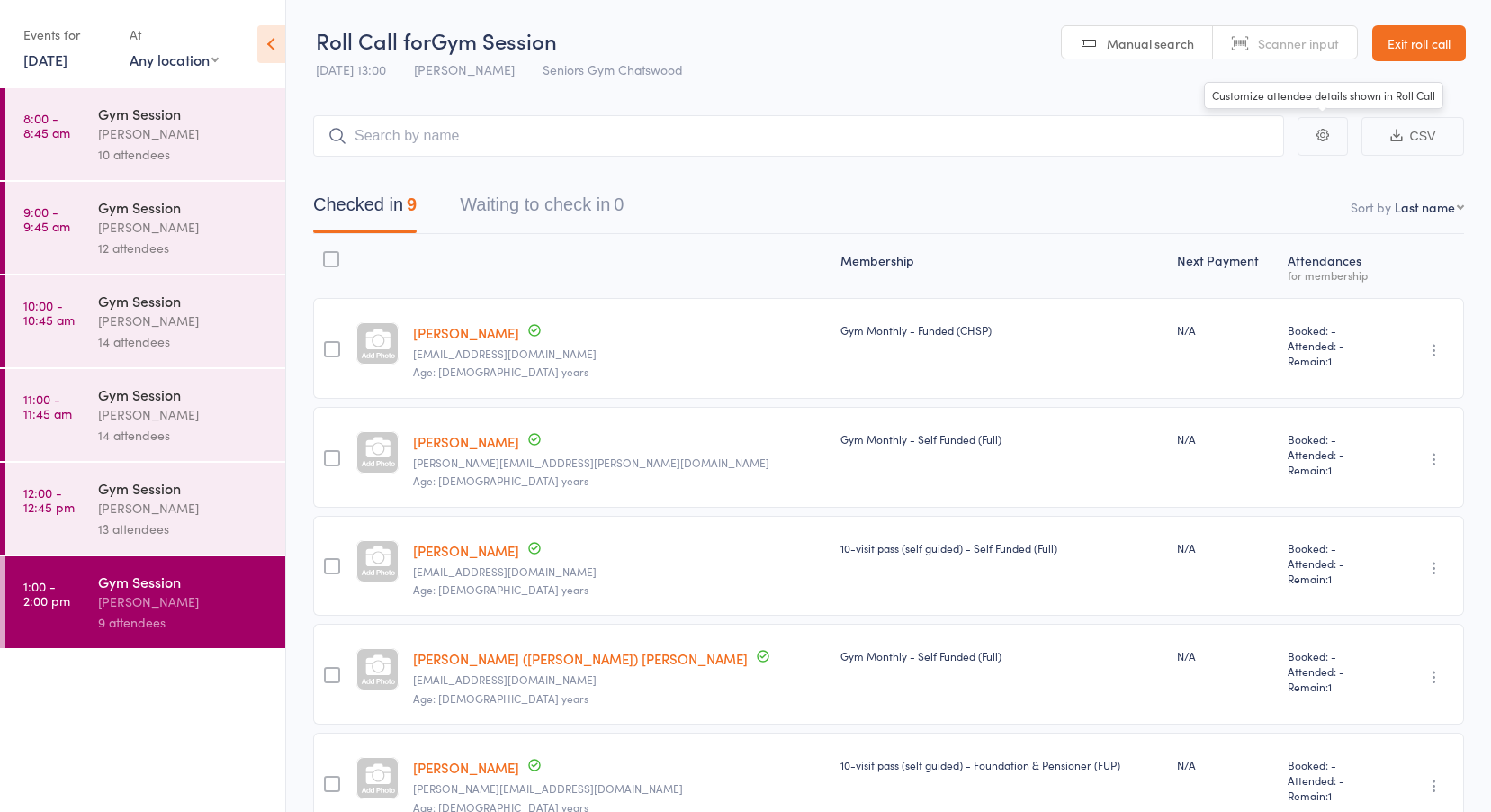
click at [1432, 41] on link "Exit roll call" at bounding box center [1419, 43] width 93 height 36
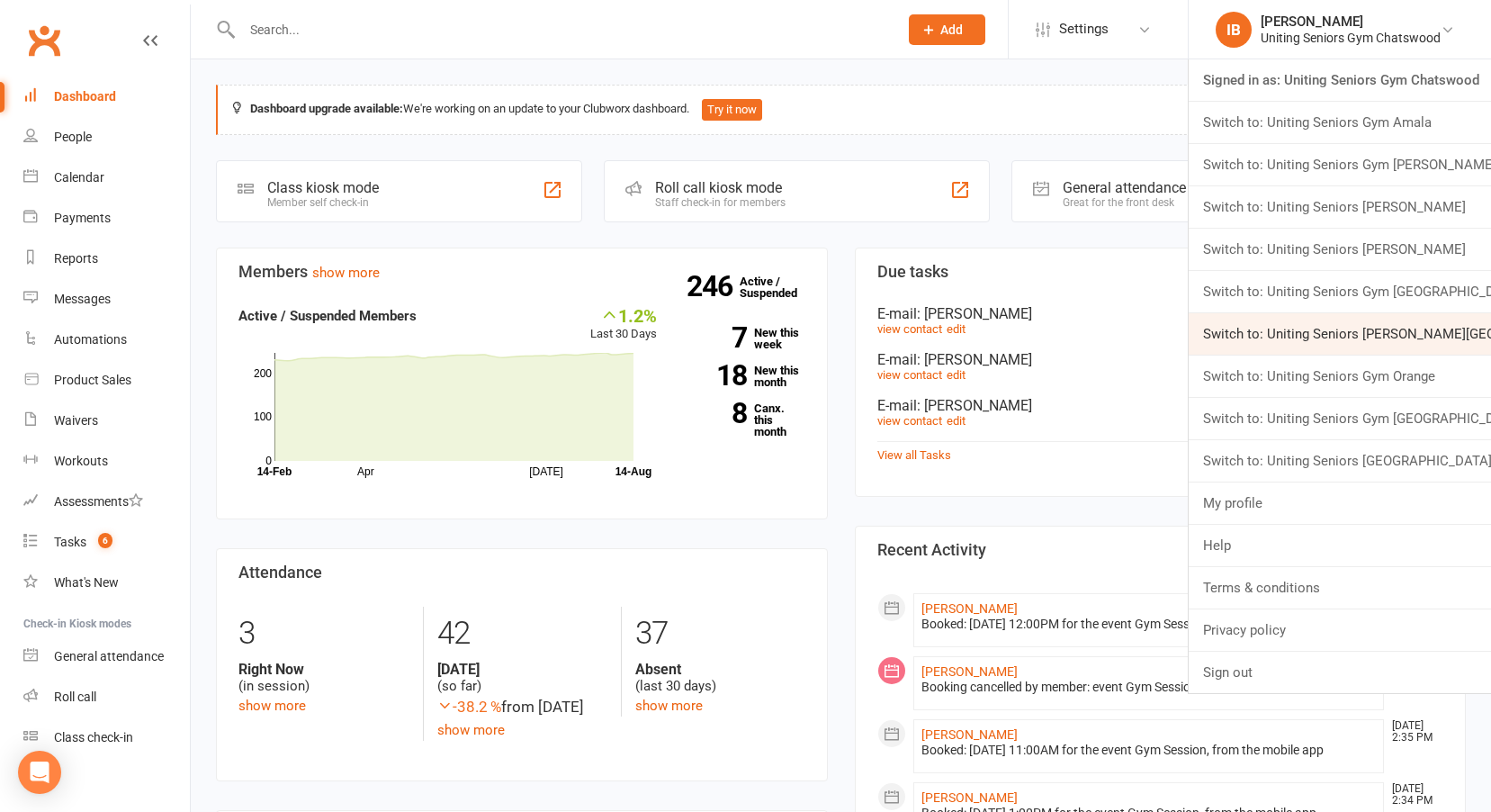
click at [1324, 327] on link "Switch to: Uniting Seniors [PERSON_NAME][GEOGRAPHIC_DATA]" at bounding box center [1340, 334] width 302 height 42
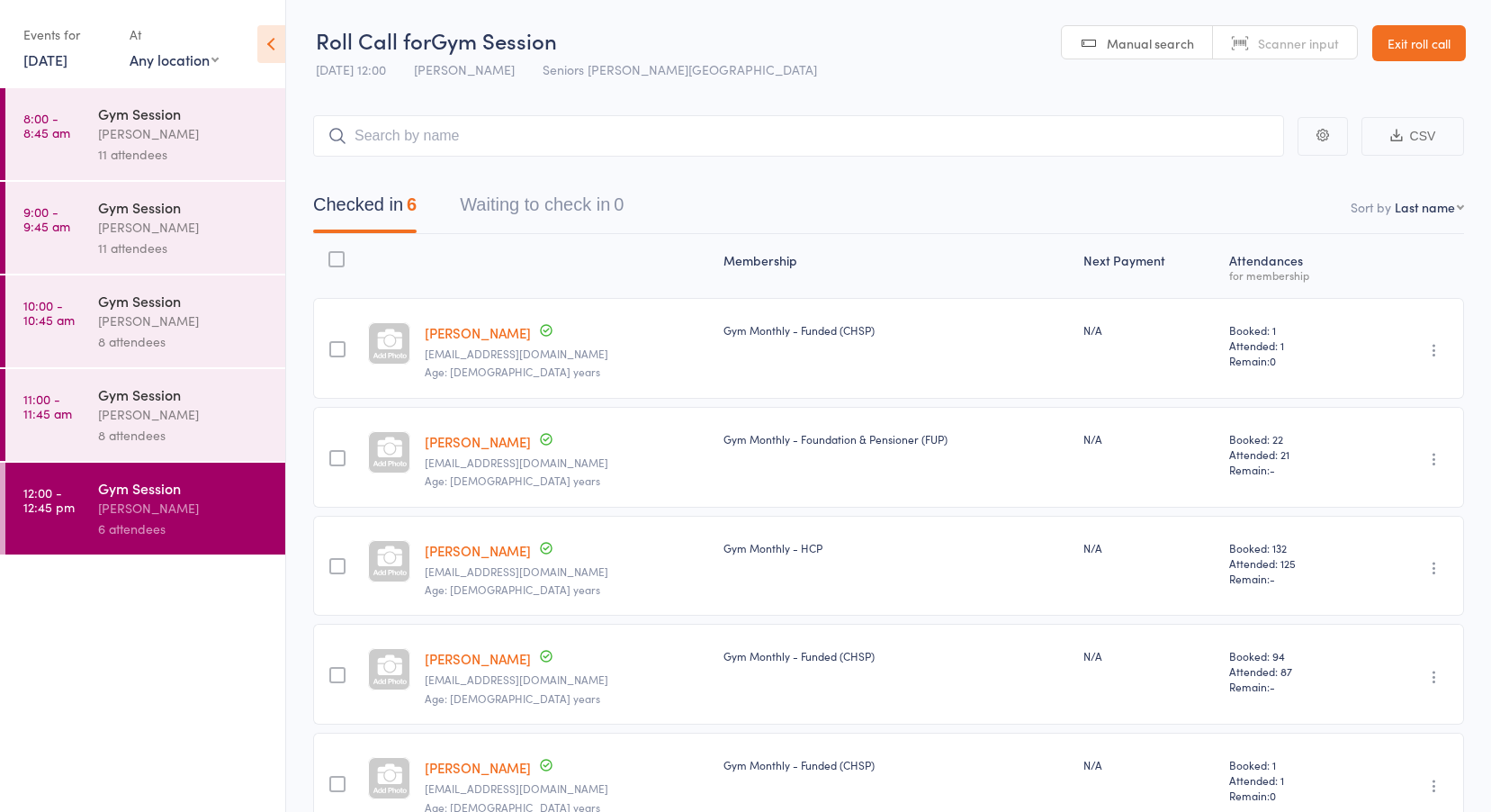
click at [67, 59] on link "[DATE]" at bounding box center [45, 59] width 44 height 20
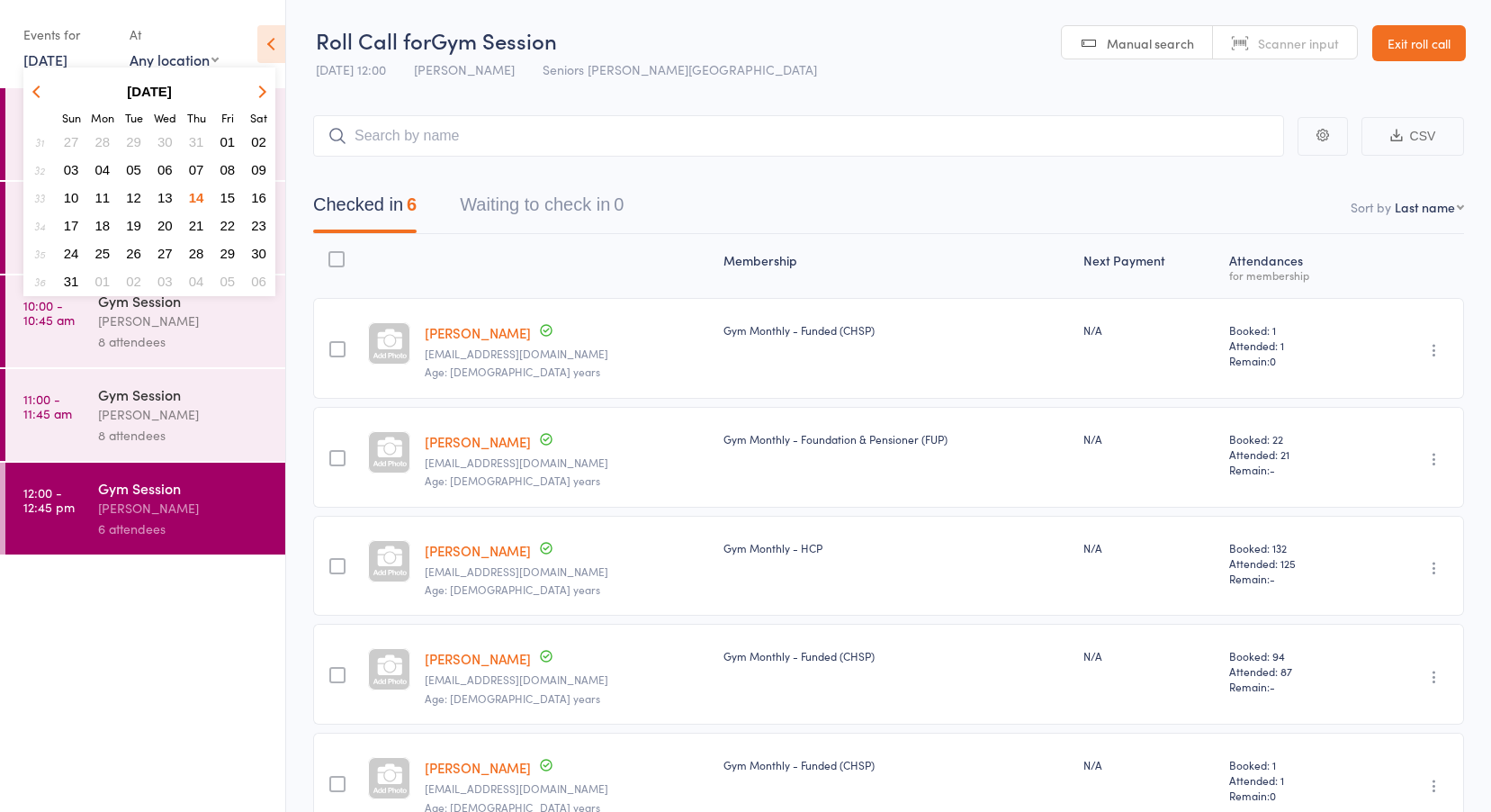
click at [140, 191] on span "12" at bounding box center [133, 197] width 15 height 15
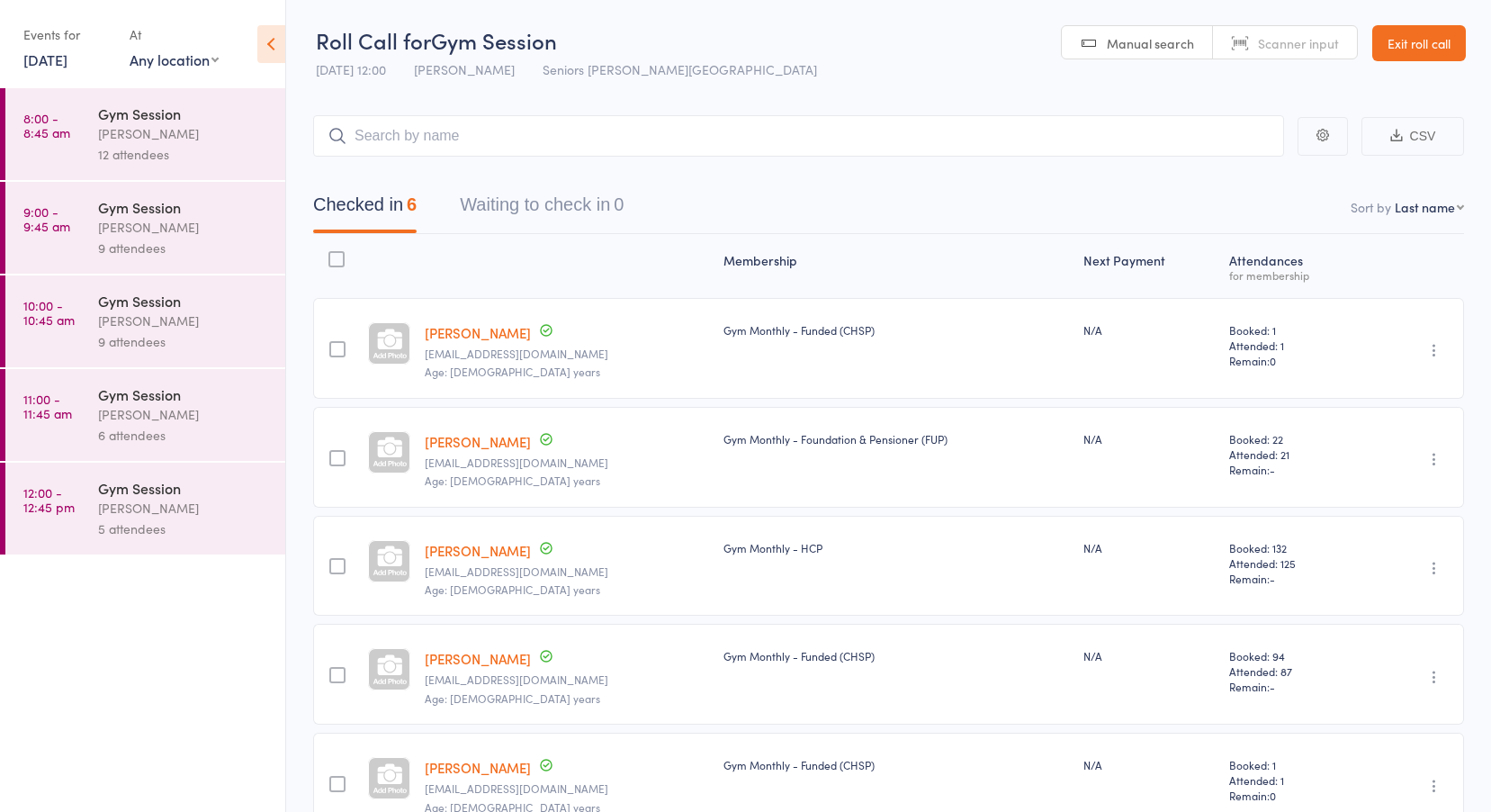
click at [154, 111] on div "Gym Session" at bounding box center [184, 113] width 172 height 20
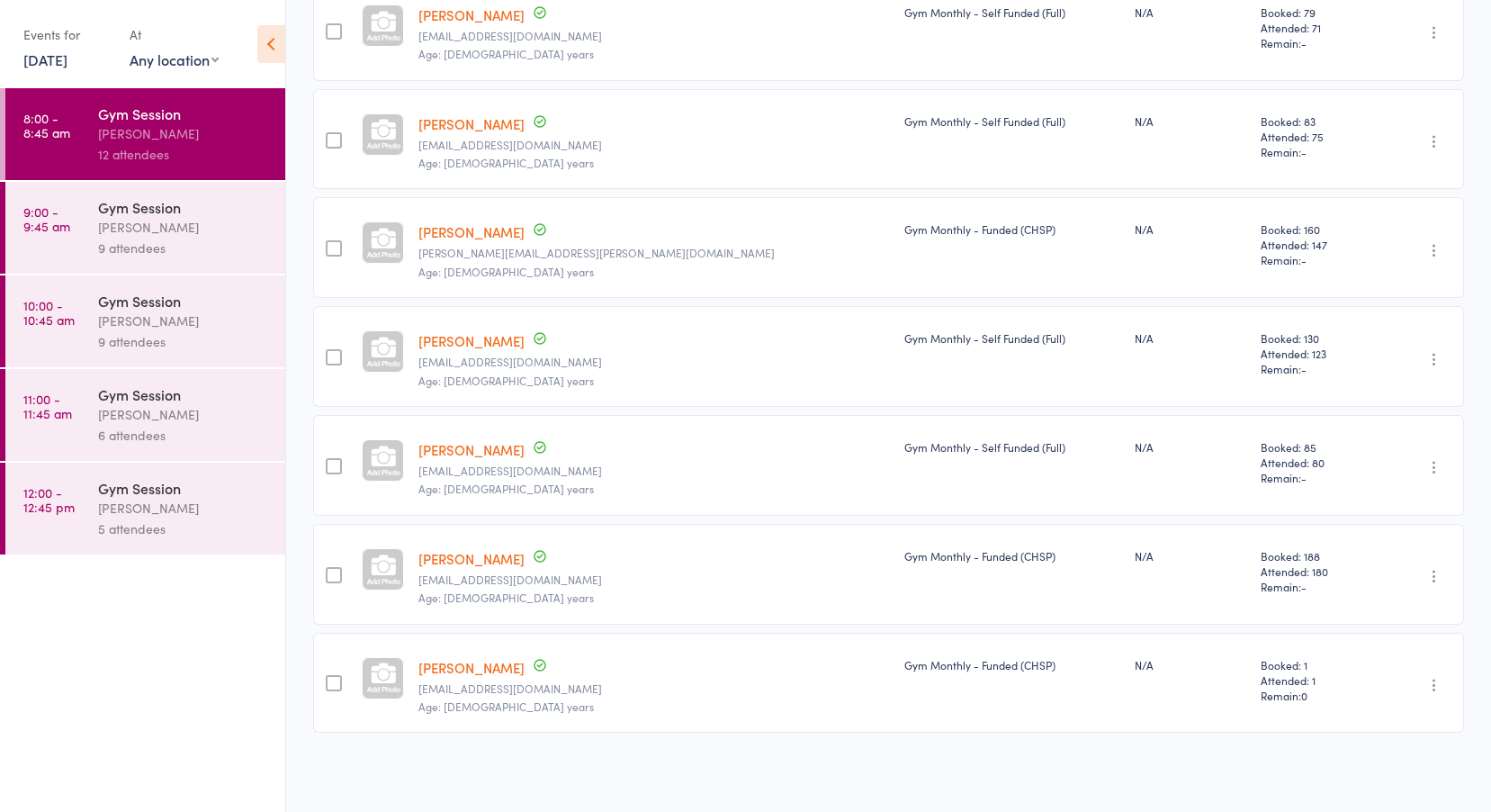
scroll to position [862, 0]
click at [159, 228] on div "[PERSON_NAME]" at bounding box center [184, 228] width 172 height 21
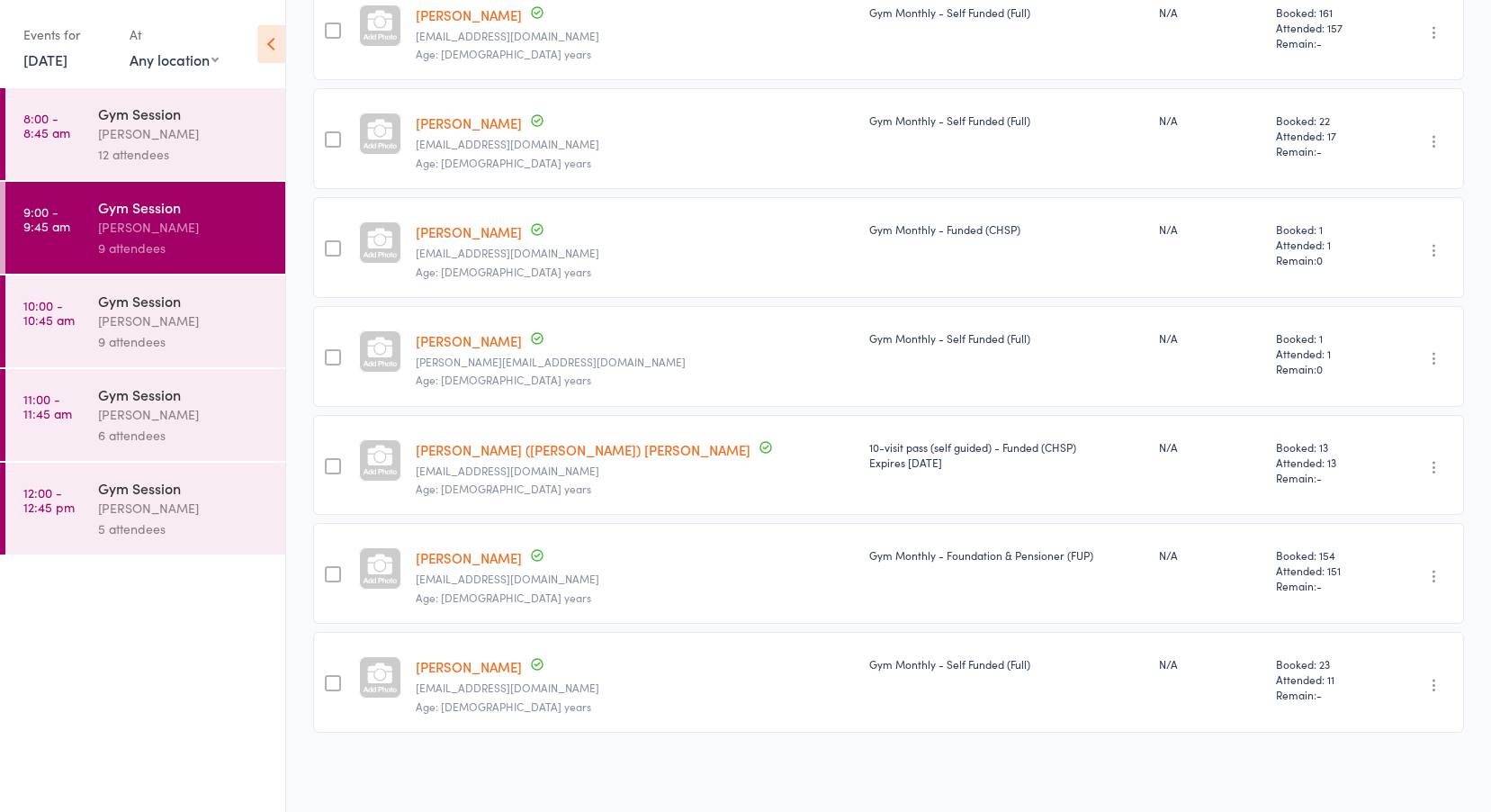
scroll to position [536, 0]
click at [125, 319] on div "[PERSON_NAME]" at bounding box center [184, 321] width 172 height 21
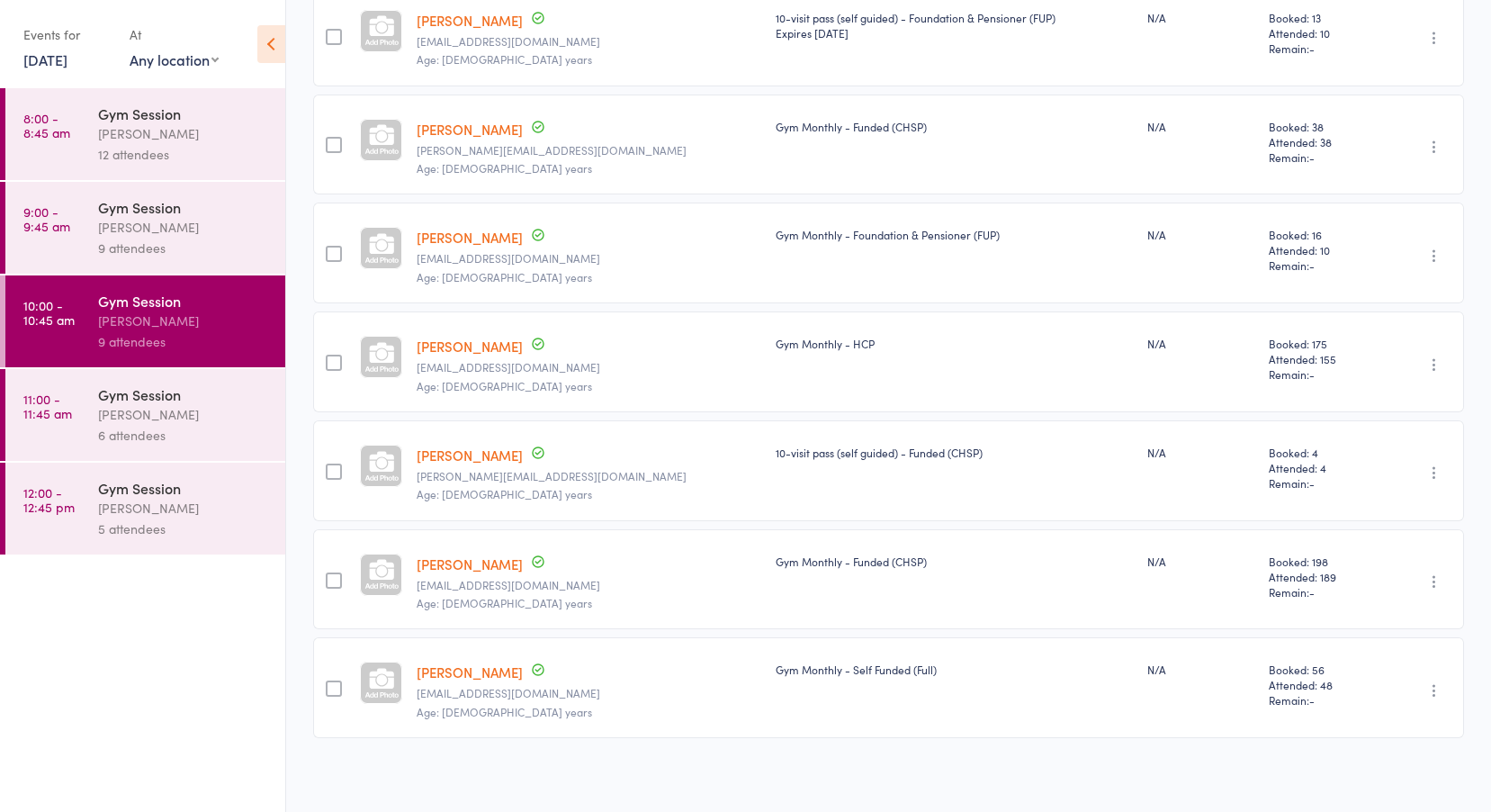
scroll to position [428, 0]
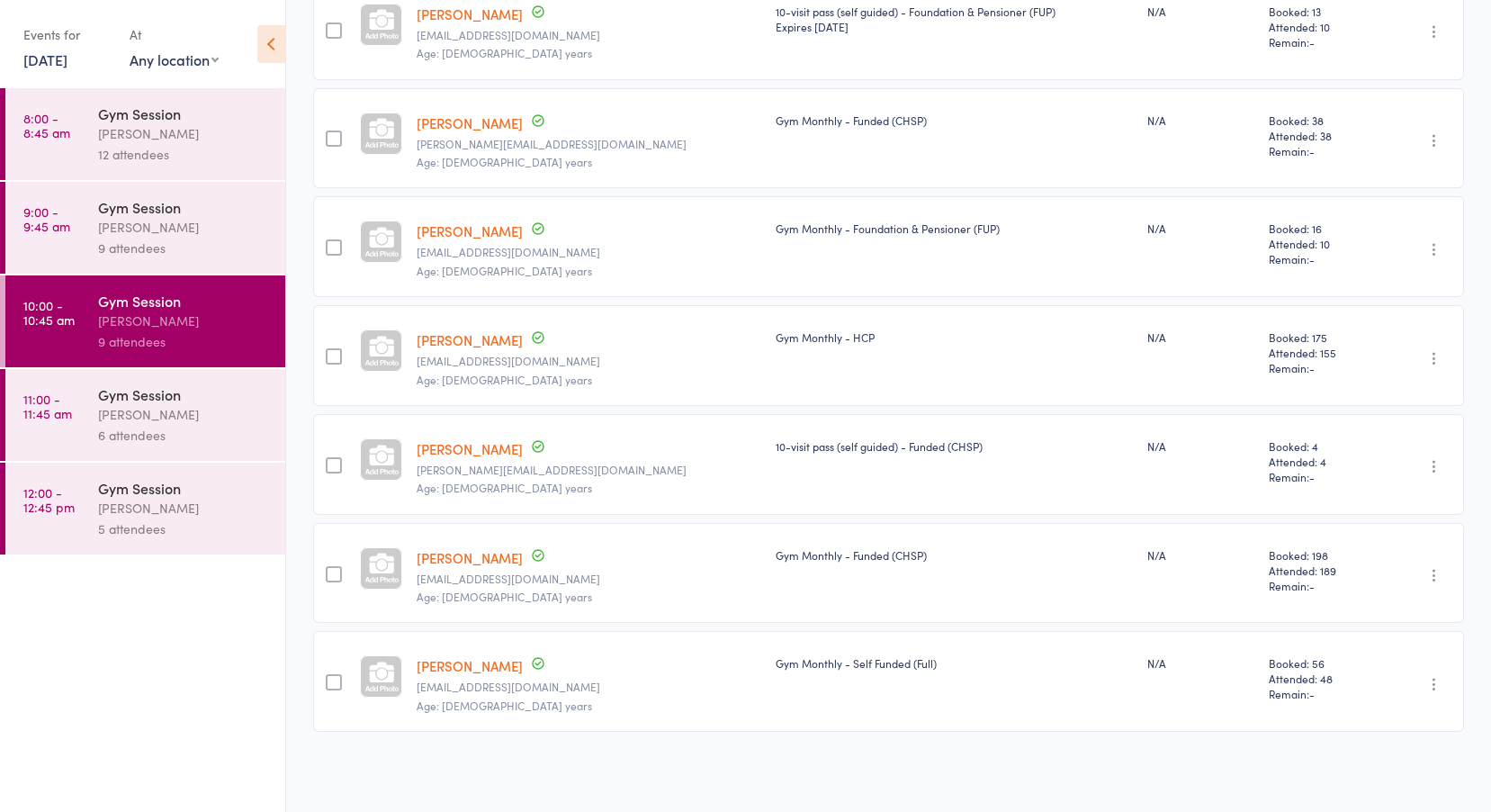
click at [122, 411] on div "[PERSON_NAME]" at bounding box center [184, 414] width 172 height 21
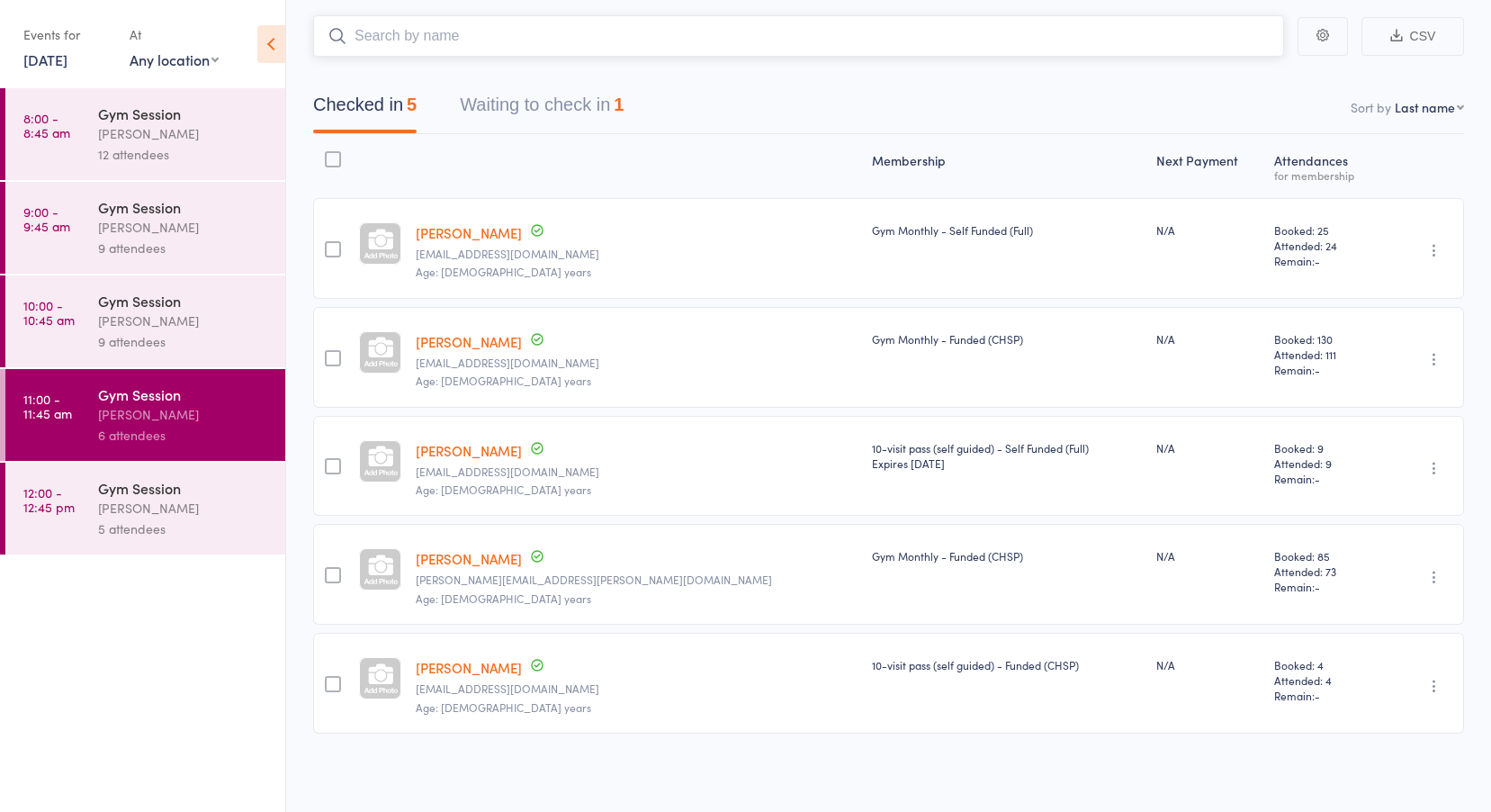
scroll to position [102, 0]
click at [106, 512] on div "[PERSON_NAME]" at bounding box center [184, 508] width 172 height 21
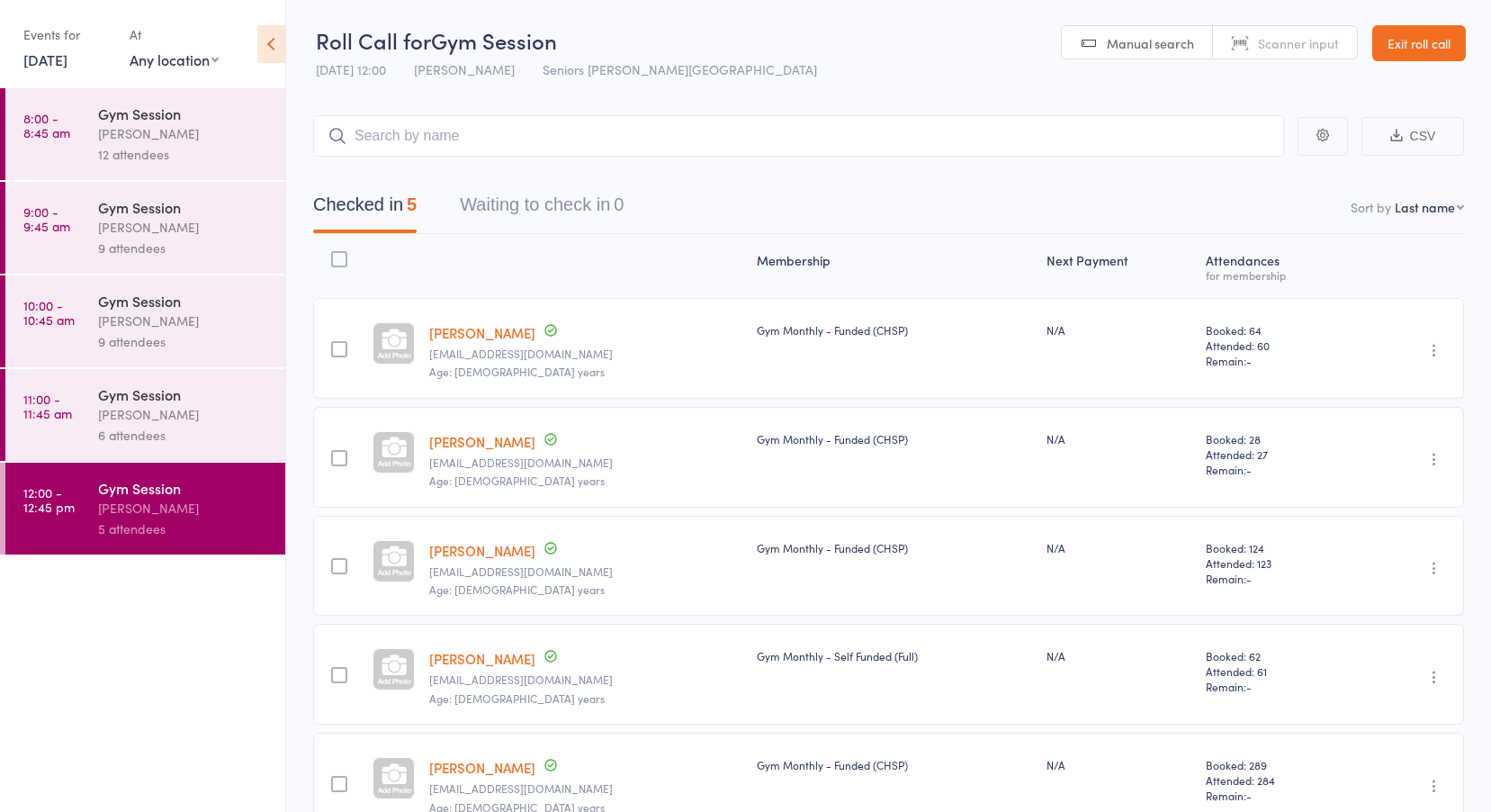
click at [67, 66] on link "[DATE]" at bounding box center [45, 59] width 44 height 20
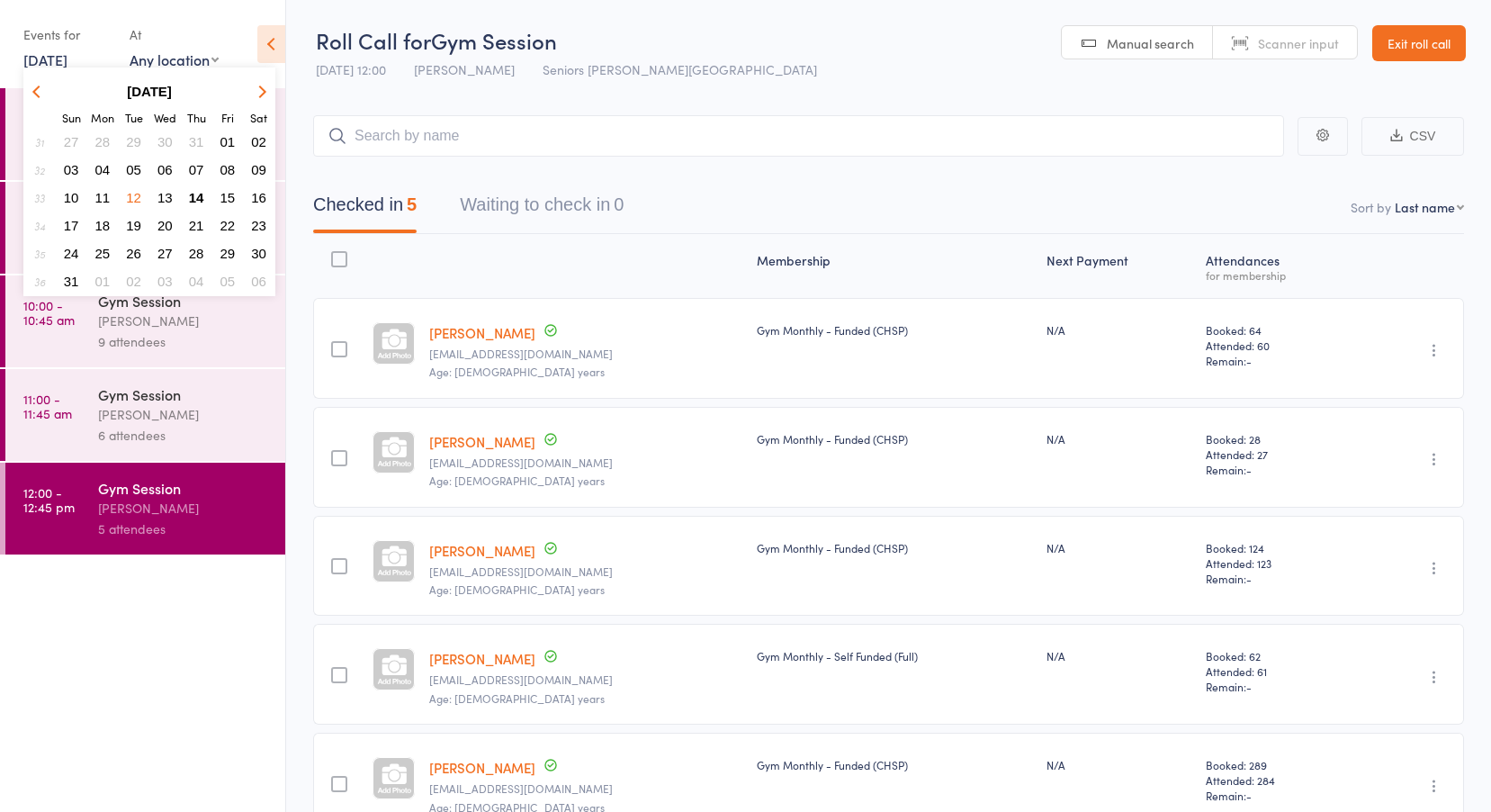
click at [166, 193] on span "13" at bounding box center [165, 197] width 15 height 15
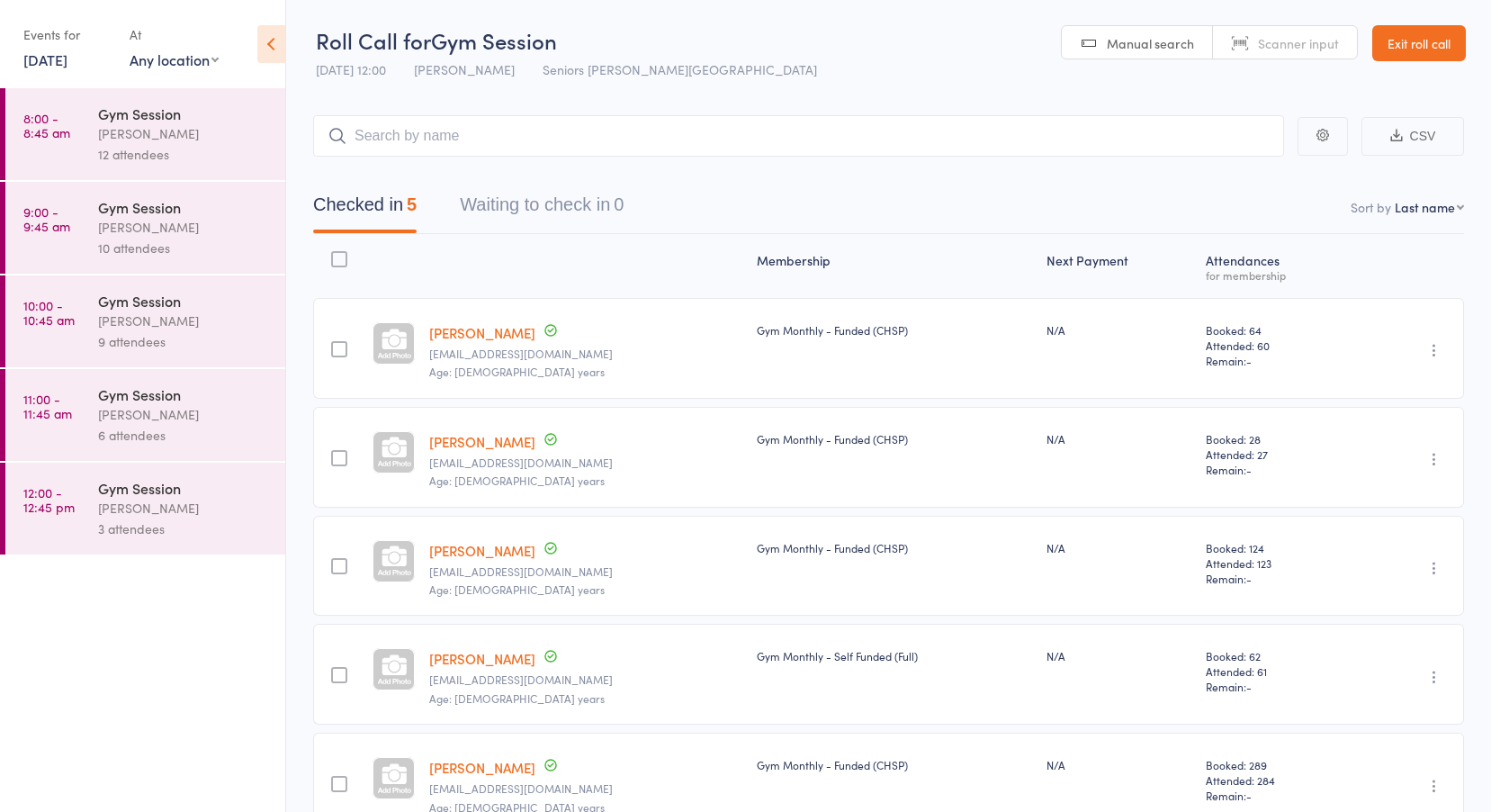
click at [131, 139] on div "[PERSON_NAME]" at bounding box center [184, 134] width 172 height 21
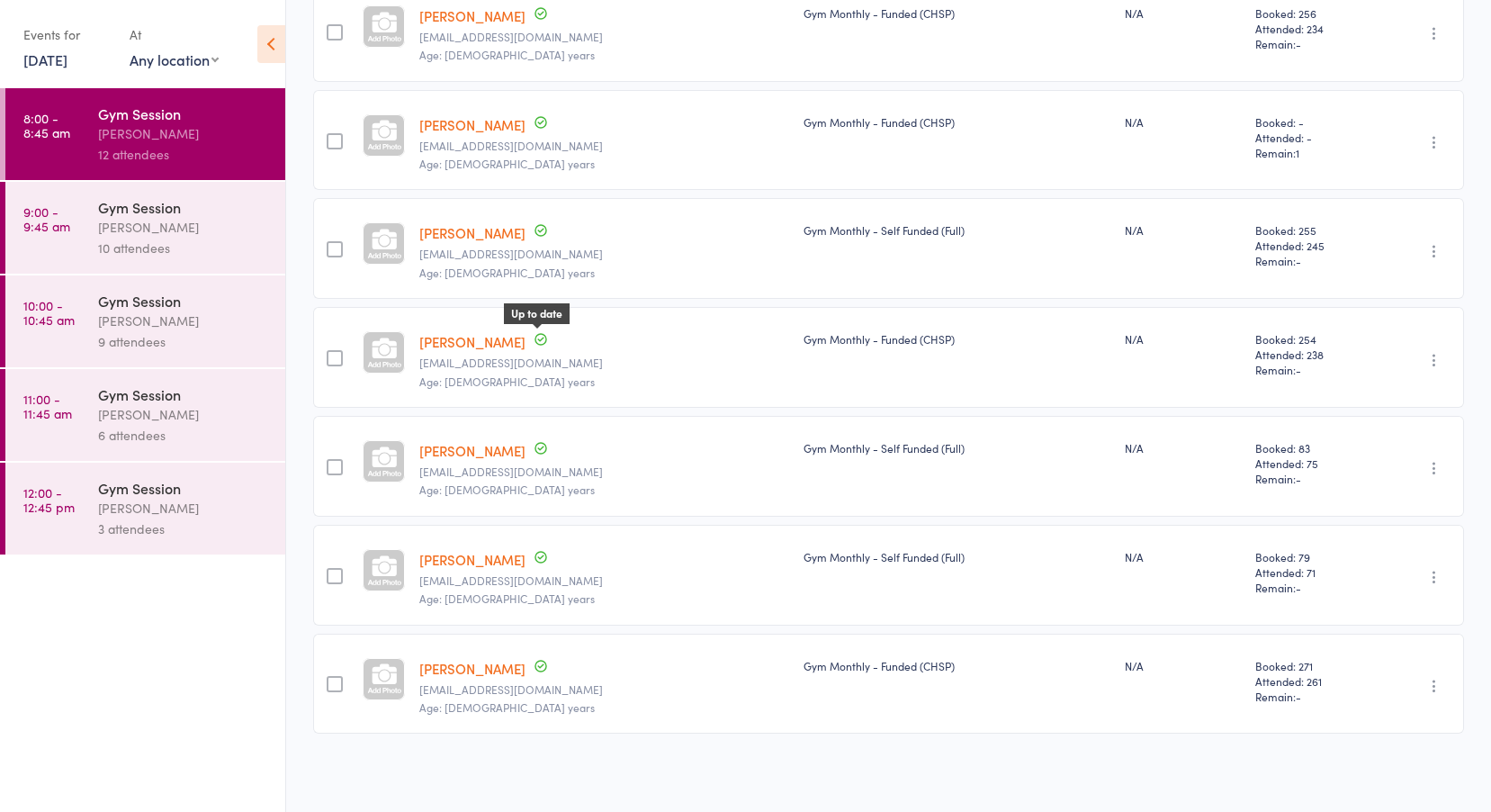
scroll to position [888, 0]
click at [168, 237] on div "[PERSON_NAME]" at bounding box center [184, 228] width 172 height 21
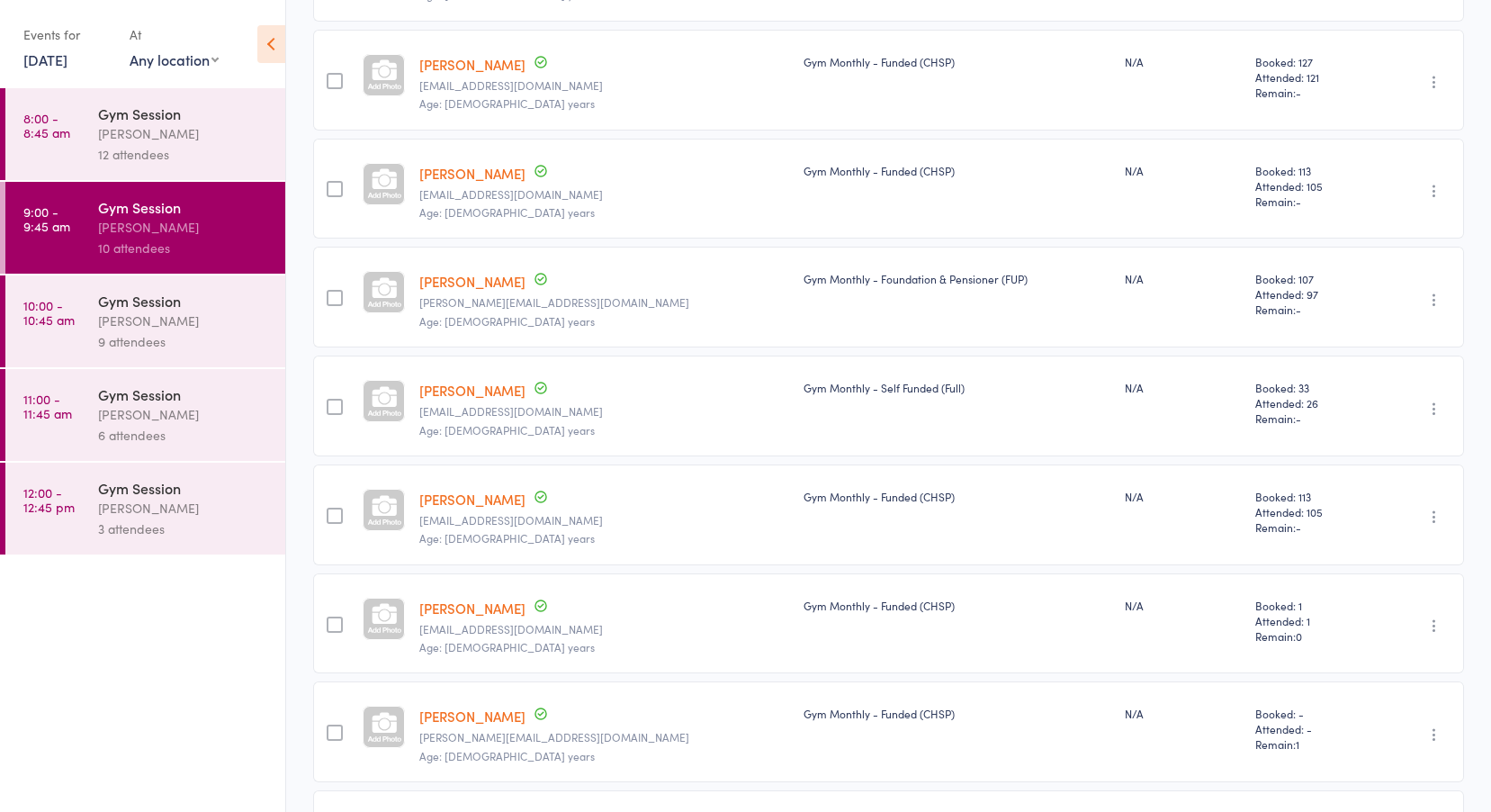
scroll to position [536, 0]
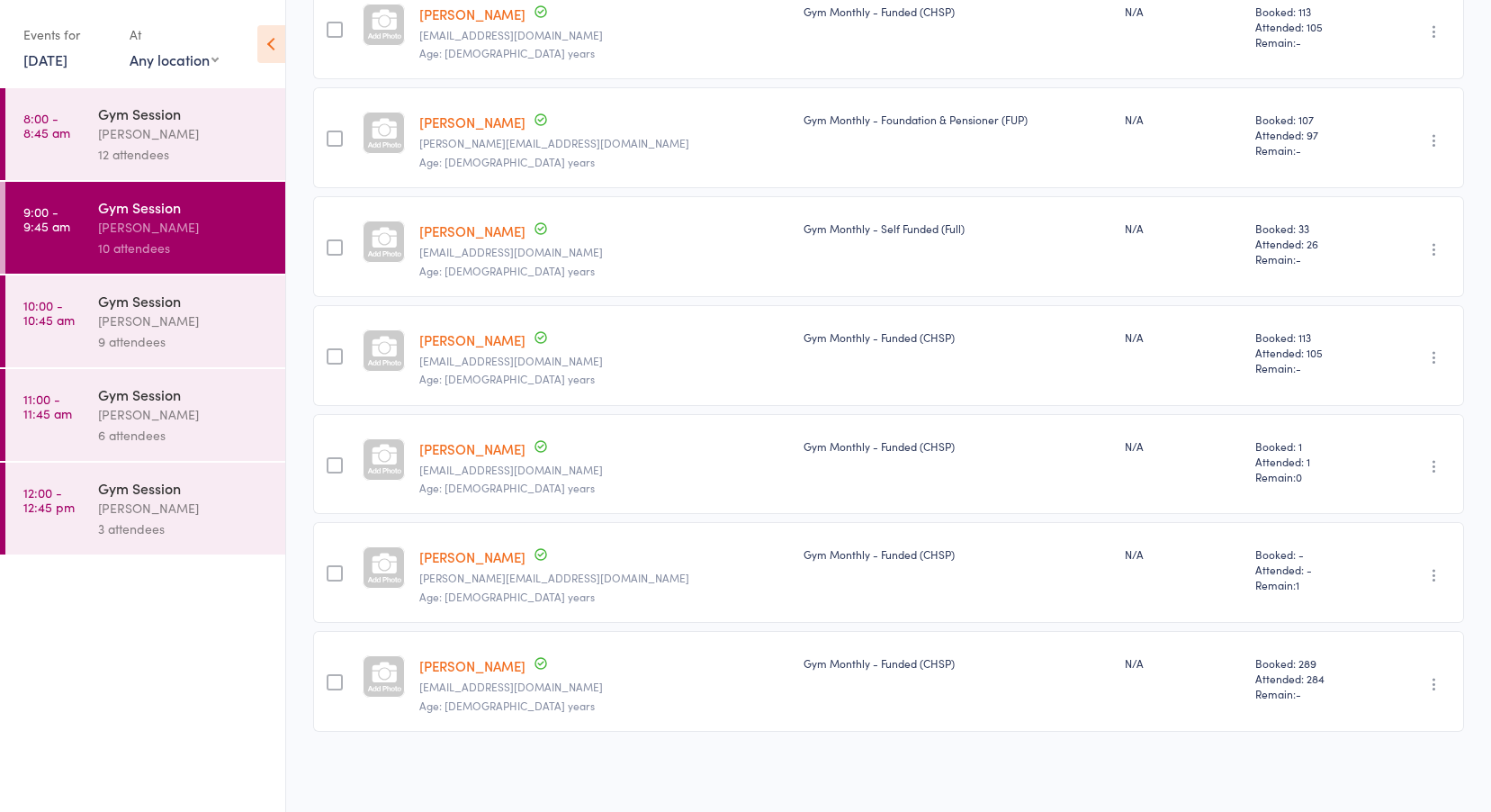
click at [114, 310] on div "Gym Session" at bounding box center [184, 300] width 172 height 20
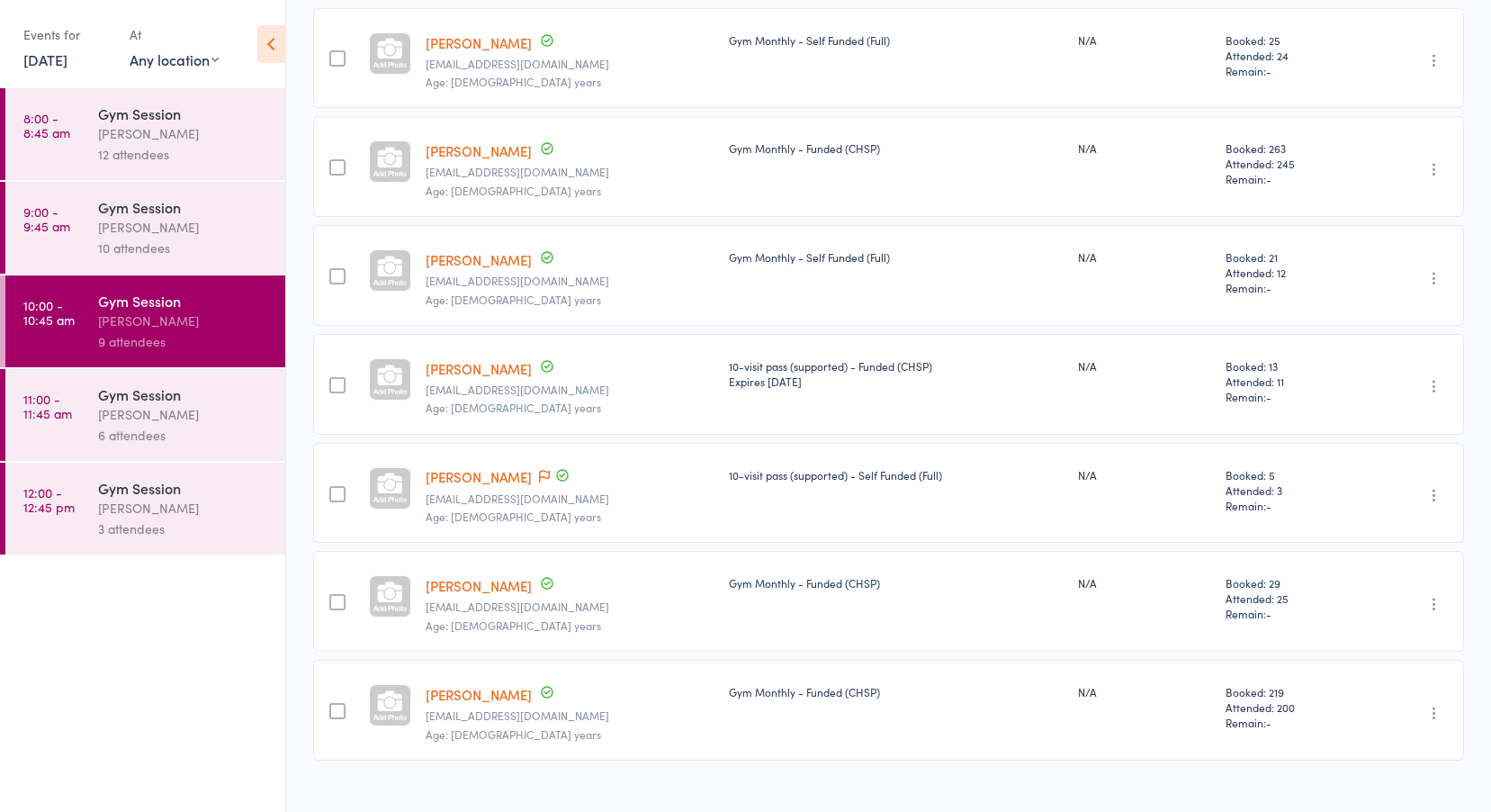
scroll to position [536, 0]
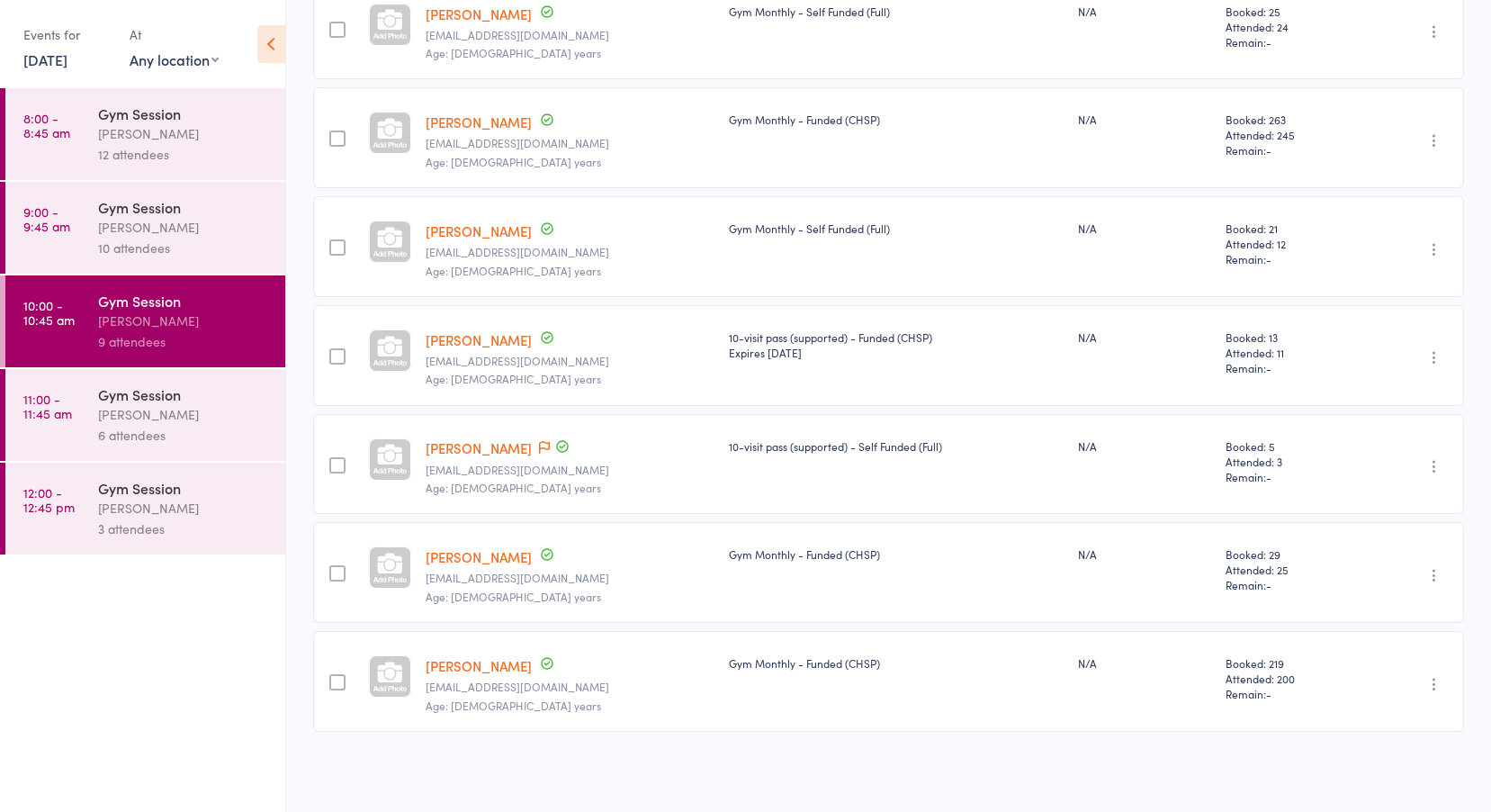
click at [479, 449] on link "[PERSON_NAME]" at bounding box center [479, 448] width 106 height 19
click at [162, 398] on div "Gym Session" at bounding box center [184, 394] width 172 height 20
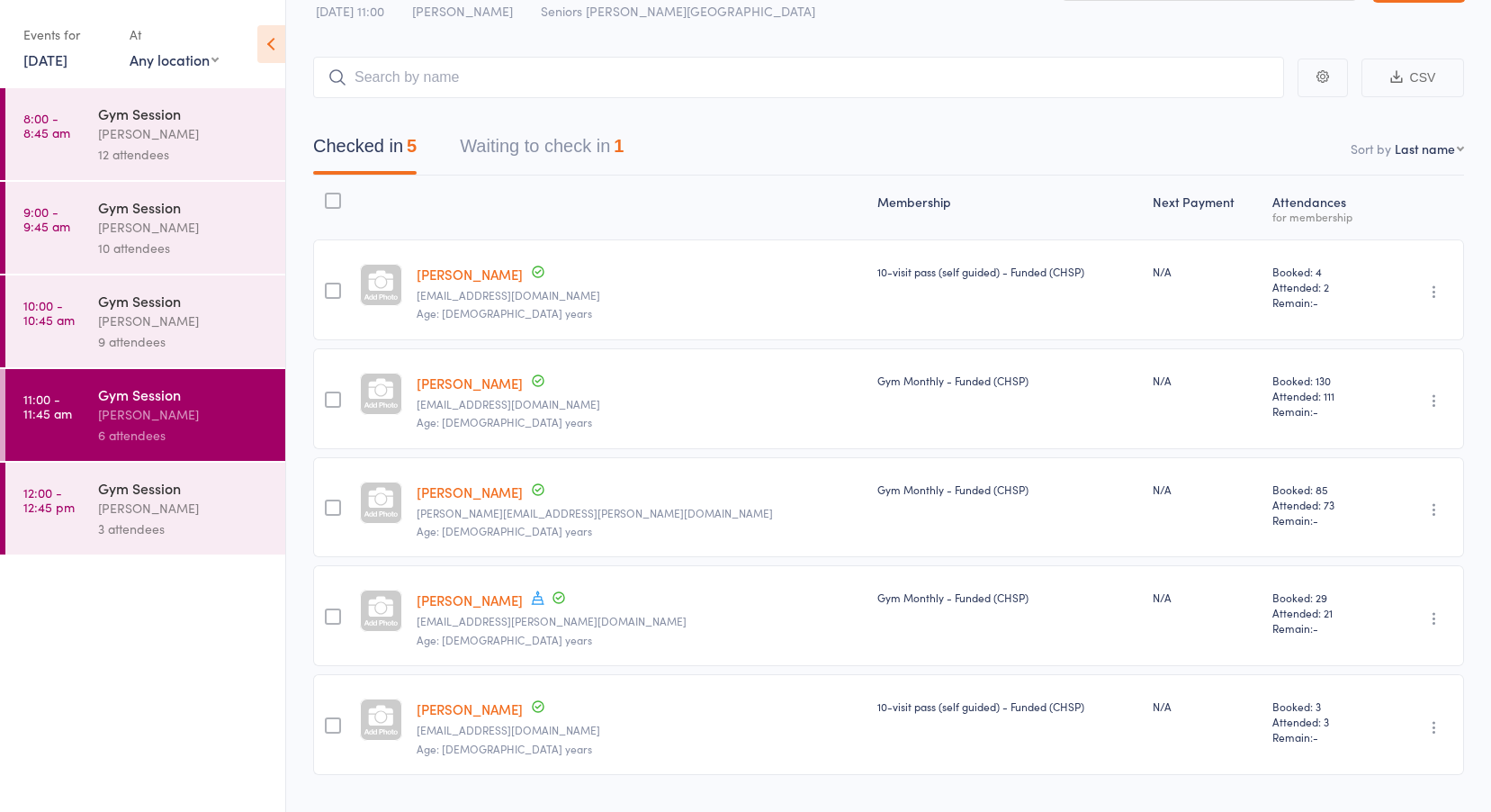
scroll to position [91, 0]
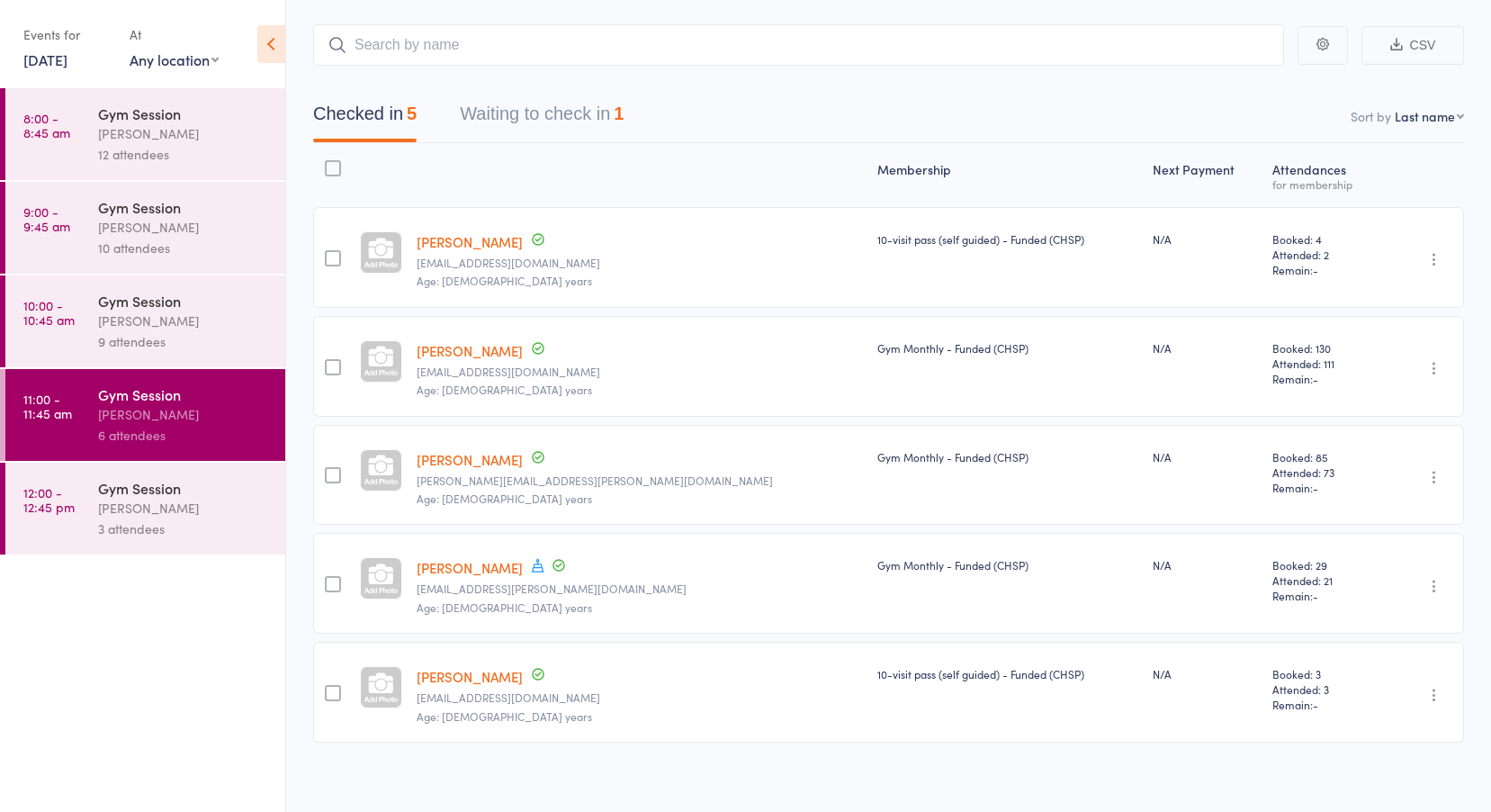
click at [169, 492] on div "Gym Session" at bounding box center [184, 487] width 172 height 20
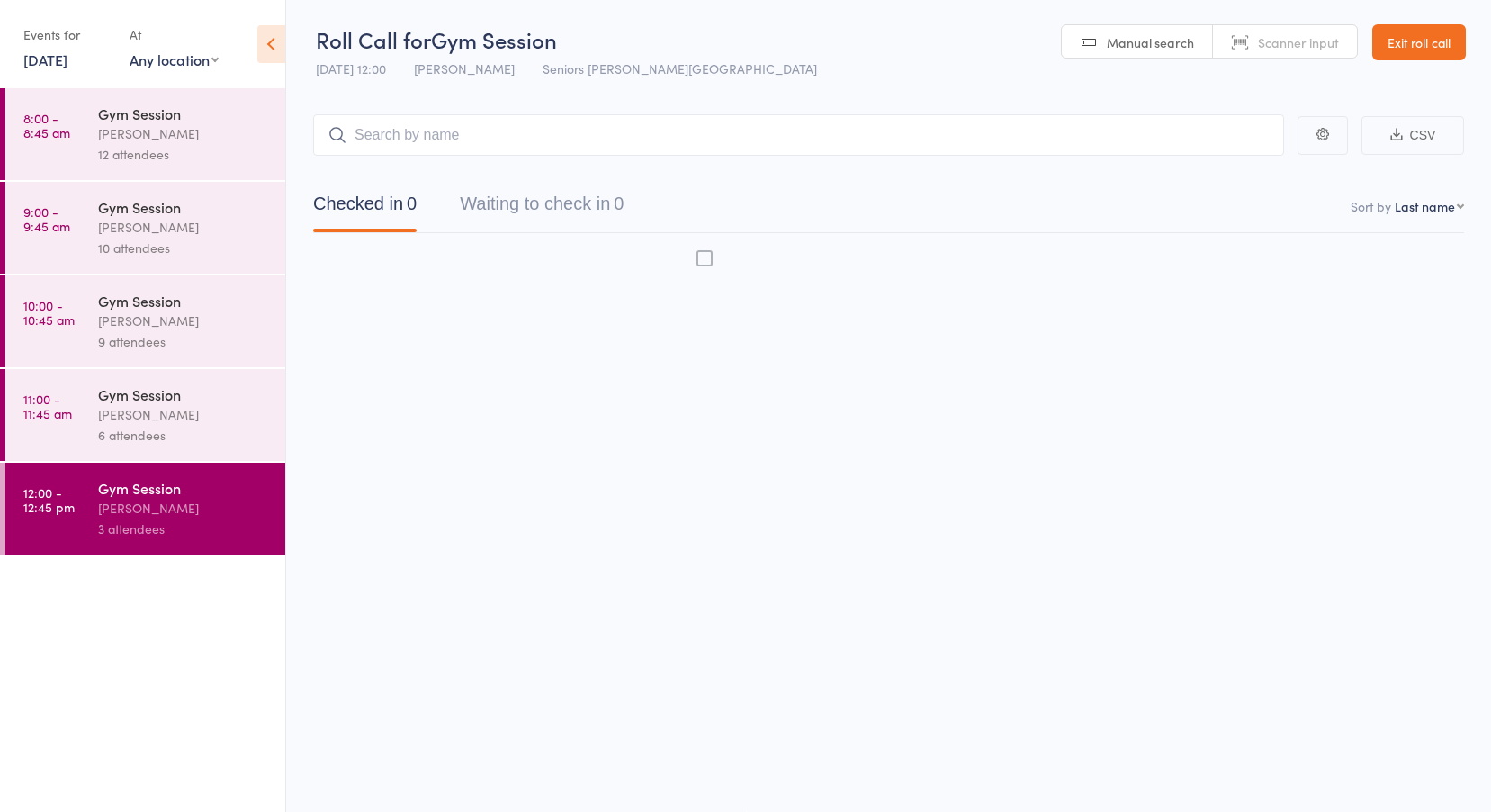
scroll to position [1, 0]
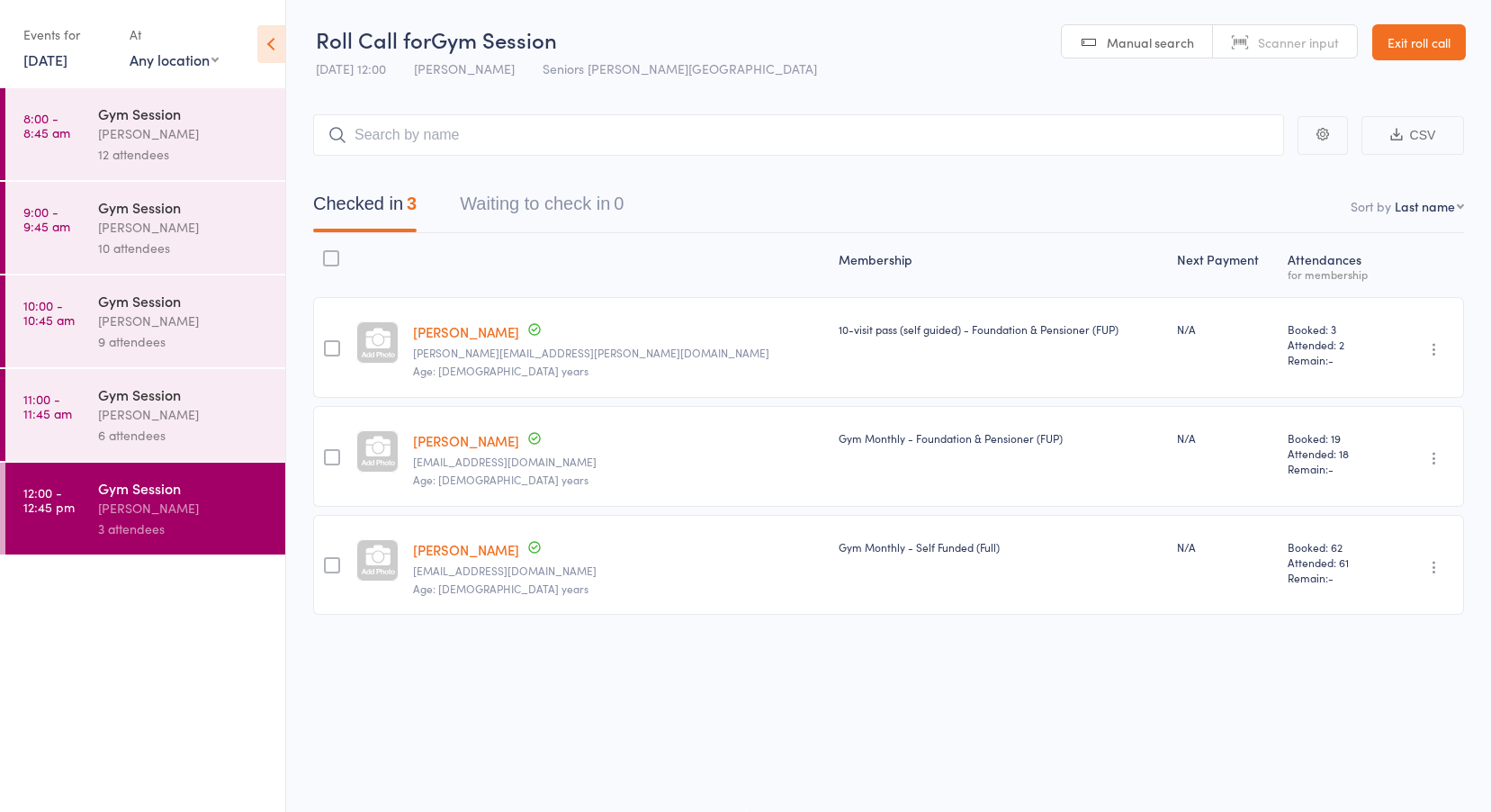
click at [1398, 39] on link "Exit roll call" at bounding box center [1419, 42] width 93 height 36
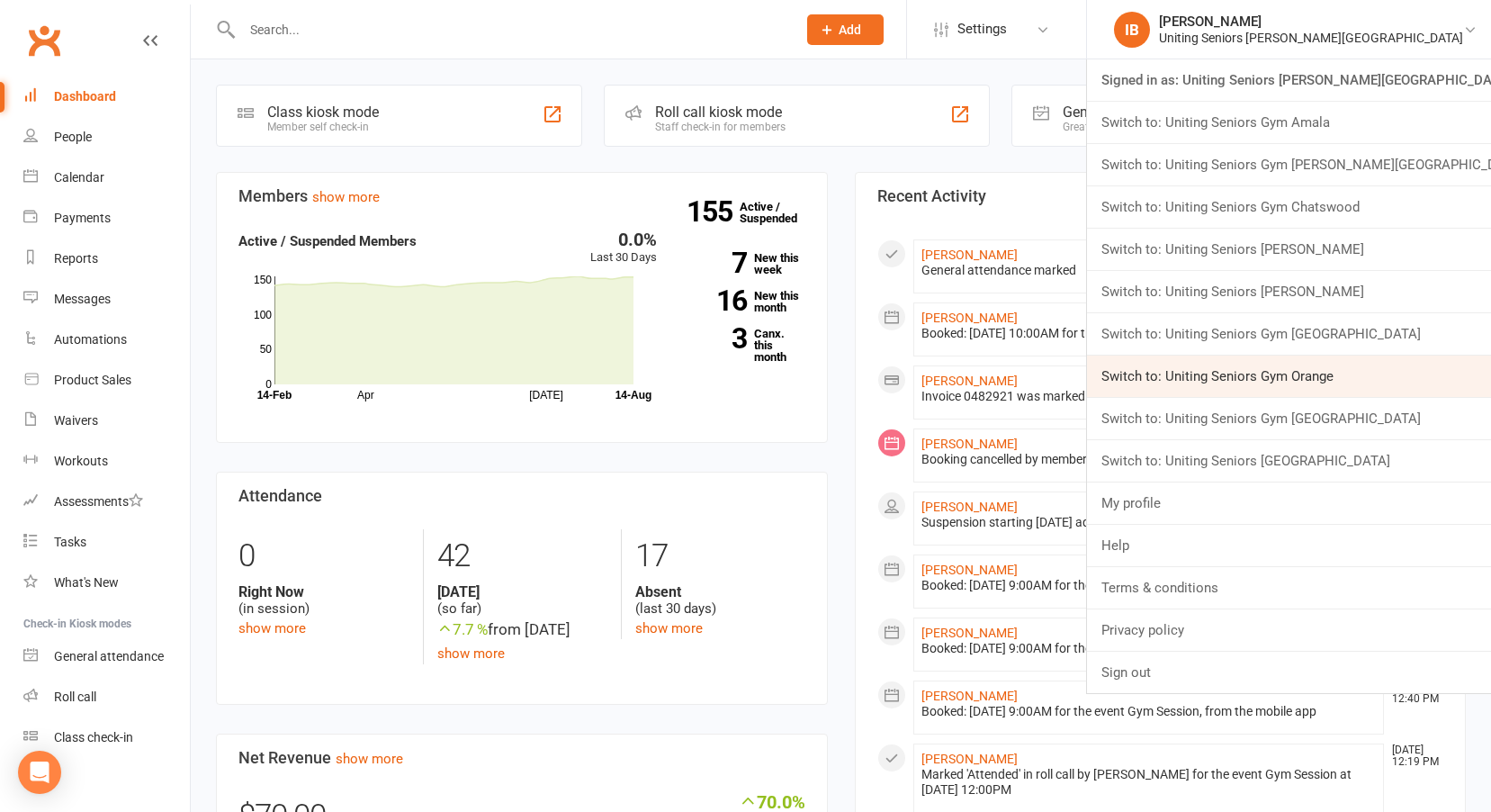
click at [1337, 375] on link "Switch to: Uniting Seniors Gym Orange" at bounding box center [1289, 377] width 404 height 42
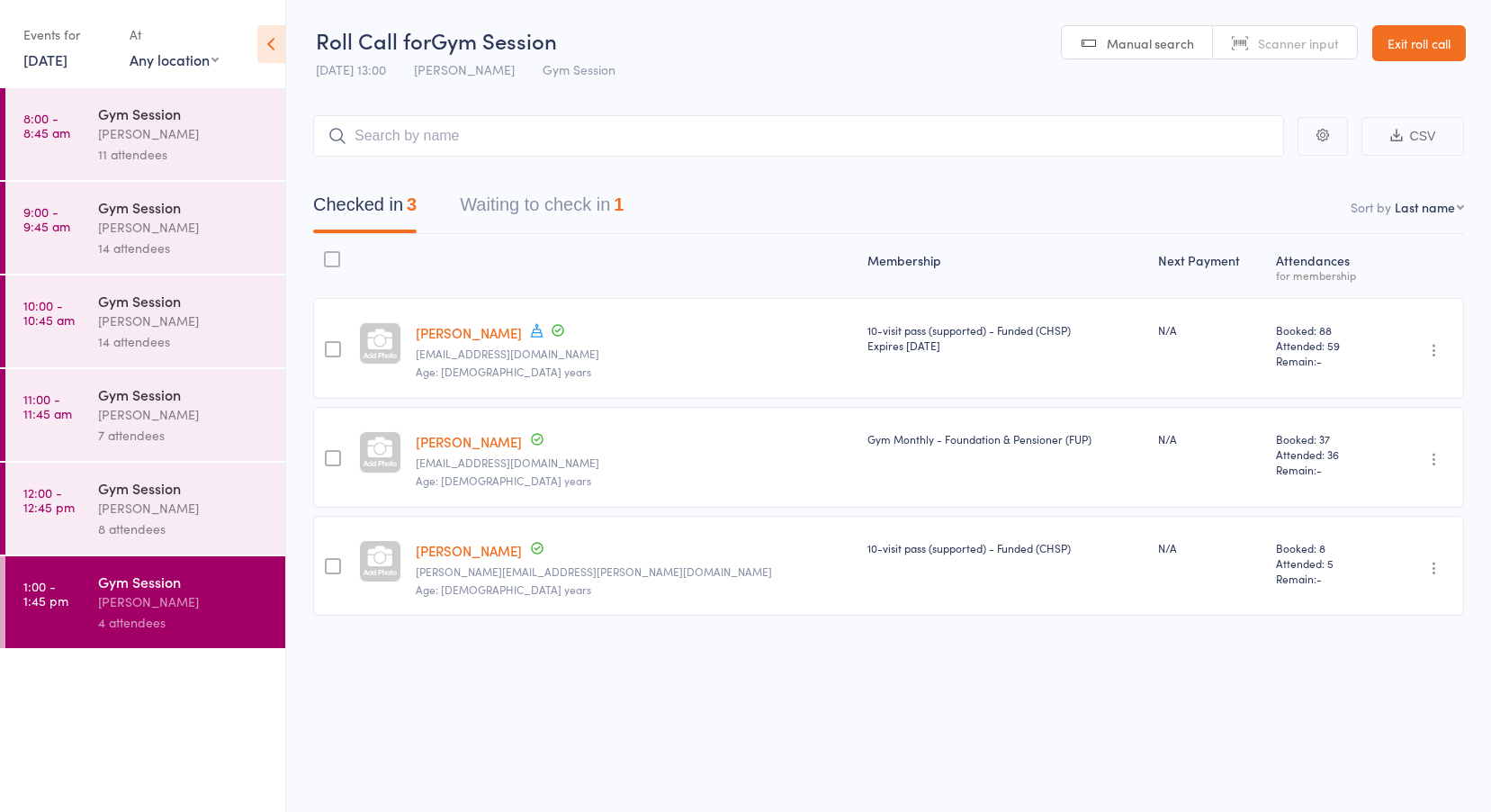
click at [58, 55] on link "[DATE]" at bounding box center [45, 59] width 44 height 20
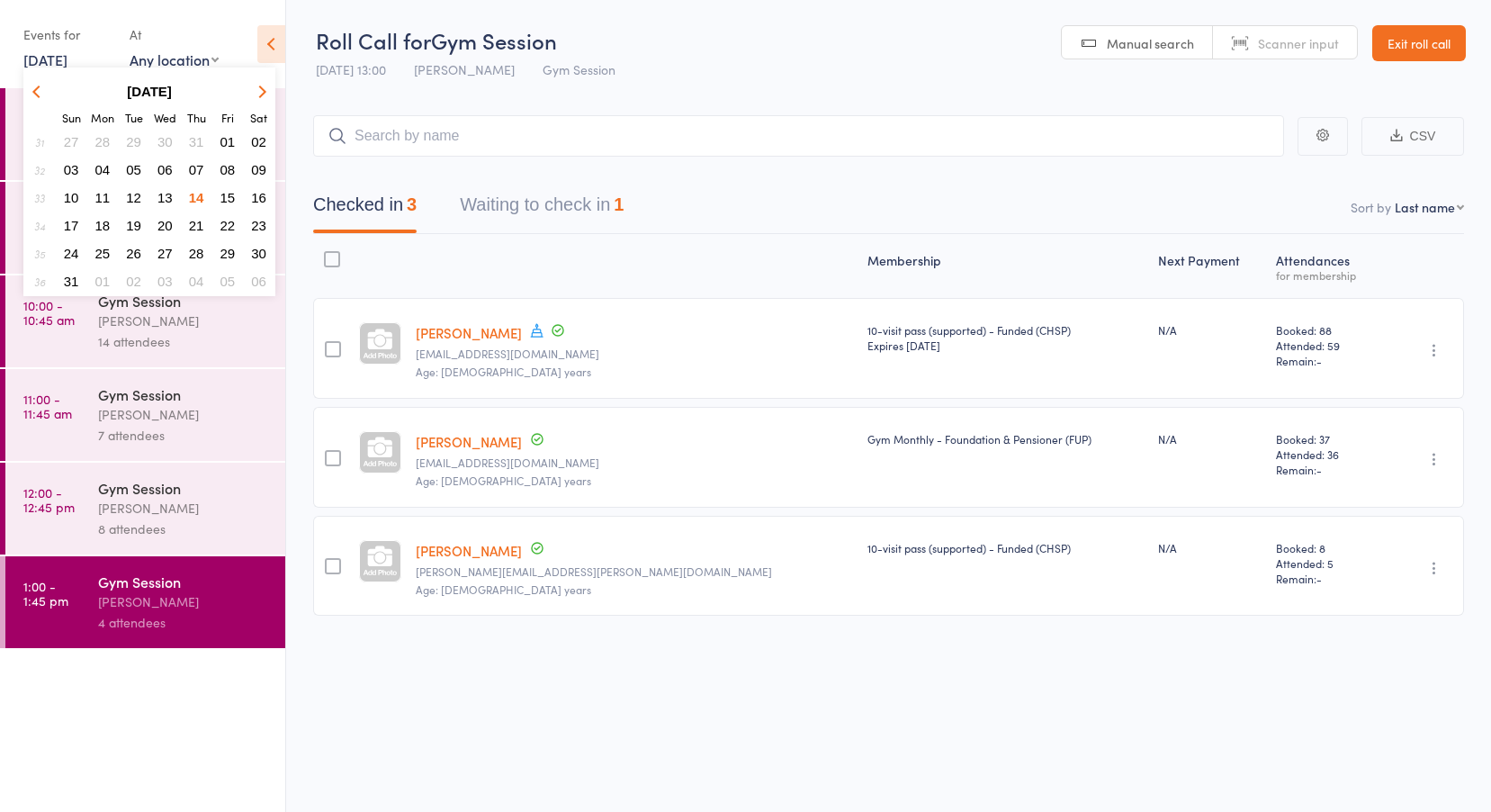
click at [125, 192] on button "12" at bounding box center [134, 197] width 28 height 25
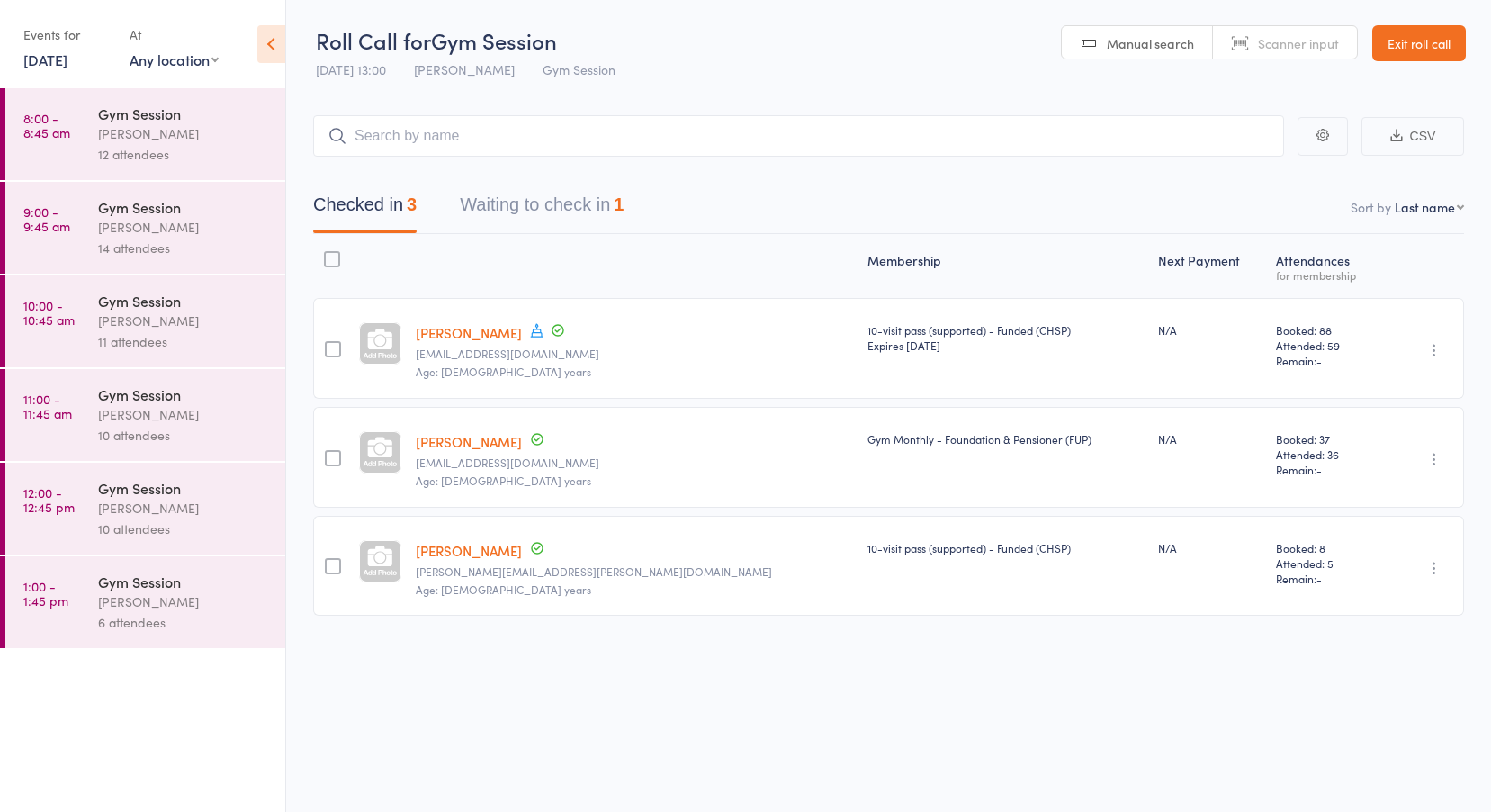
click at [53, 126] on time "8:00 - 8:45 am" at bounding box center [47, 125] width 47 height 29
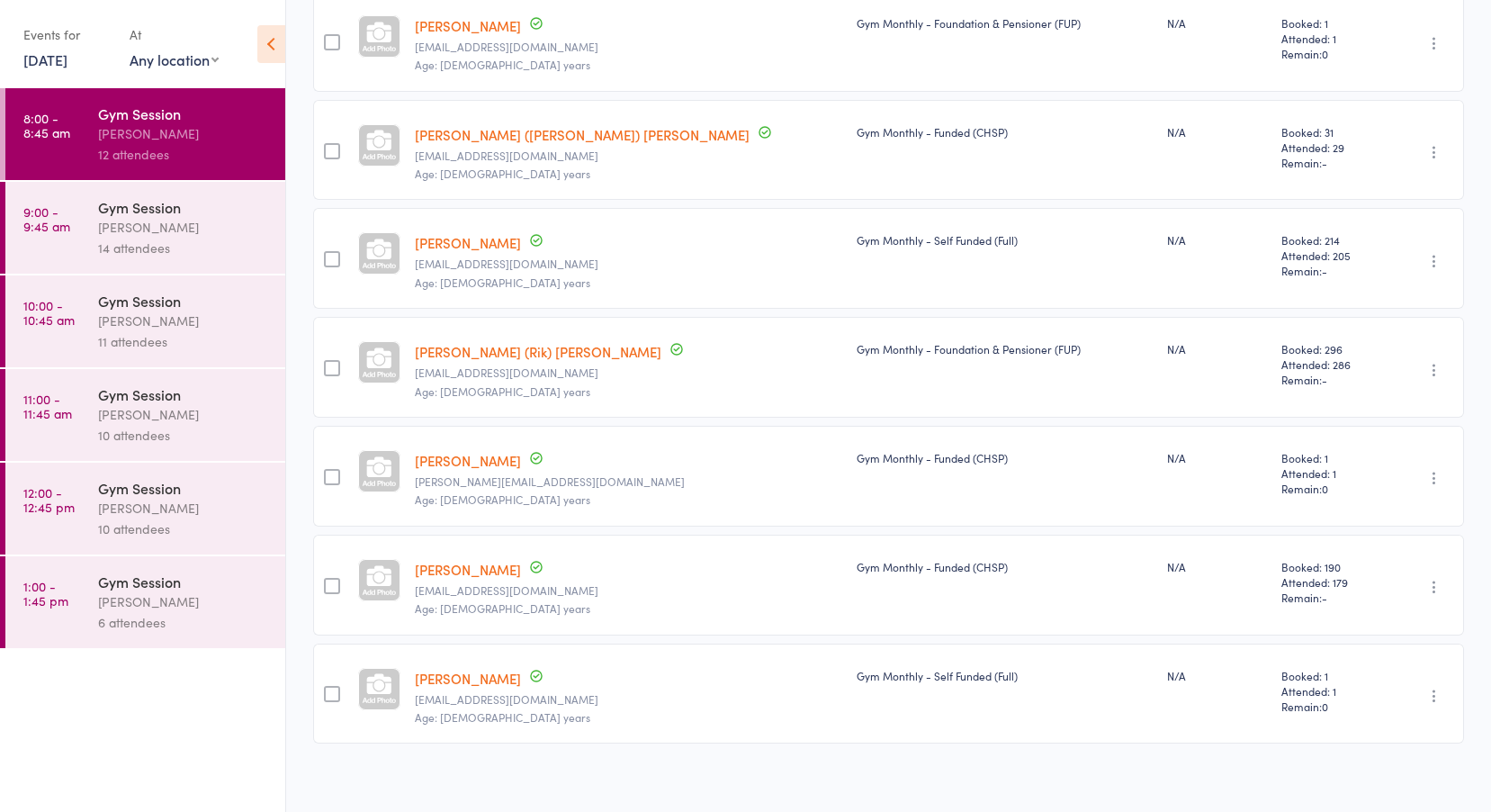
scroll to position [862, 0]
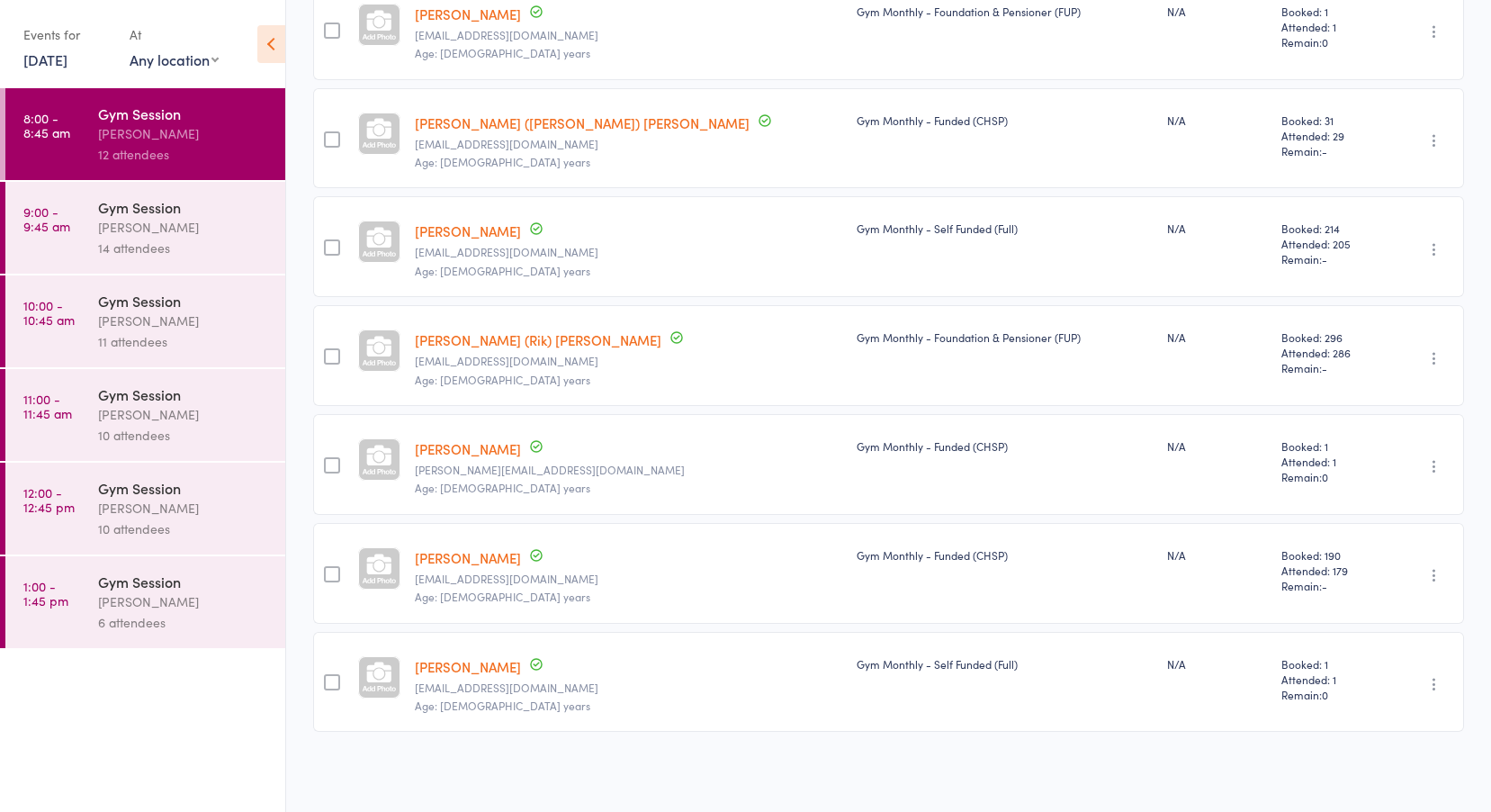
click at [123, 236] on div "[PERSON_NAME]" at bounding box center [184, 228] width 172 height 21
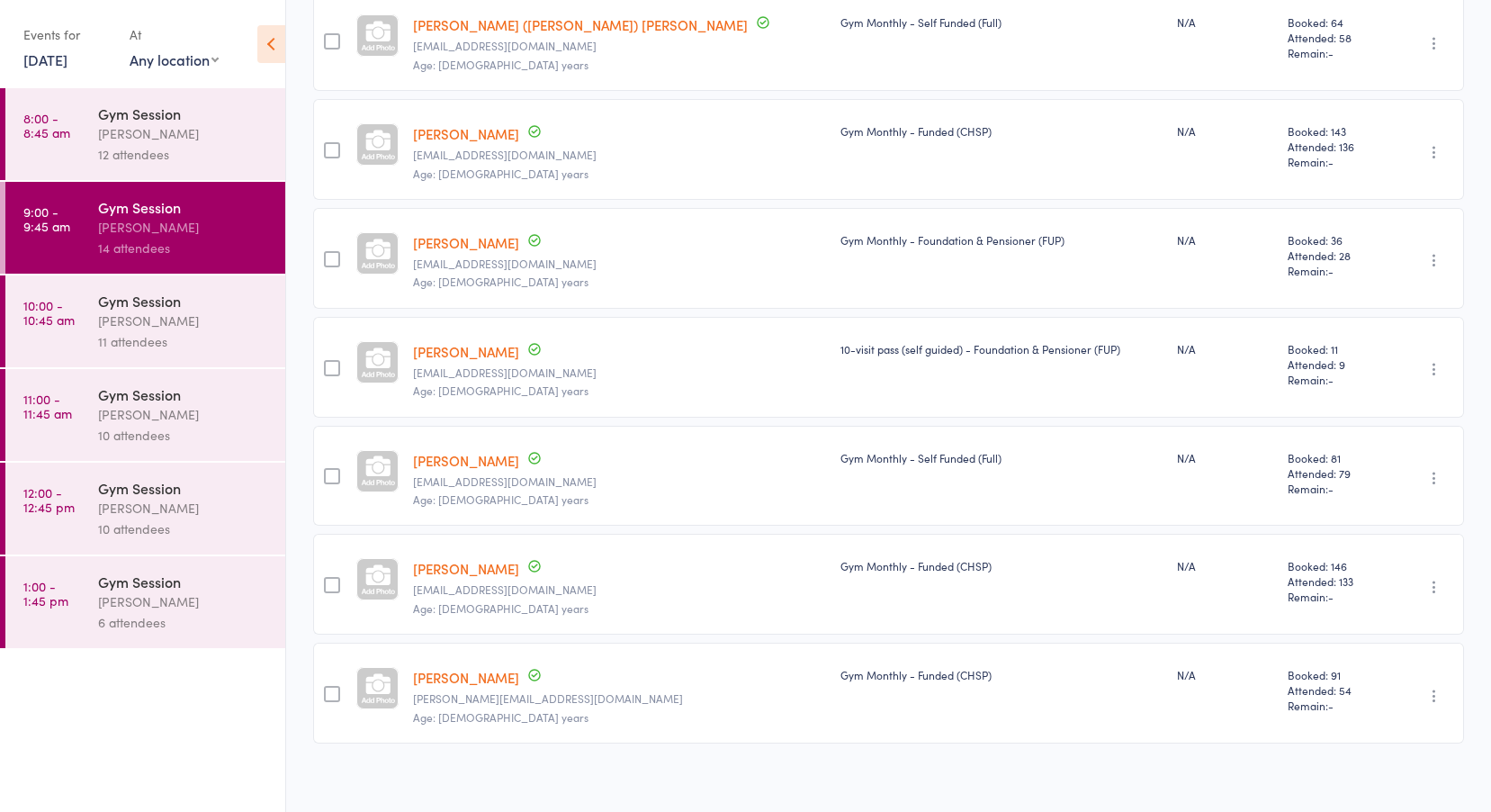
scroll to position [1080, 0]
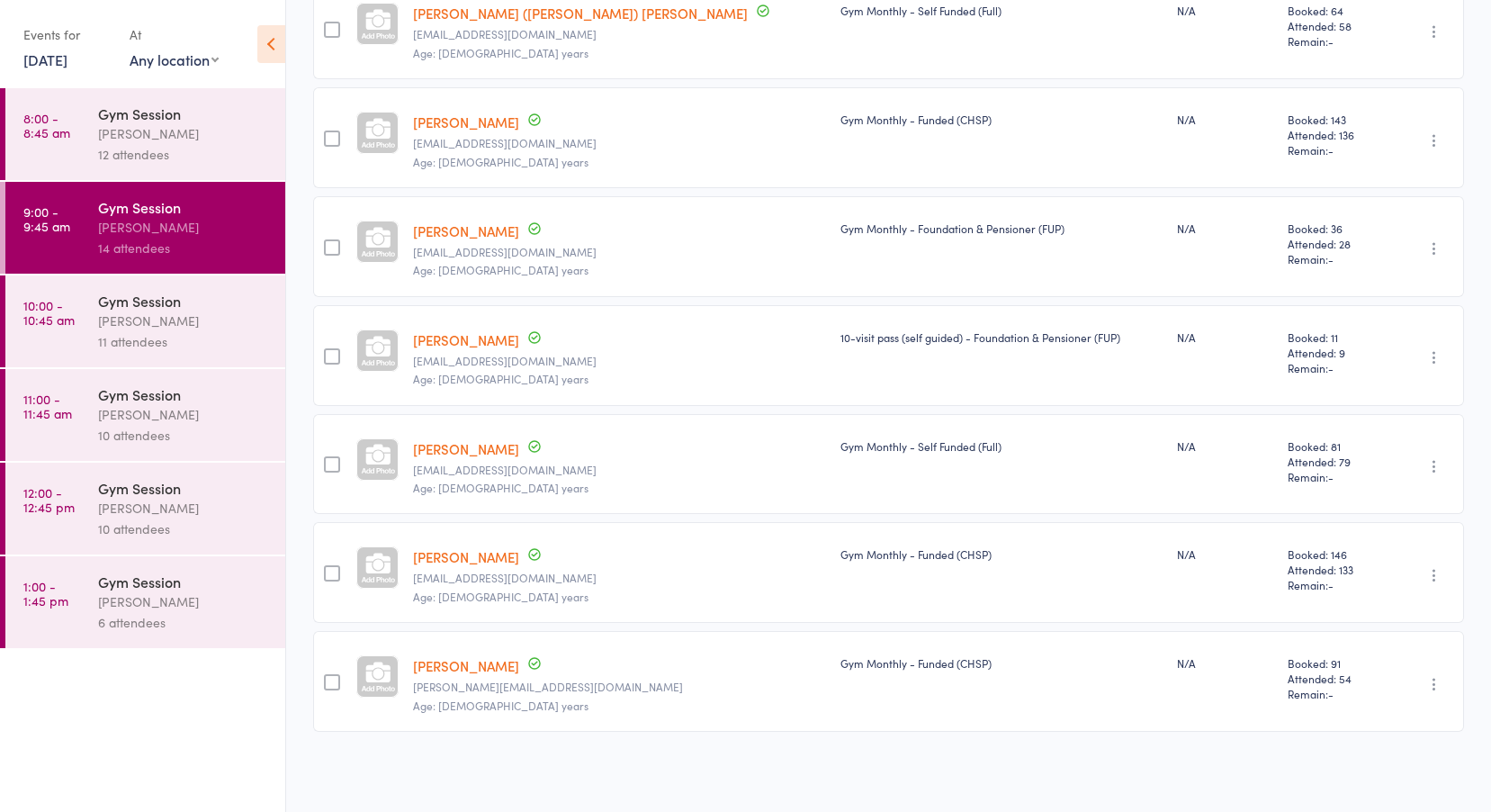
click at [128, 317] on div "[PERSON_NAME]" at bounding box center [184, 321] width 172 height 21
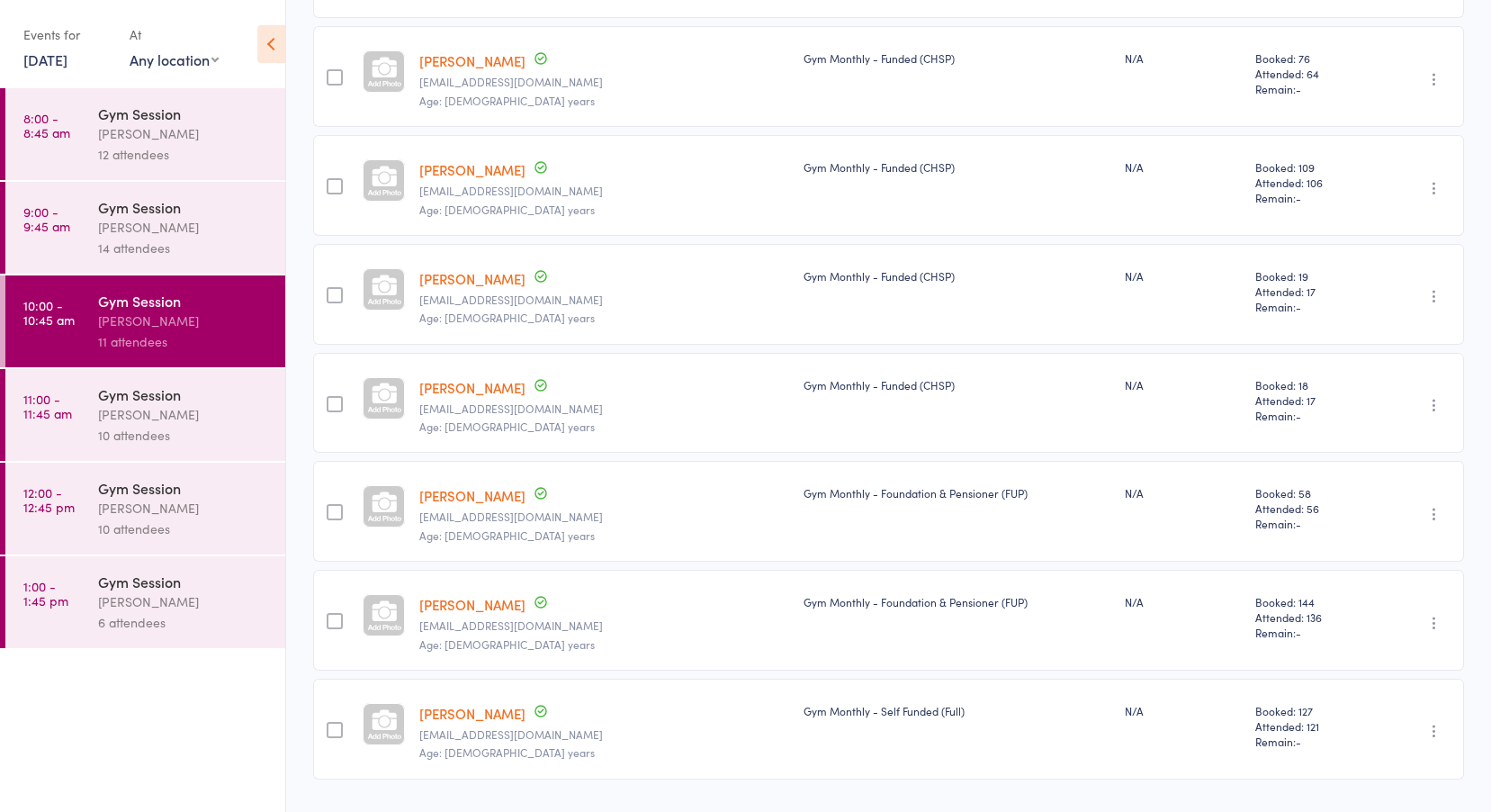
scroll to position [645, 0]
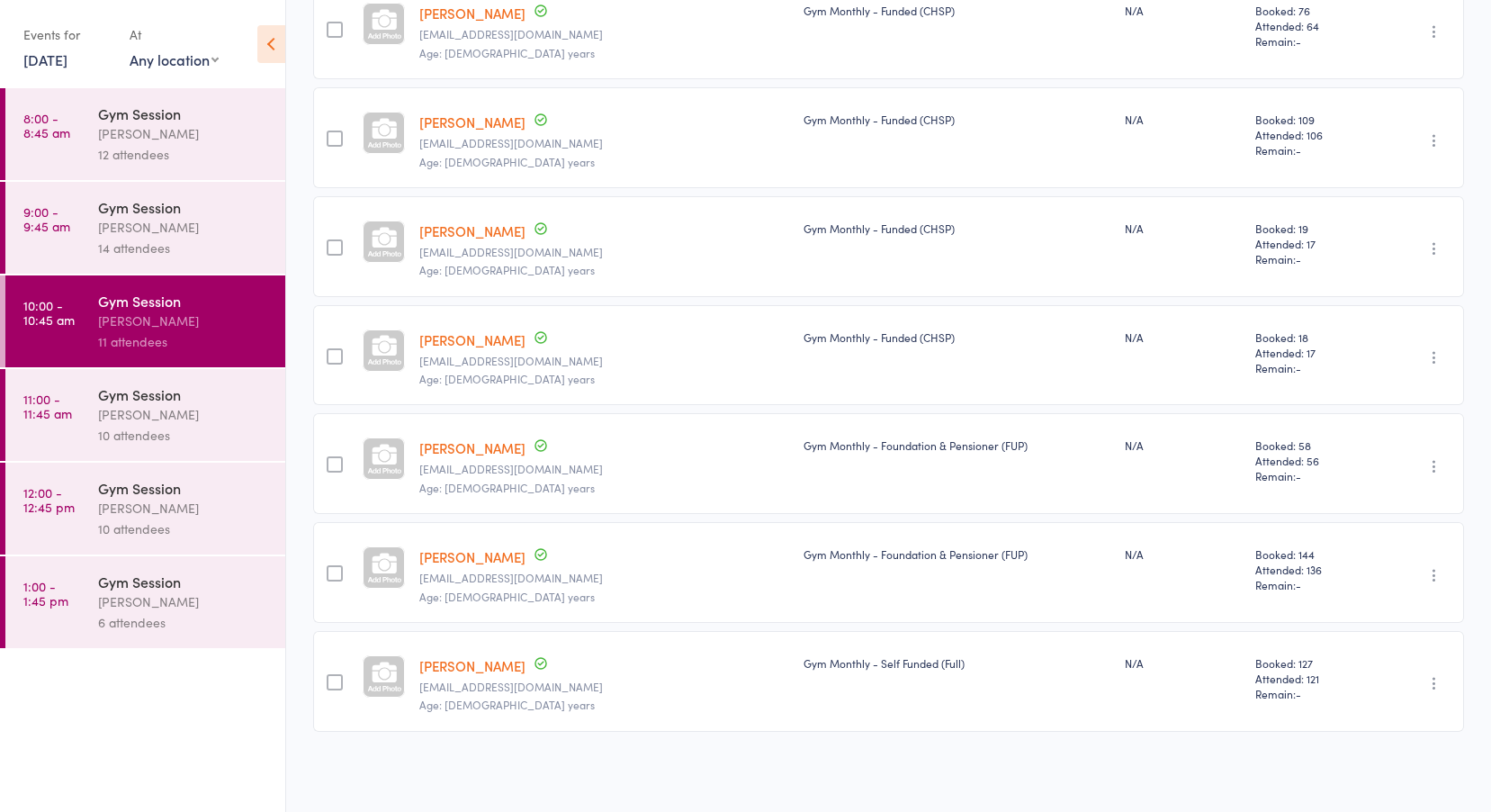
click at [95, 371] on link "11:00 - 11:45 am Gym Session [PERSON_NAME] 10 attendees" at bounding box center [145, 414] width 280 height 92
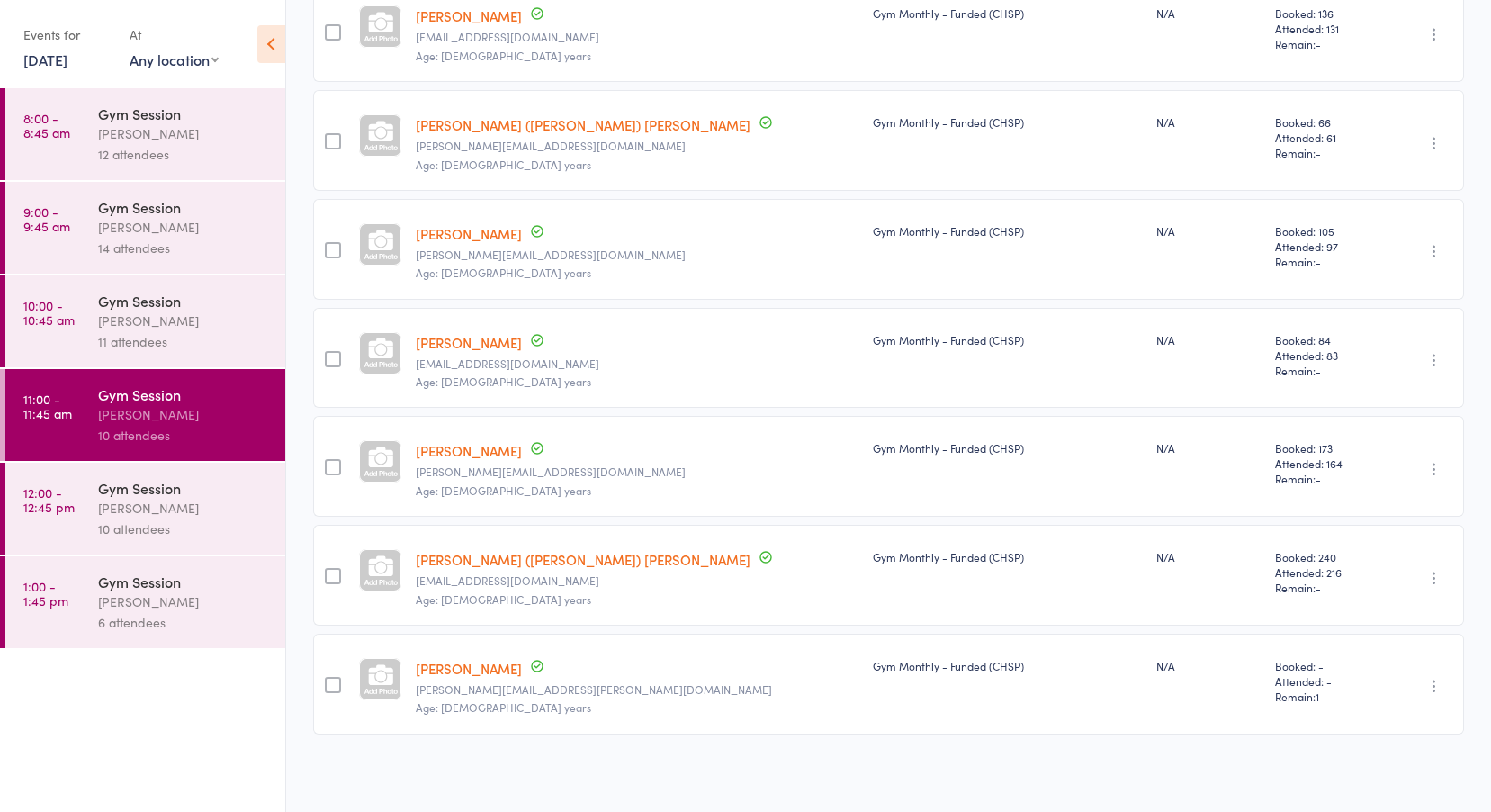
scroll to position [645, 0]
click at [102, 523] on div "10 attendees" at bounding box center [184, 529] width 172 height 21
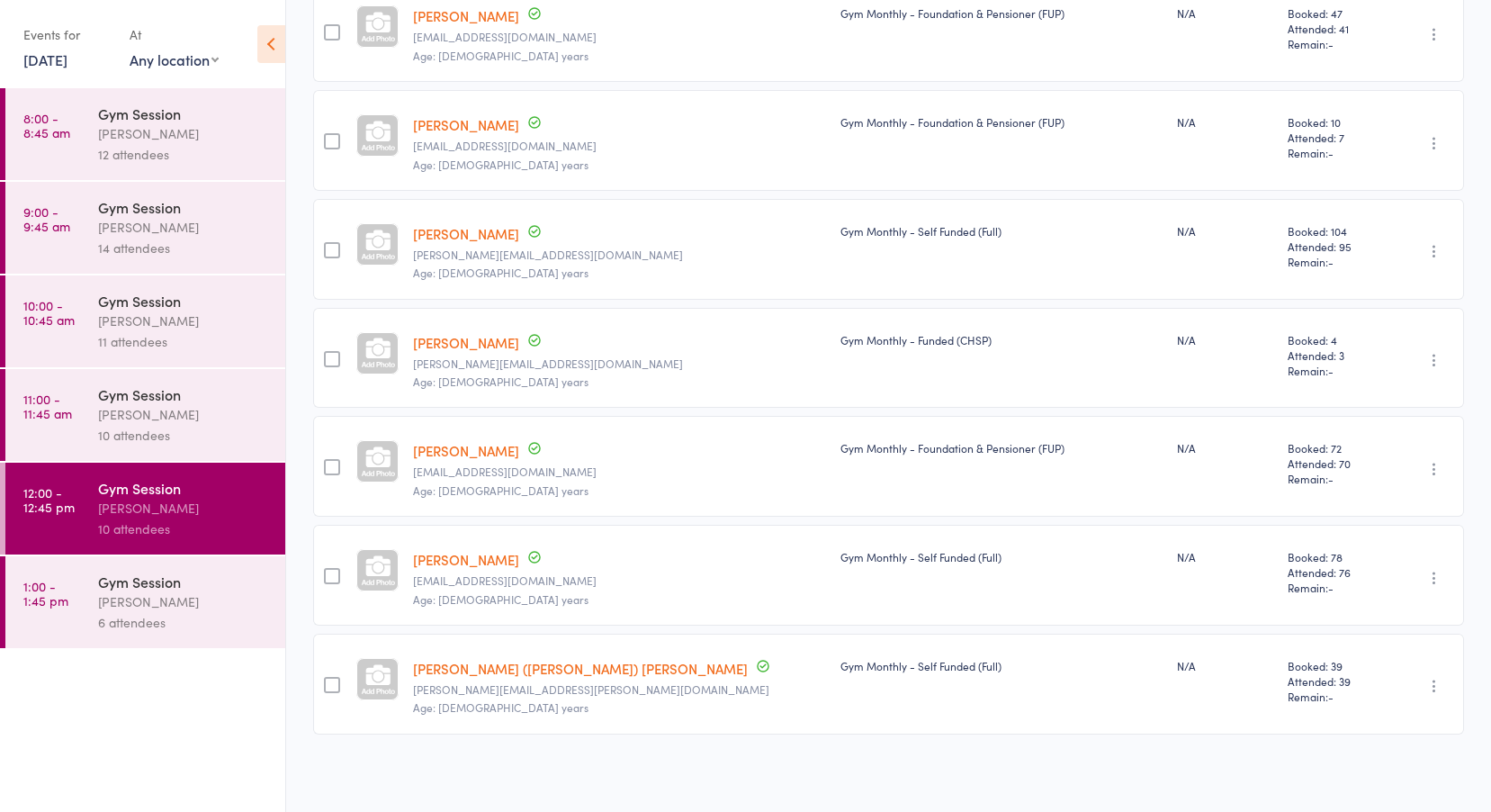
scroll to position [645, 0]
click at [121, 587] on div "Gym Session" at bounding box center [184, 581] width 172 height 20
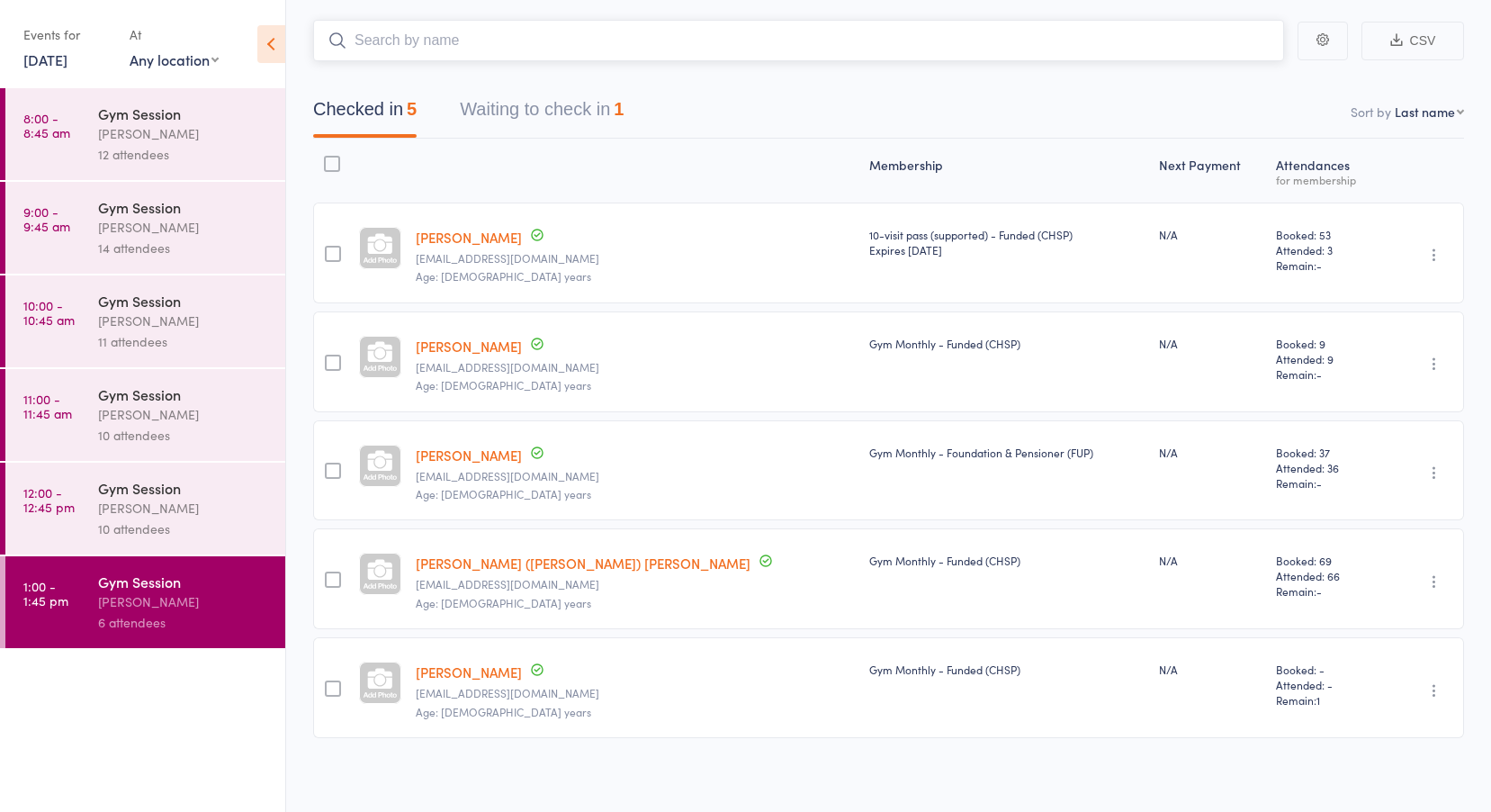
scroll to position [102, 0]
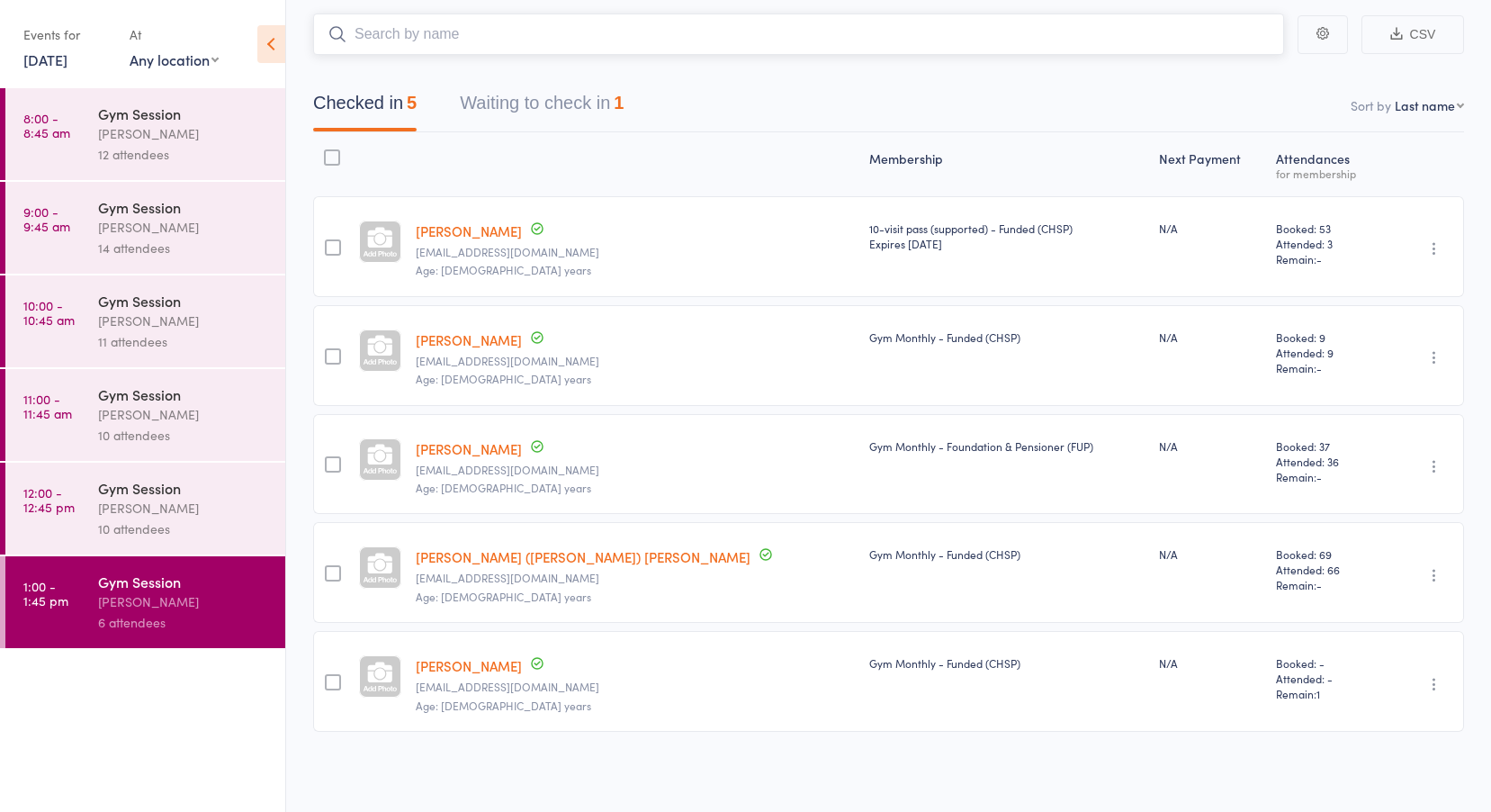
click at [572, 99] on button "Waiting to check in 1" at bounding box center [541, 108] width 163 height 48
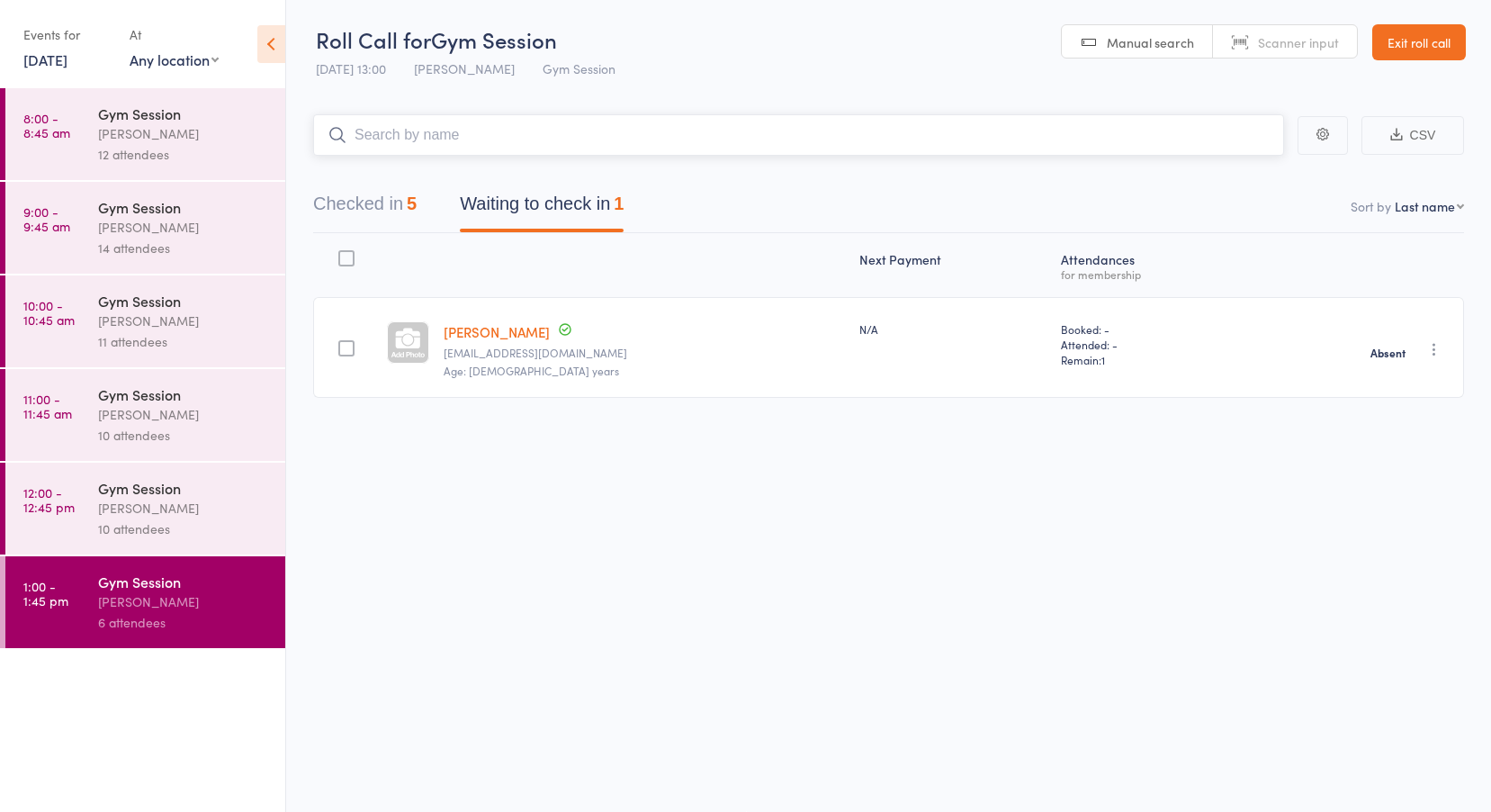
scroll to position [1, 0]
click at [114, 504] on div "[PERSON_NAME]" at bounding box center [184, 508] width 172 height 21
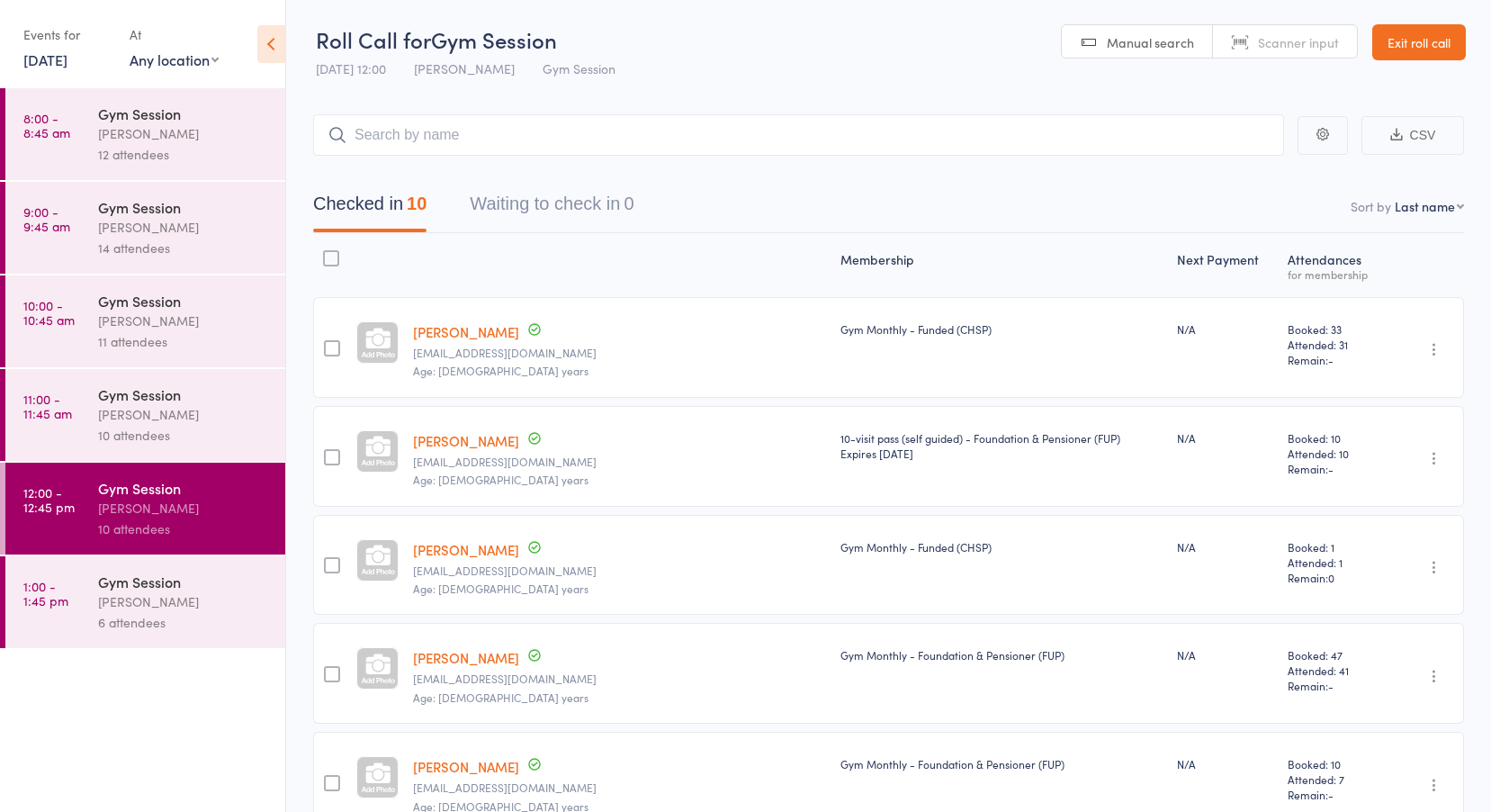
click at [77, 403] on link "11:00 - 11:45 am Gym Session [PERSON_NAME] 10 attendees" at bounding box center [145, 414] width 280 height 92
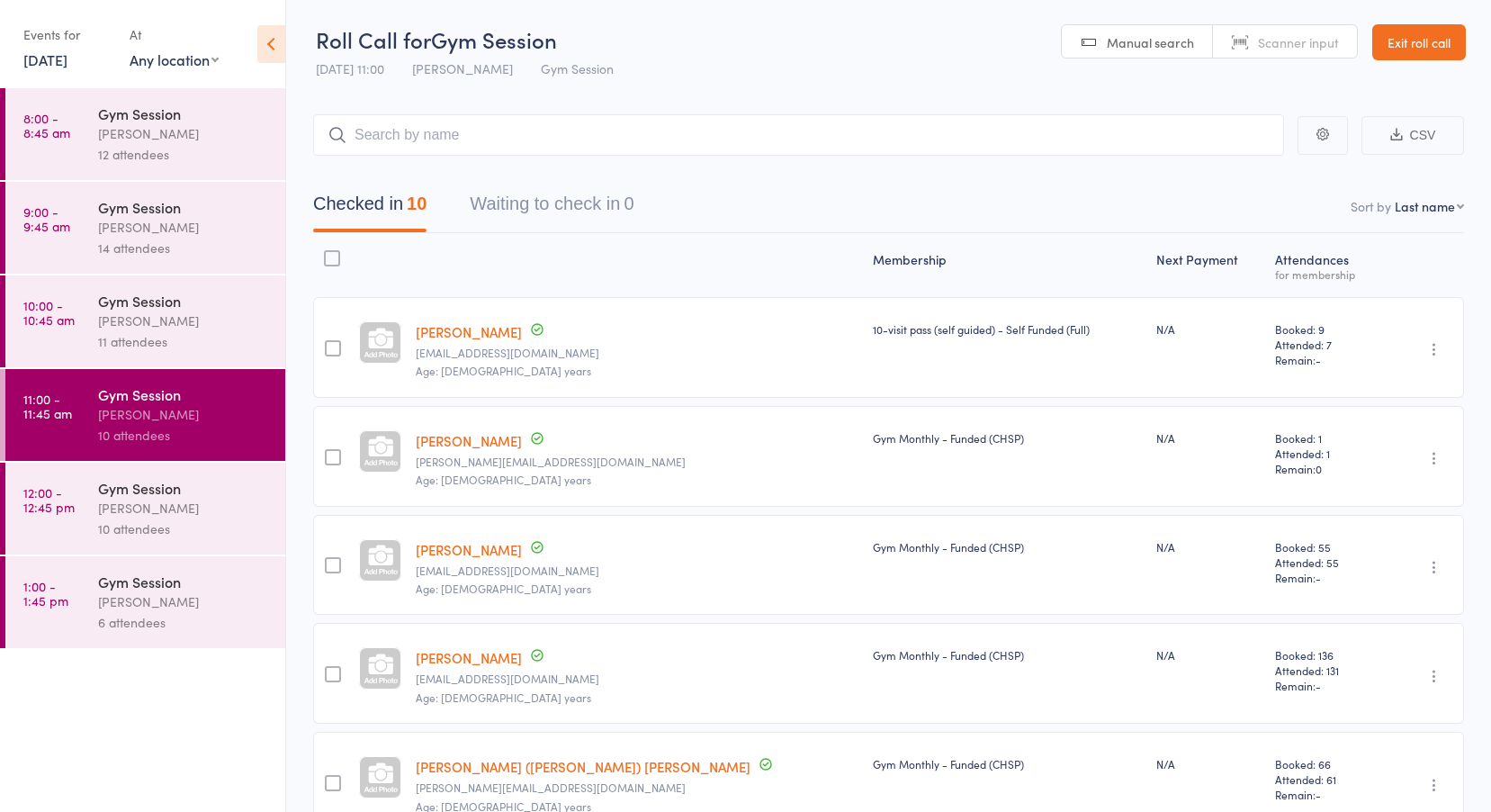
click at [57, 313] on time "10:00 - 10:45 am" at bounding box center [49, 313] width 51 height 29
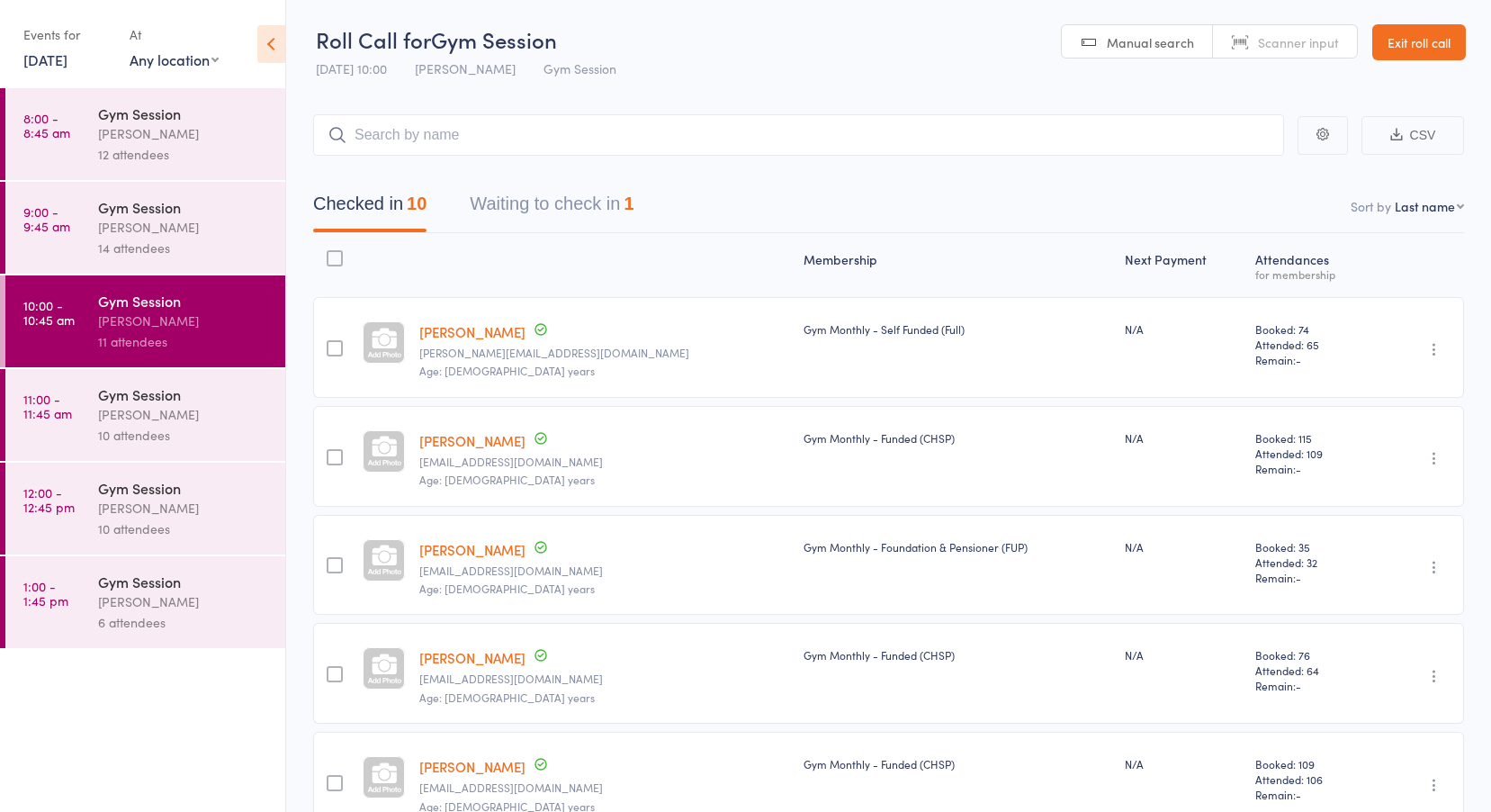
click at [535, 195] on button "Waiting to check in 1" at bounding box center [551, 208] width 163 height 48
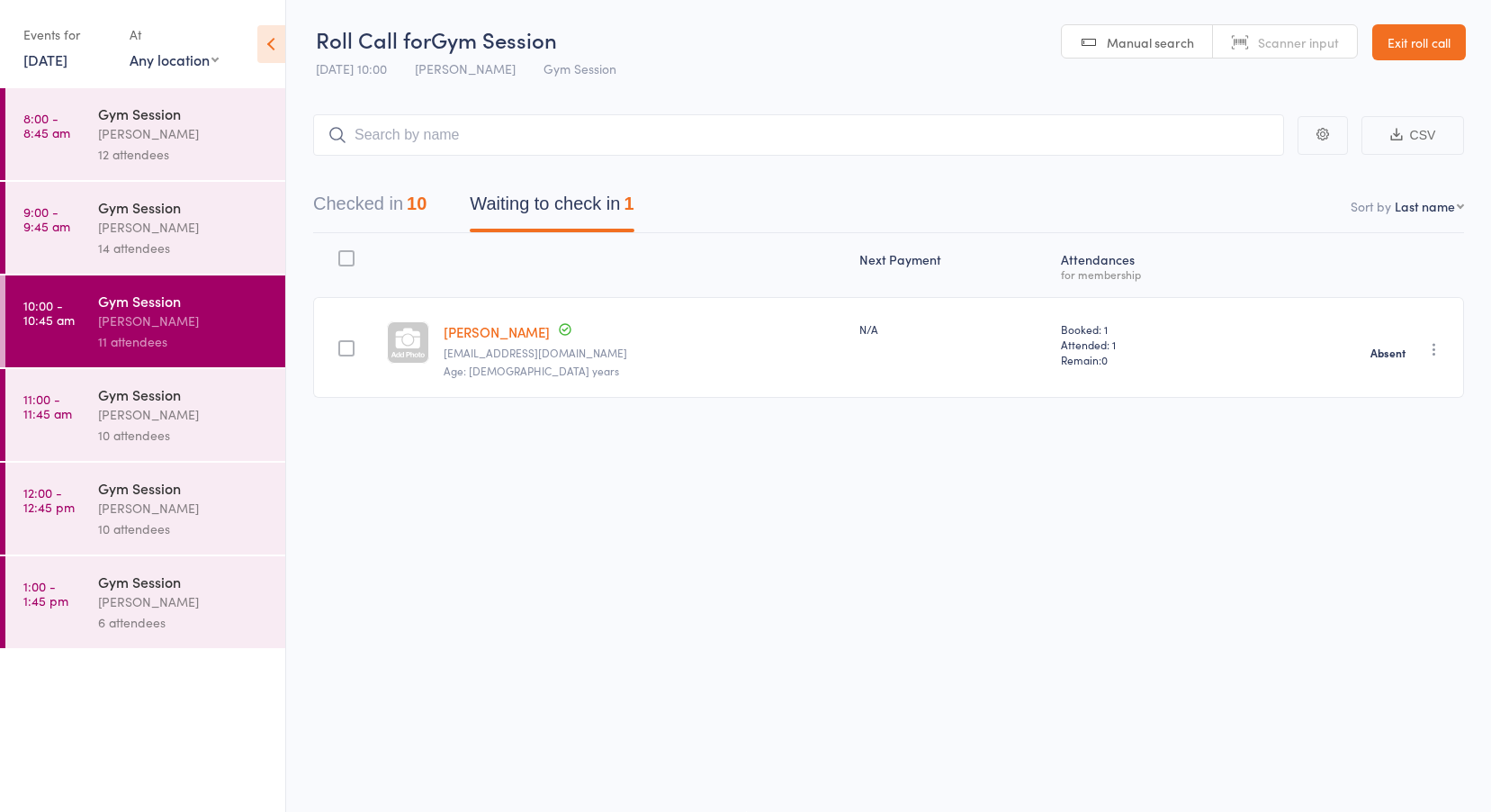
click at [114, 233] on div "[PERSON_NAME]" at bounding box center [184, 228] width 172 height 21
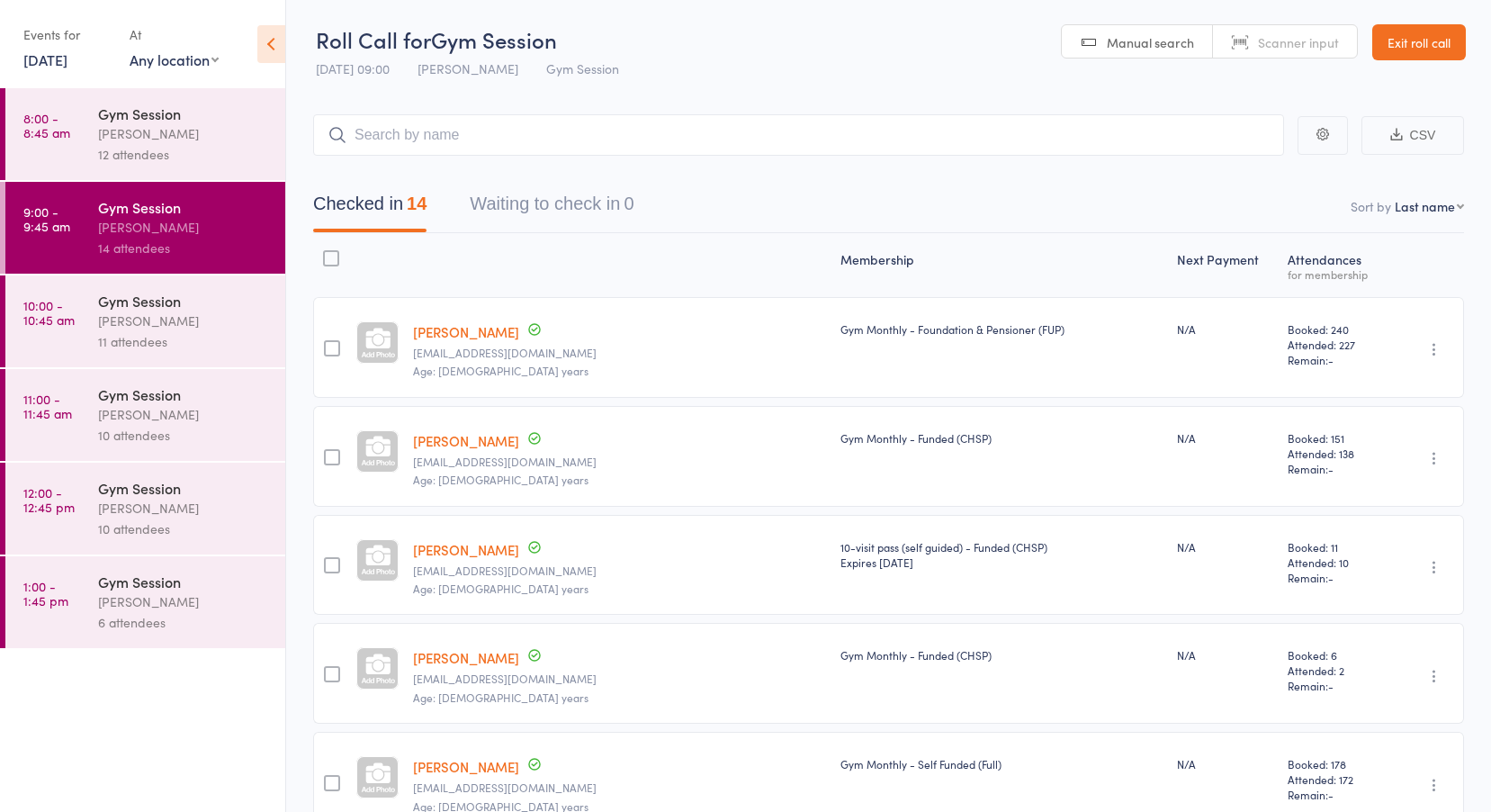
click at [71, 158] on link "8:00 - 8:45 am Gym Session [PERSON_NAME] 12 attendees" at bounding box center [145, 133] width 280 height 92
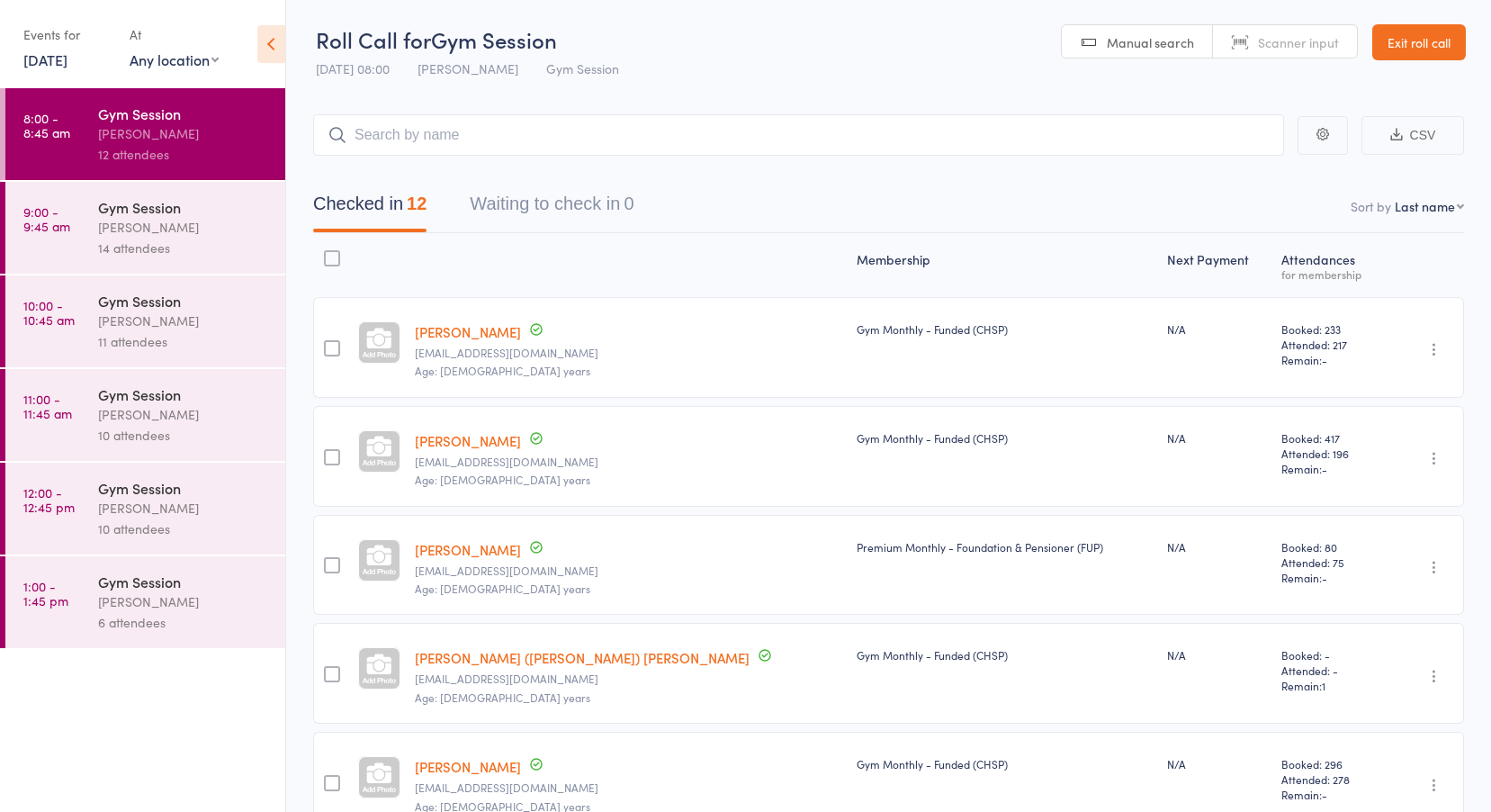
click at [67, 58] on link "[DATE]" at bounding box center [45, 59] width 44 height 20
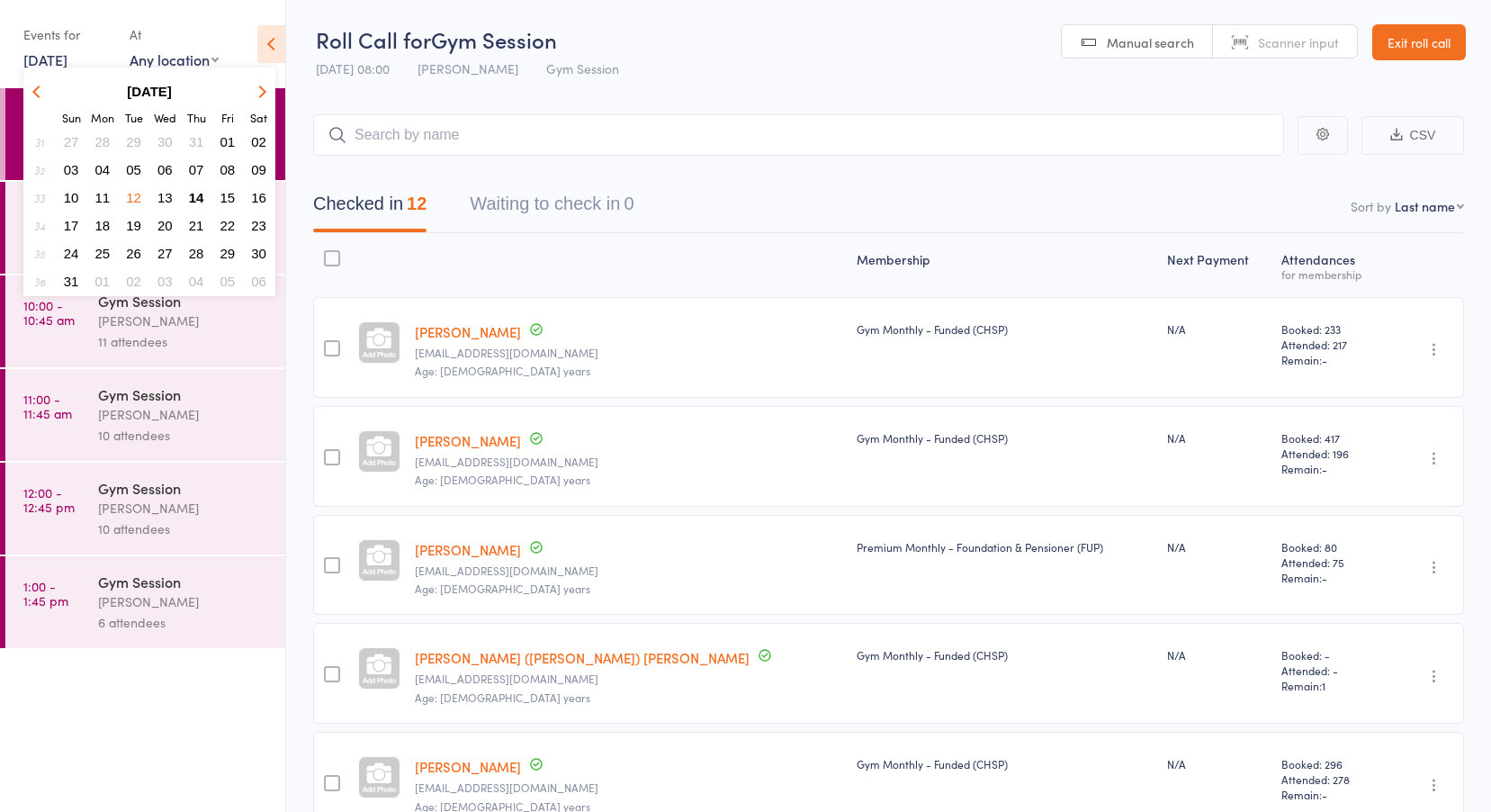
click at [166, 193] on span "13" at bounding box center [165, 197] width 15 height 15
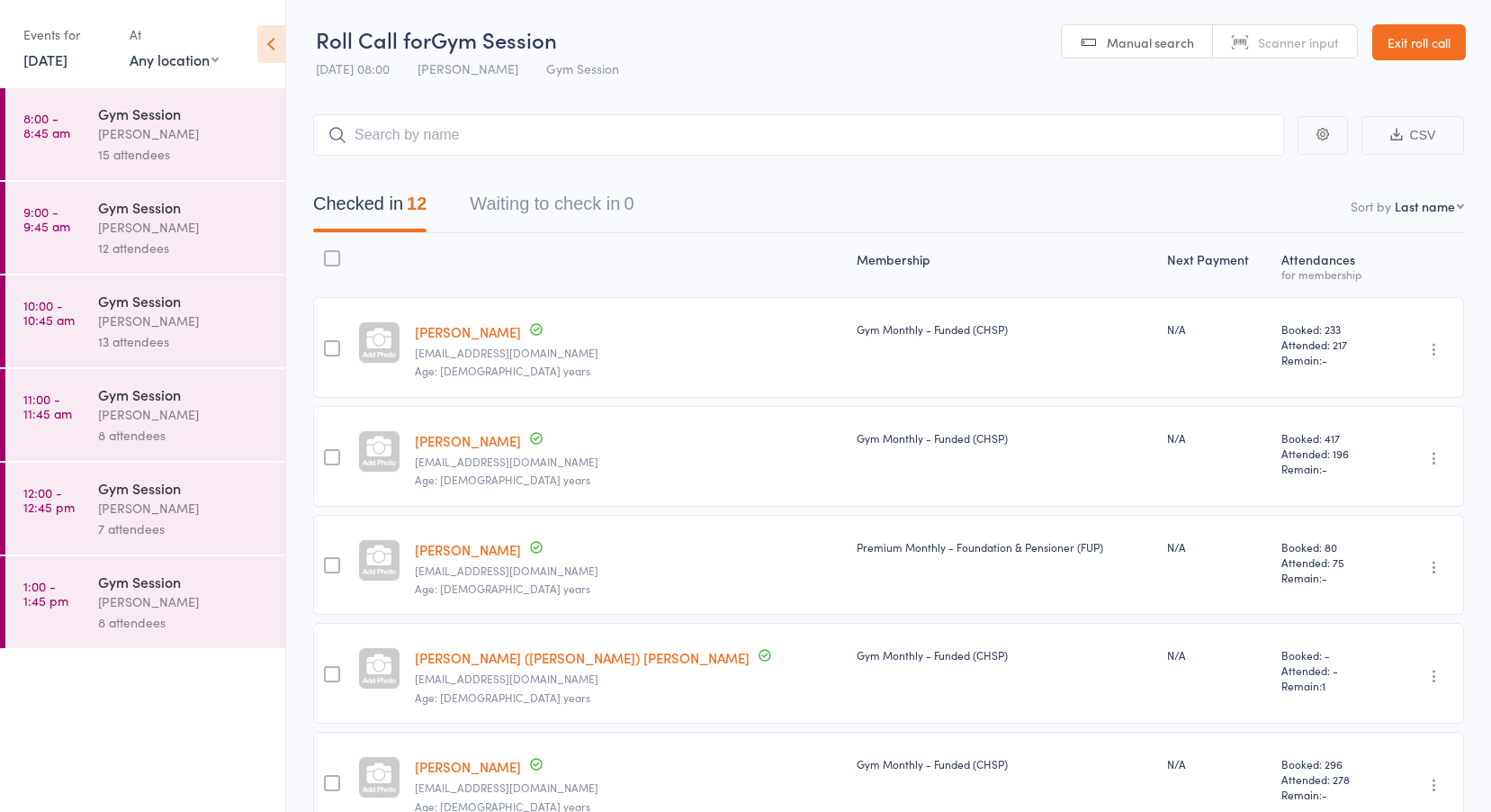
drag, startPoint x: 131, startPoint y: 55, endPoint x: 142, endPoint y: 84, distance: 31.0
click at [142, 84] on div "Events for [DATE] D Aug, YYYY [DATE] Sun Mon Tue Wed Thu Fri Sat 31 27 28 29 30…" at bounding box center [143, 45] width 285 height 91
click at [106, 139] on div "[PERSON_NAME]" at bounding box center [184, 134] width 172 height 21
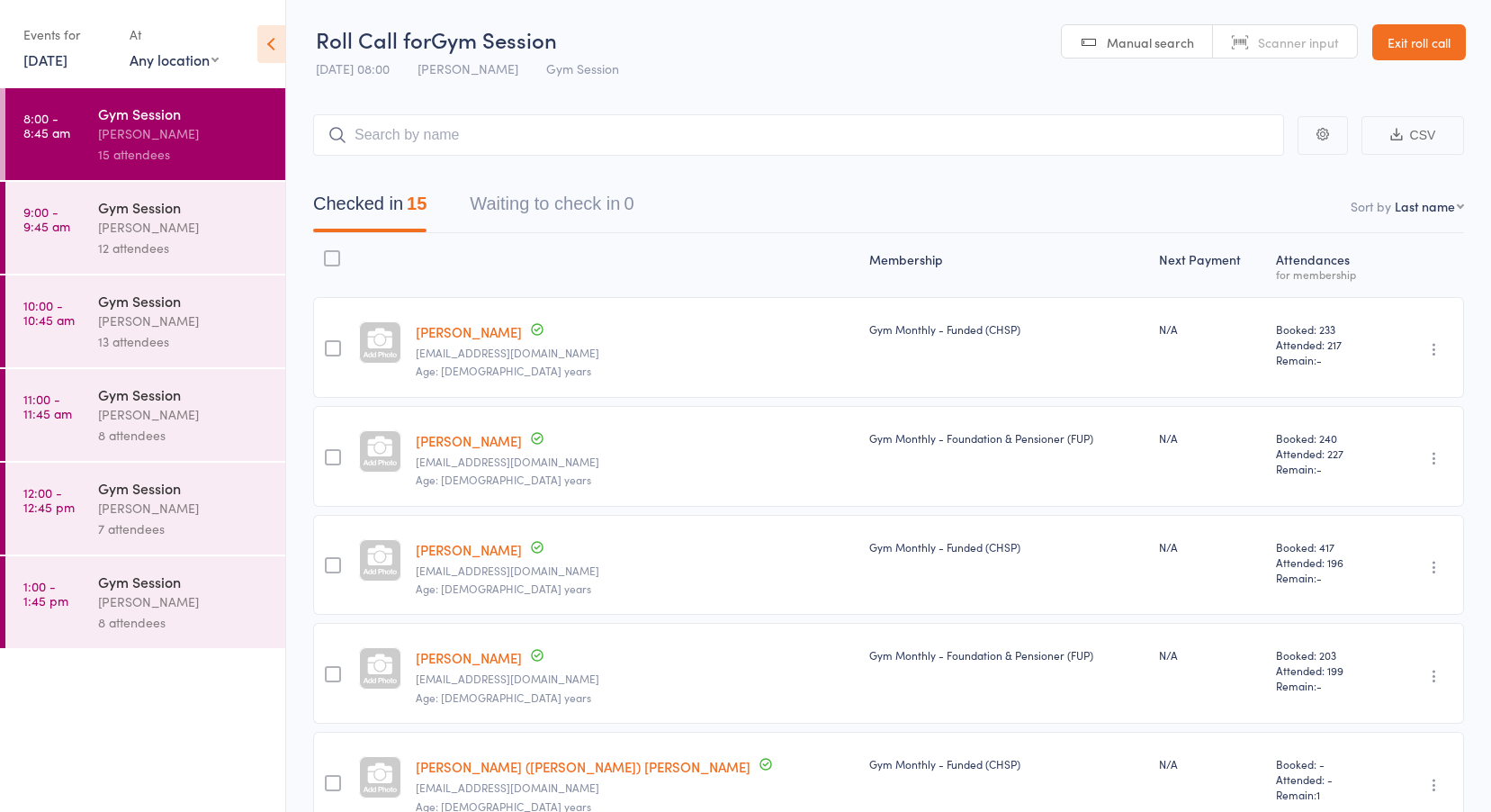
click at [106, 106] on div "Gym Session" at bounding box center [184, 113] width 172 height 20
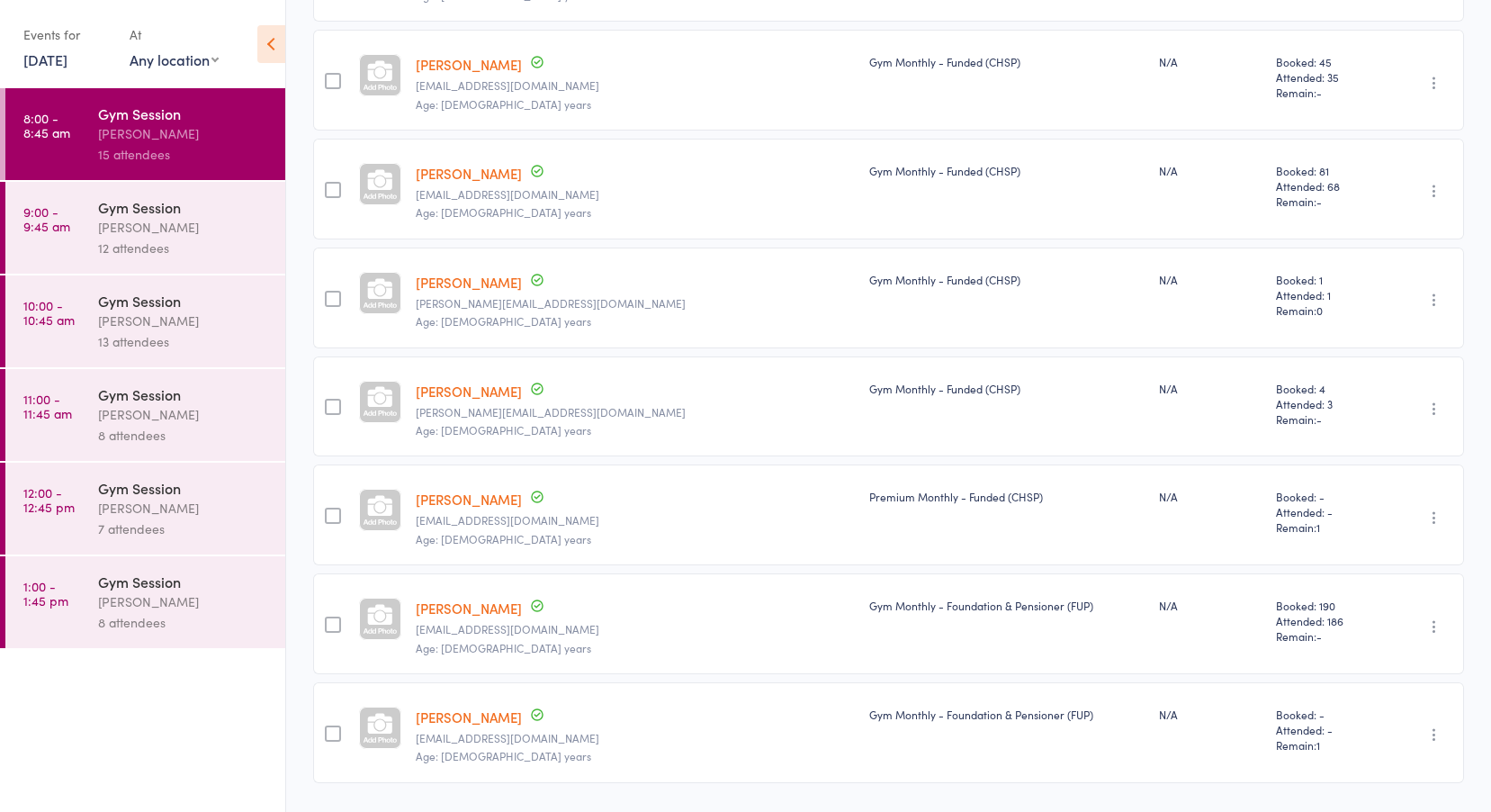
scroll to position [1171, 0]
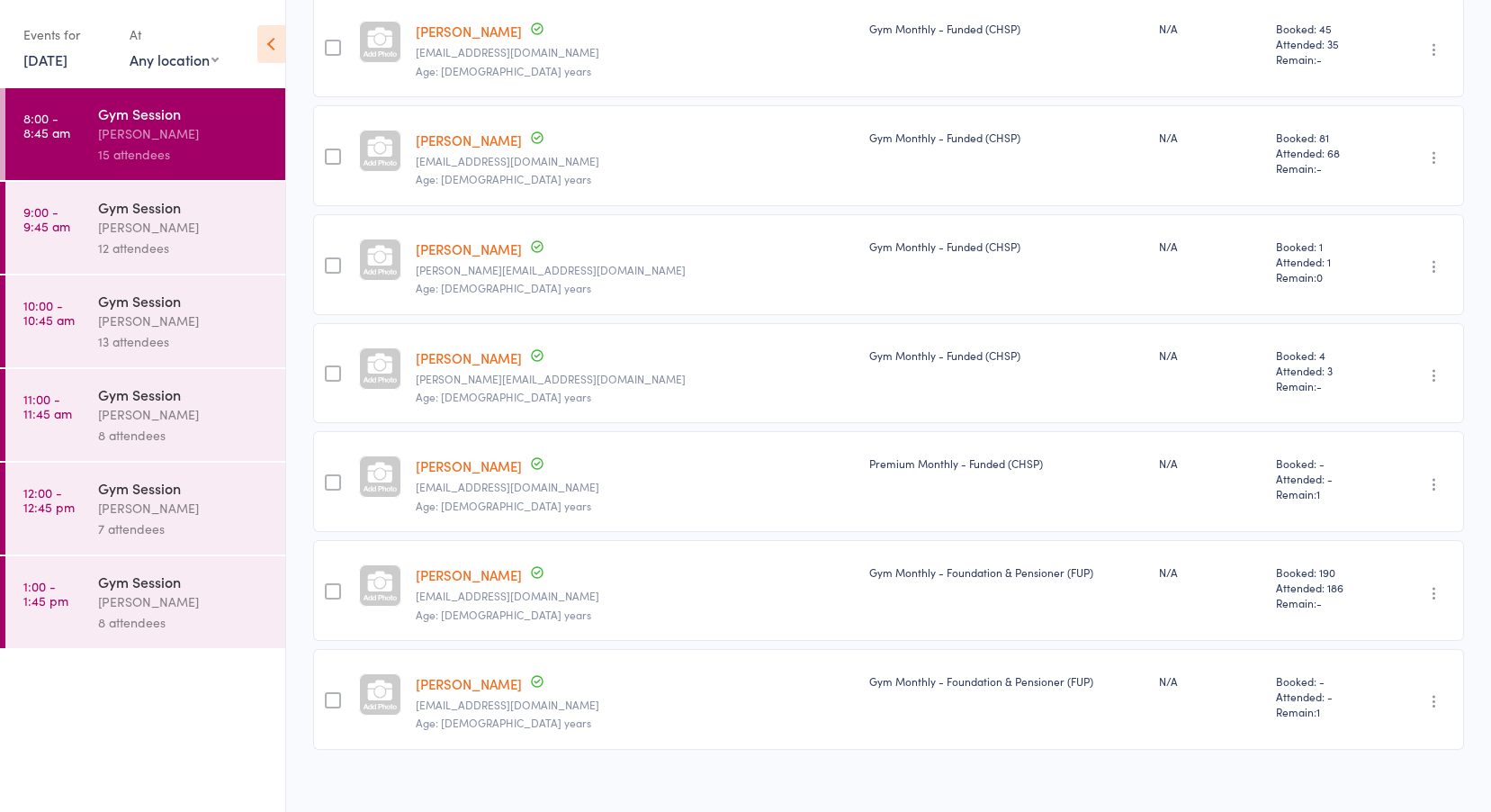
click at [105, 246] on div "12 attendees" at bounding box center [184, 248] width 172 height 21
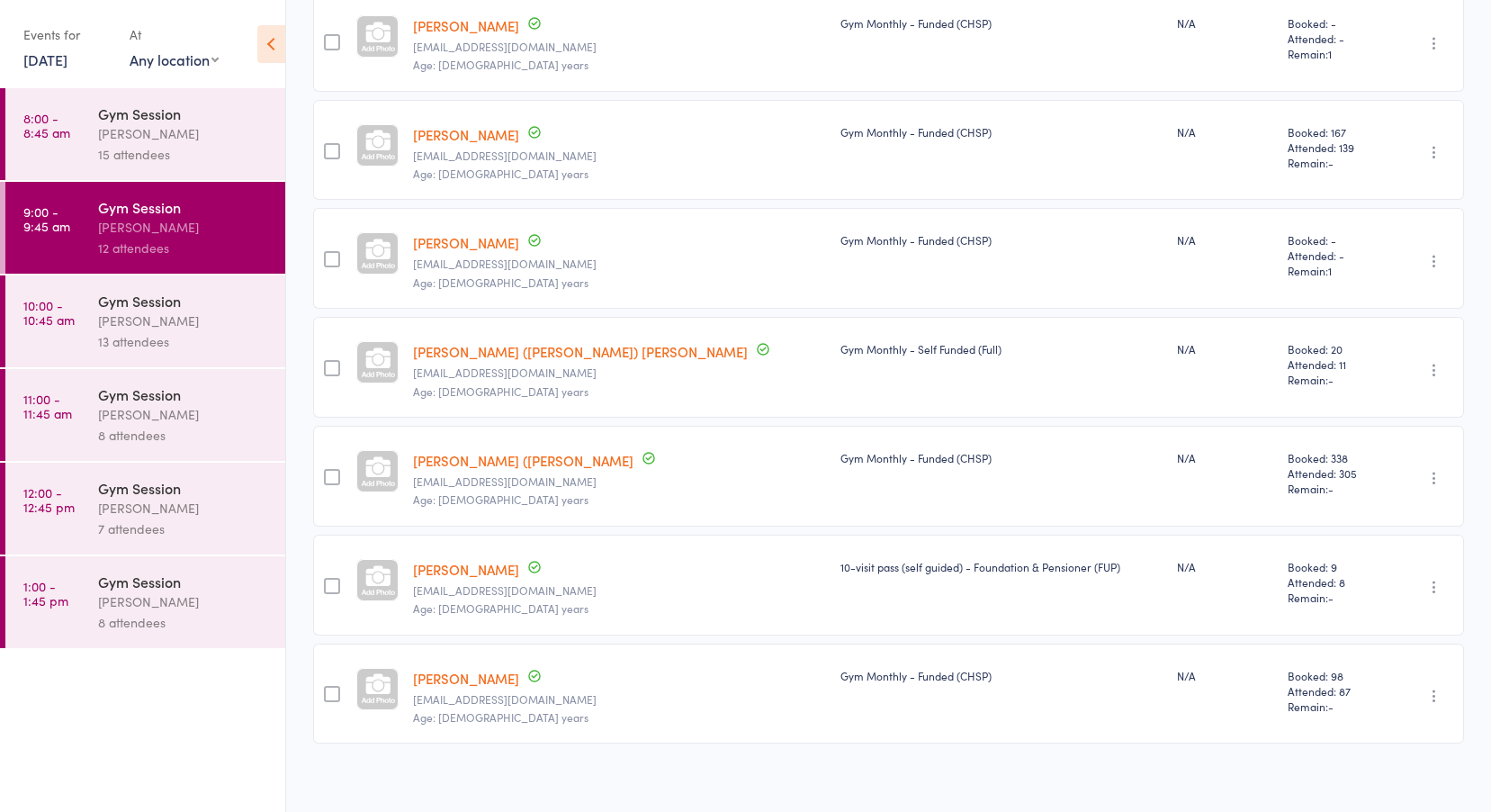
scroll to position [862, 0]
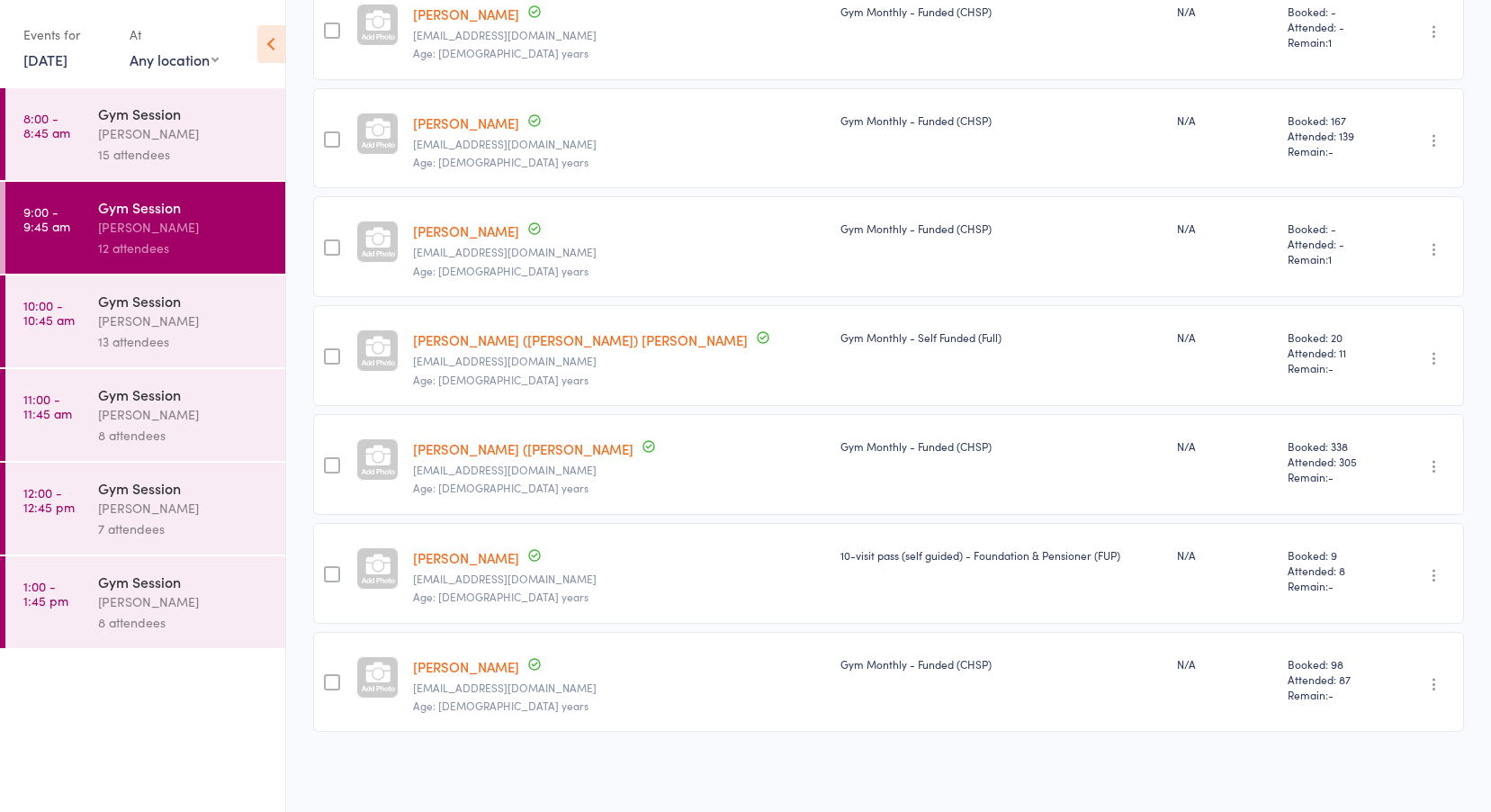
click at [66, 320] on time "10:00 - 10:45 am" at bounding box center [49, 313] width 51 height 29
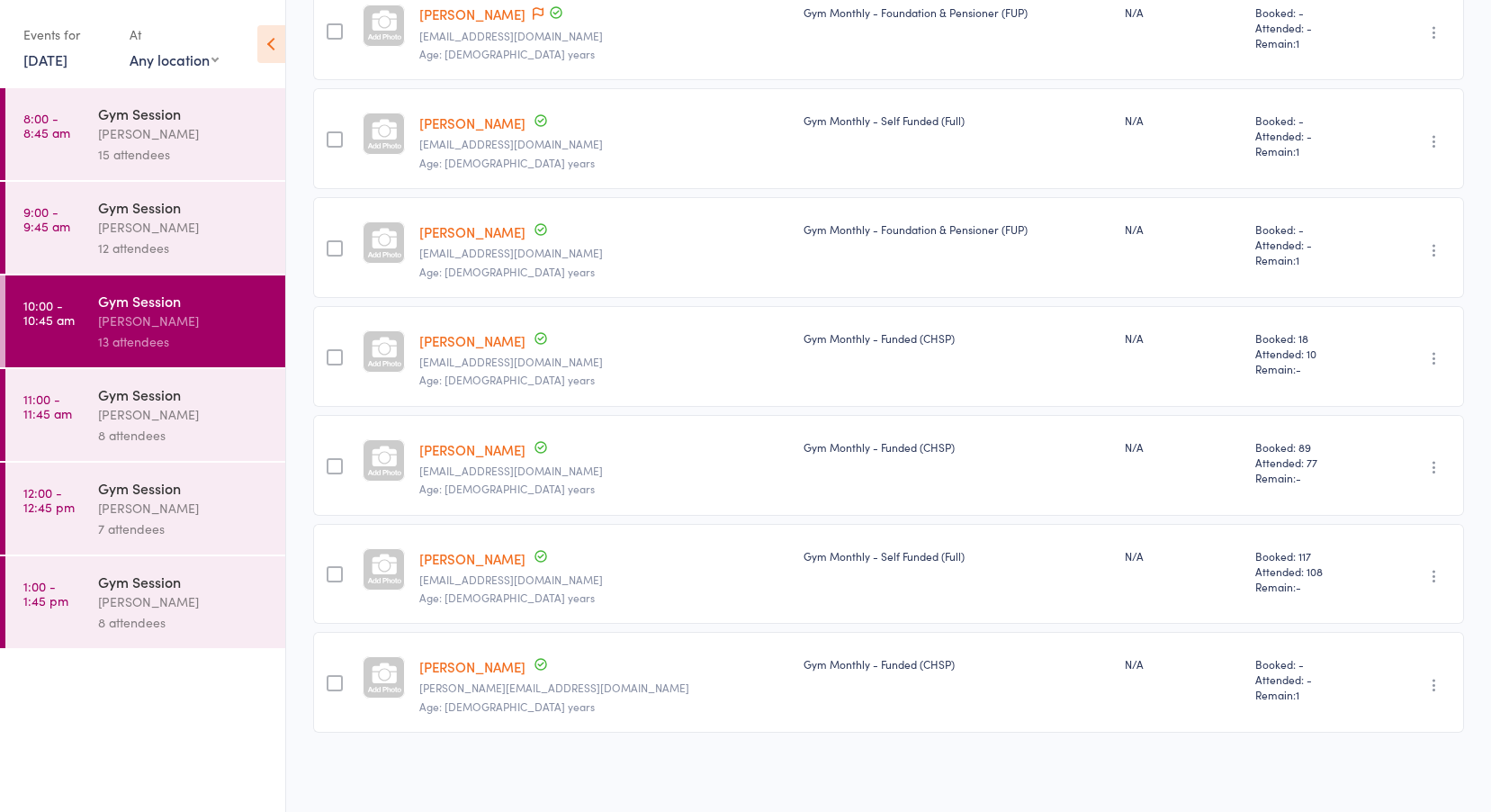
scroll to position [972, 0]
click at [68, 418] on time "11:00 - 11:45 am" at bounding box center [47, 406] width 48 height 29
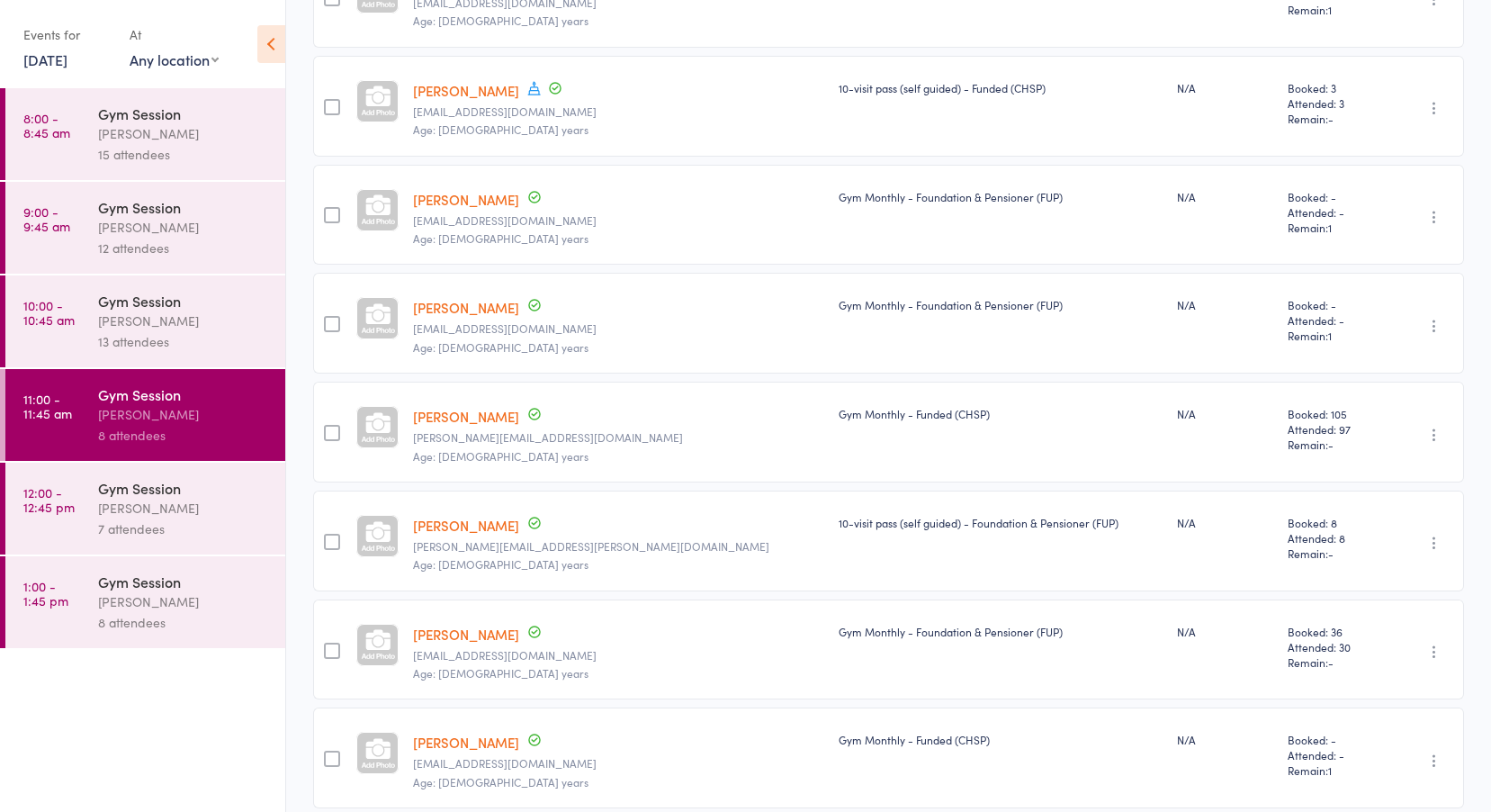
scroll to position [428, 0]
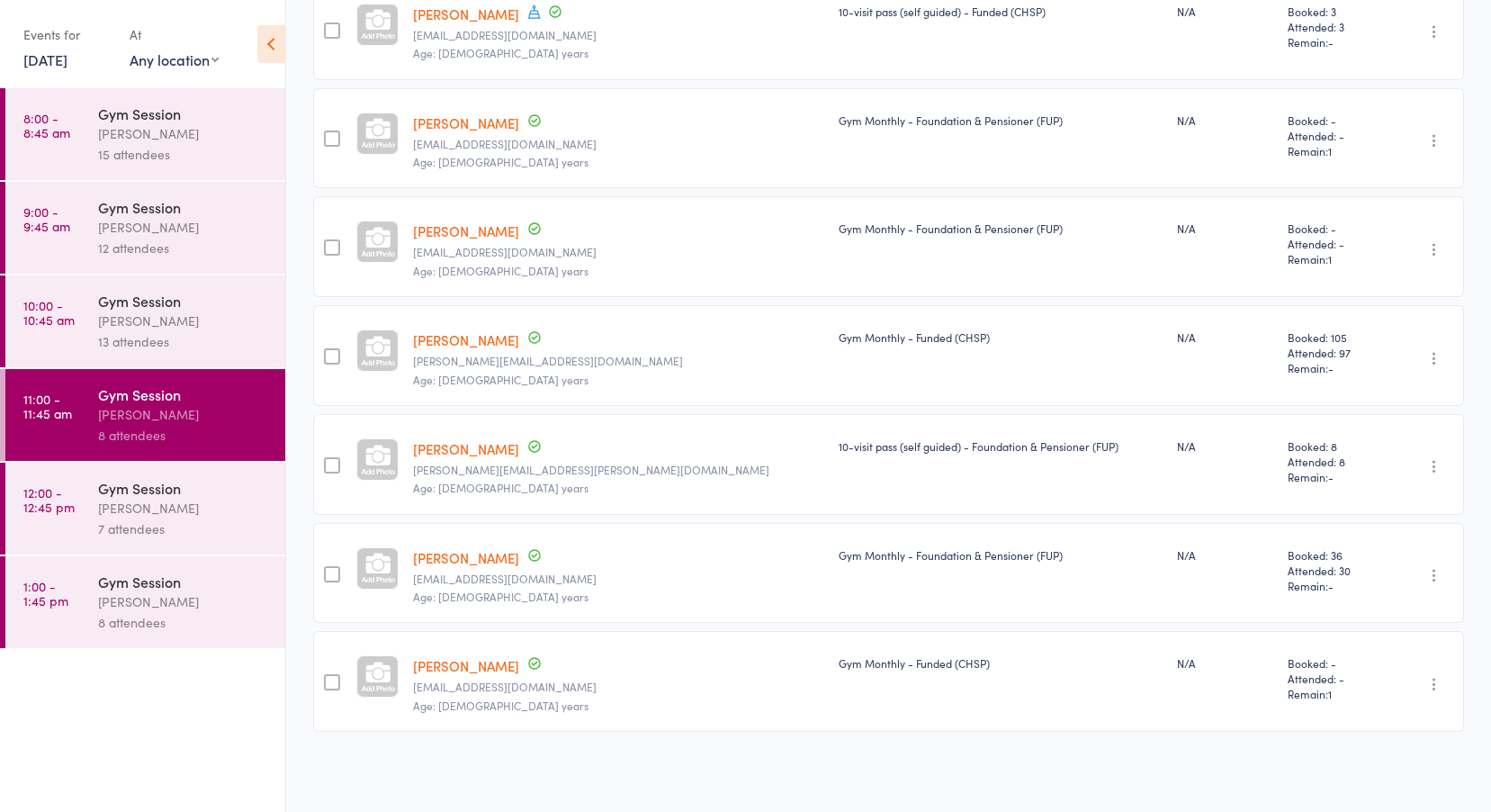
click at [86, 488] on link "12:00 - 12:45 pm Gym Session [PERSON_NAME] 7 attendees" at bounding box center [145, 508] width 280 height 92
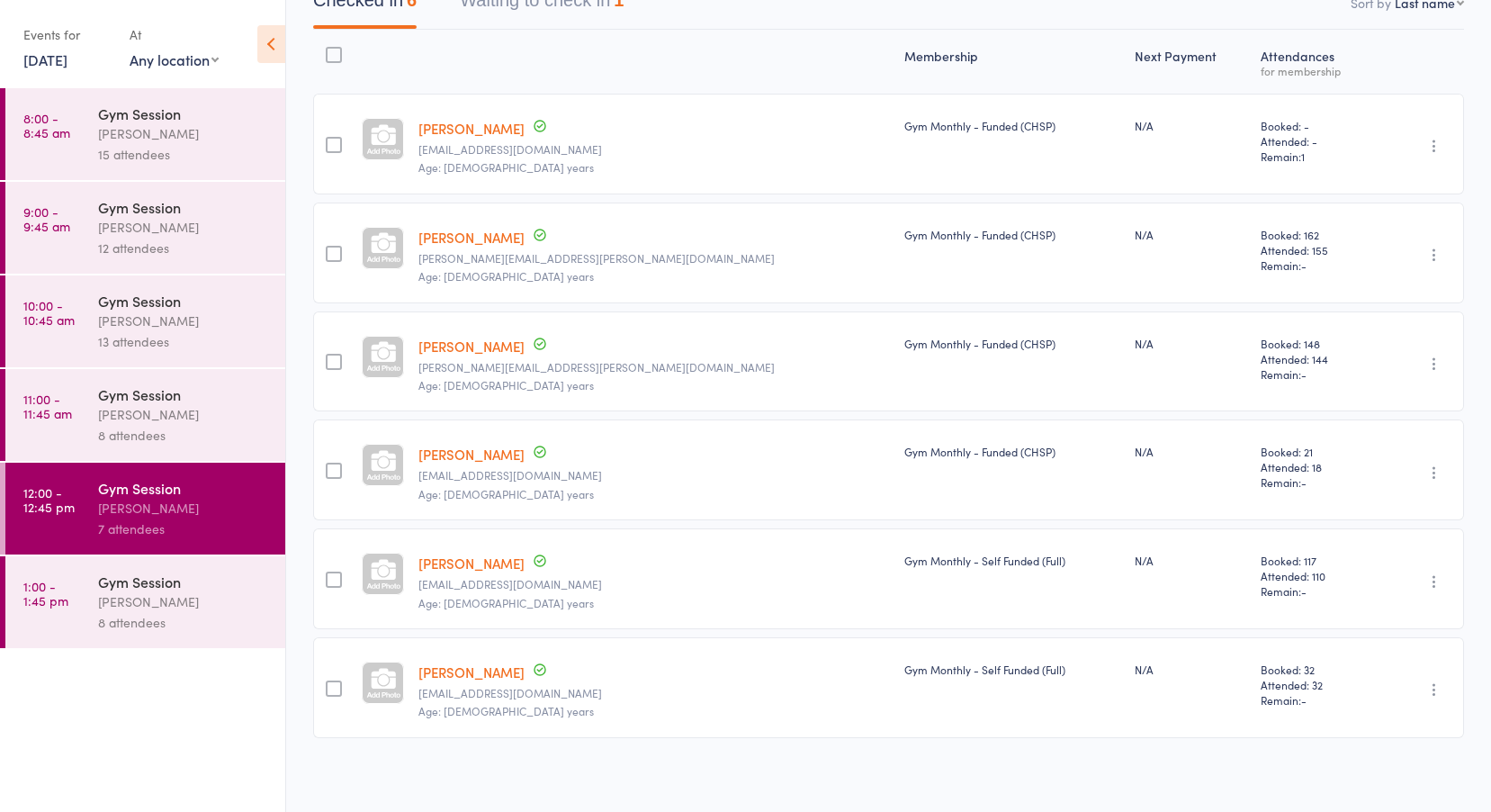
scroll to position [211, 0]
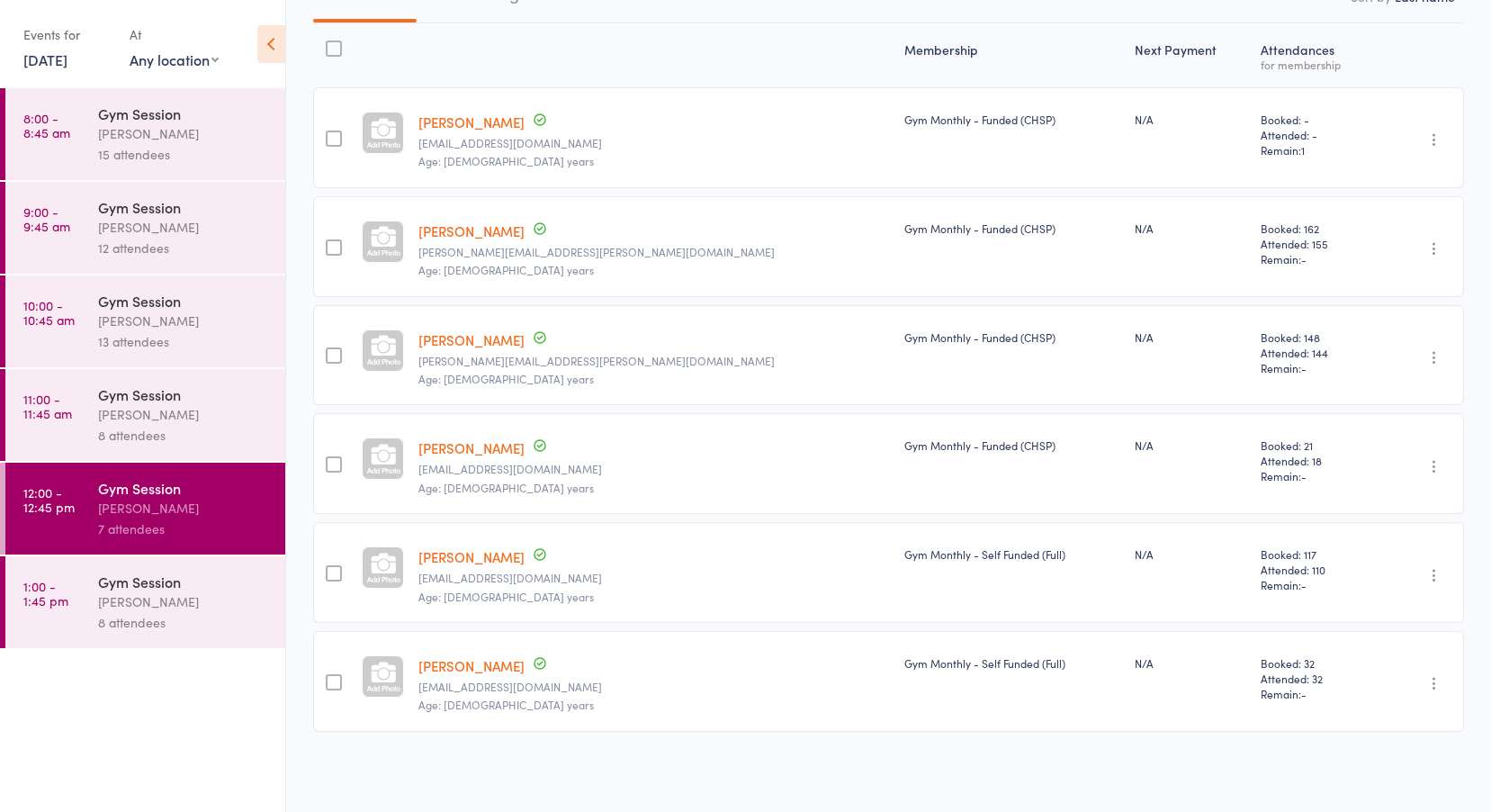
click at [146, 591] on div "[PERSON_NAME]" at bounding box center [184, 601] width 172 height 21
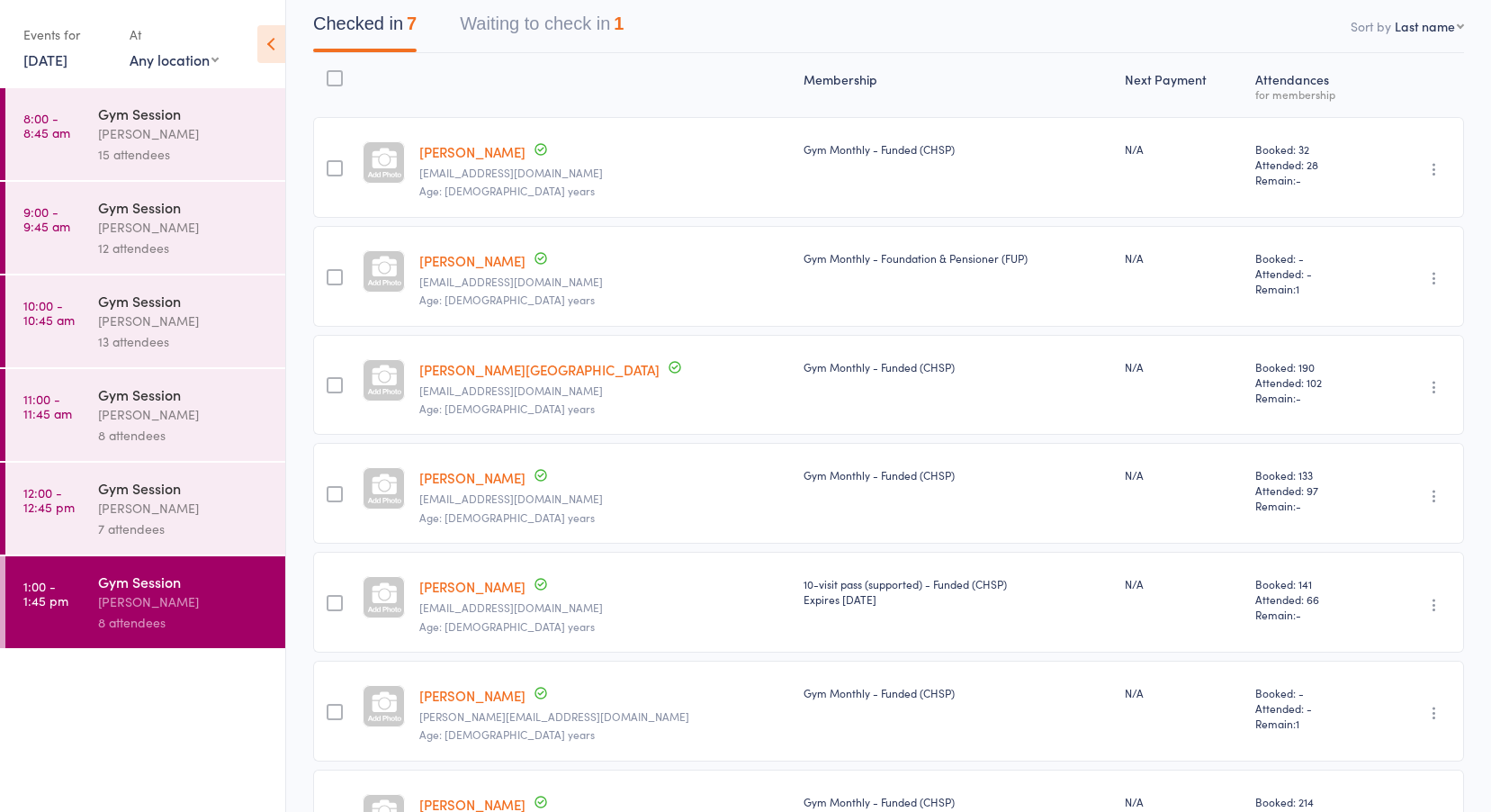
scroll to position [318, 0]
